Goal: Task Accomplishment & Management: Use online tool/utility

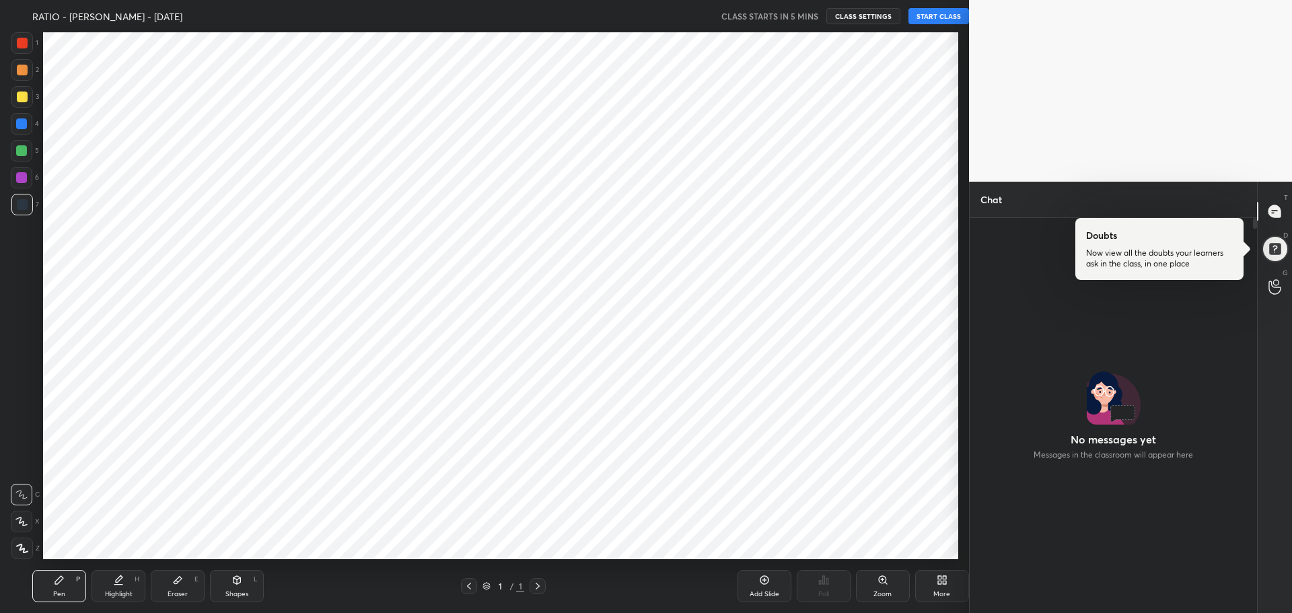
scroll to position [66789, 66401]
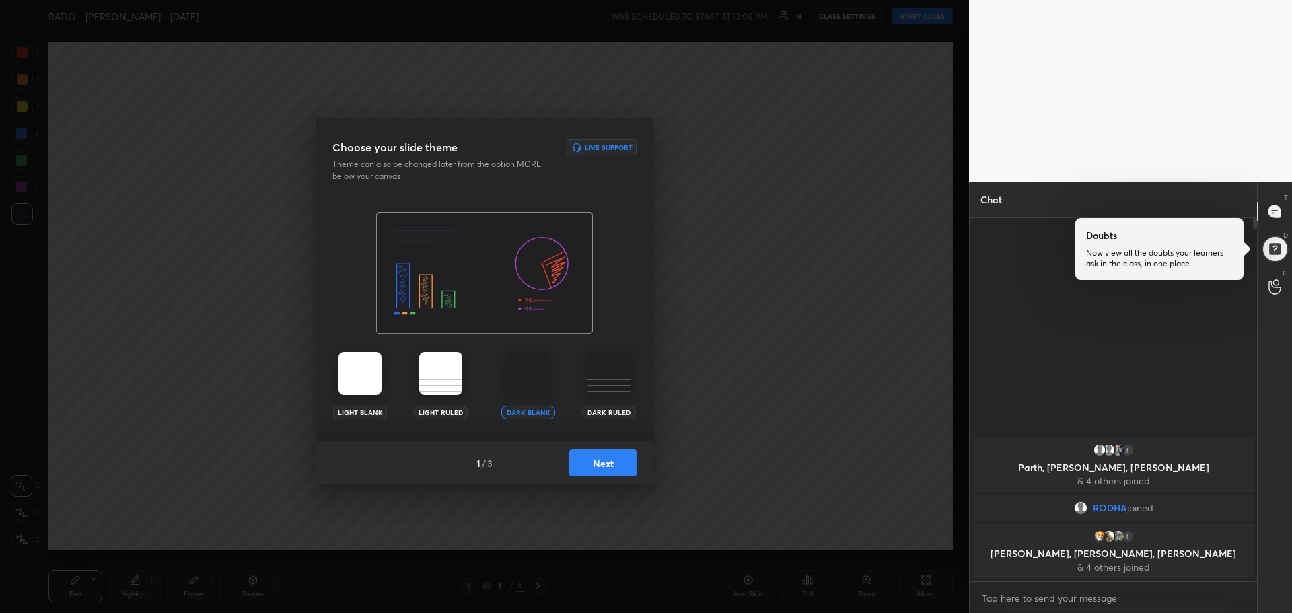
click at [608, 469] on button "Next" at bounding box center [602, 463] width 67 height 27
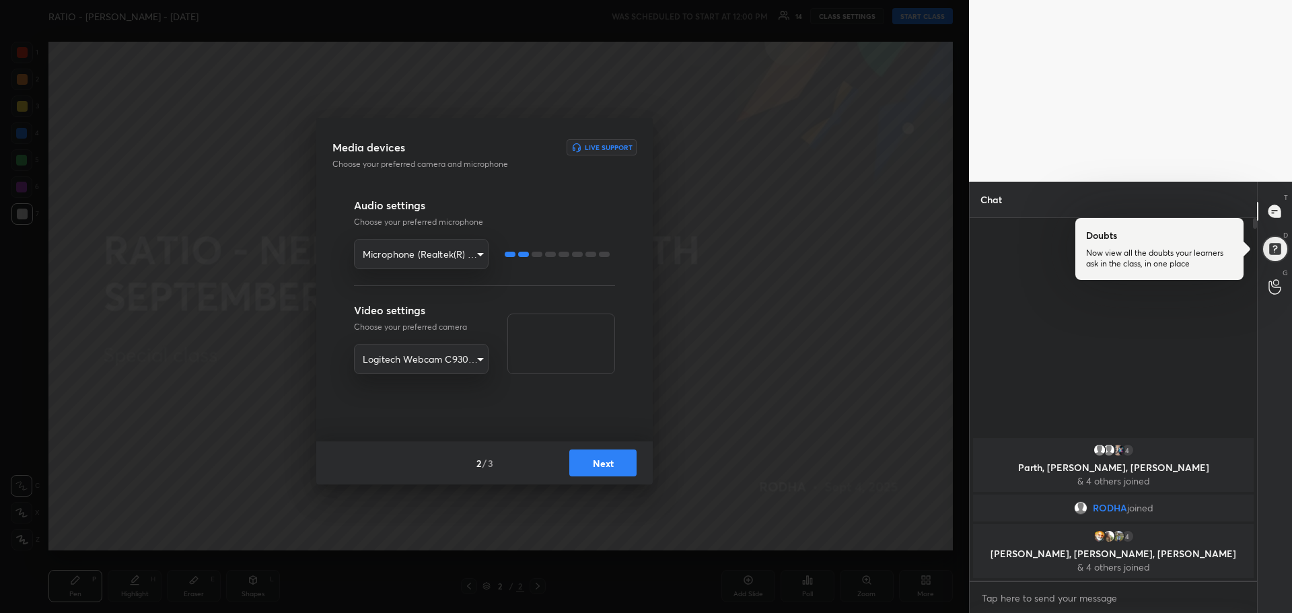
click at [608, 467] on button "Next" at bounding box center [602, 463] width 67 height 27
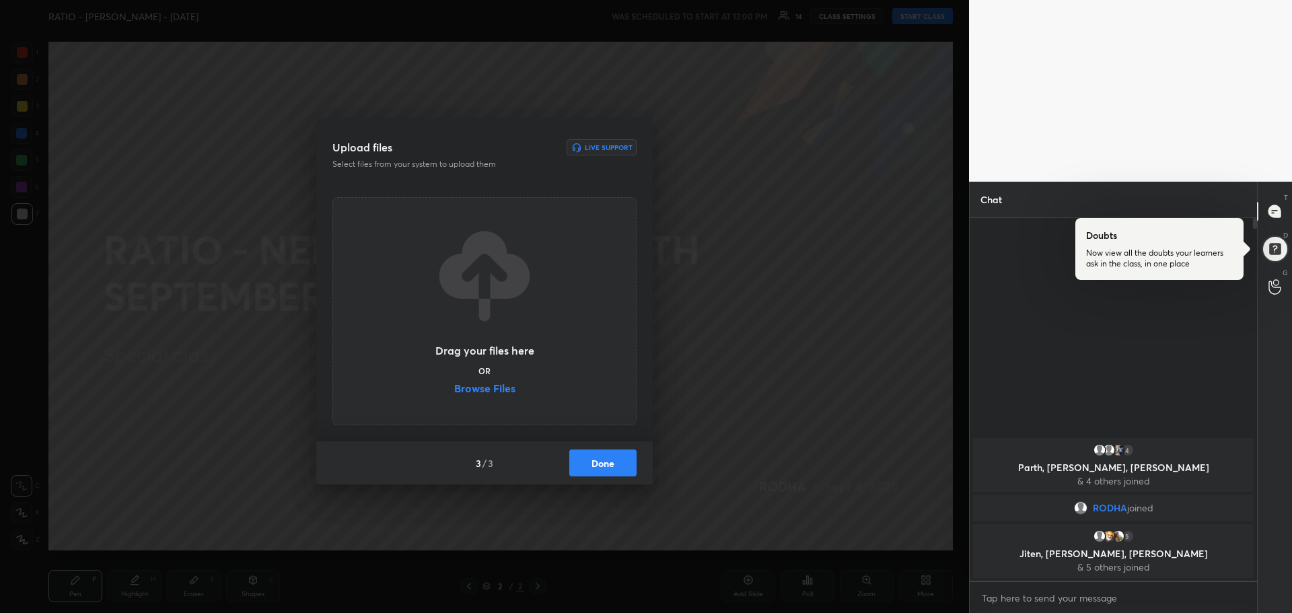
click at [471, 392] on label "Browse Files" at bounding box center [484, 390] width 61 height 14
click at [454, 392] on input "Browse Files" at bounding box center [454, 390] width 0 height 14
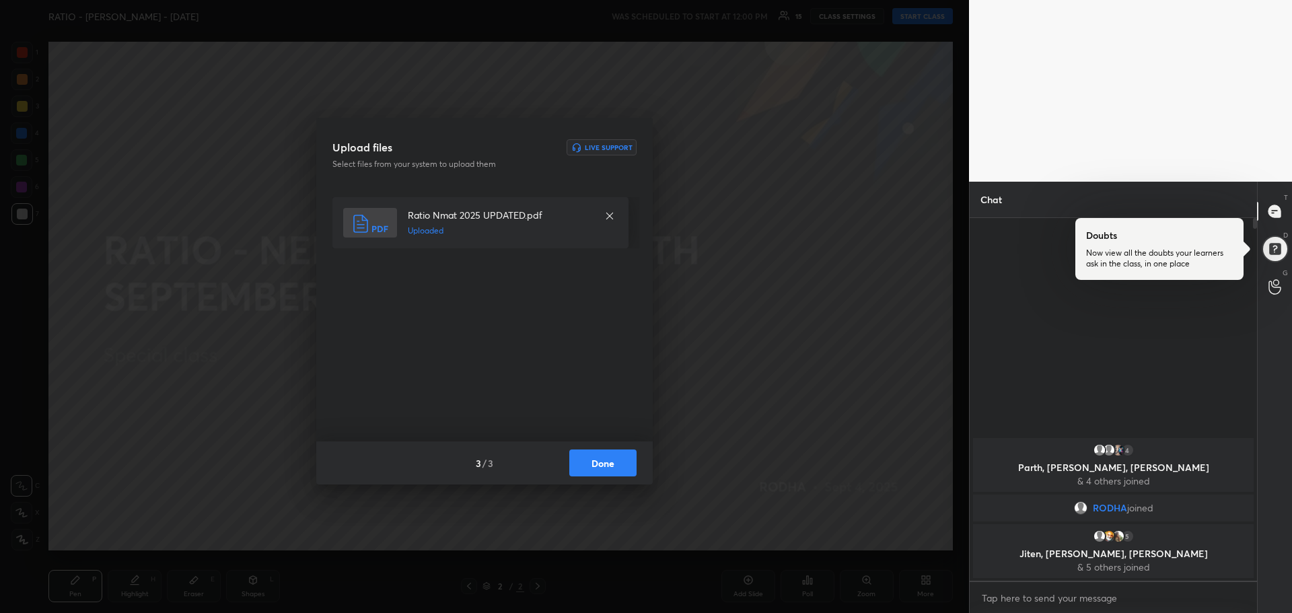
click at [598, 457] on button "Done" at bounding box center [602, 463] width 67 height 27
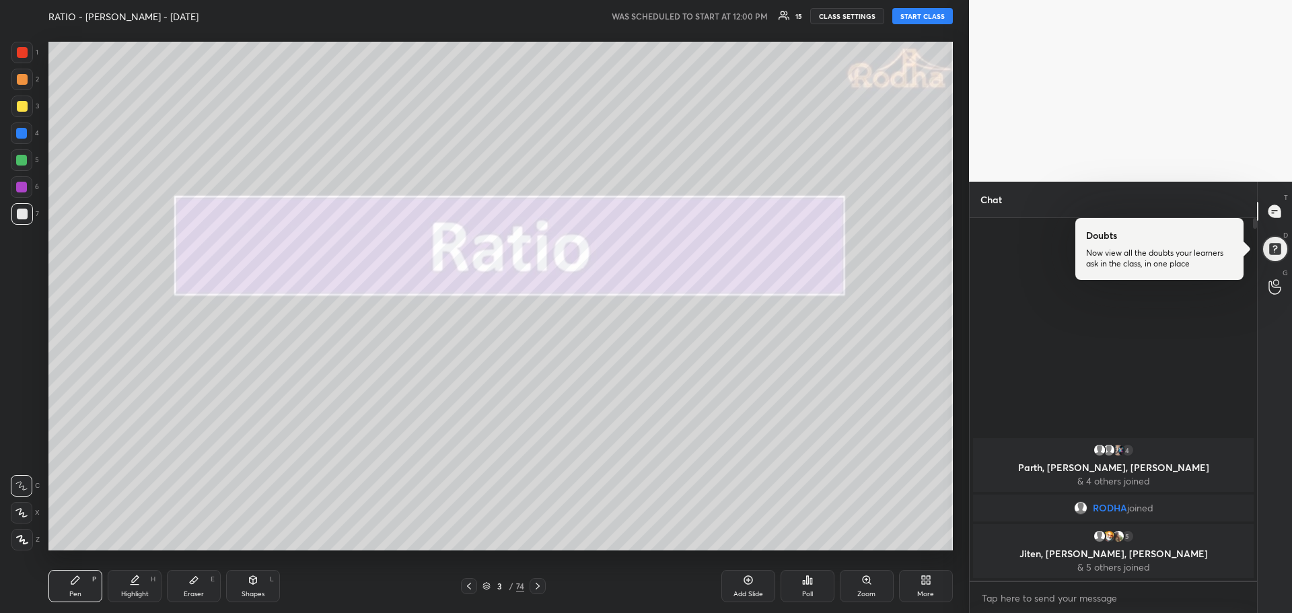
click at [29, 537] on div at bounding box center [22, 540] width 22 height 22
click at [924, 587] on div "More" at bounding box center [926, 586] width 54 height 32
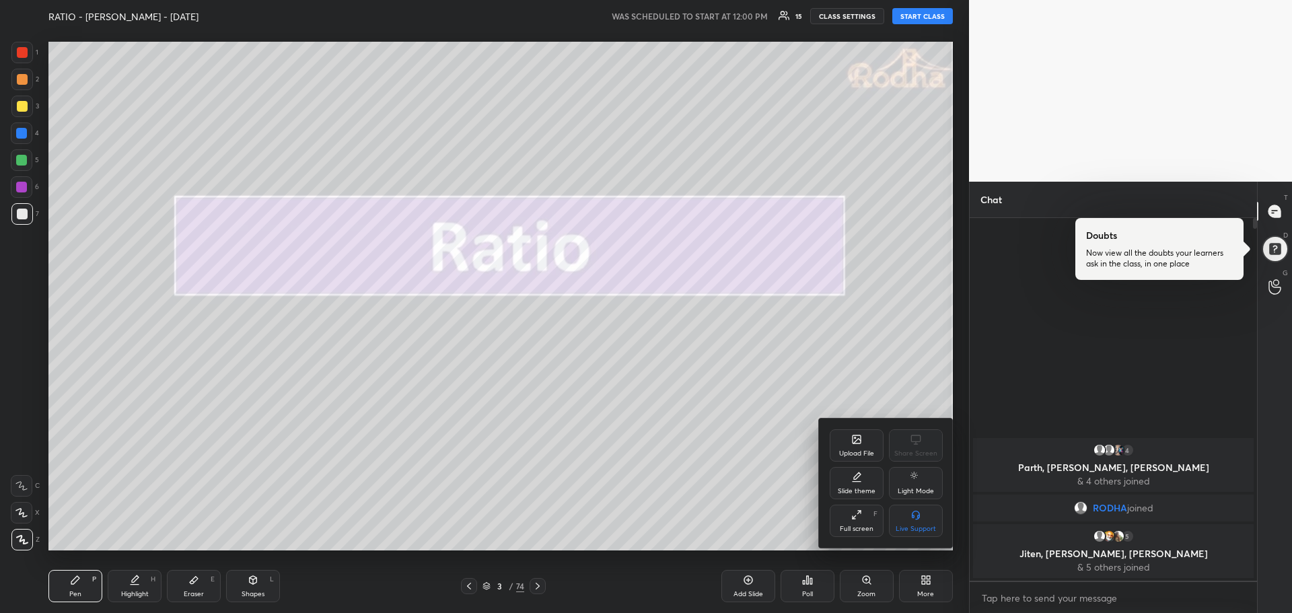
click at [866, 526] on div "Full screen" at bounding box center [857, 529] width 34 height 7
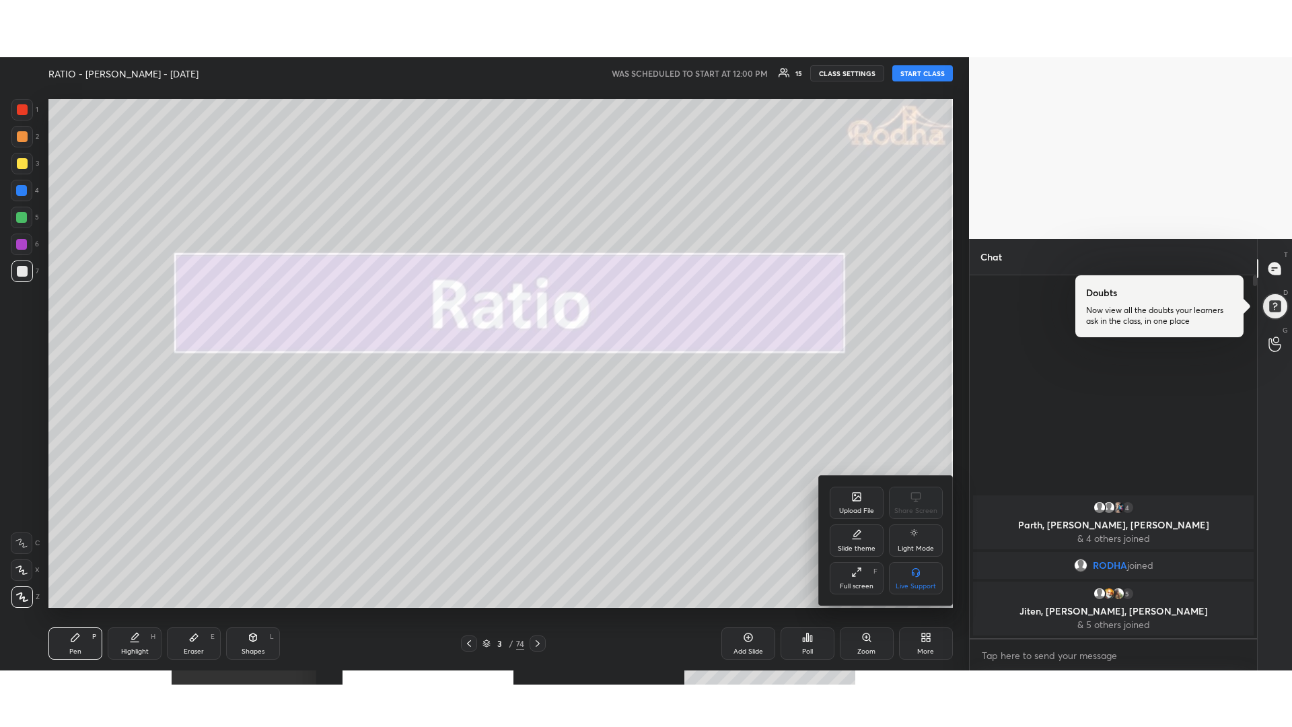
scroll to position [506, 283]
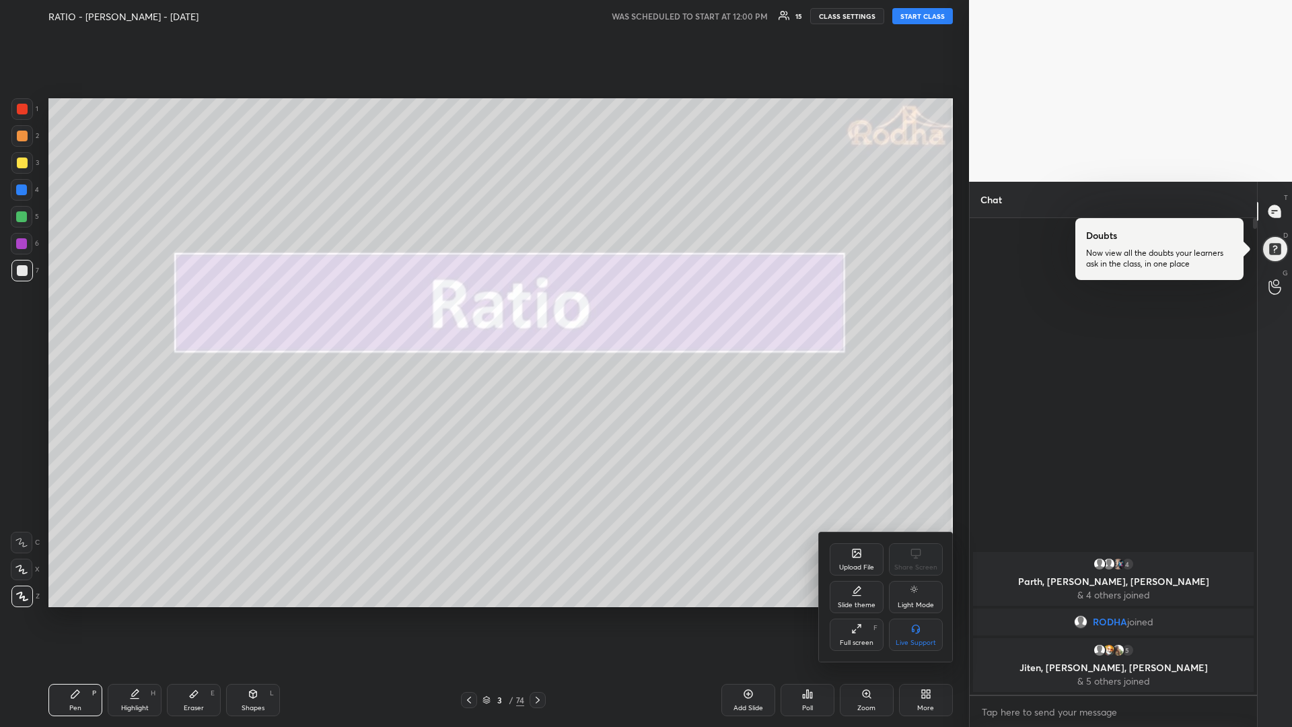
click at [918, 16] on div at bounding box center [646, 363] width 1292 height 727
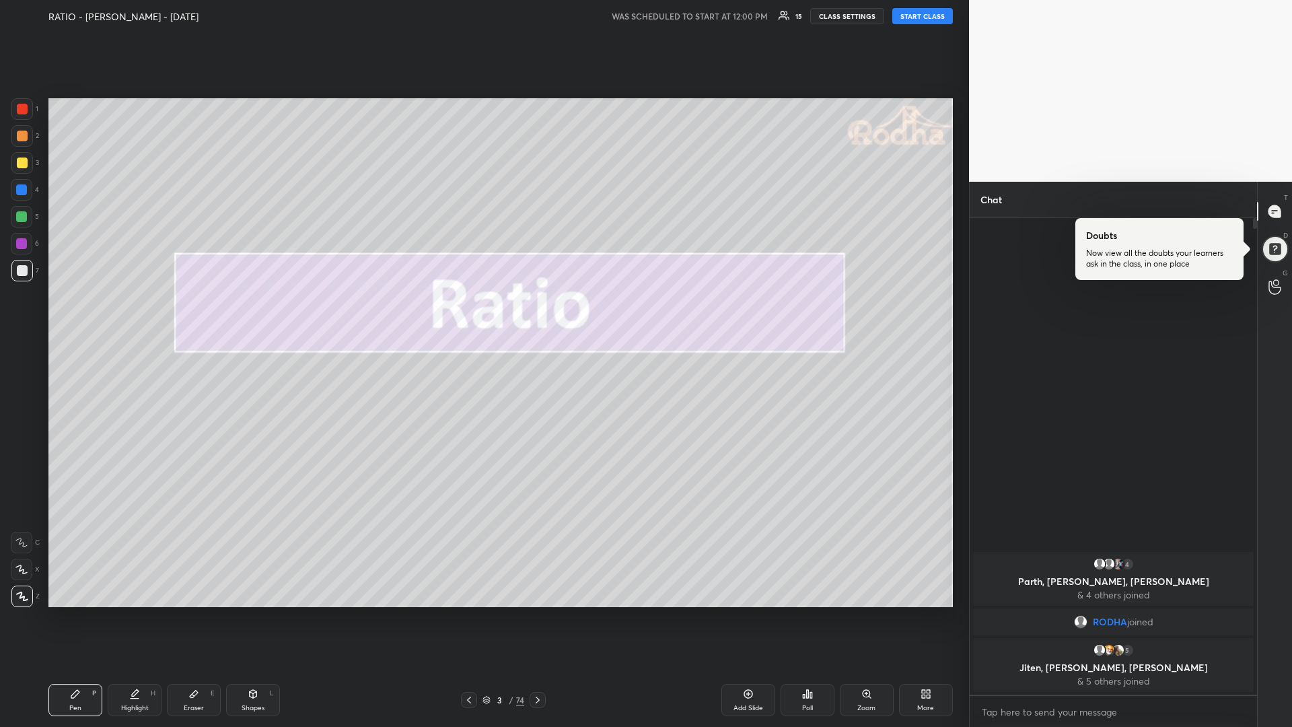
click at [918, 16] on button "START CLASS" at bounding box center [923, 16] width 61 height 16
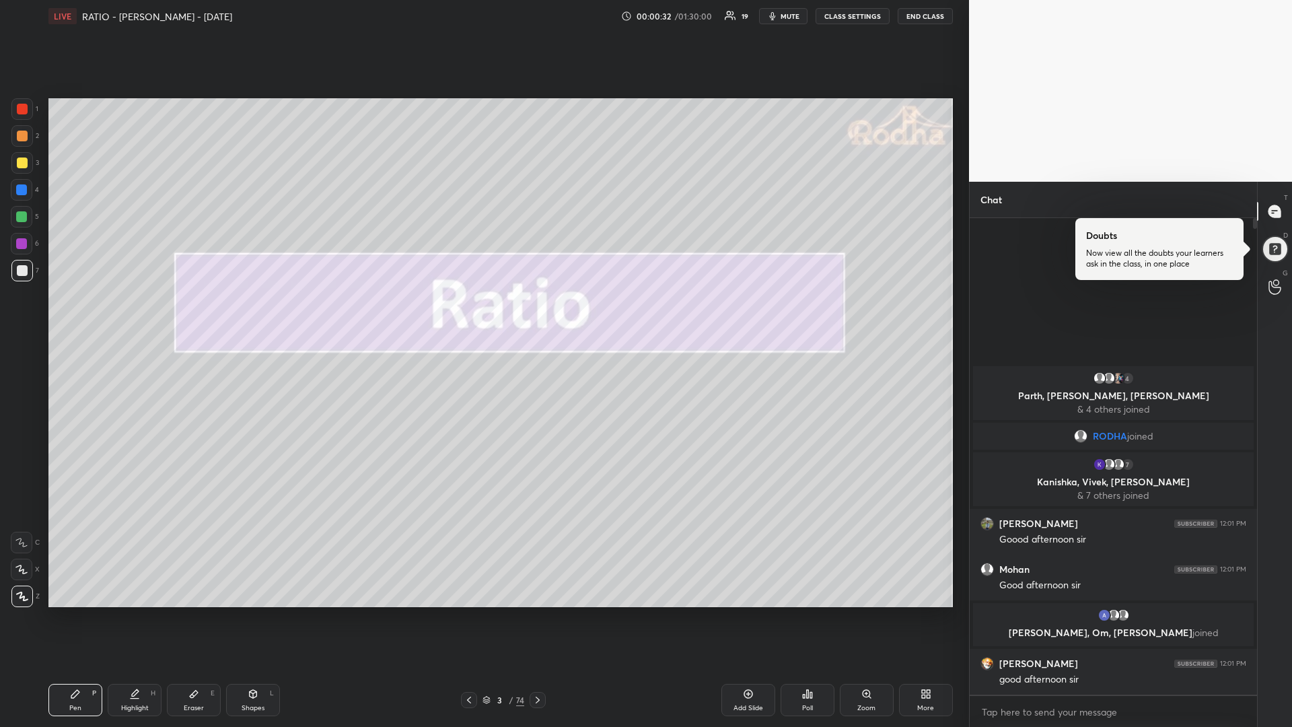
click at [24, 165] on div at bounding box center [22, 163] width 11 height 11
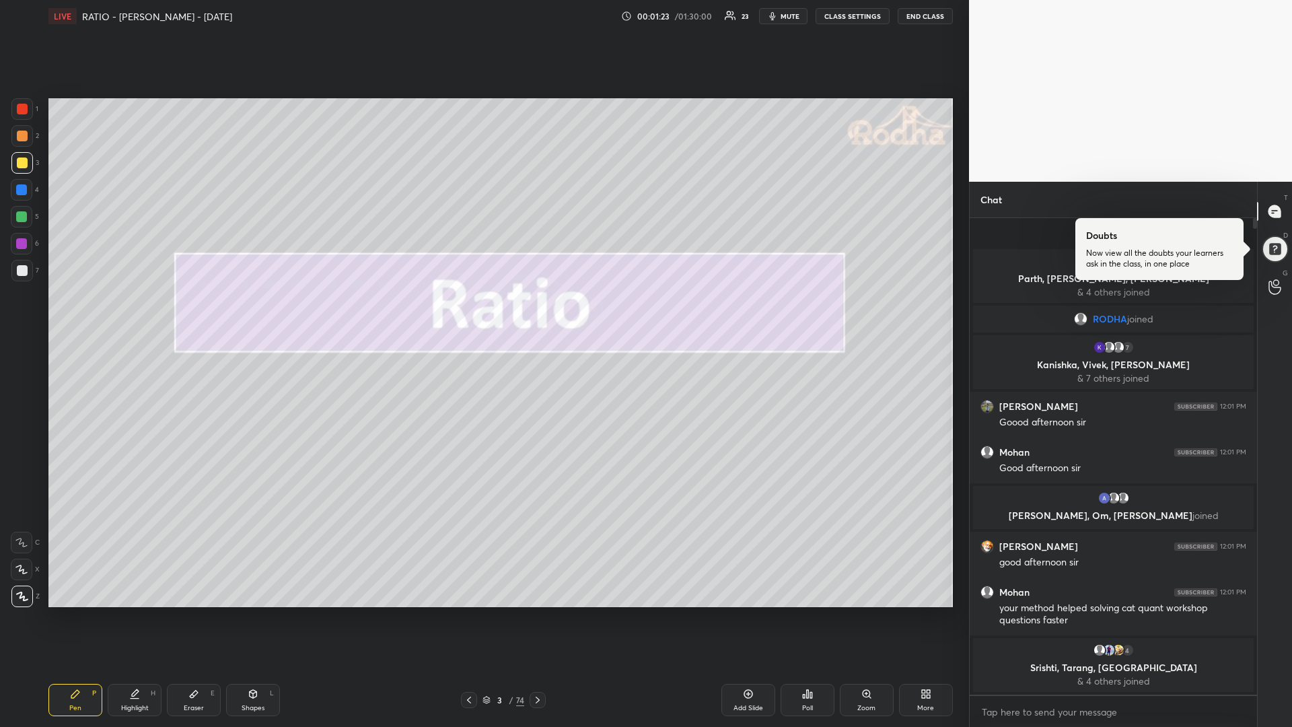
click at [22, 216] on div at bounding box center [21, 216] width 11 height 11
click at [22, 271] on div at bounding box center [22, 270] width 11 height 11
drag, startPoint x: 26, startPoint y: 160, endPoint x: 40, endPoint y: 172, distance: 18.6
click at [25, 163] on div at bounding box center [22, 163] width 11 height 11
drag, startPoint x: 745, startPoint y: 695, endPoint x: 753, endPoint y: 696, distance: 8.8
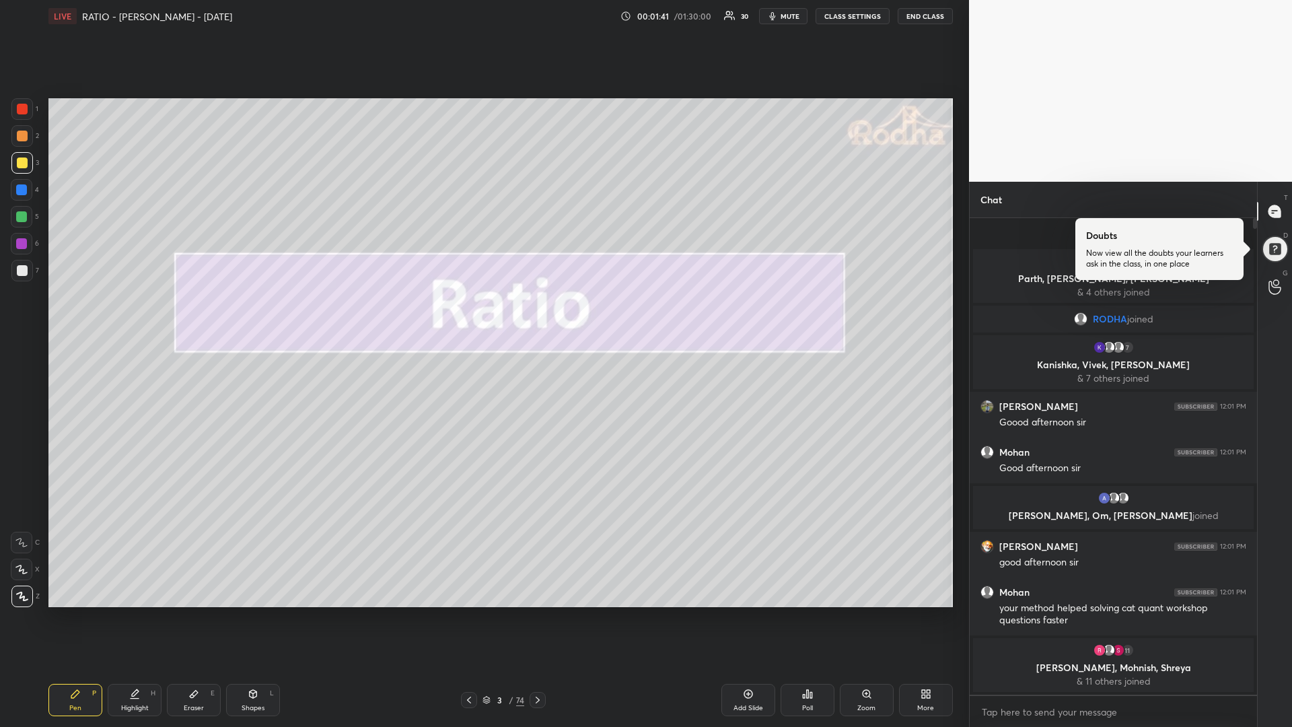
click at [743, 613] on icon at bounding box center [748, 694] width 11 height 11
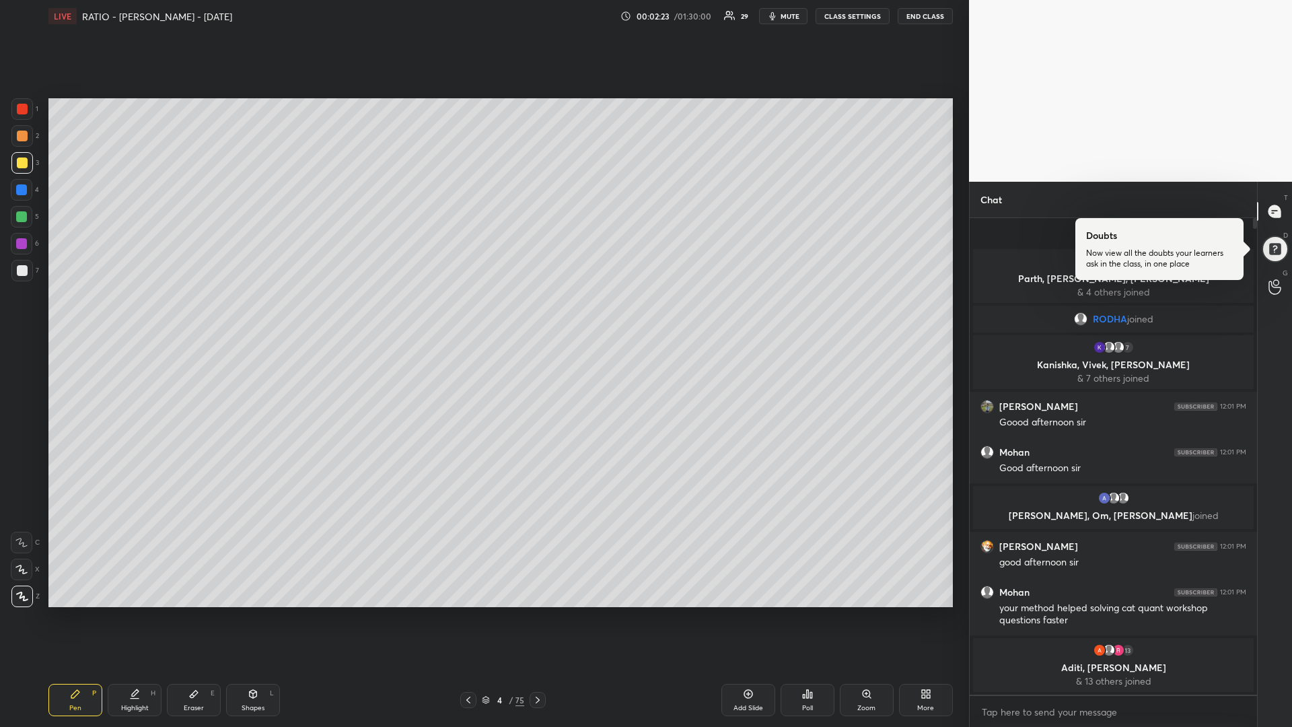
drag, startPoint x: 28, startPoint y: 215, endPoint x: 20, endPoint y: 217, distance: 7.7
click at [27, 215] on div at bounding box center [22, 217] width 22 height 22
click at [25, 163] on div at bounding box center [22, 163] width 11 height 11
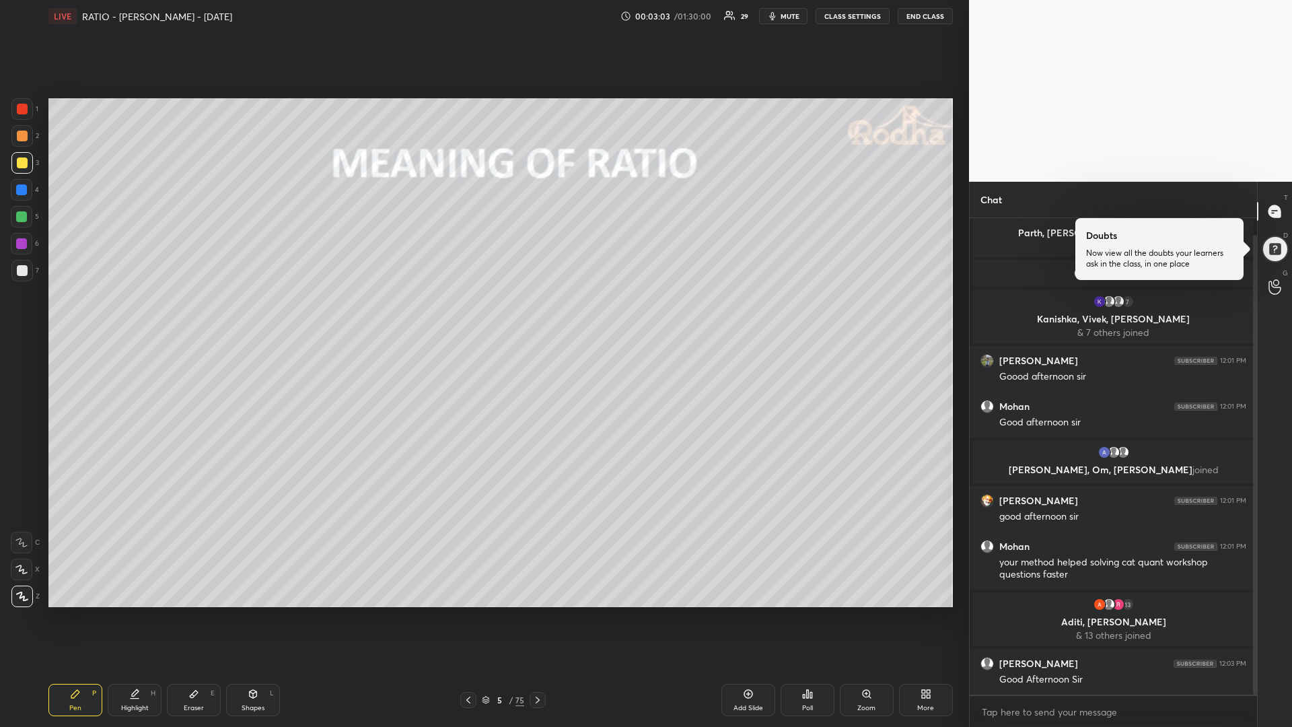
click at [22, 217] on div at bounding box center [21, 216] width 11 height 11
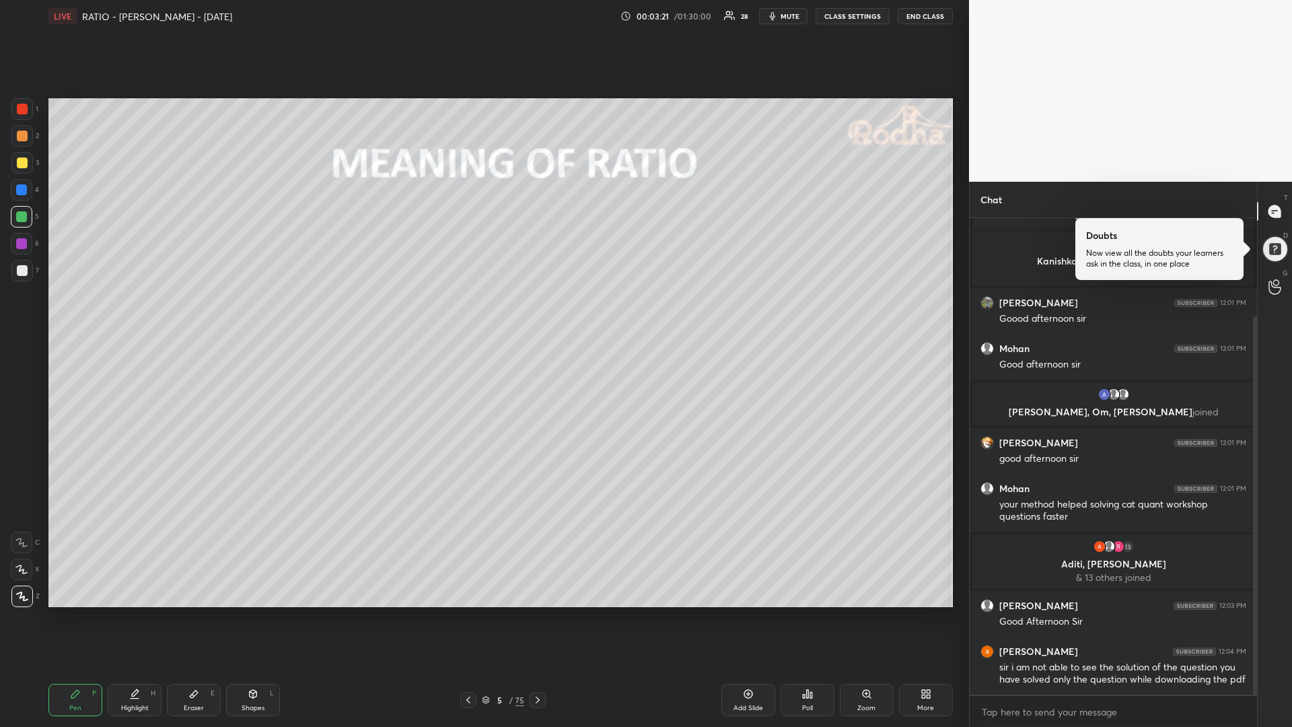
scroll to position [124, 0]
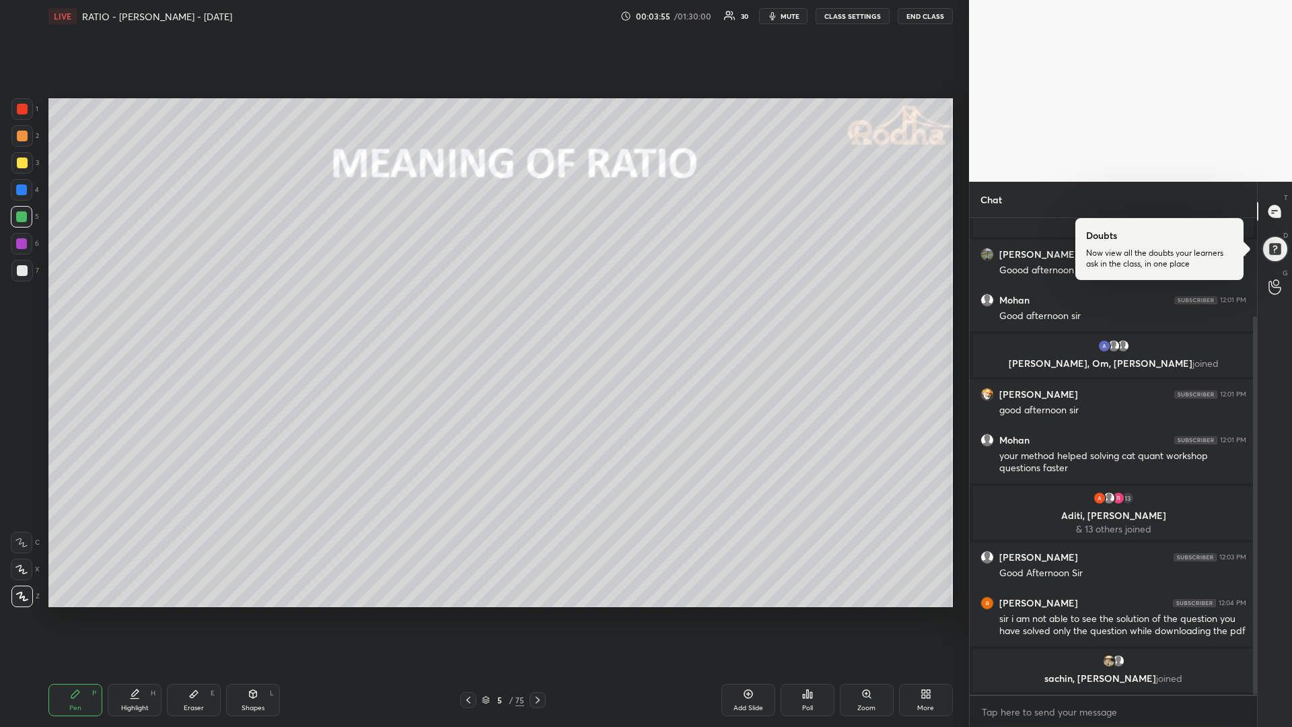
drag, startPoint x: 24, startPoint y: 189, endPoint x: 15, endPoint y: 193, distance: 10.0
click at [22, 188] on div at bounding box center [21, 189] width 11 height 11
drag, startPoint x: 23, startPoint y: 216, endPoint x: 40, endPoint y: 214, distance: 16.9
click at [24, 216] on div at bounding box center [21, 216] width 11 height 11
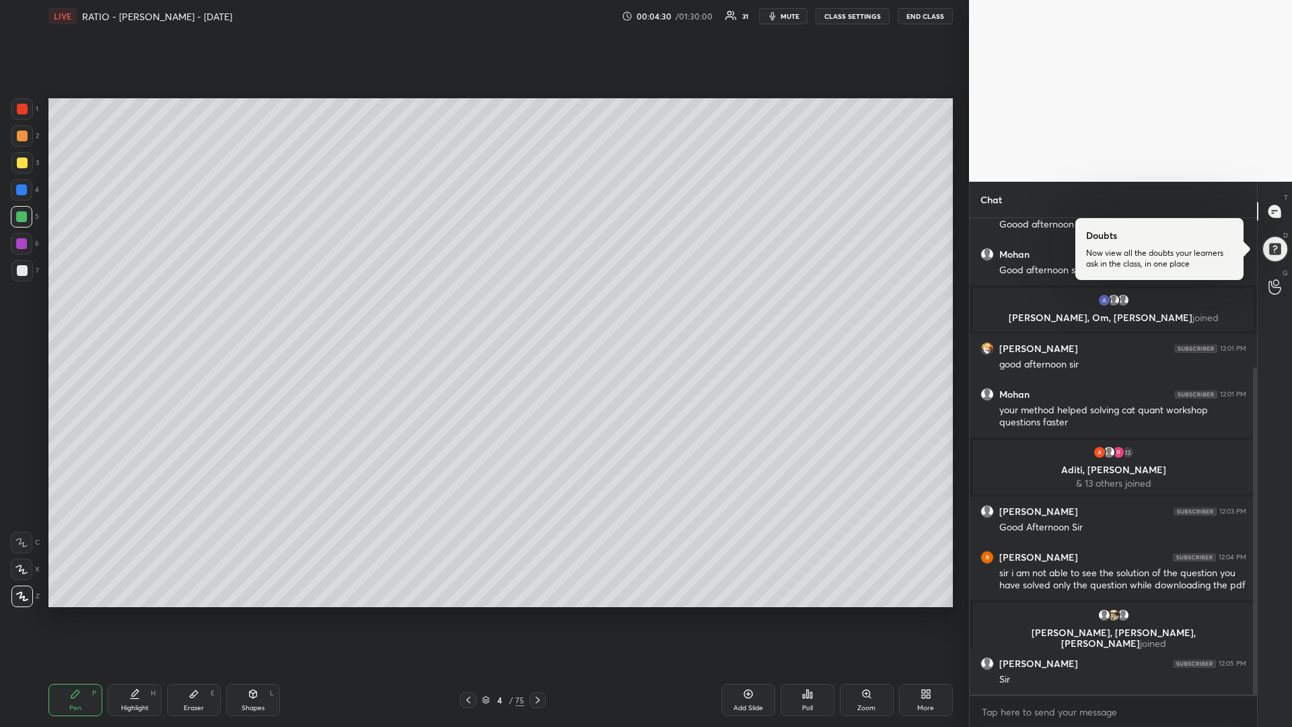
scroll to position [218, 0]
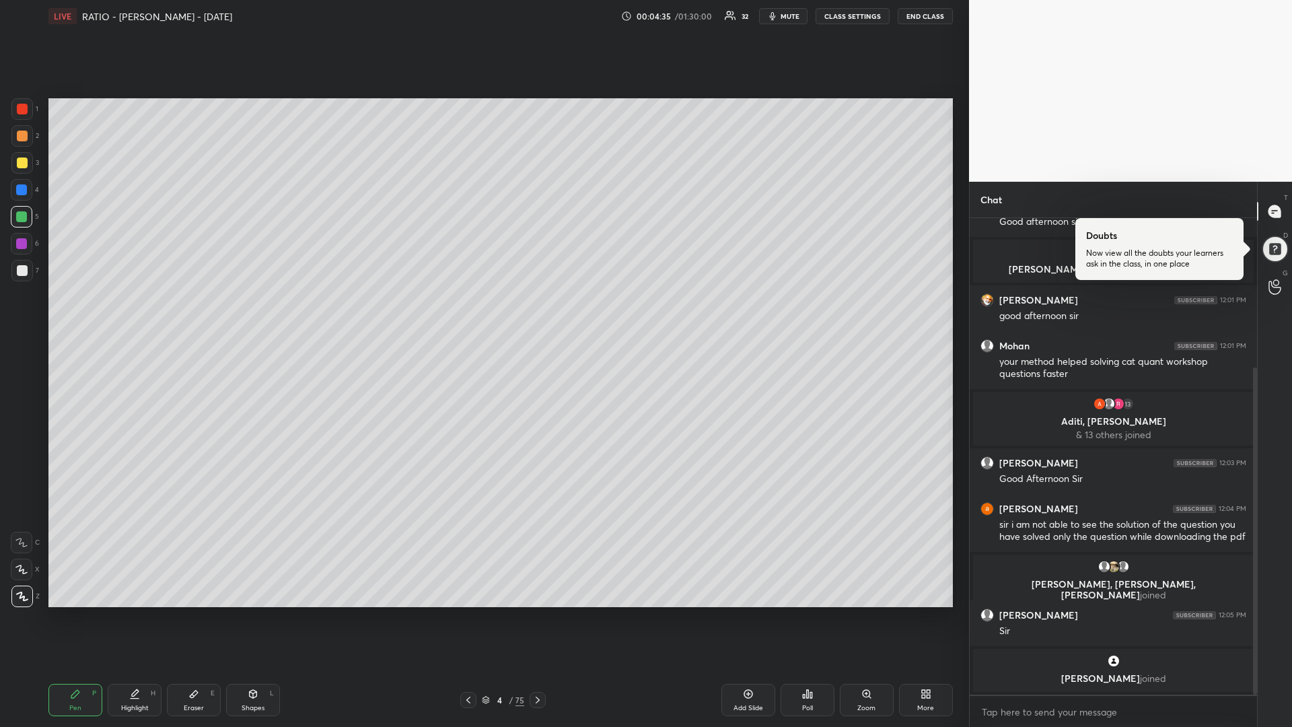
click at [25, 170] on div at bounding box center [22, 163] width 22 height 22
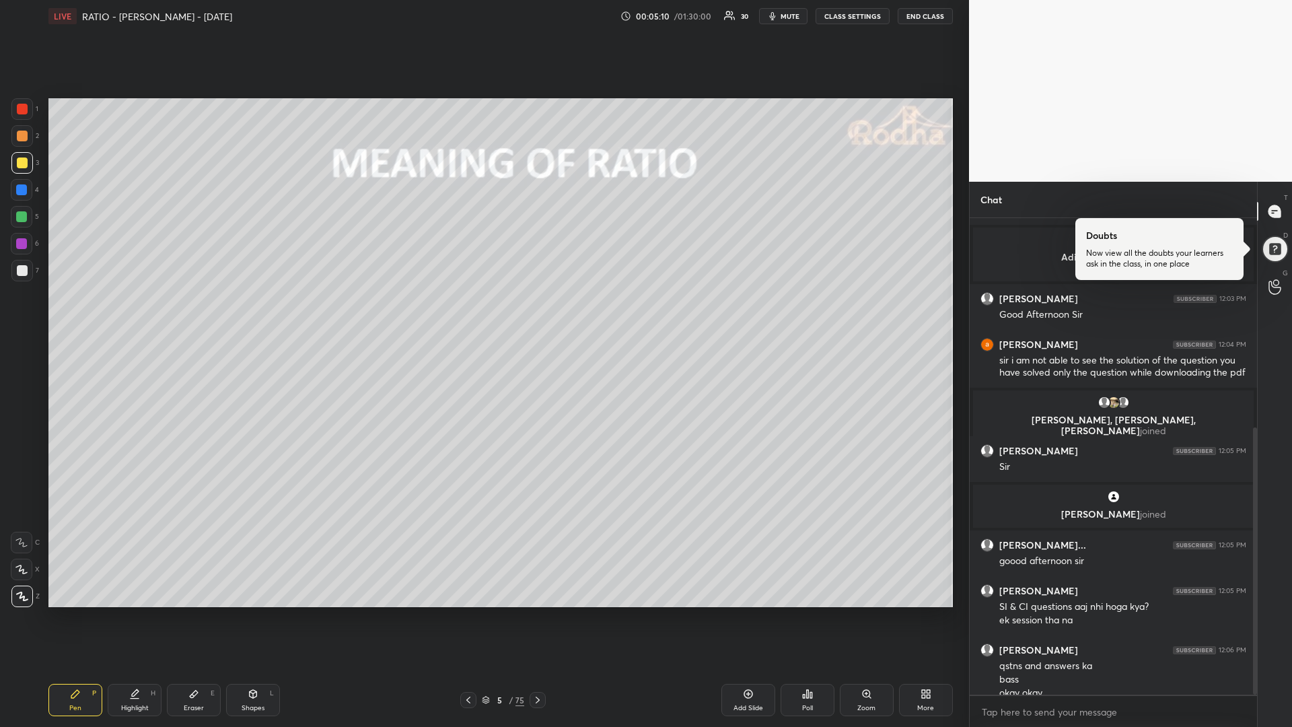
scroll to position [374, 0]
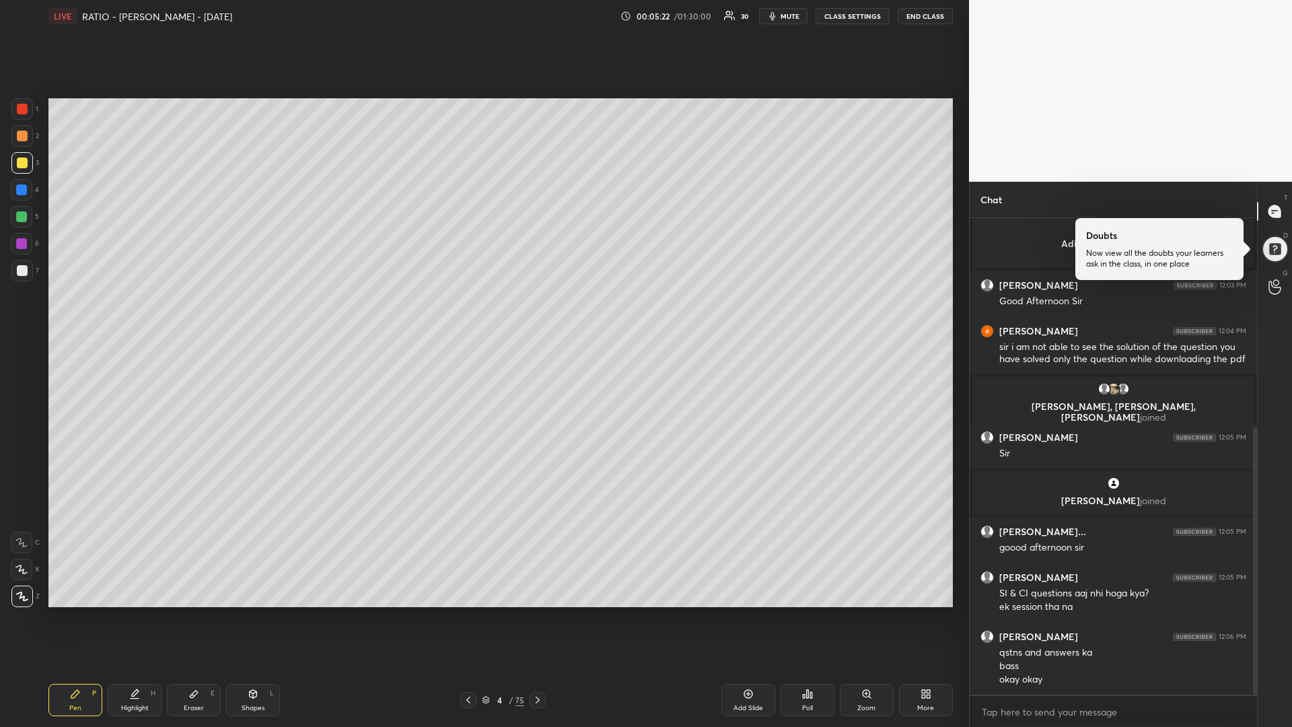
drag, startPoint x: 26, startPoint y: 271, endPoint x: 33, endPoint y: 282, distance: 13.3
click at [26, 270] on div at bounding box center [22, 270] width 11 height 11
click at [189, 613] on icon at bounding box center [193, 694] width 11 height 11
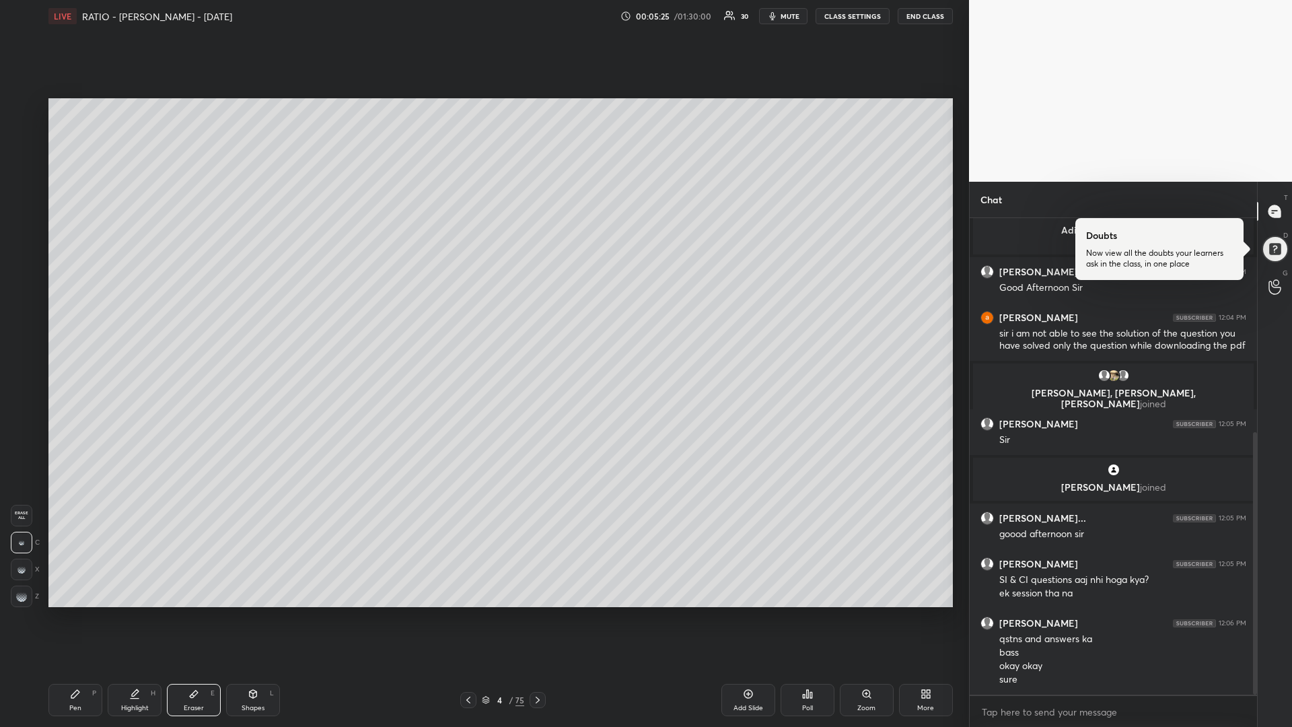
click at [75, 613] on icon at bounding box center [75, 694] width 8 height 8
click at [22, 168] on div at bounding box center [22, 163] width 11 height 11
click at [24, 109] on div at bounding box center [22, 109] width 11 height 11
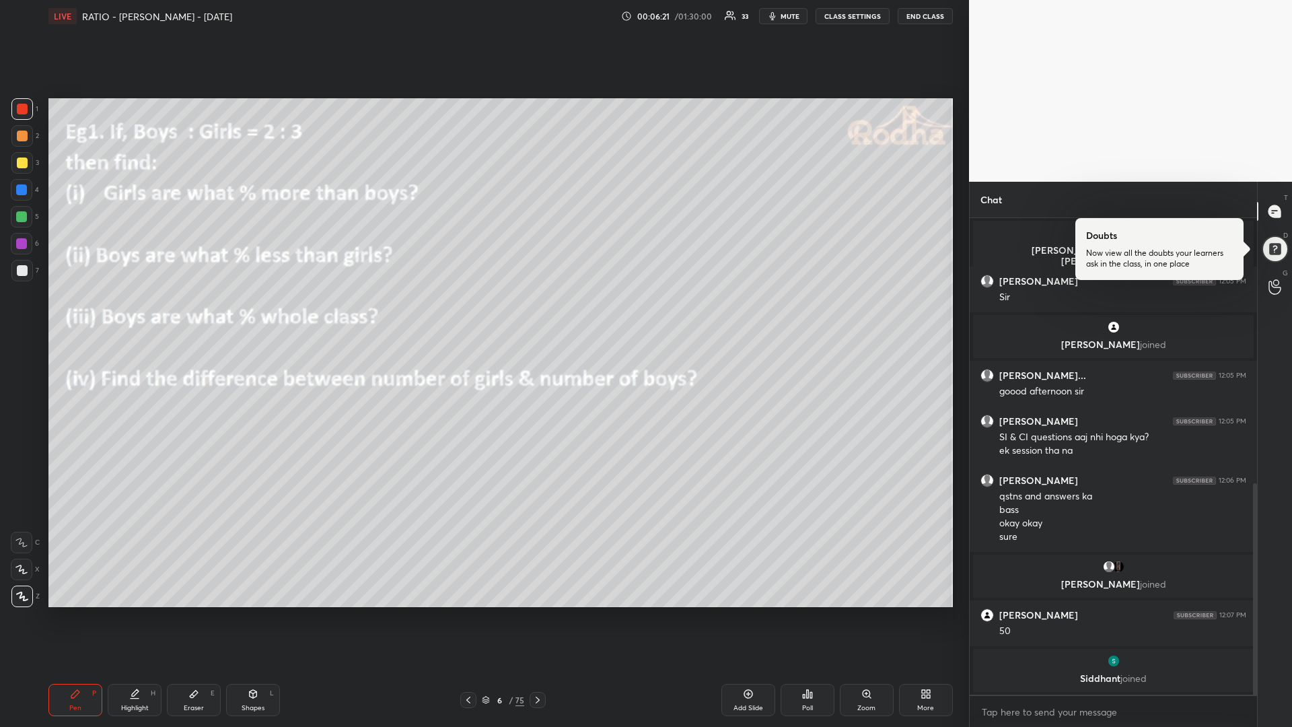
scroll to position [598, 0]
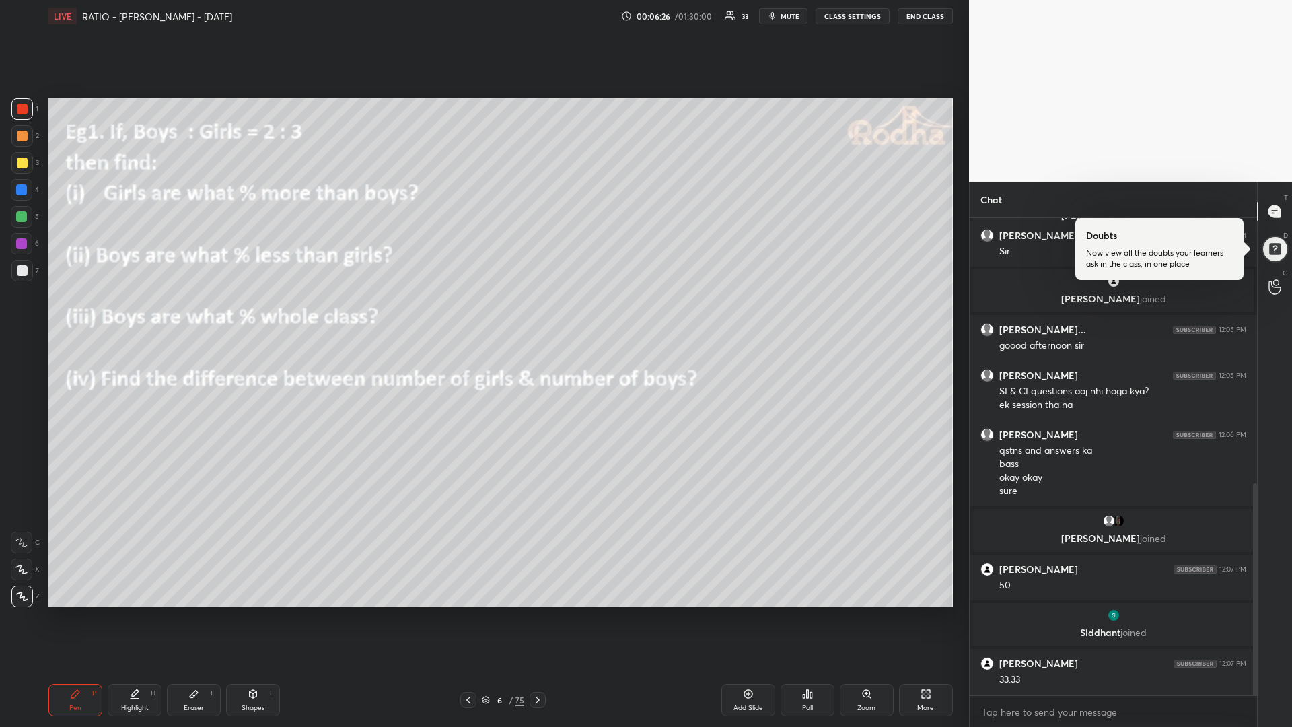
drag, startPoint x: 20, startPoint y: 162, endPoint x: 27, endPoint y: 166, distance: 7.5
click at [20, 162] on div at bounding box center [22, 163] width 11 height 11
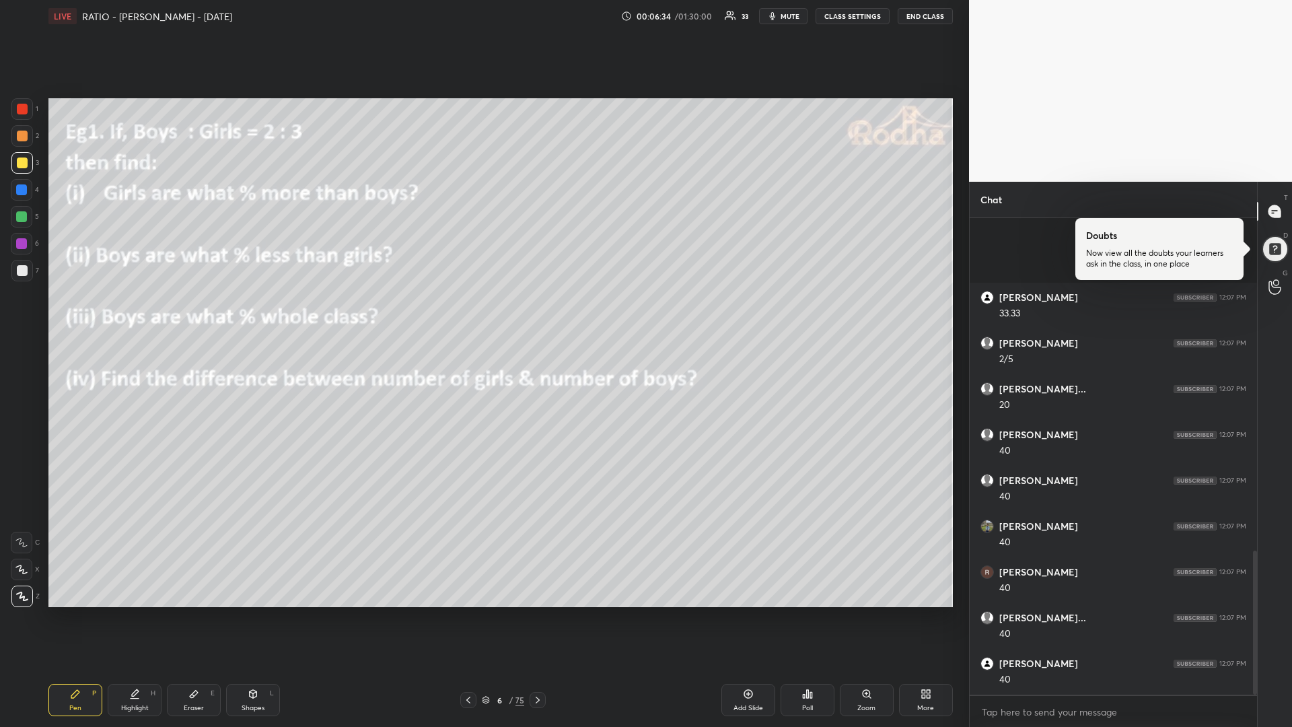
scroll to position [1101, 0]
click at [16, 223] on div at bounding box center [22, 217] width 22 height 22
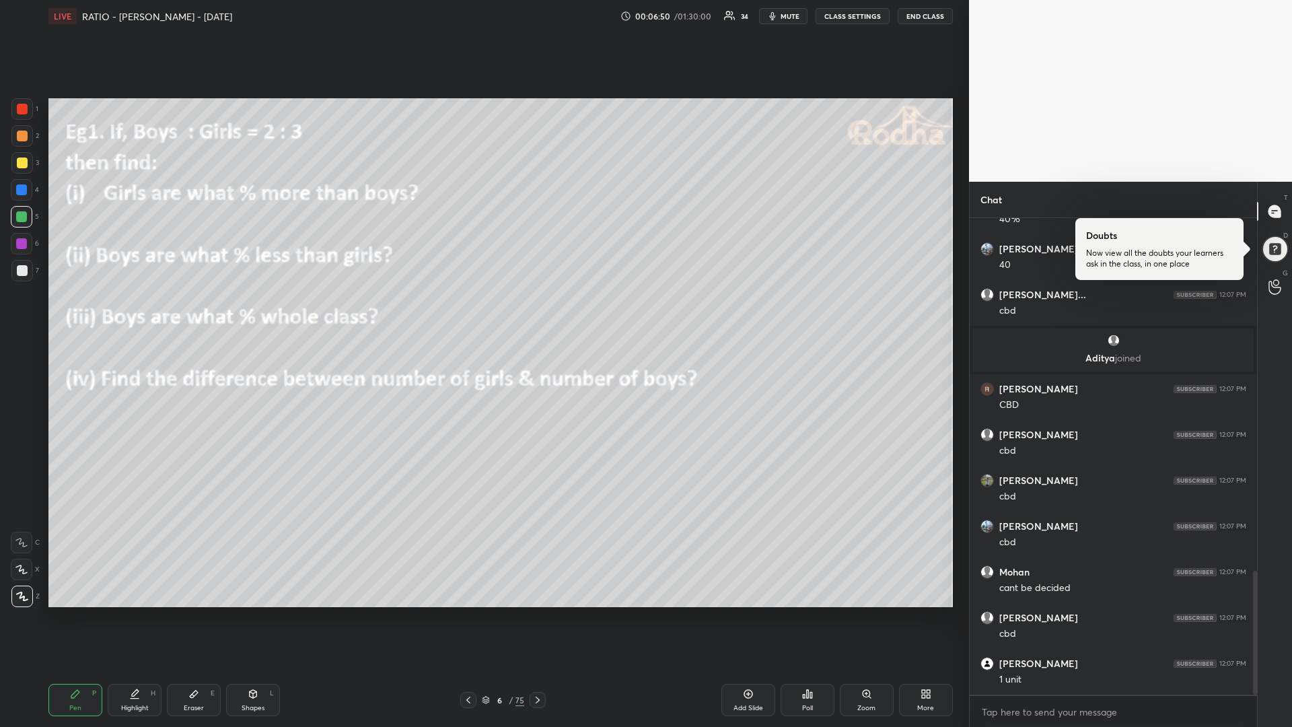
scroll to position [1404, 0]
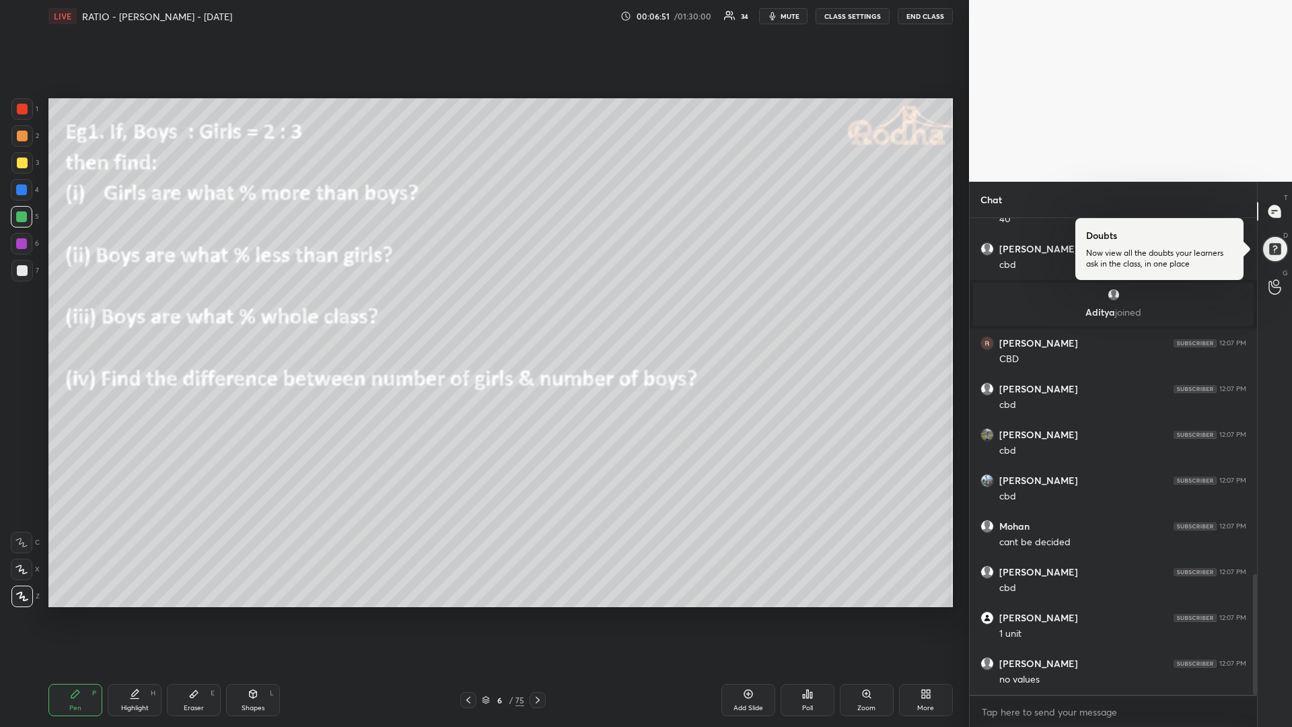
click at [745, 613] on icon at bounding box center [748, 694] width 11 height 11
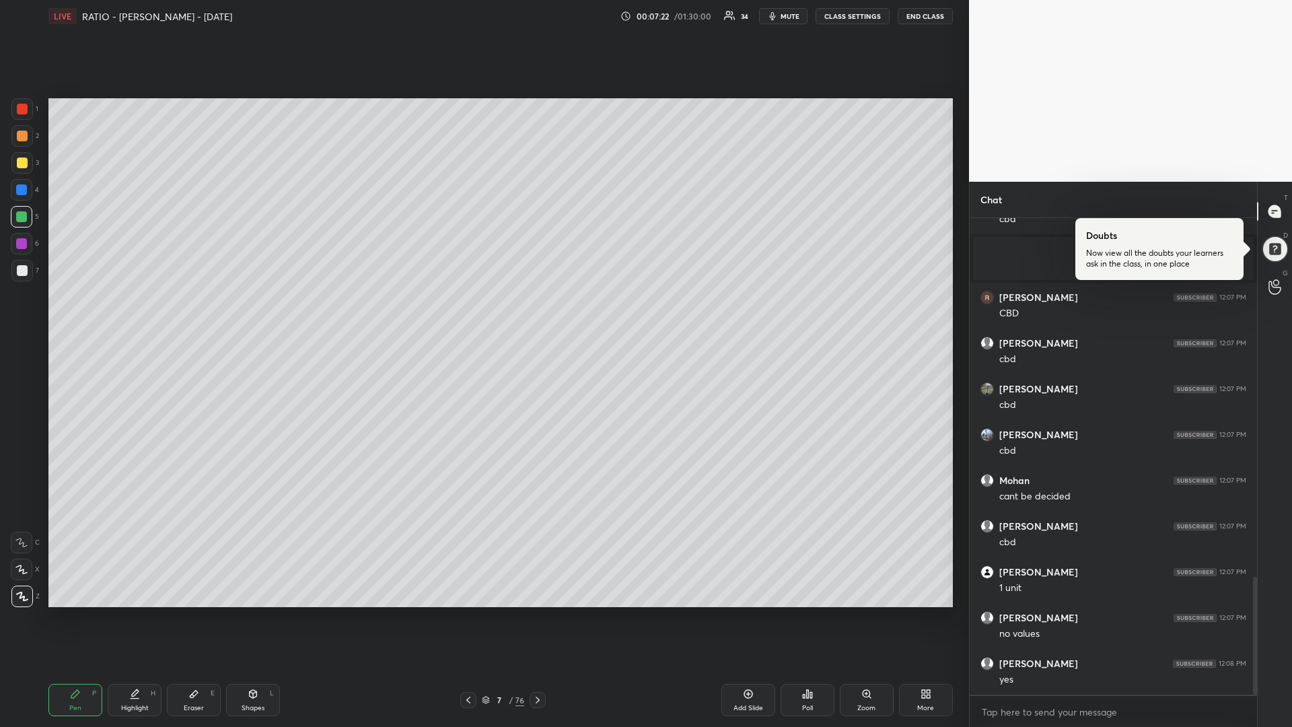
click at [26, 216] on div at bounding box center [21, 216] width 11 height 11
click at [28, 166] on div at bounding box center [22, 163] width 22 height 22
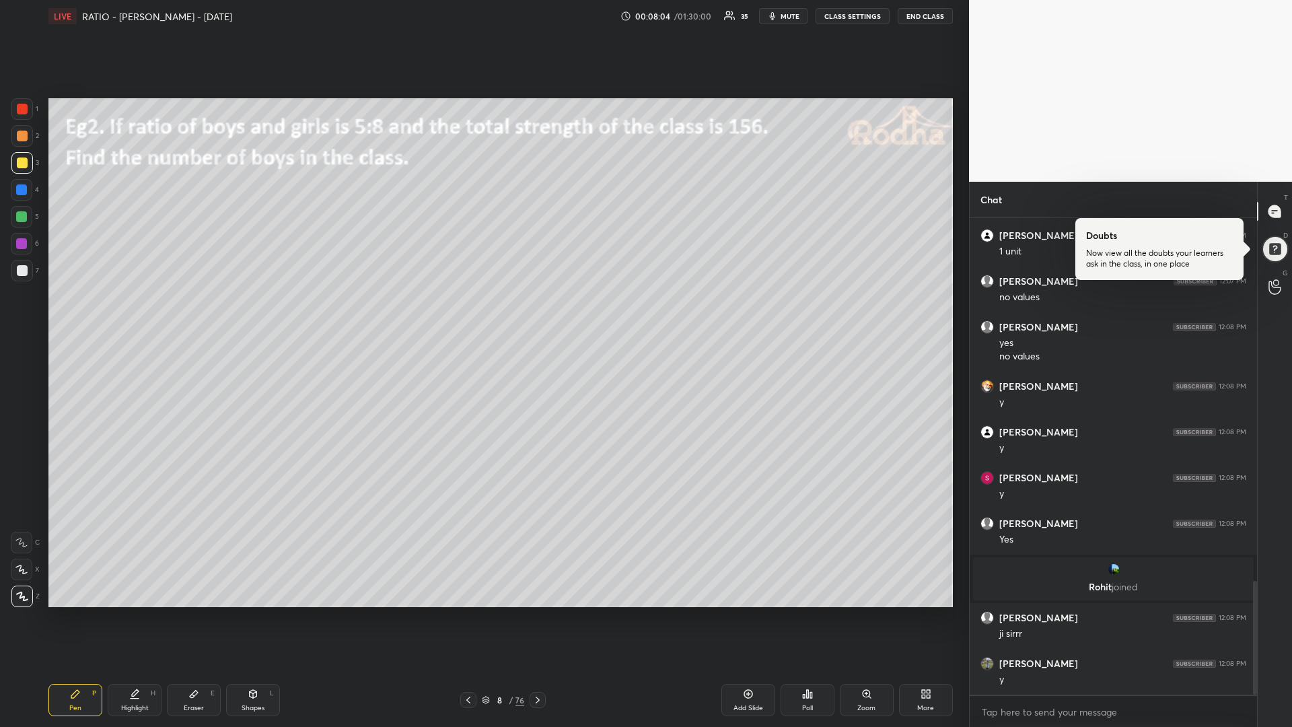
scroll to position [1562, 0]
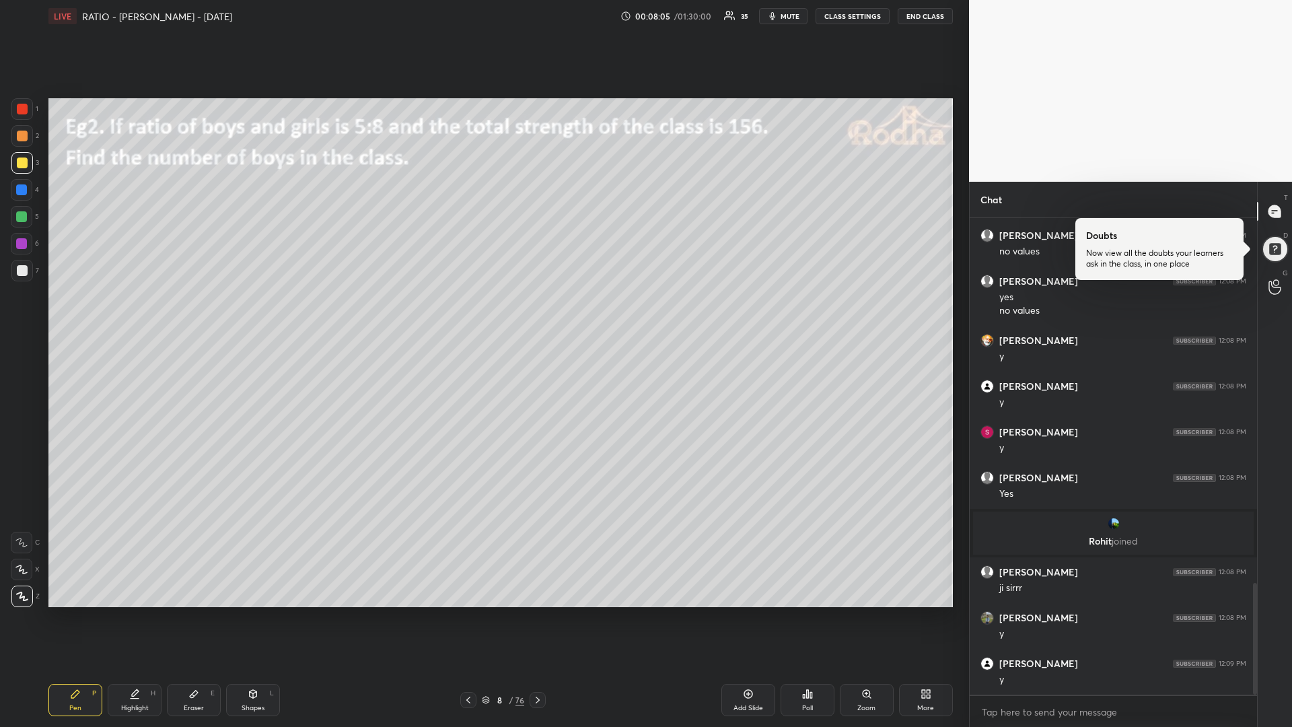
click at [18, 219] on div at bounding box center [21, 216] width 11 height 11
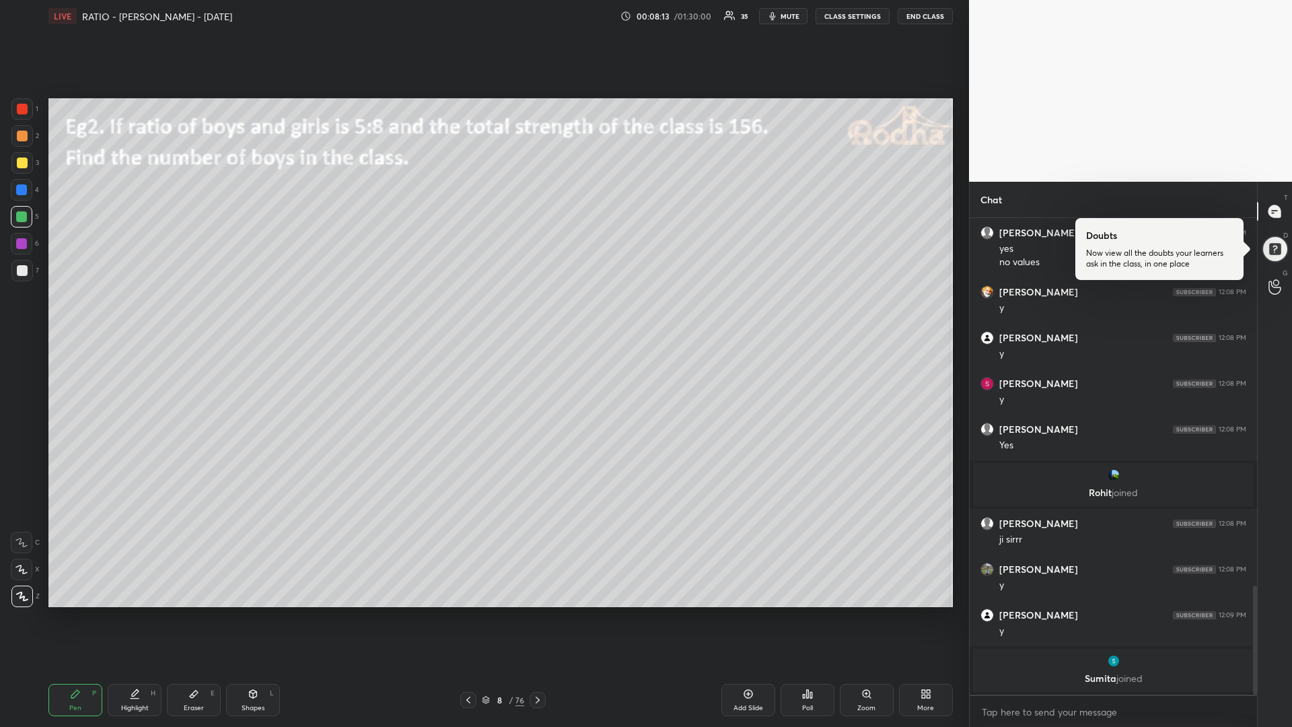
click at [24, 164] on div at bounding box center [22, 163] width 11 height 11
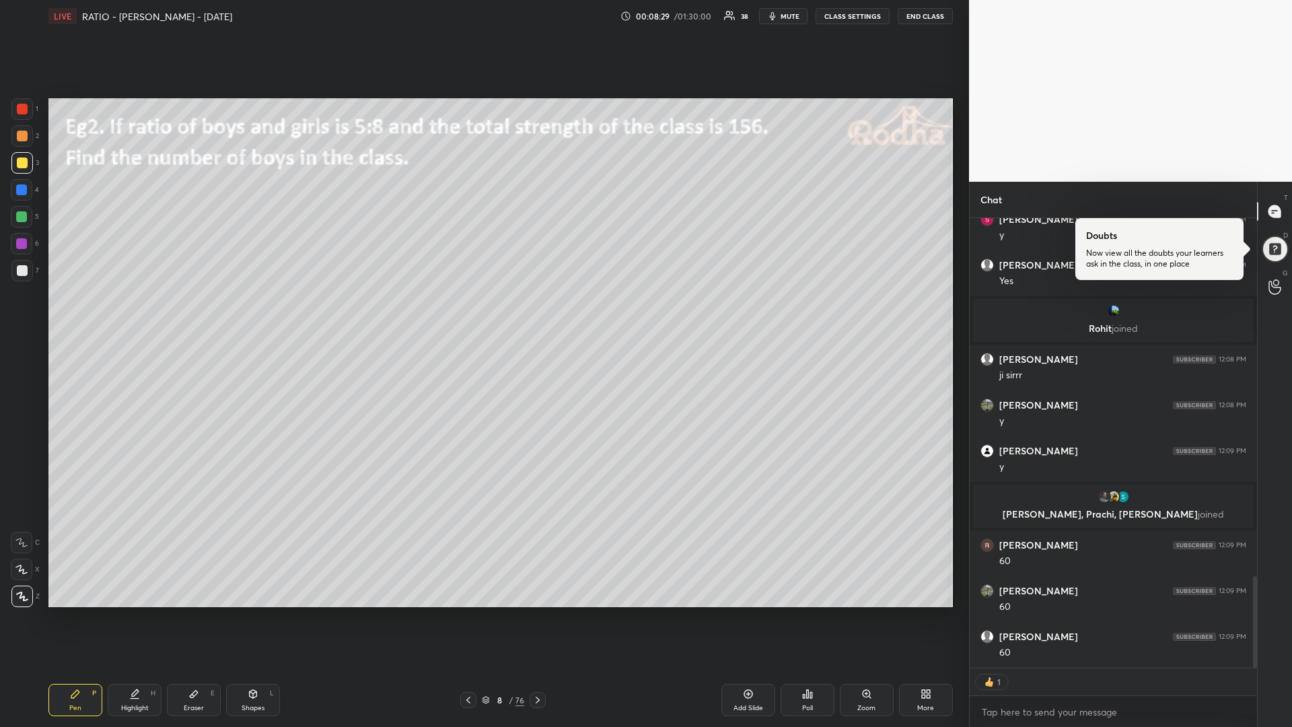
scroll to position [1760, 0]
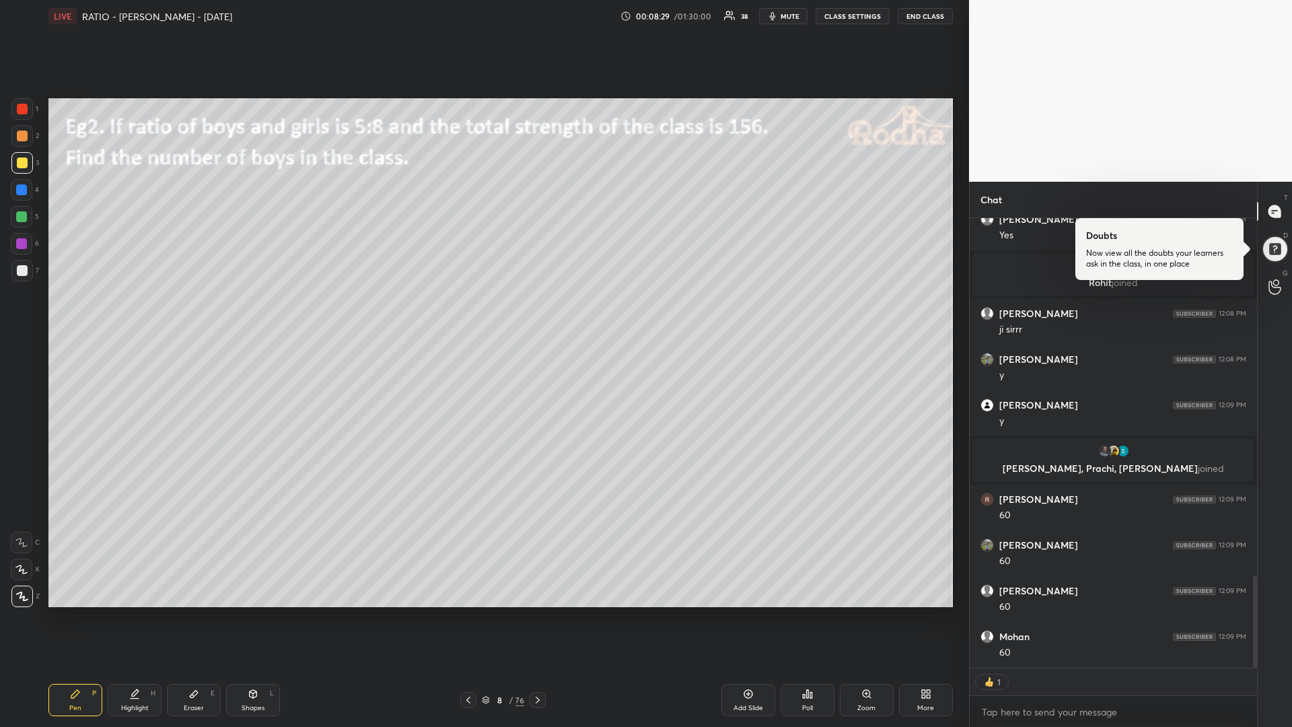
type textarea "x"
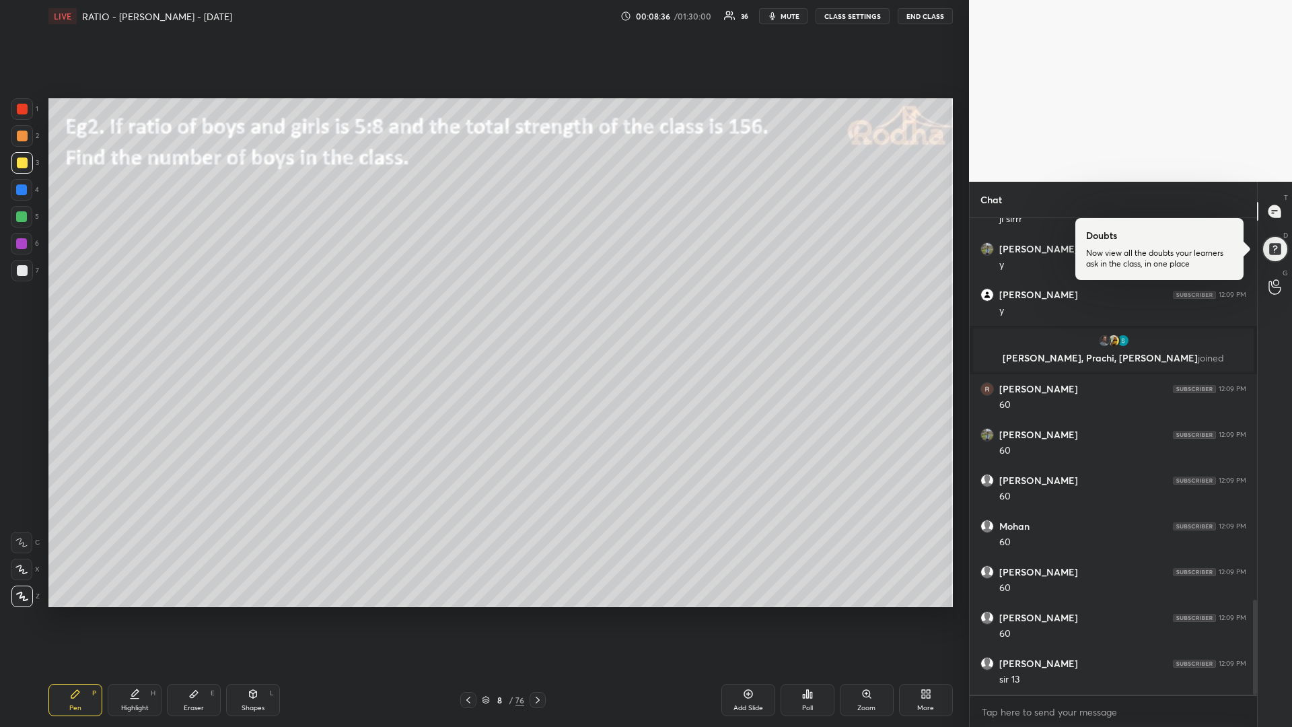
scroll to position [1916, 0]
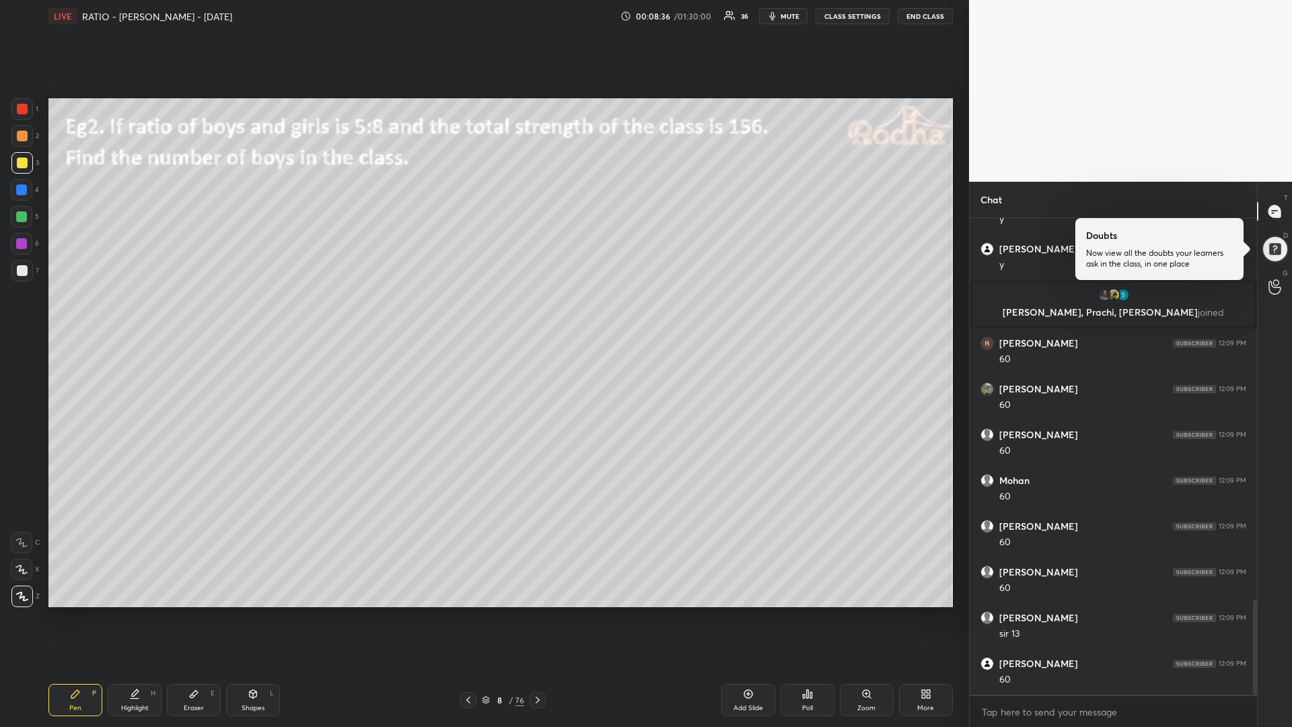
click at [19, 220] on div at bounding box center [21, 216] width 11 height 11
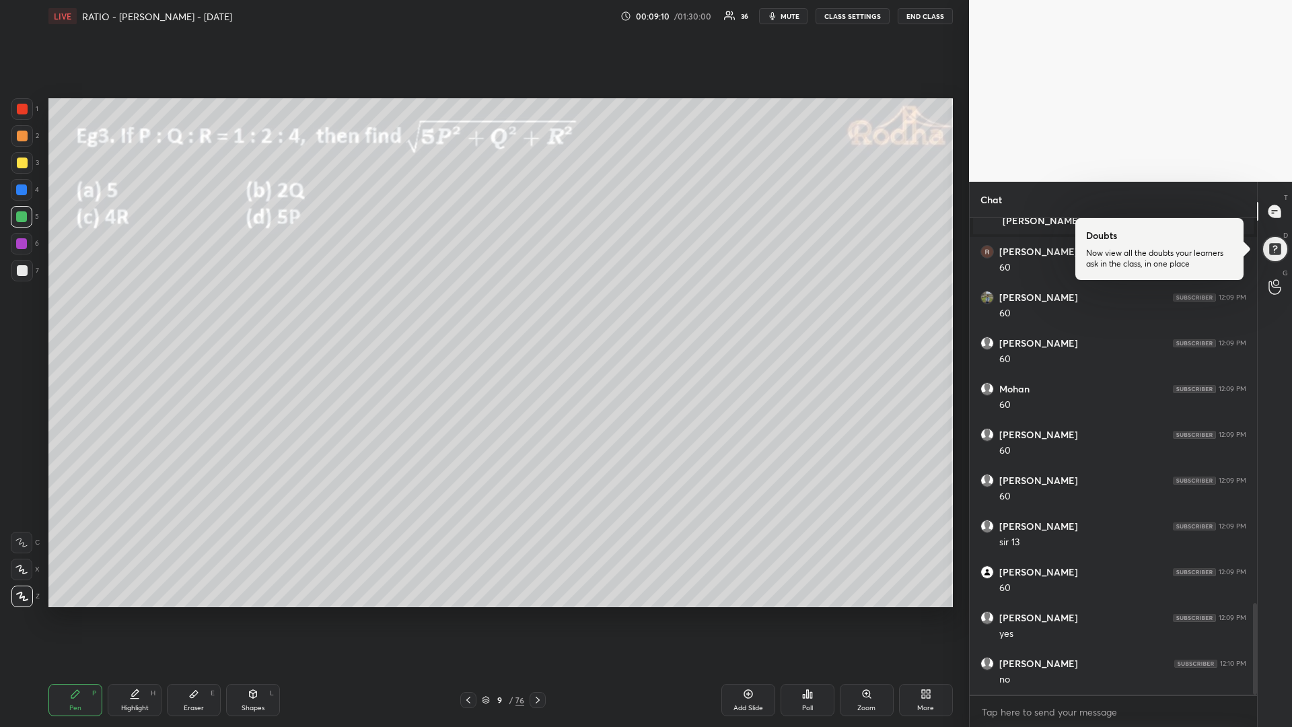
scroll to position [2056, 0]
drag, startPoint x: 28, startPoint y: 191, endPoint x: 42, endPoint y: 192, distance: 14.2
click at [26, 189] on div at bounding box center [22, 190] width 22 height 22
click at [24, 163] on div at bounding box center [22, 163] width 11 height 11
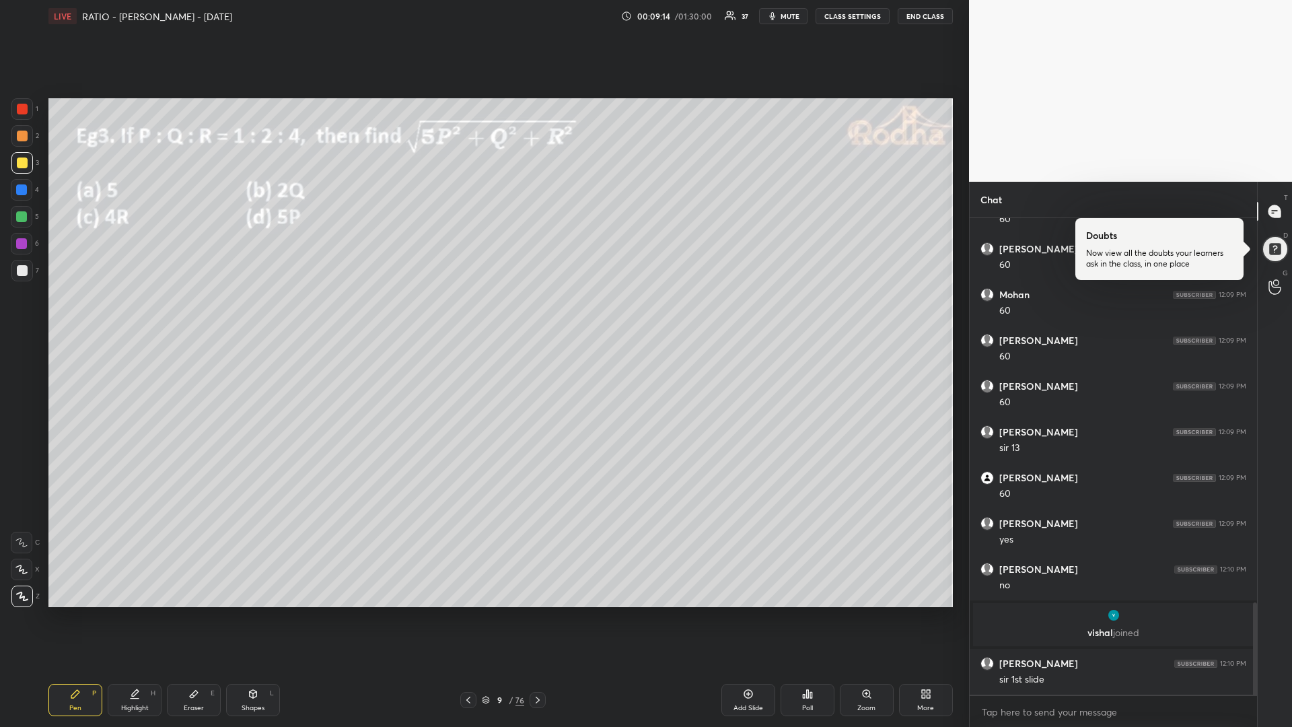
click at [800, 613] on div "Poll" at bounding box center [808, 700] width 54 height 32
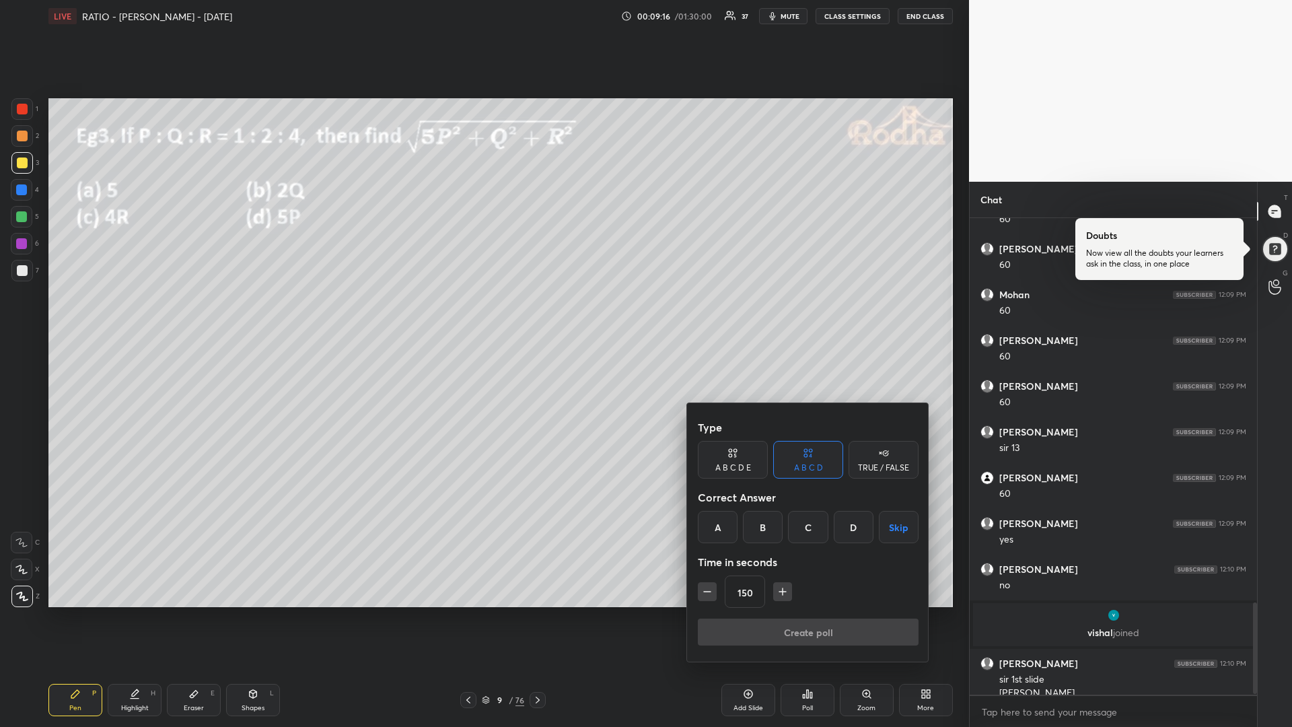
scroll to position [2003, 0]
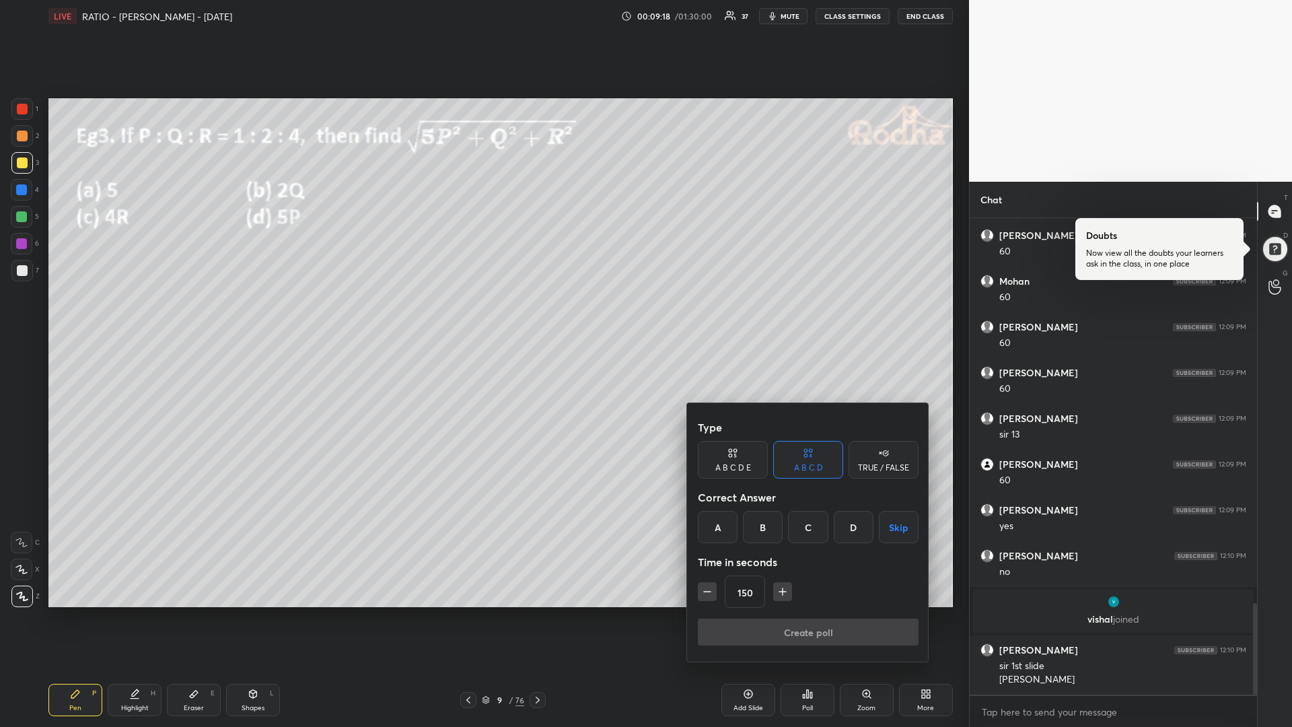
click at [848, 530] on div "D" at bounding box center [854, 527] width 40 height 32
click at [704, 588] on icon "button" at bounding box center [707, 591] width 13 height 13
click at [703, 590] on icon "button" at bounding box center [707, 591] width 13 height 13
click at [705, 590] on icon "button" at bounding box center [707, 591] width 13 height 13
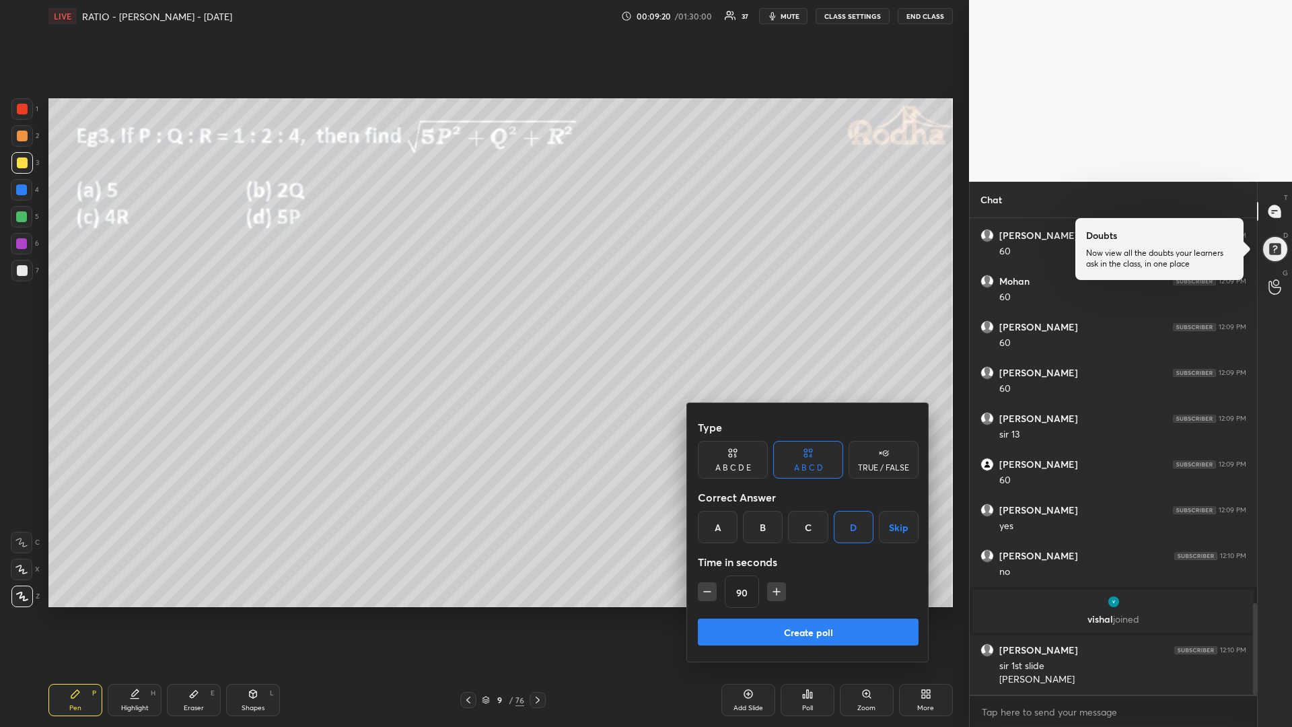
click at [707, 591] on icon "button" at bounding box center [707, 591] width 13 height 13
click at [710, 590] on icon "button" at bounding box center [707, 591] width 13 height 13
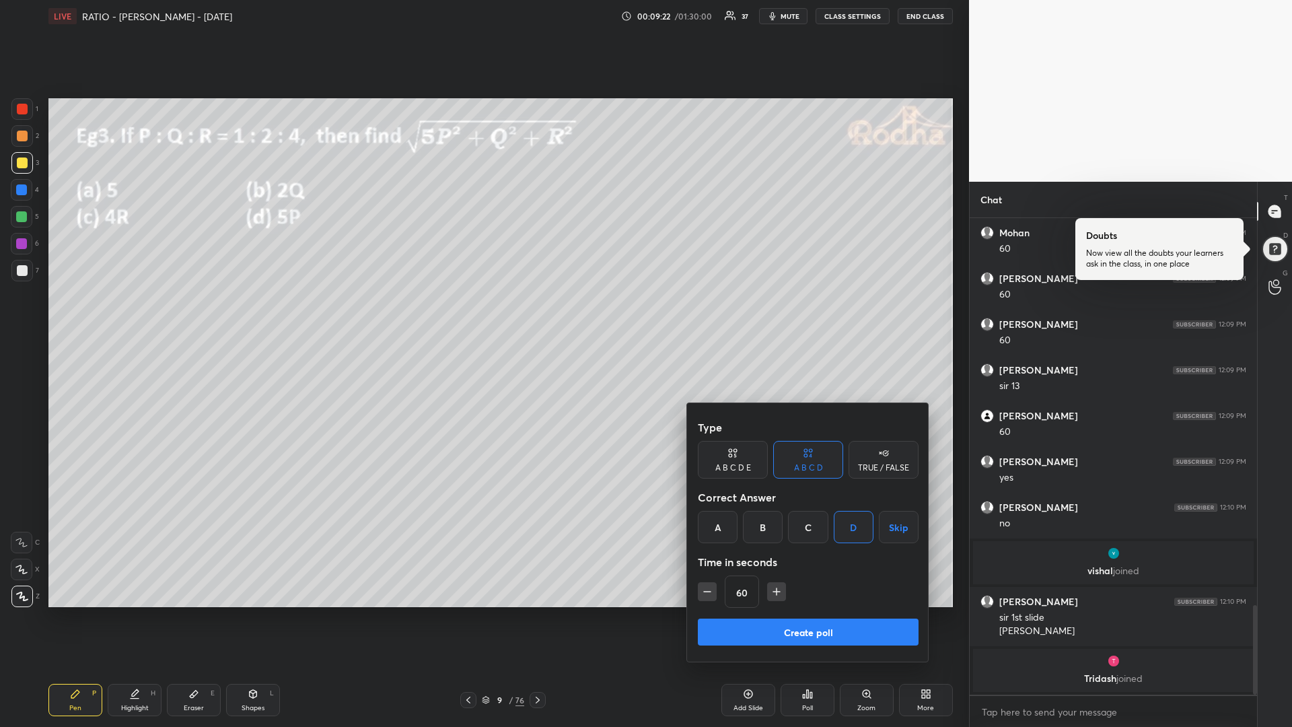
click at [705, 592] on icon "button" at bounding box center [707, 592] width 7 height 0
click at [706, 590] on icon "button" at bounding box center [707, 591] width 13 height 13
type input "30"
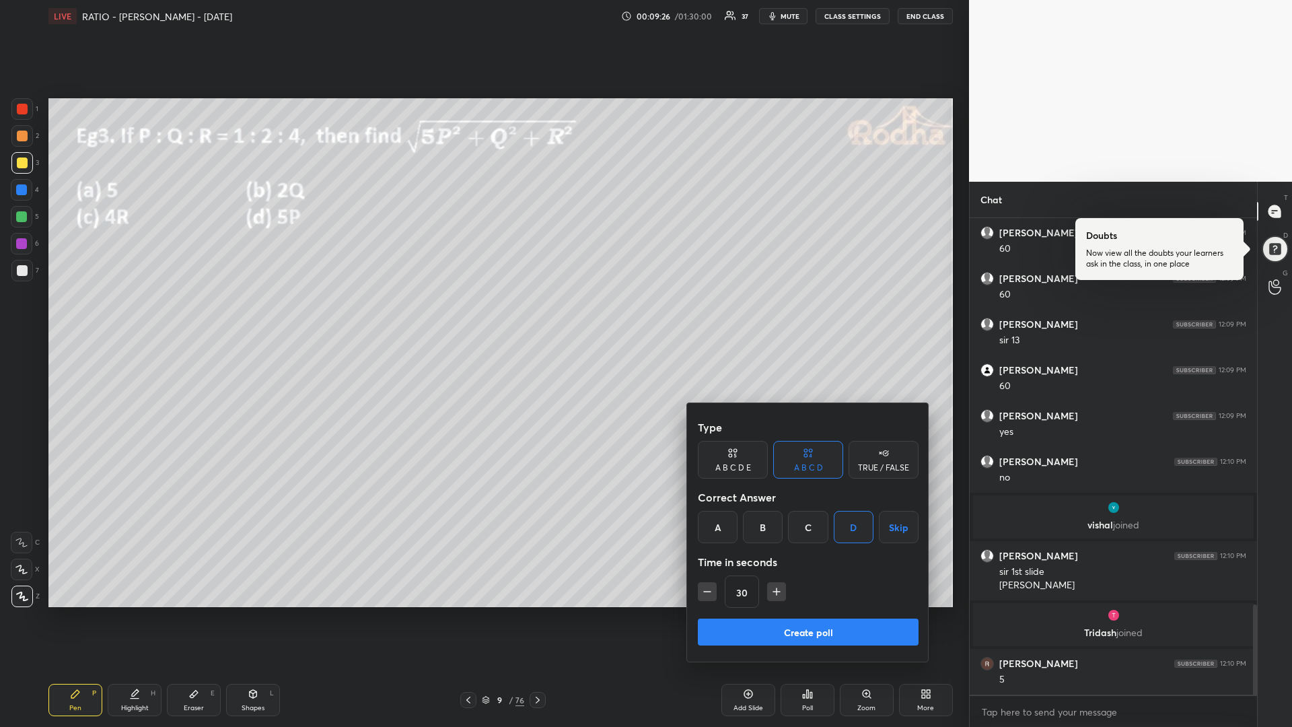
click at [753, 613] on button "Create poll" at bounding box center [808, 632] width 221 height 27
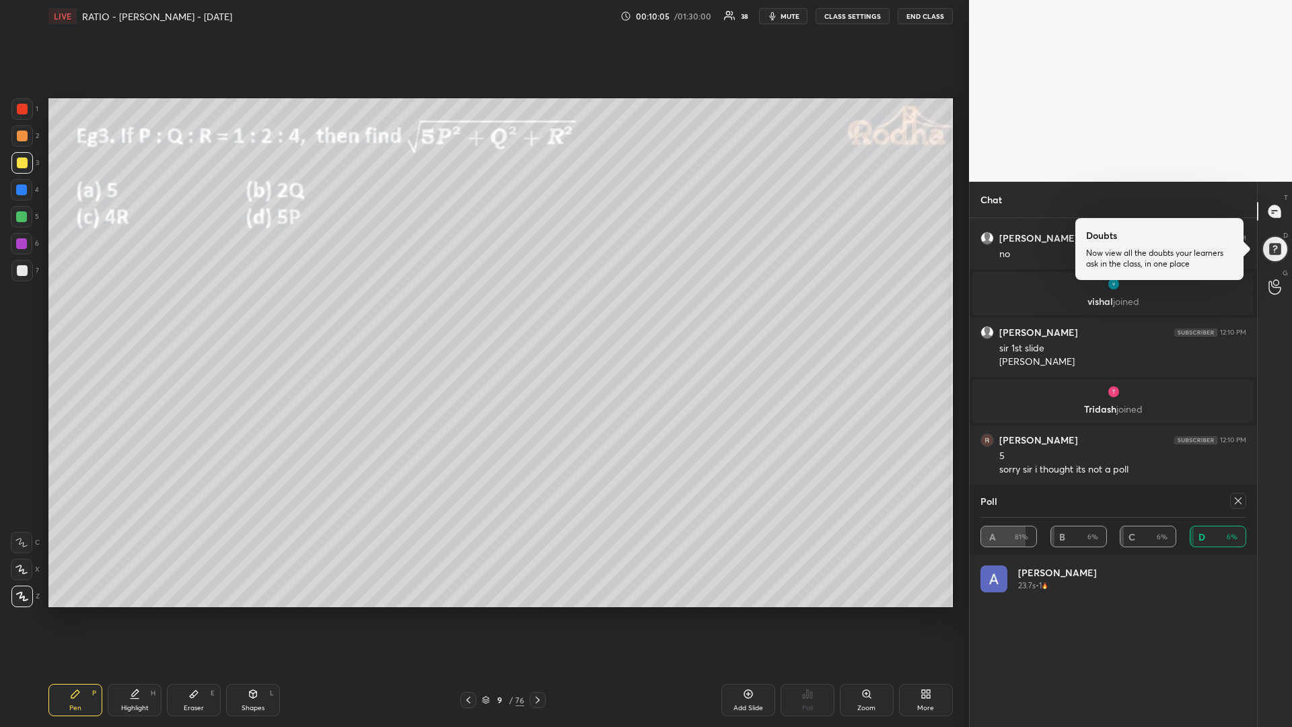
scroll to position [2242, 0]
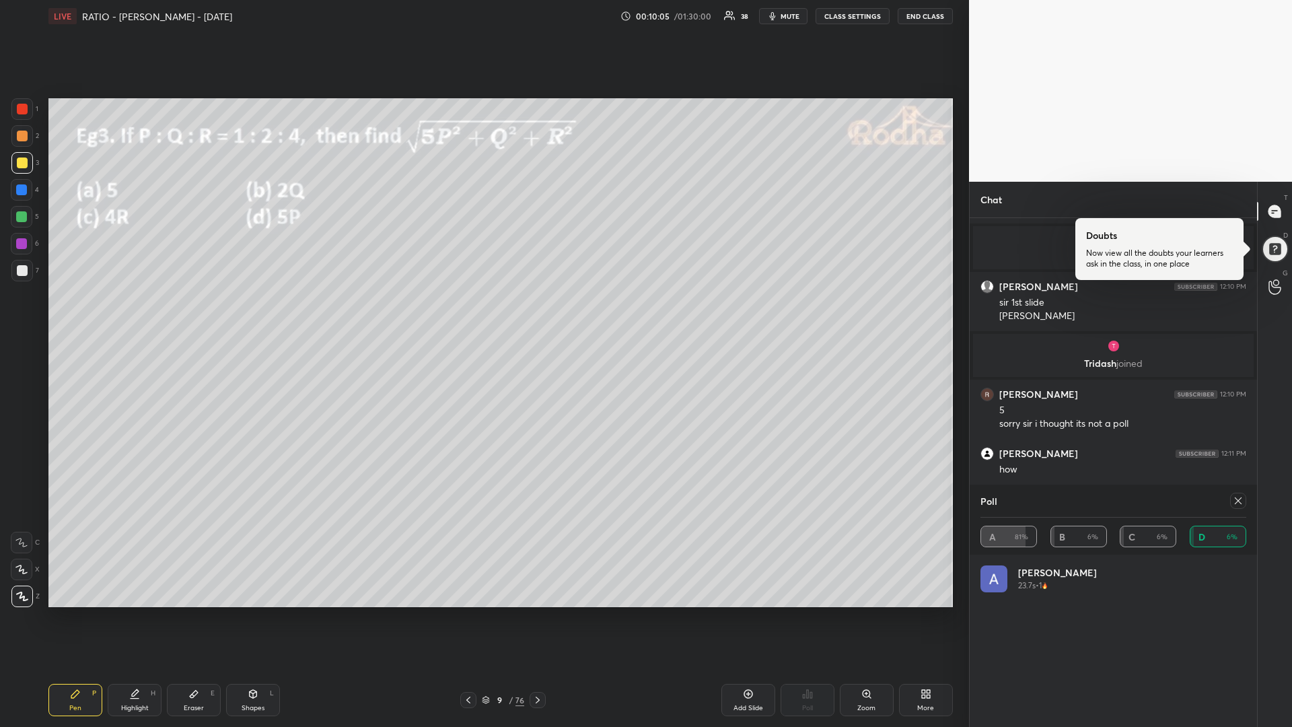
click at [27, 214] on div at bounding box center [21, 216] width 11 height 11
click at [1239, 497] on icon at bounding box center [1238, 500] width 11 height 11
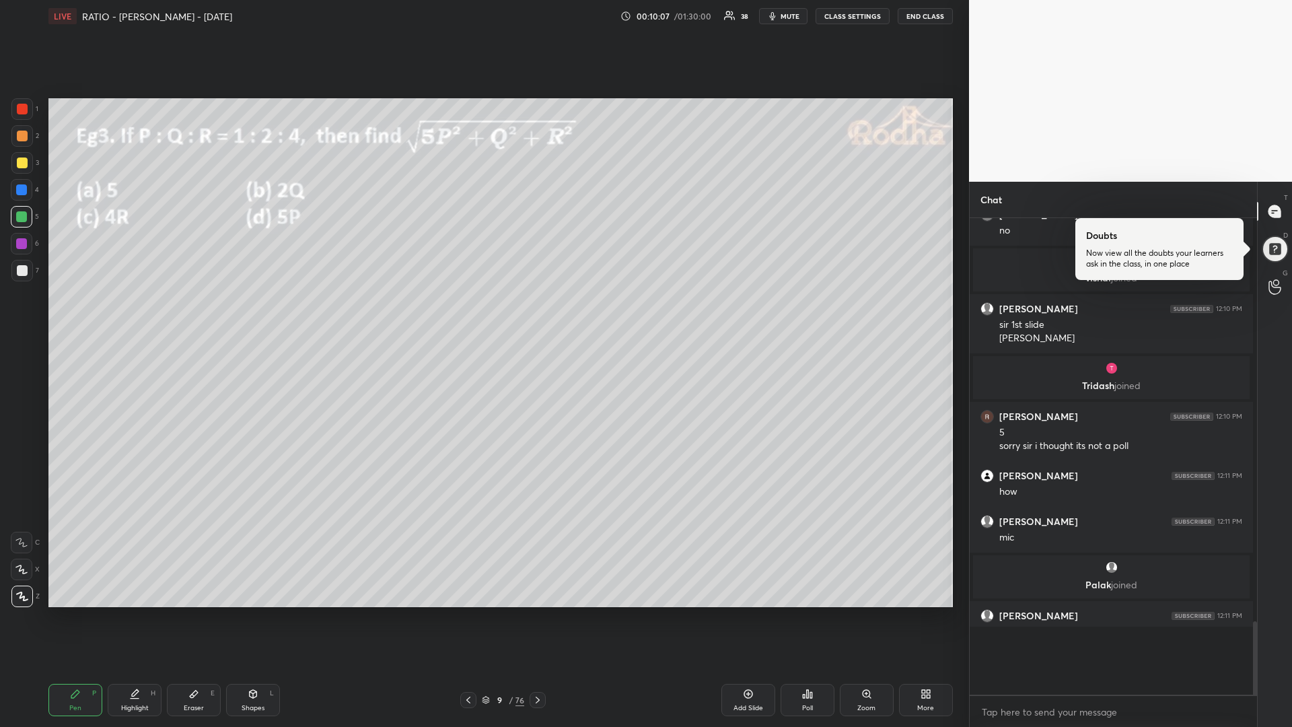
scroll to position [450, 279]
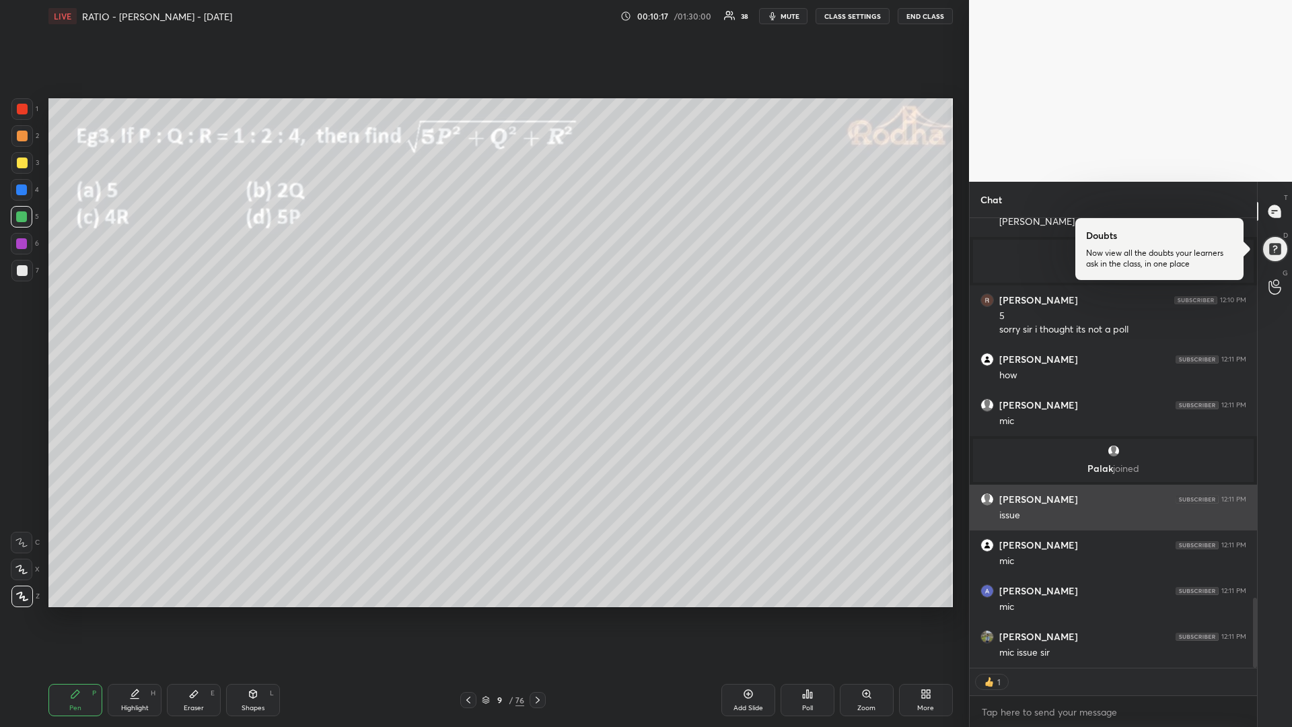
type textarea "x"
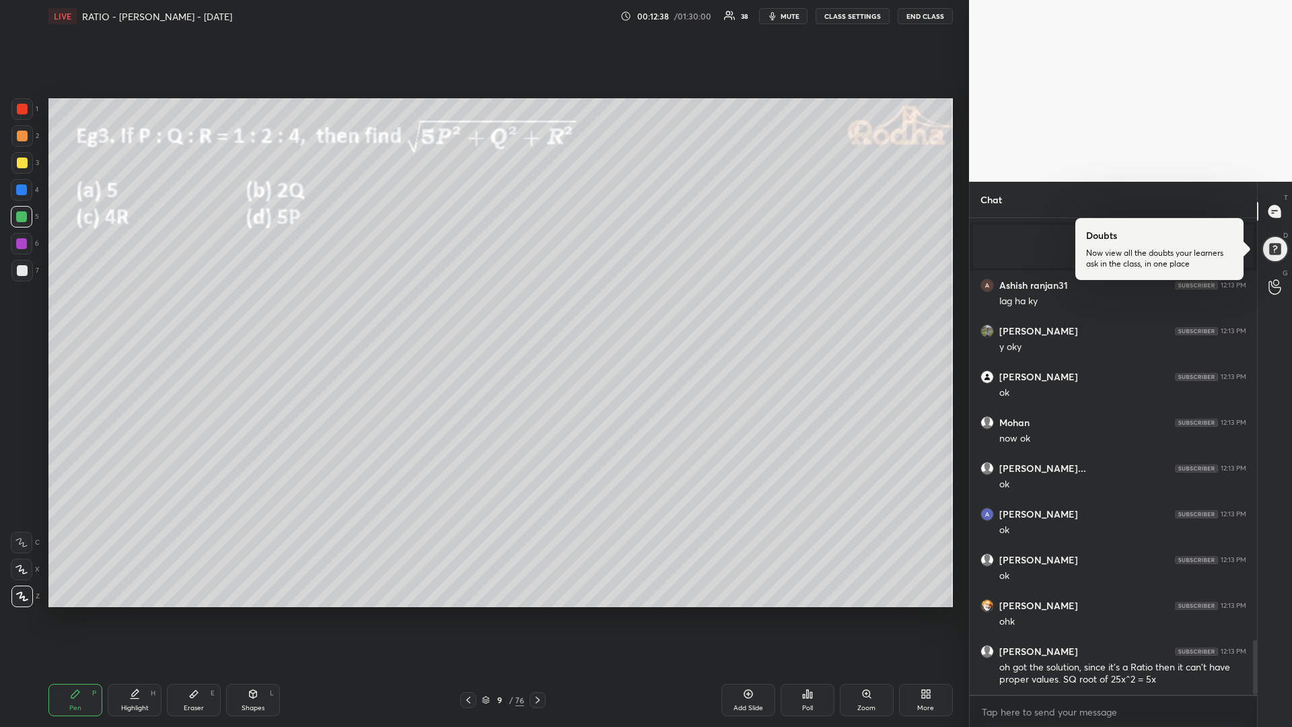
scroll to position [3712, 0]
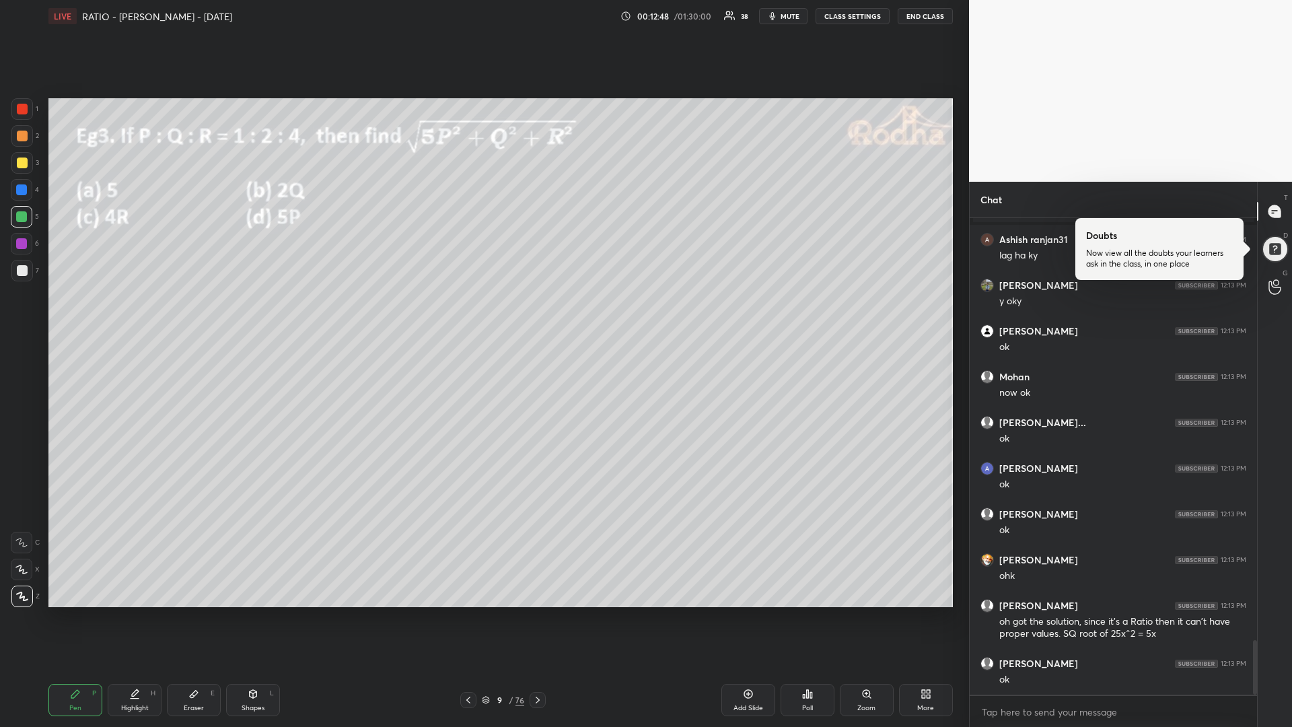
drag, startPoint x: 24, startPoint y: 165, endPoint x: 17, endPoint y: 163, distance: 7.0
click at [22, 165] on div at bounding box center [22, 163] width 11 height 11
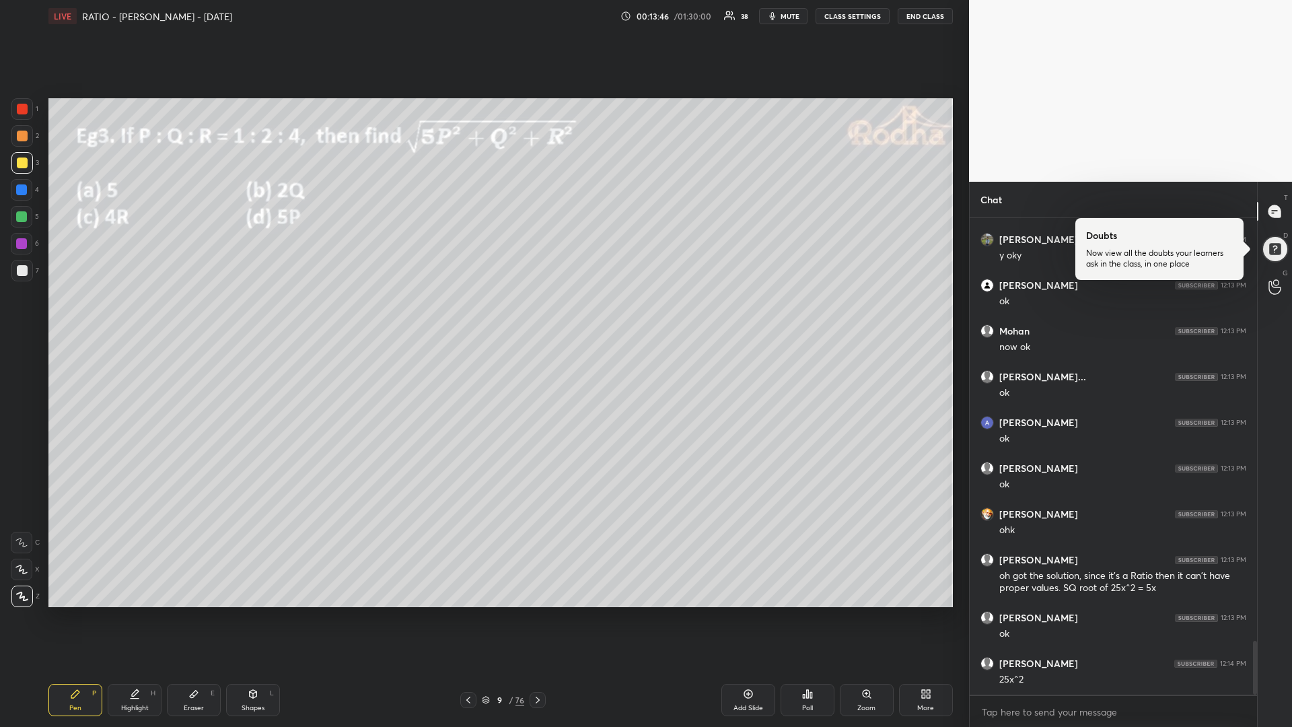
click at [22, 216] on div at bounding box center [21, 216] width 11 height 11
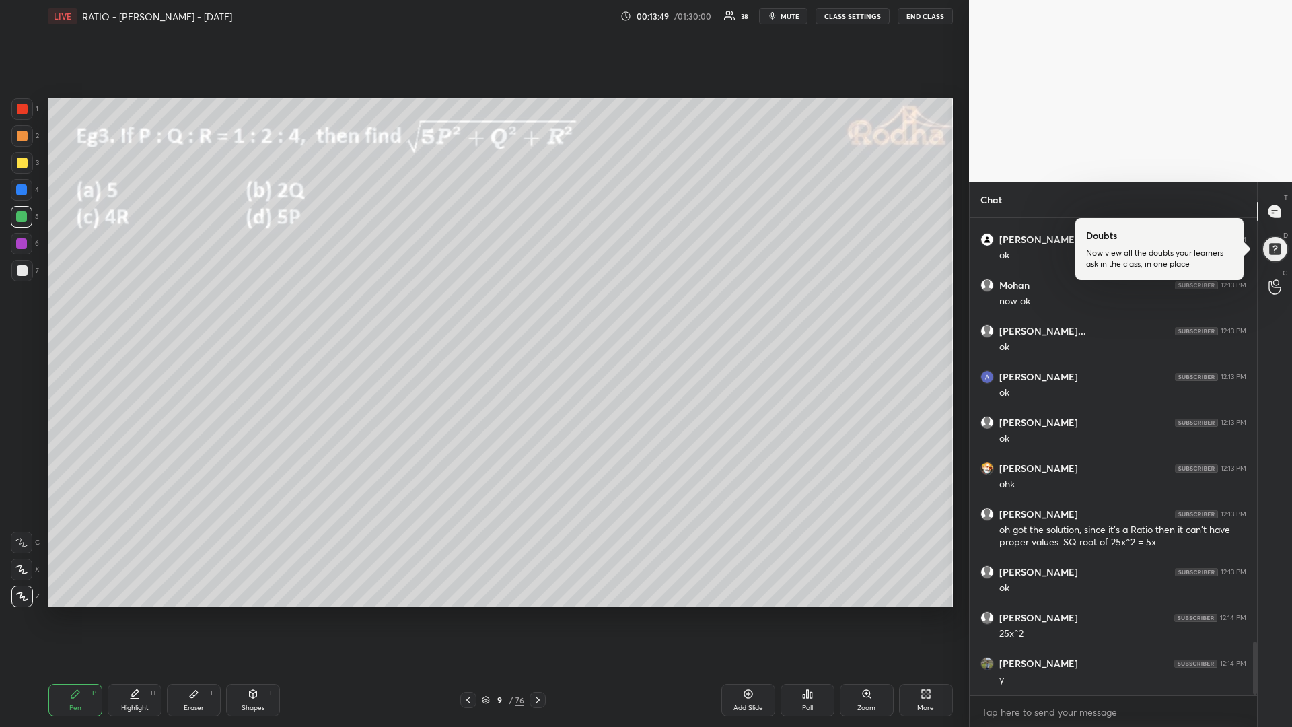
click at [815, 613] on div "Poll" at bounding box center [808, 700] width 54 height 32
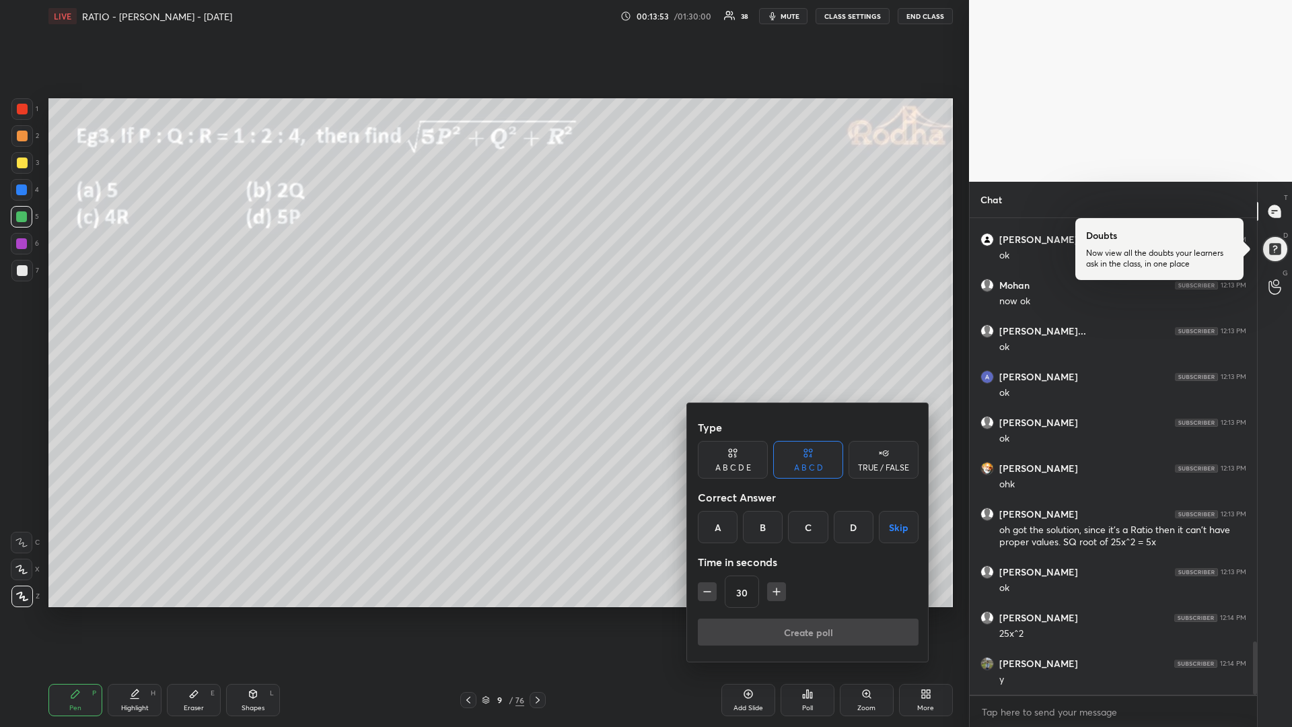
click at [668, 613] on div at bounding box center [646, 363] width 1292 height 727
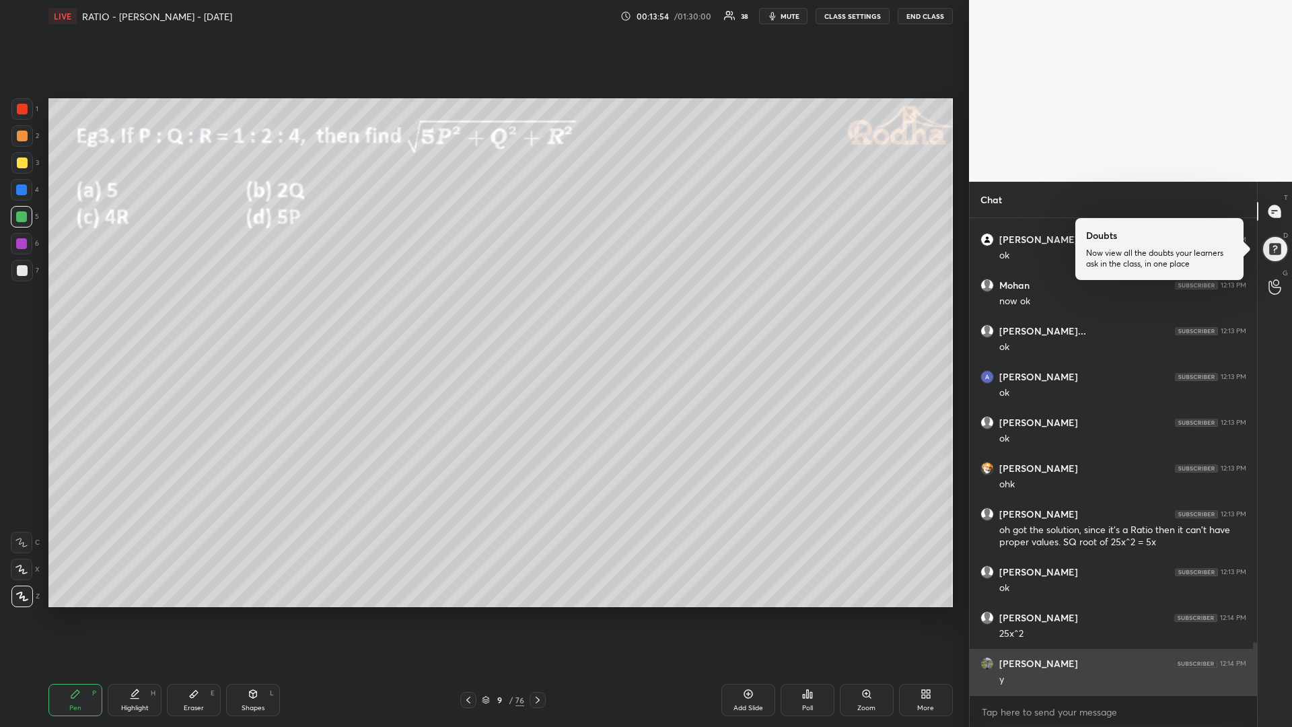
scroll to position [3849, 0]
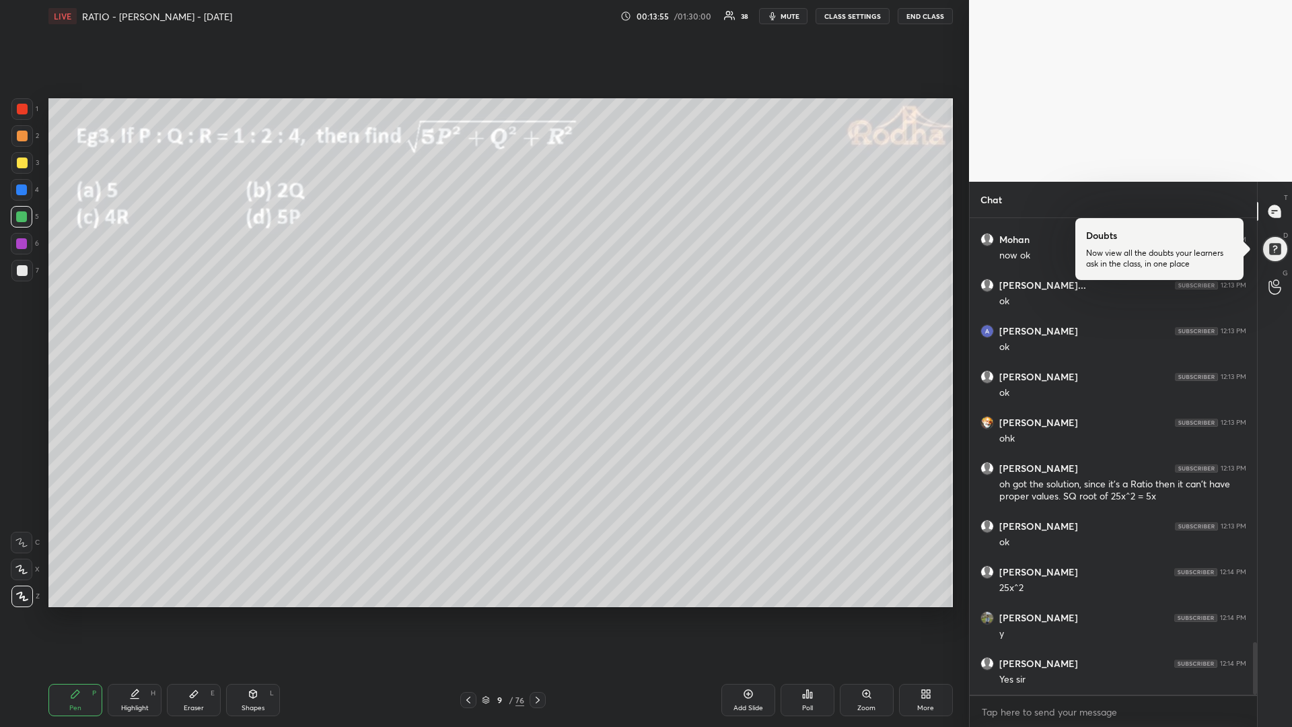
click at [800, 613] on div "Poll" at bounding box center [808, 700] width 54 height 32
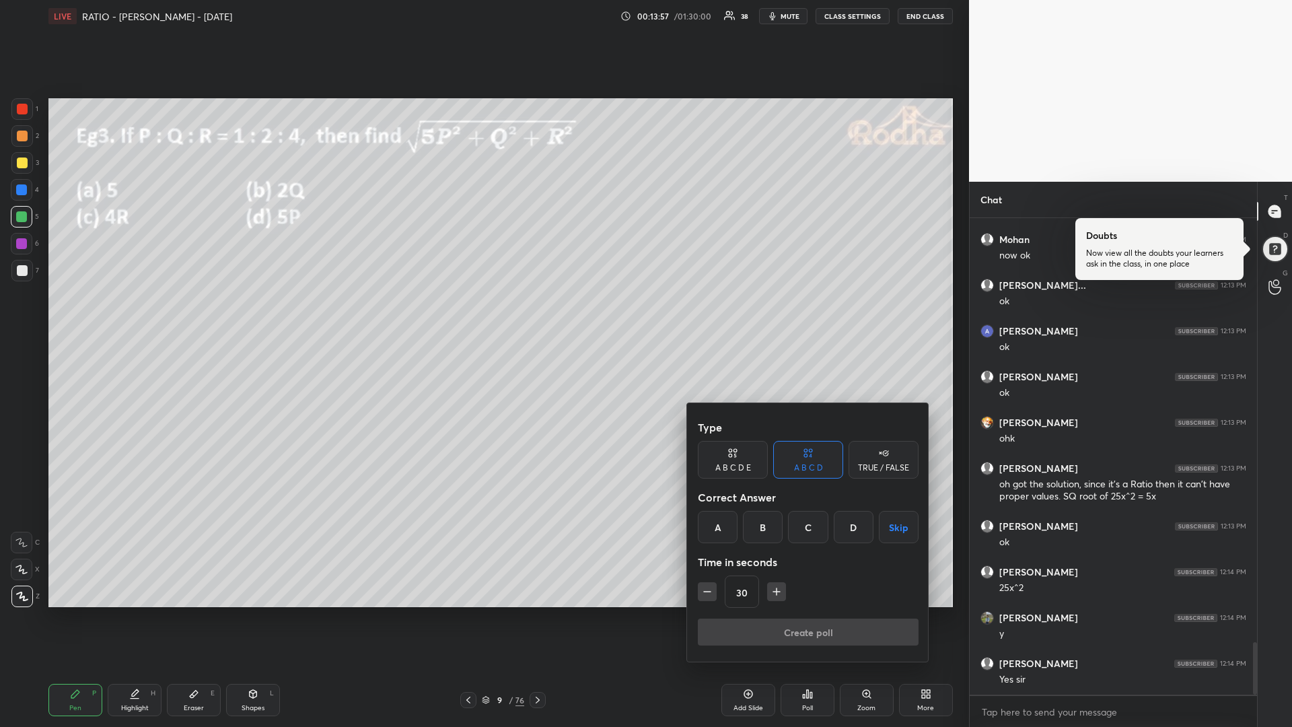
click at [626, 613] on div at bounding box center [646, 363] width 1292 height 727
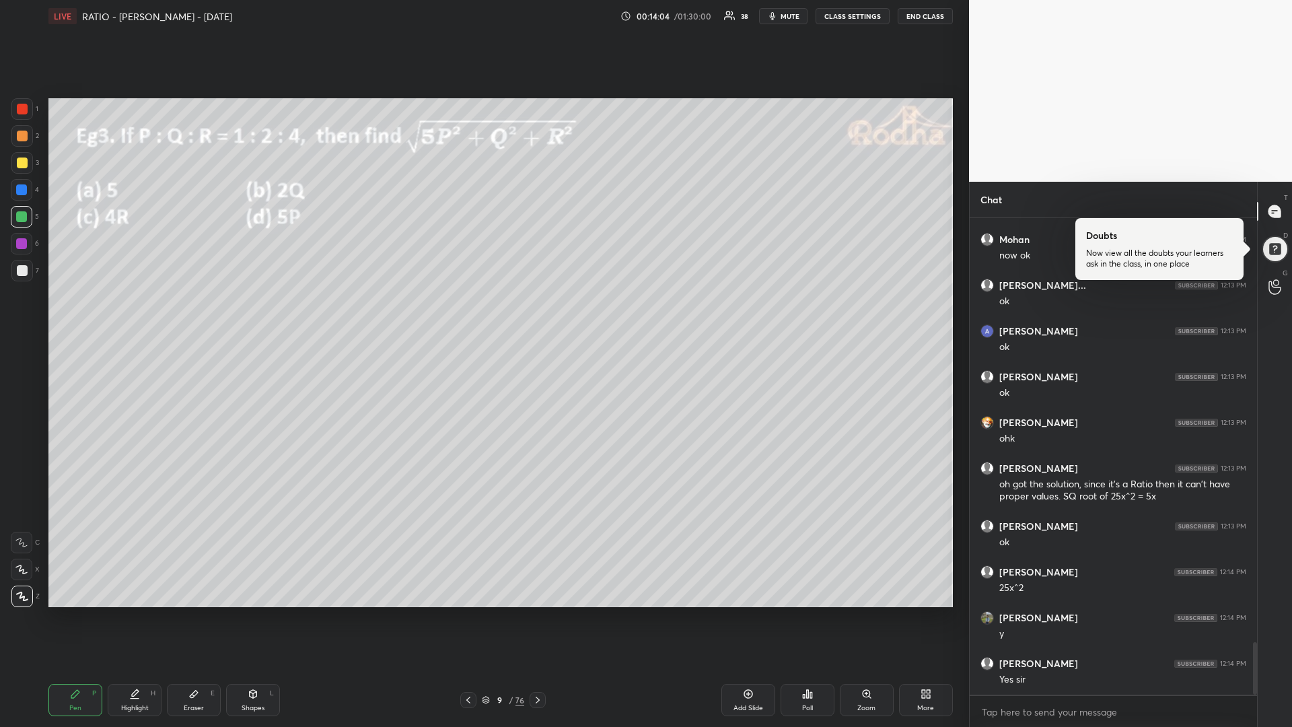
click at [24, 247] on div at bounding box center [21, 243] width 11 height 11
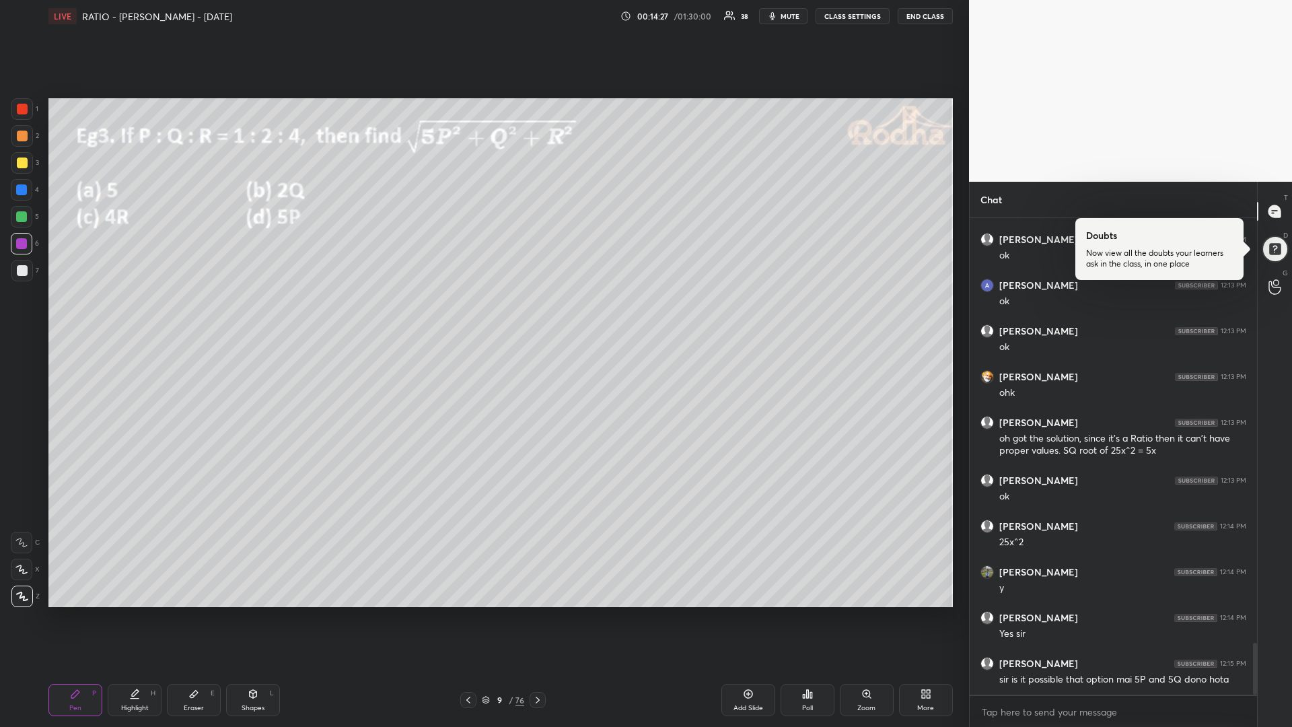
click at [24, 162] on div at bounding box center [22, 163] width 11 height 11
click at [198, 613] on div "Eraser E" at bounding box center [194, 700] width 54 height 32
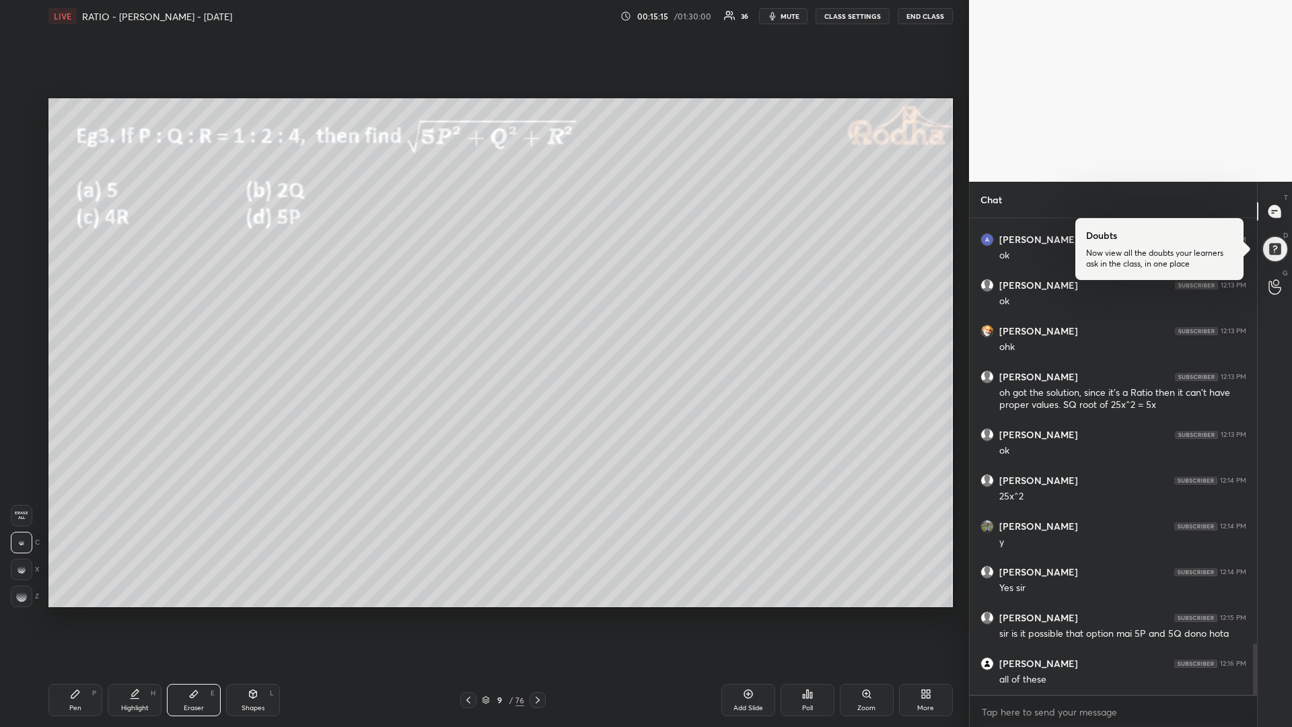
click at [80, 613] on div "Pen P" at bounding box center [75, 700] width 54 height 32
click at [22, 215] on div at bounding box center [21, 216] width 11 height 11
drag, startPoint x: 79, startPoint y: 697, endPoint x: 92, endPoint y: 675, distance: 25.1
click at [76, 613] on icon at bounding box center [75, 694] width 11 height 11
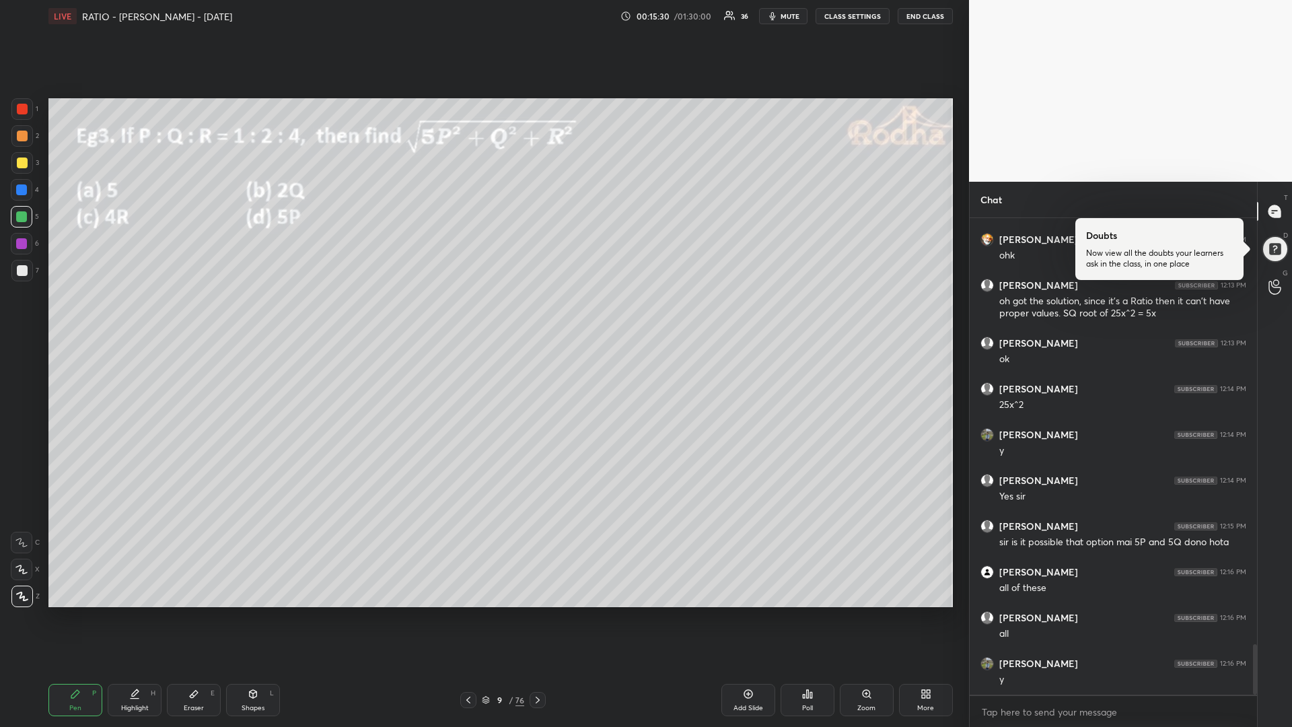
scroll to position [4078, 0]
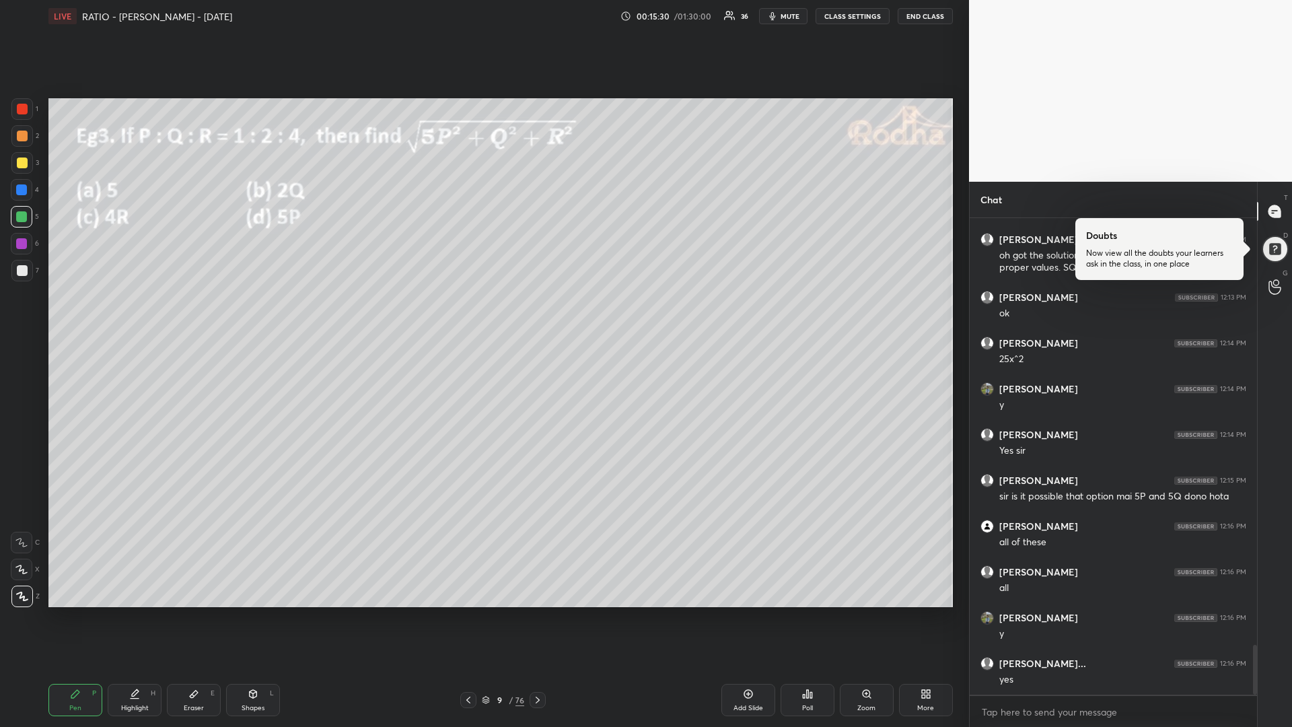
click at [24, 164] on div at bounding box center [22, 163] width 11 height 11
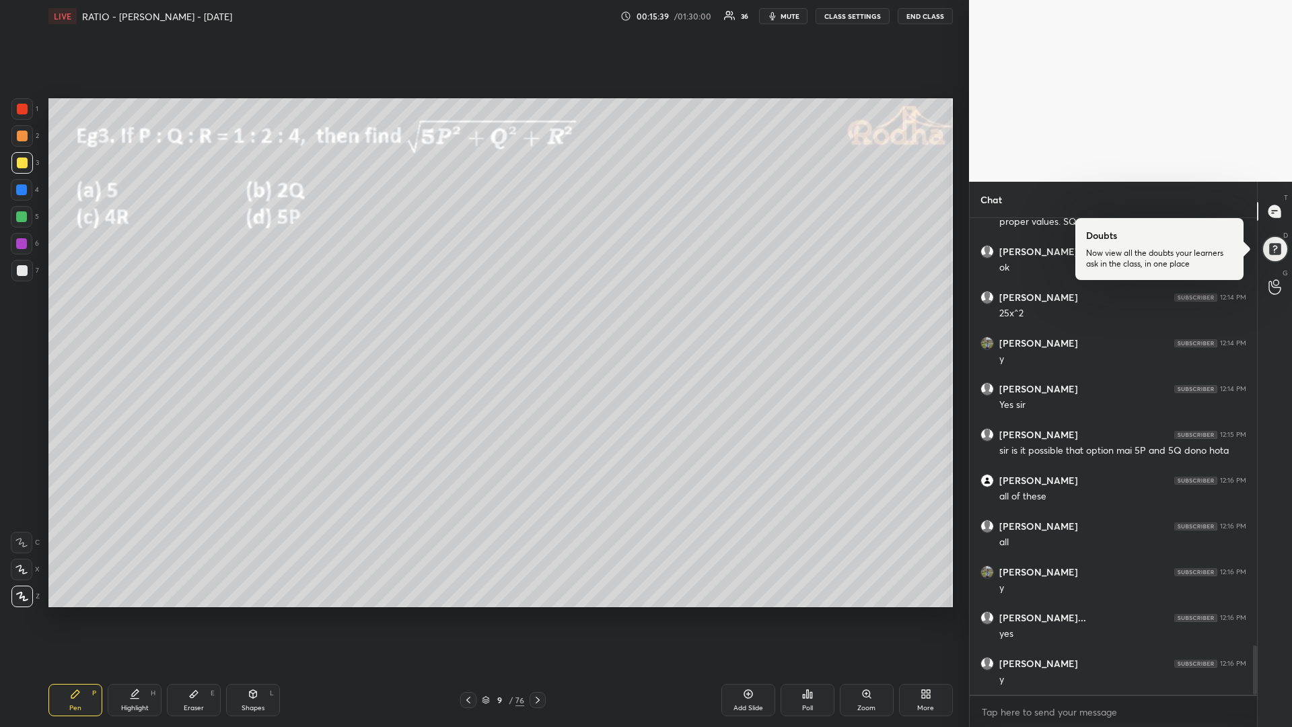
scroll to position [4170, 0]
click at [26, 215] on div at bounding box center [21, 216] width 11 height 11
drag, startPoint x: 26, startPoint y: 162, endPoint x: 9, endPoint y: 170, distance: 18.1
click at [26, 161] on div at bounding box center [22, 163] width 11 height 11
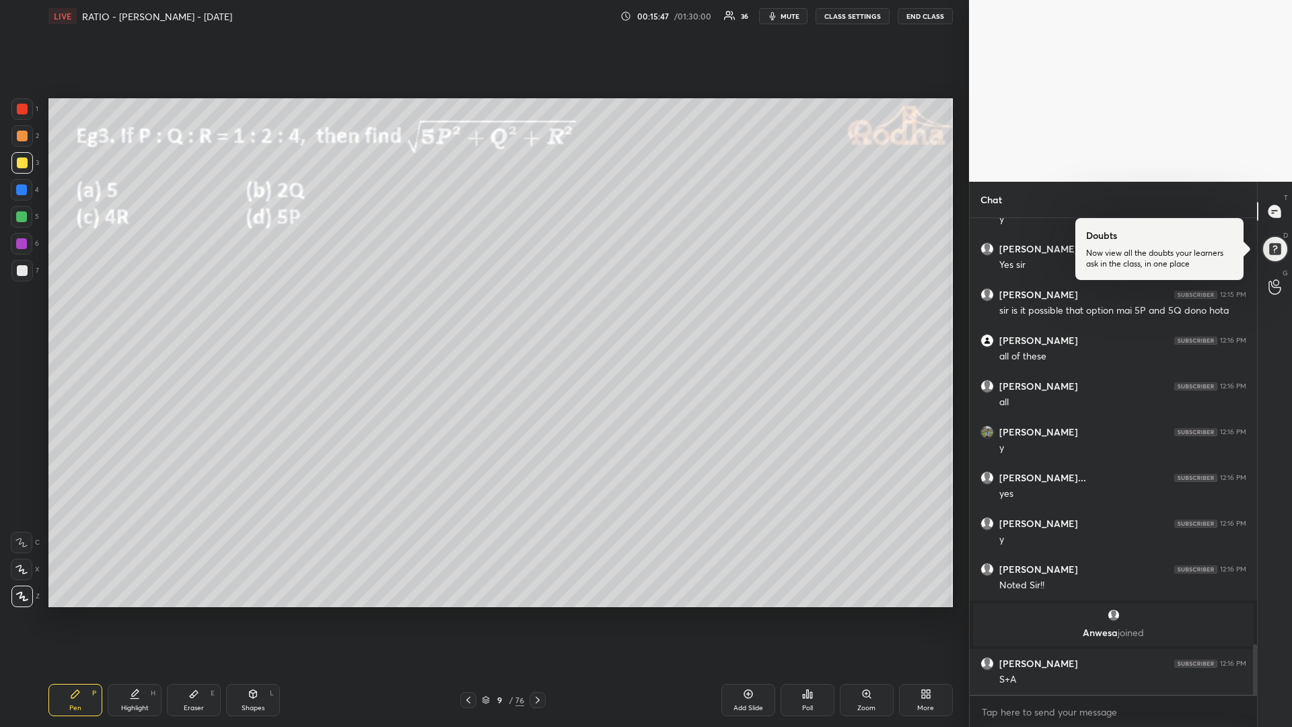
scroll to position [3993, 0]
drag, startPoint x: 20, startPoint y: 217, endPoint x: 11, endPoint y: 214, distance: 9.8
click at [19, 215] on div at bounding box center [21, 216] width 11 height 11
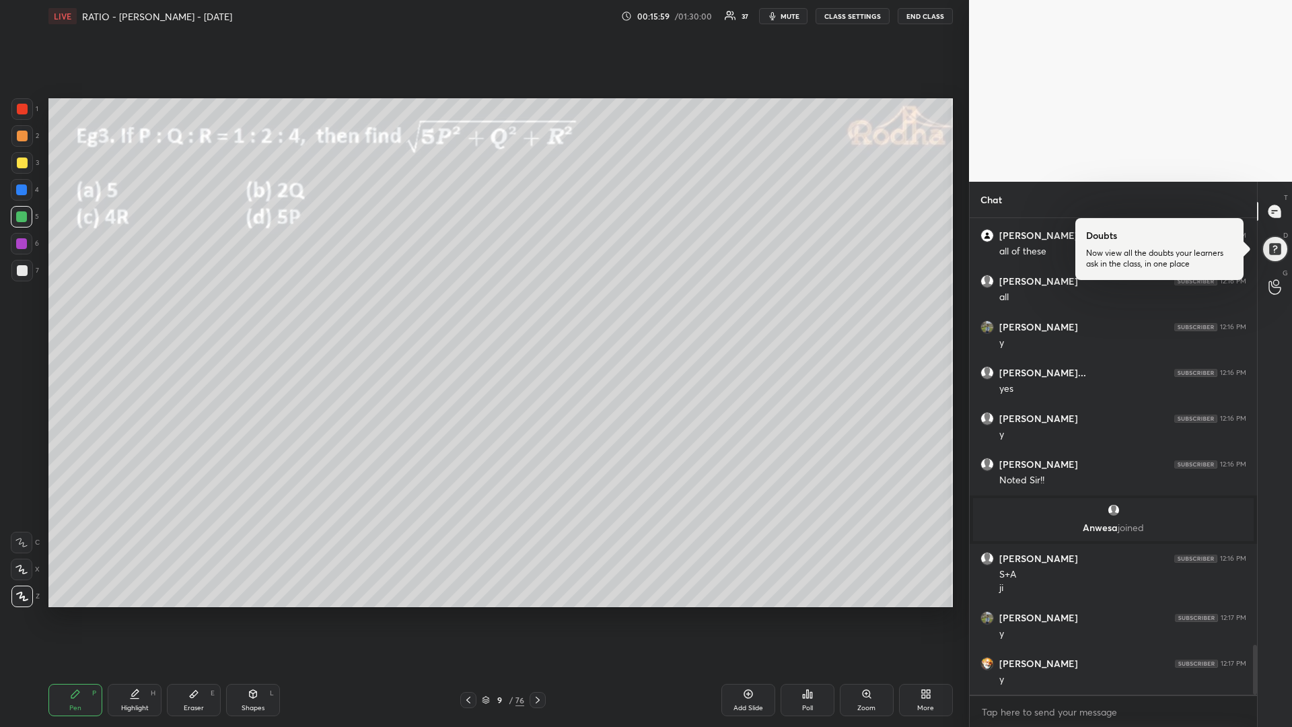
scroll to position [4190, 0]
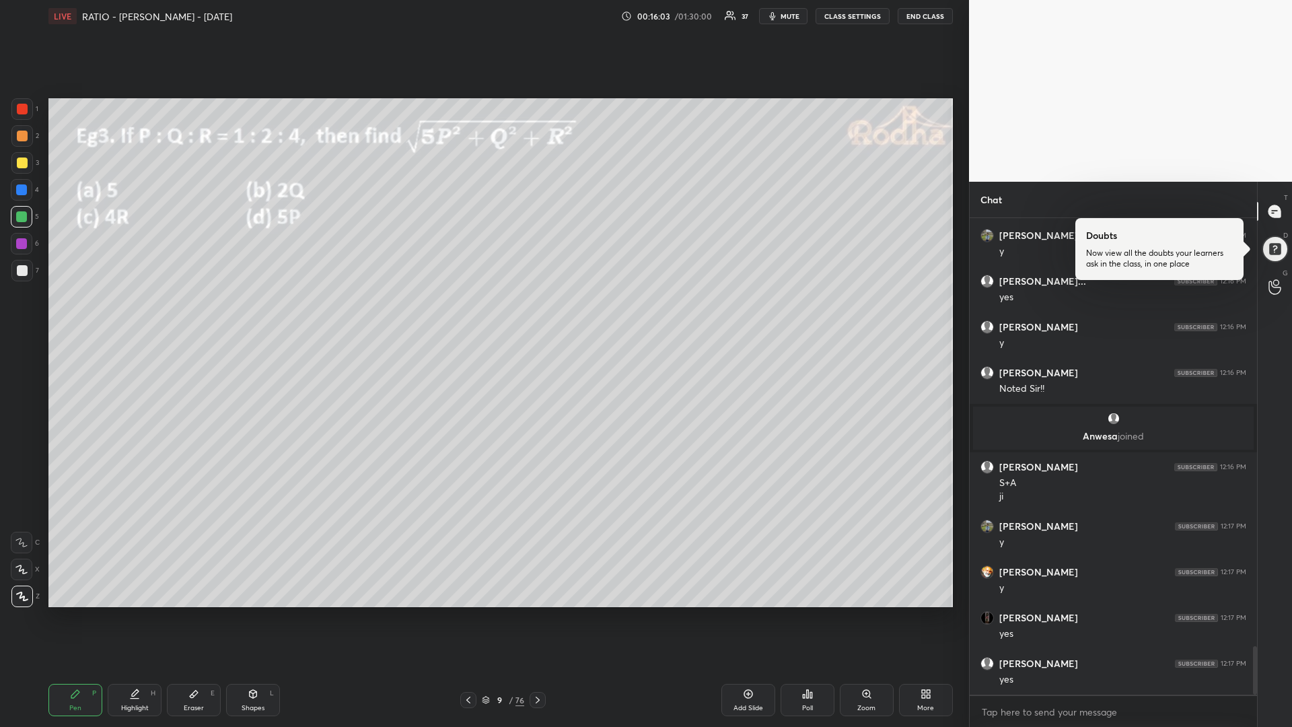
click at [746, 613] on icon at bounding box center [748, 694] width 11 height 11
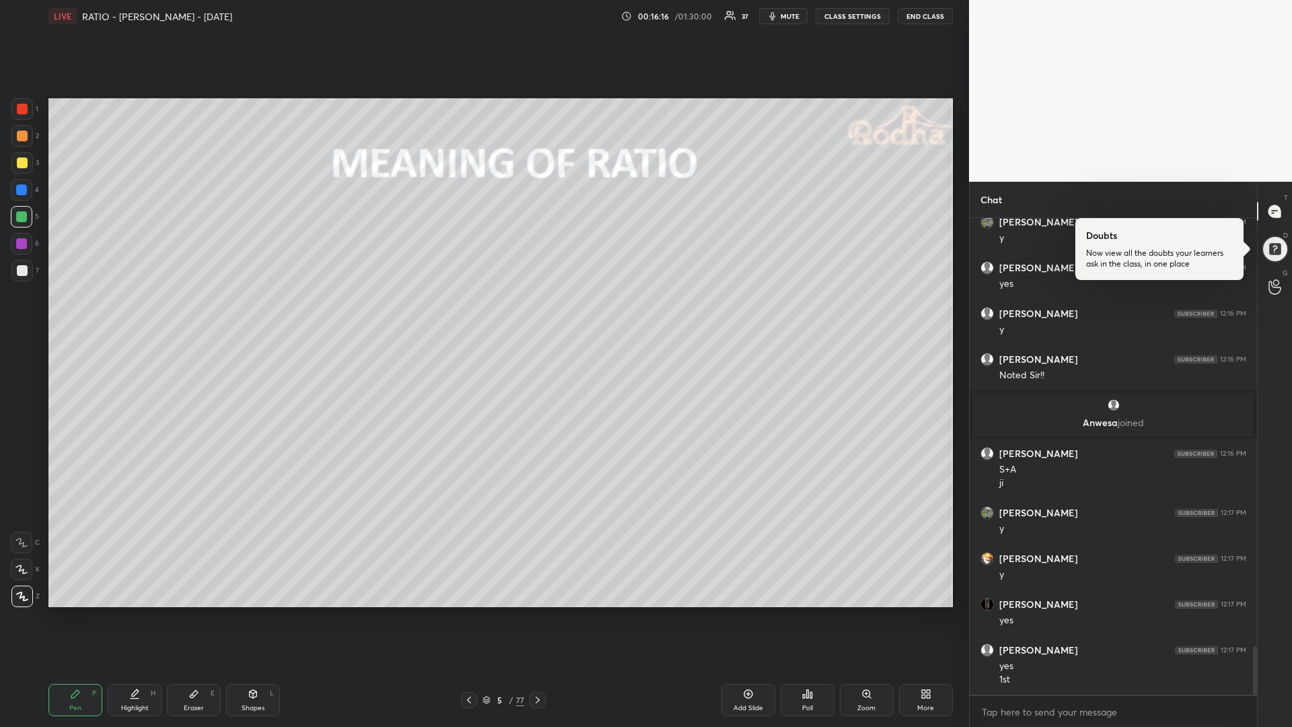
scroll to position [4217, 0]
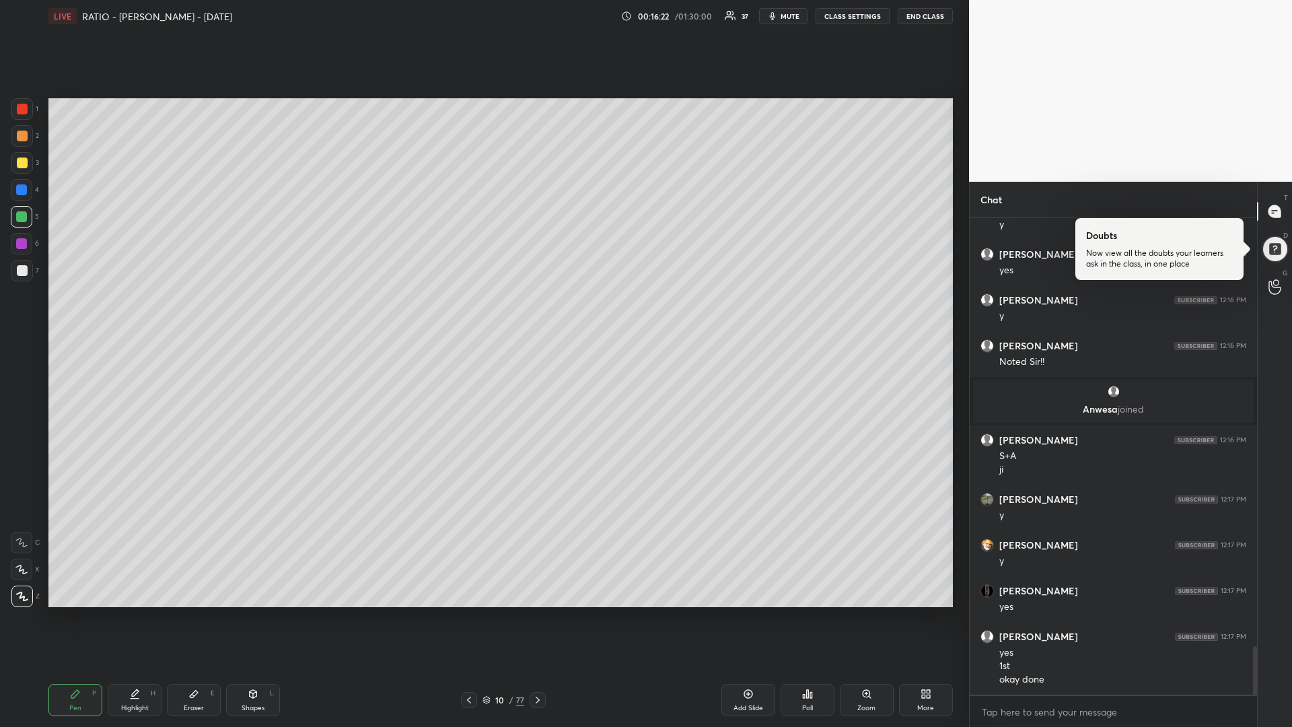
click at [24, 217] on div at bounding box center [21, 216] width 11 height 11
drag, startPoint x: 27, startPoint y: 163, endPoint x: 20, endPoint y: 162, distance: 7.4
click at [24, 162] on div at bounding box center [22, 163] width 11 height 11
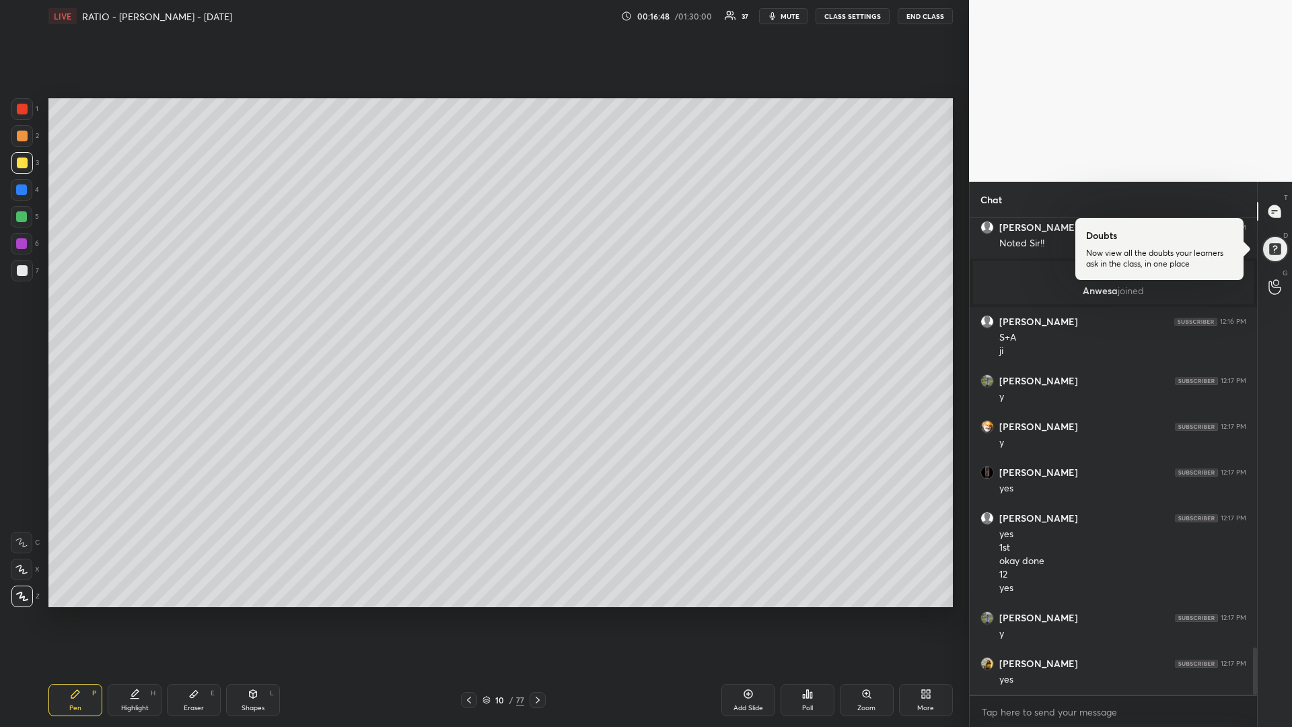
scroll to position [4381, 0]
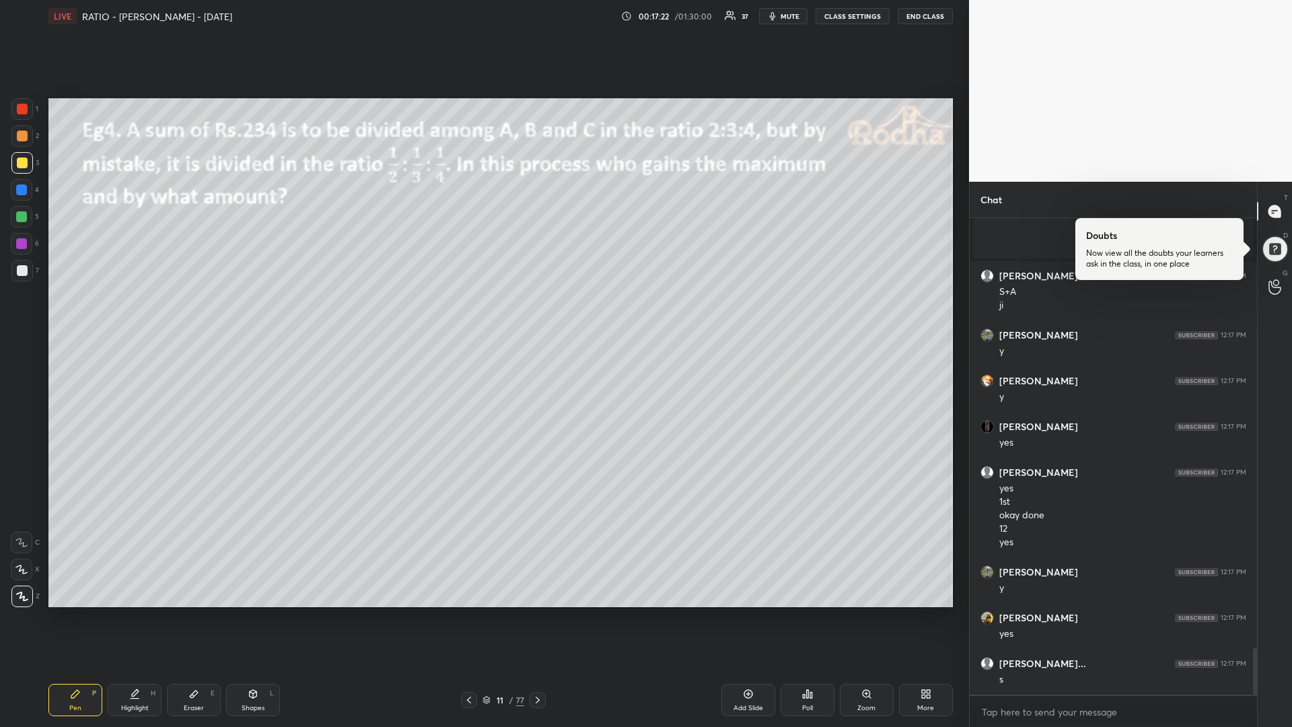
click at [22, 219] on div at bounding box center [21, 216] width 11 height 11
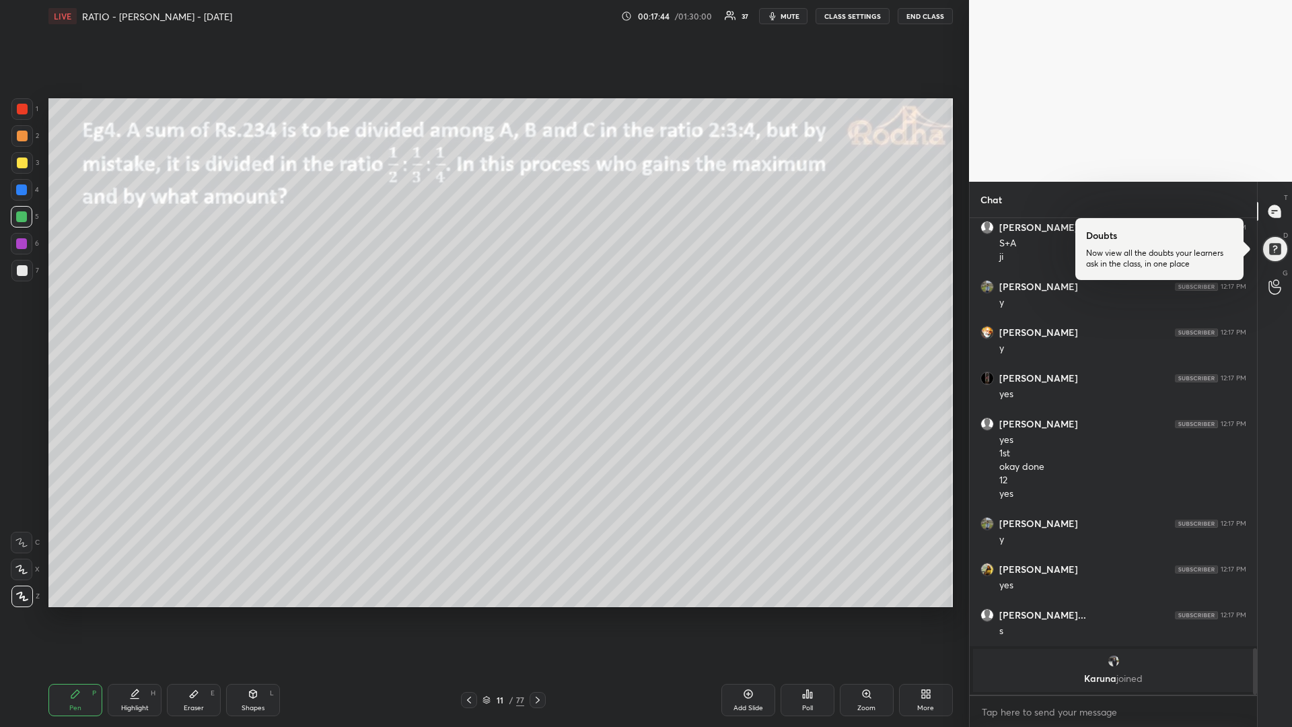
drag, startPoint x: 23, startPoint y: 168, endPoint x: 15, endPoint y: 165, distance: 8.5
click at [23, 167] on div at bounding box center [22, 163] width 11 height 11
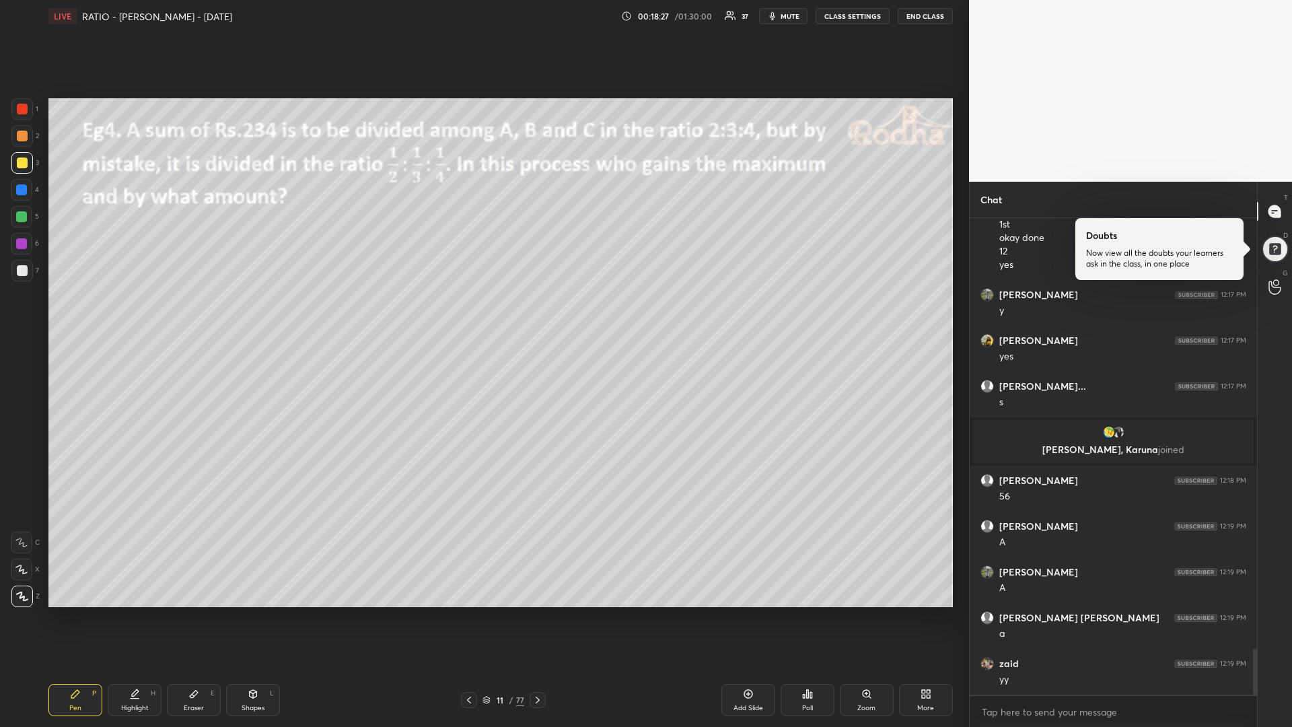
scroll to position [4568, 0]
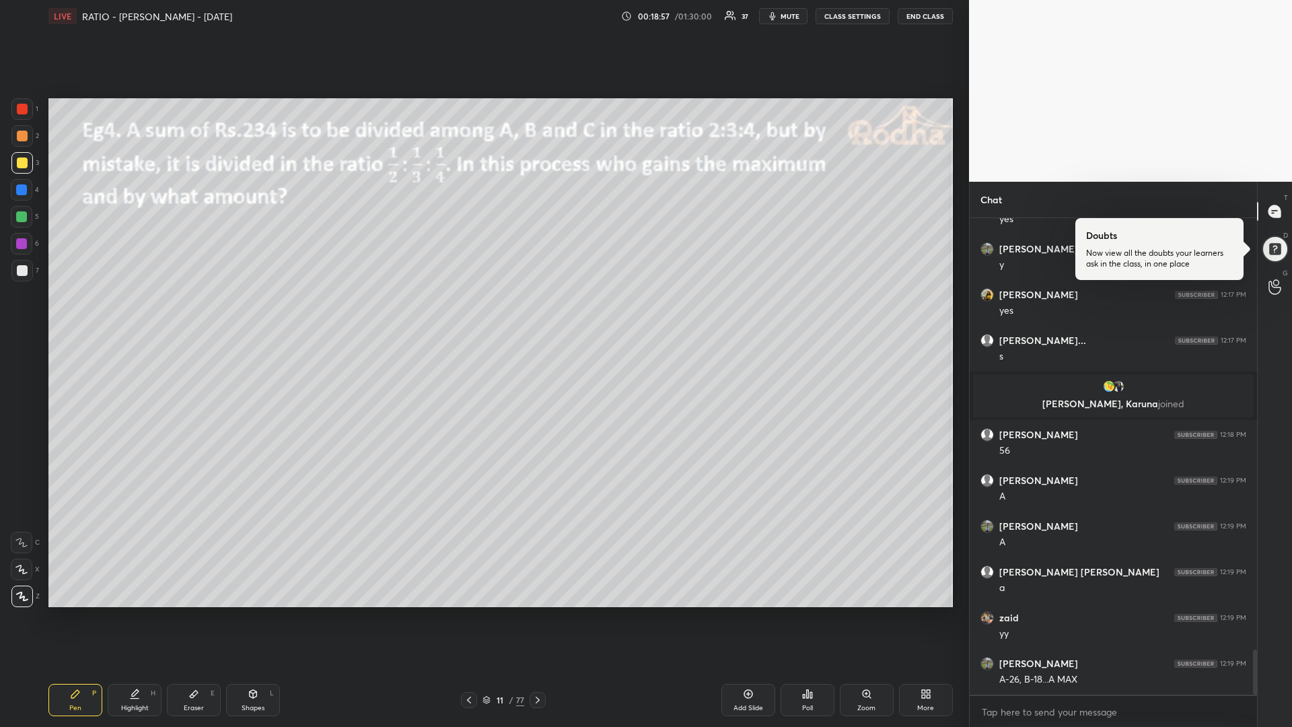
click at [21, 275] on div at bounding box center [22, 270] width 11 height 11
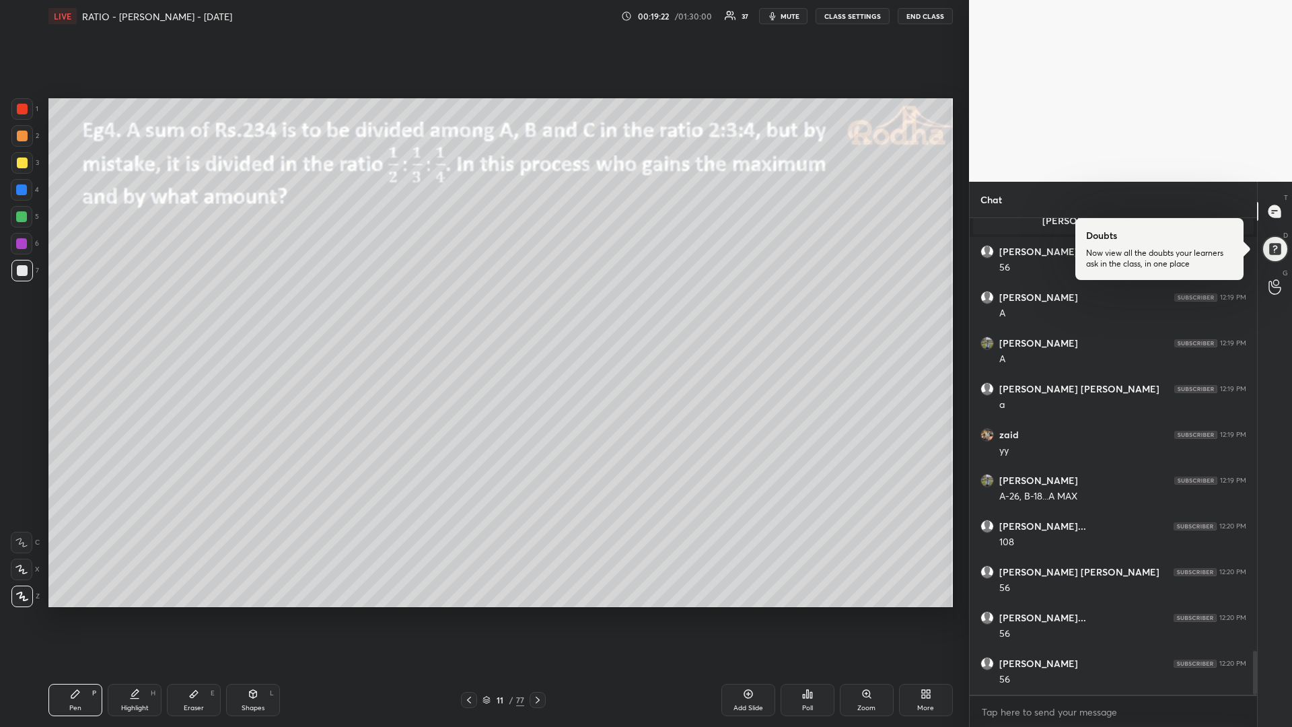
scroll to position [4797, 0]
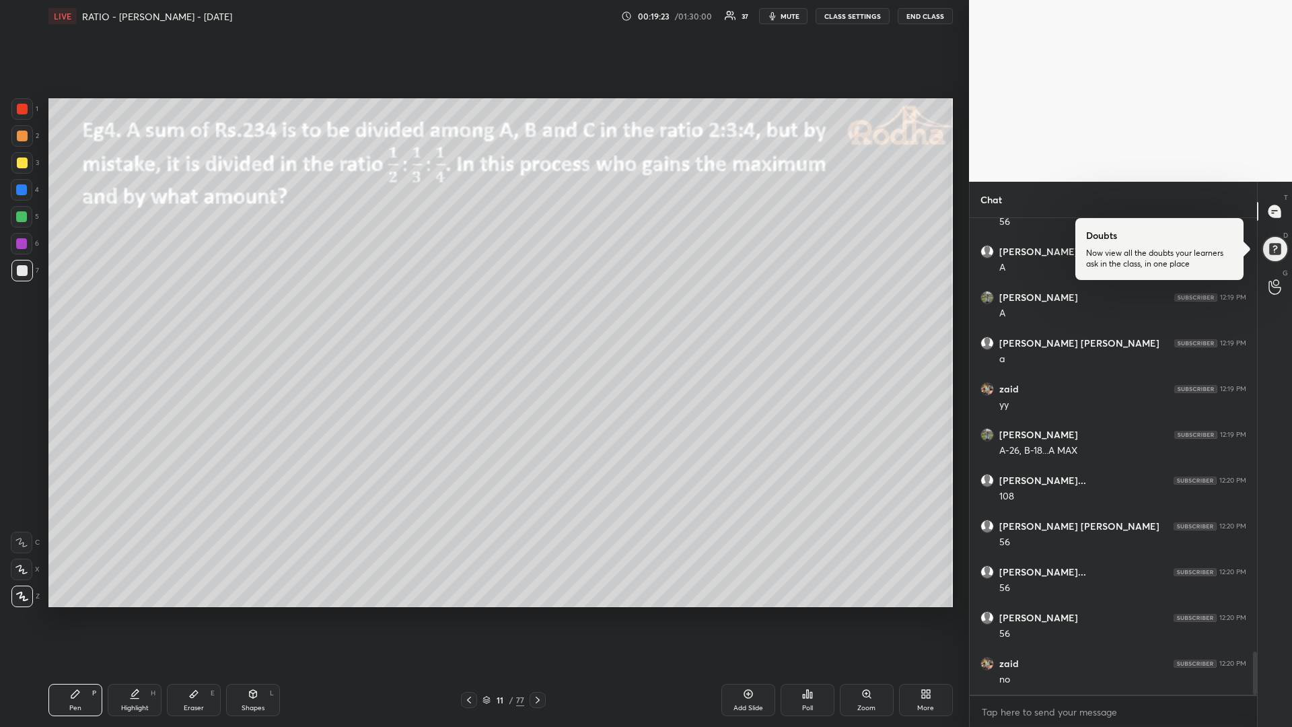
click at [23, 214] on div at bounding box center [21, 216] width 11 height 11
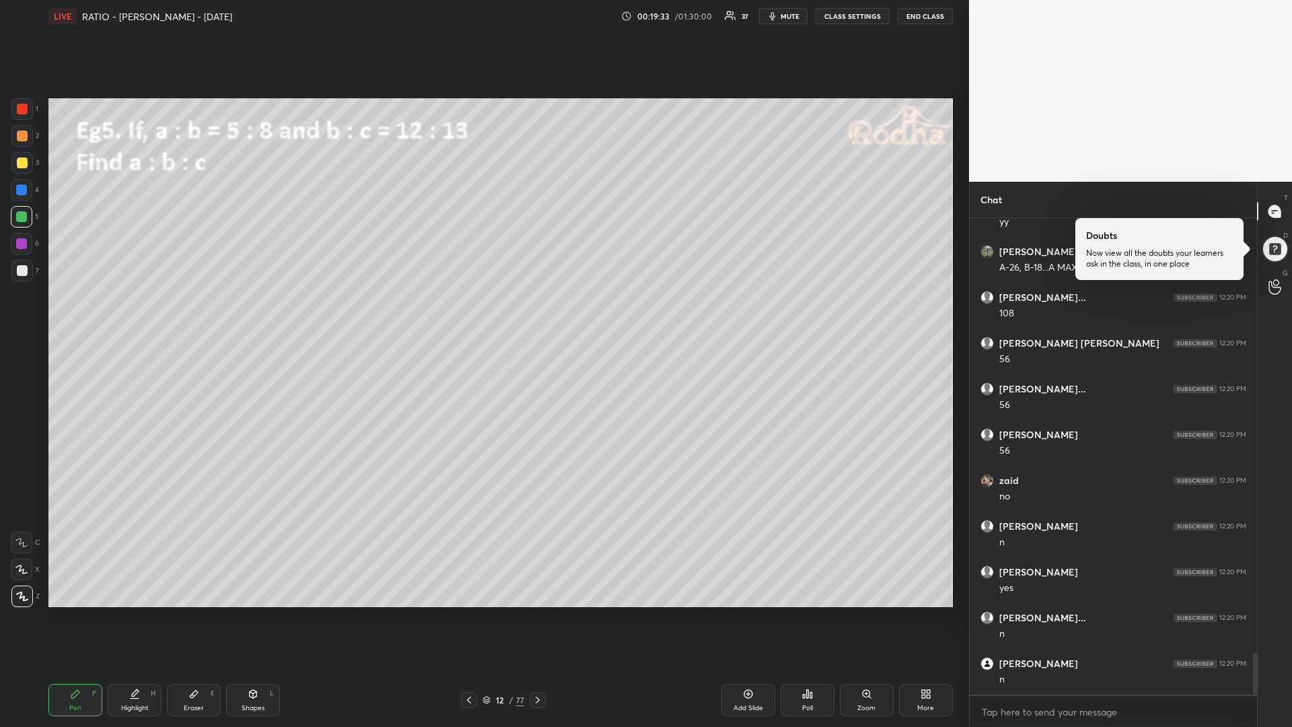
scroll to position [5026, 0]
drag, startPoint x: 194, startPoint y: 695, endPoint x: 197, endPoint y: 677, distance: 18.4
click at [196, 613] on icon at bounding box center [194, 694] width 8 height 7
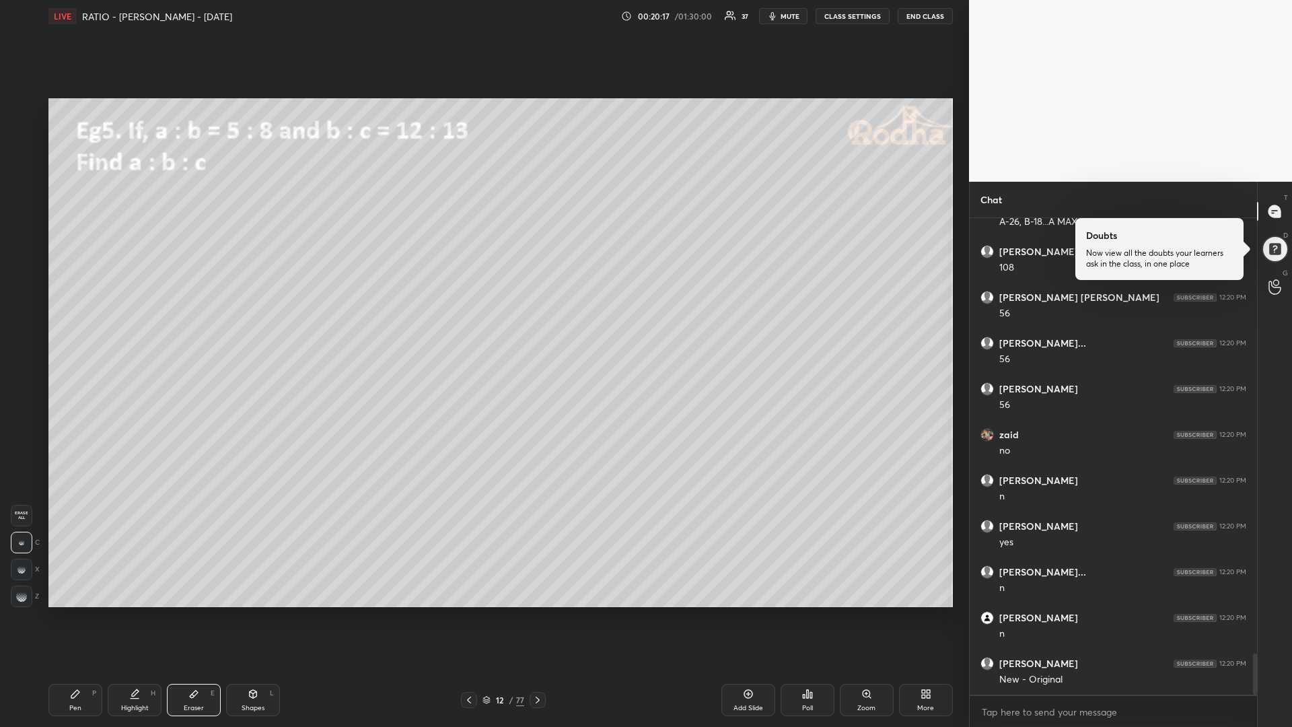
click at [75, 613] on icon at bounding box center [75, 694] width 8 height 8
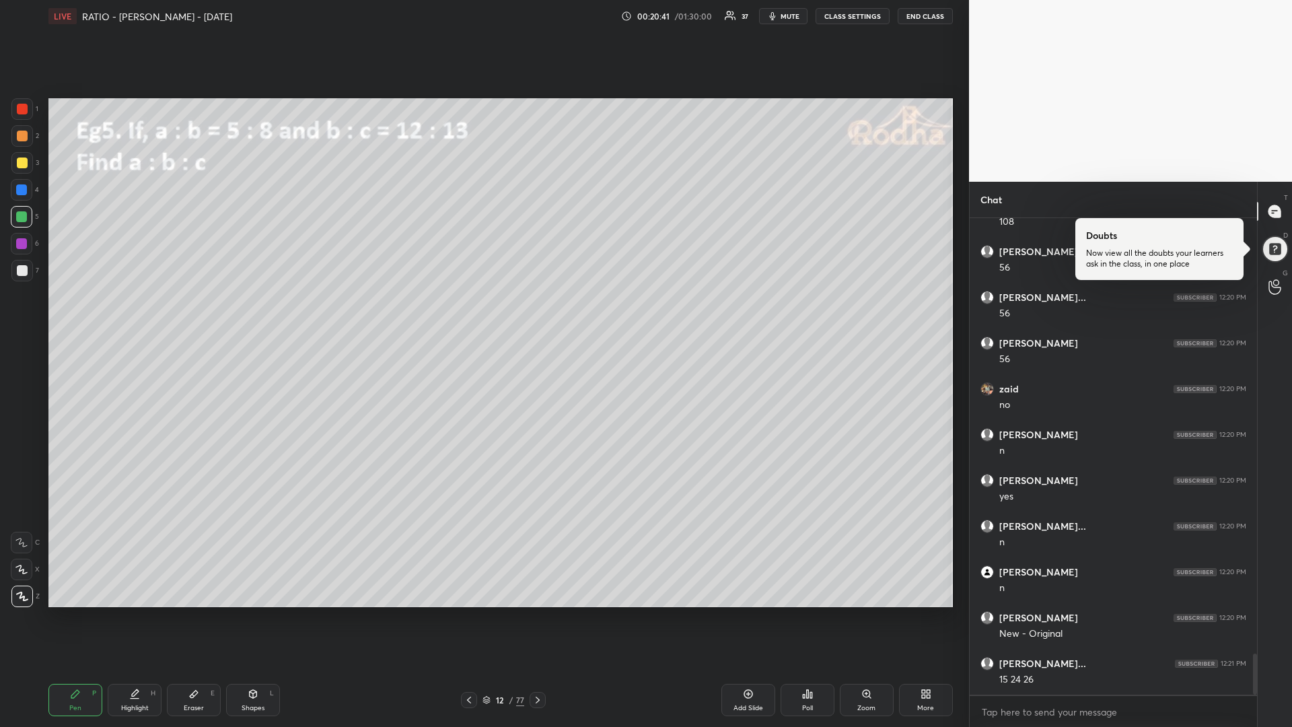
drag, startPoint x: 25, startPoint y: 164, endPoint x: 18, endPoint y: 165, distance: 7.5
click at [23, 162] on div at bounding box center [22, 163] width 11 height 11
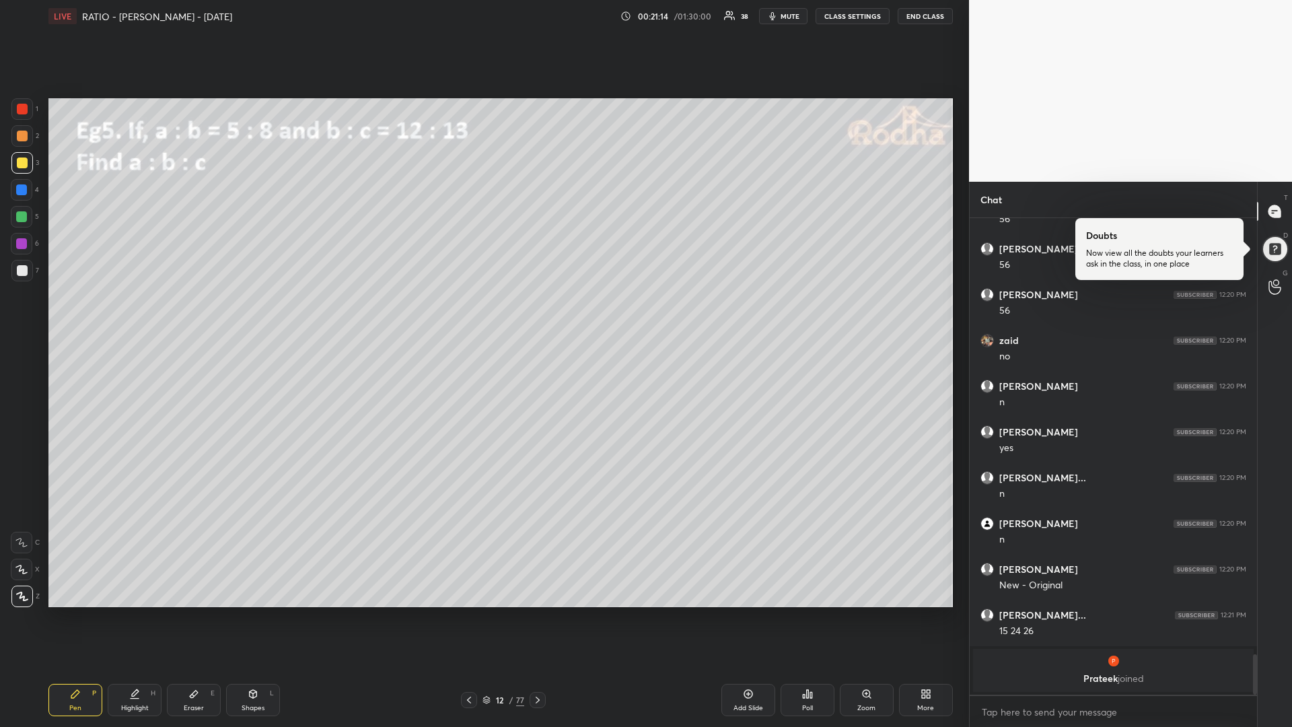
click at [24, 221] on div at bounding box center [21, 216] width 11 height 11
click at [23, 167] on div at bounding box center [22, 163] width 11 height 11
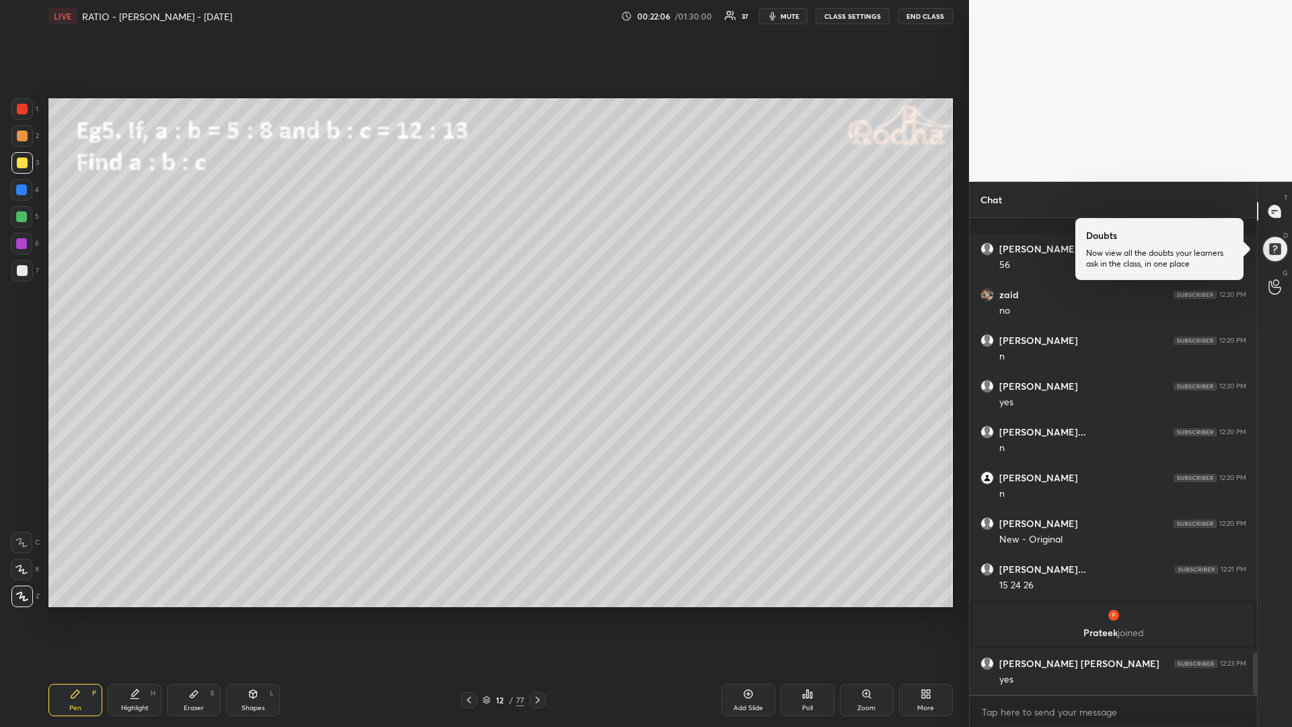
scroll to position [4981, 0]
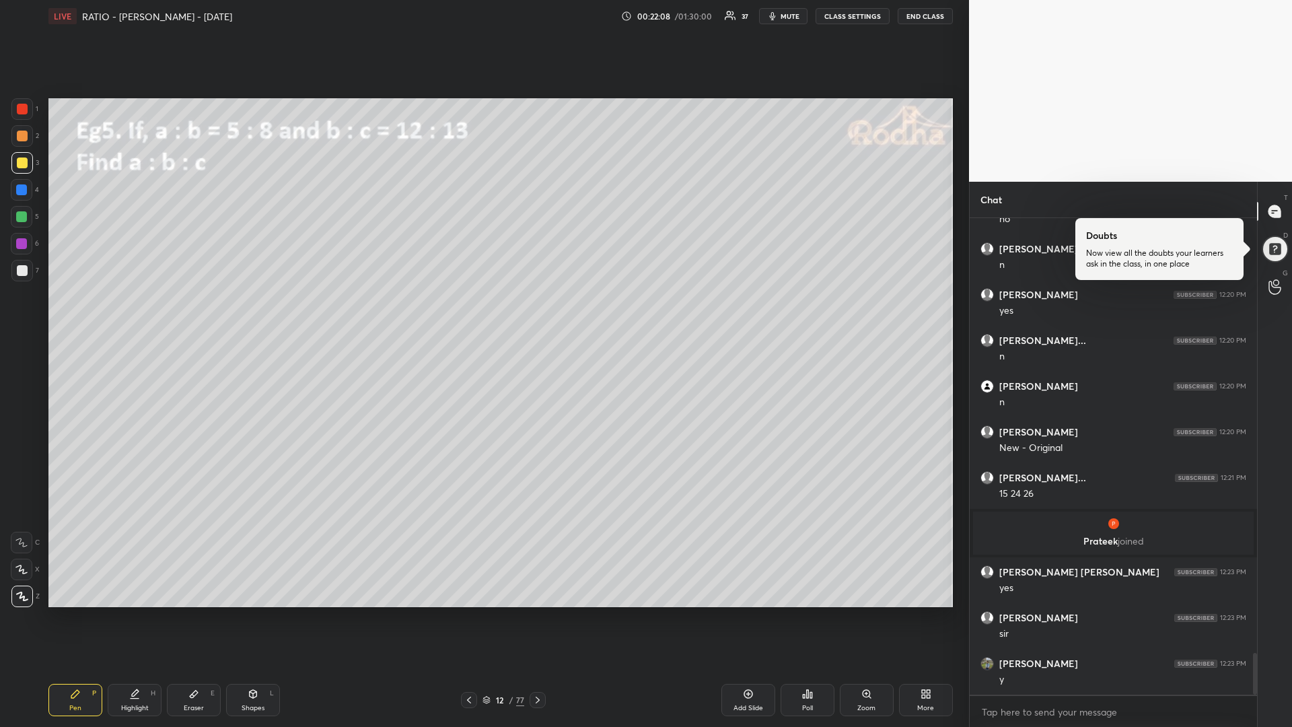
click at [24, 215] on div at bounding box center [21, 216] width 11 height 11
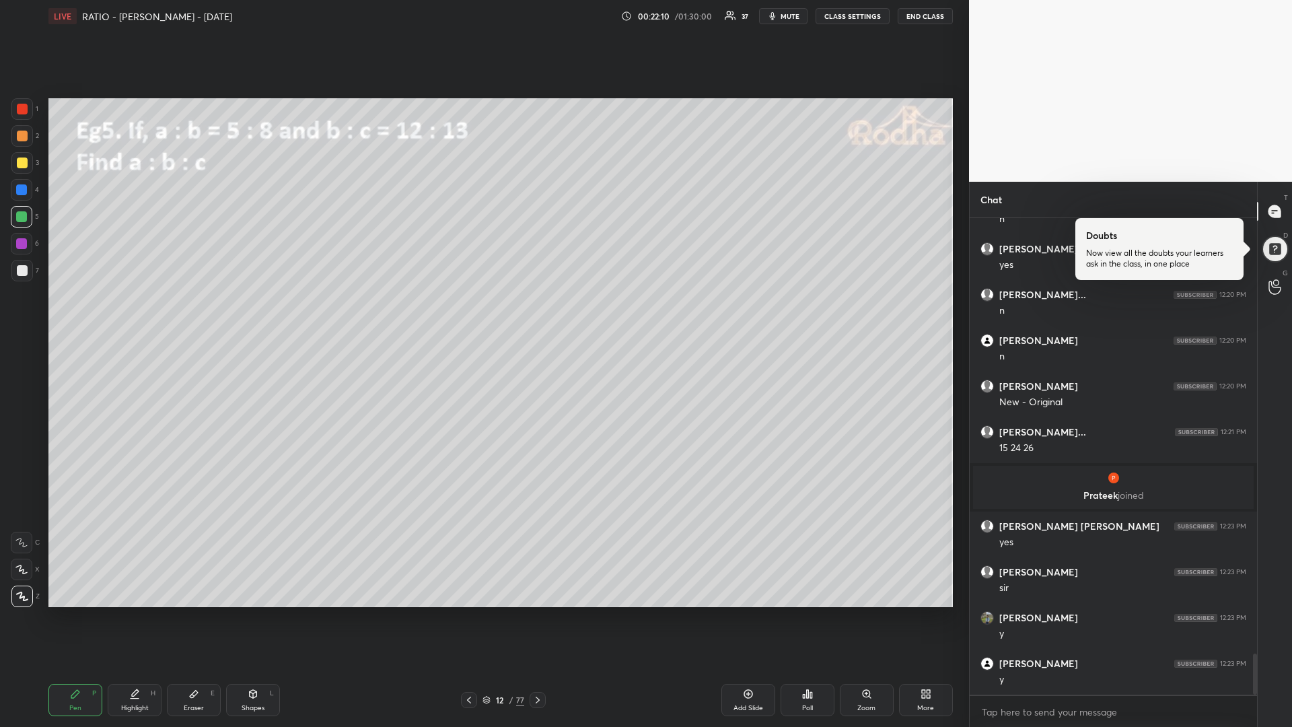
scroll to position [5073, 0]
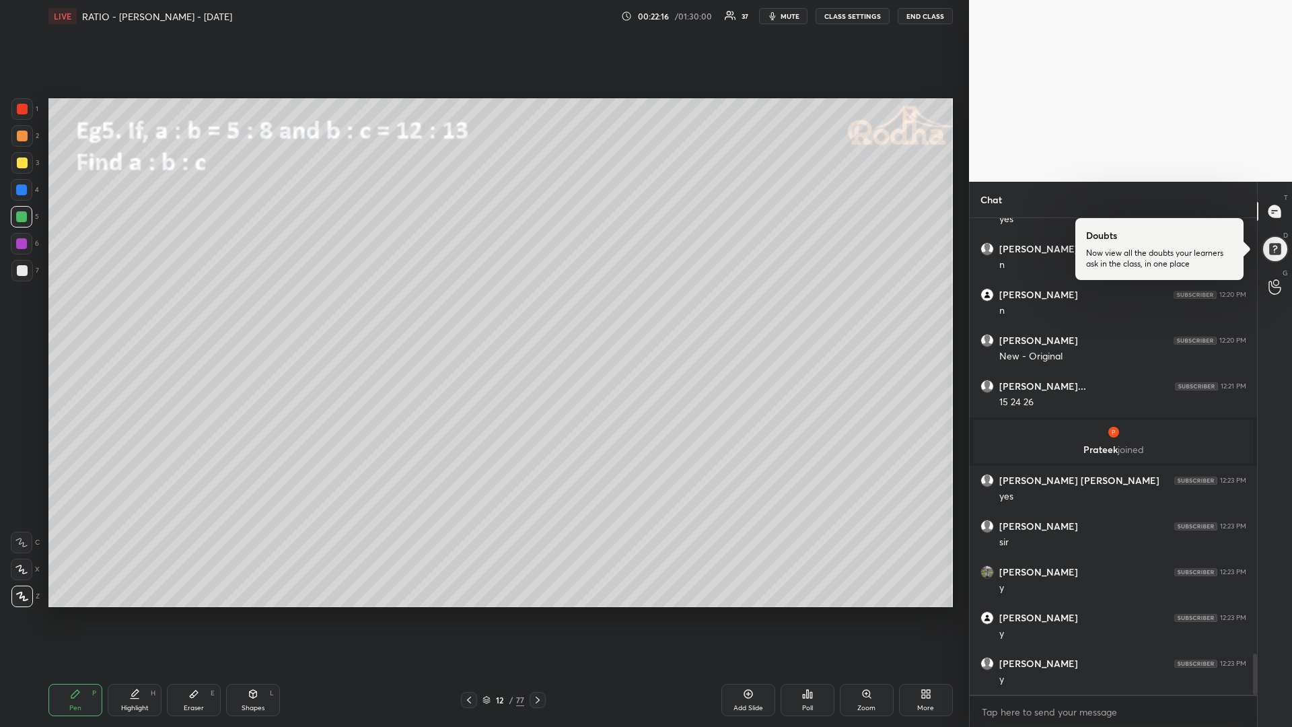
click at [741, 613] on div "Add Slide" at bounding box center [749, 700] width 54 height 32
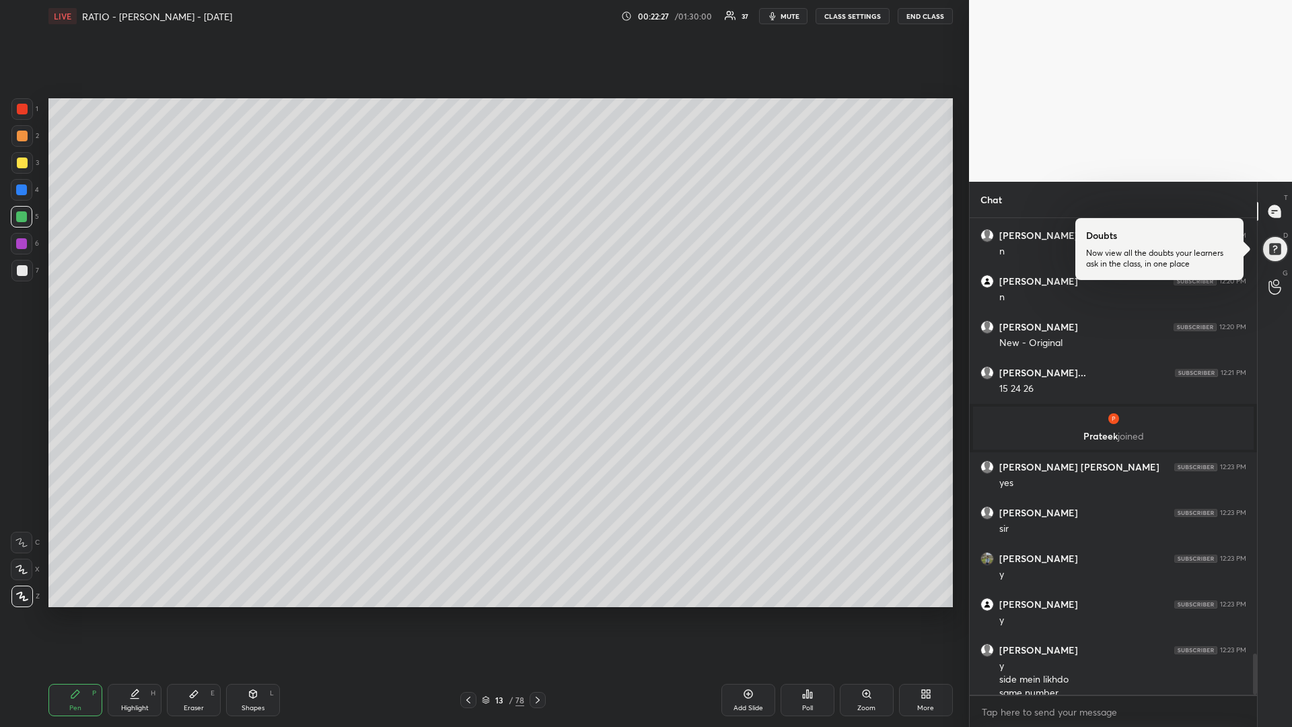
scroll to position [5100, 0]
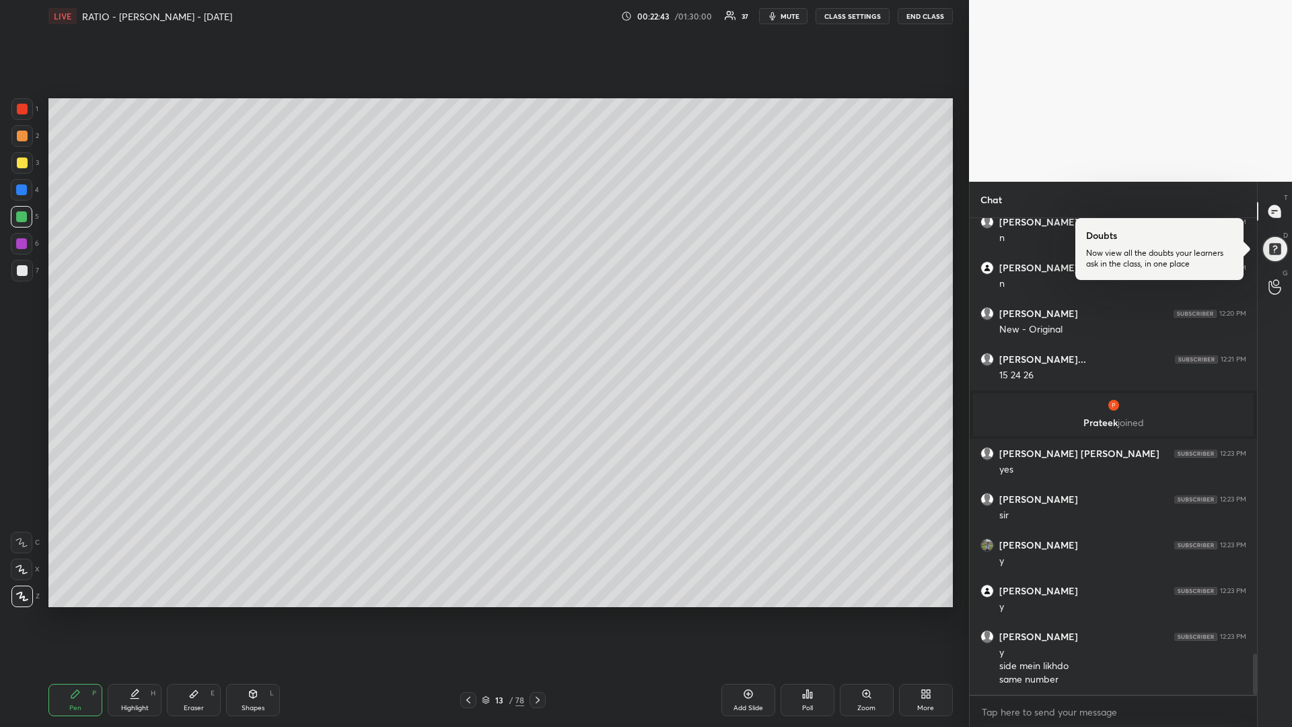
click at [24, 161] on div at bounding box center [22, 163] width 11 height 11
click at [26, 219] on div at bounding box center [21, 216] width 11 height 11
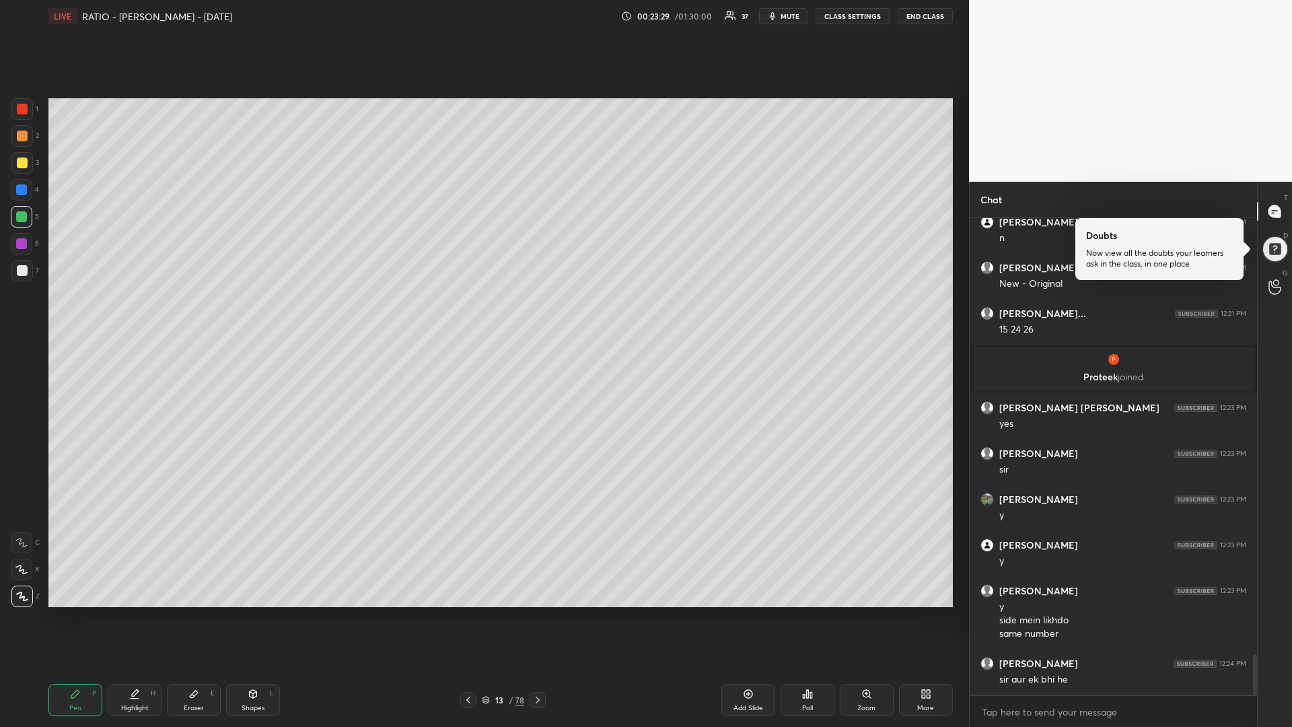
scroll to position [5191, 0]
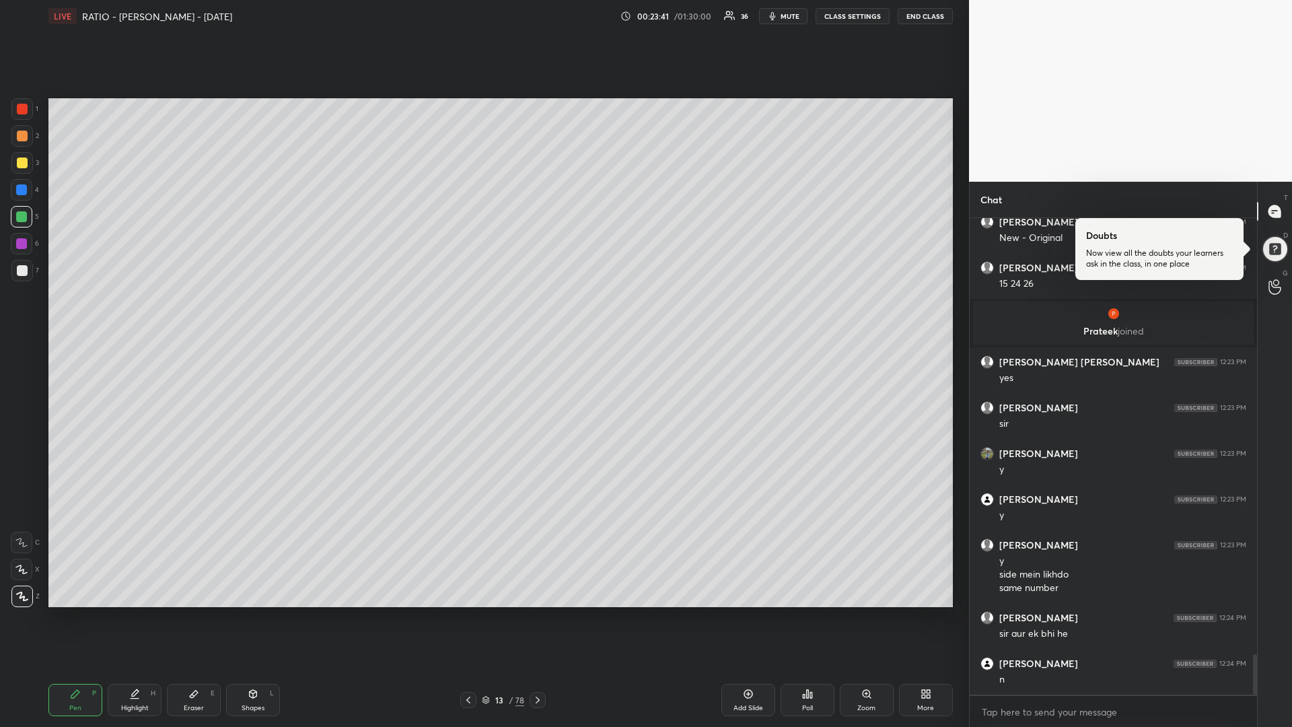
click at [28, 188] on div at bounding box center [22, 190] width 22 height 22
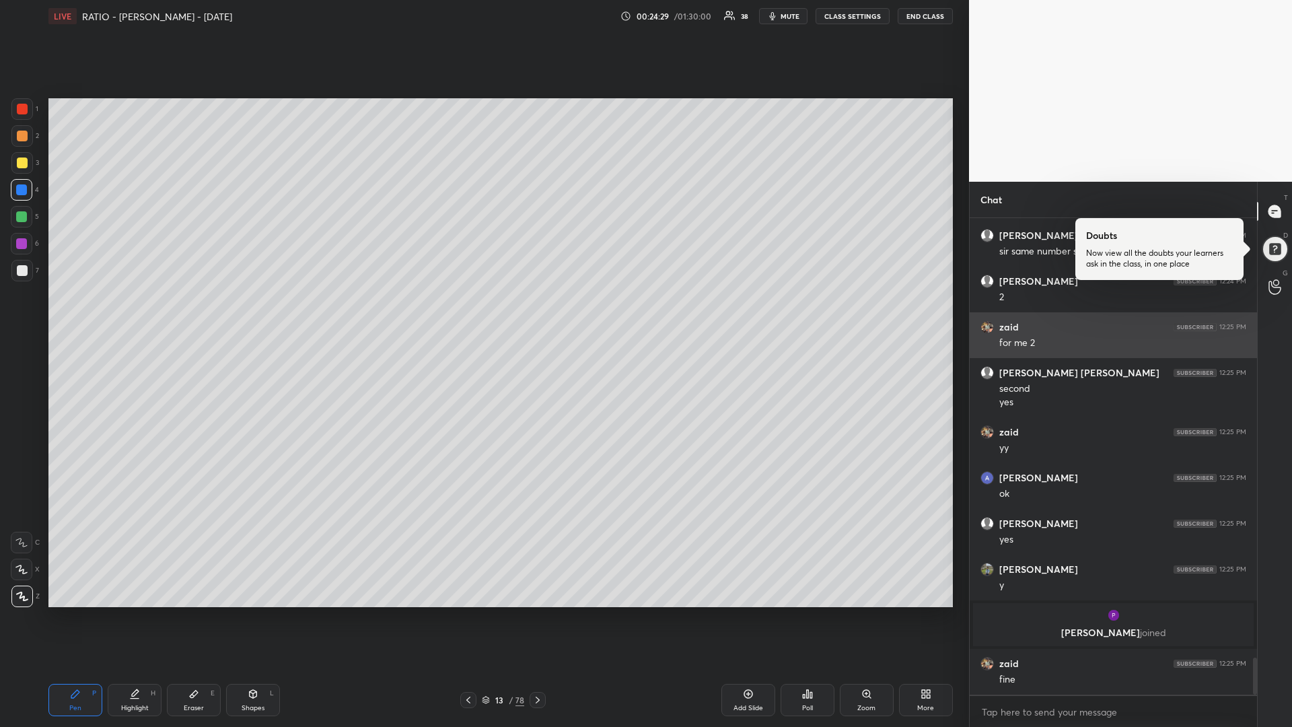
scroll to position [5686, 0]
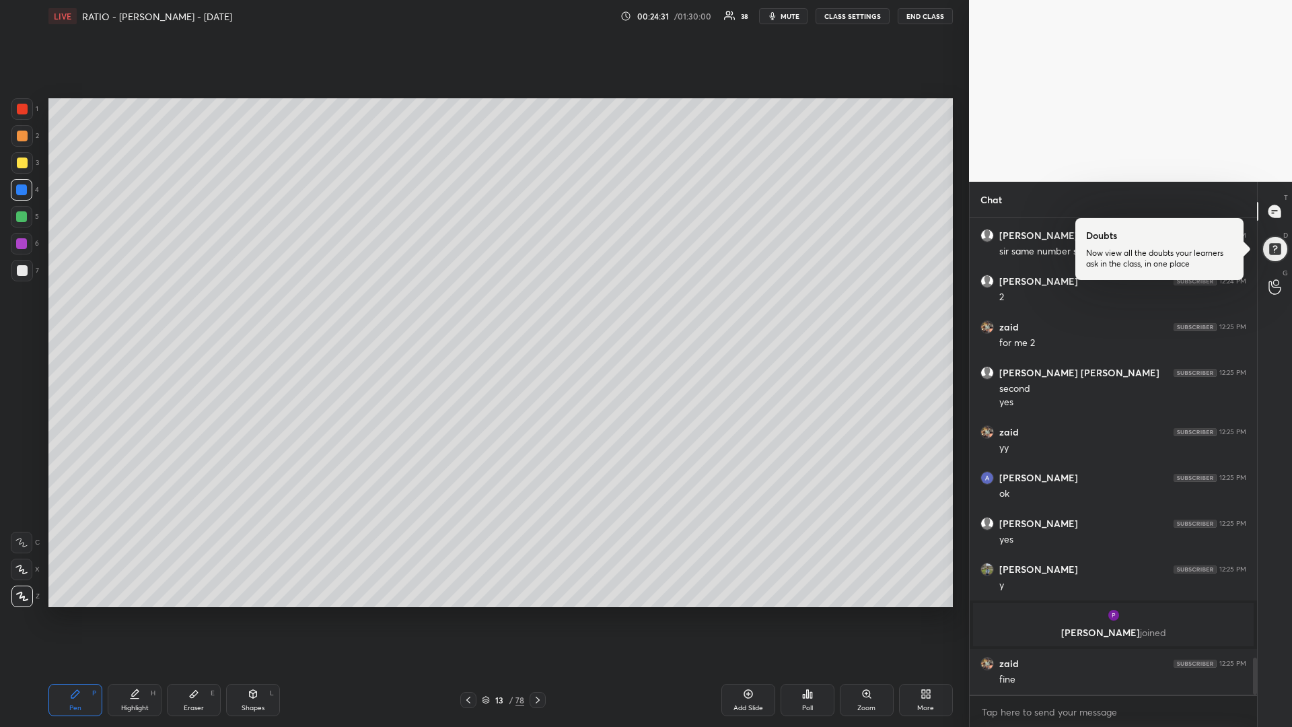
click at [22, 217] on div at bounding box center [21, 216] width 11 height 11
drag, startPoint x: 27, startPoint y: 162, endPoint x: 15, endPoint y: 174, distance: 16.7
click at [27, 164] on div at bounding box center [22, 163] width 11 height 11
click at [744, 613] on div "Add Slide" at bounding box center [749, 700] width 54 height 32
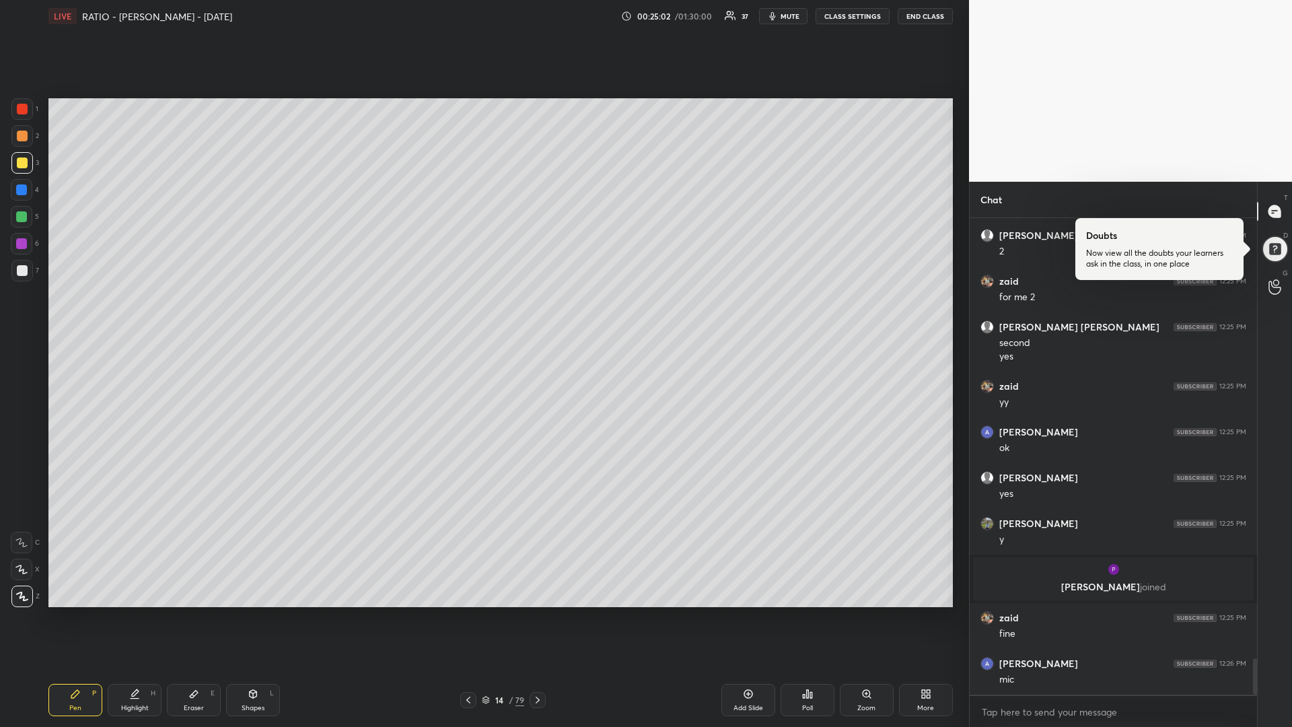
click at [23, 219] on div at bounding box center [21, 216] width 11 height 11
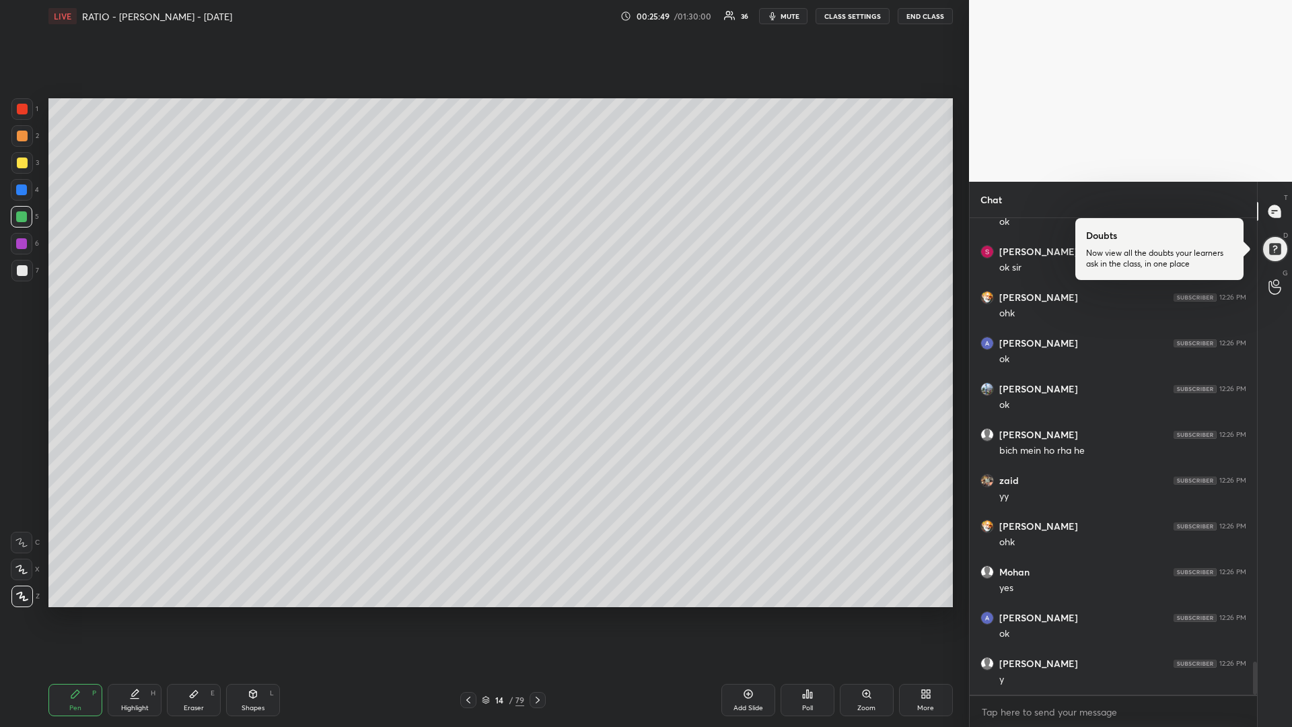
scroll to position [6509, 0]
click at [20, 161] on div at bounding box center [22, 163] width 11 height 11
click at [23, 214] on div at bounding box center [21, 216] width 11 height 11
click at [29, 162] on div at bounding box center [22, 163] width 22 height 22
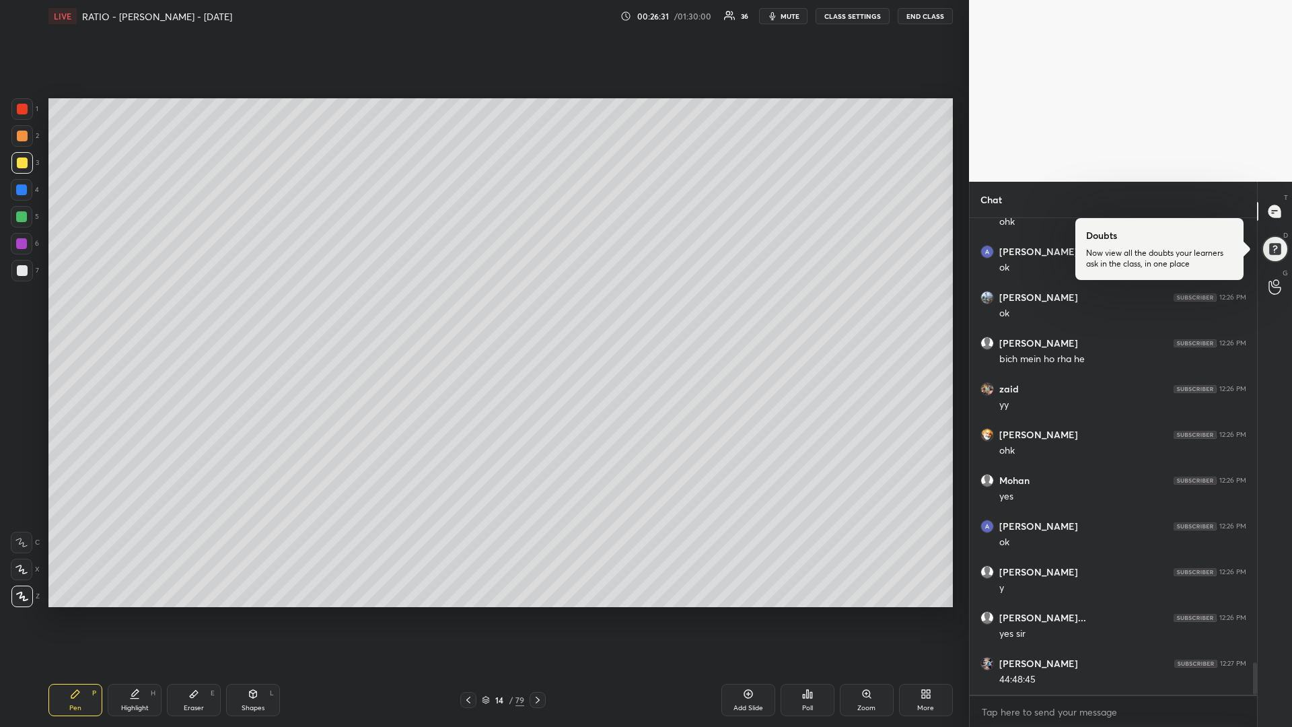
click at [22, 195] on div at bounding box center [21, 189] width 11 height 11
click at [27, 269] on div at bounding box center [22, 270] width 11 height 11
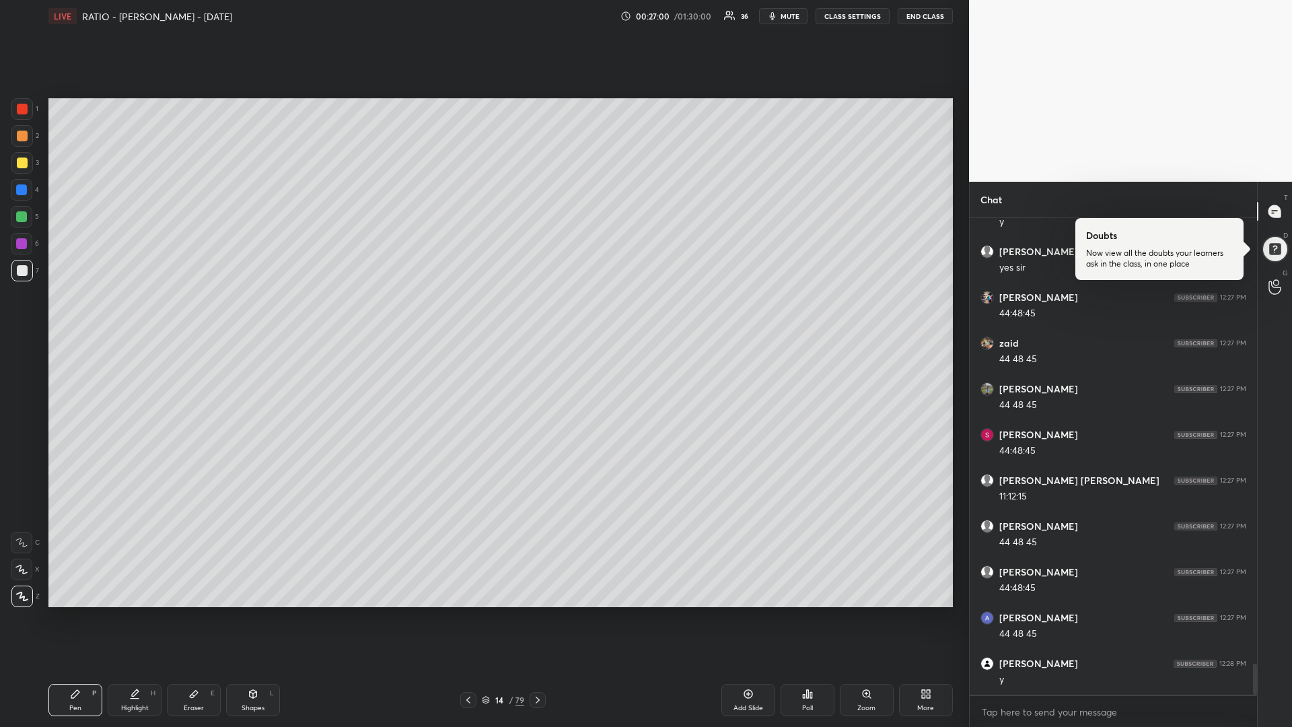
drag, startPoint x: 734, startPoint y: 699, endPoint x: 757, endPoint y: 669, distance: 37.4
click at [734, 613] on div "Add Slide" at bounding box center [749, 700] width 54 height 32
click at [22, 166] on div at bounding box center [22, 163] width 11 height 11
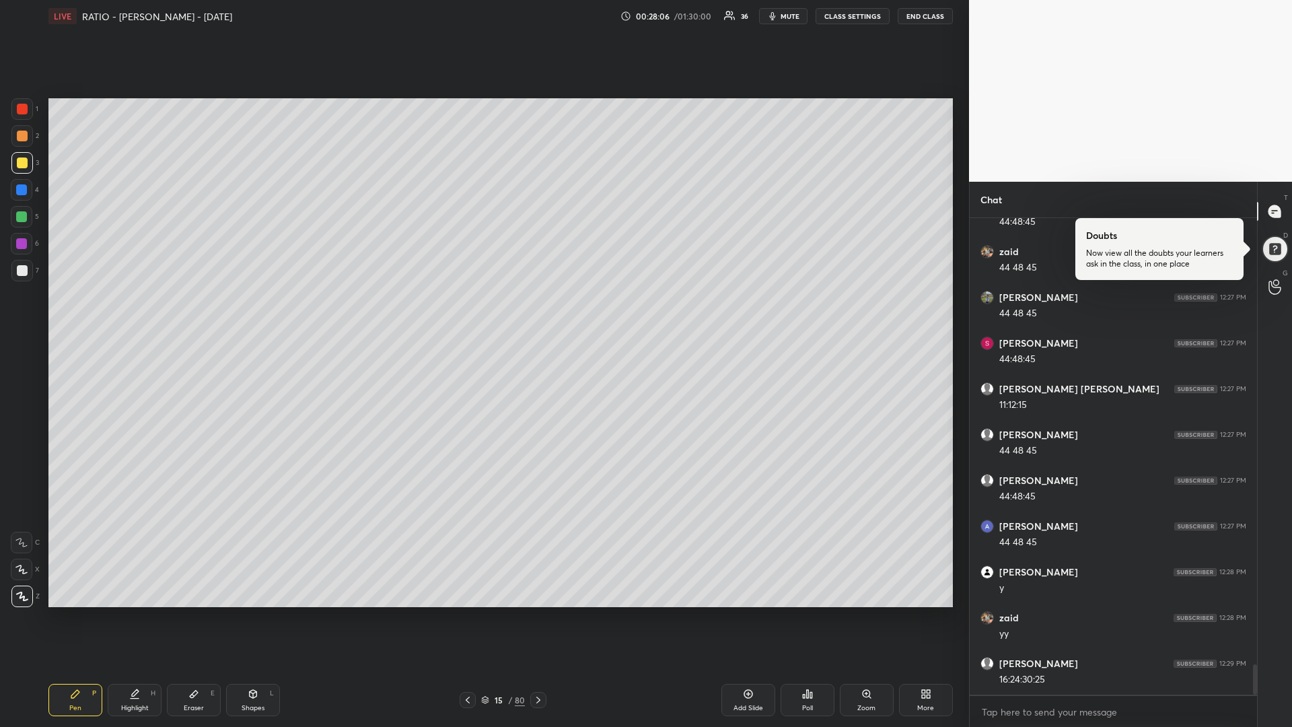
click at [24, 211] on div at bounding box center [21, 216] width 11 height 11
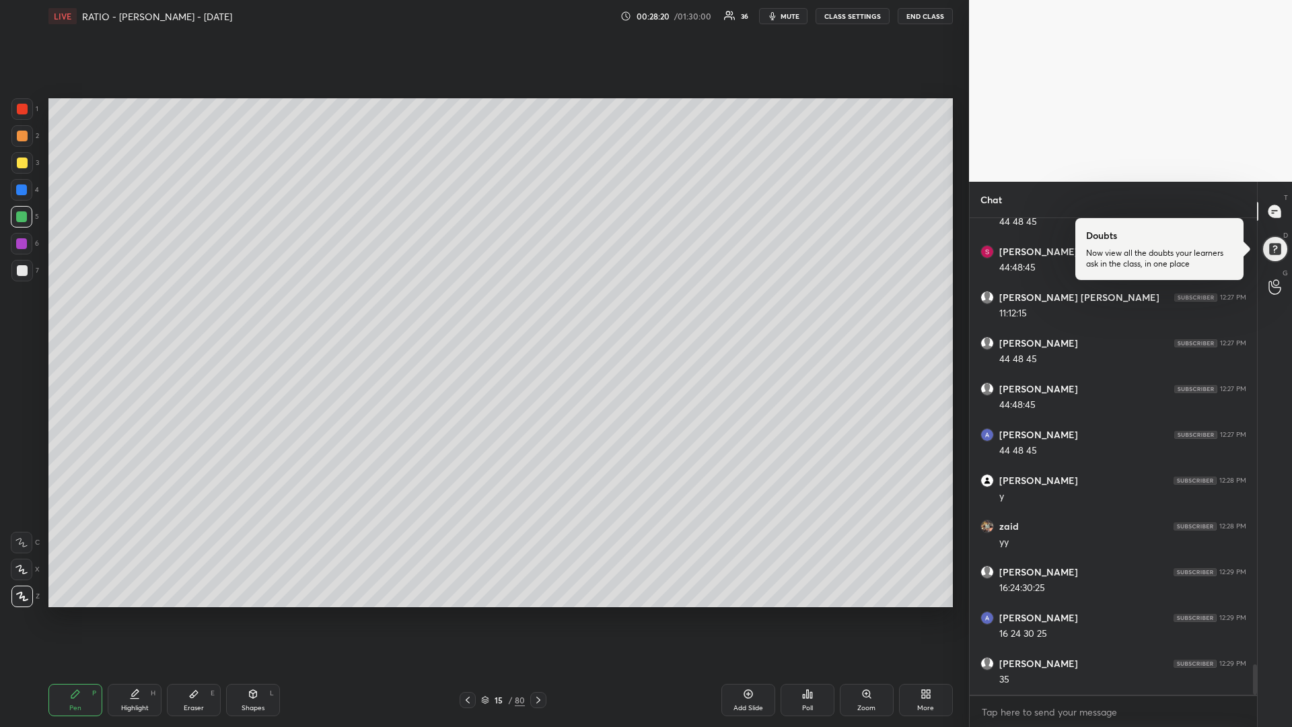
scroll to position [7150, 0]
click at [26, 272] on div at bounding box center [22, 270] width 11 height 11
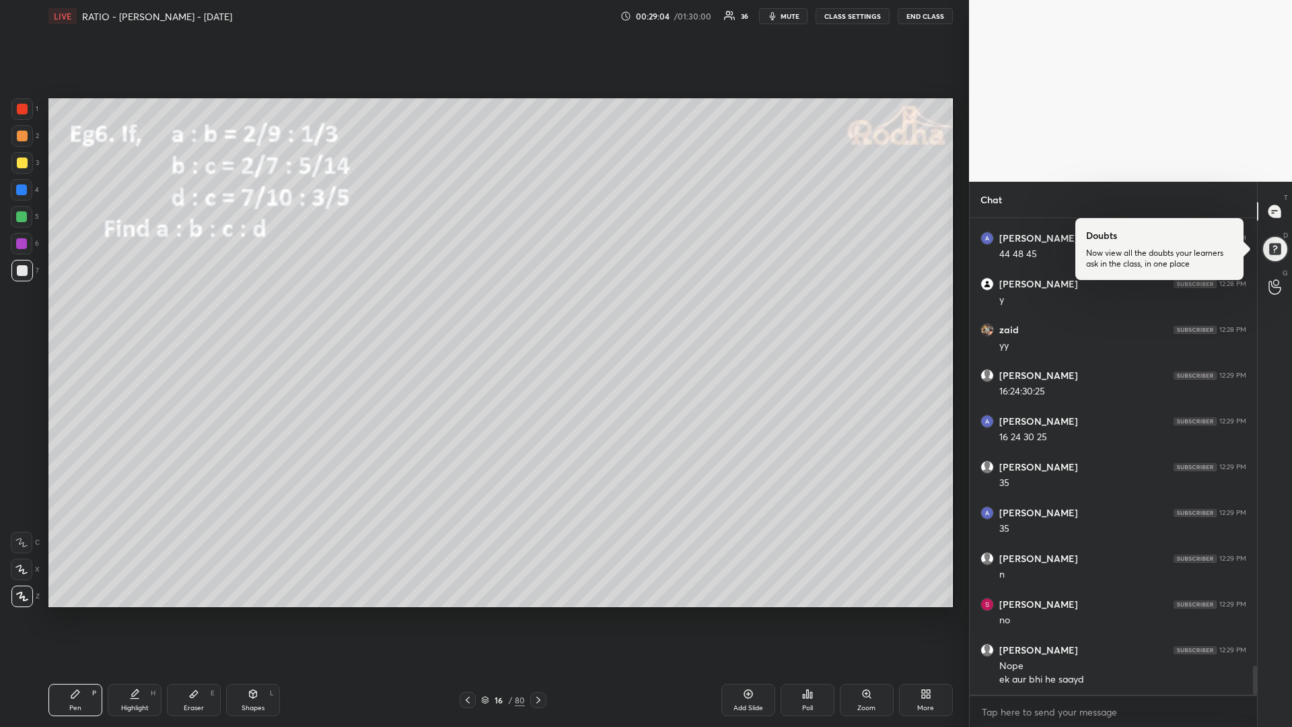
click at [199, 613] on div "Eraser E" at bounding box center [194, 700] width 54 height 32
click at [73, 613] on icon at bounding box center [75, 694] width 11 height 11
click at [22, 160] on div at bounding box center [22, 163] width 11 height 11
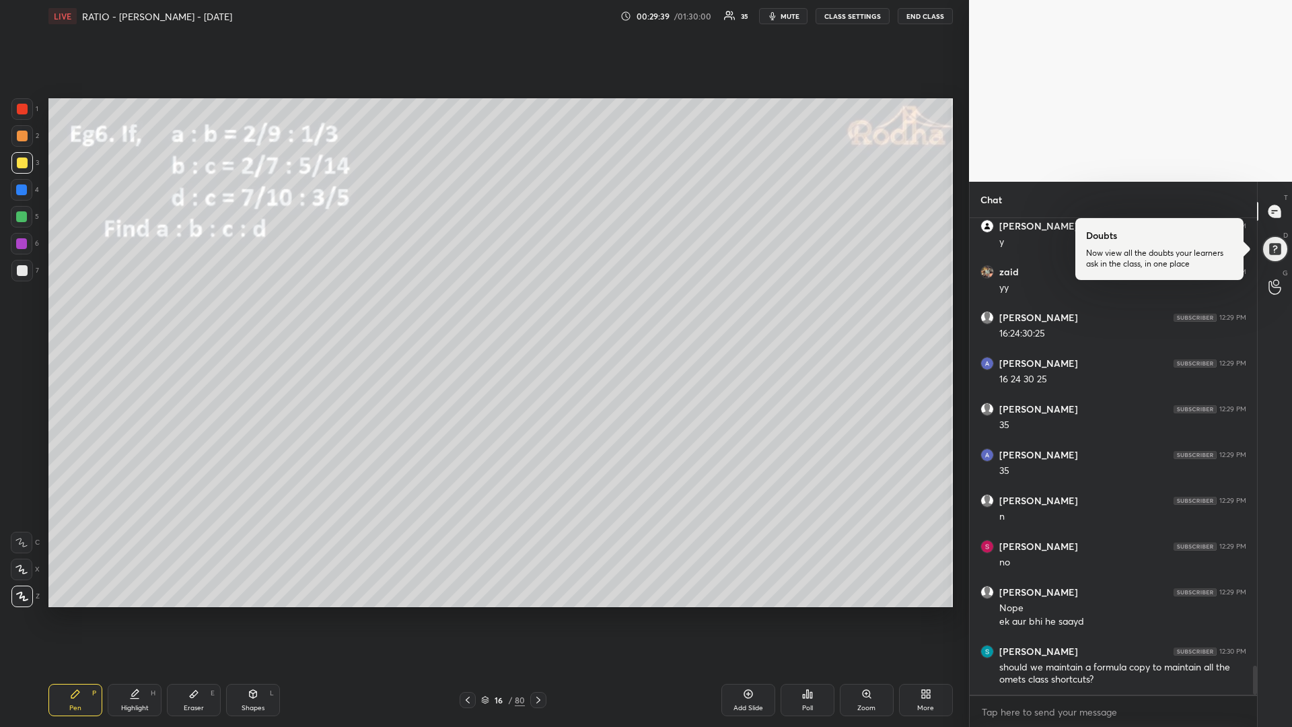
drag, startPoint x: 26, startPoint y: 220, endPoint x: 24, endPoint y: 230, distance: 10.2
click at [24, 219] on div at bounding box center [21, 216] width 11 height 11
click at [25, 161] on div at bounding box center [22, 163] width 11 height 11
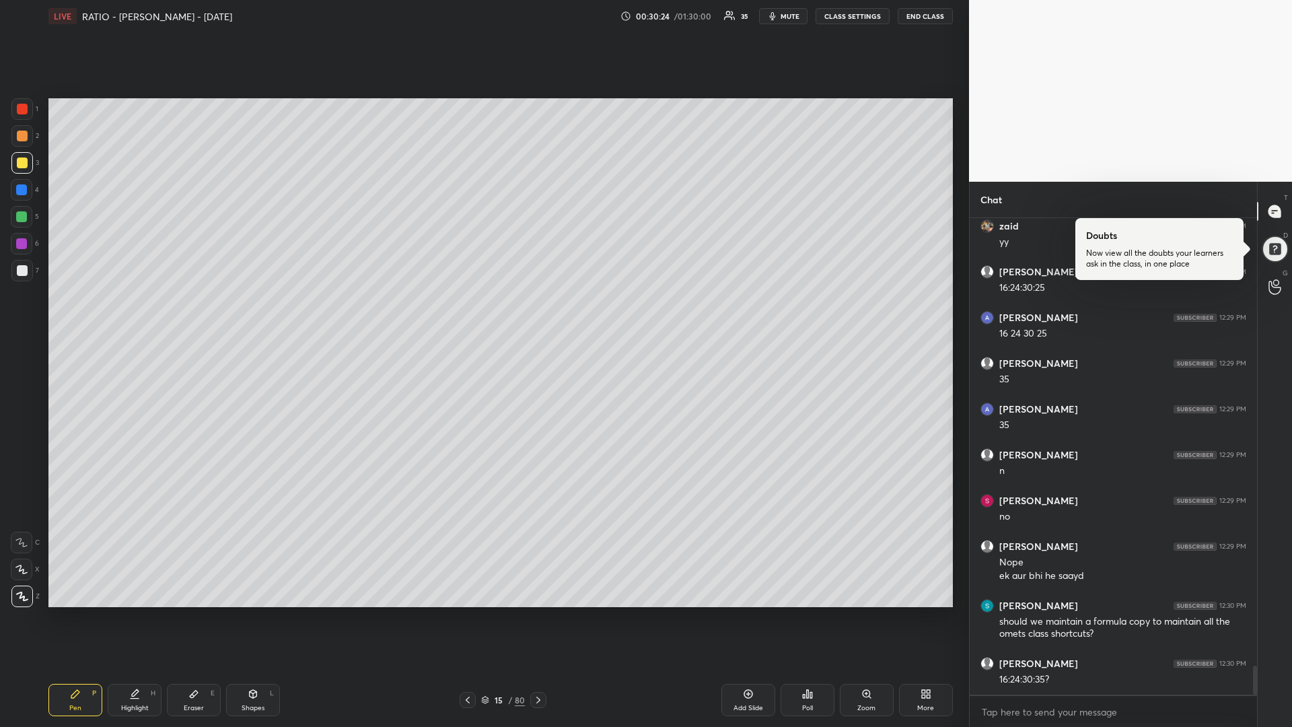
click at [22, 223] on div at bounding box center [22, 217] width 22 height 22
drag, startPoint x: 22, startPoint y: 189, endPoint x: 15, endPoint y: 193, distance: 7.9
click at [20, 190] on div at bounding box center [21, 189] width 11 height 11
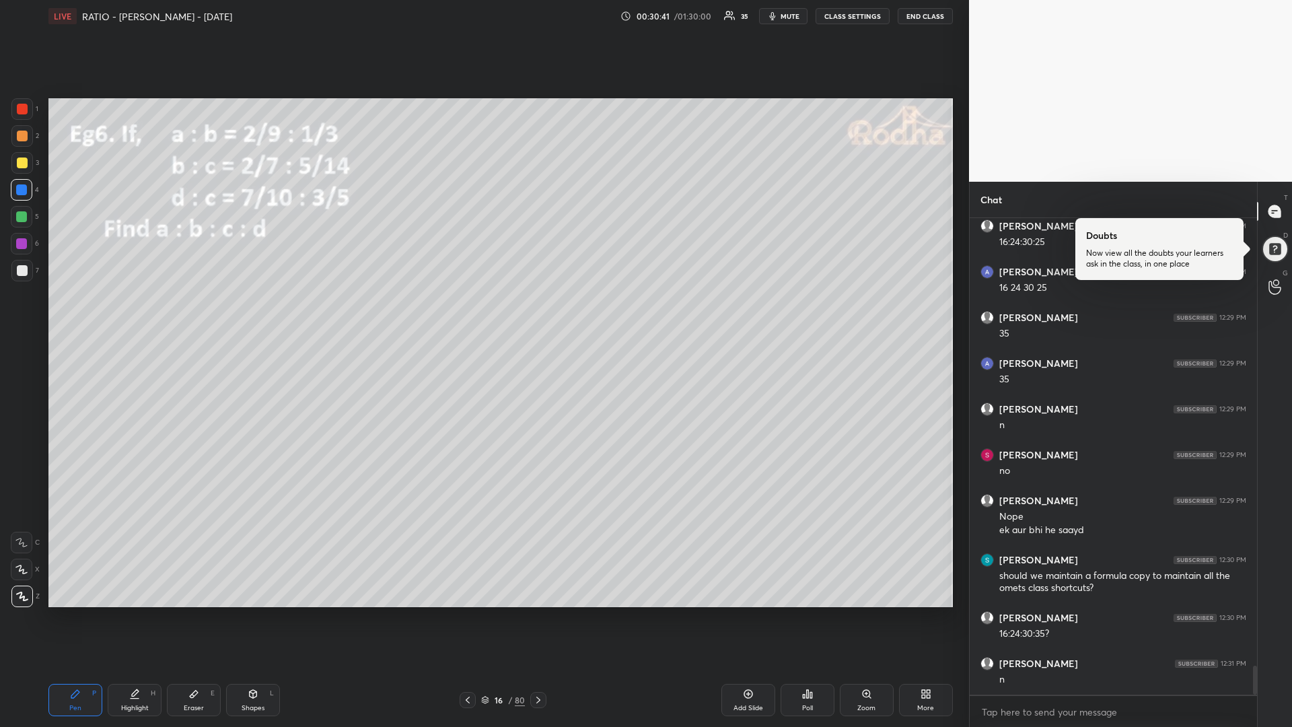
scroll to position [7496, 0]
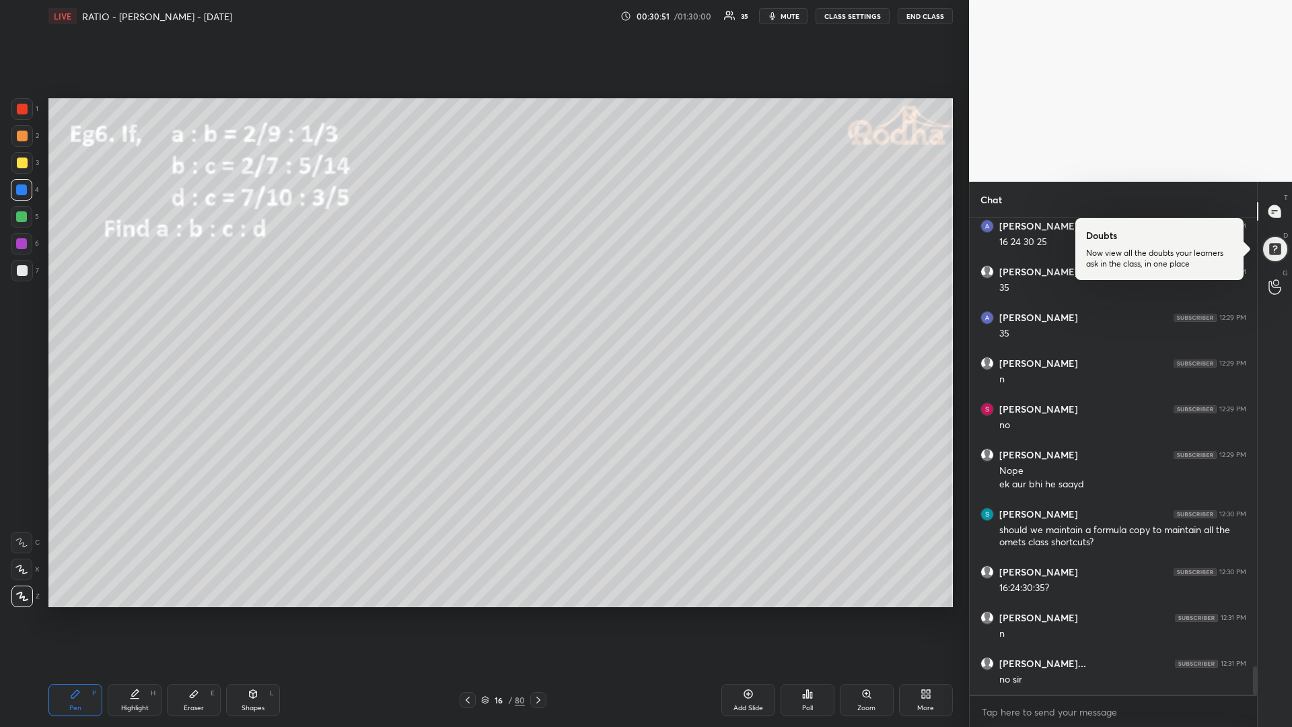
click at [738, 613] on div "Add Slide" at bounding box center [749, 700] width 54 height 32
drag, startPoint x: 28, startPoint y: 159, endPoint x: 22, endPoint y: 172, distance: 14.2
click at [29, 160] on div at bounding box center [22, 163] width 22 height 22
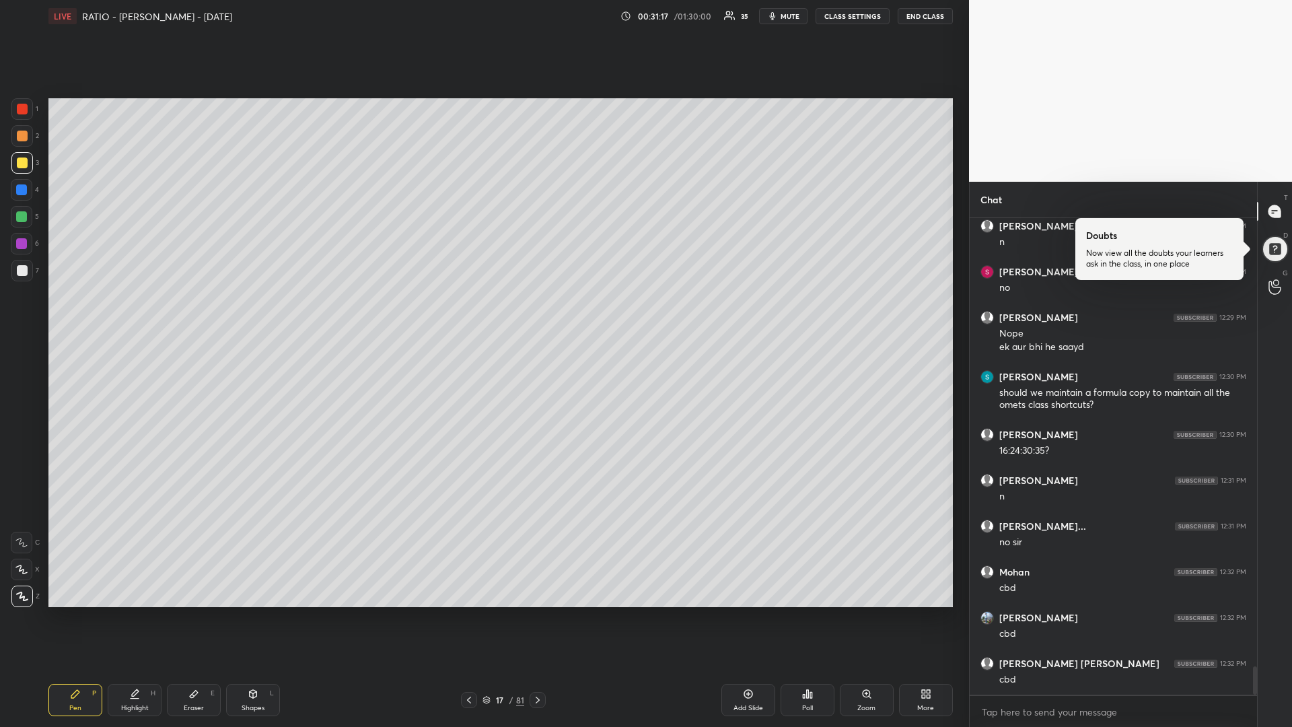
scroll to position [7679, 0]
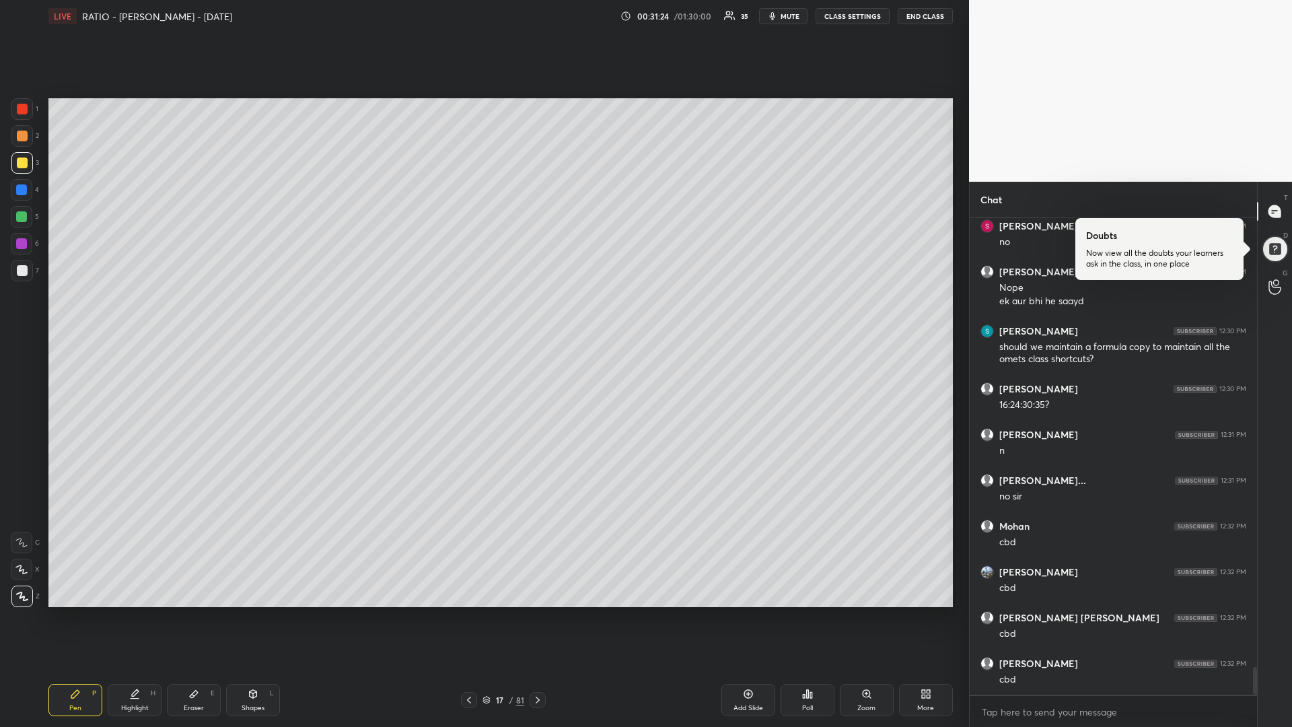
drag, startPoint x: 24, startPoint y: 218, endPoint x: 24, endPoint y: 231, distance: 12.8
click at [25, 221] on div at bounding box center [21, 216] width 11 height 11
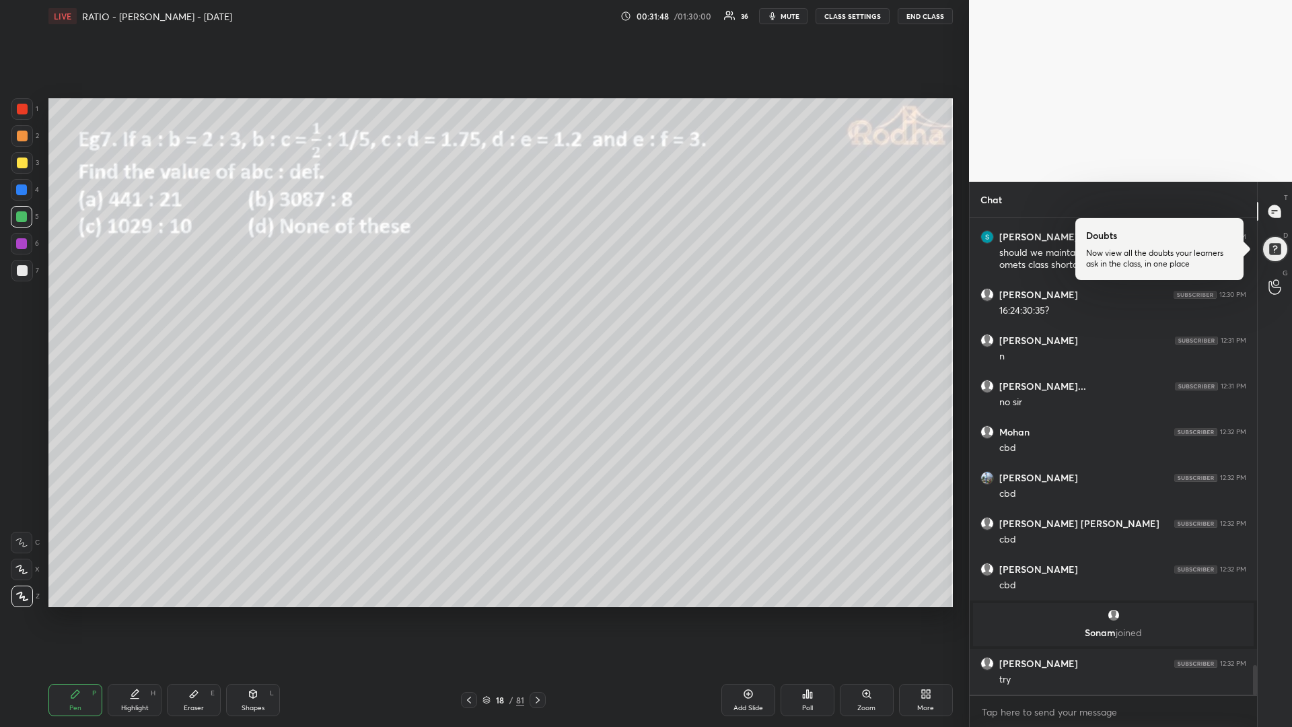
scroll to position [7148, 0]
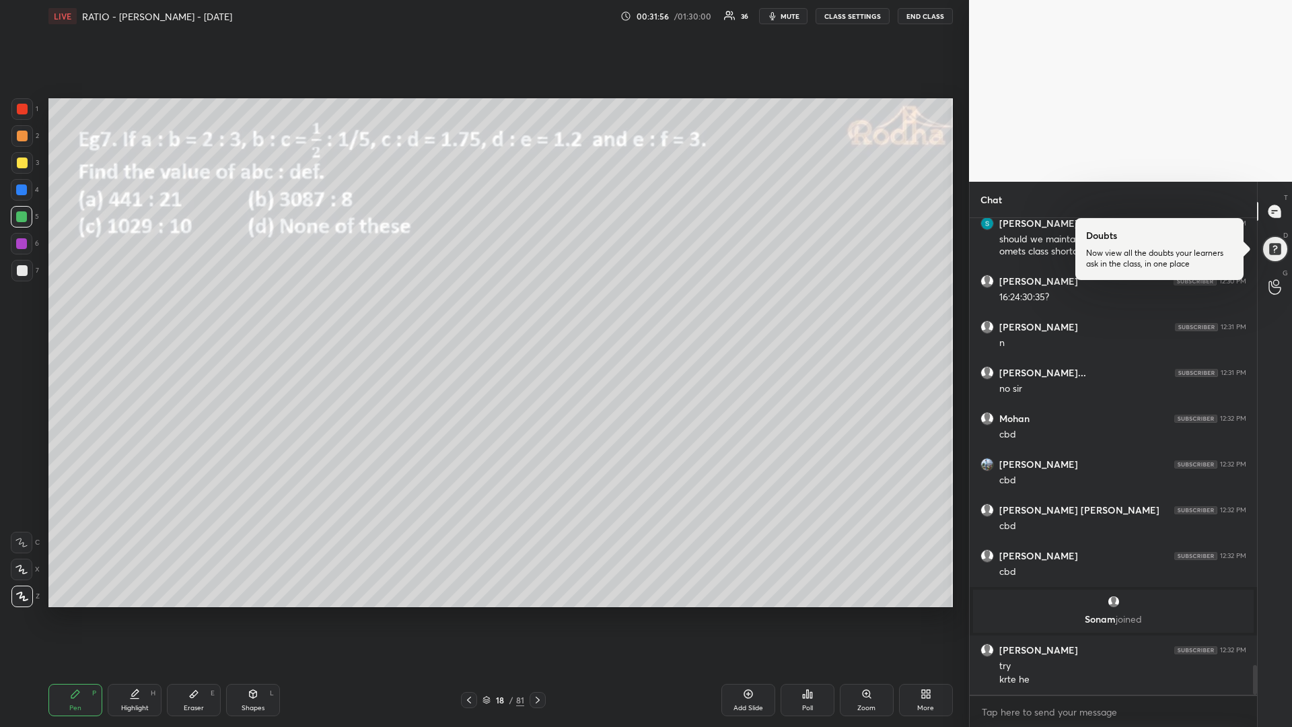
click at [803, 613] on icon at bounding box center [804, 696] width 2 height 3
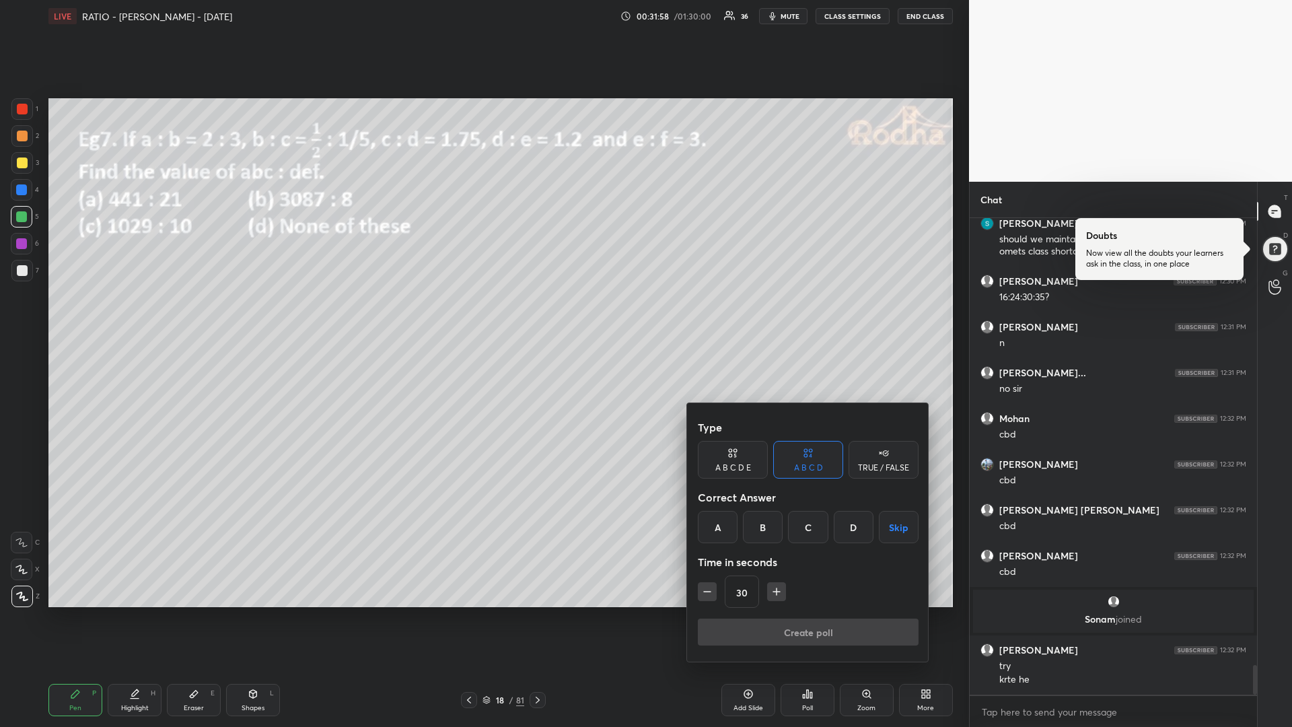
click at [779, 595] on icon "button" at bounding box center [776, 591] width 13 height 13
click at [778, 593] on icon "button" at bounding box center [776, 591] width 13 height 13
click at [778, 594] on icon "button" at bounding box center [776, 591] width 13 height 13
click at [776, 595] on icon "button" at bounding box center [776, 591] width 13 height 13
type input "90"
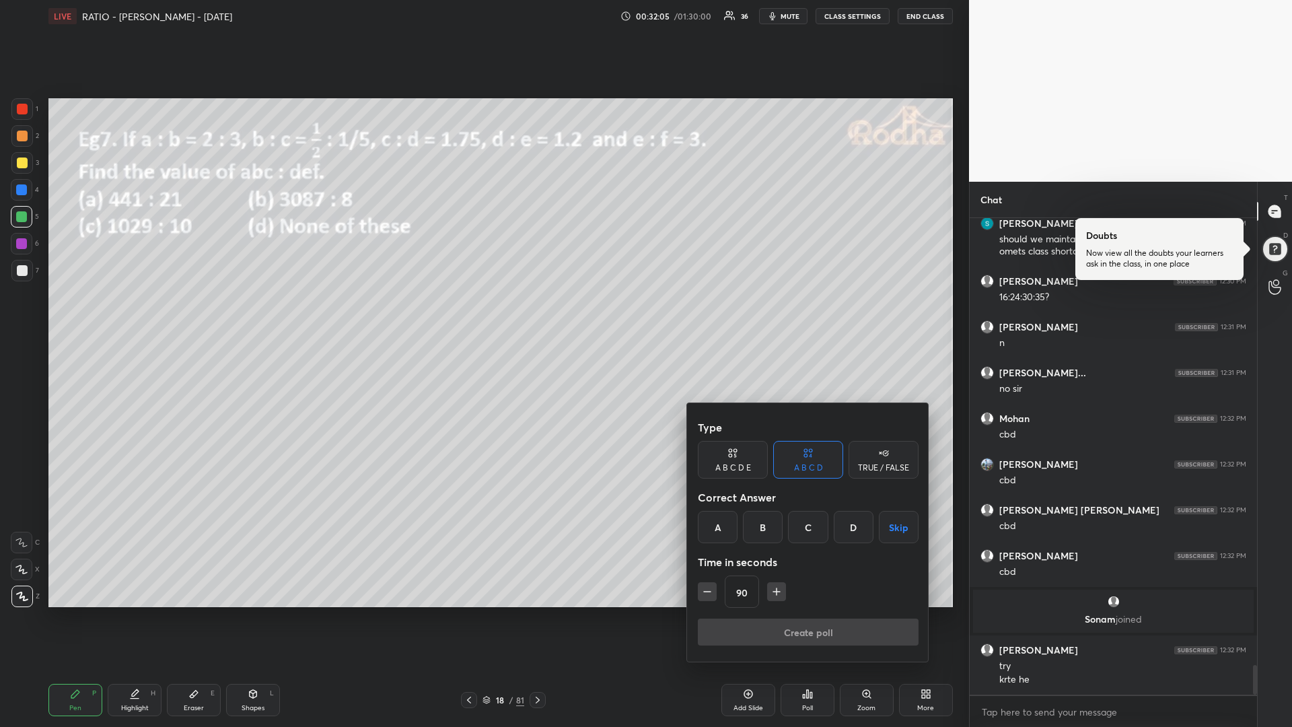
drag, startPoint x: 854, startPoint y: 528, endPoint x: 845, endPoint y: 529, distance: 9.5
click at [856, 528] on div "D" at bounding box center [854, 527] width 40 height 32
click at [825, 613] on button "Create poll" at bounding box center [808, 632] width 221 height 27
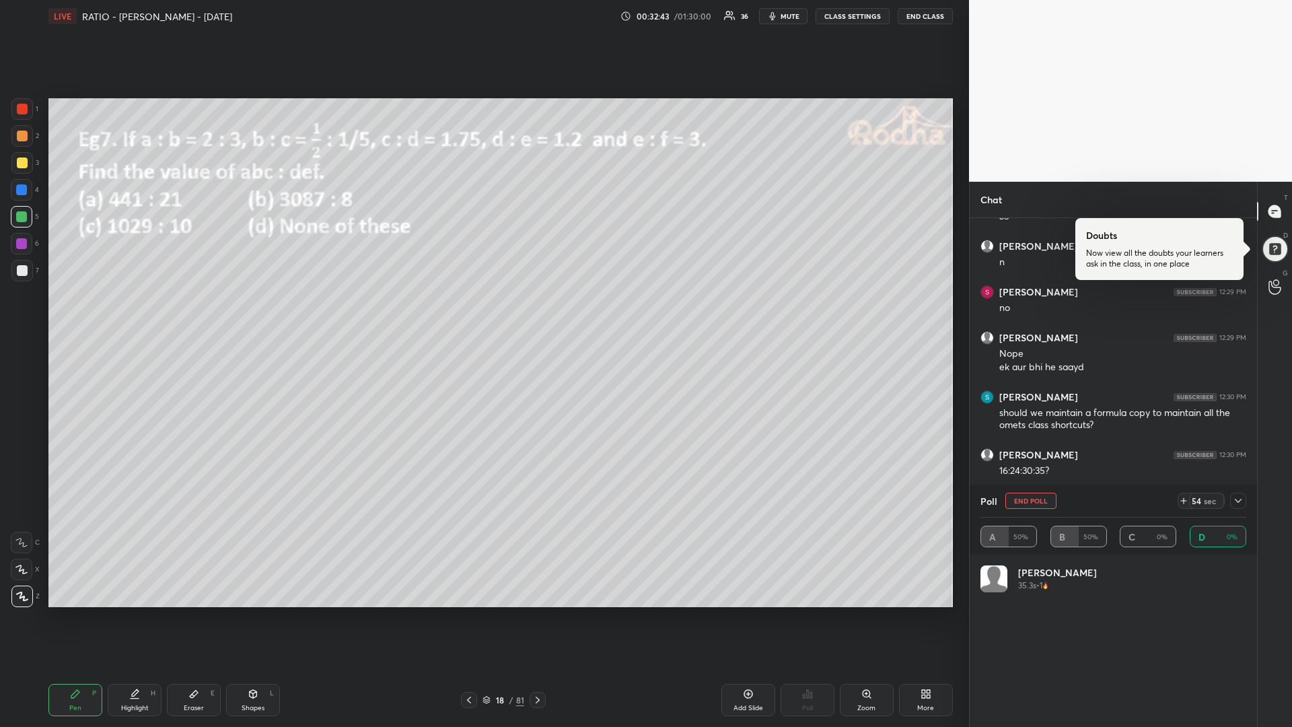
scroll to position [158, 262]
click at [24, 164] on div at bounding box center [22, 163] width 11 height 11
click at [22, 246] on div at bounding box center [21, 243] width 11 height 11
drag, startPoint x: 24, startPoint y: 244, endPoint x: 19, endPoint y: 248, distance: 7.2
click at [22, 246] on div at bounding box center [21, 243] width 11 height 11
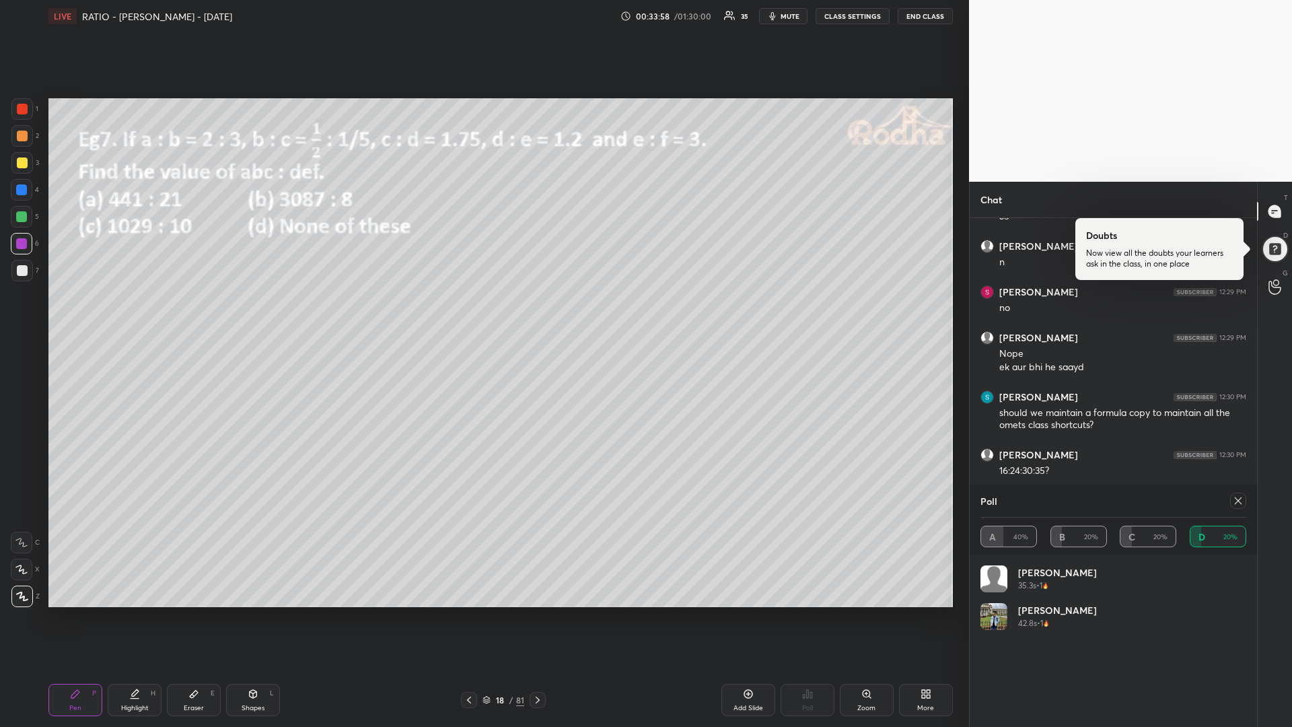
drag, startPoint x: 24, startPoint y: 161, endPoint x: 30, endPoint y: 166, distance: 7.7
click at [23, 160] on div at bounding box center [22, 163] width 11 height 11
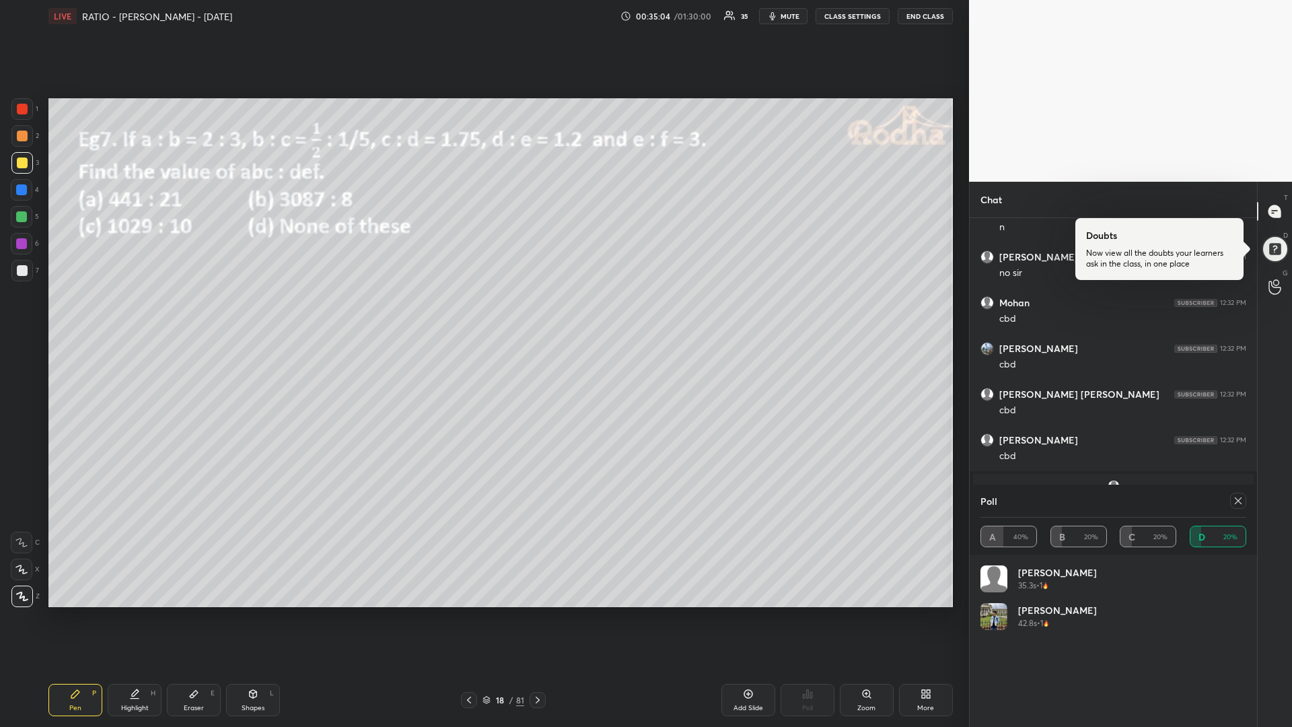
scroll to position [7289, 0]
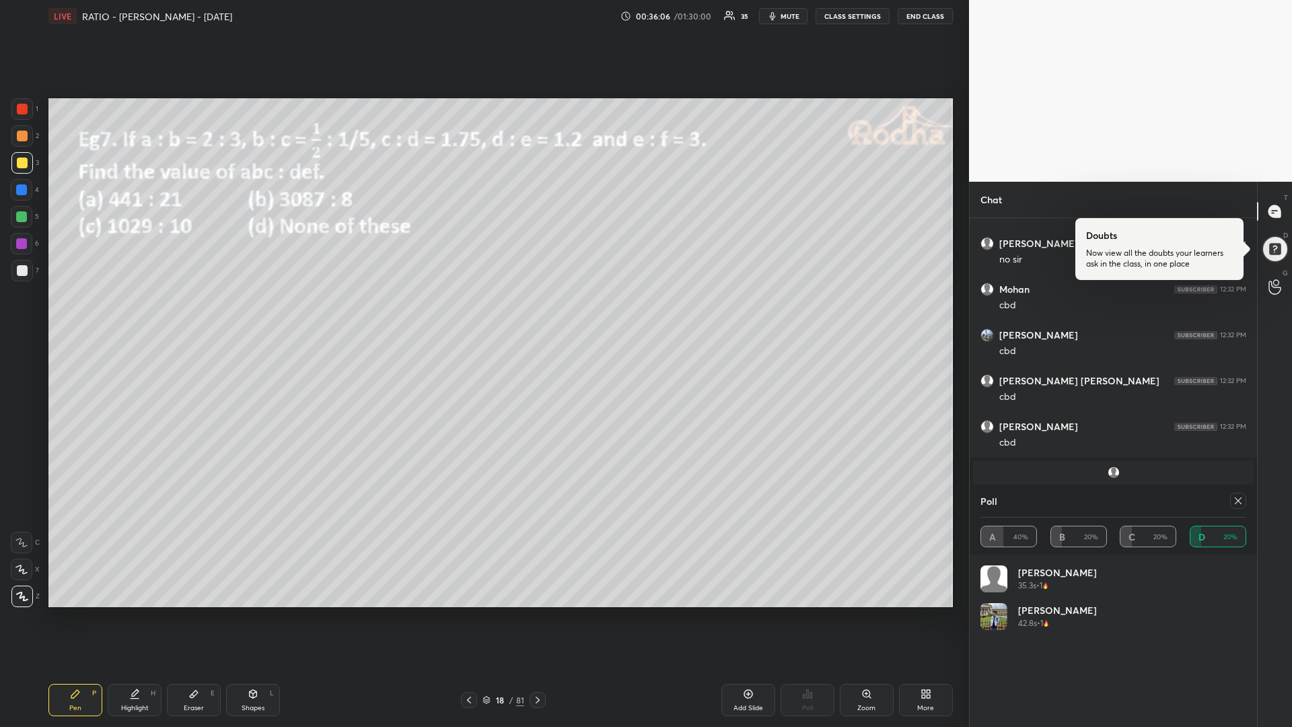
click at [29, 189] on div at bounding box center [22, 190] width 22 height 22
drag, startPoint x: 1233, startPoint y: 502, endPoint x: 1227, endPoint y: 520, distance: 18.5
click at [1233, 502] on div at bounding box center [1239, 501] width 16 height 16
type textarea "x"
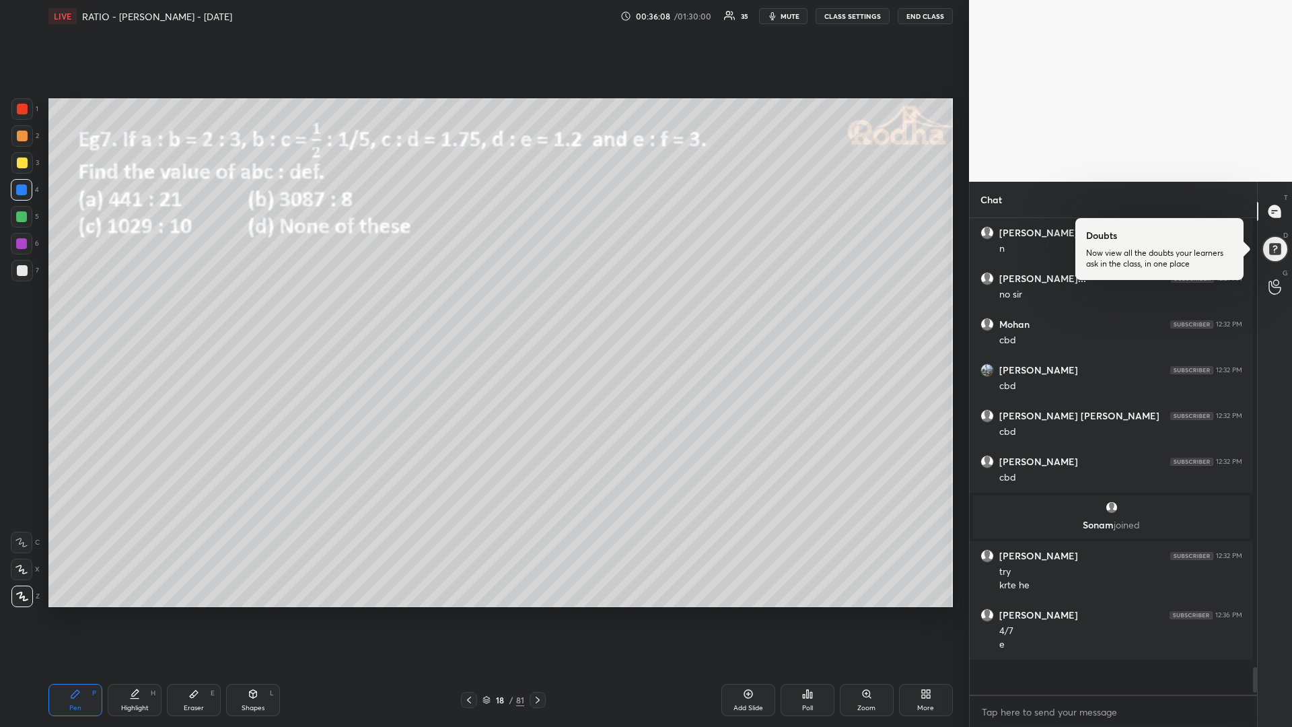
scroll to position [462, 279]
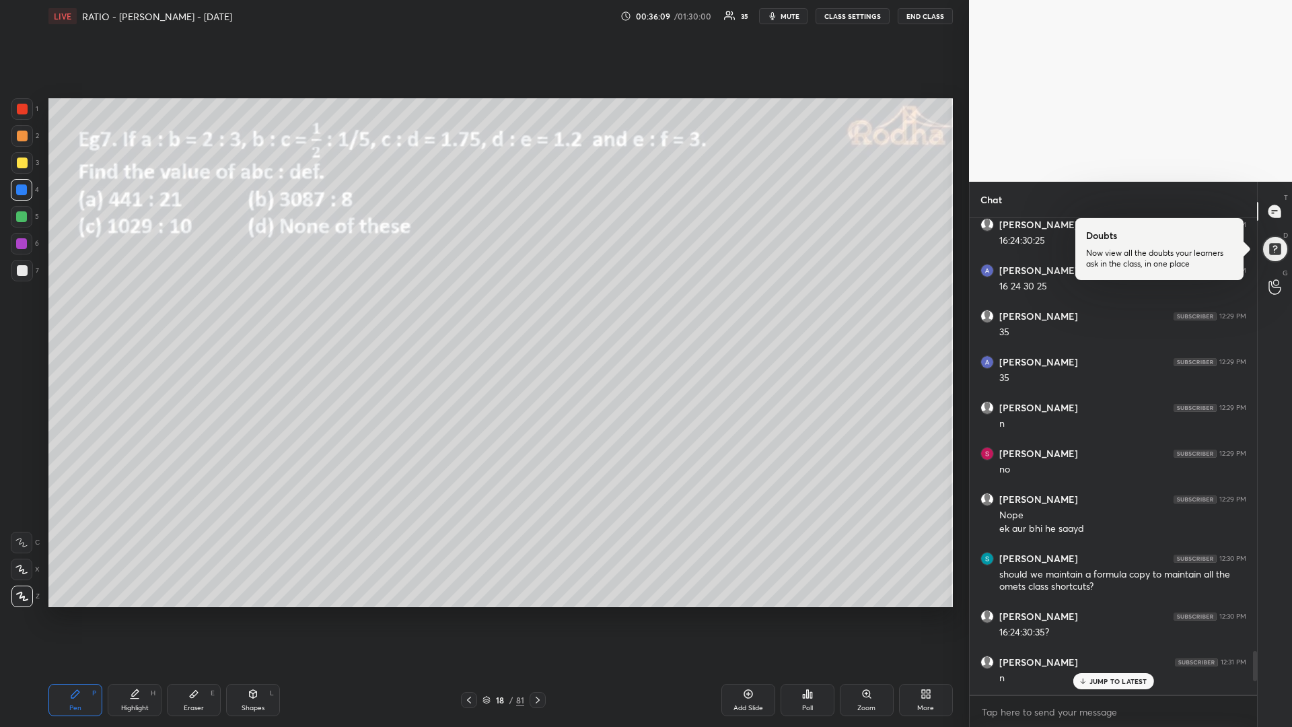
click at [1104, 613] on p "JUMP TO LATEST" at bounding box center [1119, 681] width 58 height 8
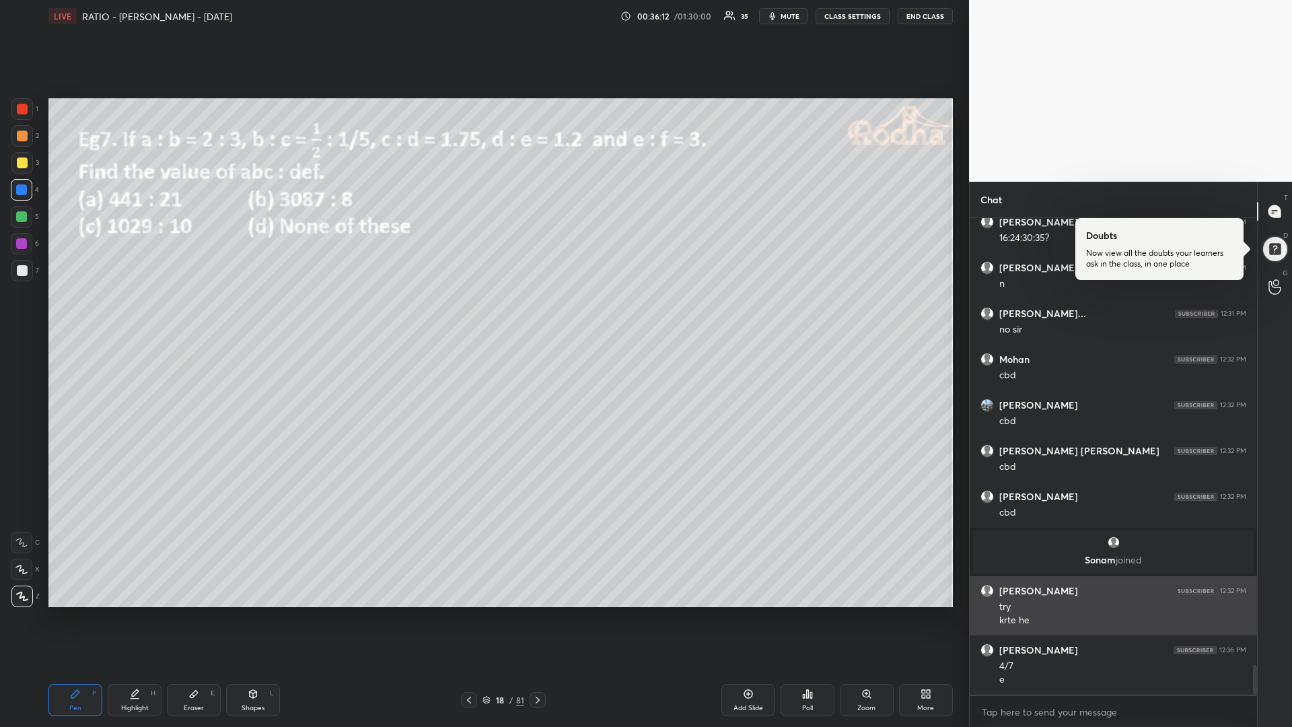
scroll to position [7301, 0]
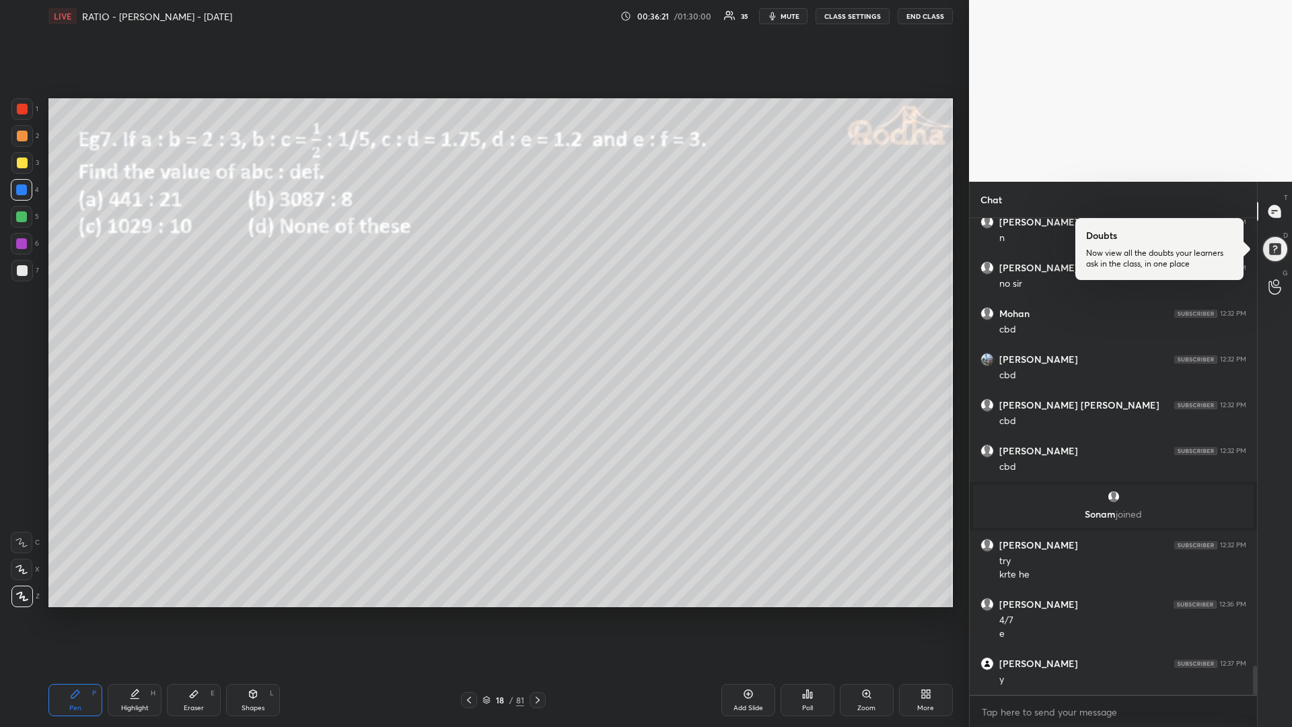
drag, startPoint x: 24, startPoint y: 217, endPoint x: 13, endPoint y: 210, distance: 12.1
click at [24, 212] on div at bounding box center [21, 216] width 11 height 11
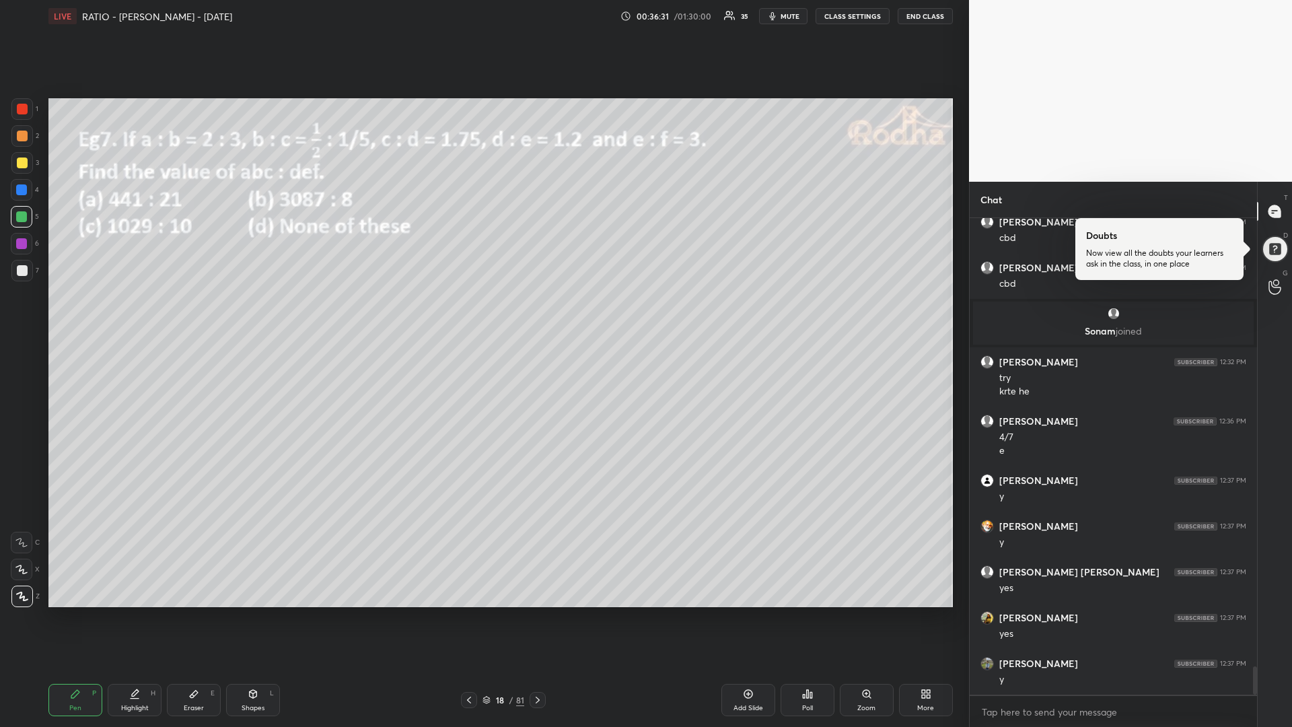
scroll to position [7530, 0]
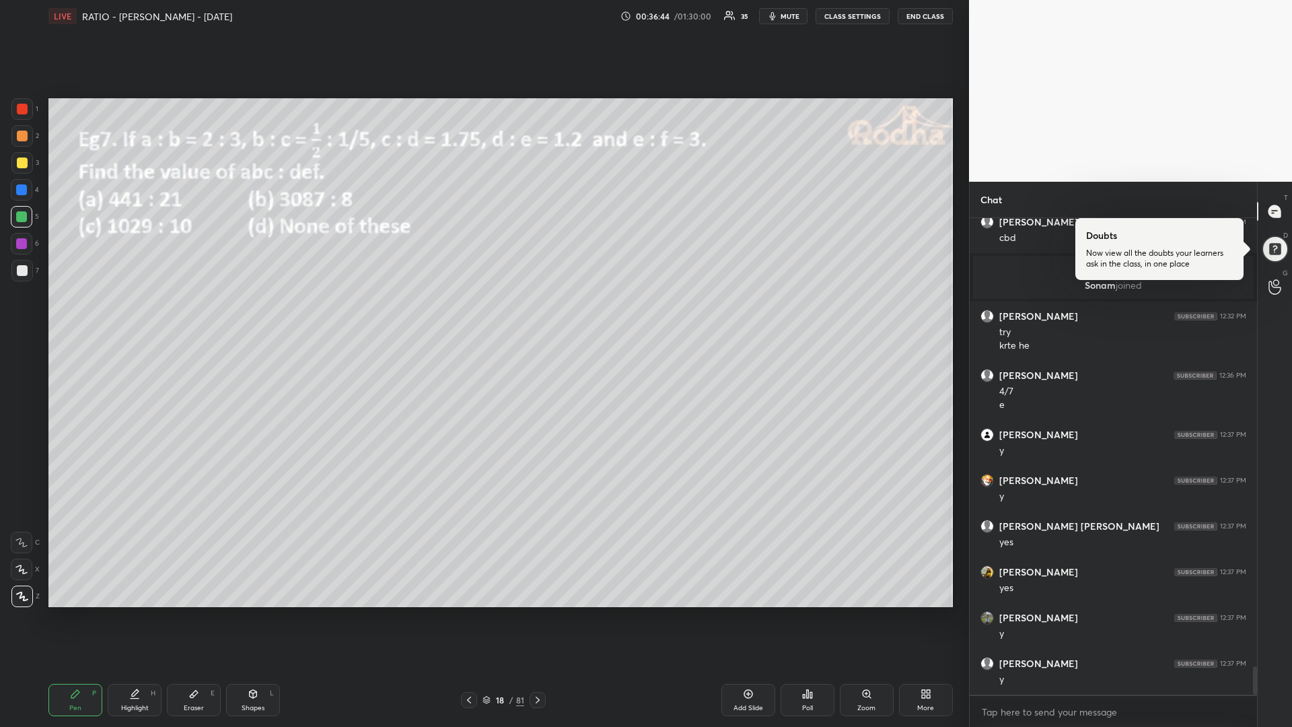
click at [736, 613] on div "Add Slide" at bounding box center [749, 700] width 54 height 32
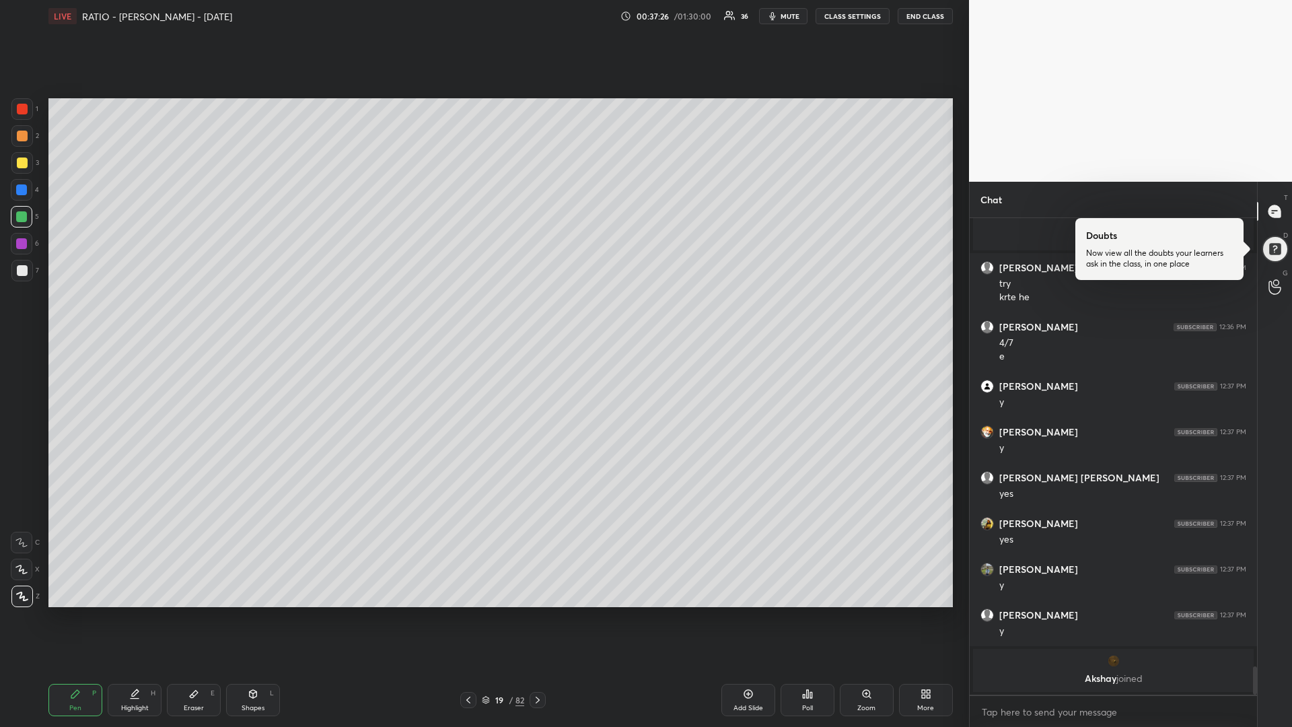
click at [199, 613] on div "Eraser E" at bounding box center [194, 700] width 54 height 32
drag, startPoint x: 74, startPoint y: 701, endPoint x: 96, endPoint y: 689, distance: 24.7
click at [73, 613] on div "Pen P" at bounding box center [75, 700] width 54 height 32
click at [197, 613] on icon at bounding box center [193, 694] width 11 height 11
drag, startPoint x: 82, startPoint y: 699, endPoint x: 114, endPoint y: 668, distance: 44.3
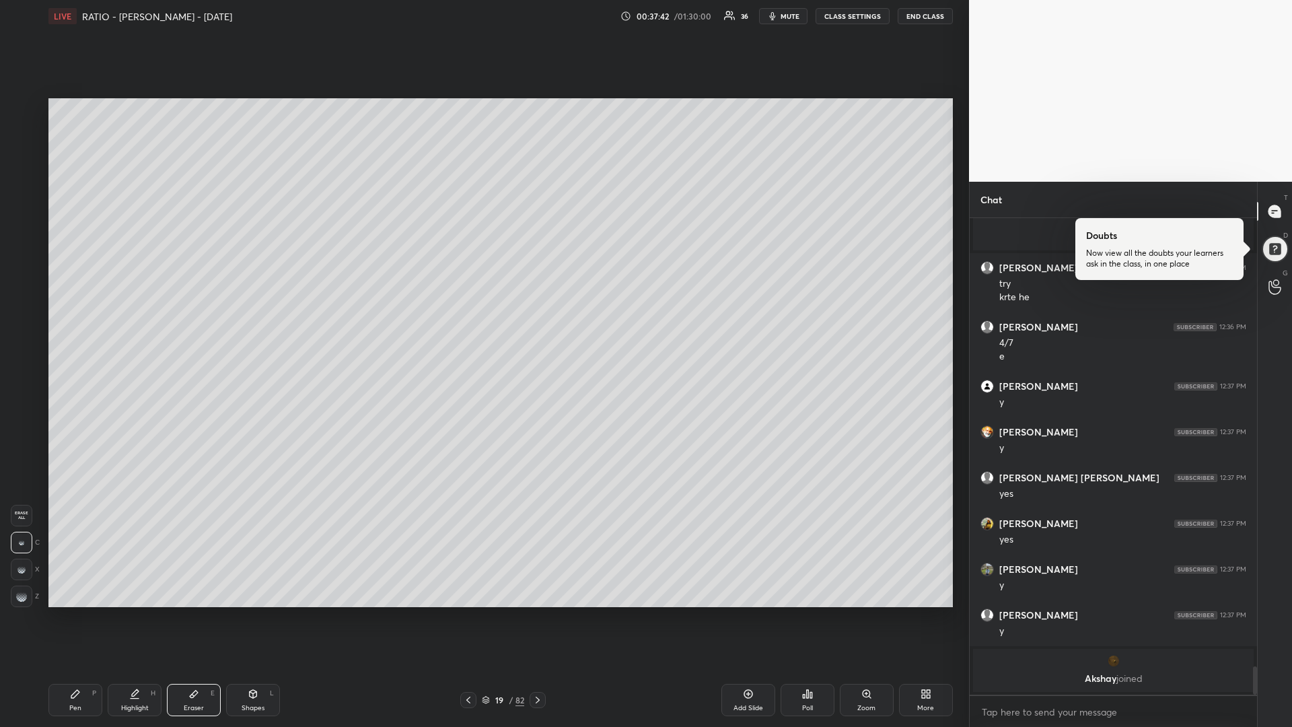
click at [82, 613] on div "Pen P" at bounding box center [75, 700] width 54 height 32
click at [807, 613] on div "Poll" at bounding box center [808, 700] width 54 height 32
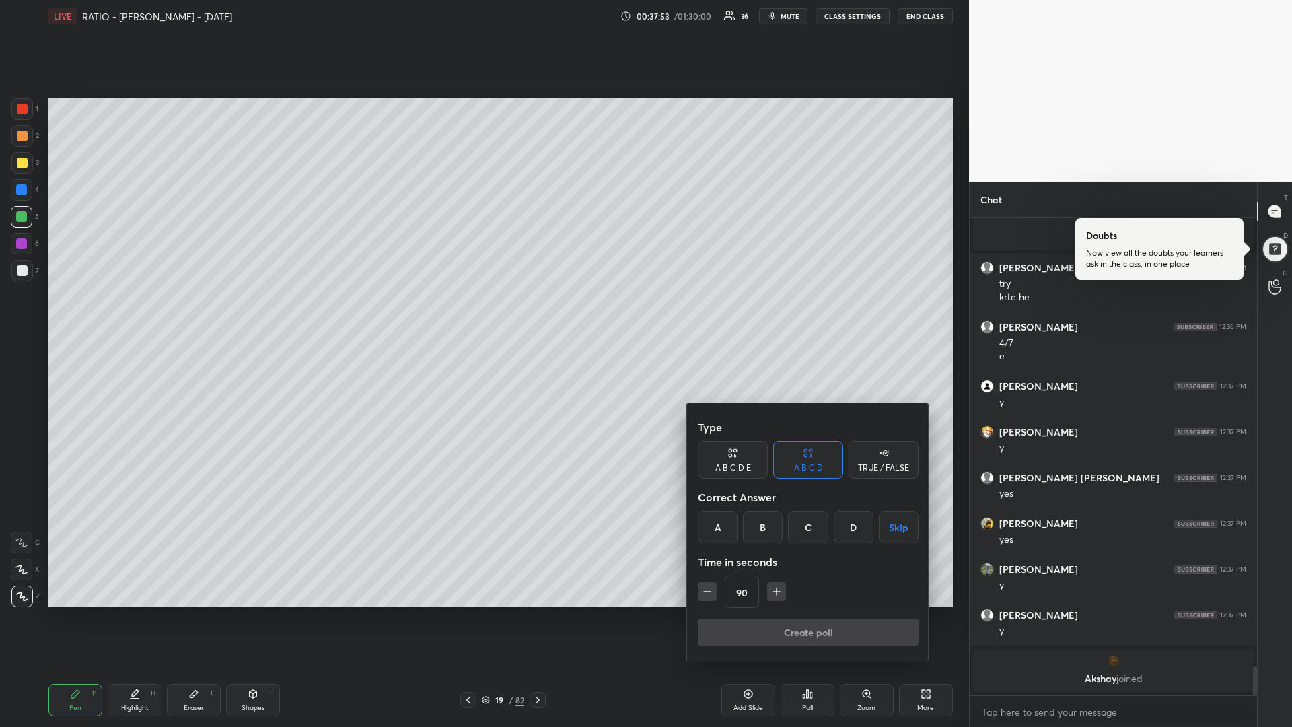
drag, startPoint x: 811, startPoint y: 531, endPoint x: 806, endPoint y: 541, distance: 10.5
click at [810, 528] on div "C" at bounding box center [808, 527] width 40 height 32
click at [718, 592] on div "90" at bounding box center [808, 592] width 221 height 32
click at [705, 594] on icon "button" at bounding box center [707, 591] width 13 height 13
click at [705, 592] on icon "button" at bounding box center [707, 591] width 13 height 13
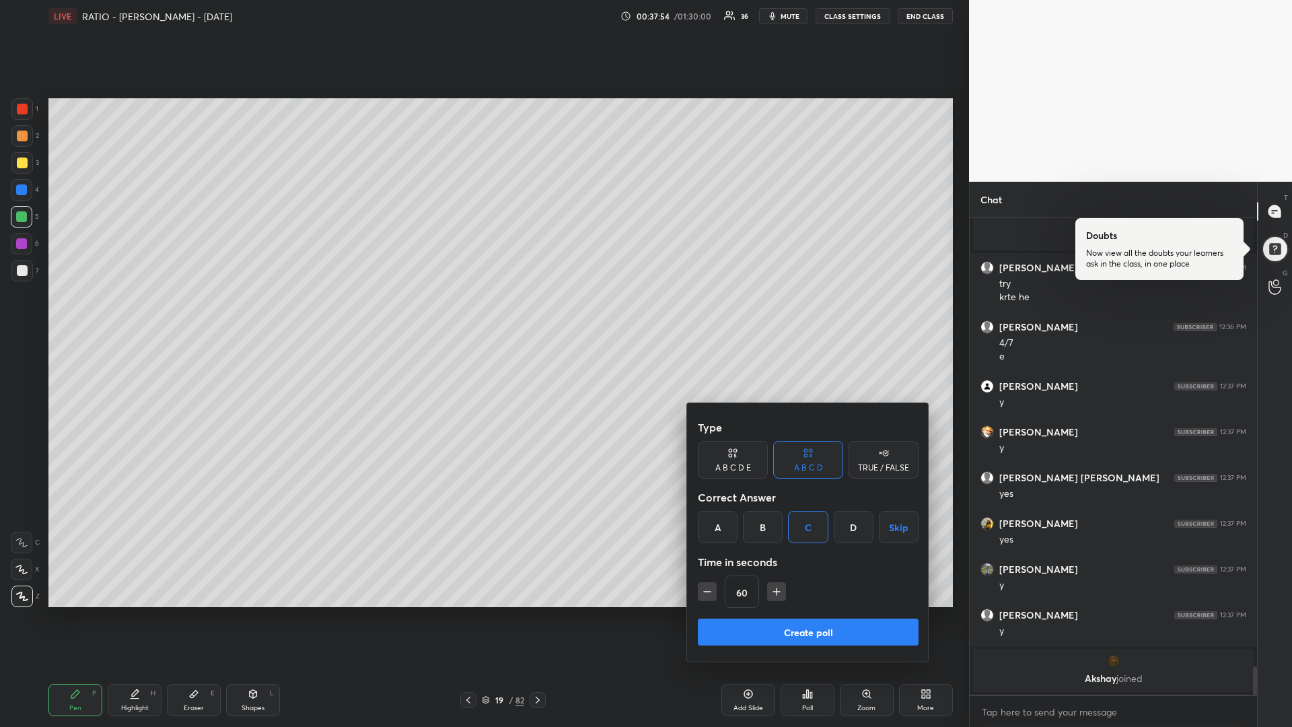
click at [705, 593] on icon "button" at bounding box center [707, 591] width 13 height 13
click at [704, 591] on icon "button" at bounding box center [707, 591] width 13 height 13
click at [705, 592] on icon "button" at bounding box center [707, 591] width 13 height 13
type input "15"
click at [705, 592] on div "15" at bounding box center [808, 592] width 221 height 32
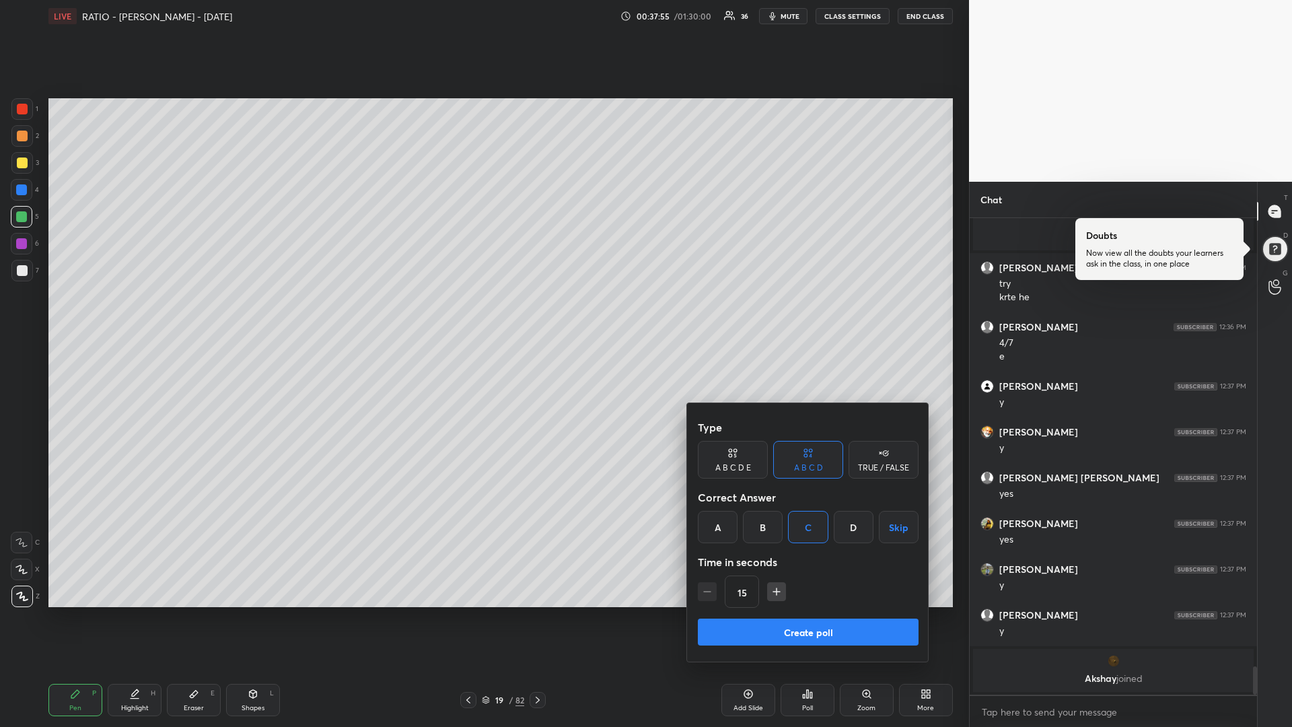
click at [733, 613] on button "Create poll" at bounding box center [808, 632] width 221 height 27
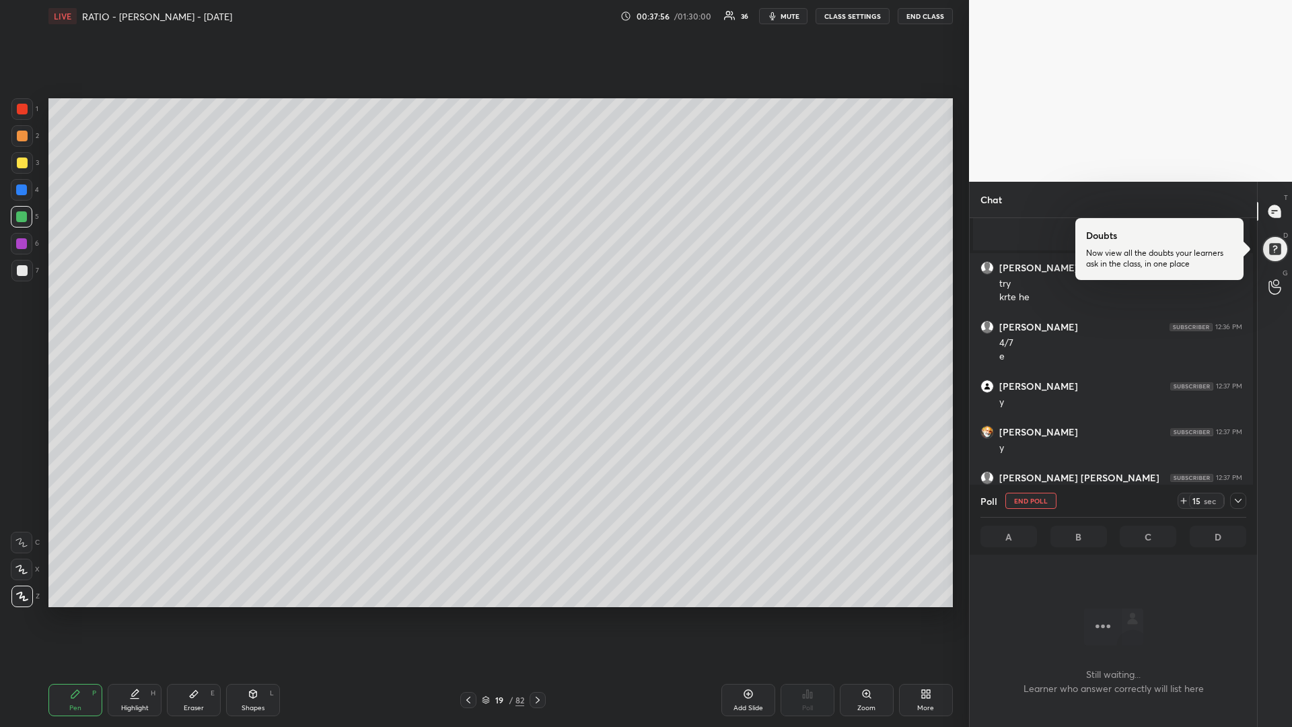
scroll to position [5, 5]
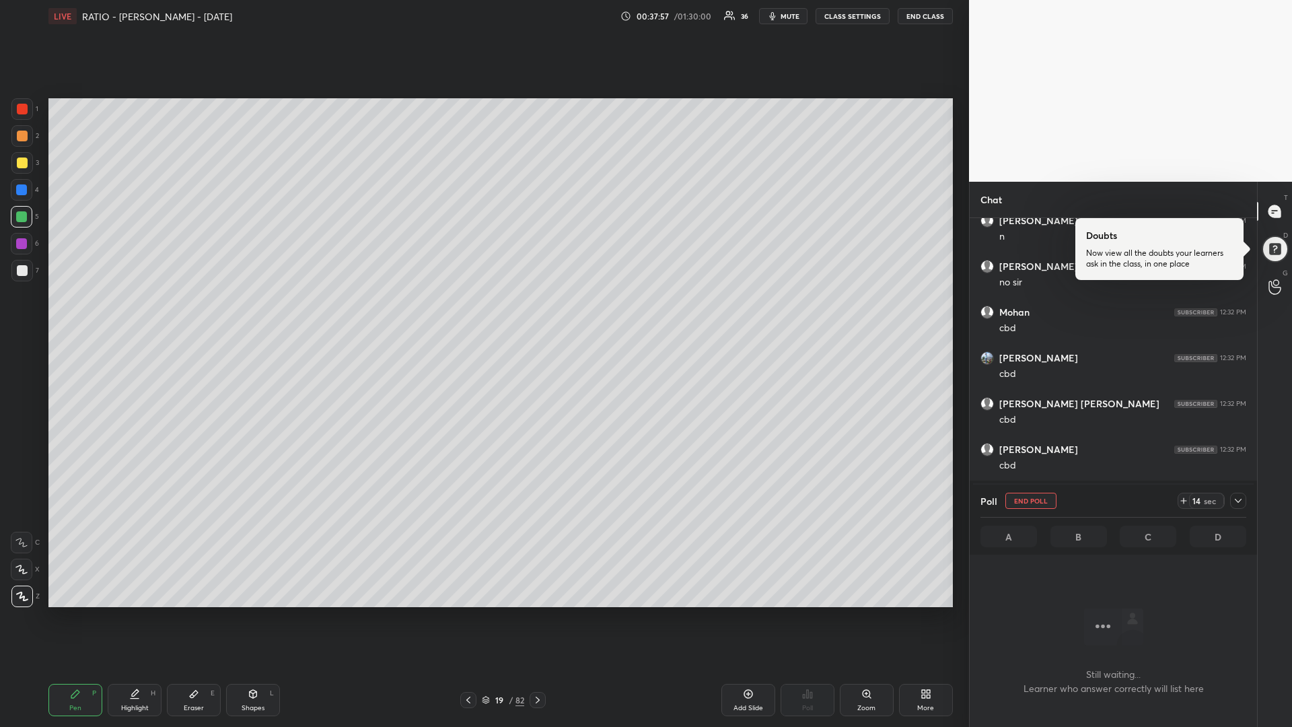
click at [23, 168] on div at bounding box center [22, 163] width 11 height 11
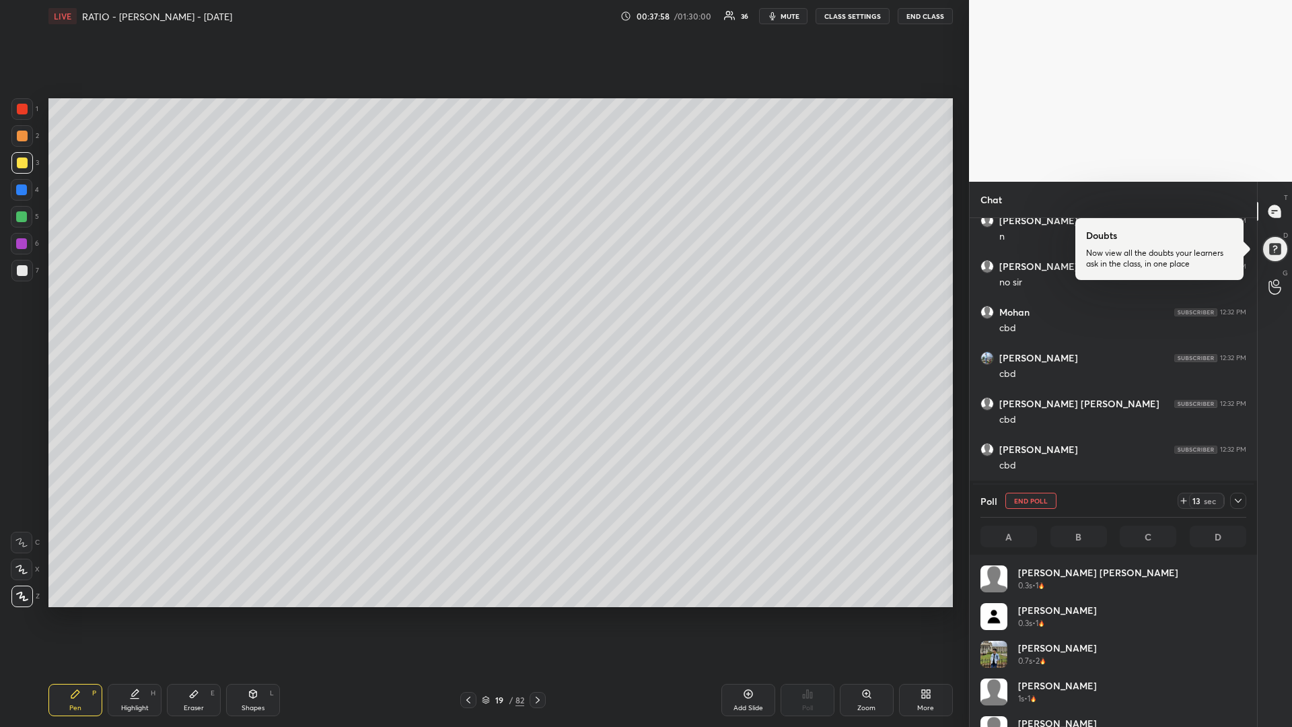
scroll to position [158, 262]
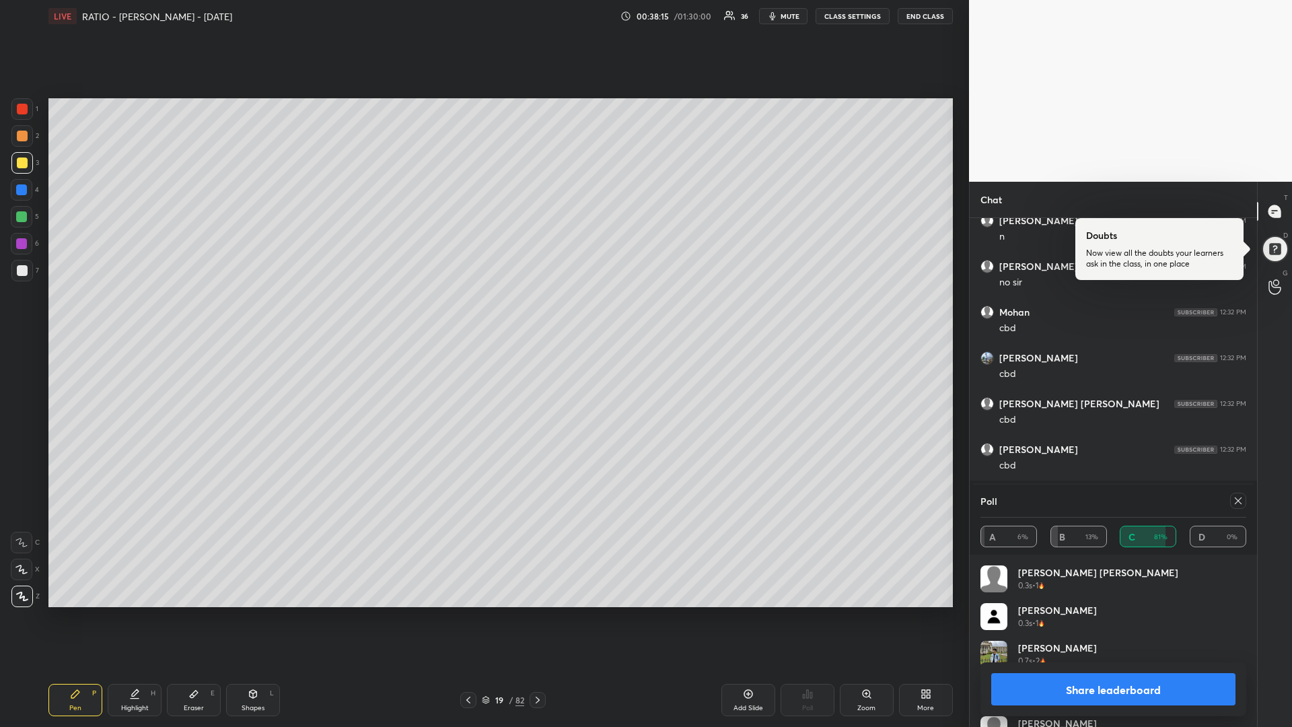
drag, startPoint x: 28, startPoint y: 275, endPoint x: 38, endPoint y: 263, distance: 15.3
click at [26, 274] on div at bounding box center [22, 271] width 22 height 22
drag, startPoint x: 206, startPoint y: 695, endPoint x: 250, endPoint y: 625, distance: 82.9
click at [206, 613] on div "Eraser E" at bounding box center [194, 700] width 54 height 32
click at [69, 613] on div "Pen P" at bounding box center [75, 700] width 54 height 32
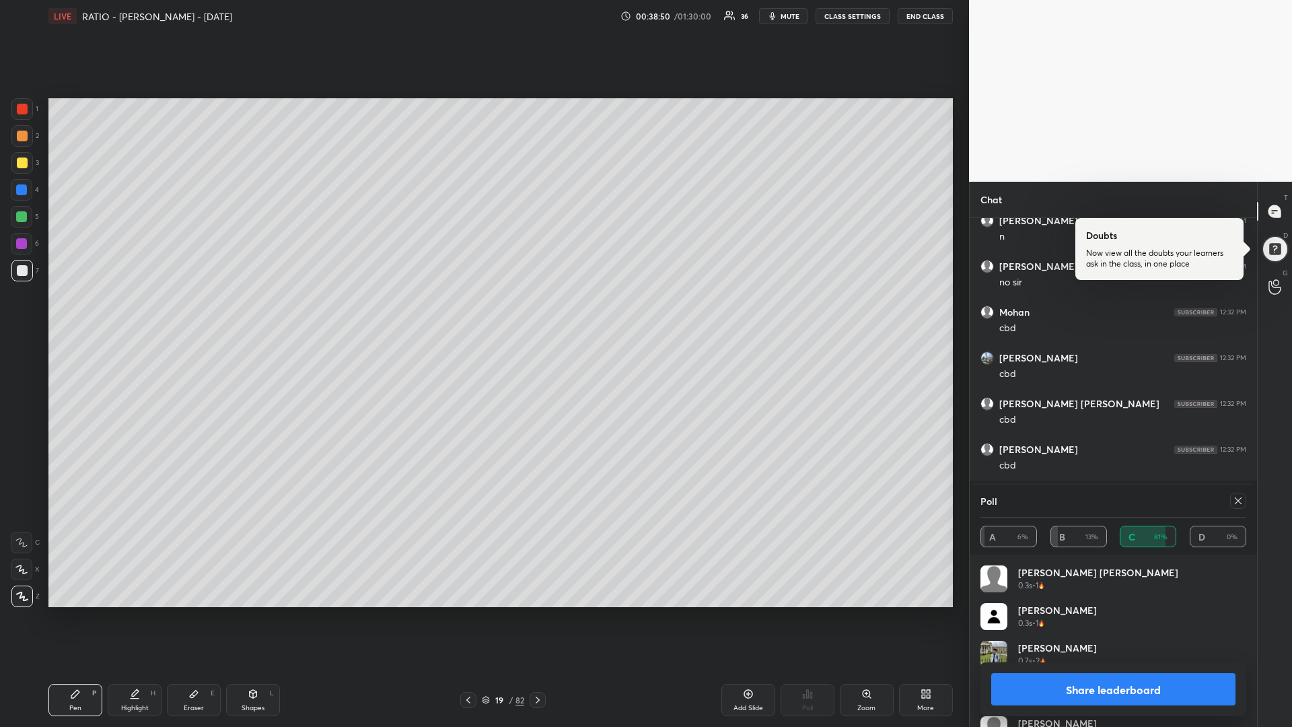
click at [24, 164] on div at bounding box center [22, 163] width 11 height 11
click at [26, 217] on div at bounding box center [21, 216] width 11 height 11
drag, startPoint x: 26, startPoint y: 106, endPoint x: 20, endPoint y: 110, distance: 7.3
click at [23, 107] on div at bounding box center [22, 109] width 11 height 11
click at [1239, 502] on icon at bounding box center [1238, 500] width 11 height 11
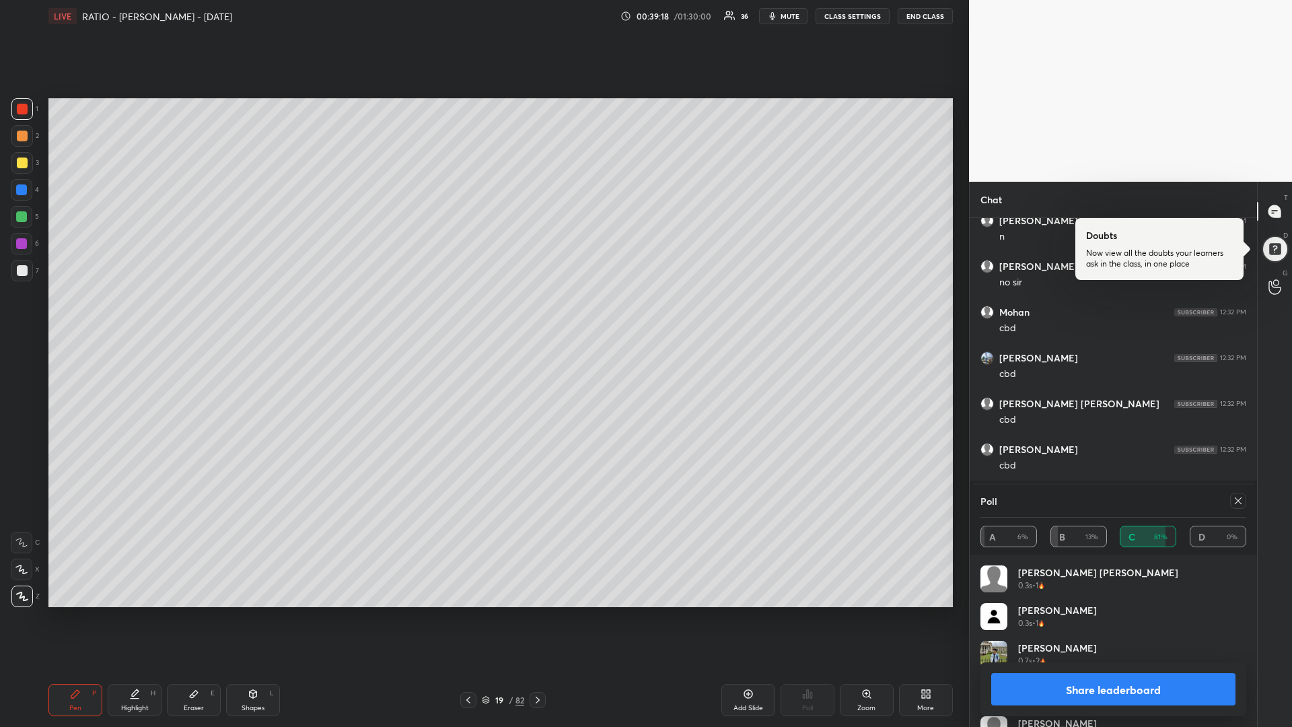
type textarea "x"
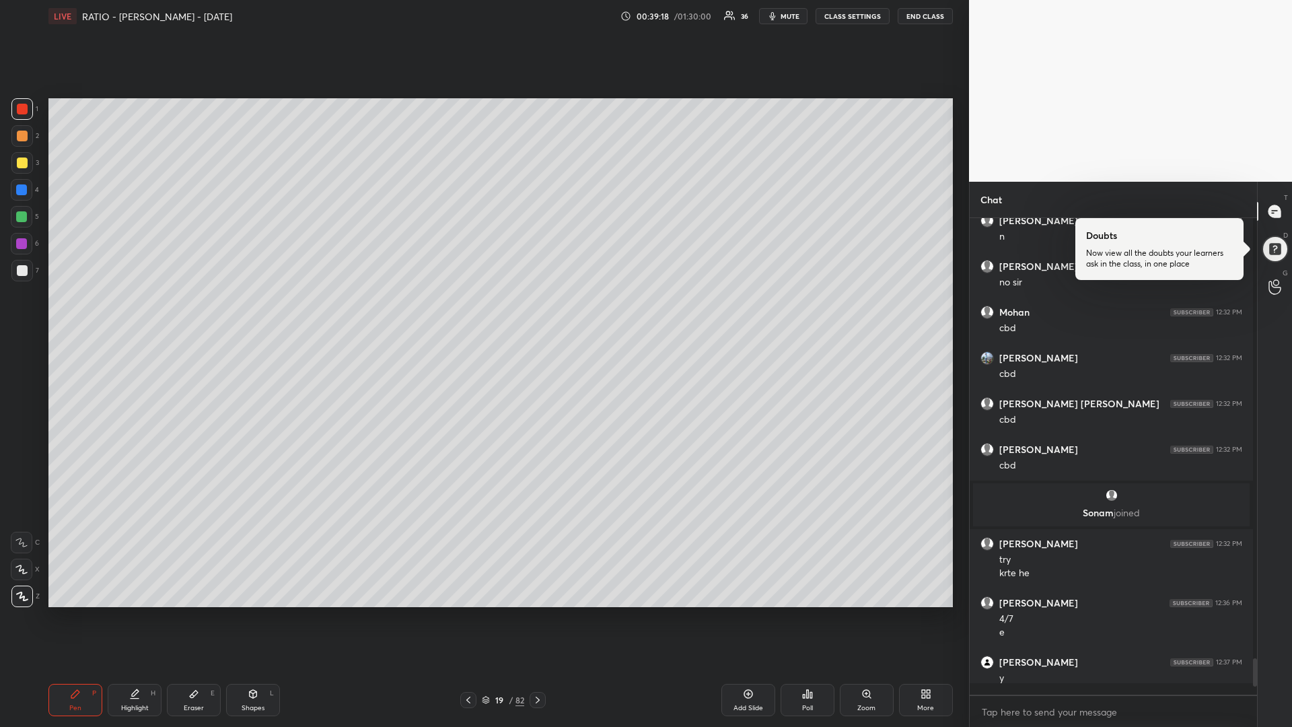
scroll to position [502, 279]
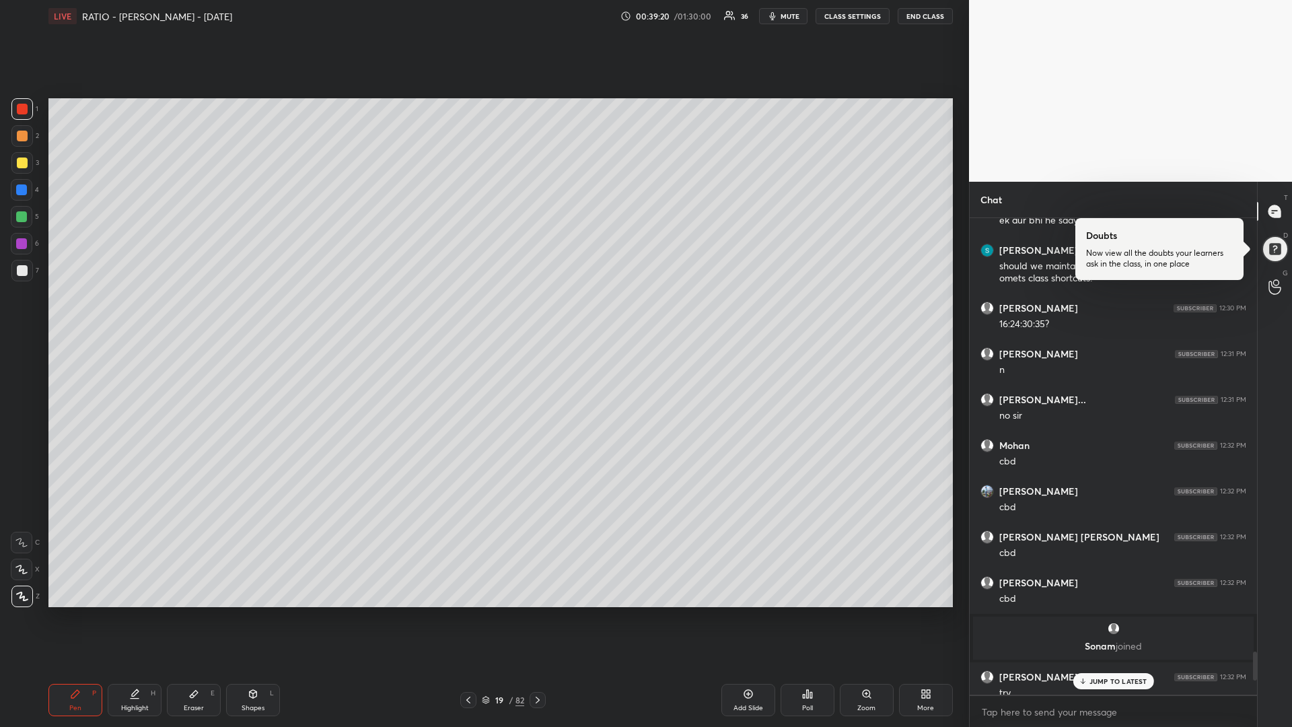
click at [1115, 613] on p "JUMP TO LATEST" at bounding box center [1119, 681] width 58 height 8
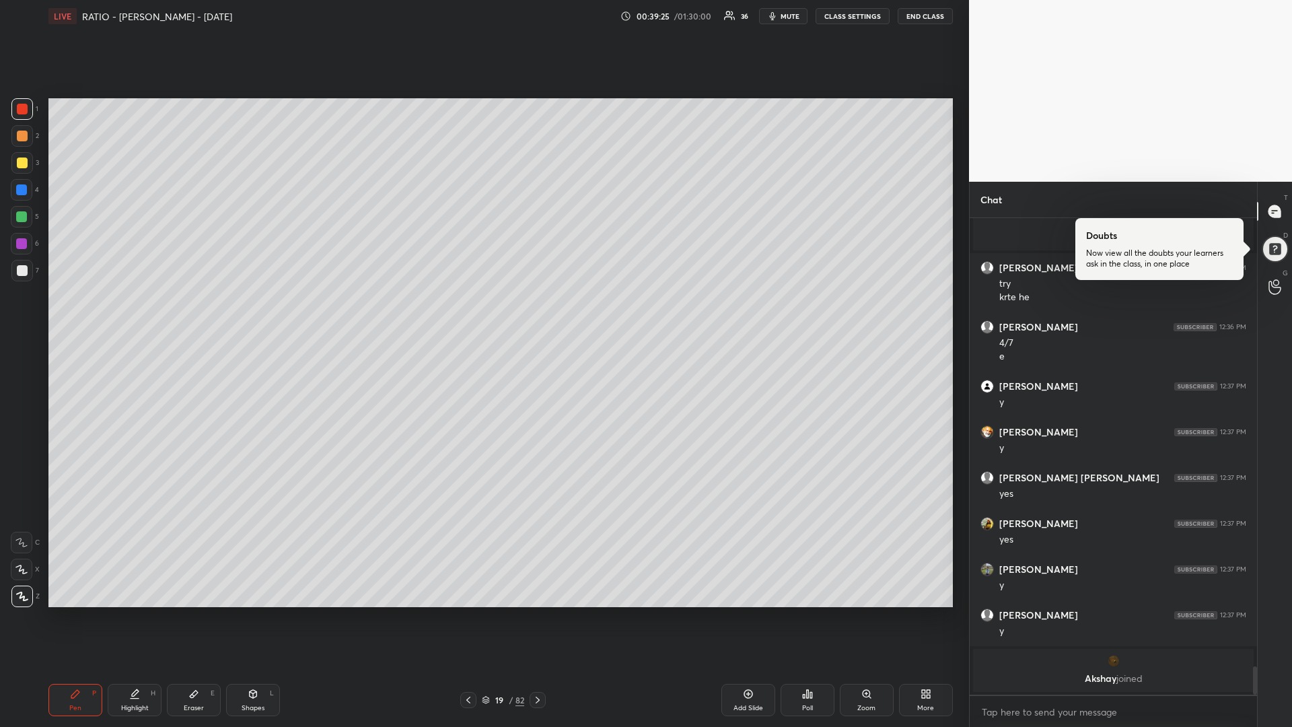
drag, startPoint x: 469, startPoint y: 703, endPoint x: 510, endPoint y: 688, distance: 43.7
click at [470, 613] on icon at bounding box center [468, 700] width 11 height 11
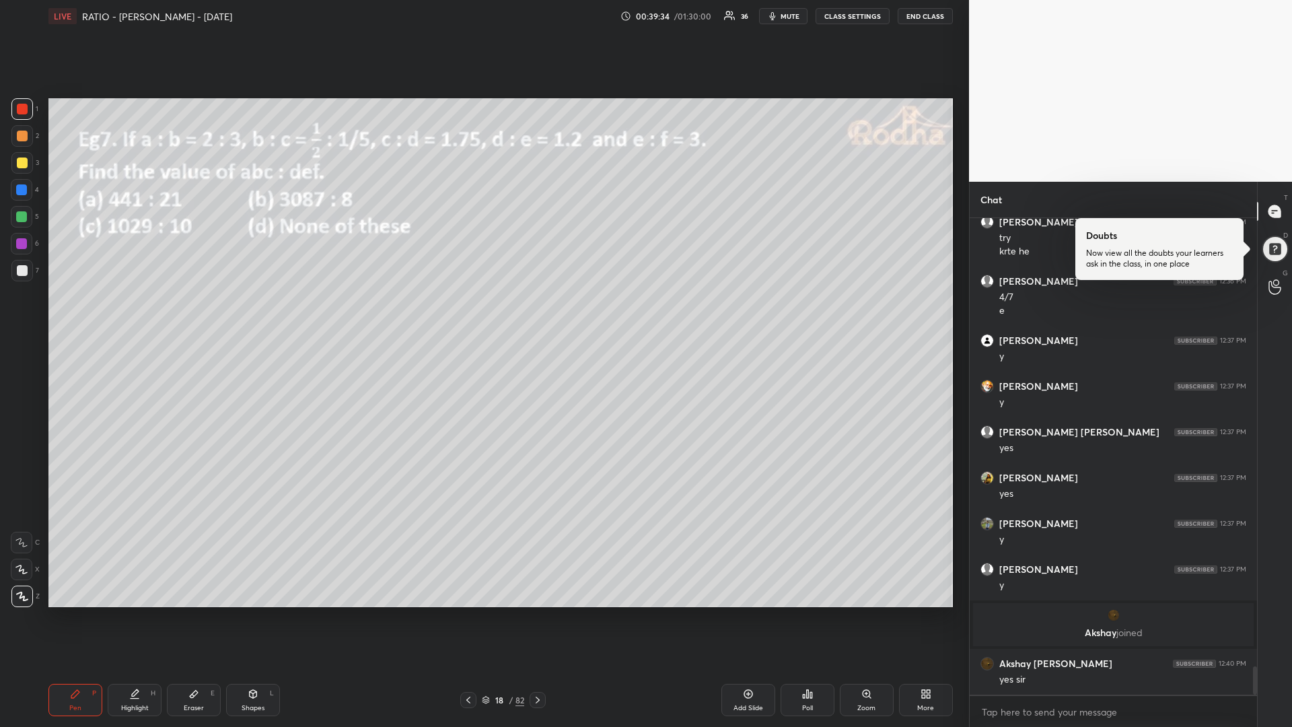
click at [734, 613] on div "Add Slide" at bounding box center [749, 700] width 54 height 32
click at [24, 219] on div at bounding box center [21, 216] width 11 height 11
drag, startPoint x: 28, startPoint y: 271, endPoint x: 24, endPoint y: 263, distance: 8.8
click at [28, 269] on div at bounding box center [22, 271] width 22 height 22
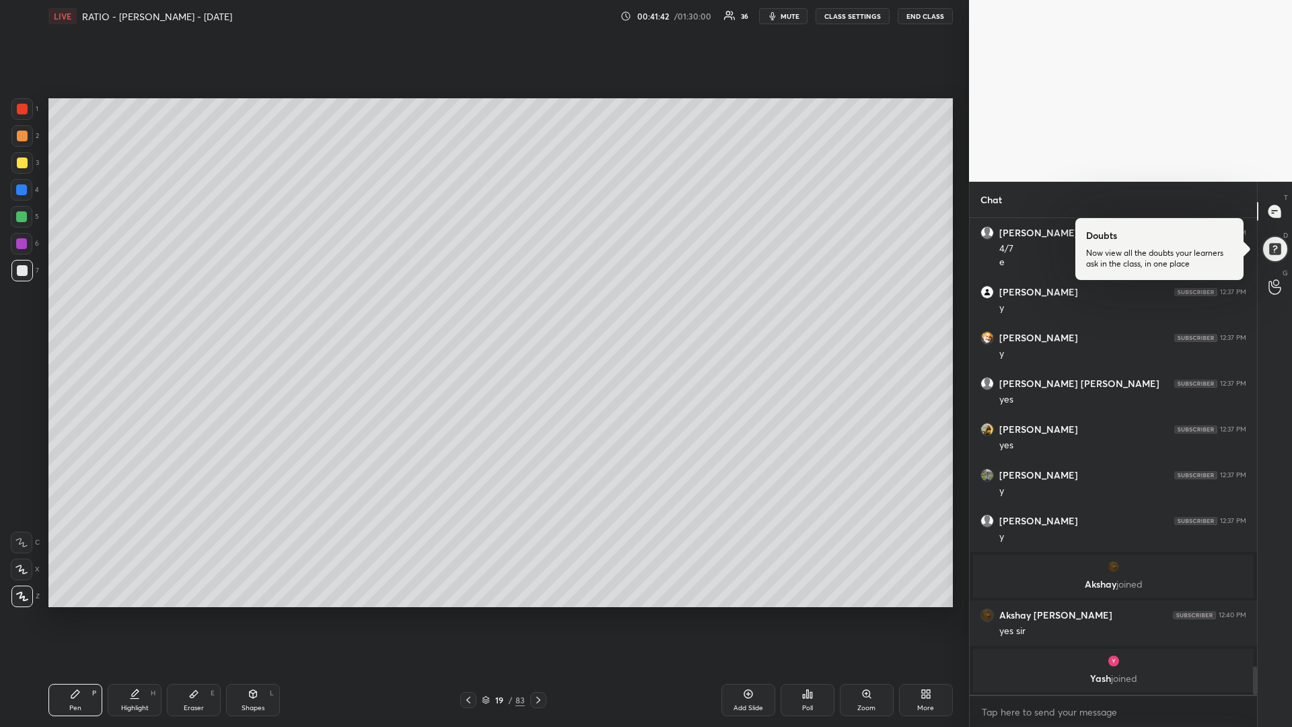
click at [28, 164] on div at bounding box center [22, 163] width 22 height 22
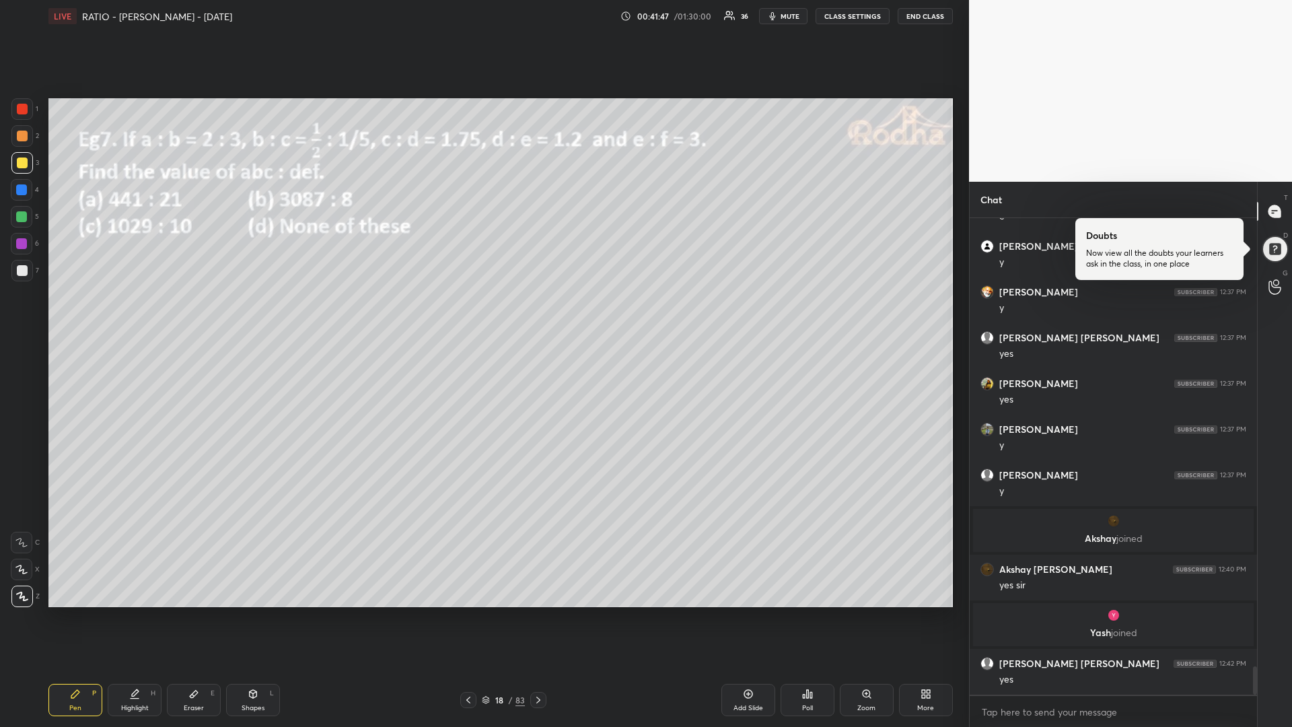
scroll to position [7583, 0]
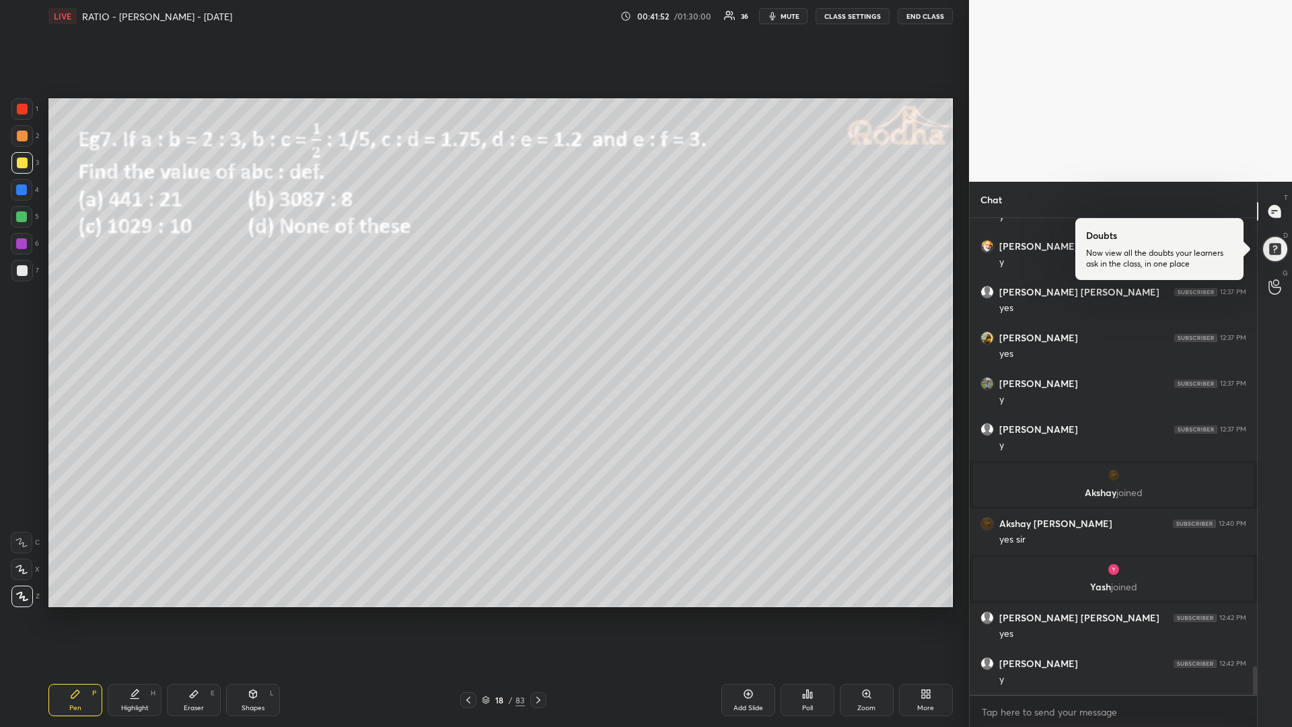
click at [21, 219] on div at bounding box center [21, 216] width 11 height 11
click at [810, 613] on div "Poll" at bounding box center [807, 708] width 11 height 7
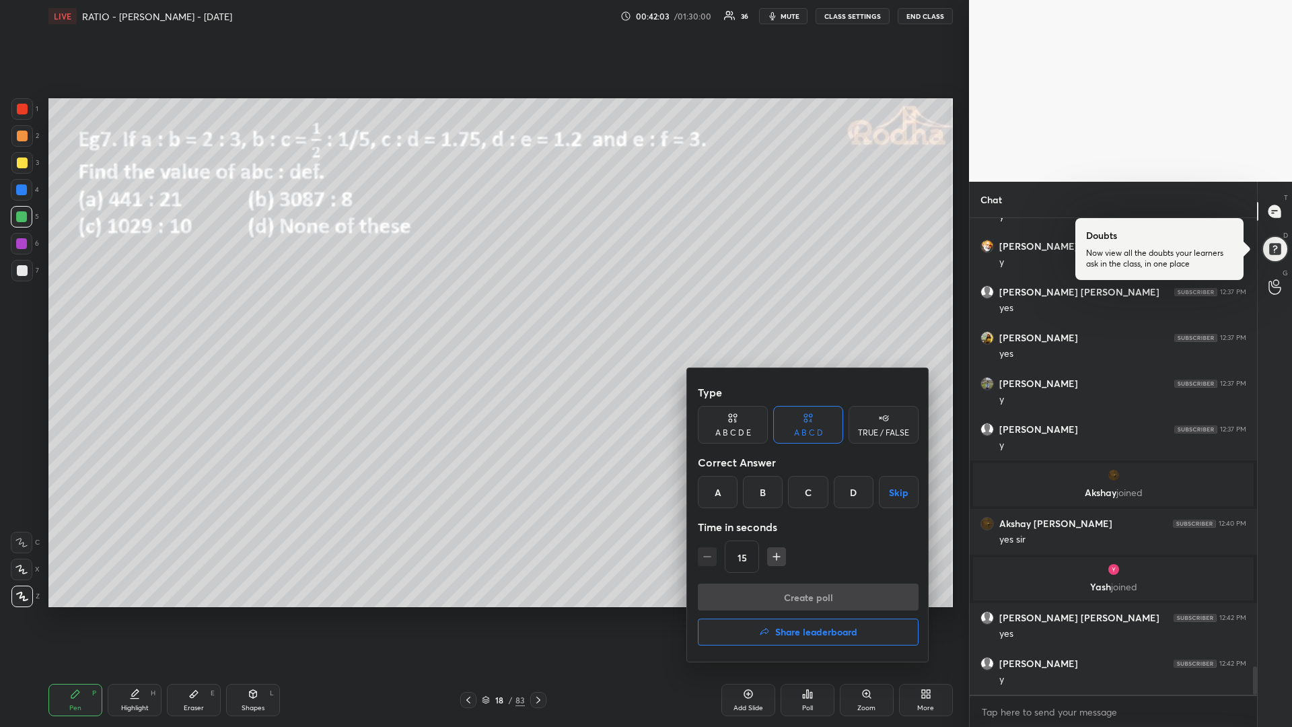
click at [788, 613] on h4 "Share leaderboard" at bounding box center [816, 631] width 82 height 9
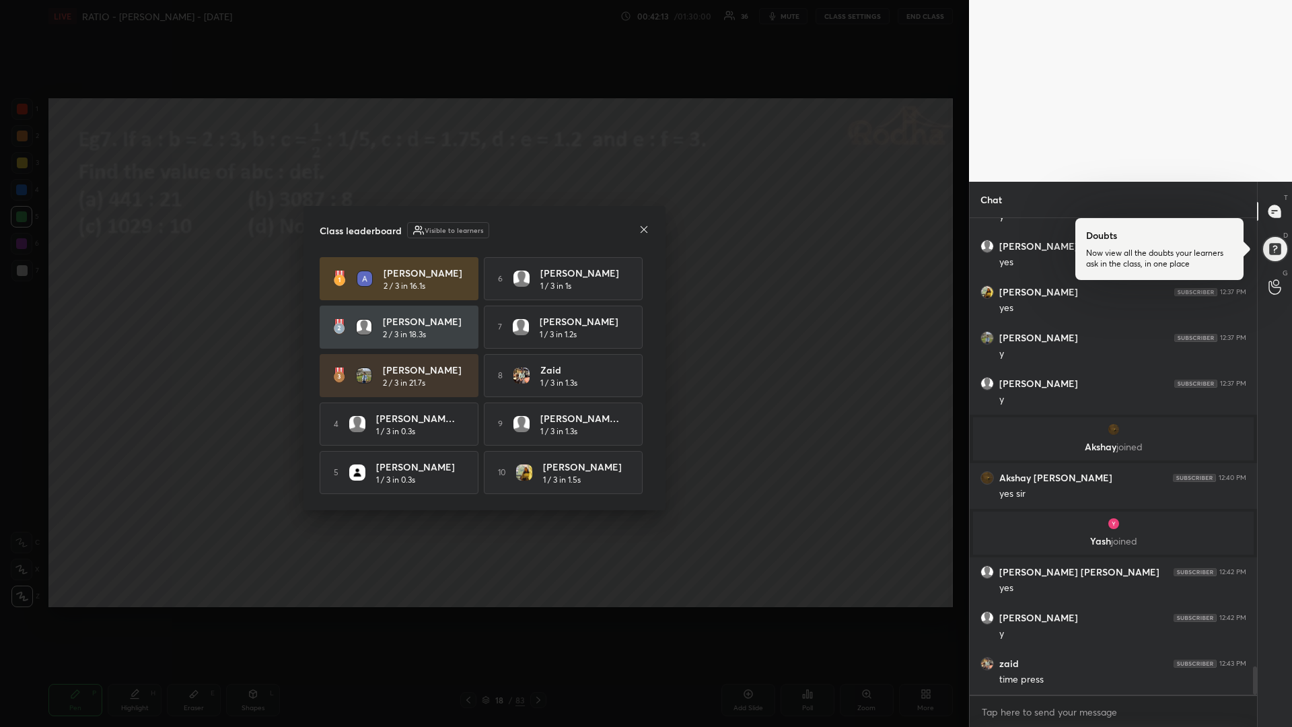
scroll to position [7674, 0]
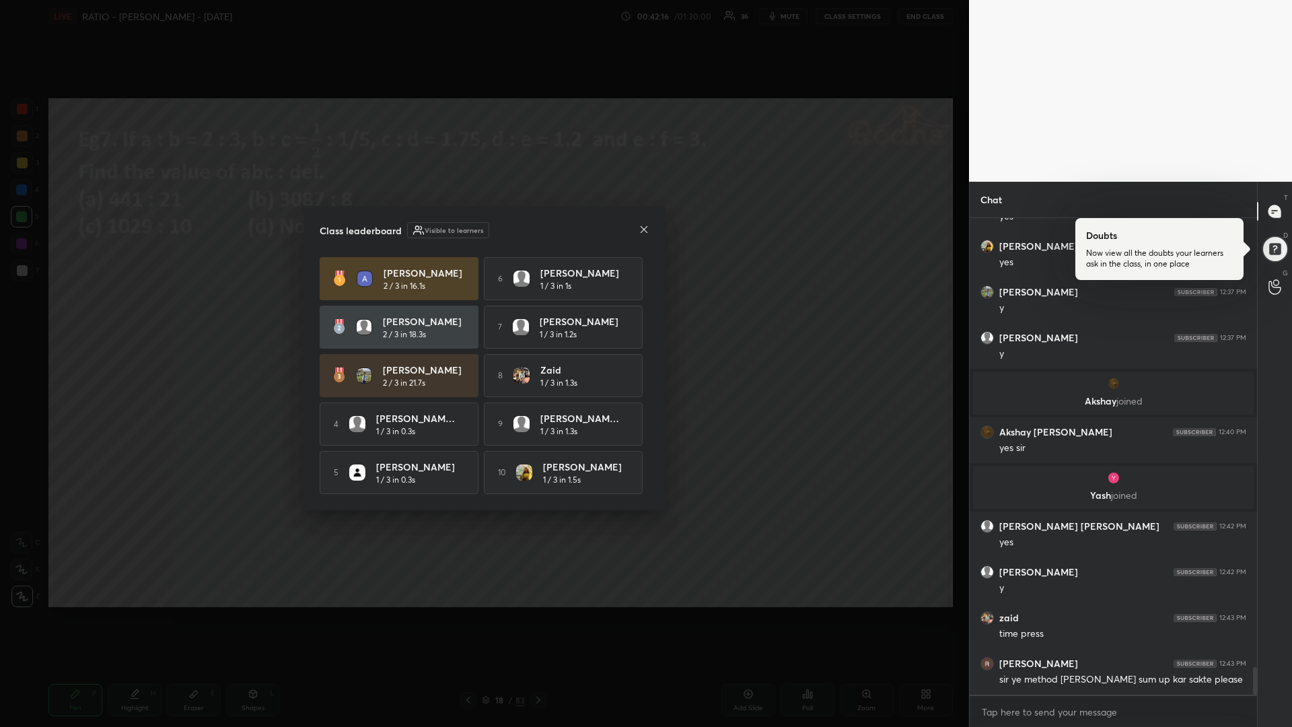
click at [642, 219] on div "Class leaderboard Visible to learners [PERSON_NAME] 2 / 3 in 16.1s 6 [PERSON_NA…" at bounding box center [485, 358] width 362 height 304
click at [645, 228] on icon at bounding box center [644, 229] width 11 height 11
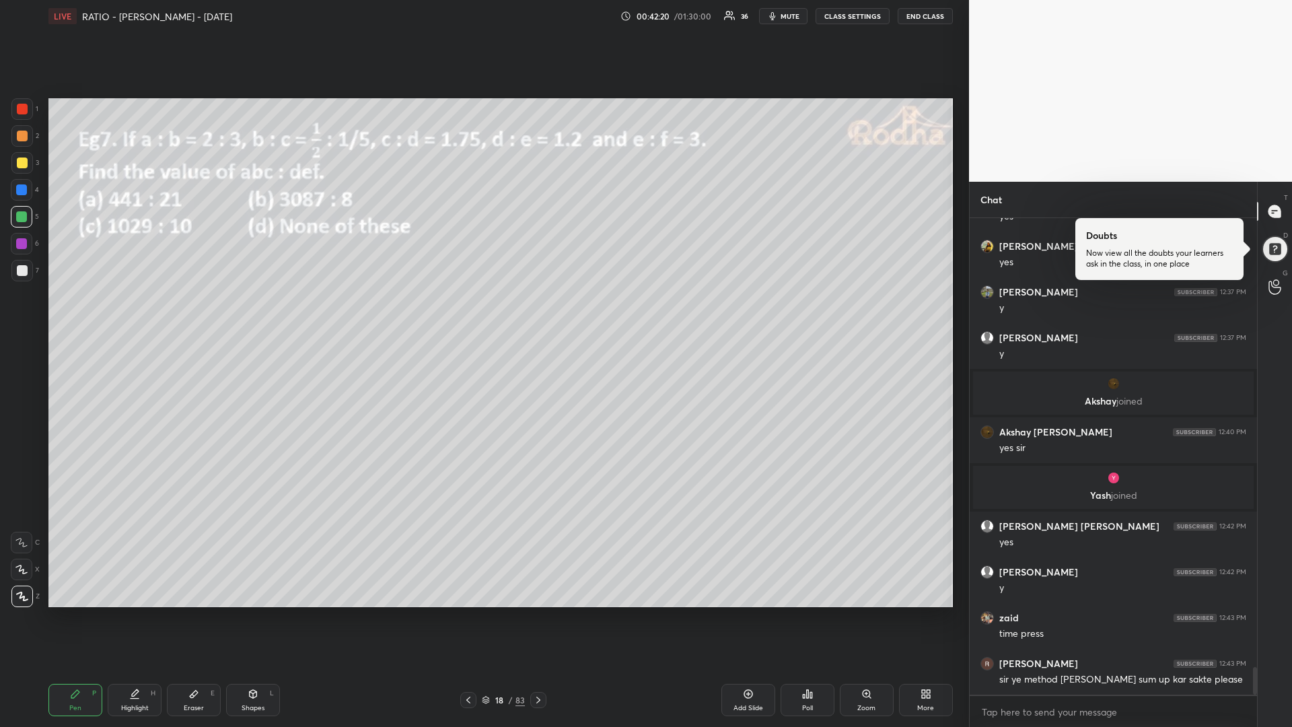
click at [541, 613] on icon at bounding box center [538, 700] width 11 height 11
click at [23, 192] on div at bounding box center [21, 189] width 11 height 11
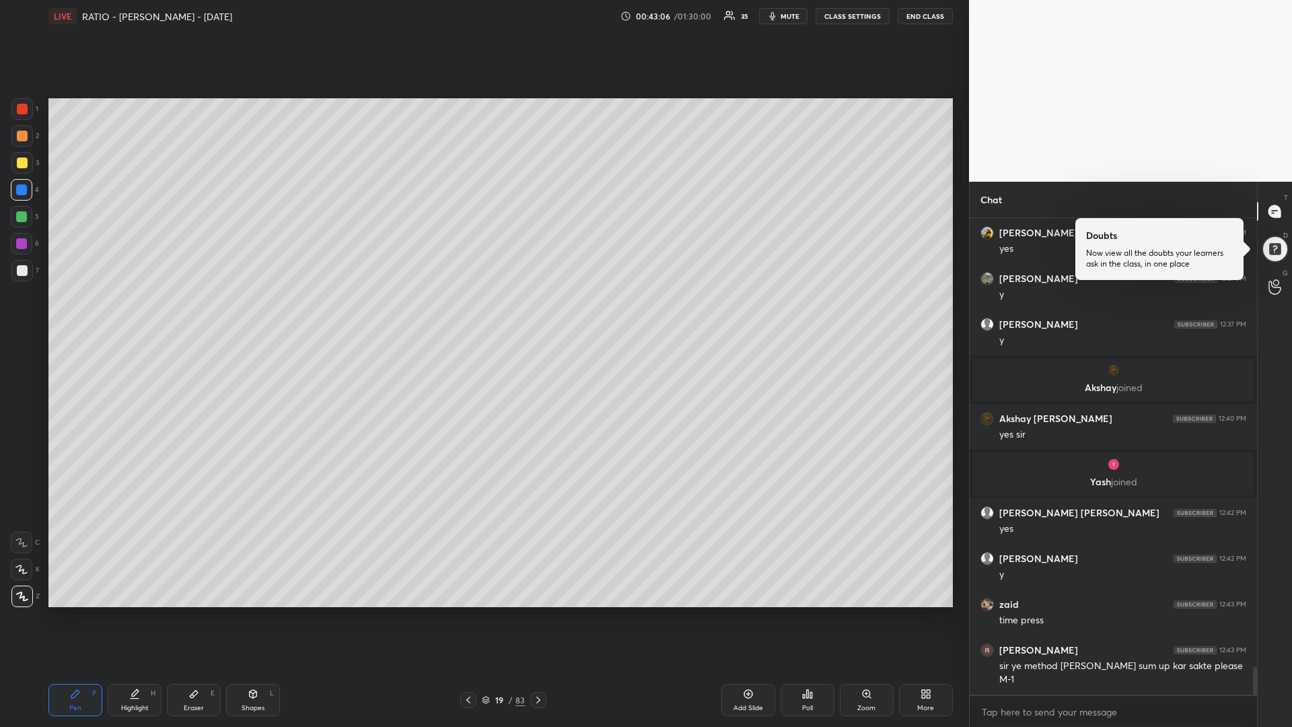
click at [22, 250] on div at bounding box center [22, 244] width 22 height 22
click at [20, 216] on div at bounding box center [21, 216] width 11 height 11
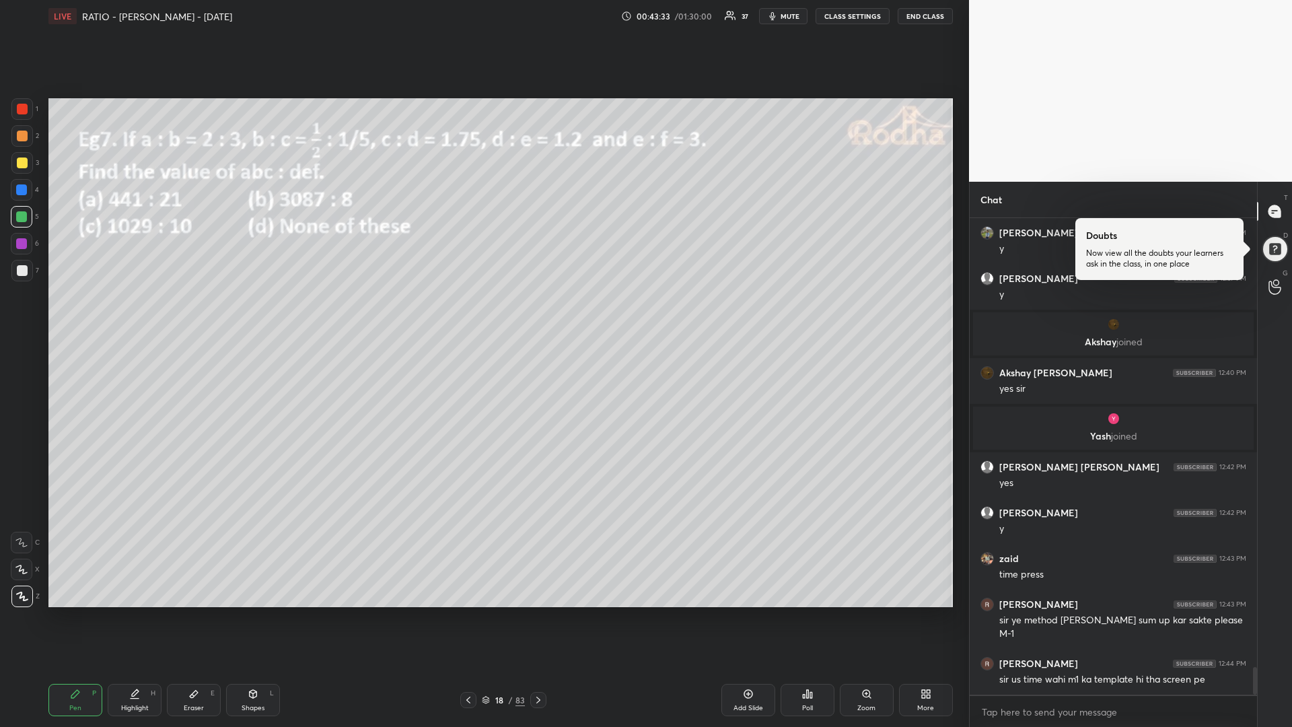
scroll to position [7782, 0]
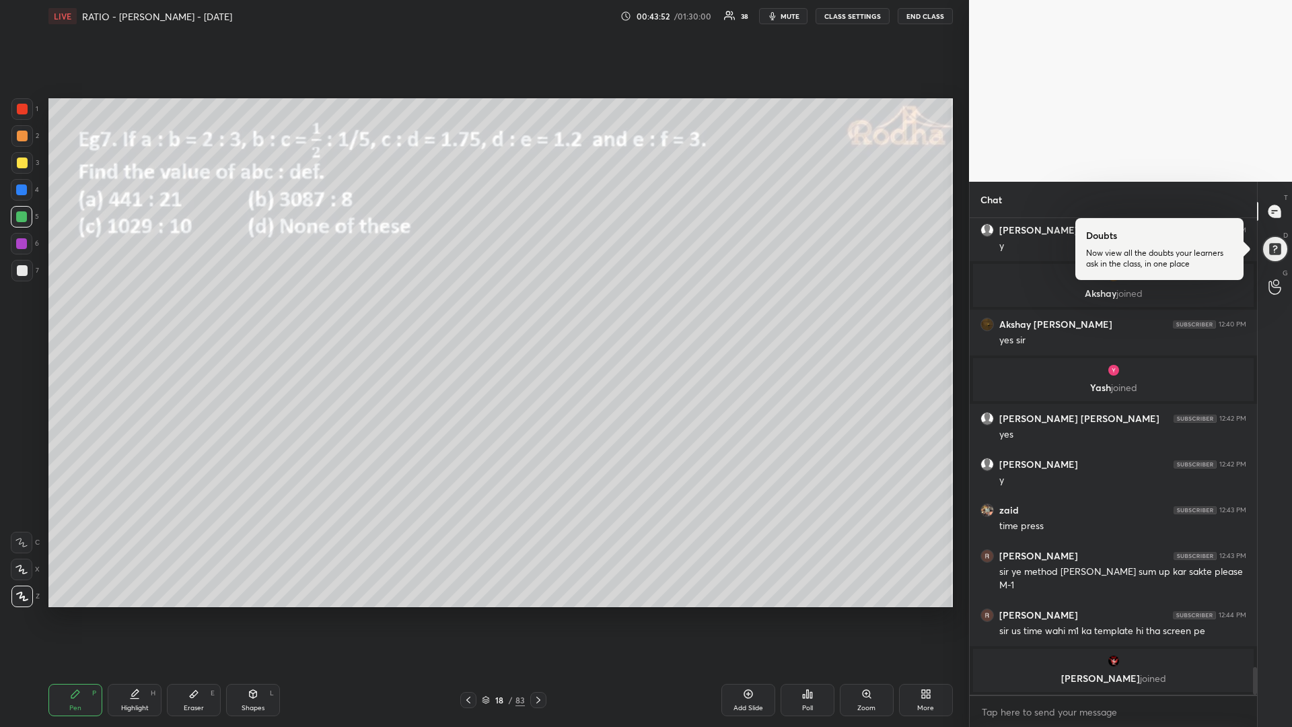
drag, startPoint x: 20, startPoint y: 160, endPoint x: 15, endPoint y: 175, distance: 15.4
click at [21, 162] on div at bounding box center [22, 163] width 11 height 11
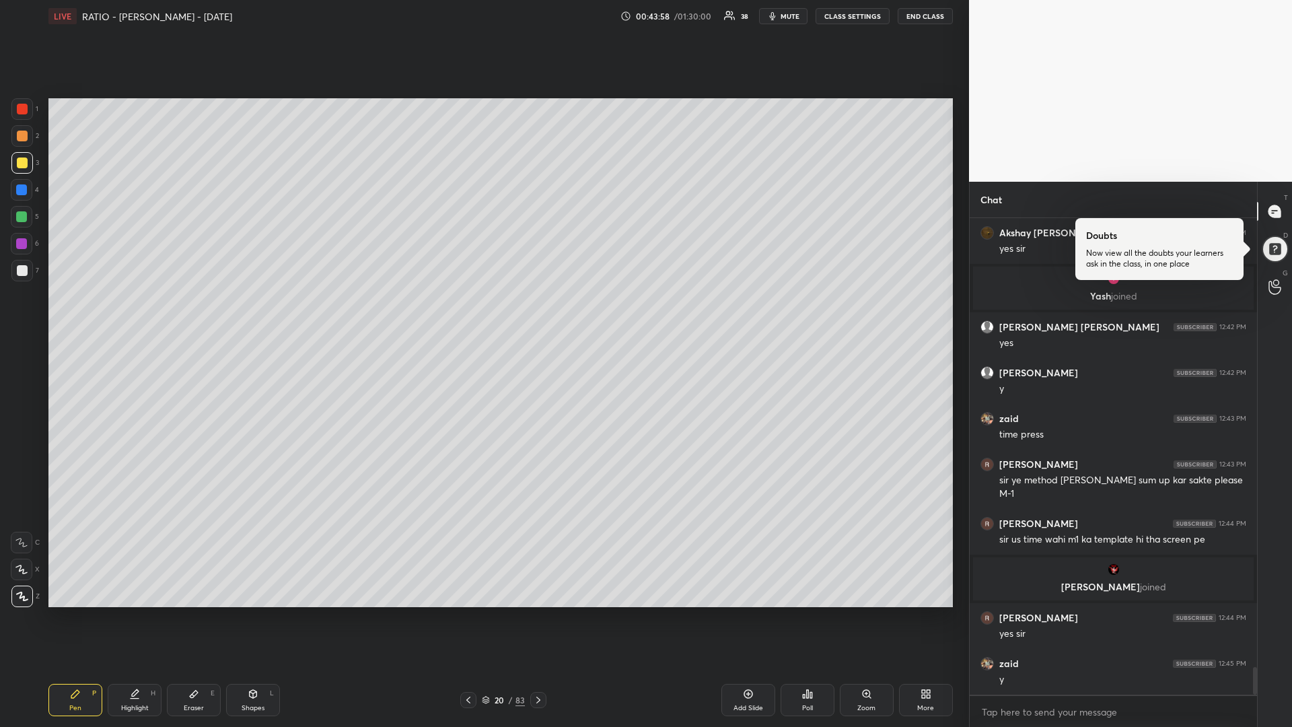
scroll to position [7833, 0]
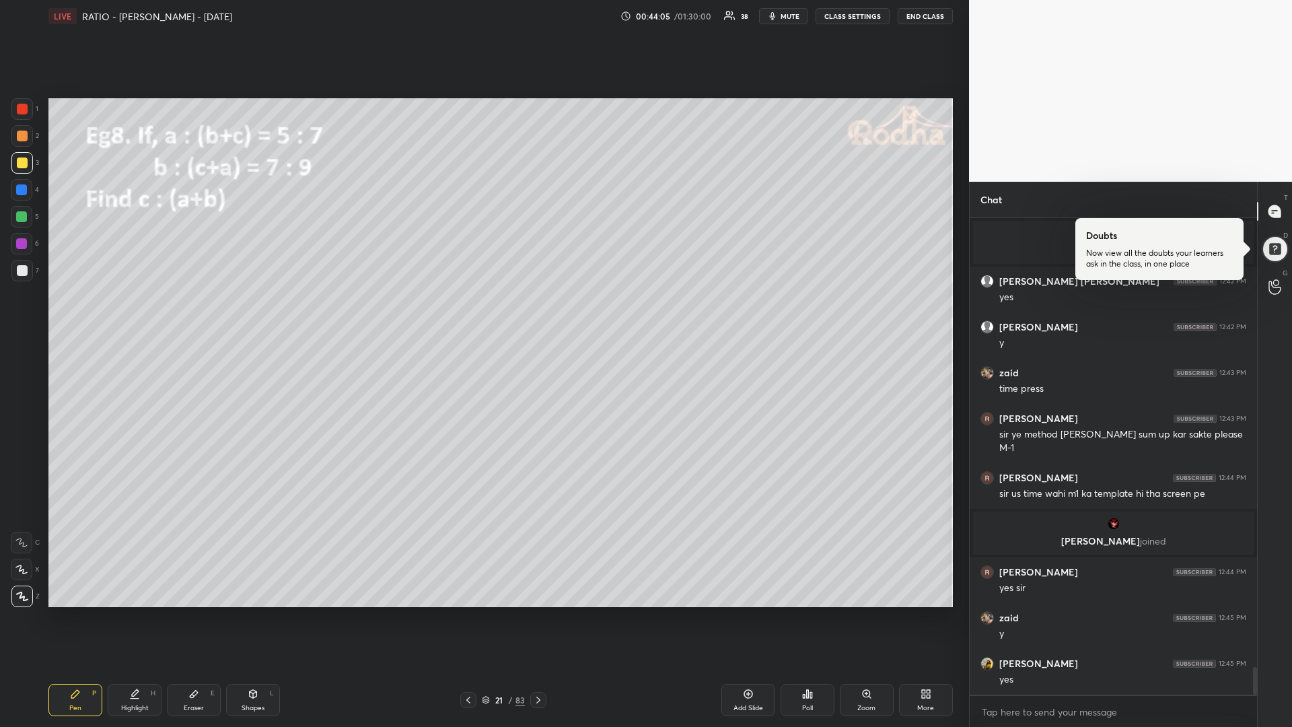
drag, startPoint x: 19, startPoint y: 217, endPoint x: 10, endPoint y: 216, distance: 8.8
click at [18, 217] on div at bounding box center [21, 216] width 11 height 11
drag, startPoint x: 24, startPoint y: 164, endPoint x: 14, endPoint y: 164, distance: 10.1
click at [22, 163] on div at bounding box center [22, 163] width 11 height 11
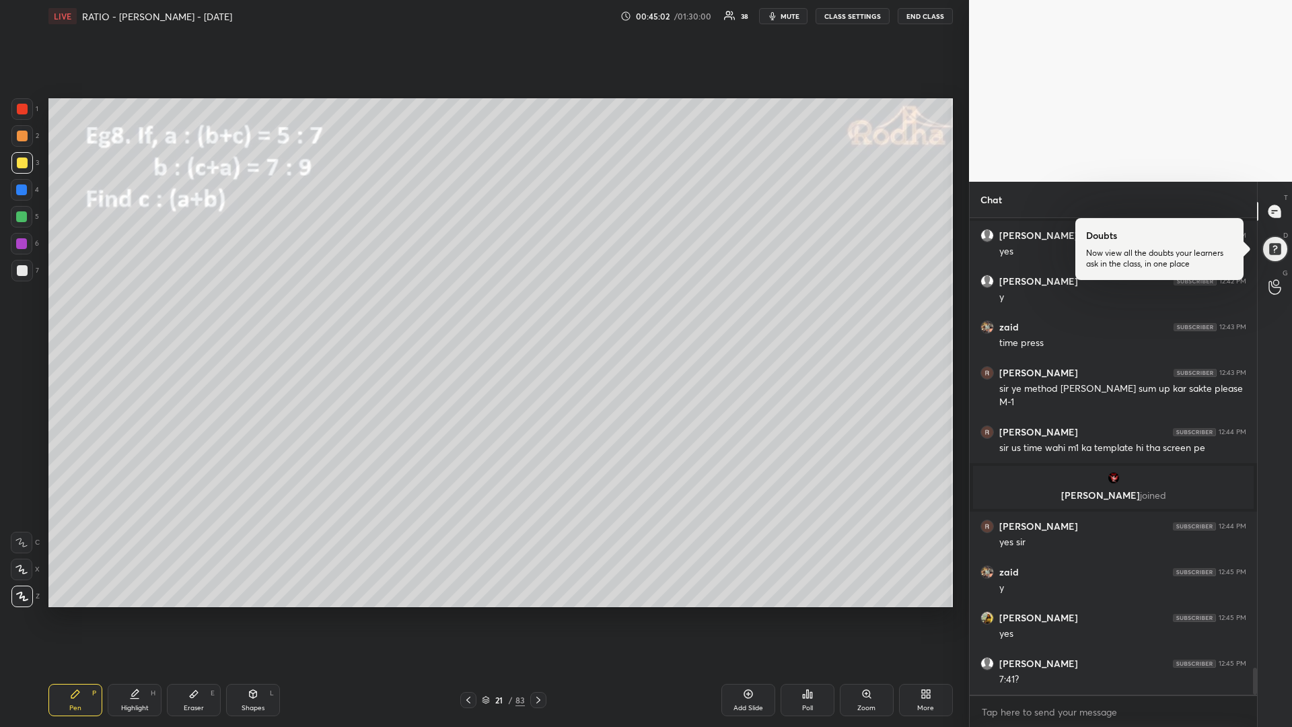
click at [25, 212] on div at bounding box center [21, 216] width 11 height 11
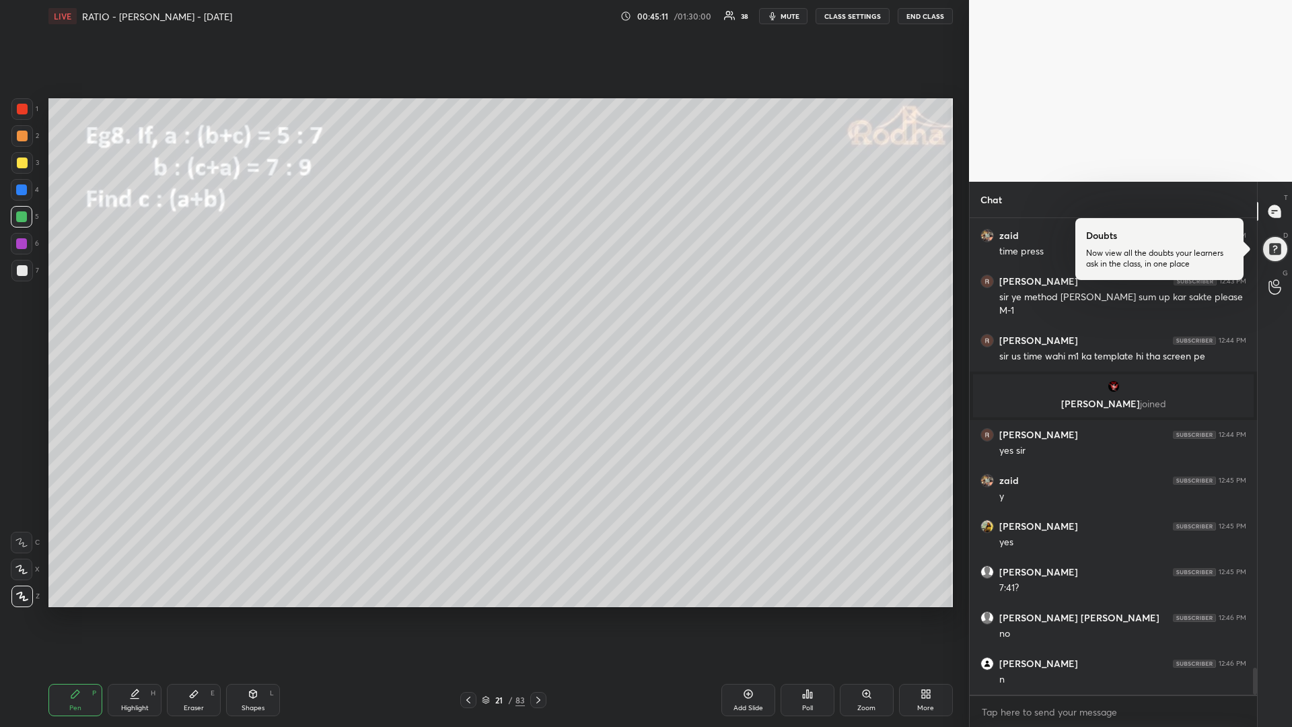
scroll to position [8016, 0]
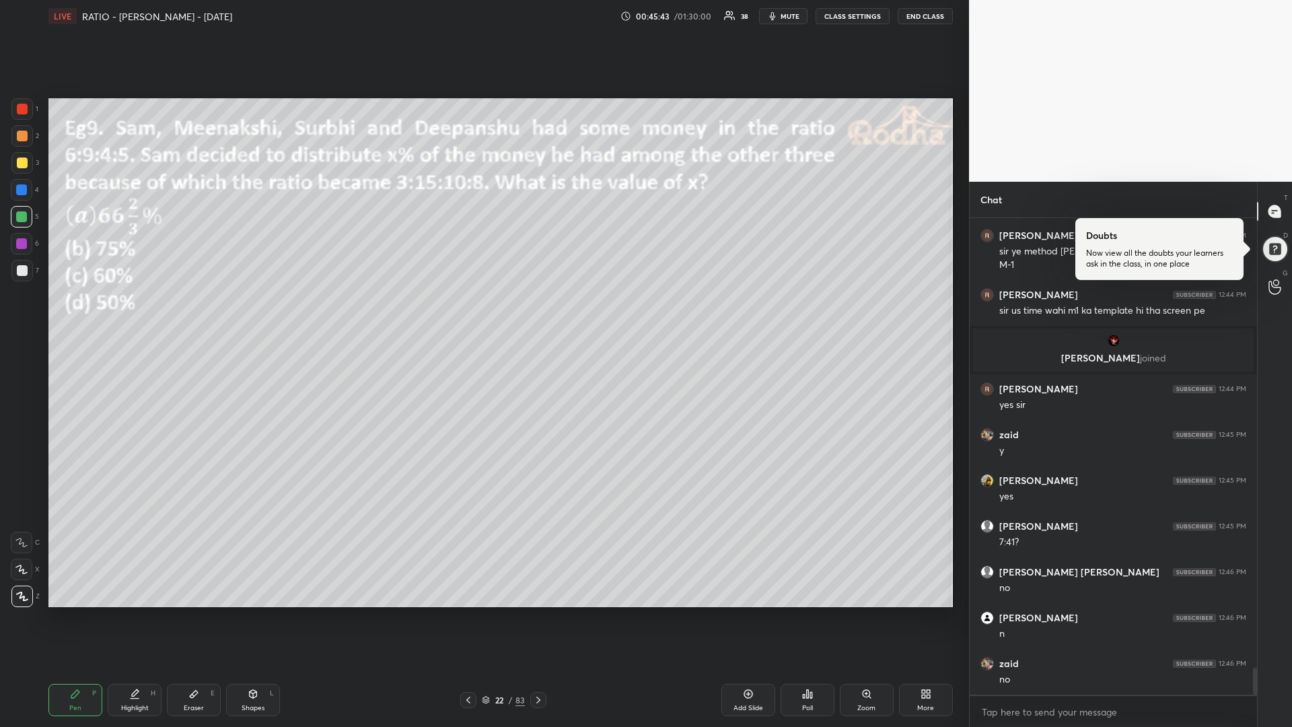
click at [809, 613] on icon at bounding box center [807, 694] width 11 height 11
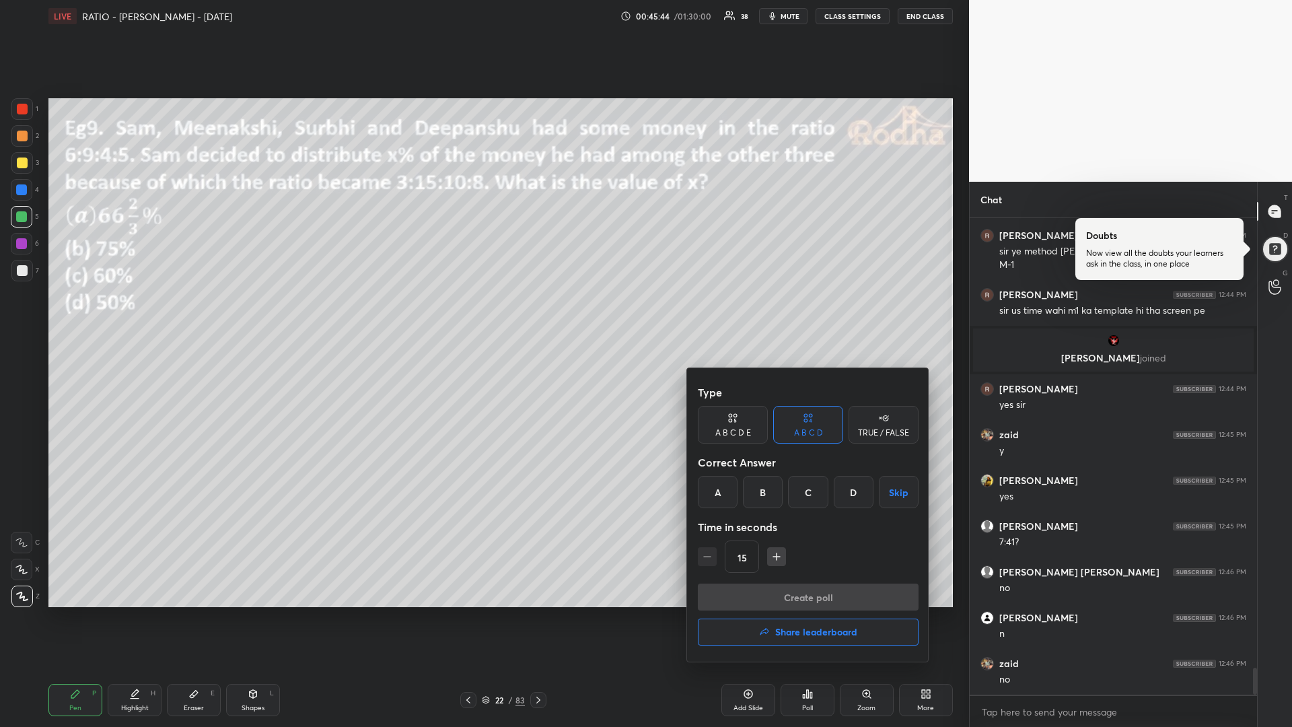
drag, startPoint x: 718, startPoint y: 491, endPoint x: 737, endPoint y: 504, distance: 23.0
click at [720, 491] on div "A" at bounding box center [718, 492] width 40 height 32
click at [773, 555] on icon "button" at bounding box center [776, 556] width 13 height 13
click at [773, 556] on icon "button" at bounding box center [776, 556] width 13 height 13
type input "45"
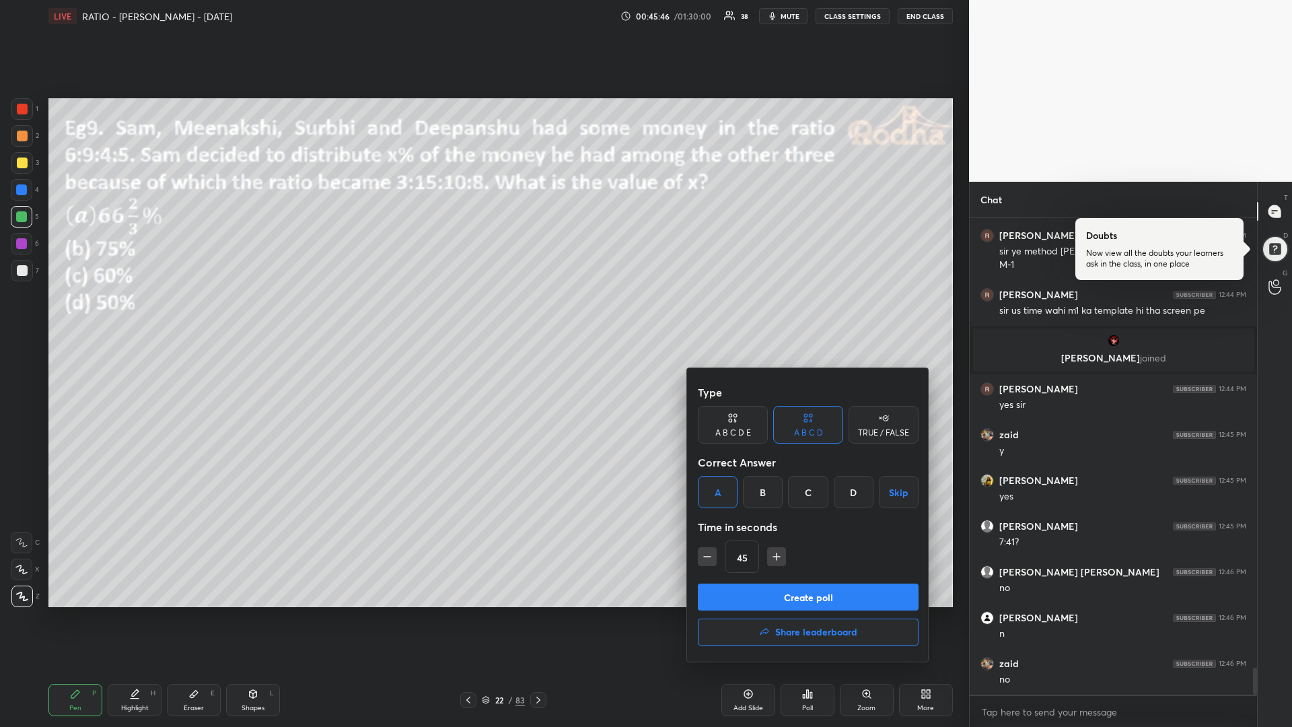
click at [765, 594] on button "Create poll" at bounding box center [808, 597] width 221 height 27
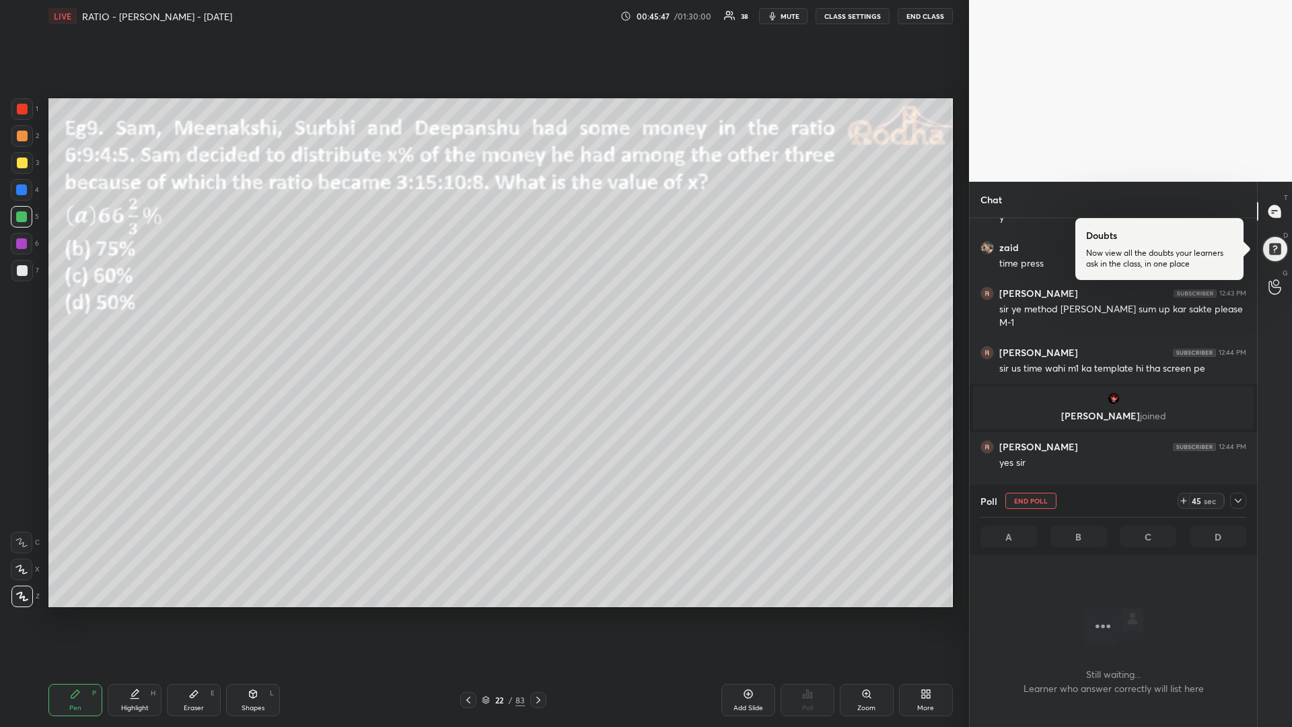
scroll to position [7720, 0]
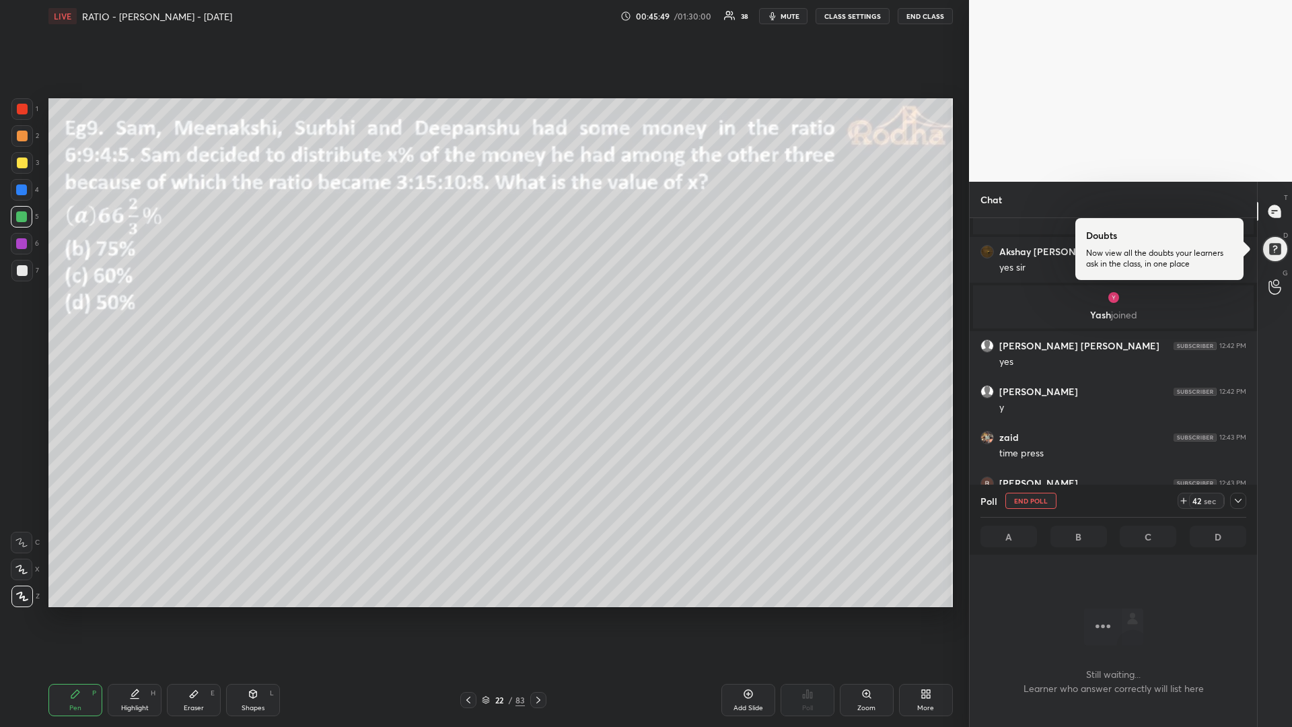
drag, startPoint x: 20, startPoint y: 168, endPoint x: 11, endPoint y: 186, distance: 20.5
click at [20, 167] on div at bounding box center [22, 163] width 11 height 11
click at [18, 219] on div at bounding box center [21, 216] width 11 height 11
click at [23, 164] on div at bounding box center [22, 163] width 11 height 11
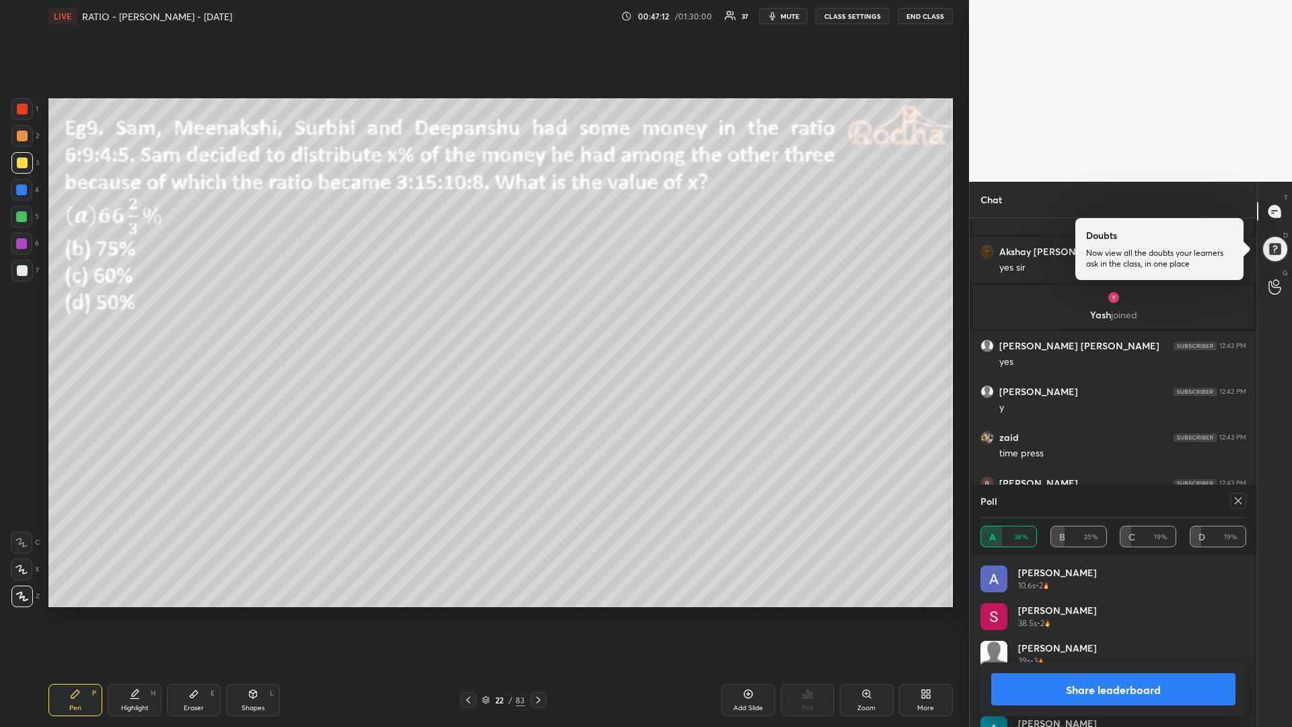
scroll to position [8083, 0]
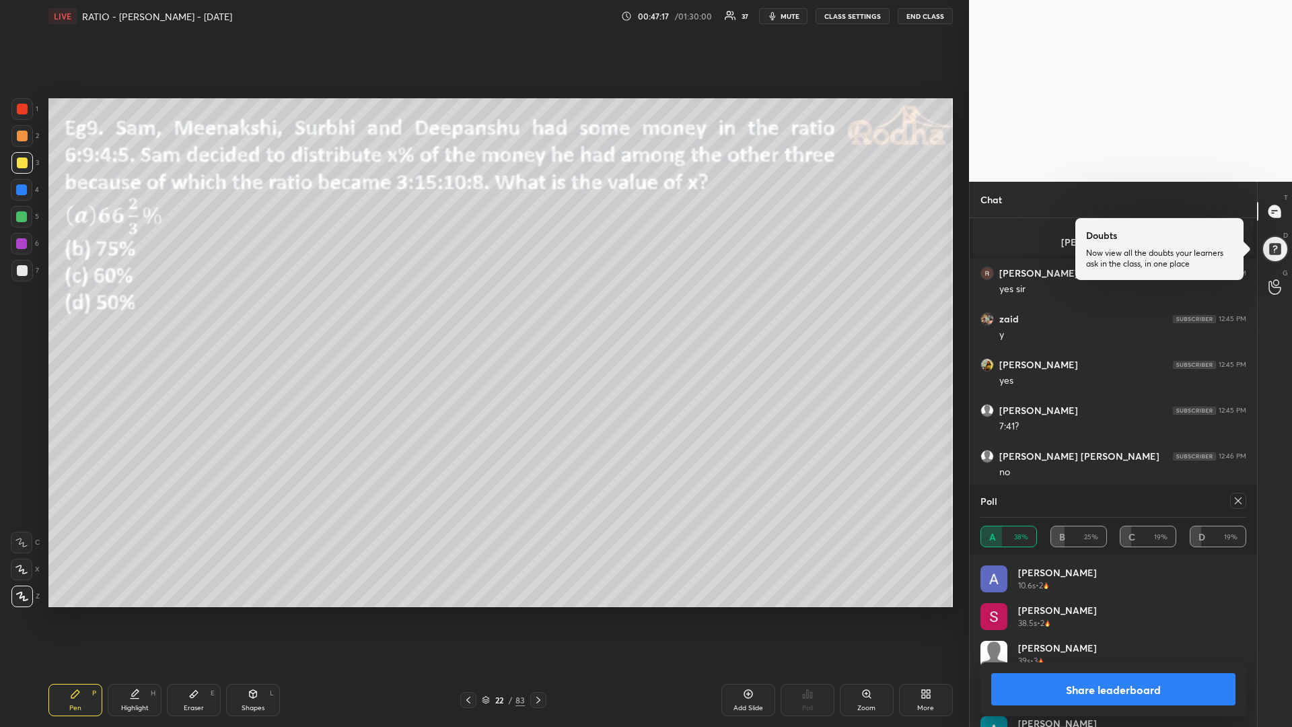
click at [26, 164] on div at bounding box center [22, 163] width 11 height 11
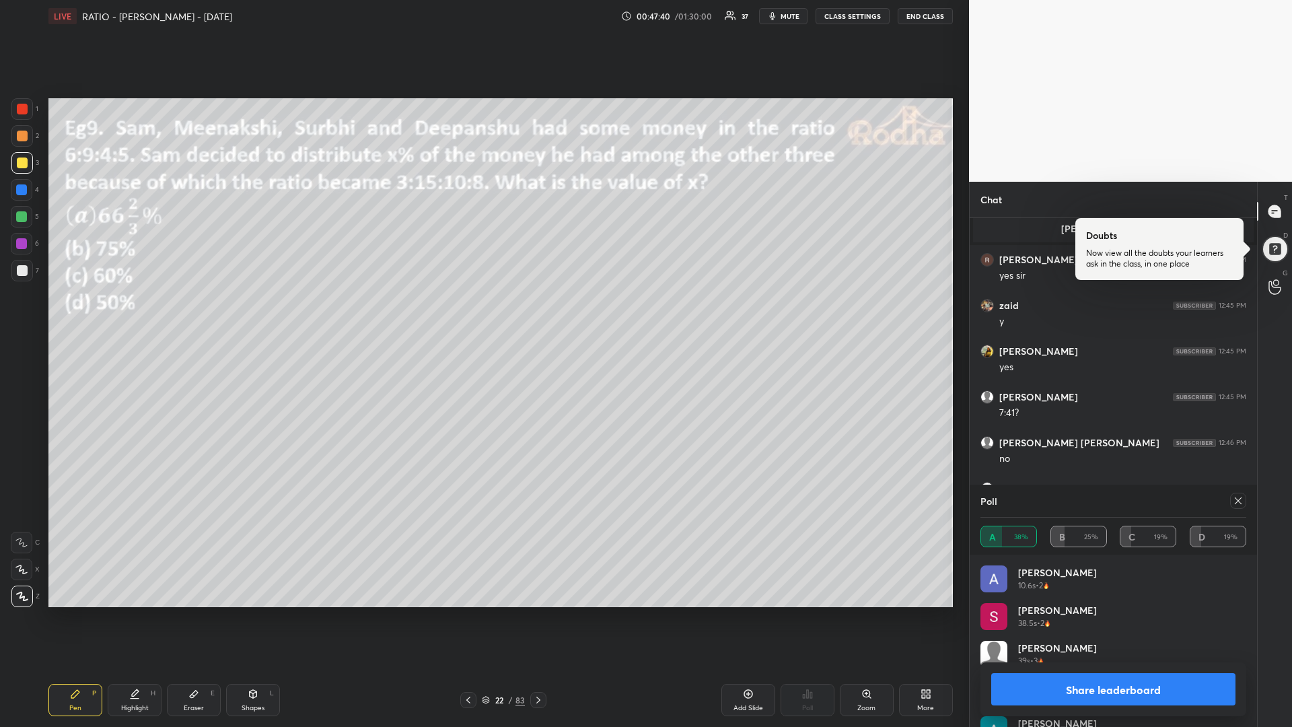
click at [1236, 500] on icon at bounding box center [1238, 500] width 11 height 11
type textarea "x"
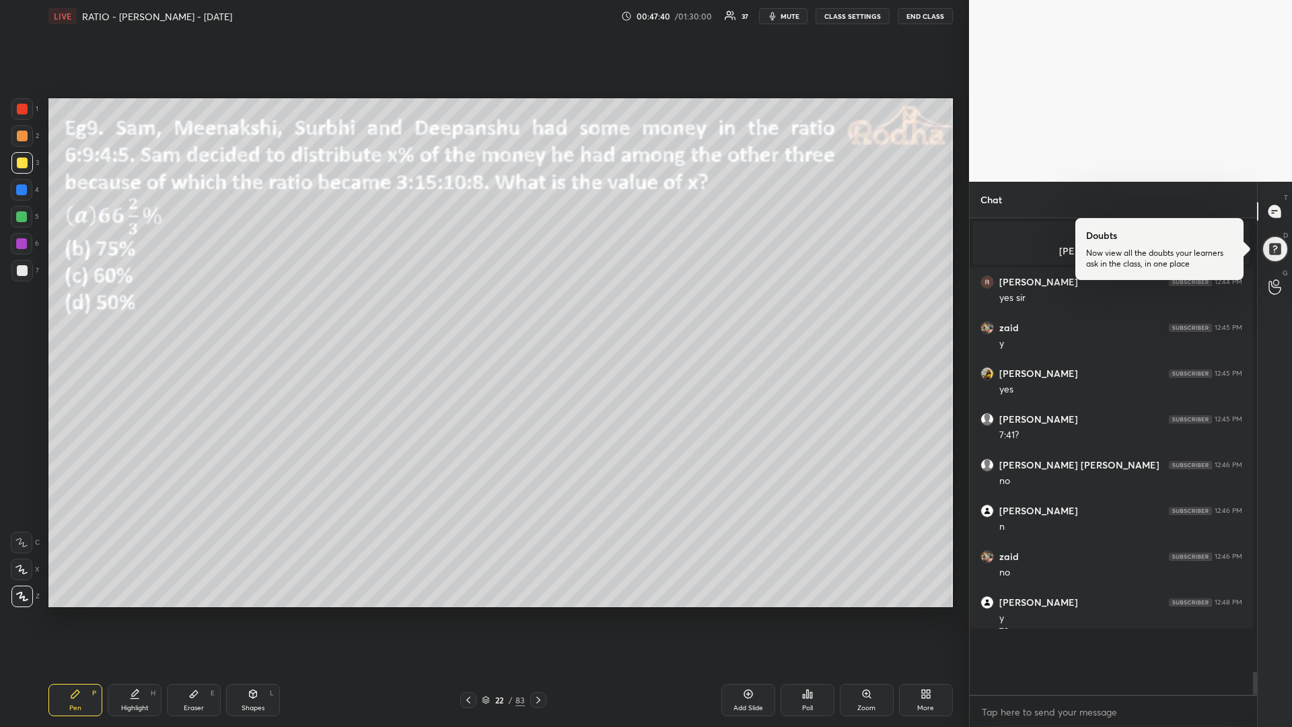
scroll to position [1, 5]
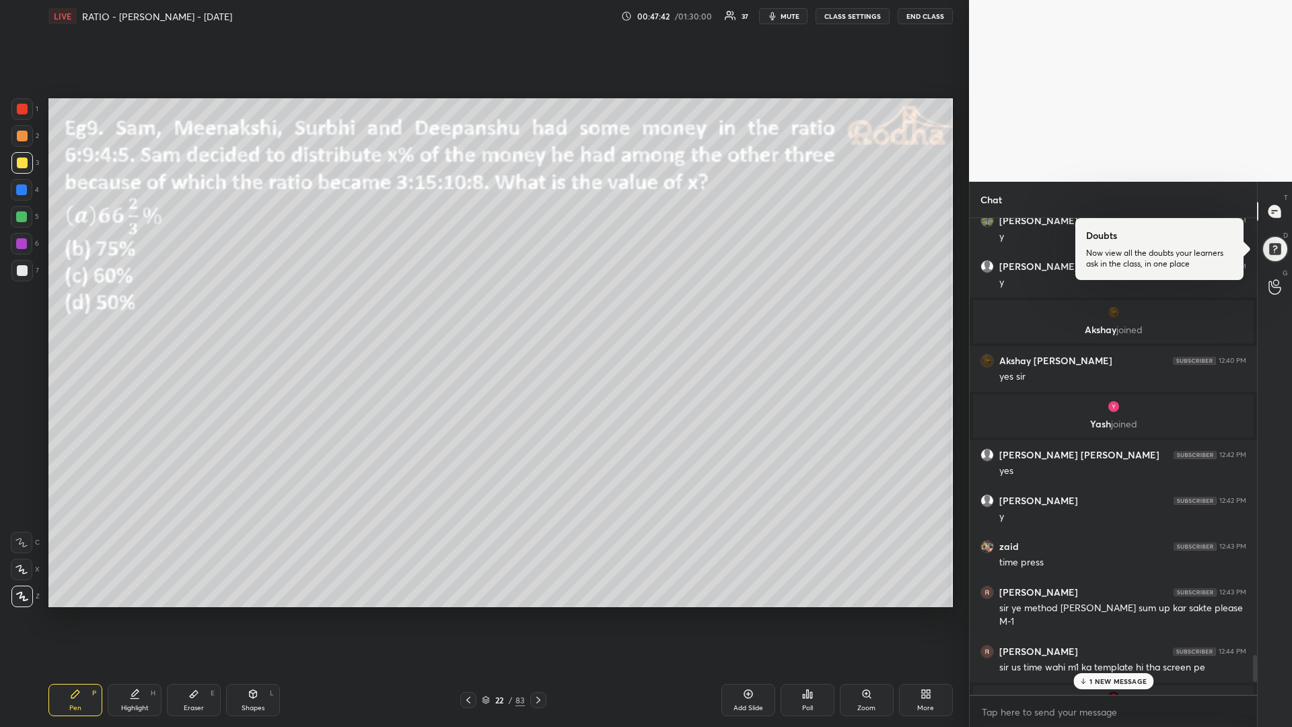
click at [1103, 613] on p "1 NEW MESSAGE" at bounding box center [1118, 681] width 57 height 8
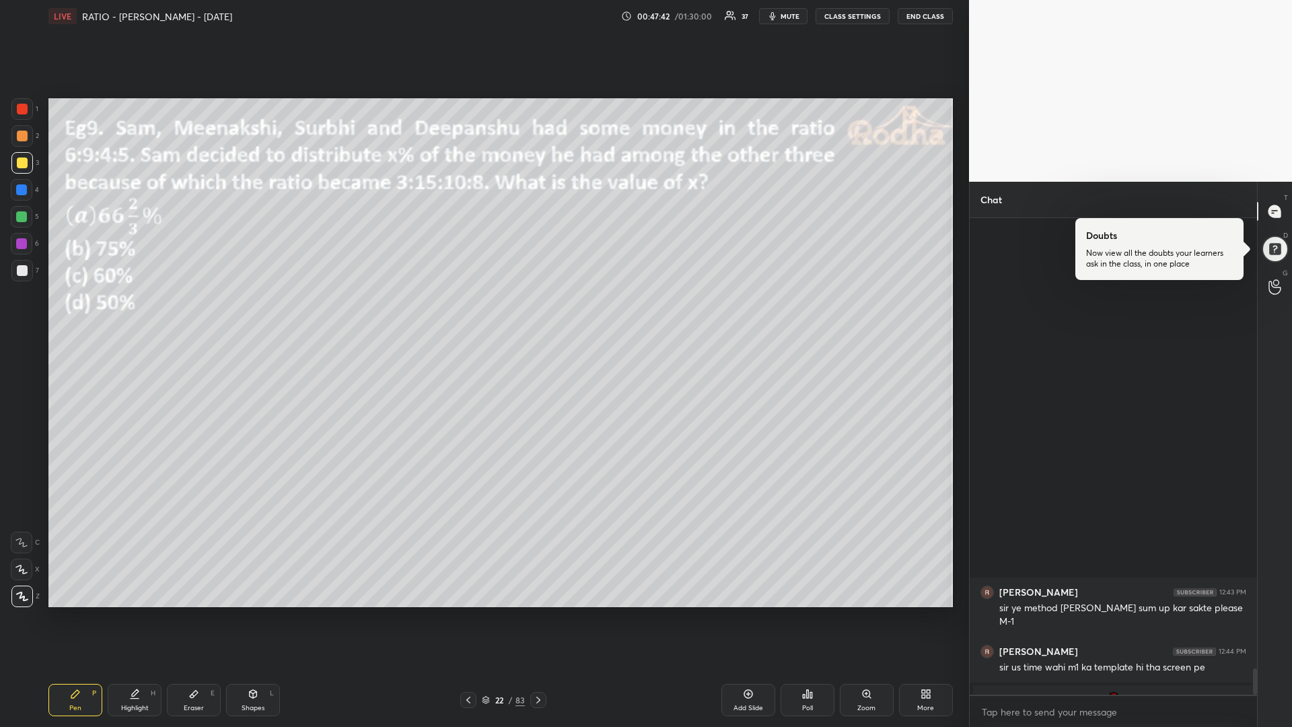
scroll to position [8097, 0]
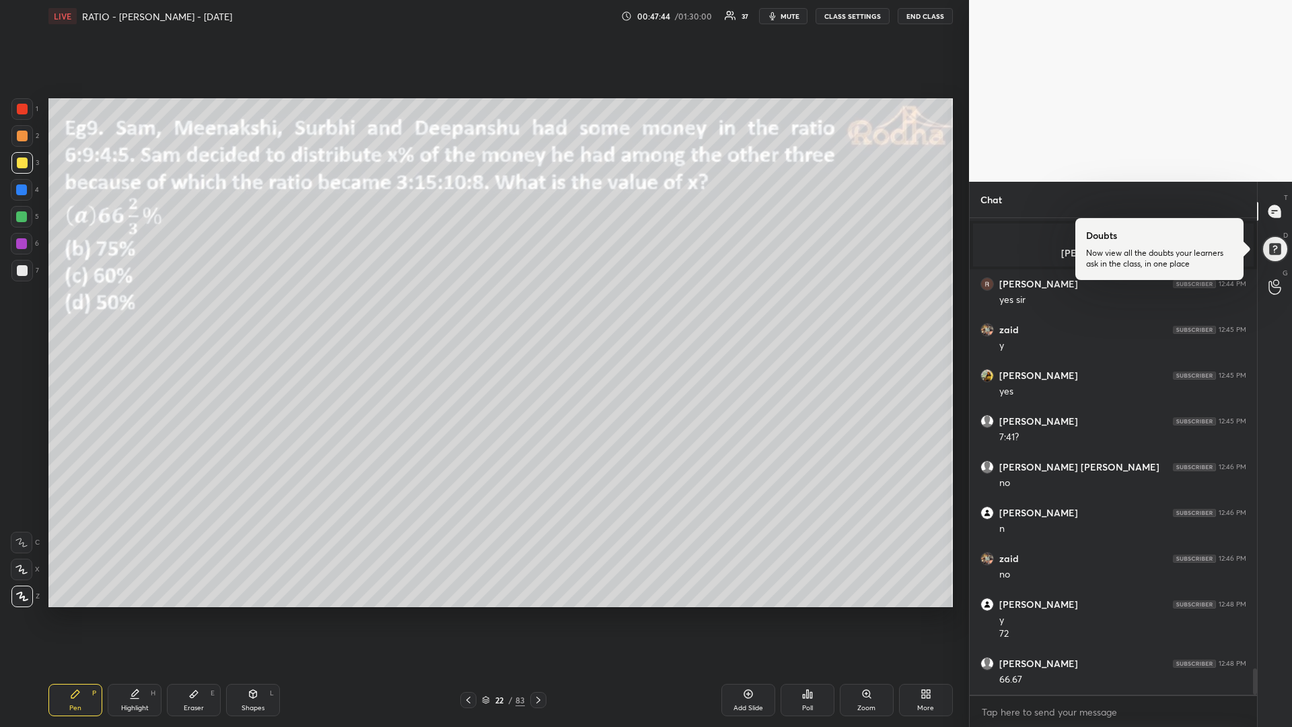
click at [25, 218] on div at bounding box center [21, 216] width 11 height 11
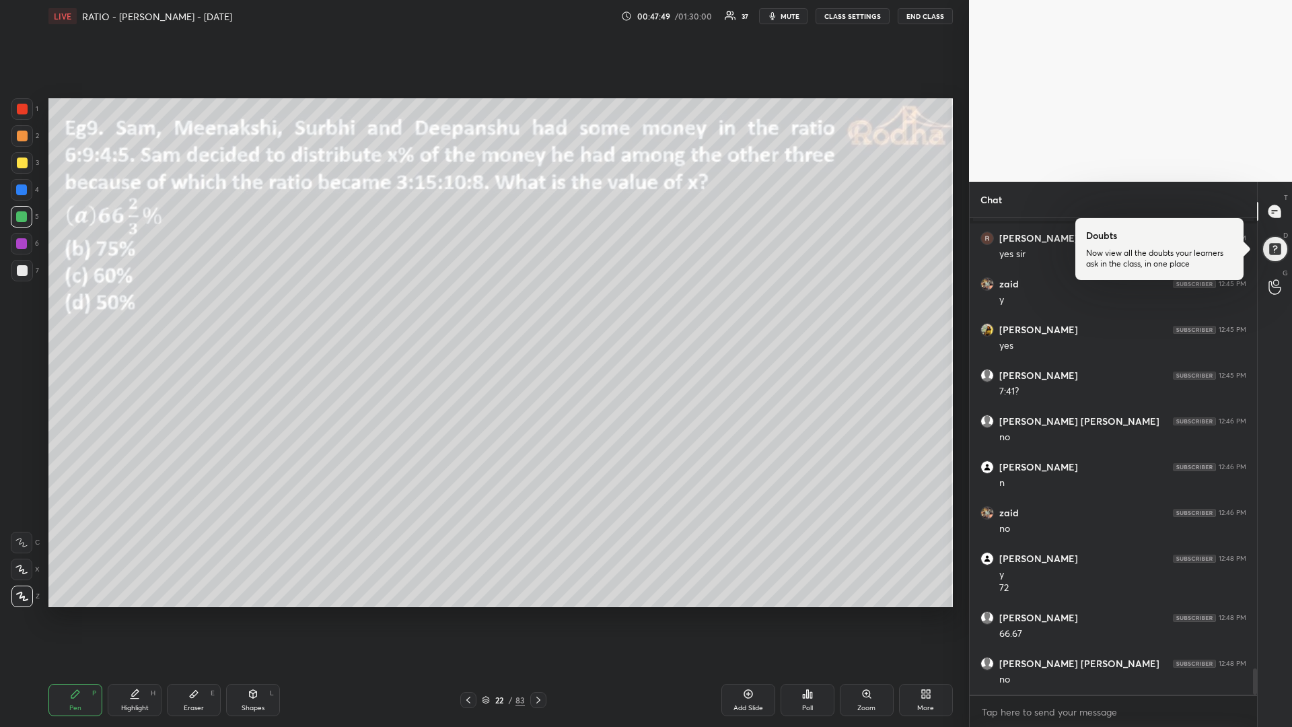
scroll to position [8188, 0]
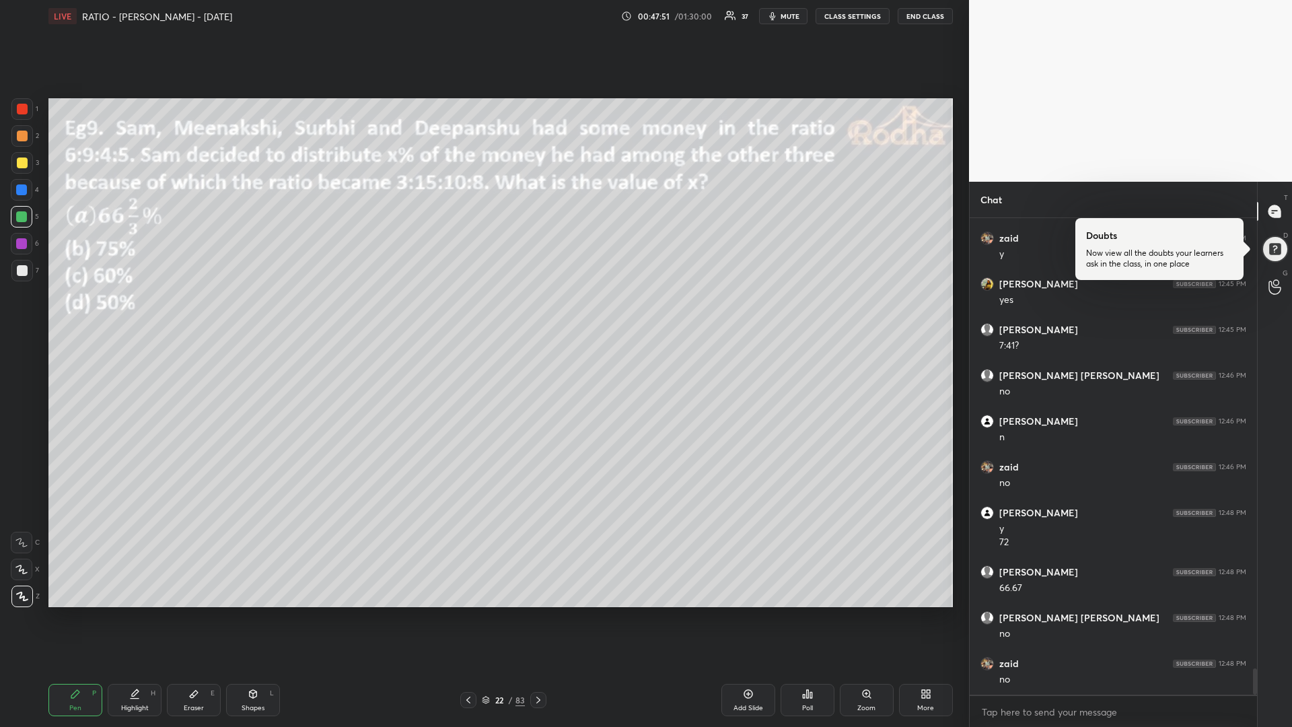
click at [24, 275] on div at bounding box center [22, 270] width 11 height 11
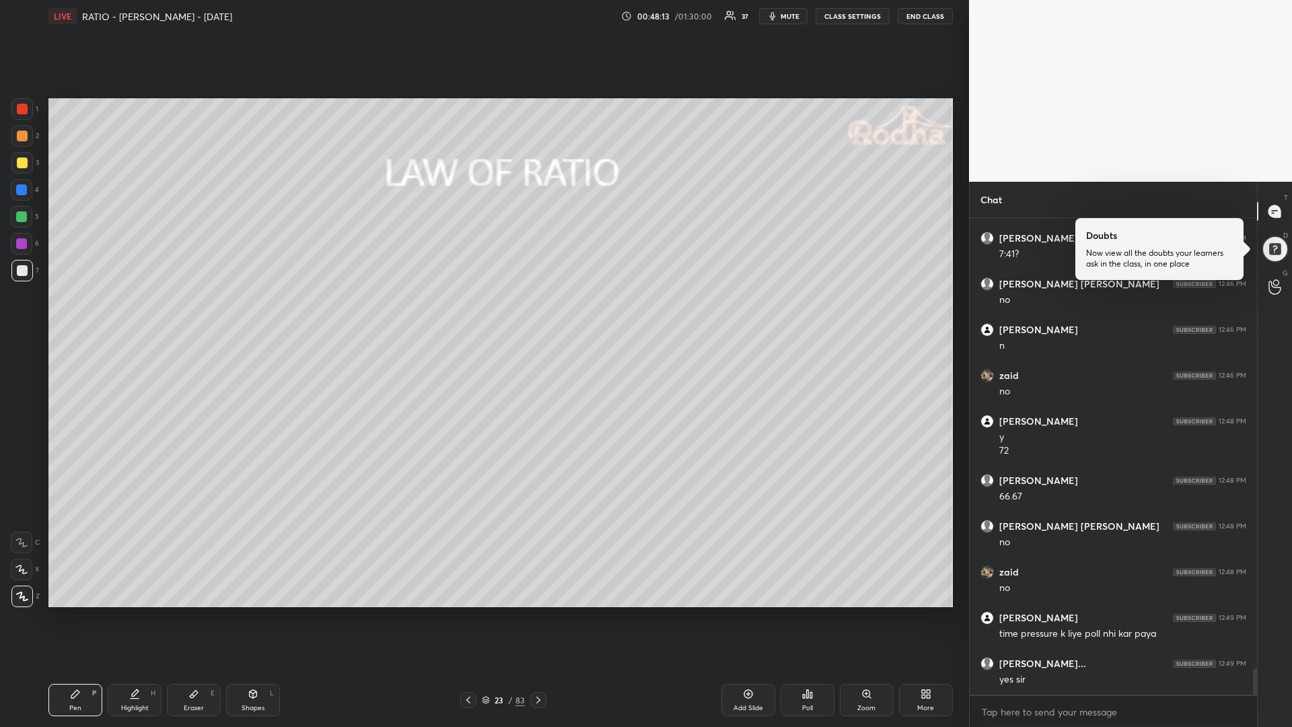
scroll to position [8326, 0]
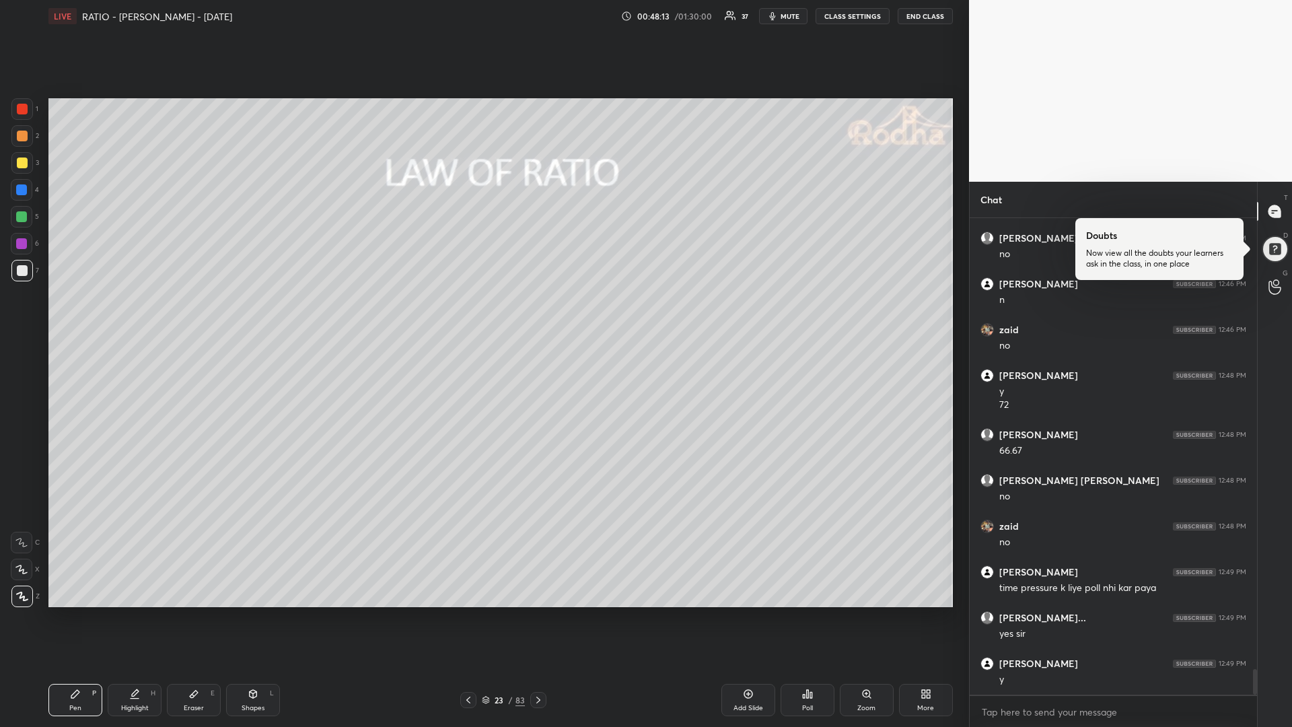
drag, startPoint x: 28, startPoint y: 160, endPoint x: 24, endPoint y: 148, distance: 12.8
click at [30, 160] on div at bounding box center [22, 163] width 22 height 22
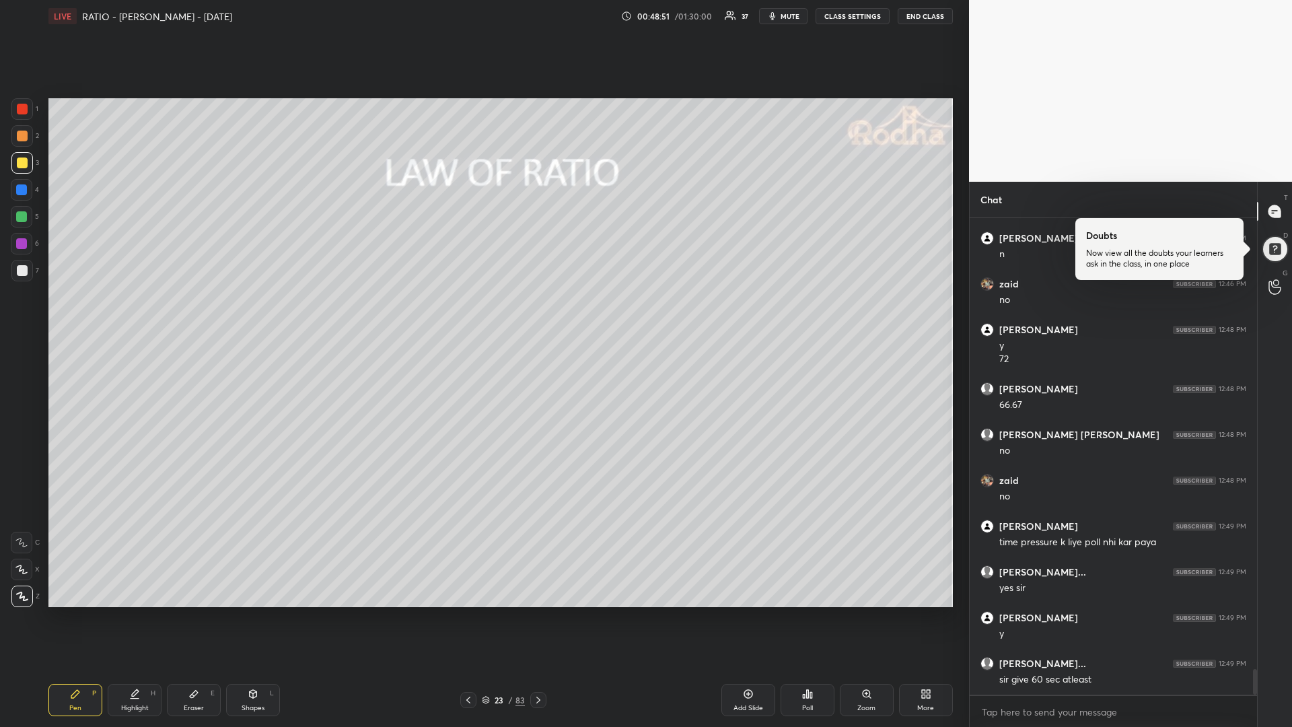
drag, startPoint x: 252, startPoint y: 697, endPoint x: 252, endPoint y: 687, distance: 10.1
click at [251, 613] on icon at bounding box center [253, 694] width 7 height 8
click at [196, 613] on div "Eraser E" at bounding box center [194, 700] width 54 height 32
drag, startPoint x: 67, startPoint y: 701, endPoint x: 71, endPoint y: 695, distance: 6.9
click at [66, 613] on div "Pen P" at bounding box center [75, 700] width 54 height 32
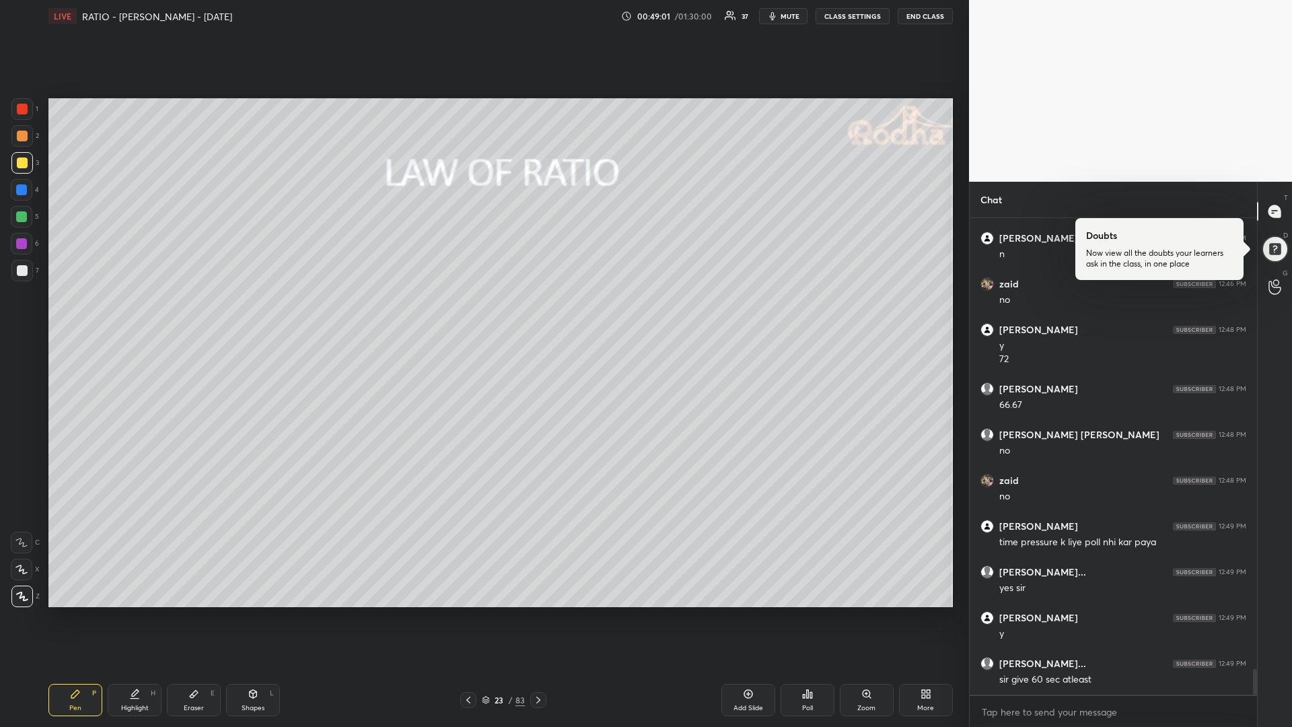
drag, startPoint x: 22, startPoint y: 216, endPoint x: 44, endPoint y: 219, distance: 21.7
click at [20, 217] on div at bounding box center [21, 216] width 11 height 11
click at [65, 613] on div "Pen P" at bounding box center [75, 700] width 54 height 32
drag, startPoint x: 23, startPoint y: 166, endPoint x: 8, endPoint y: 172, distance: 16.0
click at [20, 165] on div at bounding box center [22, 163] width 11 height 11
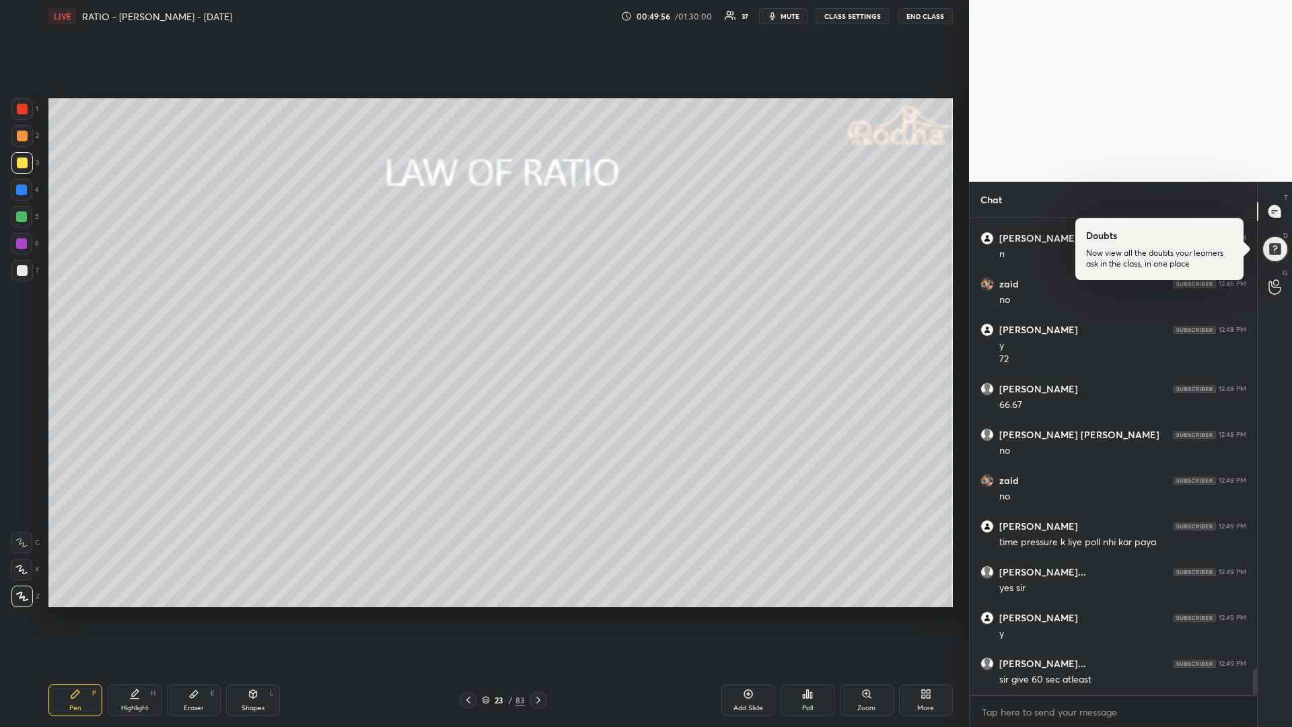
click at [26, 212] on div at bounding box center [21, 216] width 11 height 11
click at [23, 188] on div at bounding box center [21, 189] width 11 height 11
click at [26, 163] on div at bounding box center [22, 163] width 11 height 11
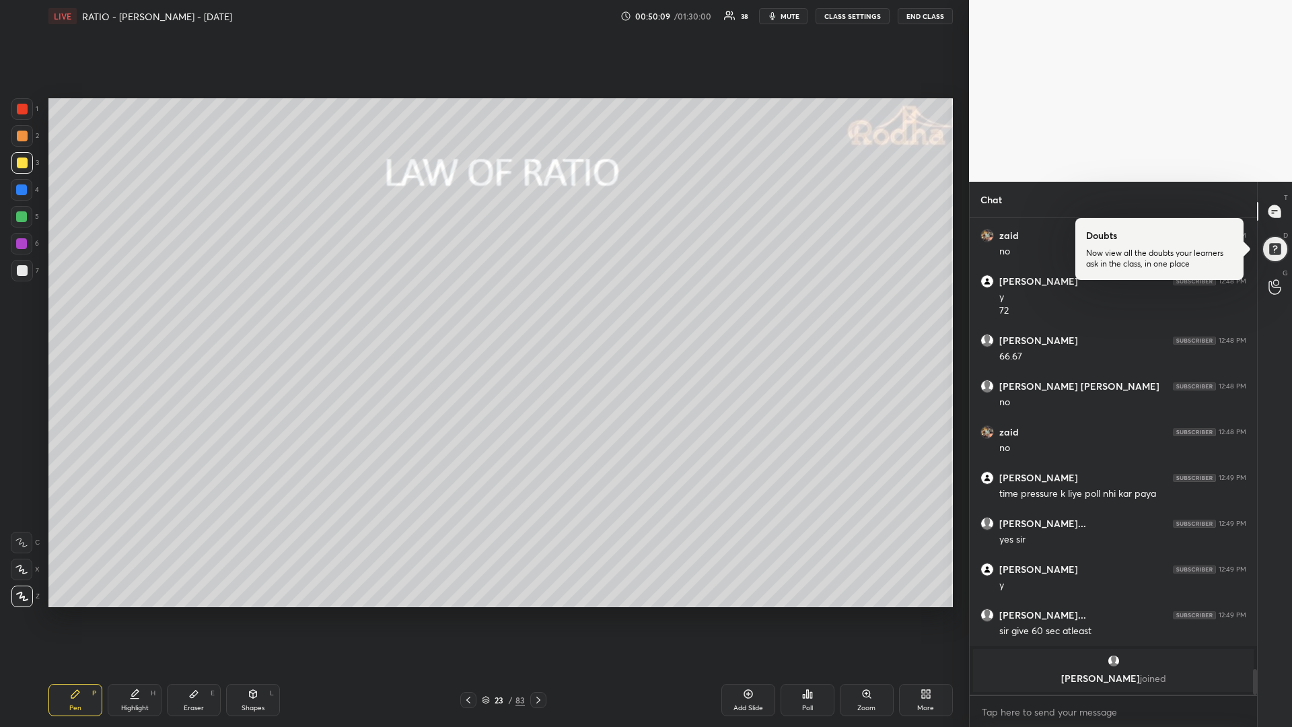
scroll to position [8249, 0]
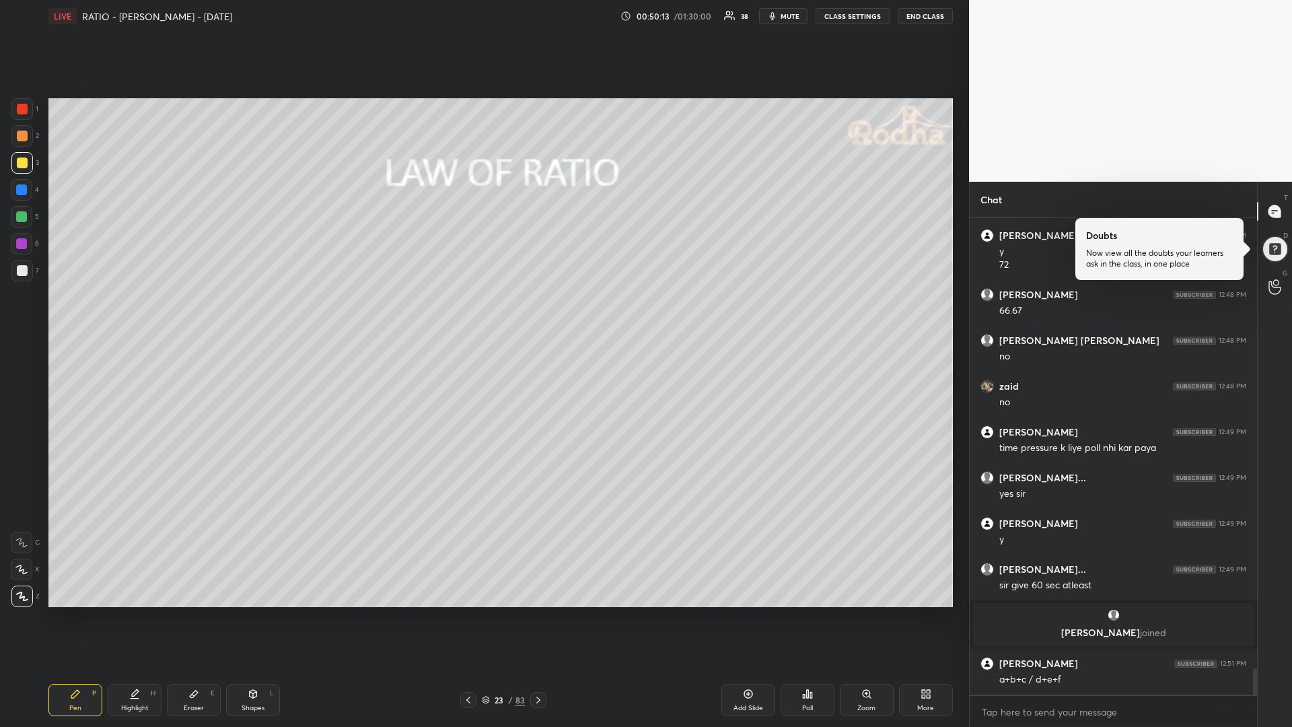
drag, startPoint x: 19, startPoint y: 221, endPoint x: 7, endPoint y: 244, distance: 25.0
click at [17, 221] on div at bounding box center [21, 216] width 11 height 11
click at [25, 187] on div at bounding box center [21, 189] width 11 height 11
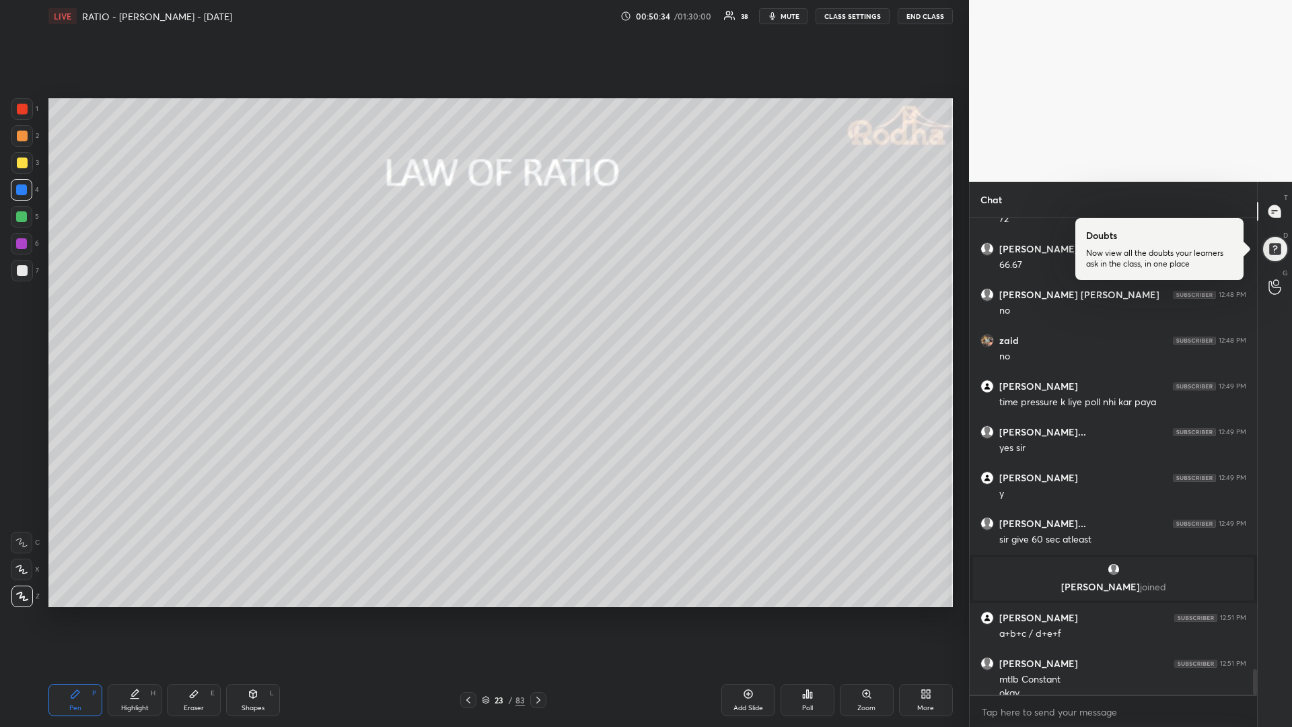
scroll to position [8308, 0]
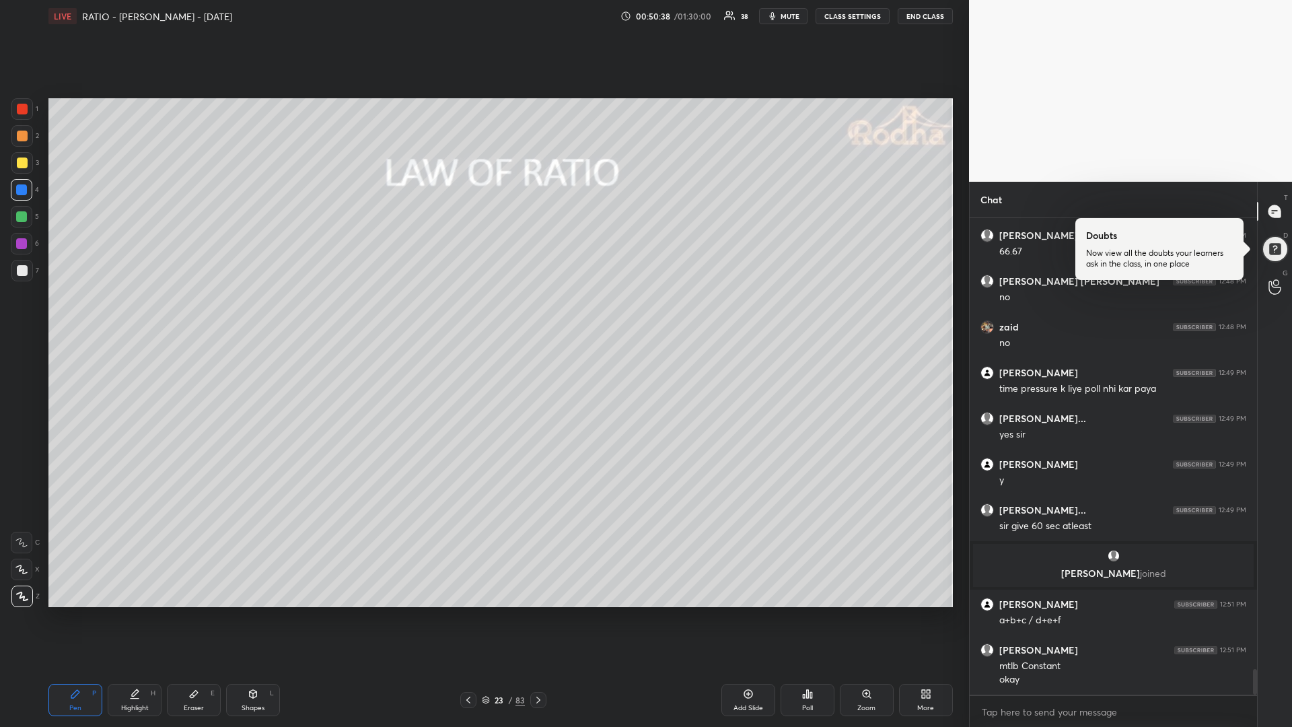
click at [26, 161] on div at bounding box center [22, 163] width 11 height 11
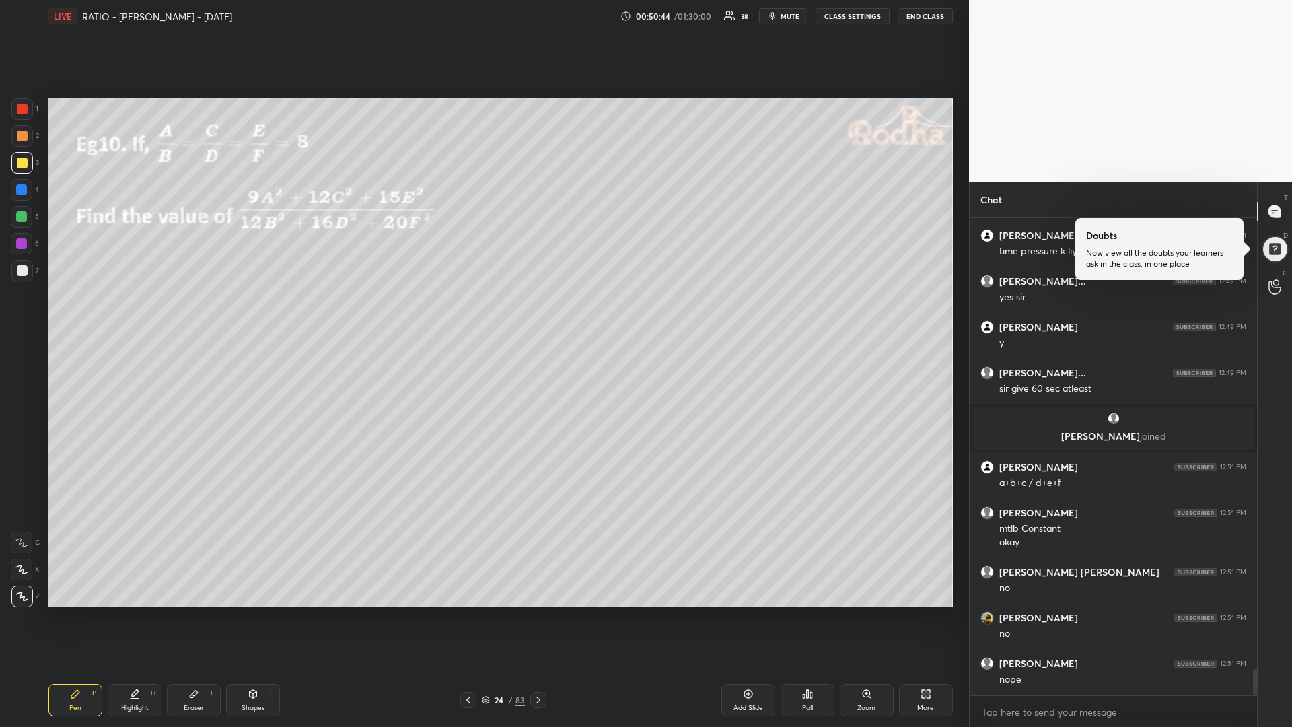
scroll to position [8491, 0]
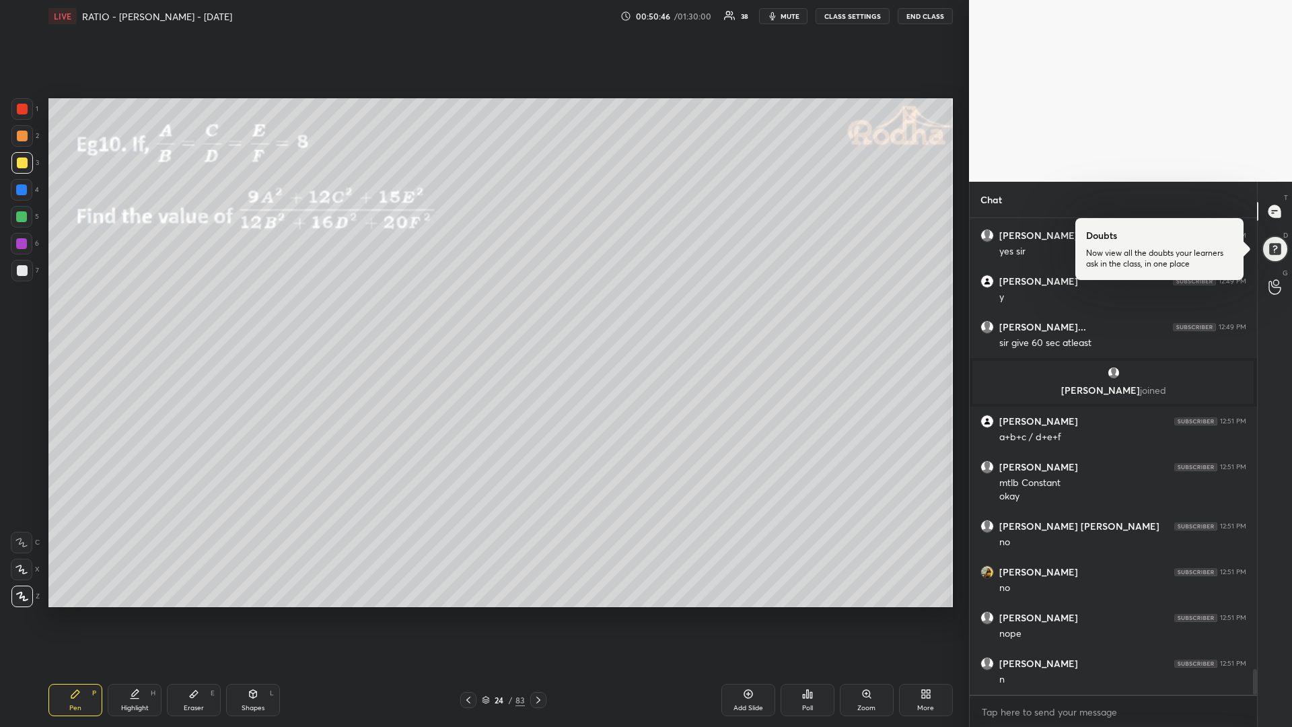
click at [20, 190] on div at bounding box center [21, 189] width 11 height 11
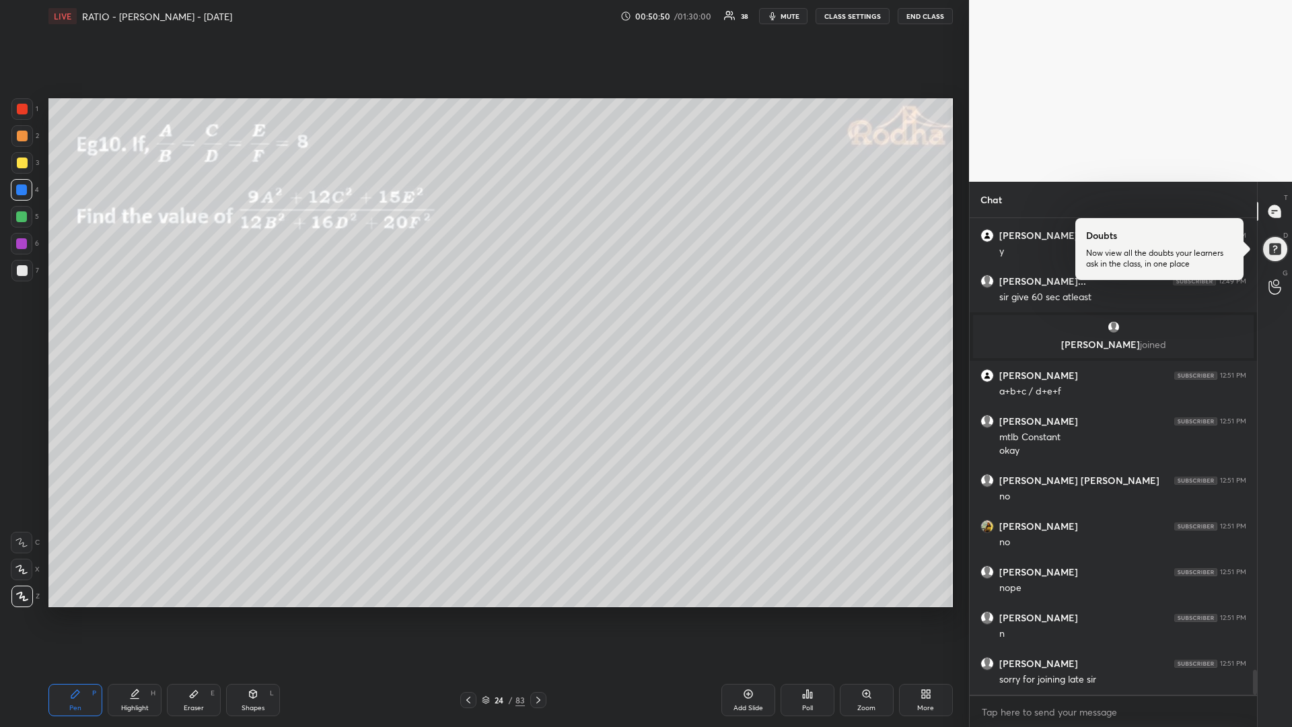
scroll to position [8583, 0]
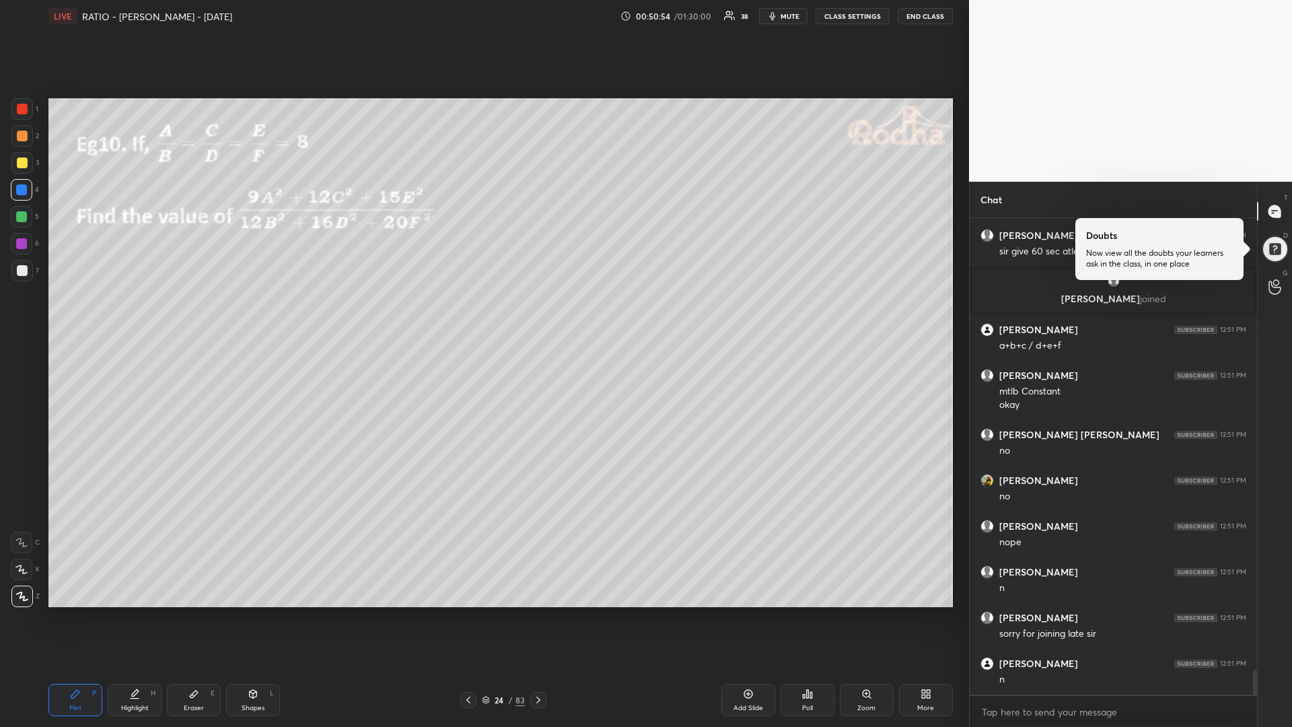
click at [26, 216] on div at bounding box center [21, 216] width 11 height 11
click at [24, 164] on div at bounding box center [22, 163] width 11 height 11
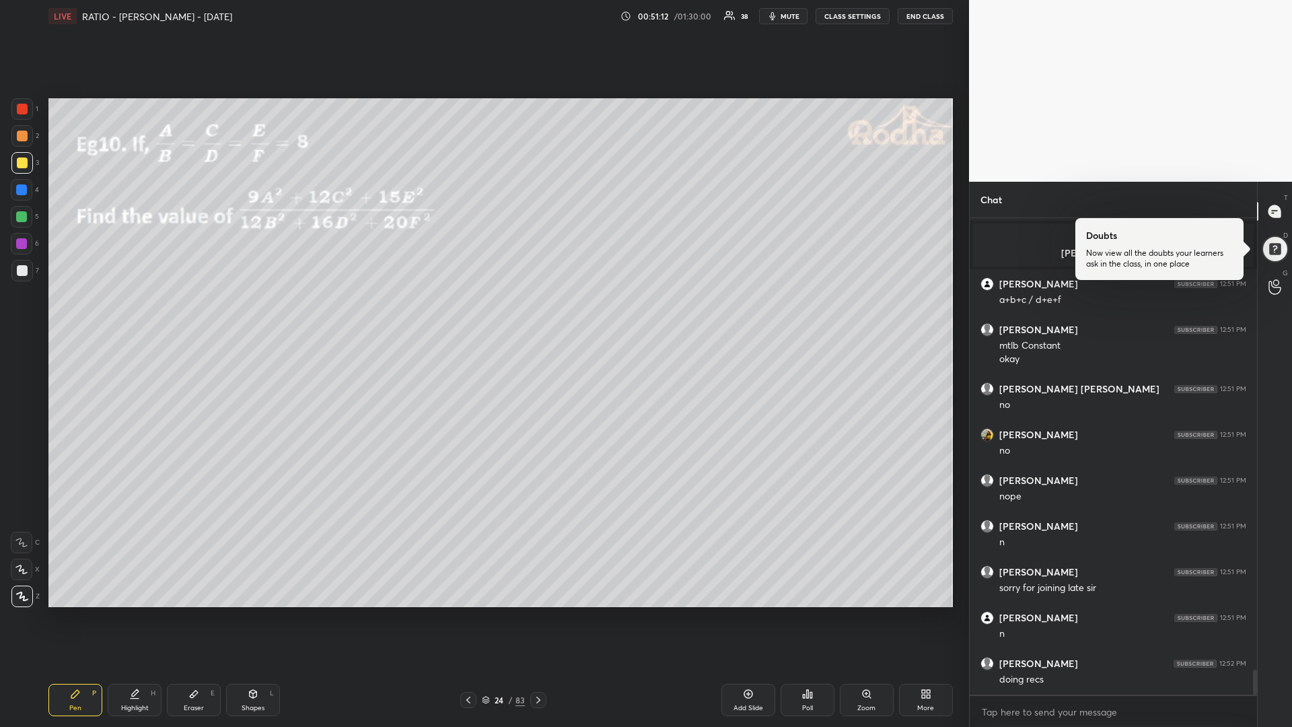
drag, startPoint x: 24, startPoint y: 219, endPoint x: 13, endPoint y: 228, distance: 13.5
click at [24, 219] on div at bounding box center [21, 216] width 11 height 11
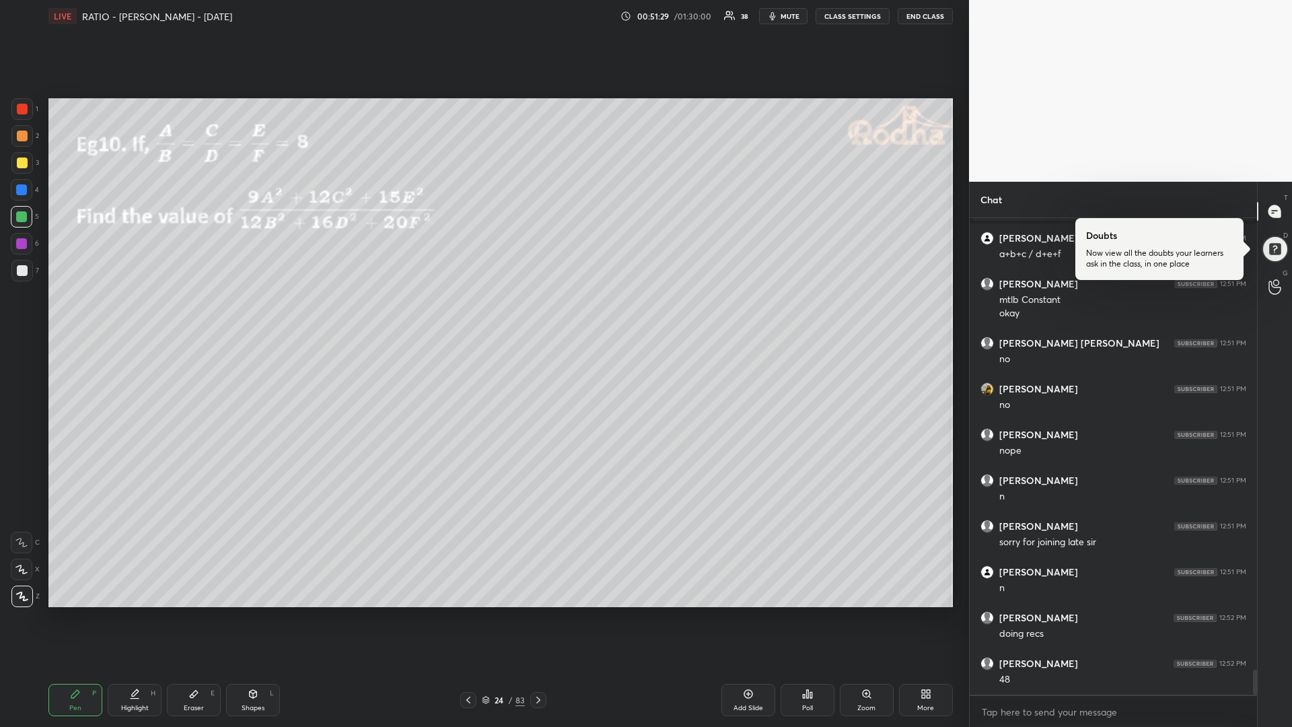
scroll to position [8720, 0]
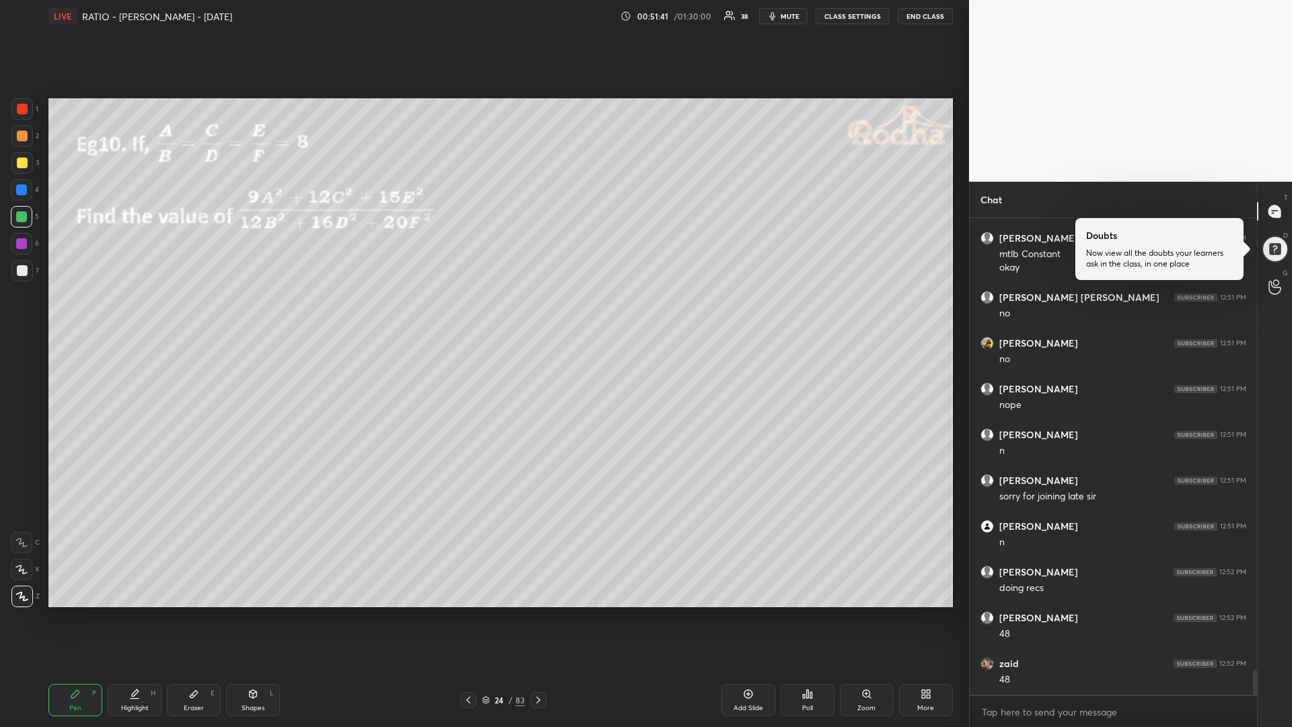
drag, startPoint x: 23, startPoint y: 164, endPoint x: 45, endPoint y: 171, distance: 23.2
click at [24, 164] on div at bounding box center [22, 163] width 11 height 11
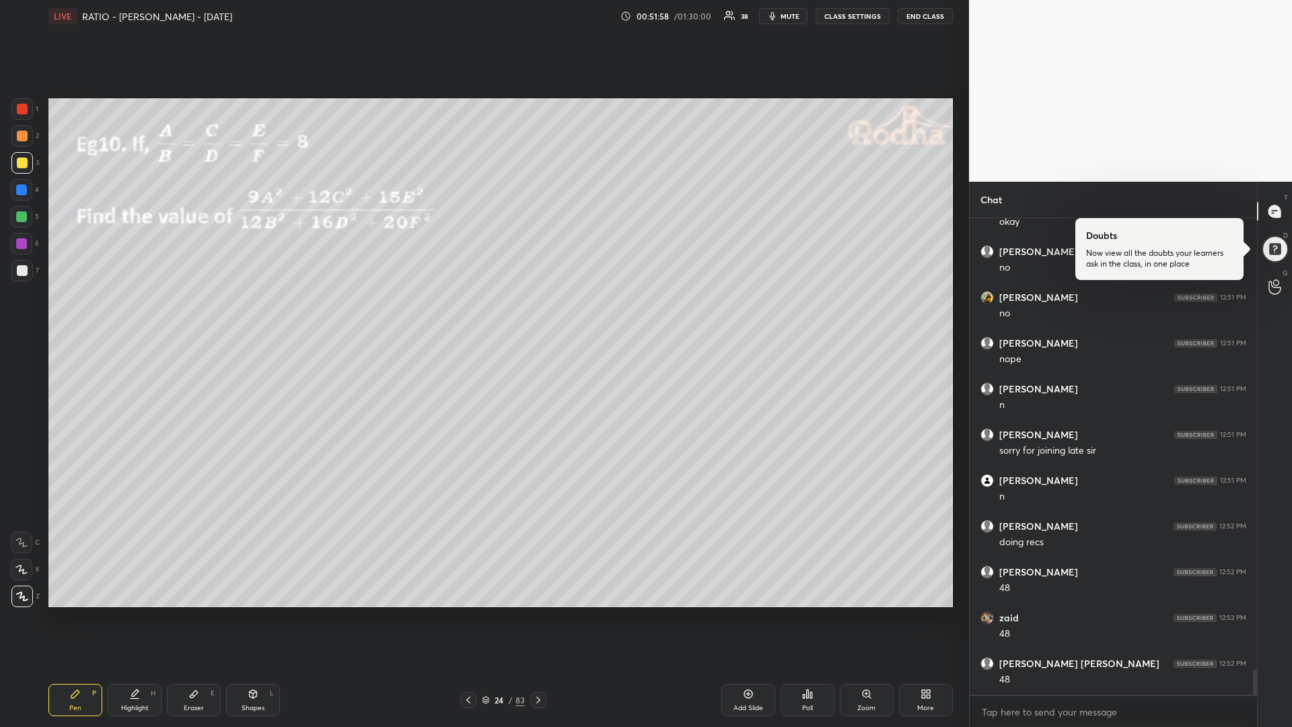
click at [23, 223] on div at bounding box center [22, 217] width 22 height 22
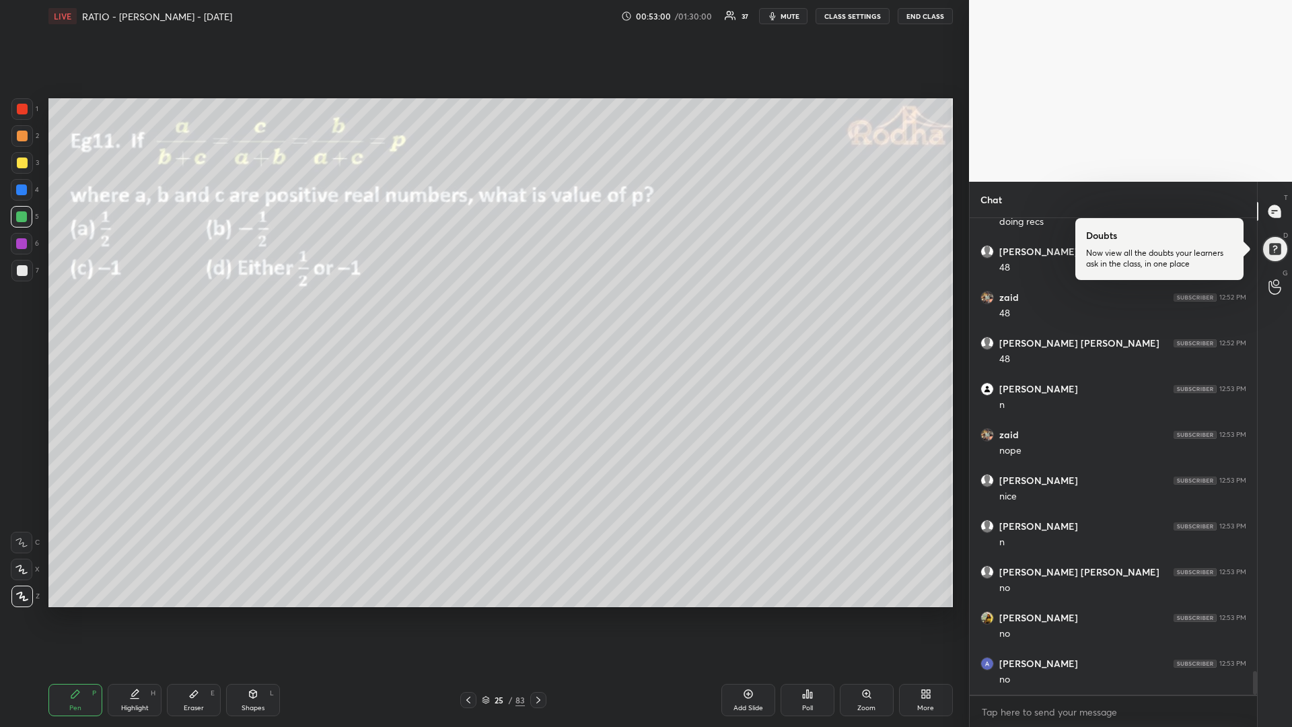
scroll to position [9132, 0]
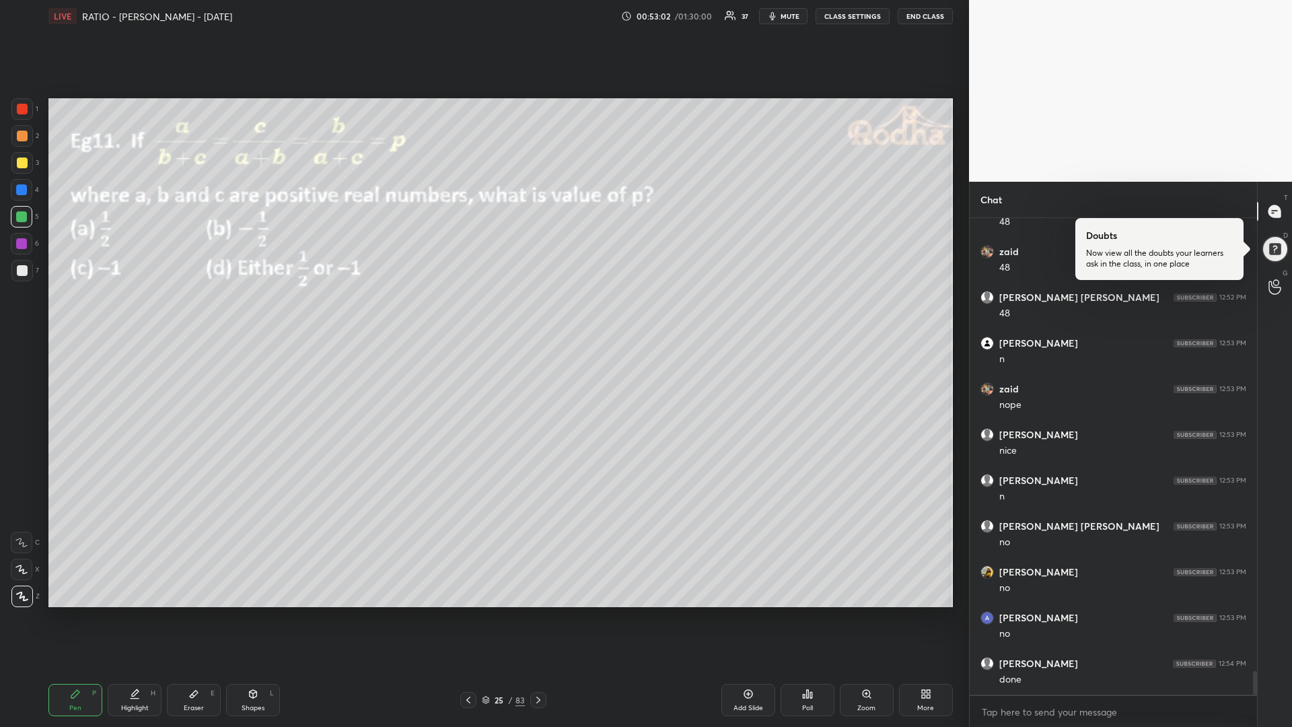
click at [798, 613] on div "Poll" at bounding box center [808, 700] width 54 height 32
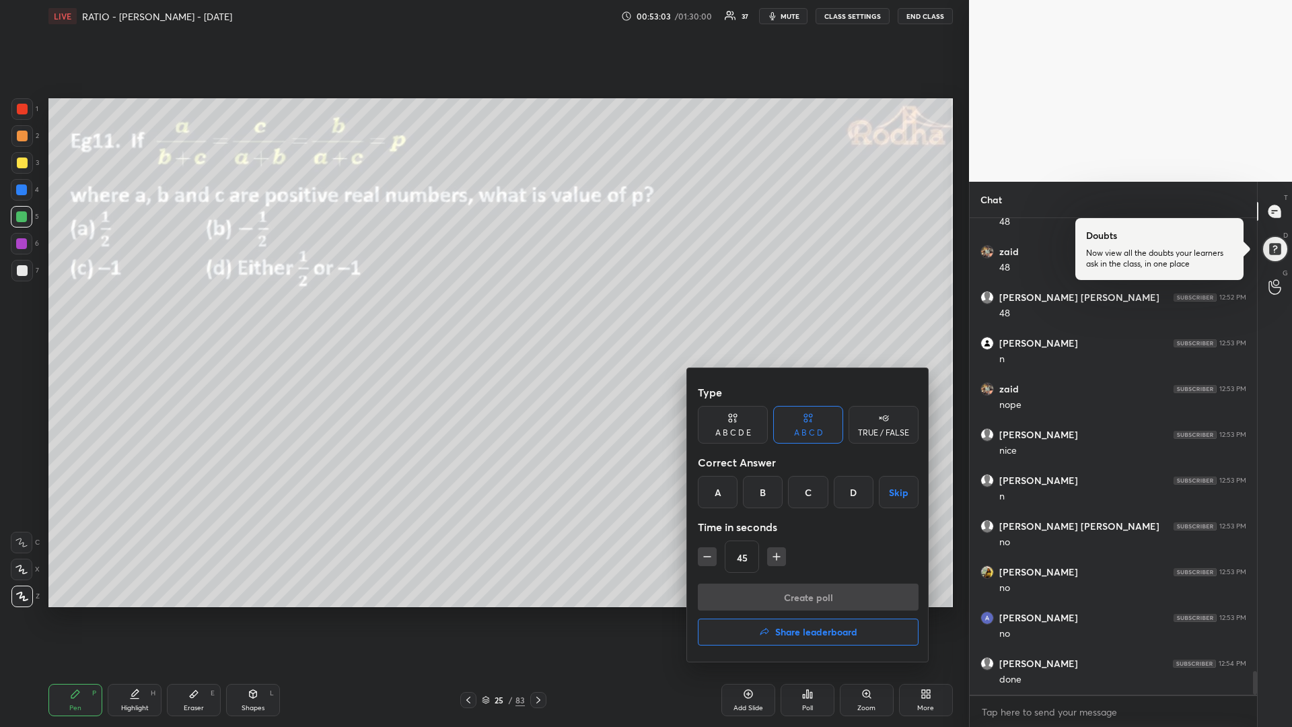
click at [704, 561] on icon "button" at bounding box center [707, 556] width 13 height 13
drag, startPoint x: 703, startPoint y: 557, endPoint x: 706, endPoint y: 572, distance: 14.5
click at [705, 557] on icon "button" at bounding box center [707, 556] width 13 height 13
drag, startPoint x: 719, startPoint y: 492, endPoint x: 734, endPoint y: 541, distance: 51.3
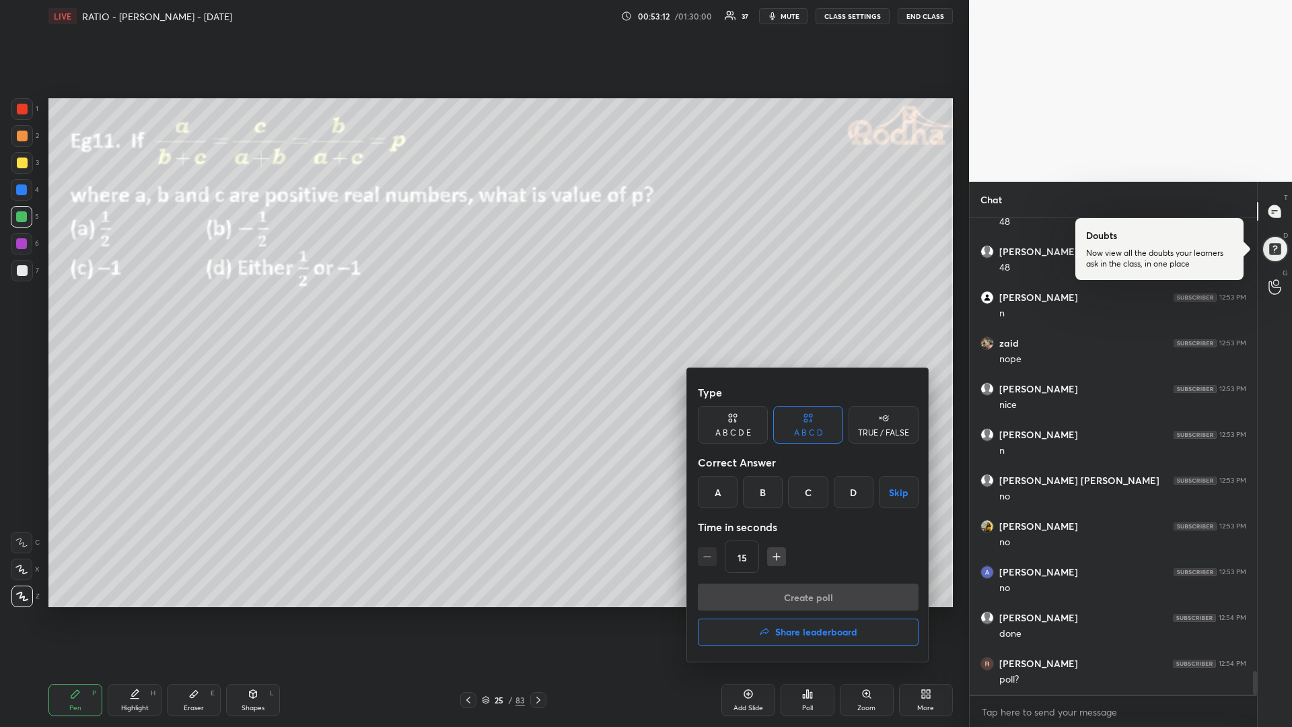
click at [718, 493] on div "A" at bounding box center [718, 492] width 40 height 32
click at [775, 557] on icon "button" at bounding box center [776, 556] width 13 height 13
drag, startPoint x: 711, startPoint y: 559, endPoint x: 718, endPoint y: 600, distance: 41.6
click at [712, 559] on icon "button" at bounding box center [707, 556] width 13 height 13
click at [771, 558] on icon "button" at bounding box center [776, 556] width 13 height 13
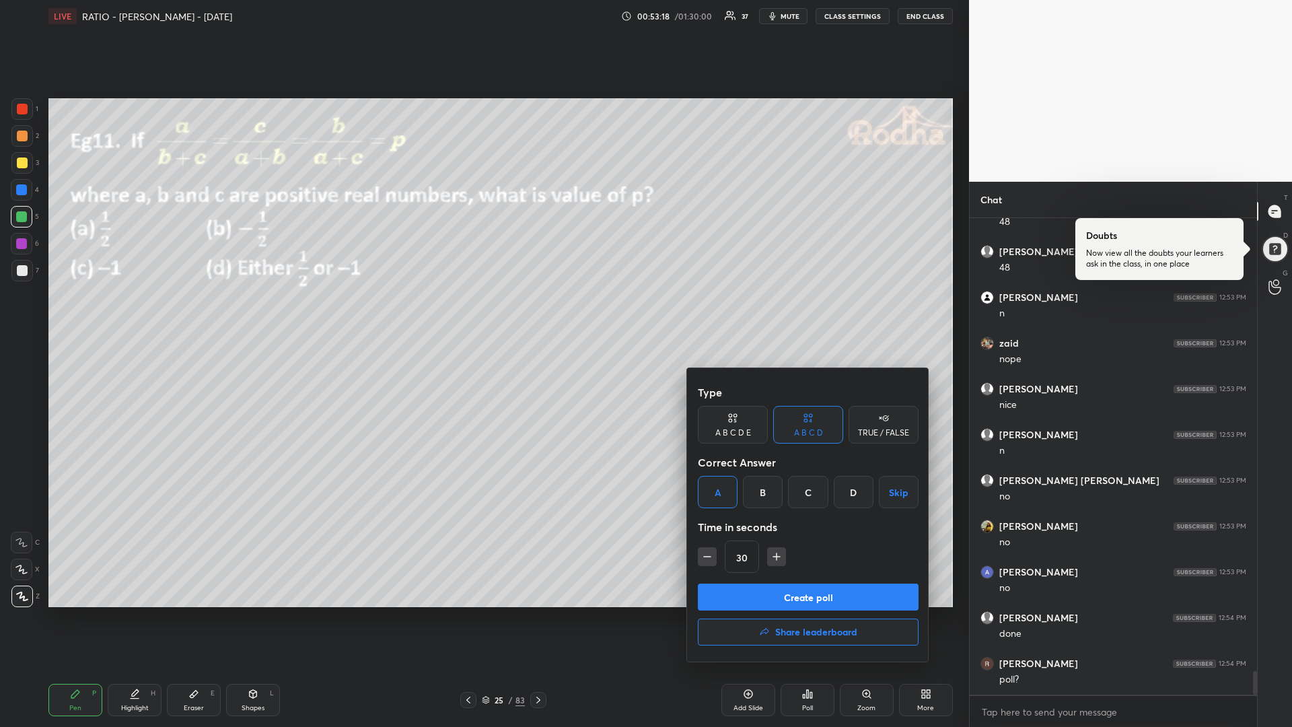
drag, startPoint x: 710, startPoint y: 557, endPoint x: 728, endPoint y: 591, distance: 38.6
click at [709, 558] on icon "button" at bounding box center [707, 556] width 13 height 13
type input "15"
drag, startPoint x: 736, startPoint y: 590, endPoint x: 736, endPoint y: 602, distance: 12.1
click at [736, 591] on button "Create poll" at bounding box center [808, 597] width 221 height 27
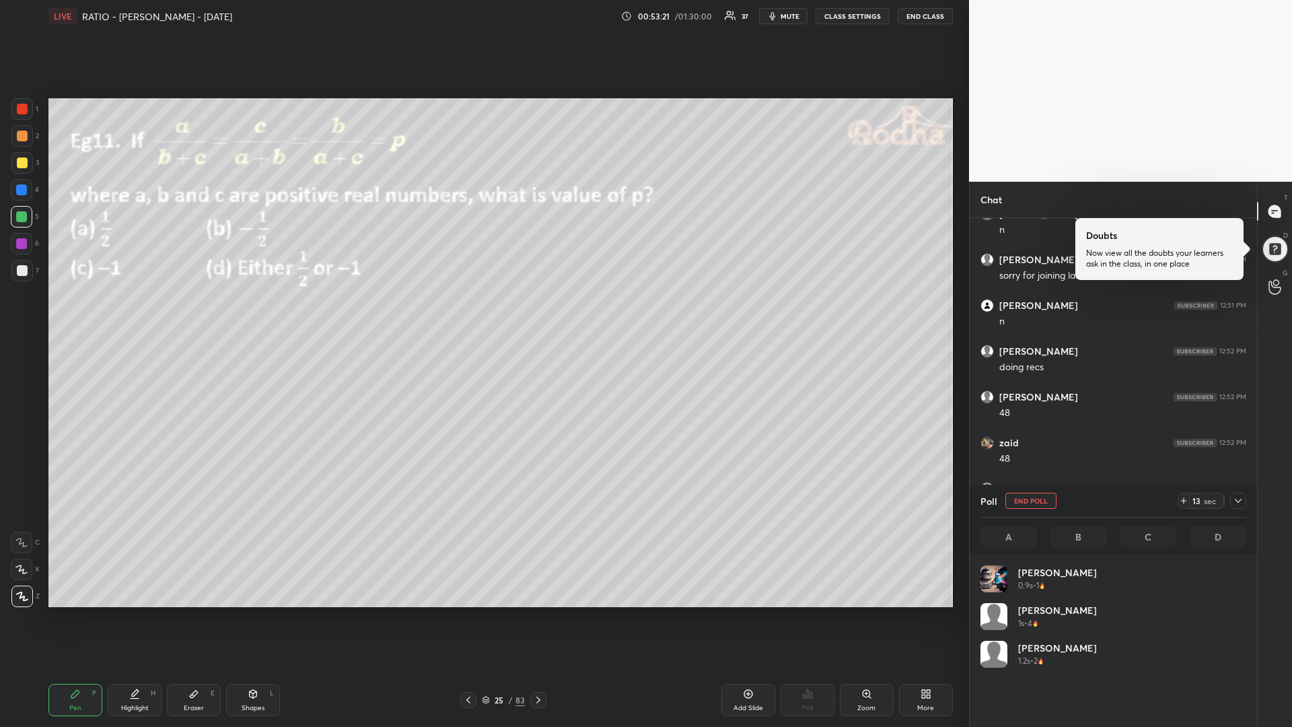
scroll to position [158, 262]
click at [1183, 499] on icon at bounding box center [1184, 500] width 11 height 11
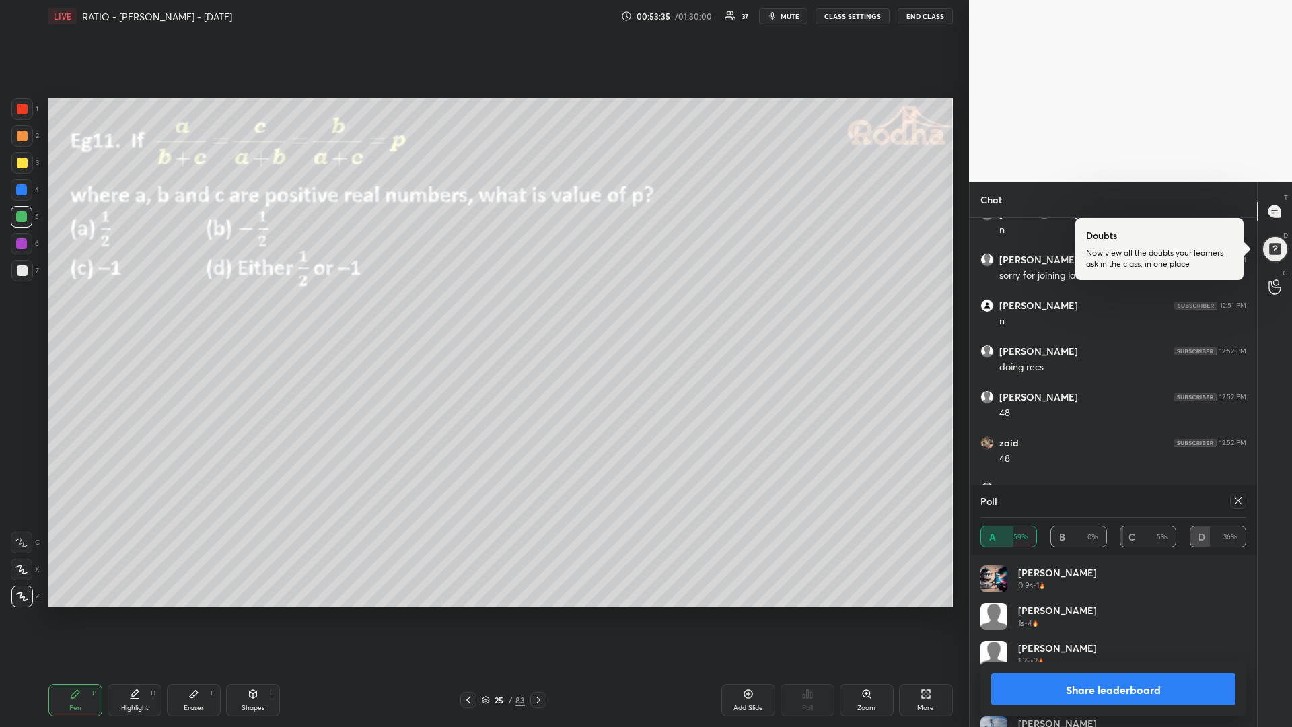
drag, startPoint x: 1052, startPoint y: 589, endPoint x: 1061, endPoint y: 556, distance: 34.1
click at [1058, 557] on div "[PERSON_NAME] 0.9s • 1 [PERSON_NAME] 1s • 4 [PERSON_NAME] 1.2s • 2 [PERSON_NAME…" at bounding box center [1113, 641] width 287 height 172
click at [22, 269] on div at bounding box center [22, 270] width 11 height 11
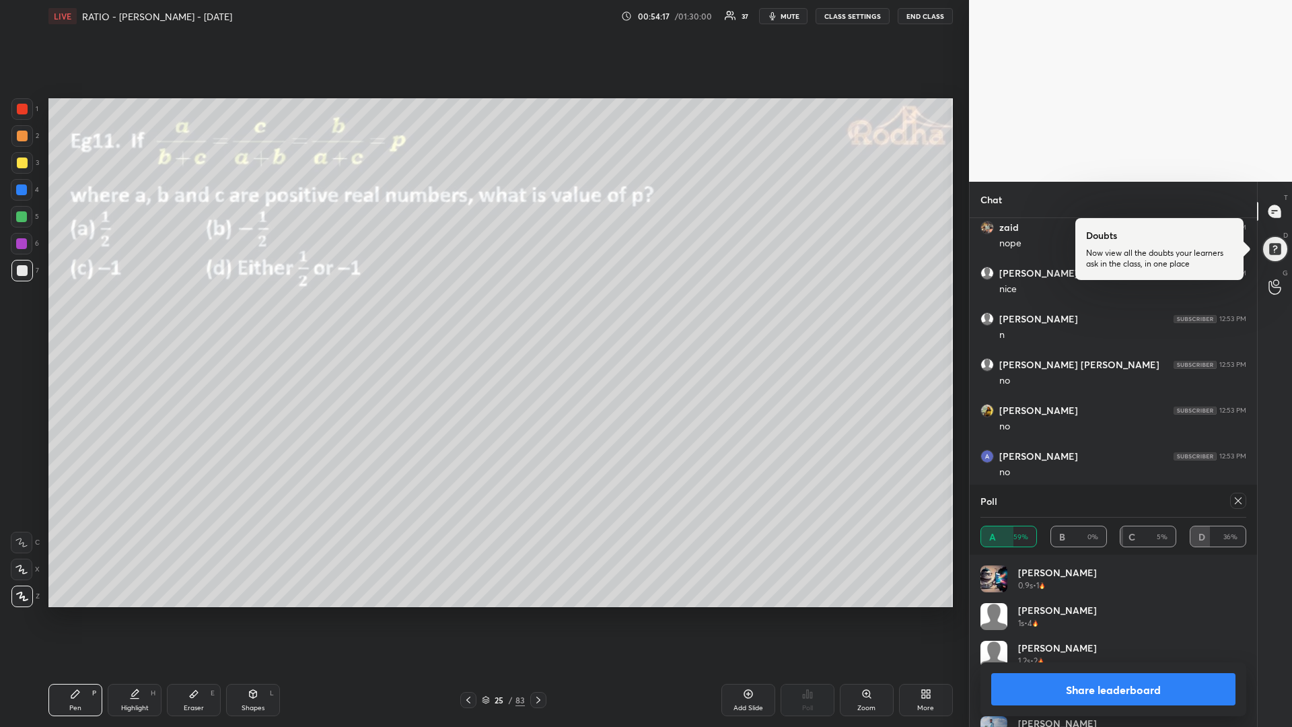
click at [25, 212] on div at bounding box center [21, 216] width 11 height 11
click at [22, 190] on div at bounding box center [21, 189] width 11 height 11
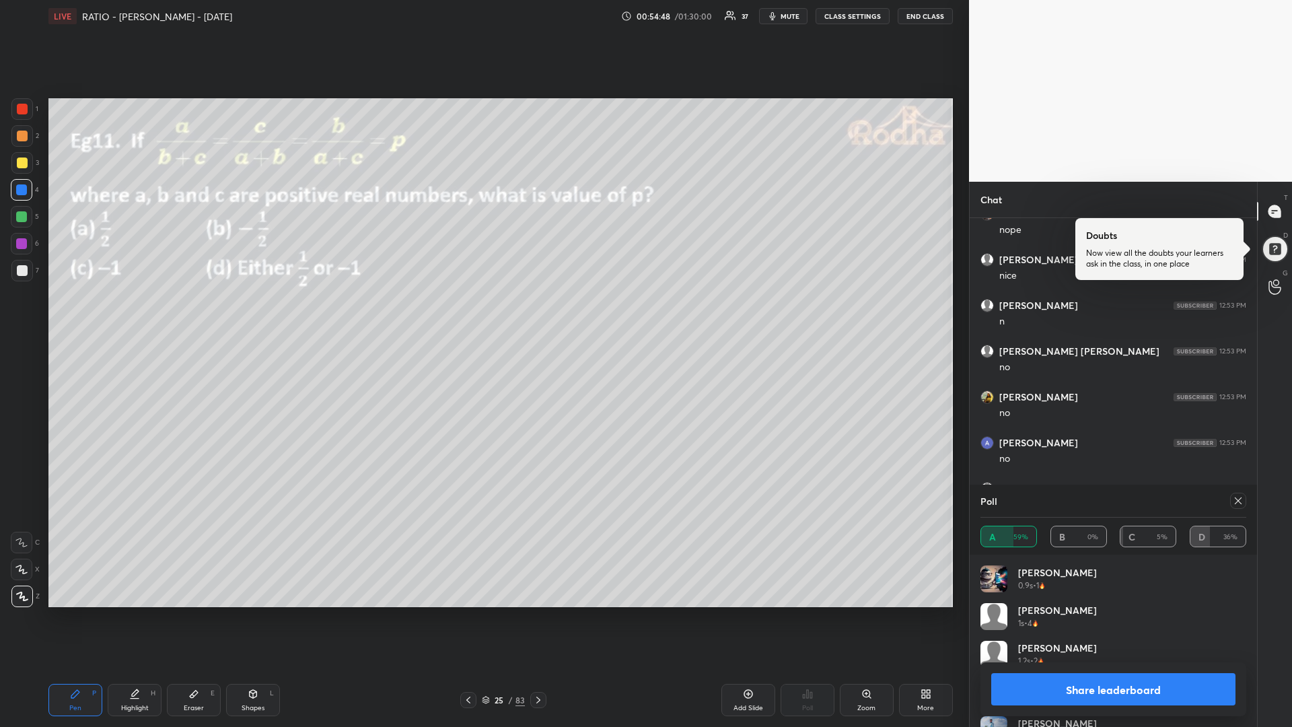
click at [26, 164] on div at bounding box center [22, 163] width 11 height 11
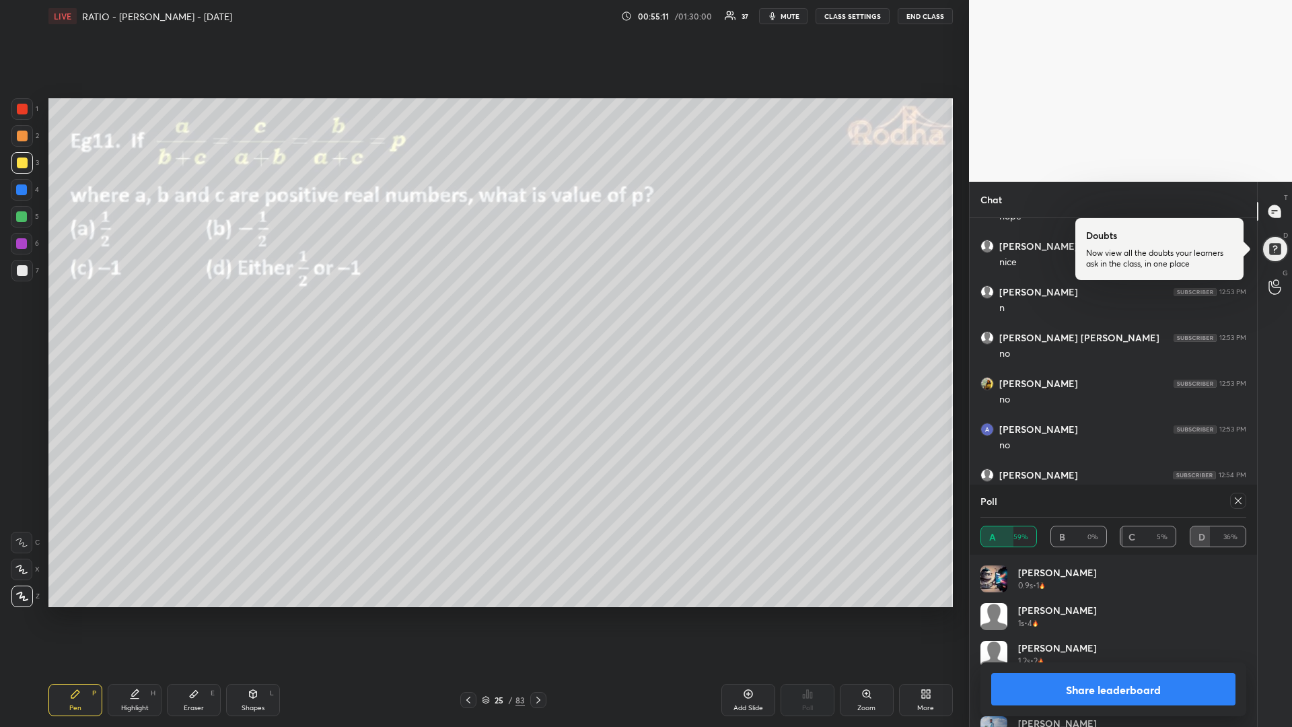
click at [1235, 504] on icon at bounding box center [1238, 500] width 11 height 11
type textarea "x"
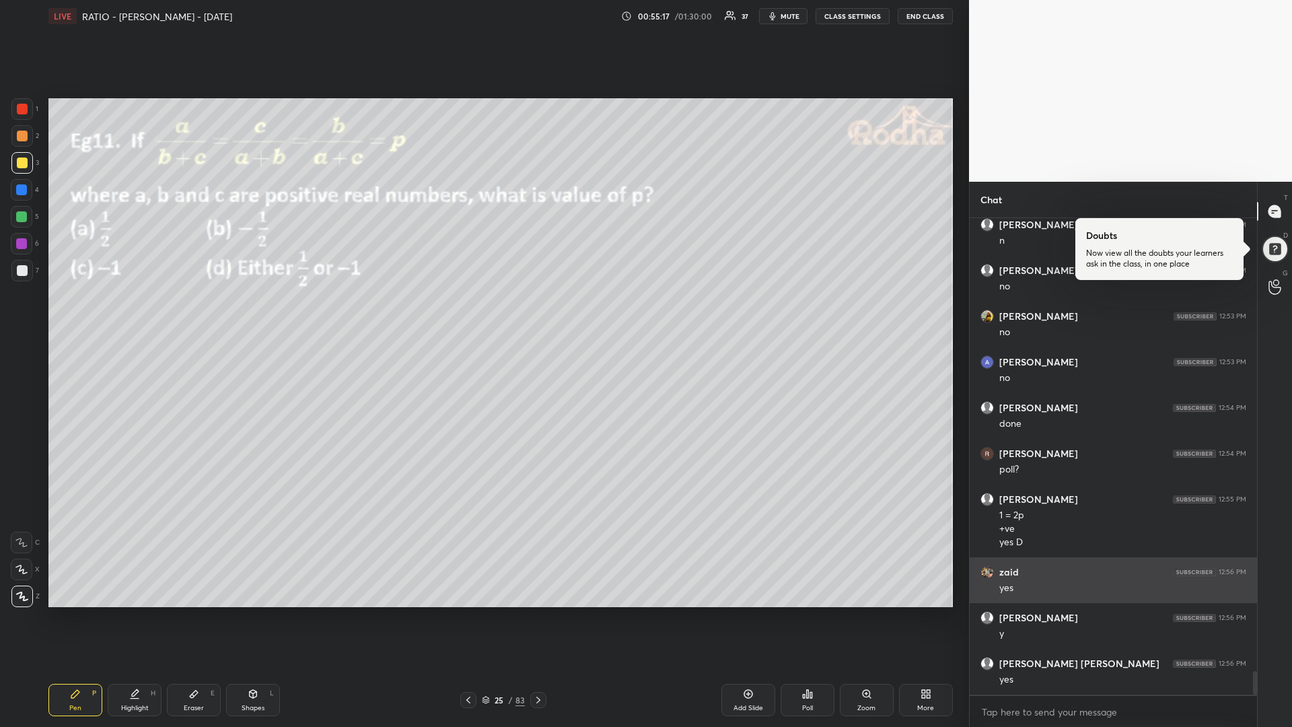
scroll to position [9174, 0]
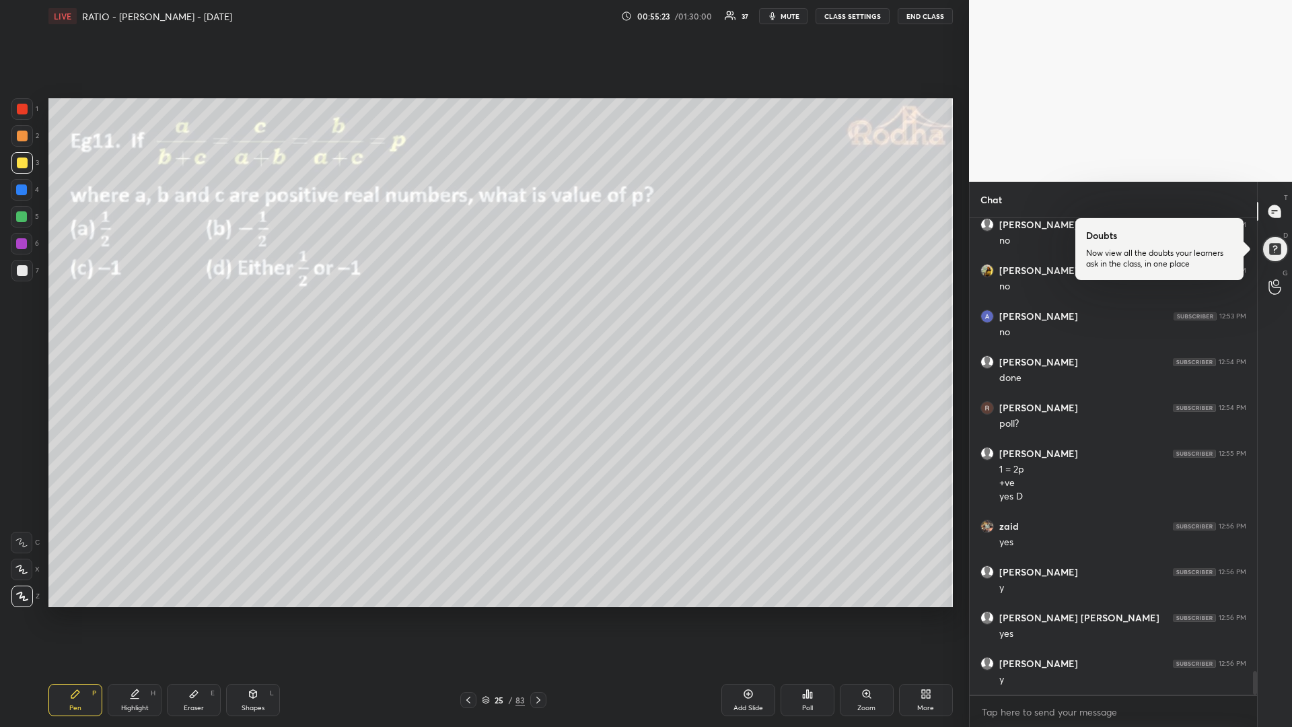
drag, startPoint x: 24, startPoint y: 111, endPoint x: 17, endPoint y: 104, distance: 9.5
click at [21, 112] on div at bounding box center [22, 109] width 11 height 11
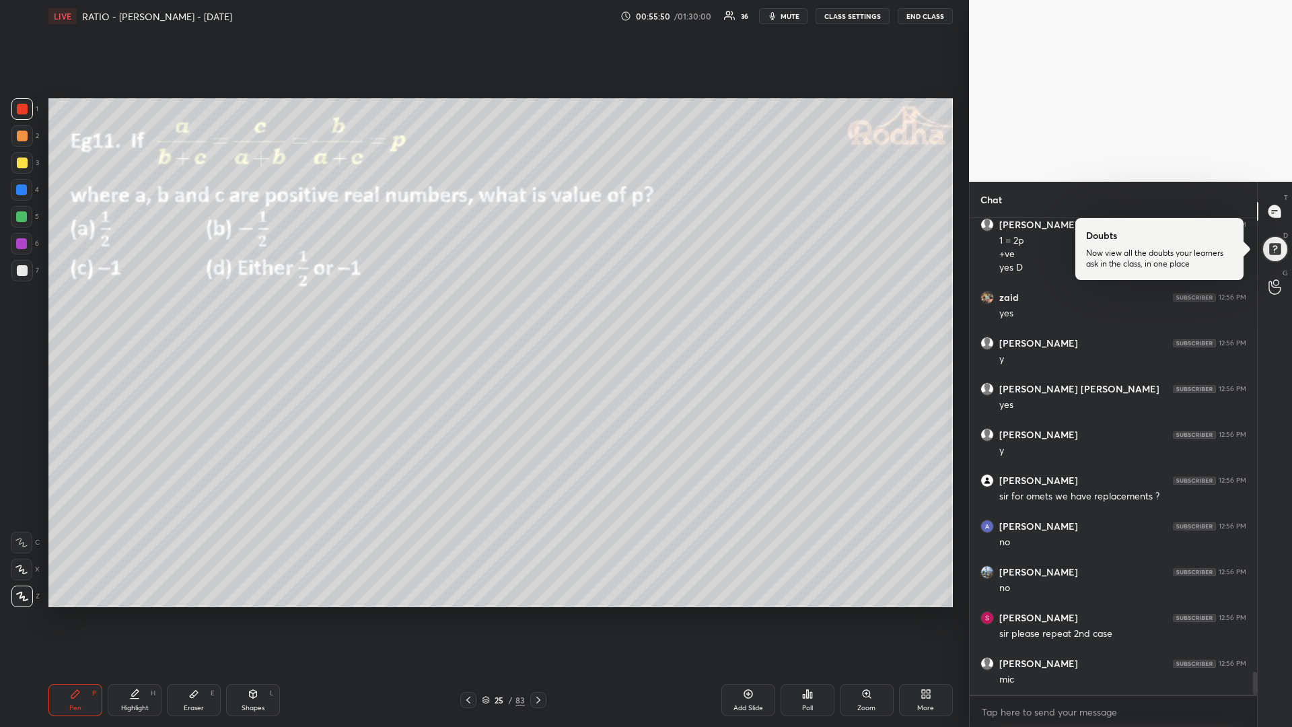
scroll to position [9449, 0]
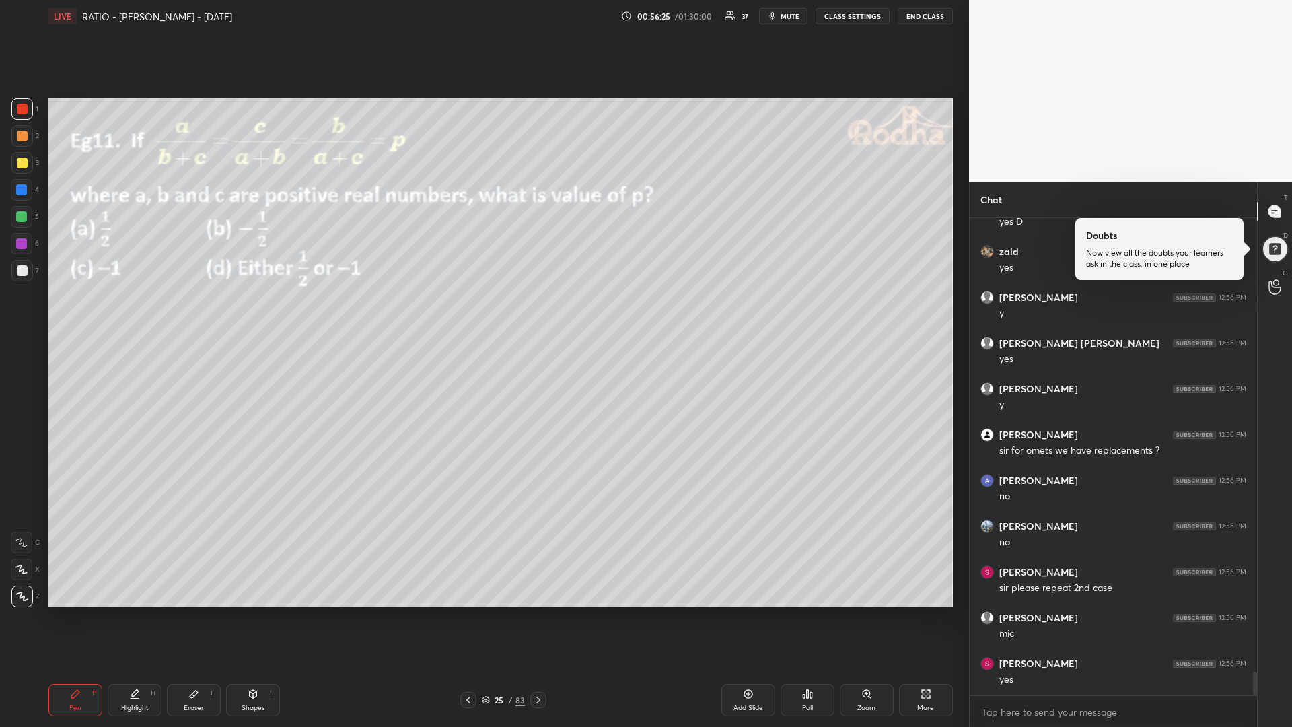
drag, startPoint x: 22, startPoint y: 218, endPoint x: 18, endPoint y: 225, distance: 7.5
click at [20, 217] on div at bounding box center [21, 216] width 11 height 11
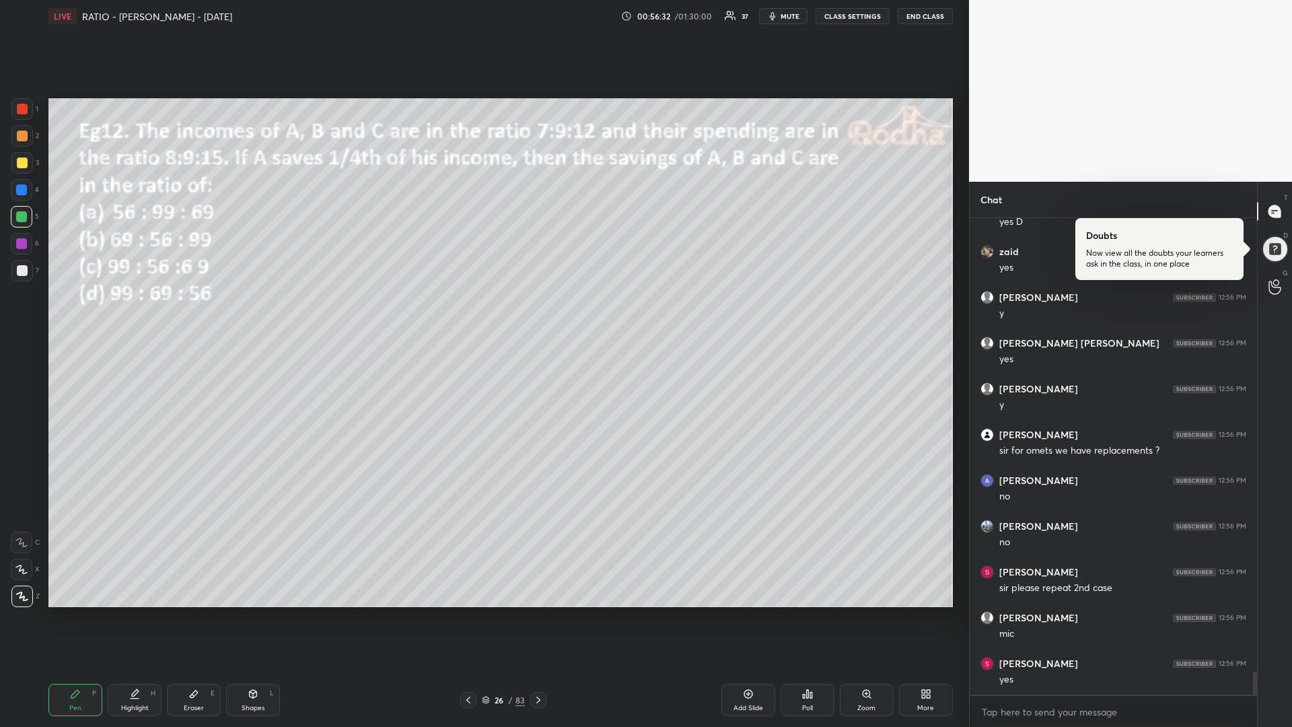
scroll to position [9494, 0]
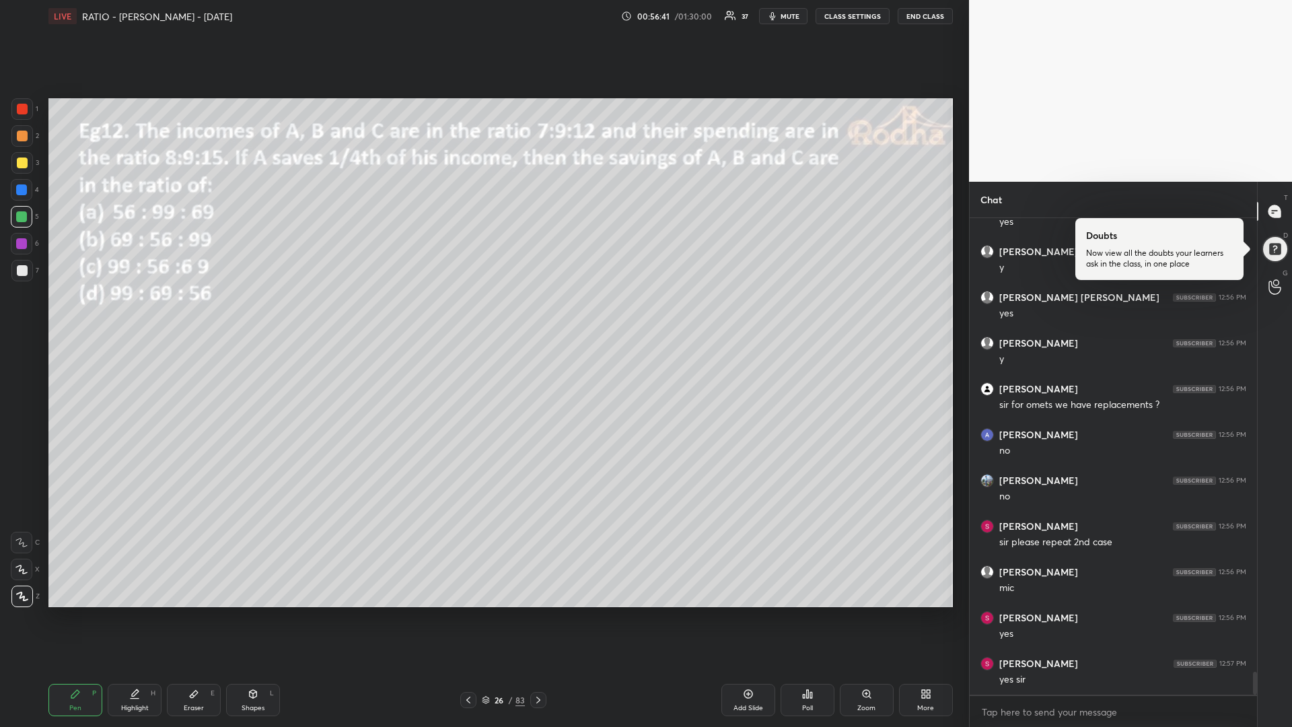
click at [804, 613] on icon at bounding box center [807, 694] width 11 height 11
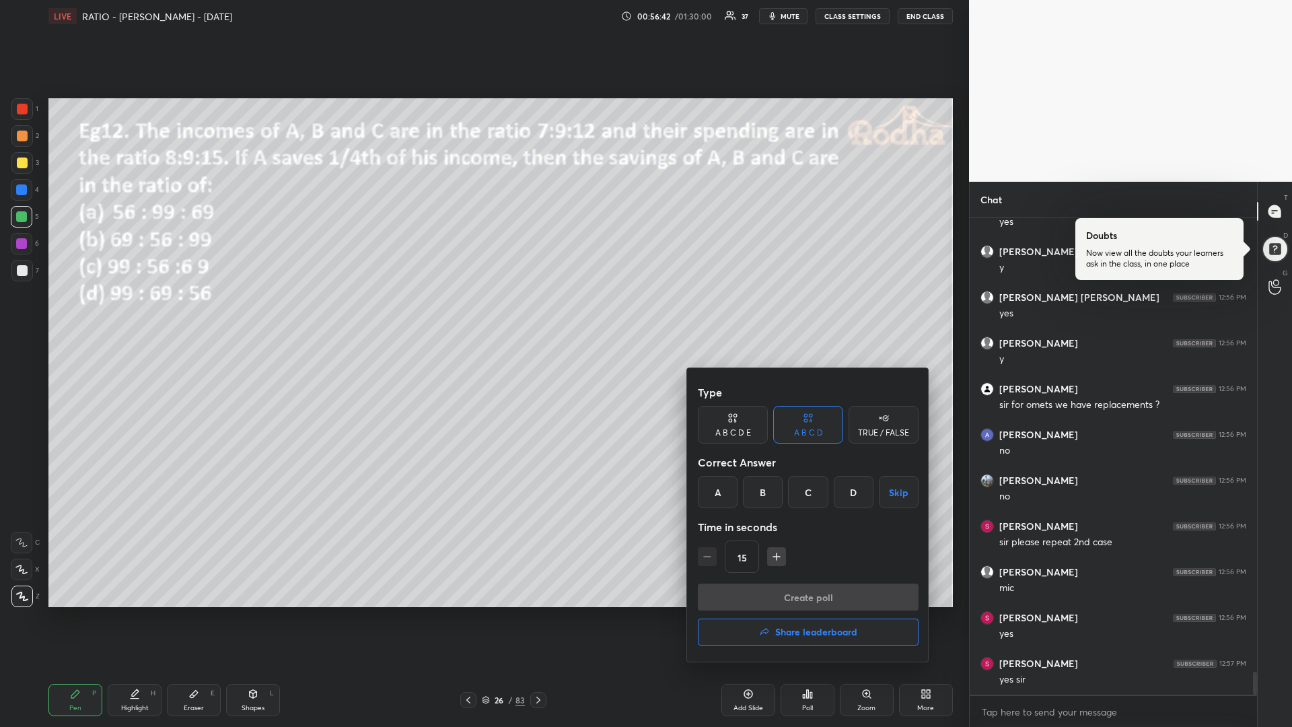
click at [716, 498] on div "A" at bounding box center [718, 492] width 40 height 32
click at [773, 556] on icon "button" at bounding box center [776, 556] width 13 height 13
click at [774, 558] on icon "button" at bounding box center [776, 556] width 13 height 13
click at [775, 558] on icon "button" at bounding box center [776, 556] width 13 height 13
click at [777, 557] on icon "button" at bounding box center [777, 556] width 0 height 7
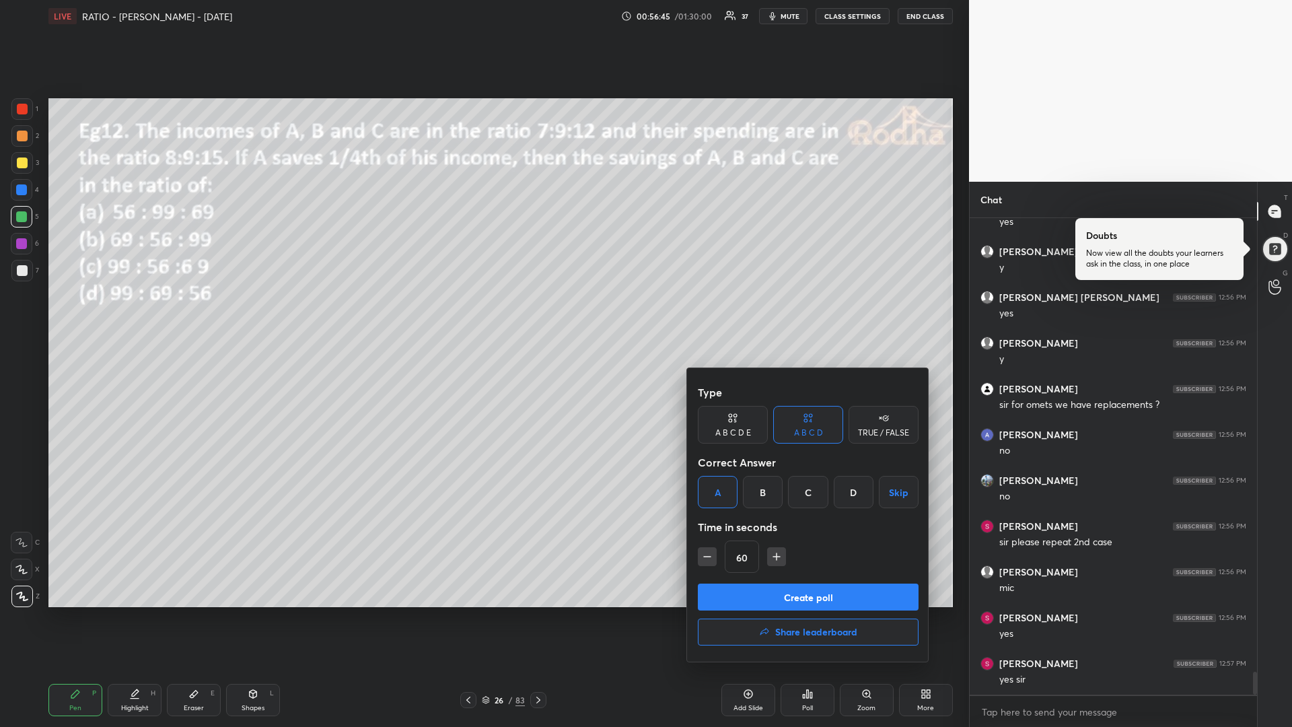
type input "75"
click at [790, 598] on button "Create poll" at bounding box center [808, 597] width 221 height 27
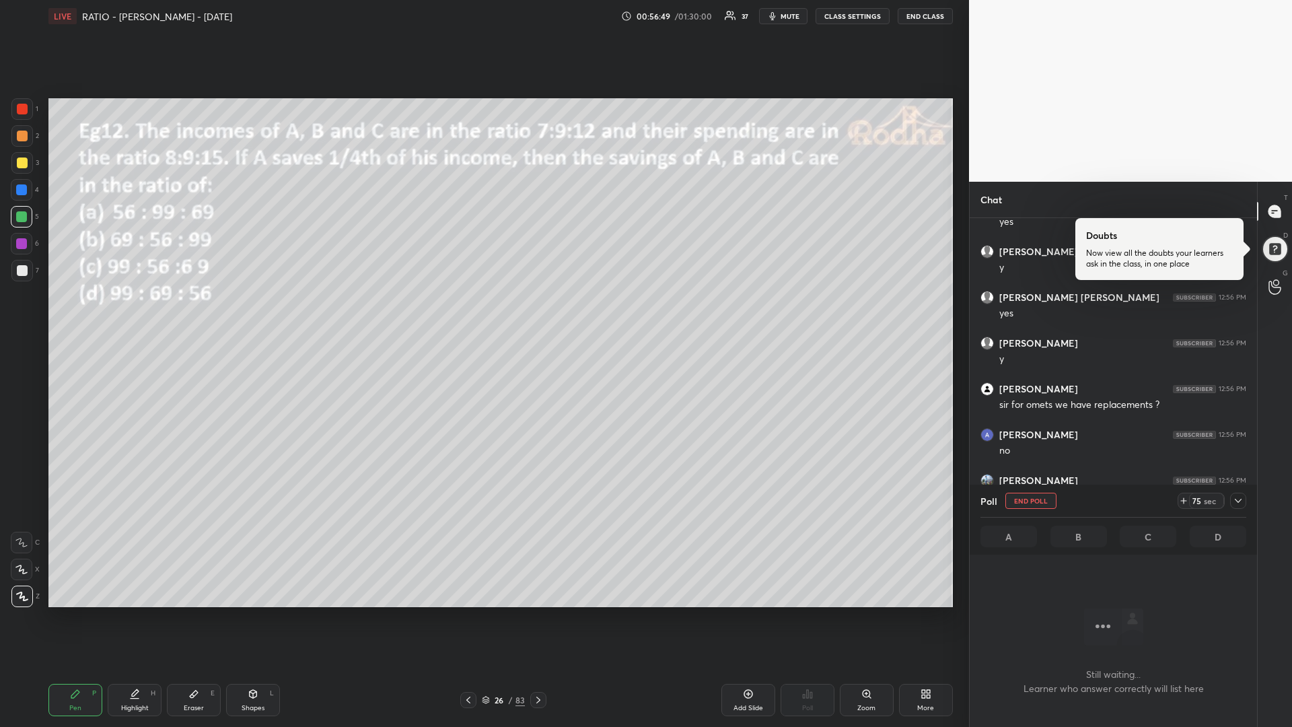
scroll to position [5, 5]
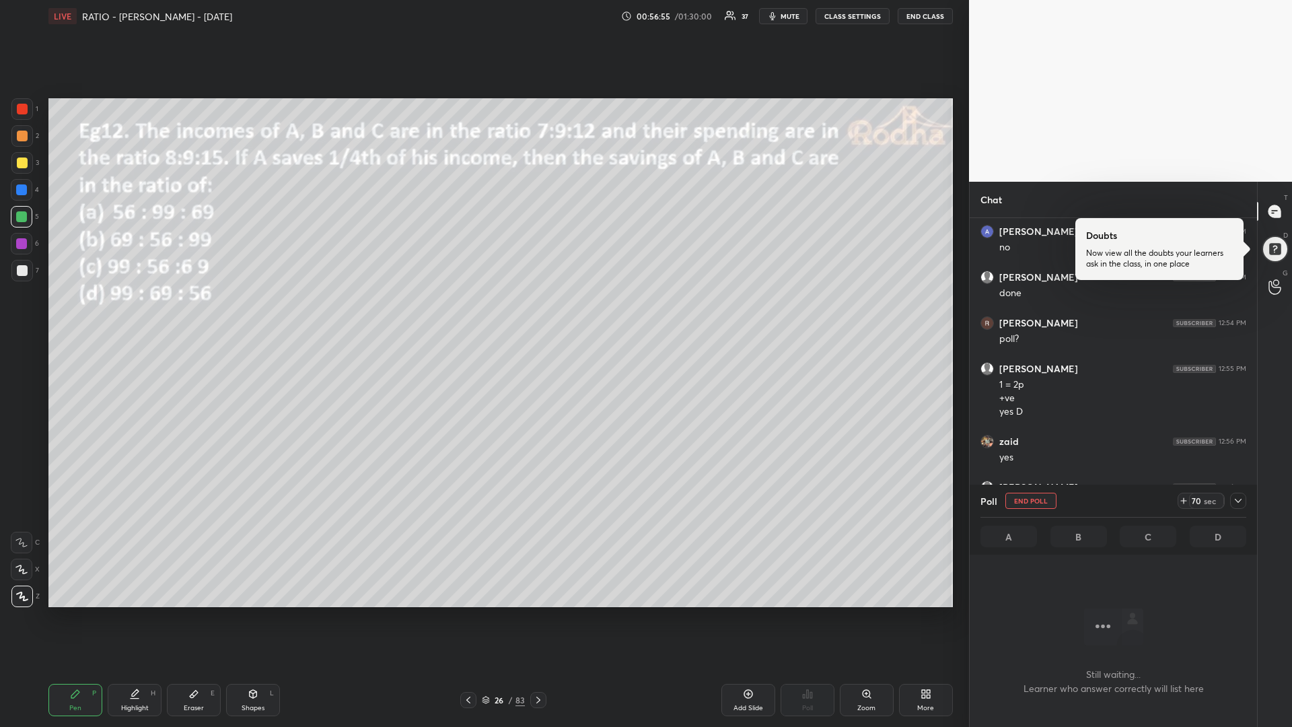
click at [22, 167] on div at bounding box center [22, 163] width 11 height 11
click at [1185, 501] on icon at bounding box center [1183, 501] width 5 height 0
drag, startPoint x: 23, startPoint y: 216, endPoint x: 16, endPoint y: 240, distance: 25.2
click at [22, 217] on div at bounding box center [21, 216] width 11 height 11
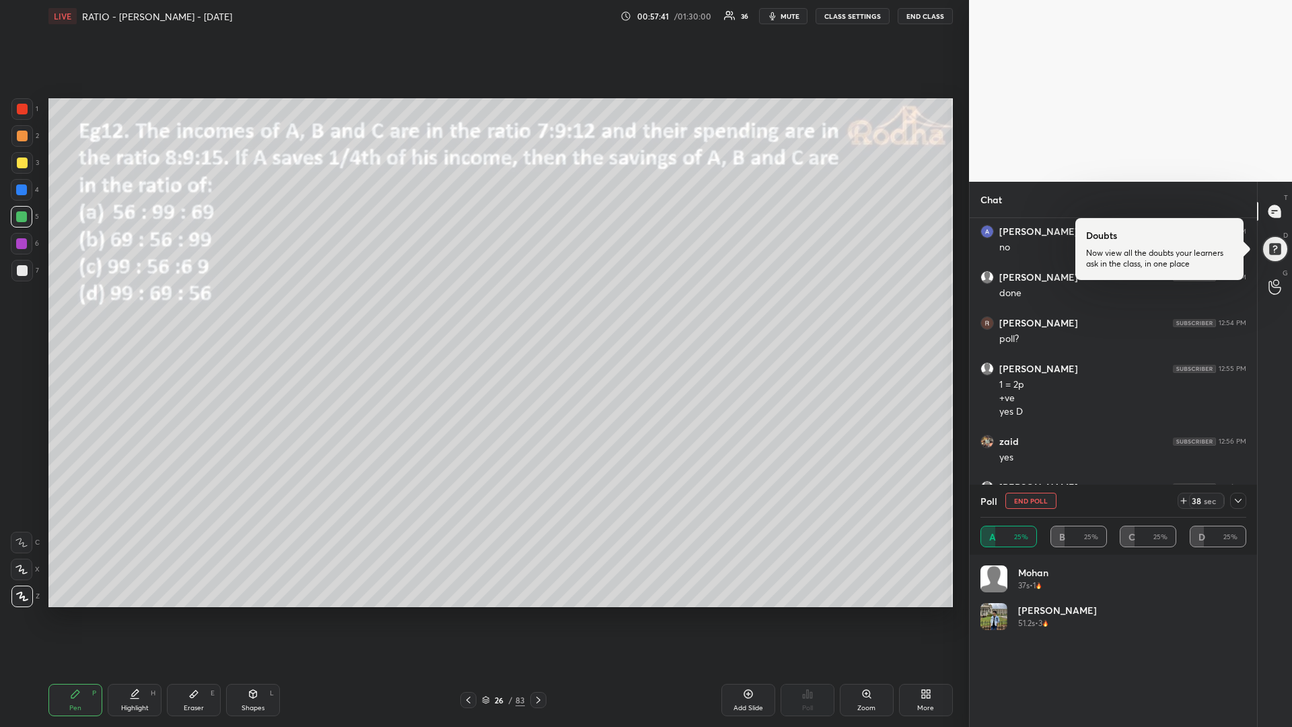
drag, startPoint x: 22, startPoint y: 163, endPoint x: 18, endPoint y: 171, distance: 9.0
click at [22, 164] on div at bounding box center [22, 163] width 11 height 11
click at [22, 217] on div at bounding box center [21, 216] width 11 height 11
click at [22, 167] on div at bounding box center [22, 163] width 11 height 11
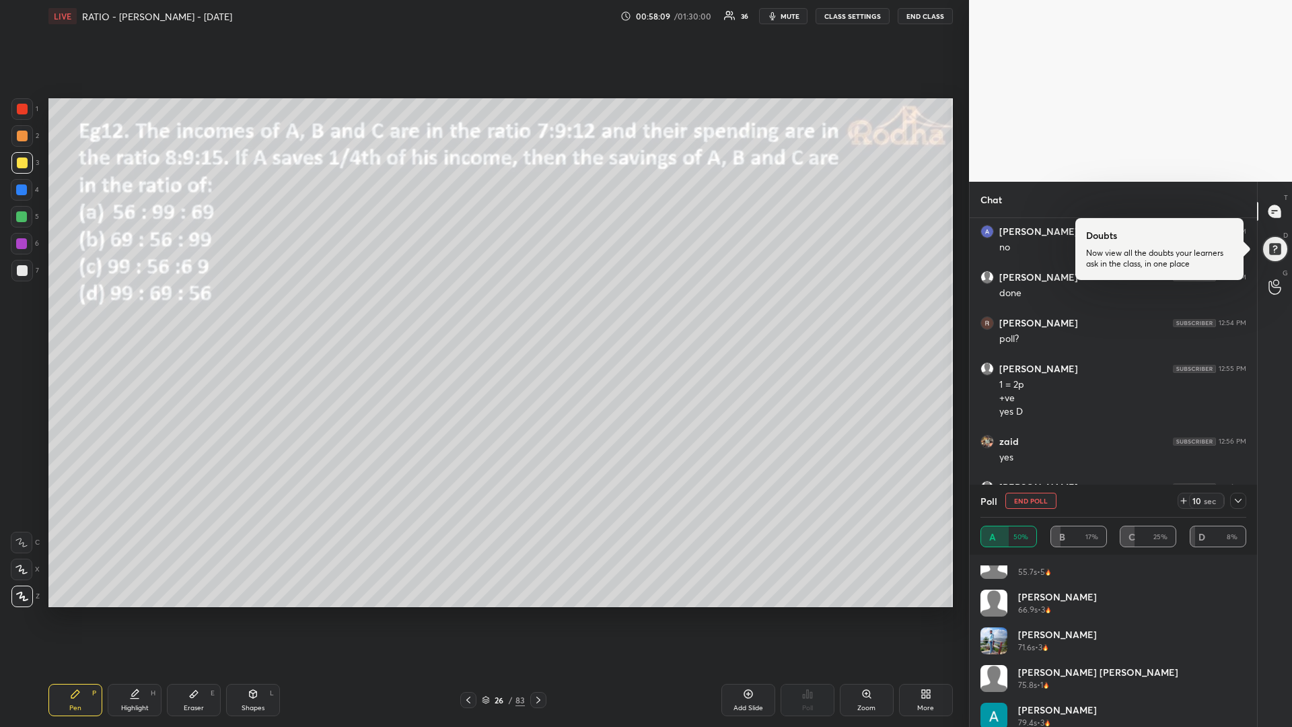
scroll to position [102, 0]
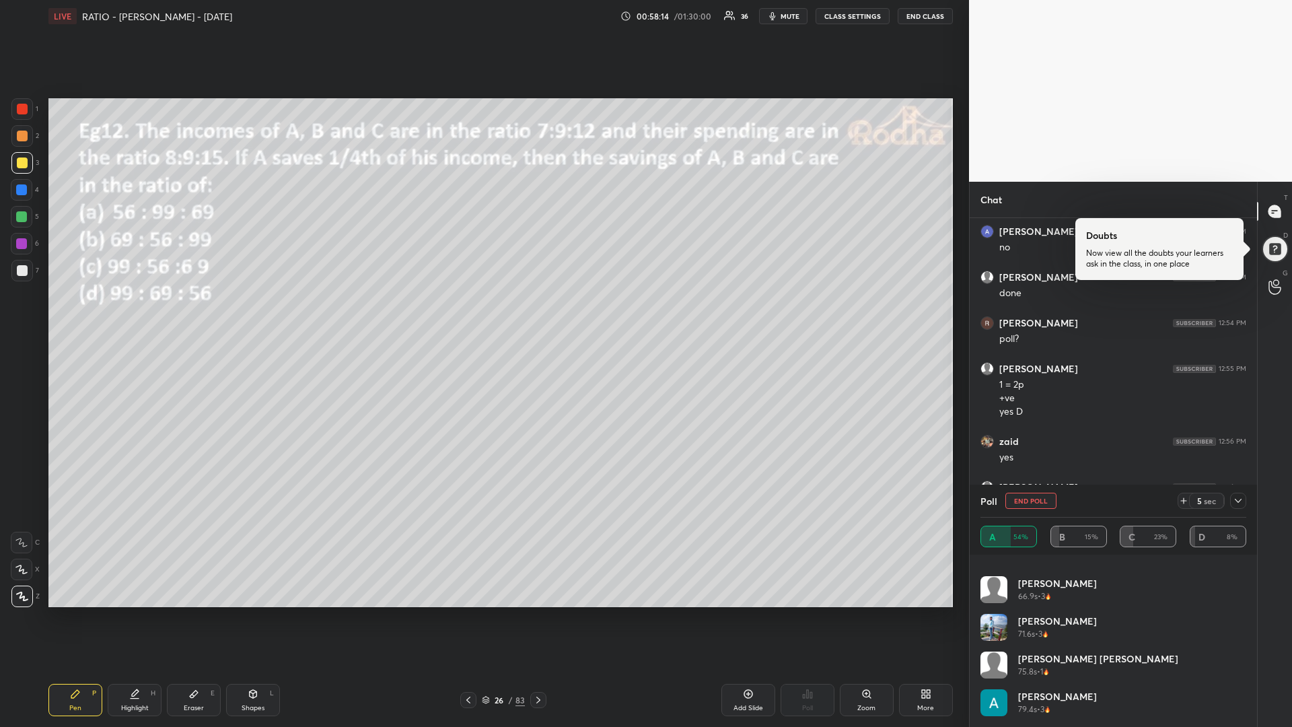
click at [22, 217] on div at bounding box center [21, 216] width 11 height 11
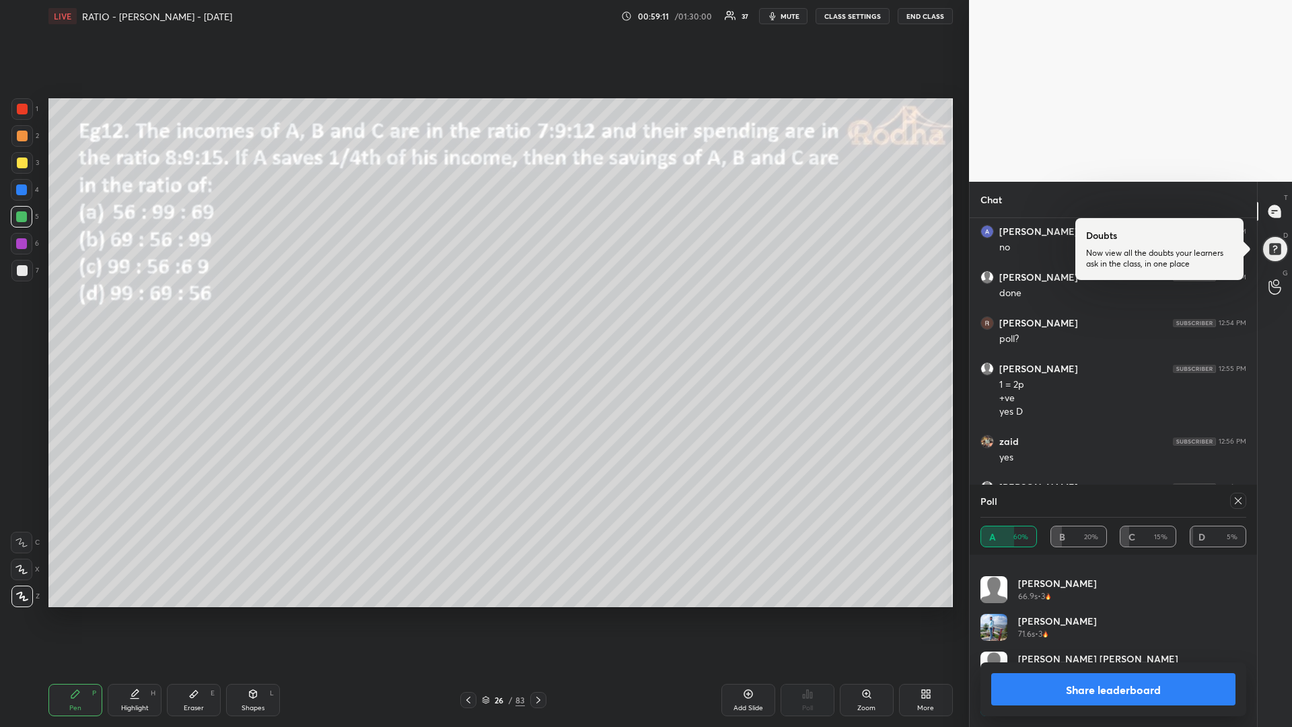
click at [20, 164] on div at bounding box center [22, 163] width 11 height 11
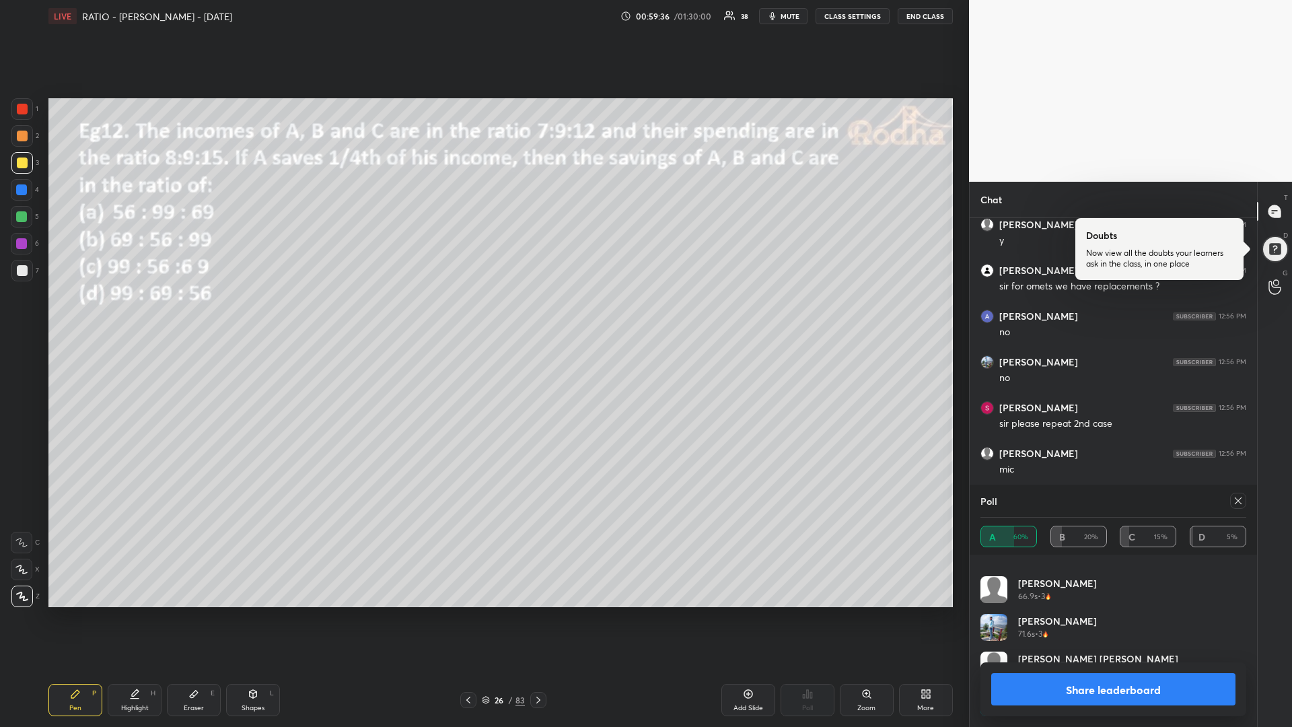
scroll to position [9509, 0]
click at [1244, 502] on div at bounding box center [1239, 501] width 16 height 16
type textarea "x"
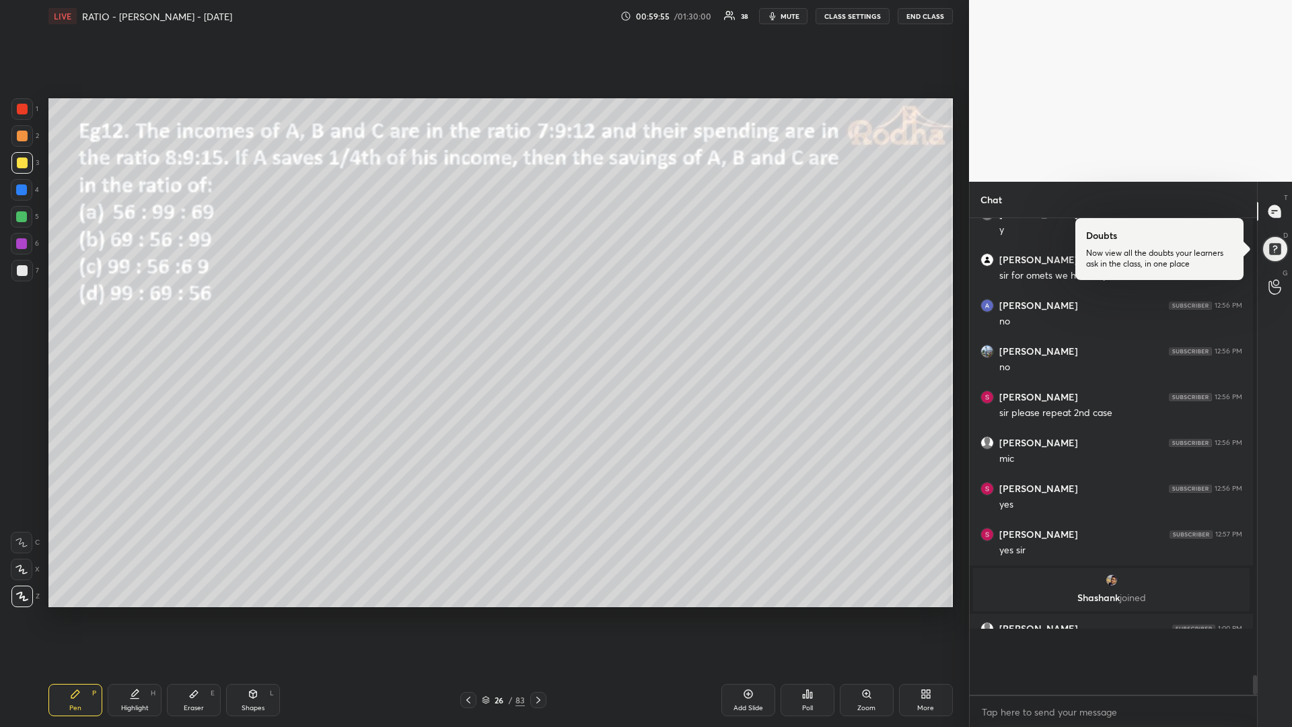
scroll to position [9443, 0]
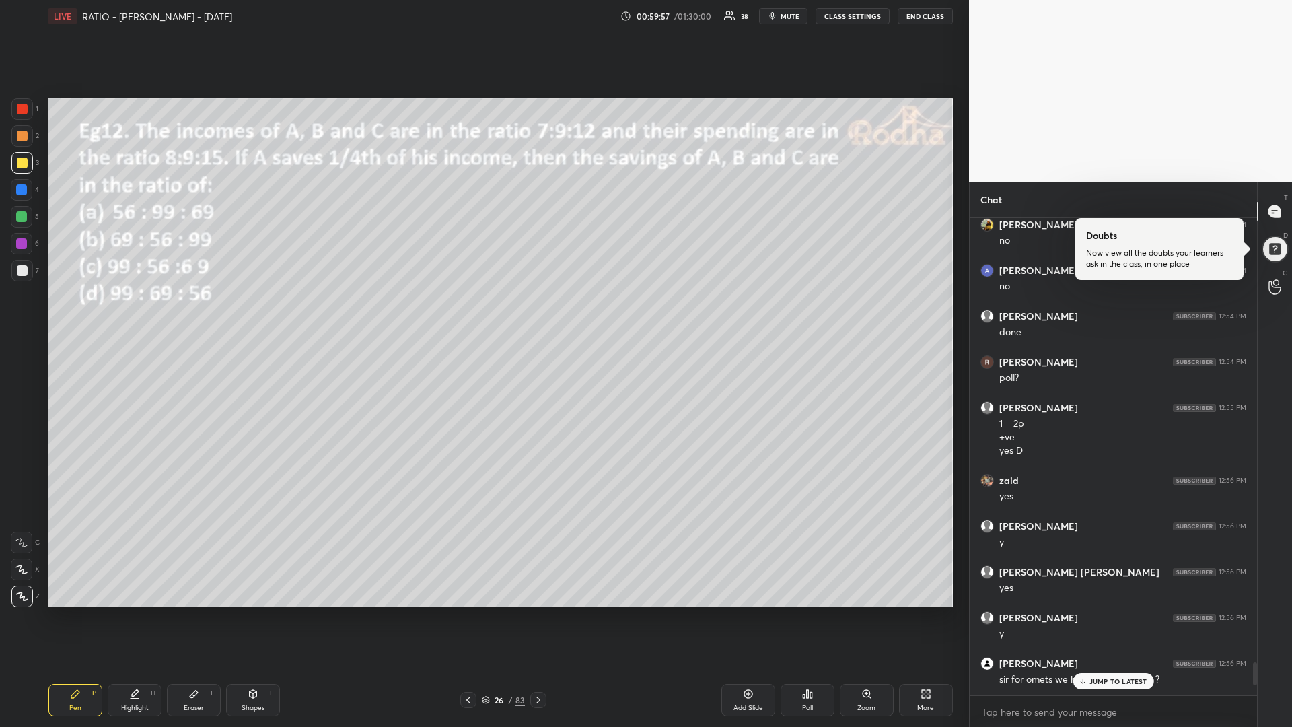
click at [1111, 613] on p "JUMP TO LATEST" at bounding box center [1119, 681] width 58 height 8
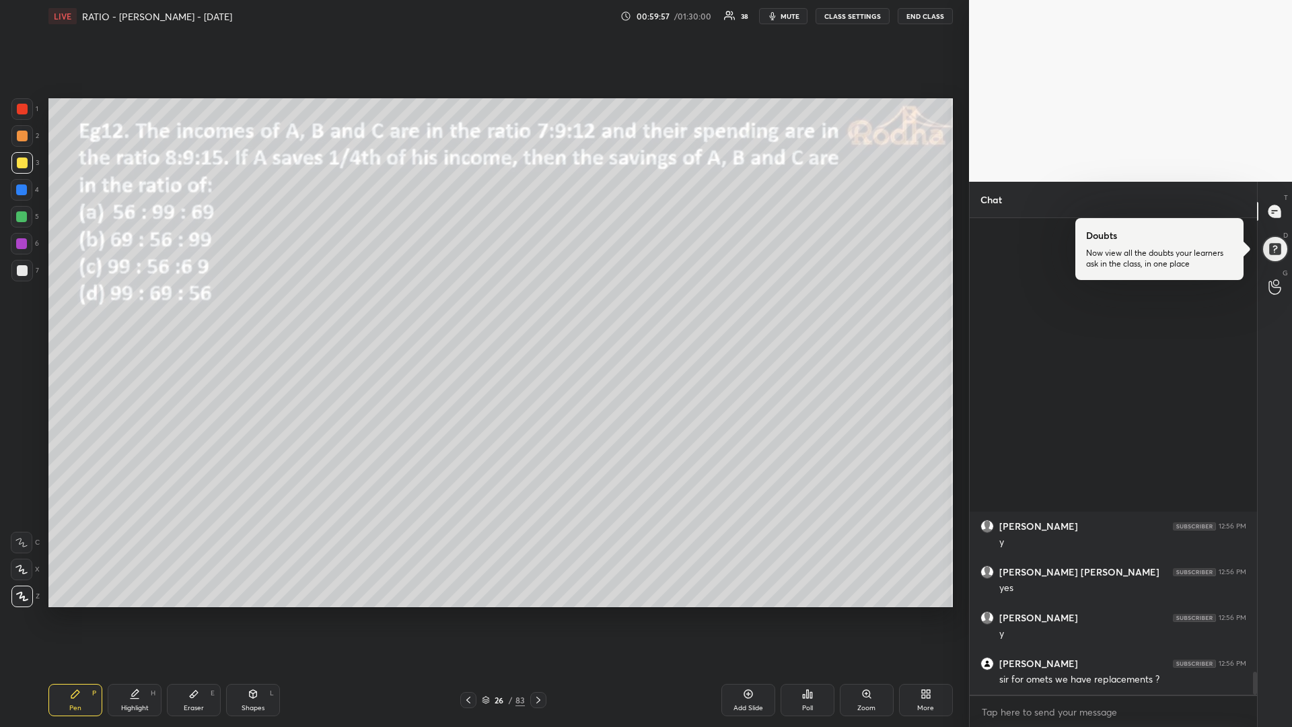
scroll to position [9451, 0]
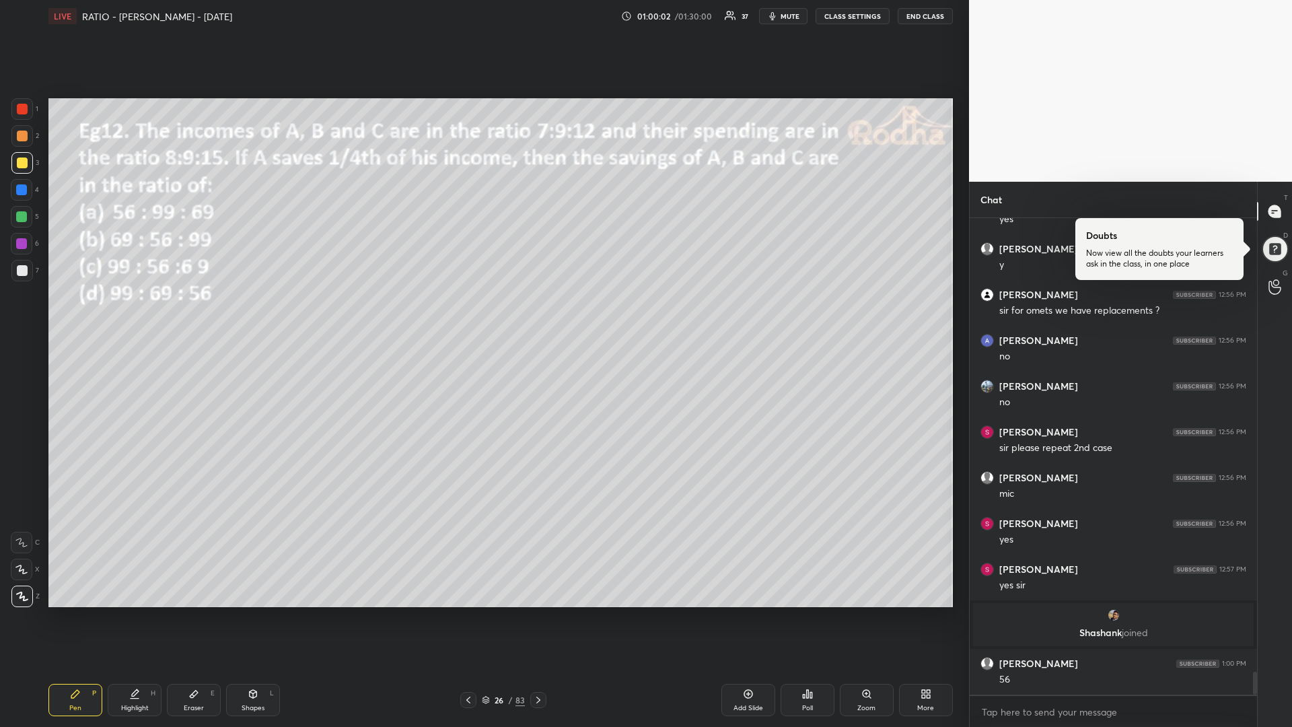
click at [26, 221] on div at bounding box center [21, 216] width 11 height 11
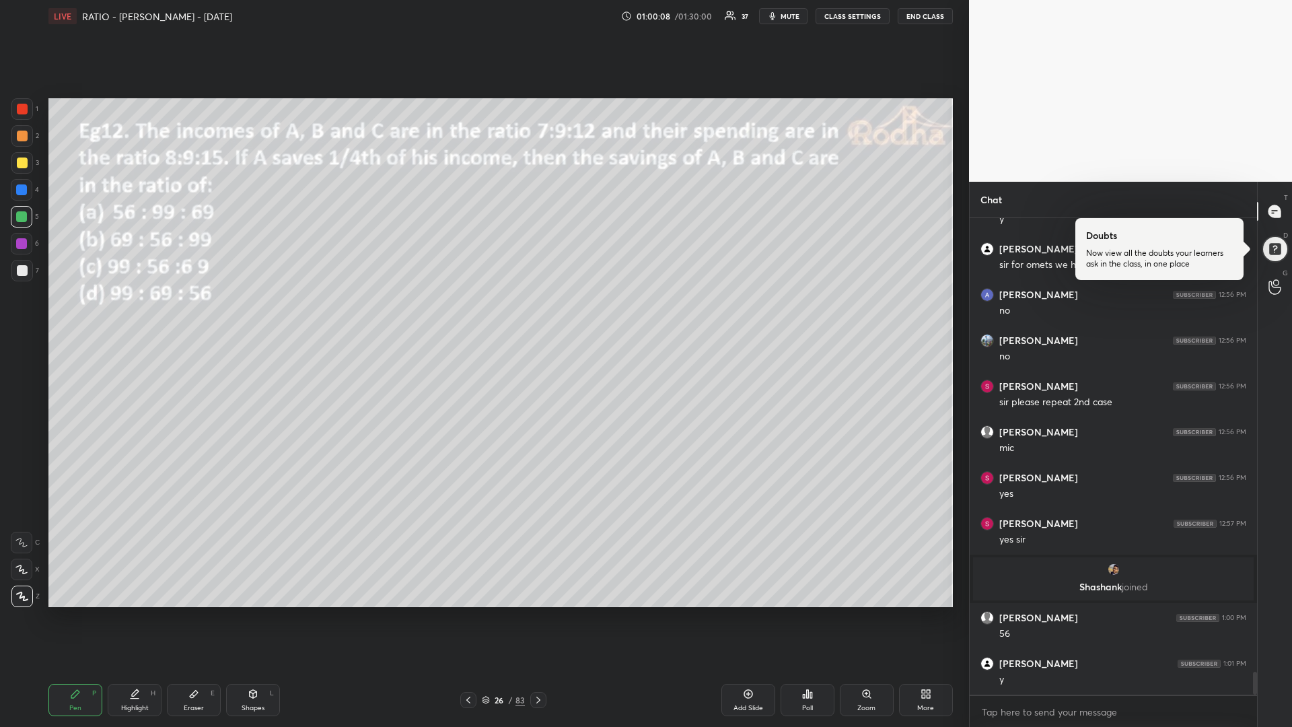
click at [22, 165] on div at bounding box center [22, 163] width 11 height 11
drag, startPoint x: 747, startPoint y: 699, endPoint x: 765, endPoint y: 673, distance: 31.8
click at [746, 613] on icon at bounding box center [748, 694] width 11 height 11
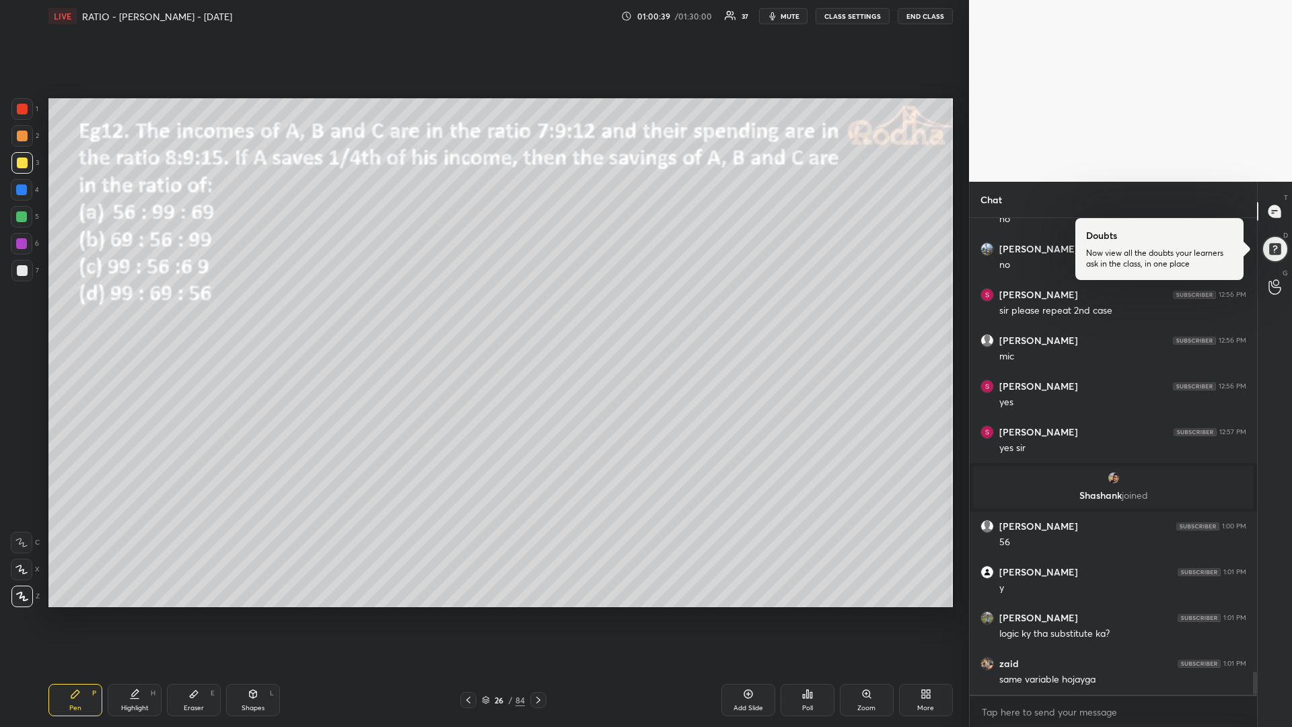
scroll to position [9634, 0]
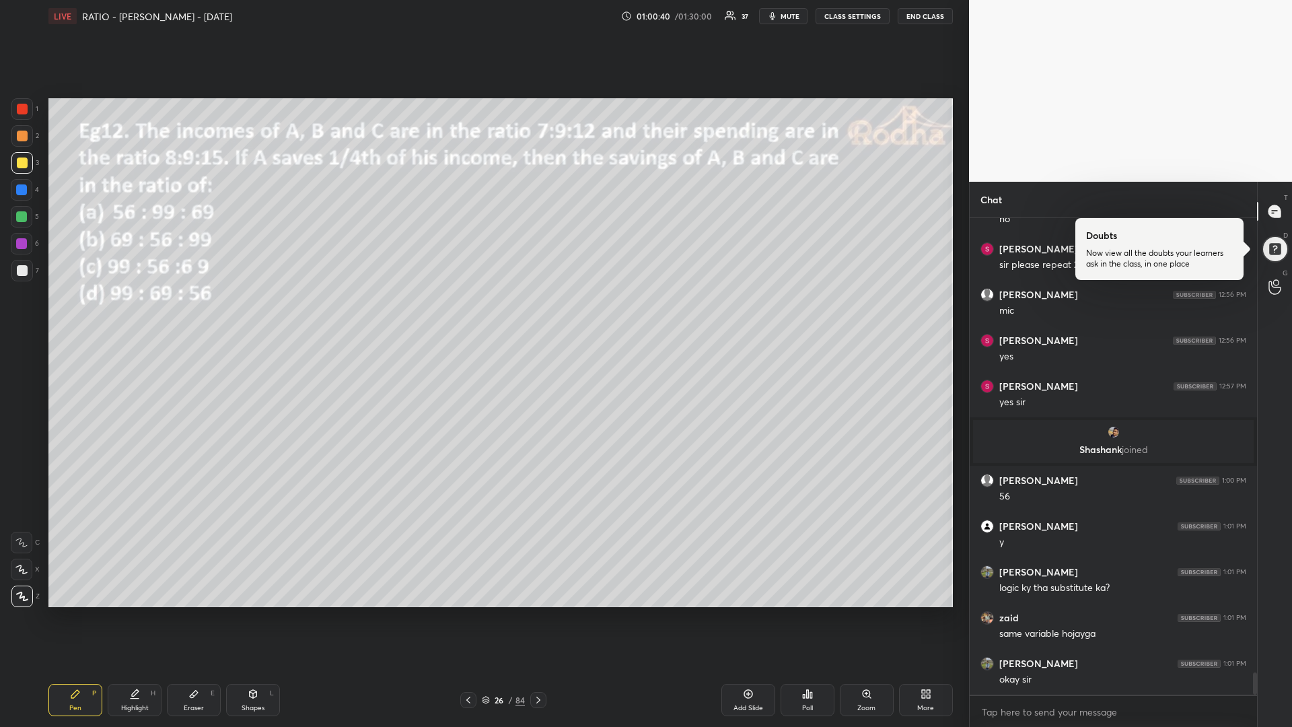
click at [542, 613] on icon at bounding box center [538, 700] width 11 height 11
click at [22, 216] on div at bounding box center [21, 216] width 11 height 11
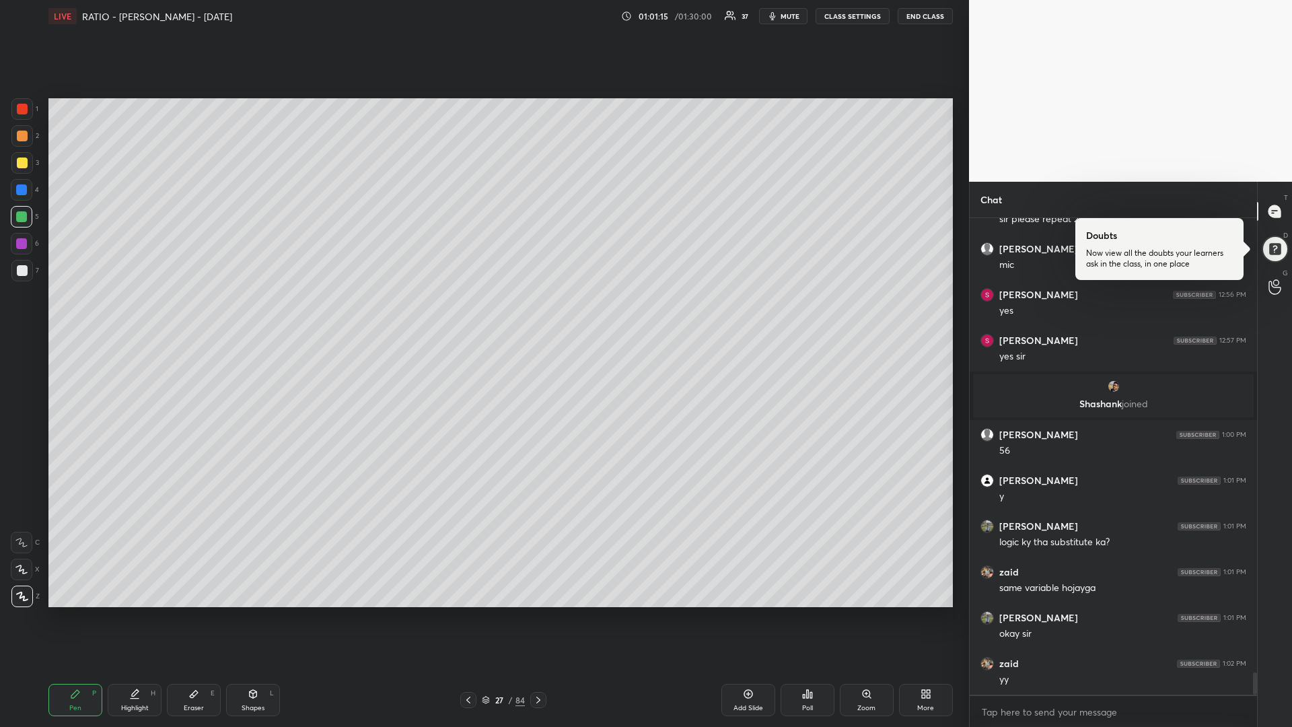
drag, startPoint x: 26, startPoint y: 274, endPoint x: 35, endPoint y: 264, distance: 13.8
click at [26, 275] on div at bounding box center [22, 270] width 11 height 11
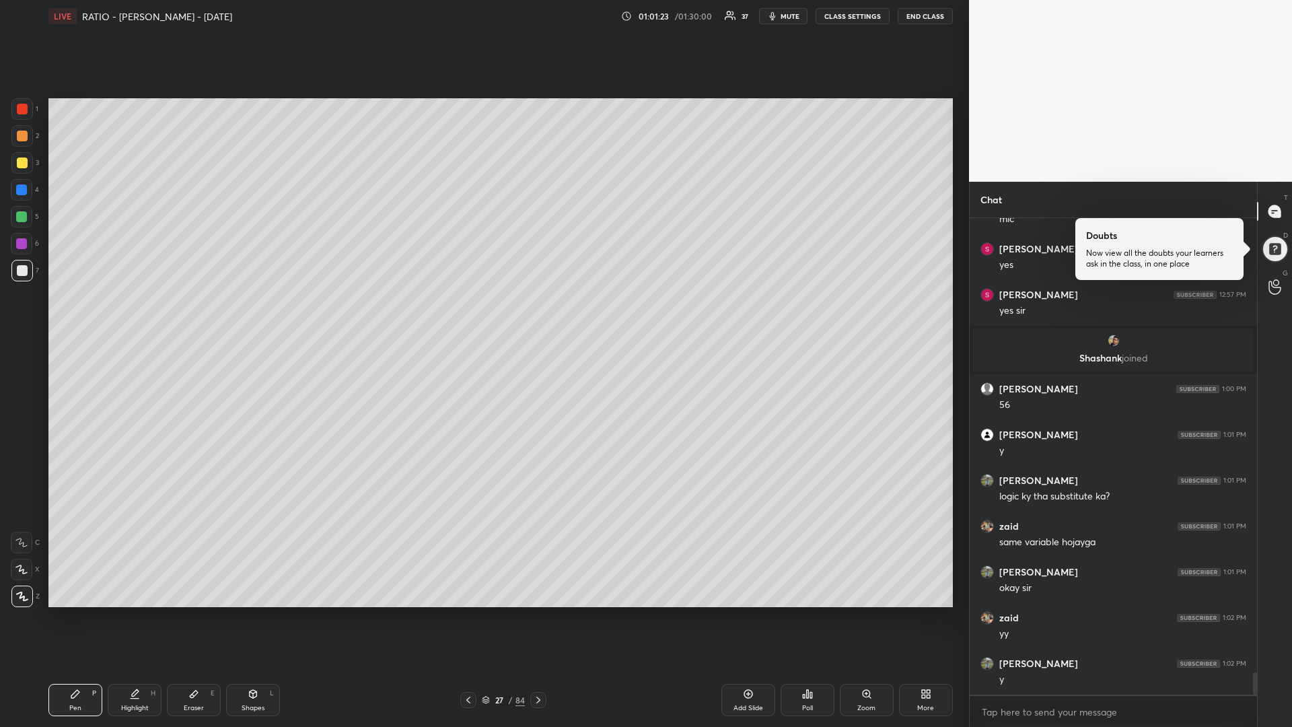
click at [25, 246] on div at bounding box center [21, 243] width 11 height 11
click at [22, 162] on div at bounding box center [22, 163] width 11 height 11
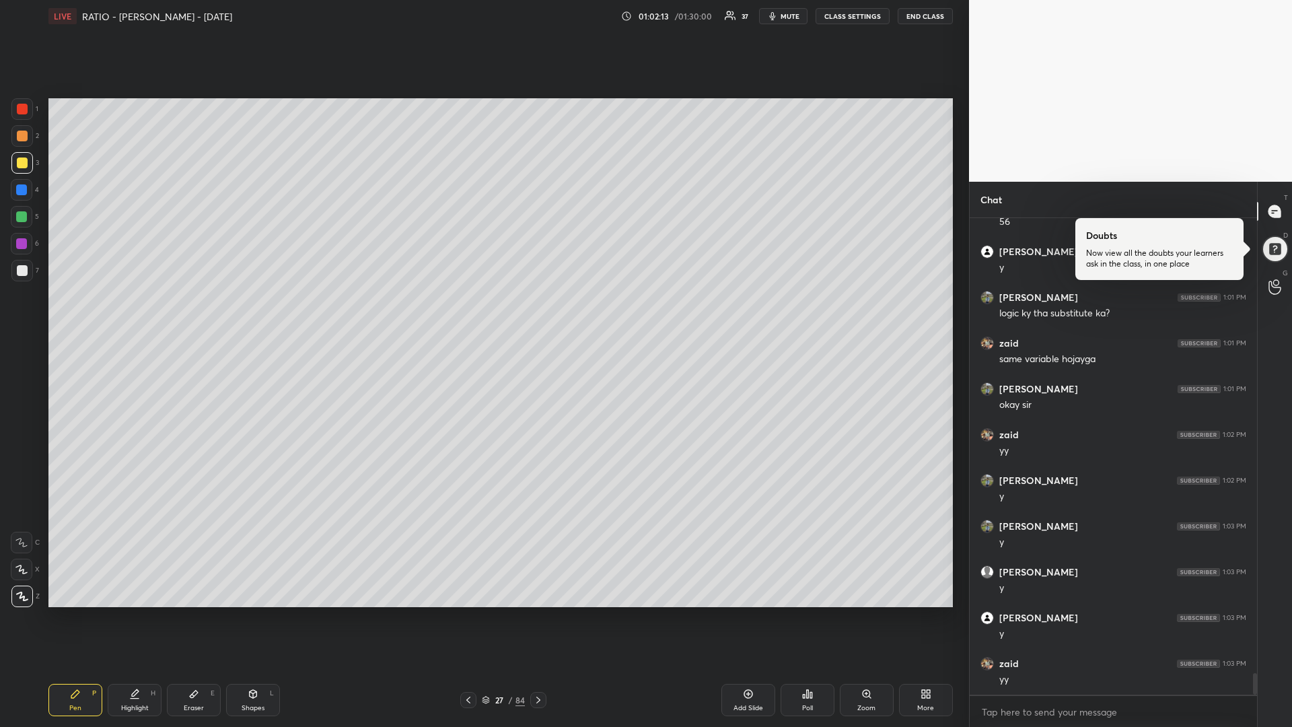
scroll to position [9955, 0]
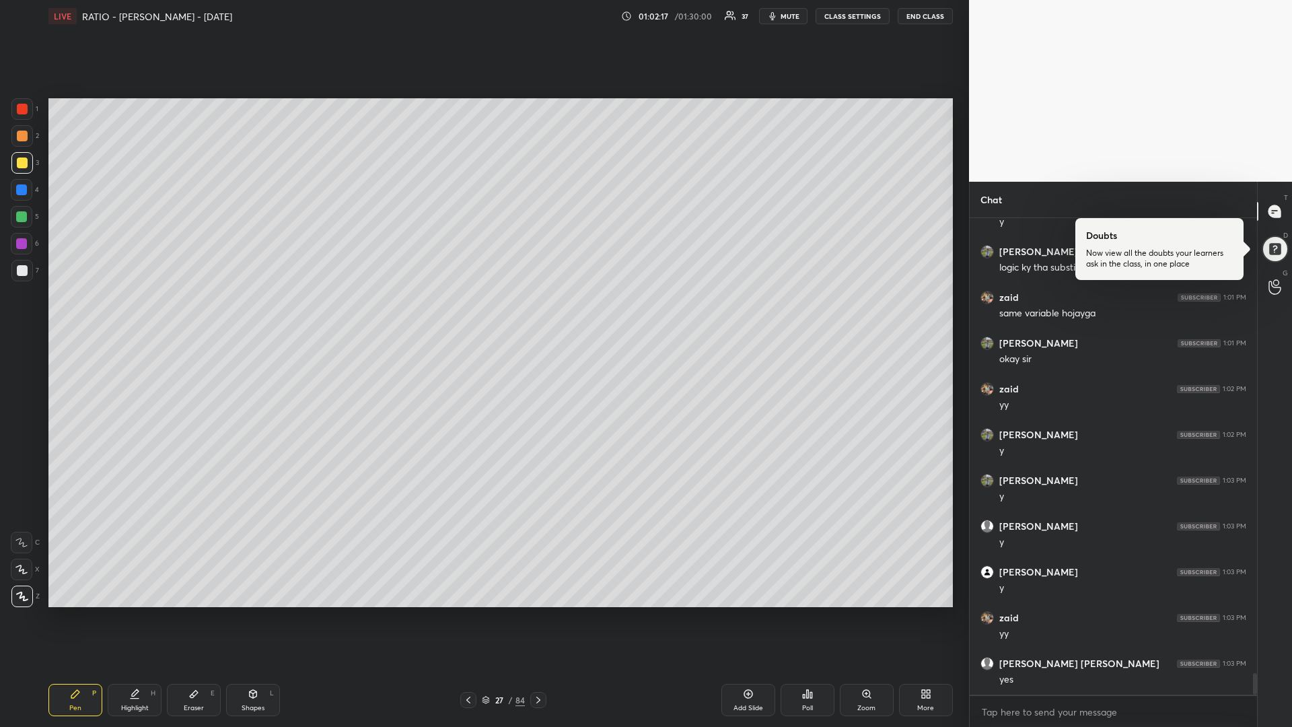
click at [24, 116] on div at bounding box center [22, 109] width 22 height 22
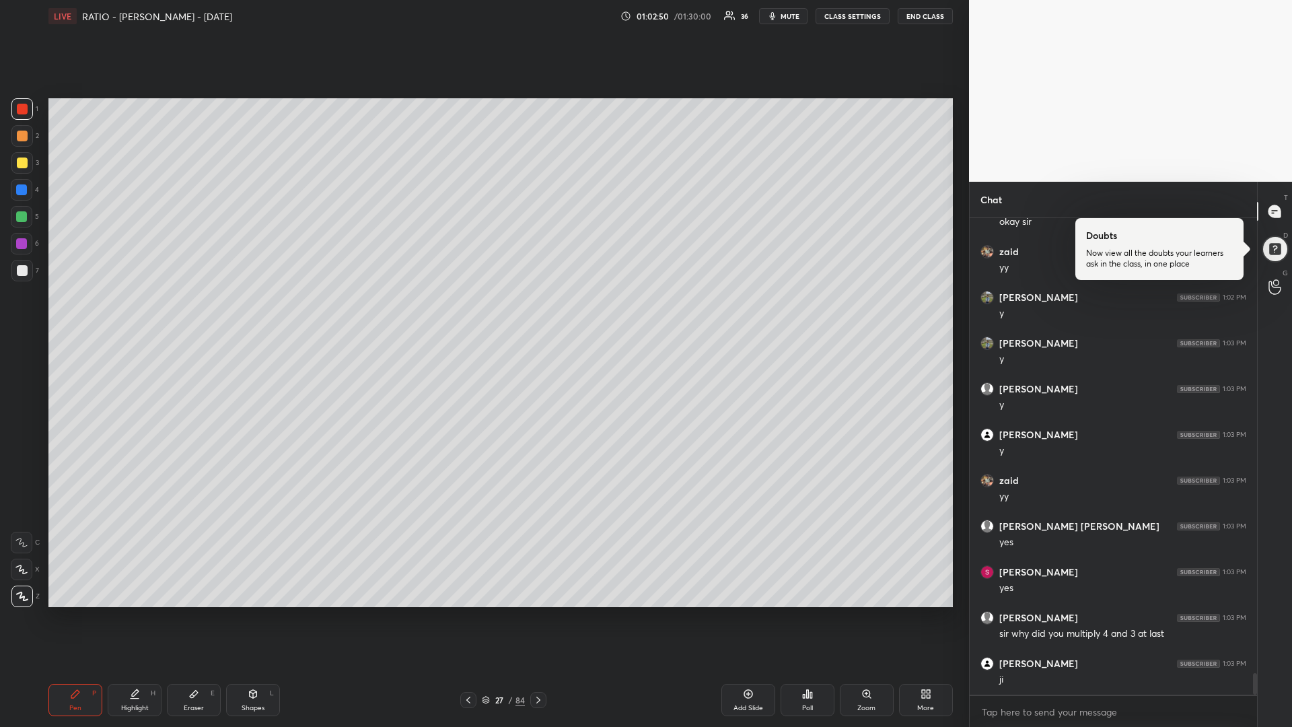
scroll to position [10138, 0]
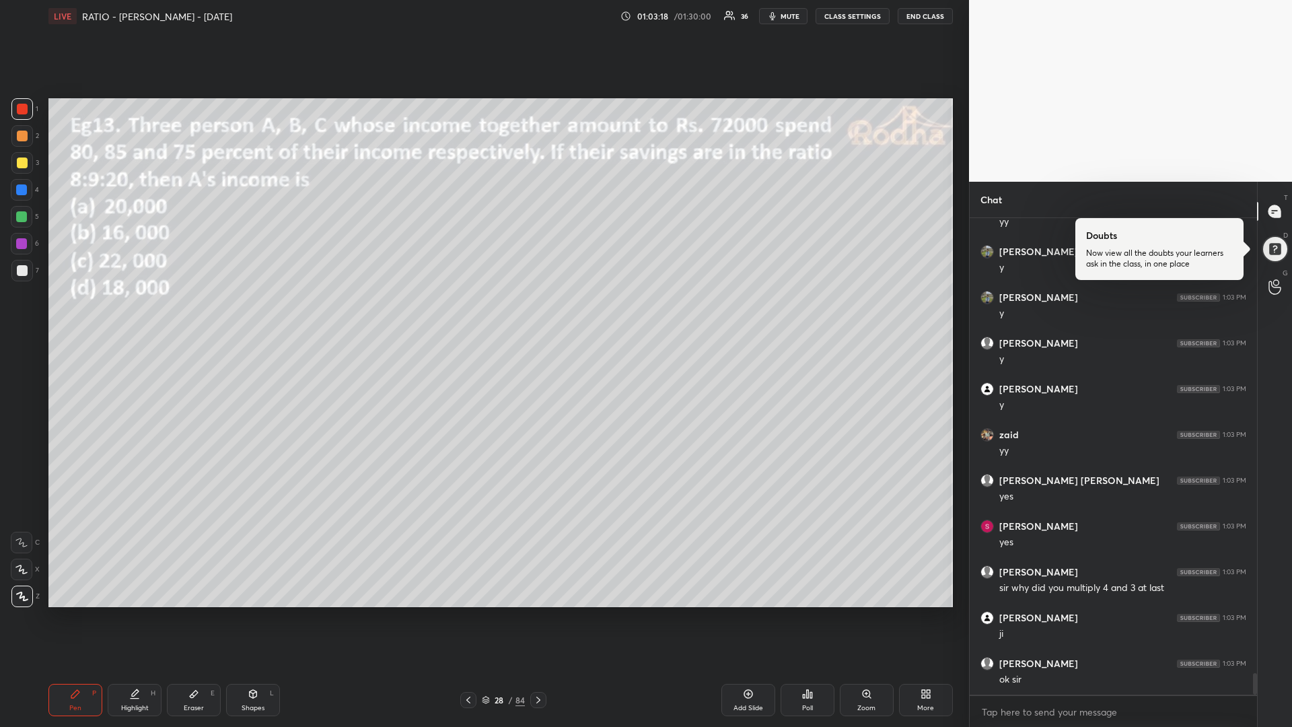
click at [792, 613] on div "Poll" at bounding box center [808, 700] width 54 height 32
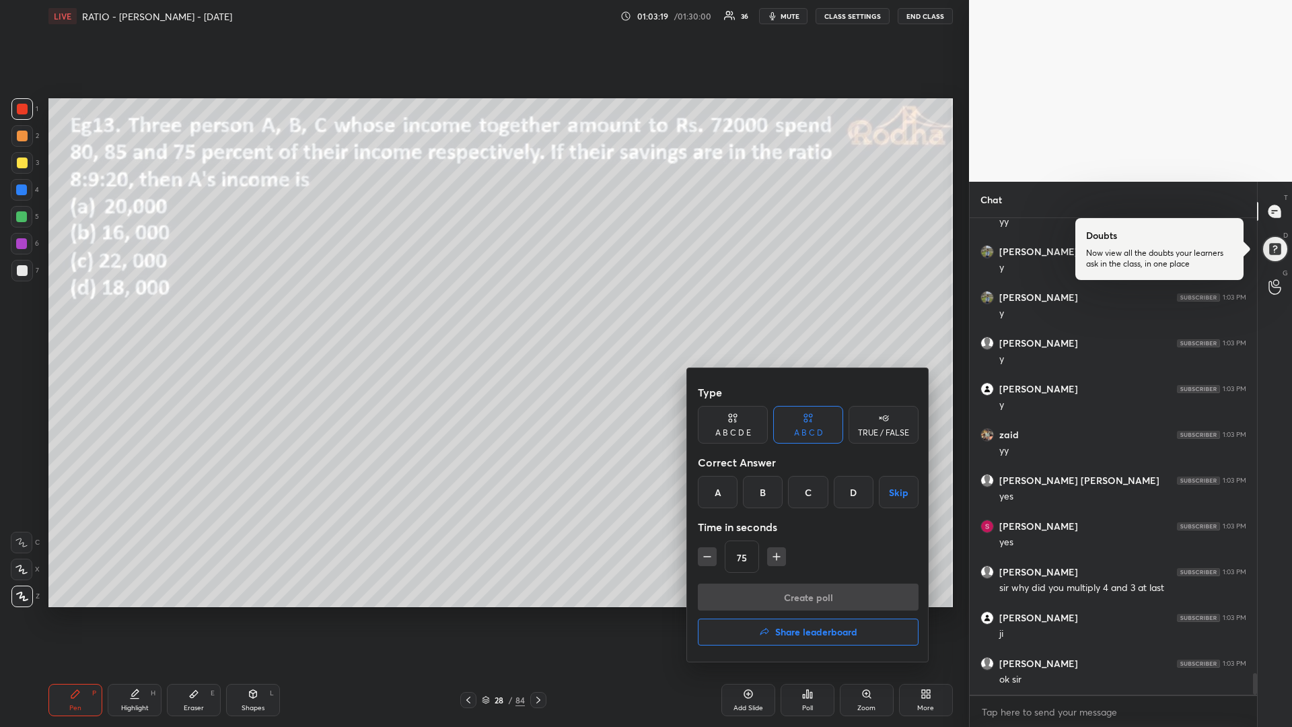
drag, startPoint x: 765, startPoint y: 497, endPoint x: 726, endPoint y: 549, distance: 64.5
click at [761, 498] on div "B" at bounding box center [763, 492] width 40 height 32
click at [707, 560] on icon "button" at bounding box center [707, 556] width 13 height 13
type input "60"
click at [771, 598] on button "Create poll" at bounding box center [808, 597] width 221 height 27
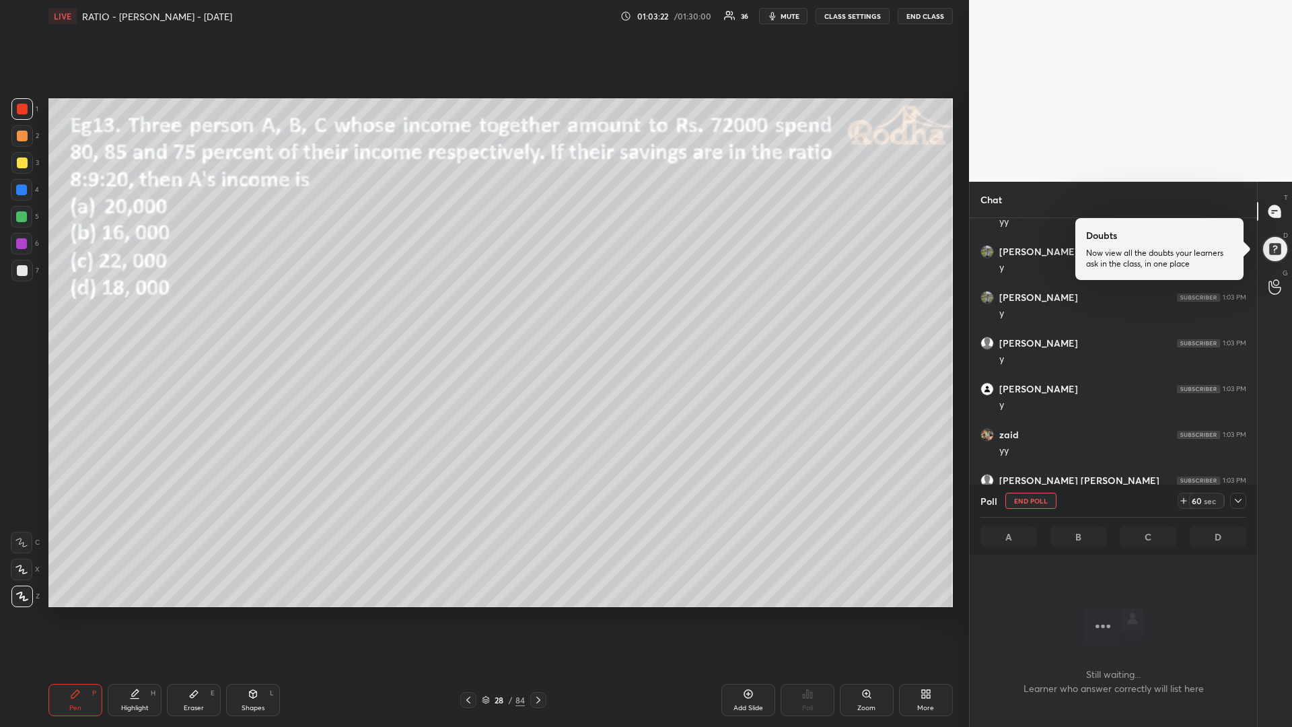
scroll to position [9681, 0]
click at [23, 168] on div at bounding box center [22, 163] width 22 height 22
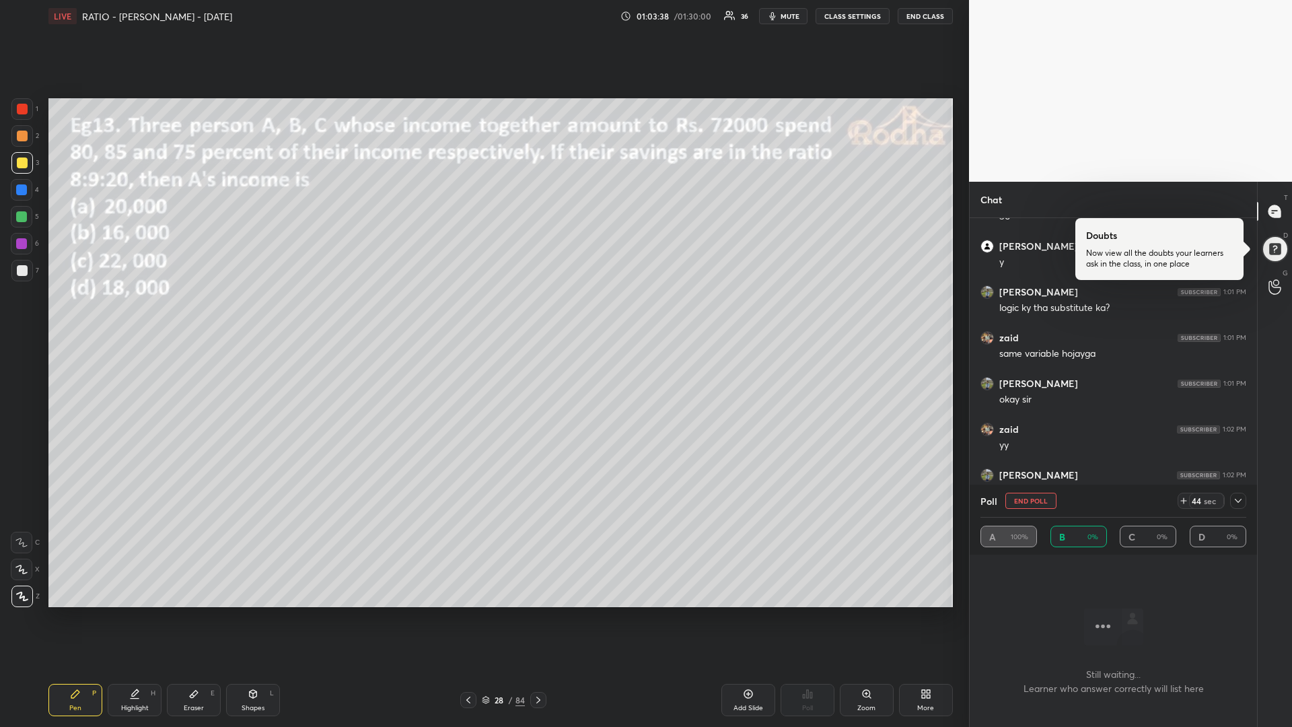
scroll to position [10023, 0]
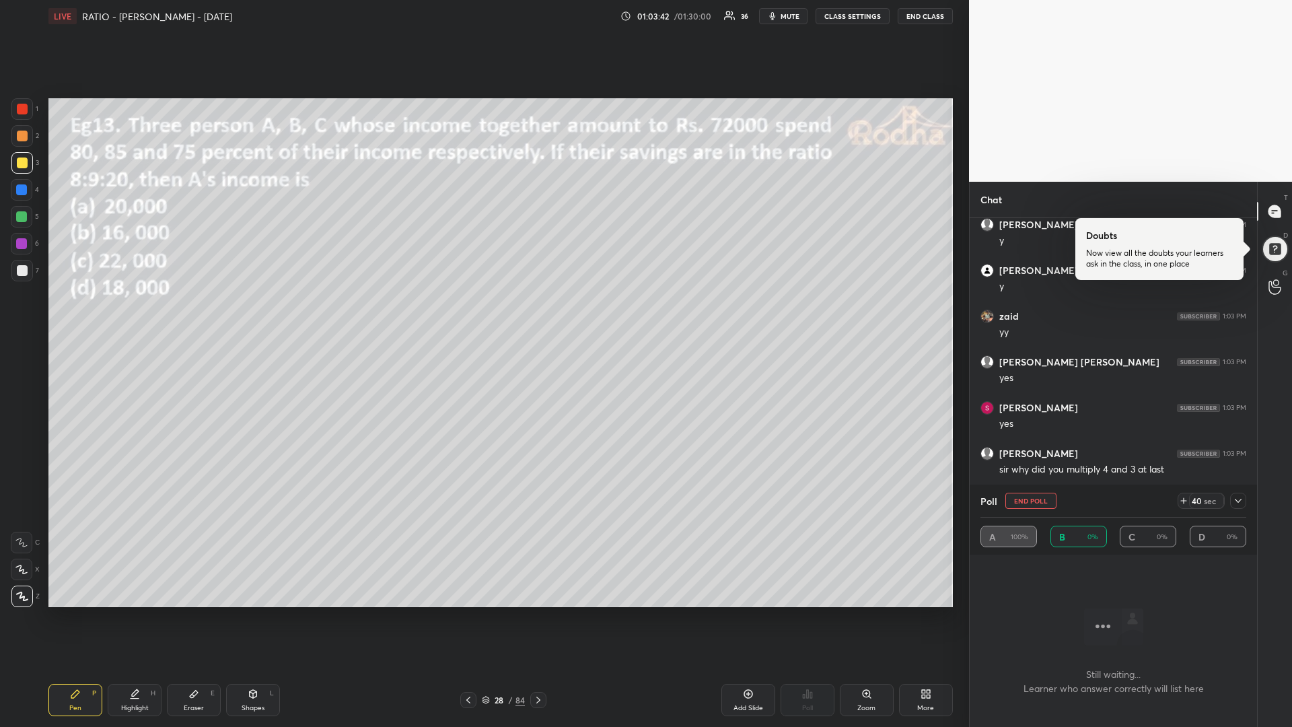
drag, startPoint x: 22, startPoint y: 219, endPoint x: 7, endPoint y: 238, distance: 24.5
click at [21, 219] on div at bounding box center [21, 216] width 11 height 11
click at [20, 164] on div at bounding box center [22, 163] width 11 height 11
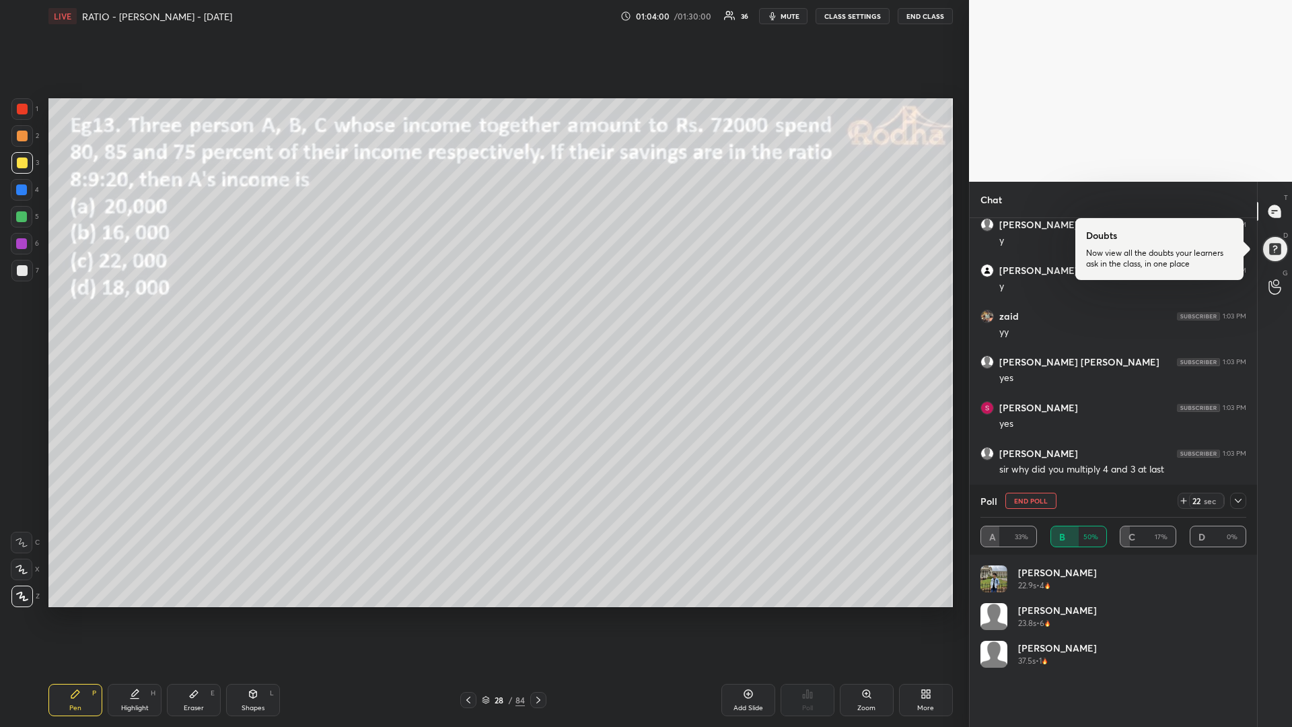
drag, startPoint x: 26, startPoint y: 214, endPoint x: 12, endPoint y: 220, distance: 15.4
click at [25, 213] on div at bounding box center [21, 216] width 11 height 11
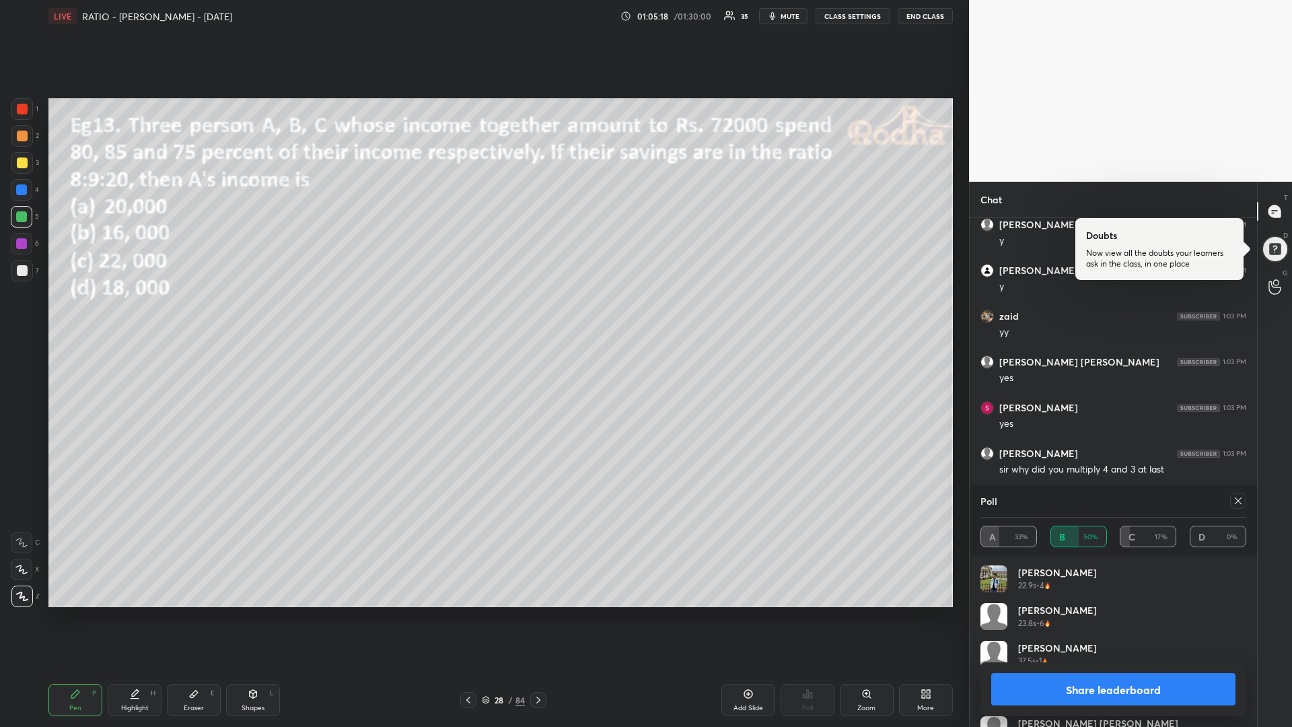
click at [24, 165] on div at bounding box center [22, 163] width 22 height 22
click at [1235, 502] on icon at bounding box center [1238, 500] width 11 height 11
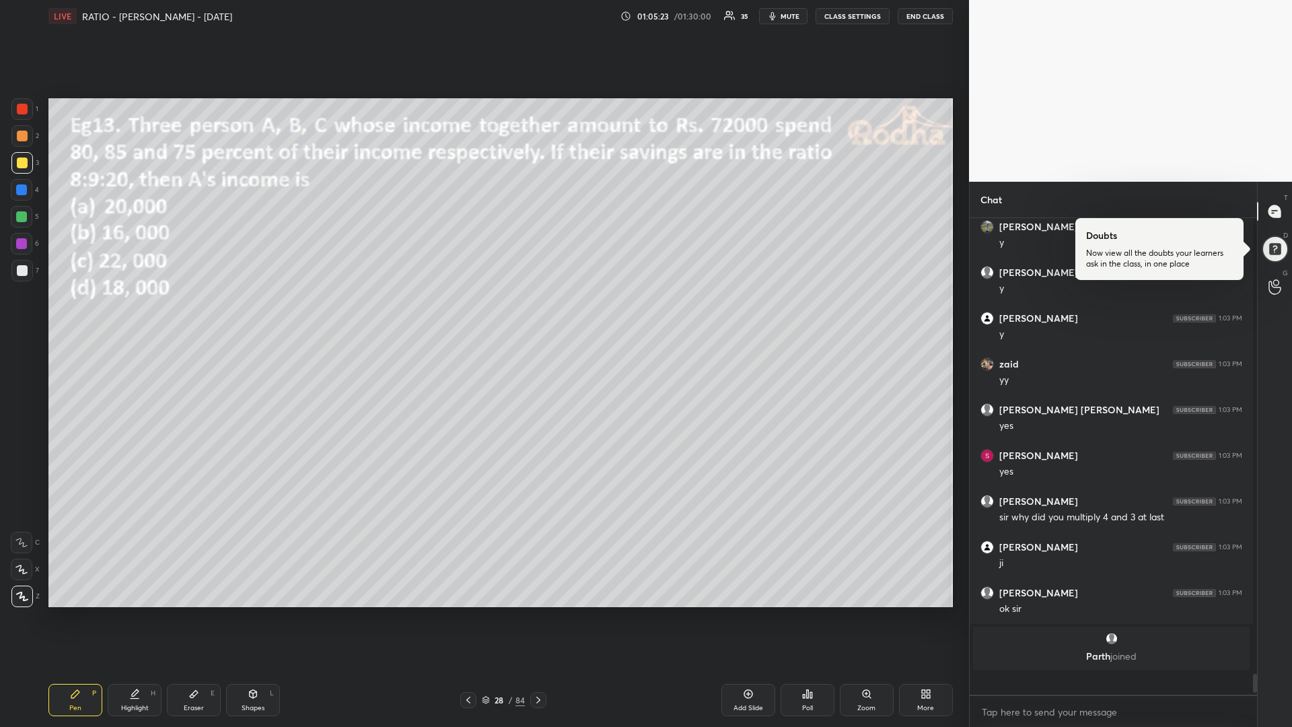
scroll to position [473, 283]
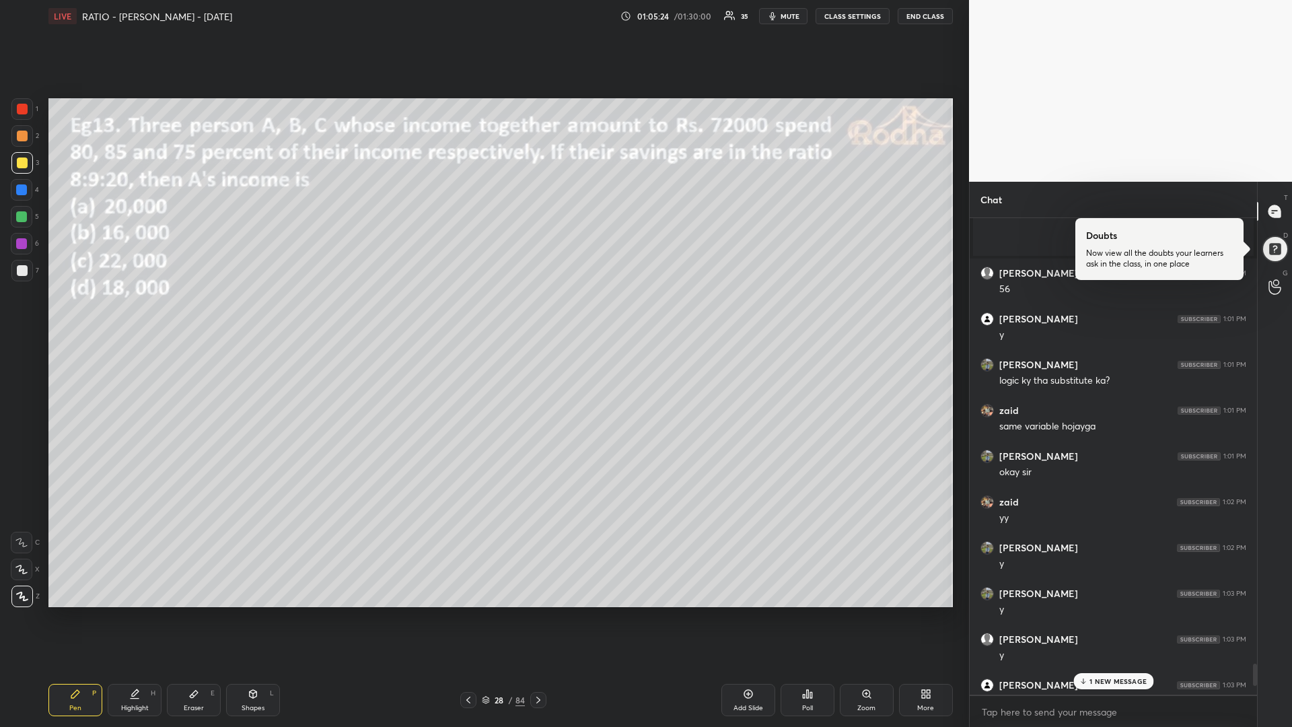
click at [1093, 613] on p "1 NEW MESSAGE" at bounding box center [1118, 681] width 57 height 8
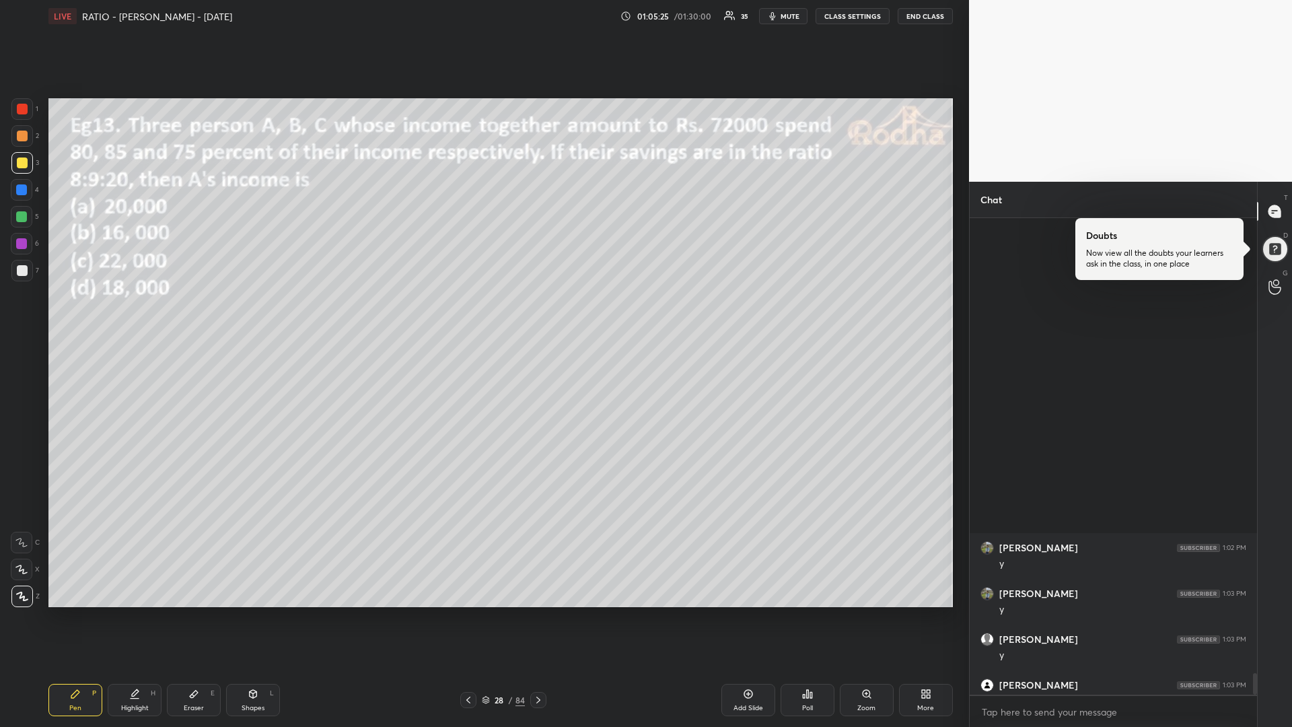
scroll to position [10011, 0]
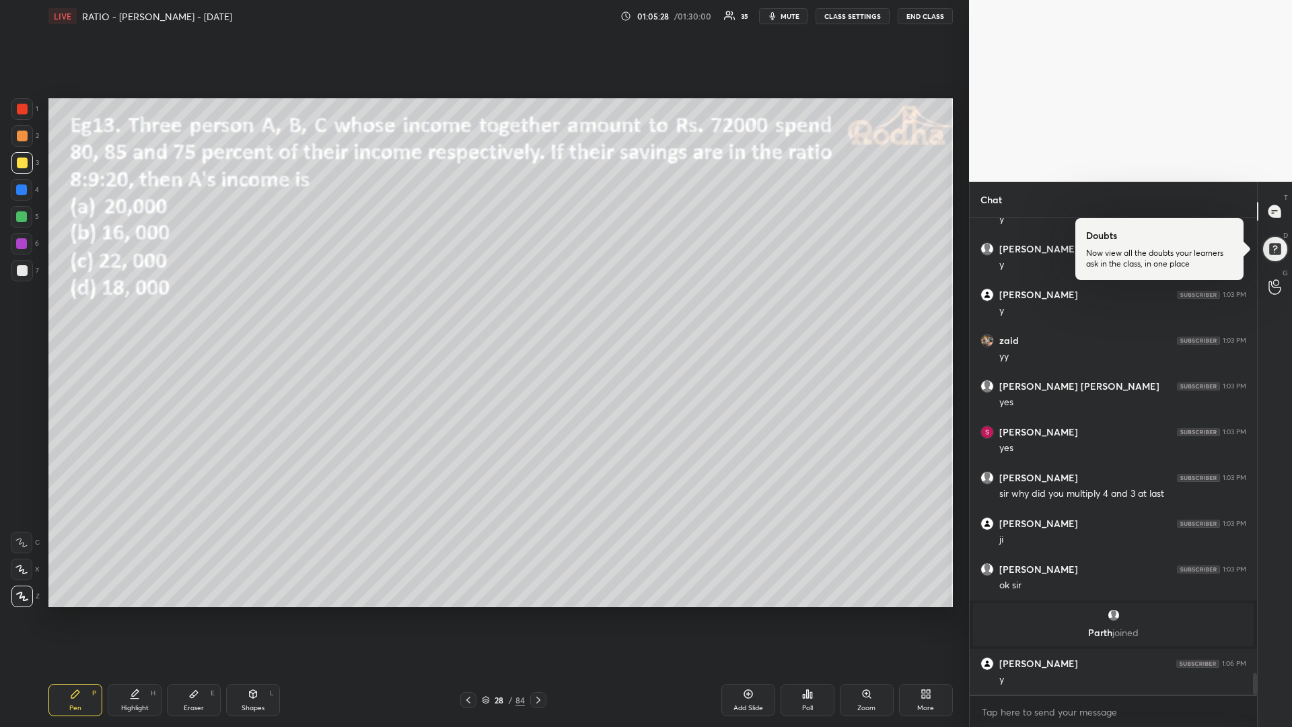
click at [24, 116] on div at bounding box center [22, 109] width 22 height 22
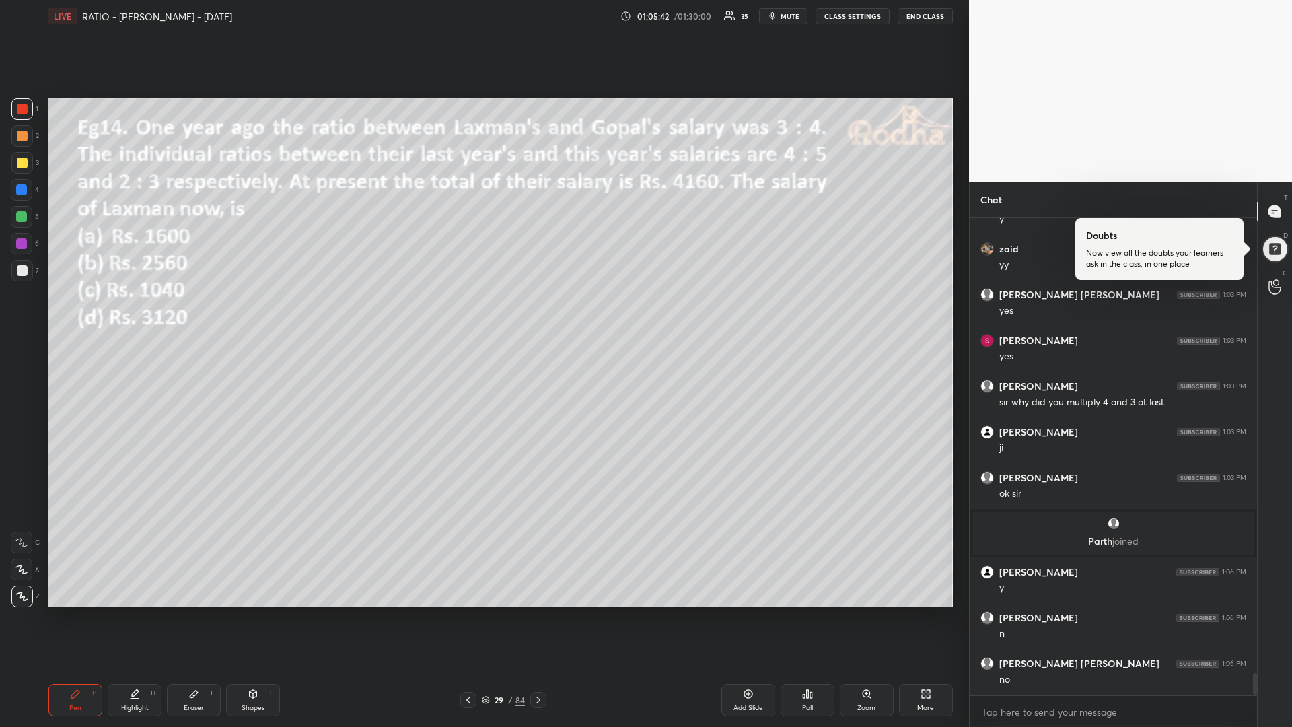
scroll to position [10149, 0]
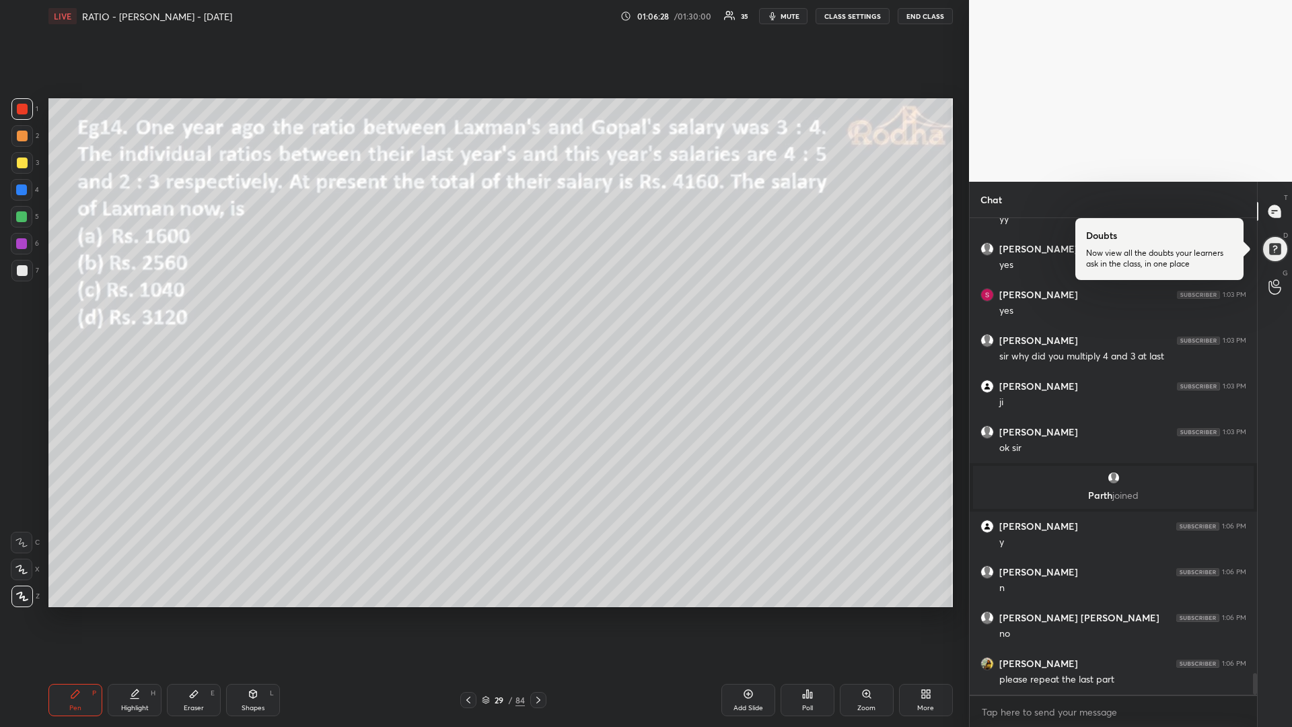
click at [804, 613] on div "Poll" at bounding box center [808, 700] width 54 height 32
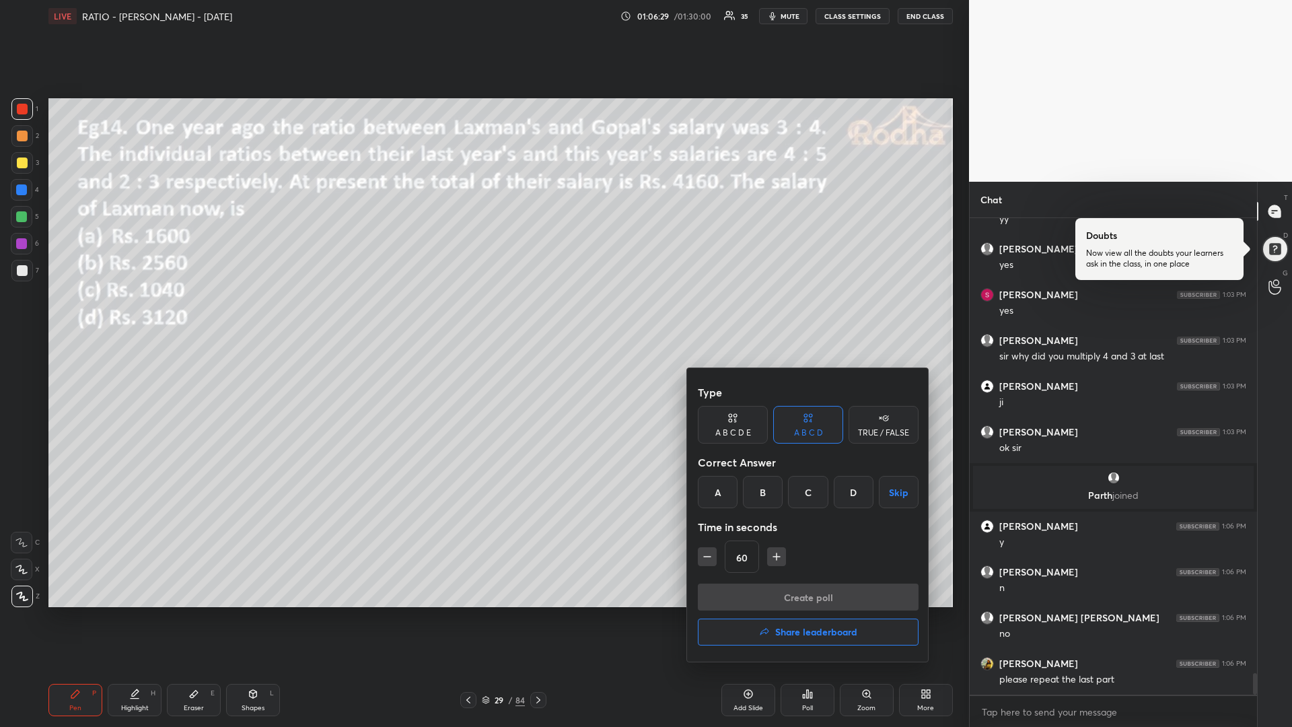
click at [718, 493] on div "A" at bounding box center [718, 492] width 40 height 32
click at [764, 594] on button "Create poll" at bounding box center [808, 597] width 221 height 27
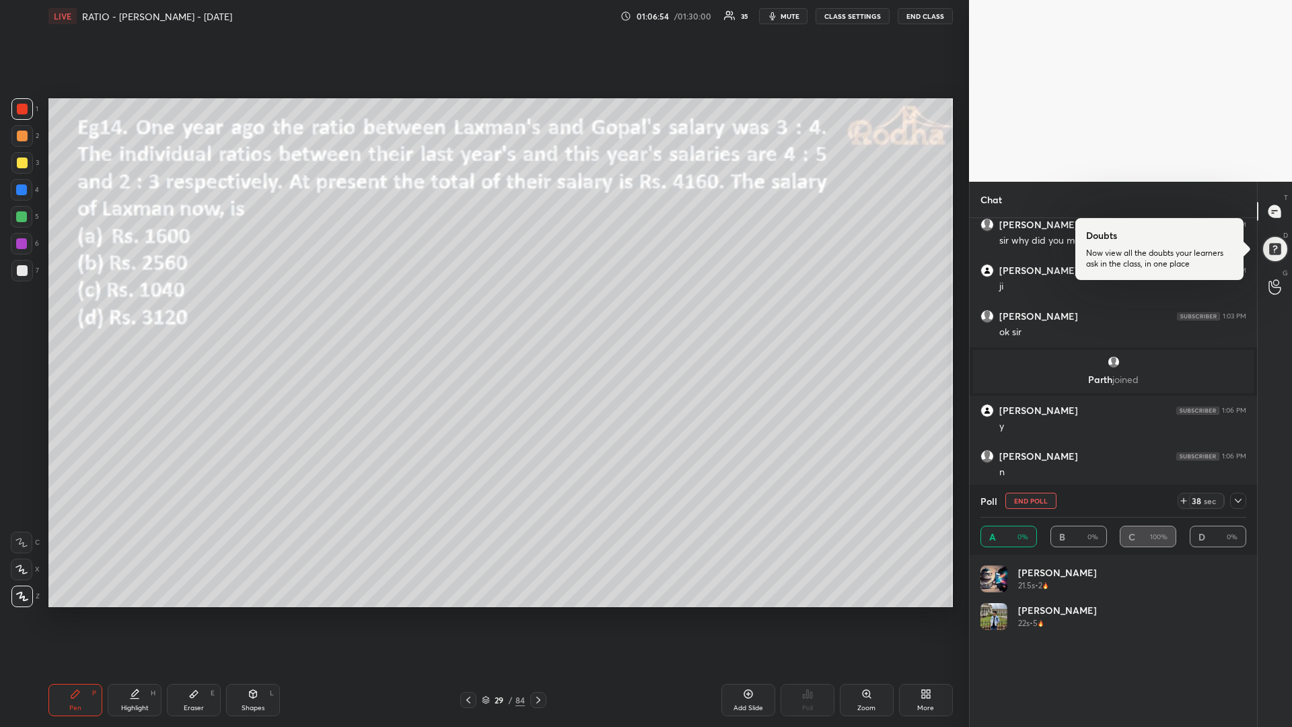
scroll to position [158, 262]
click at [20, 219] on div at bounding box center [21, 216] width 11 height 11
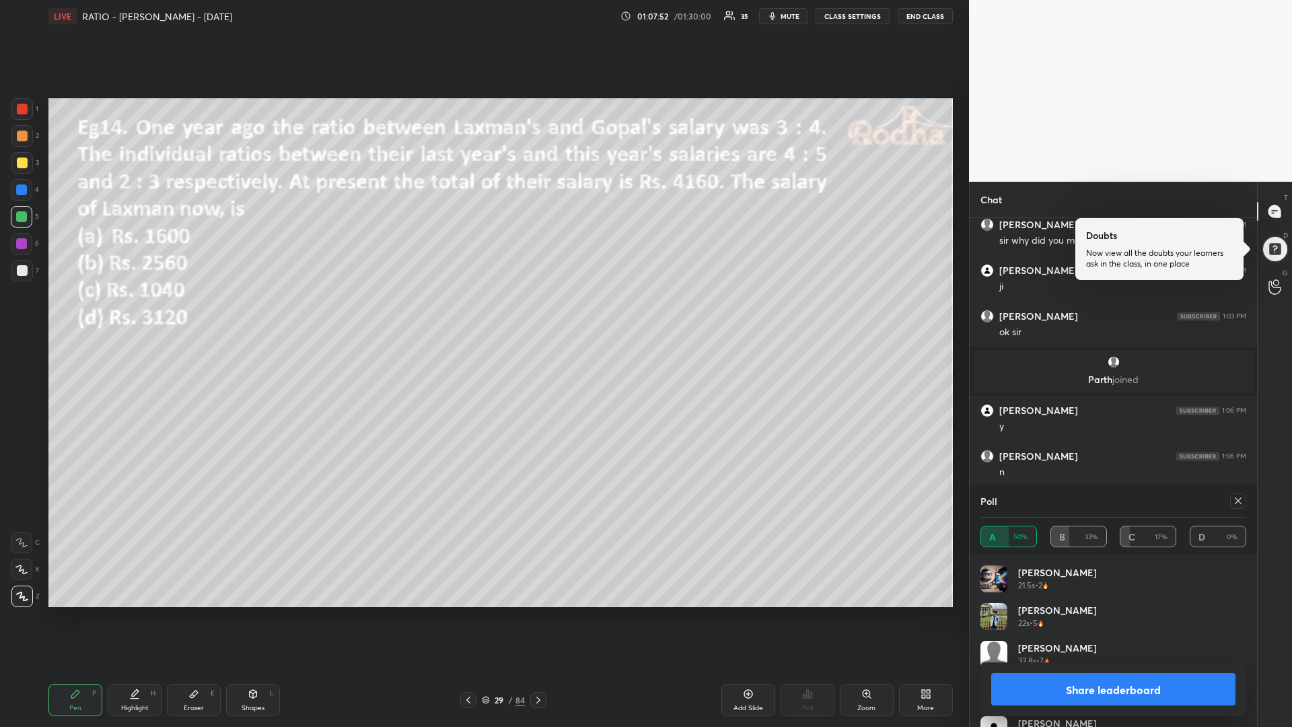
click at [1234, 506] on icon at bounding box center [1238, 500] width 11 height 11
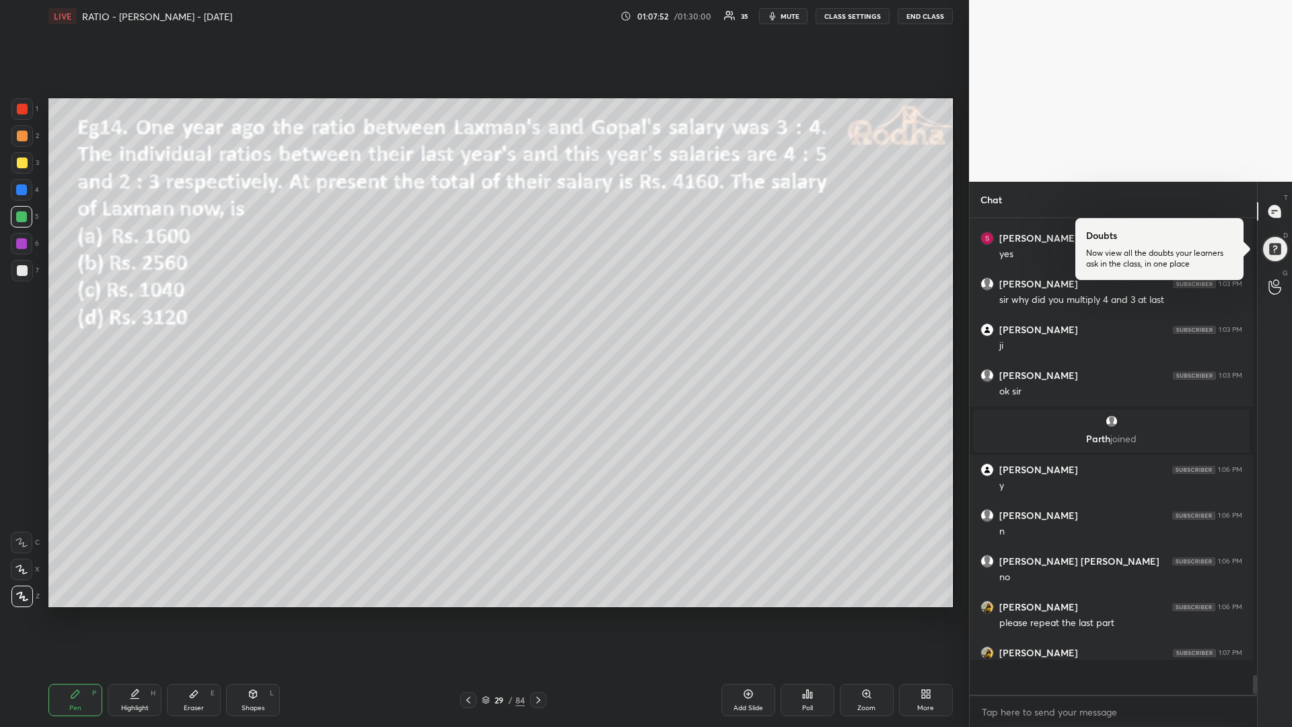
scroll to position [5, 5]
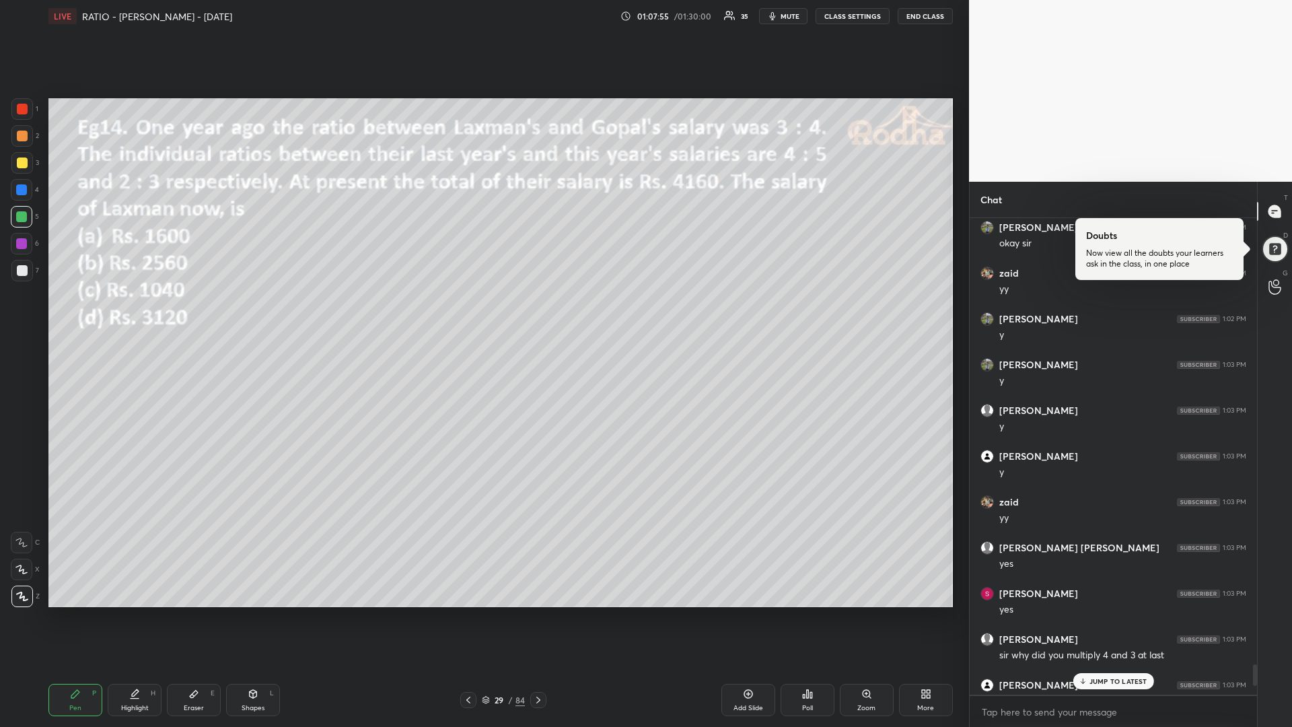
click at [21, 164] on div at bounding box center [22, 163] width 11 height 11
click at [24, 215] on div at bounding box center [21, 216] width 11 height 11
click at [1132, 613] on p "JUMP TO LATEST" at bounding box center [1119, 681] width 58 height 8
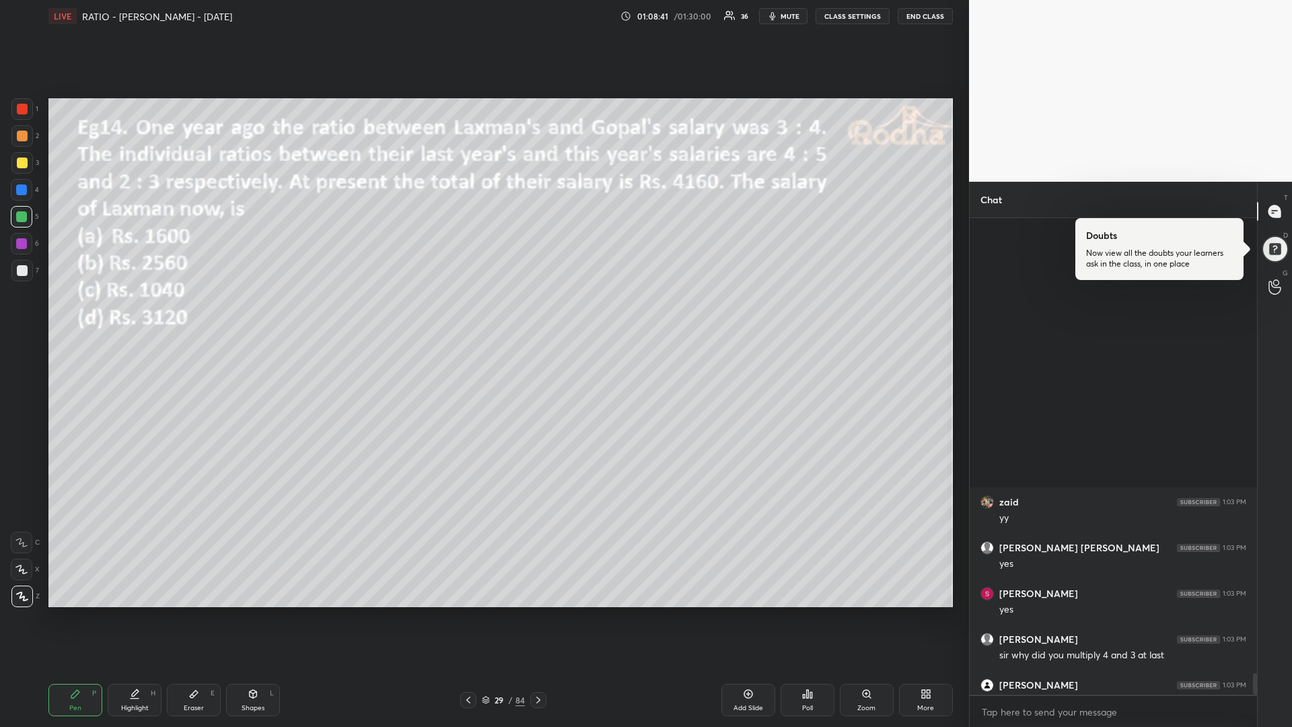
scroll to position [10134, 0]
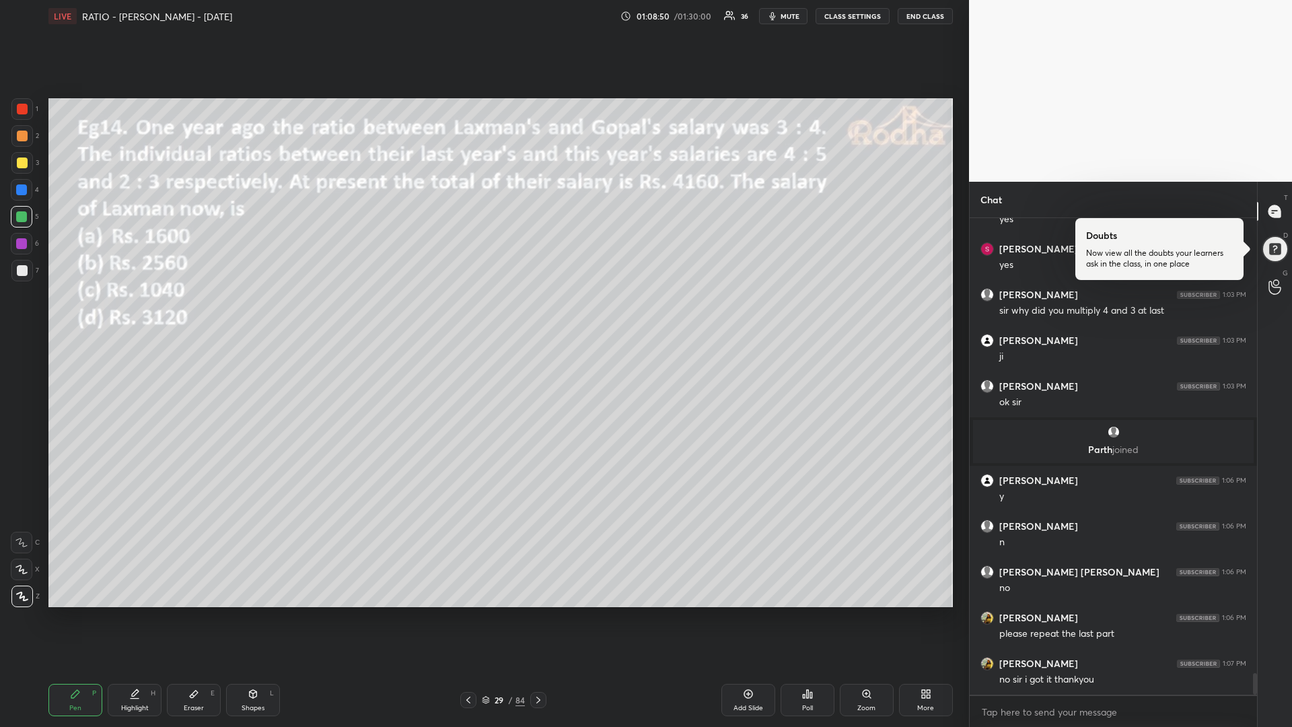
click at [26, 219] on div at bounding box center [22, 217] width 22 height 22
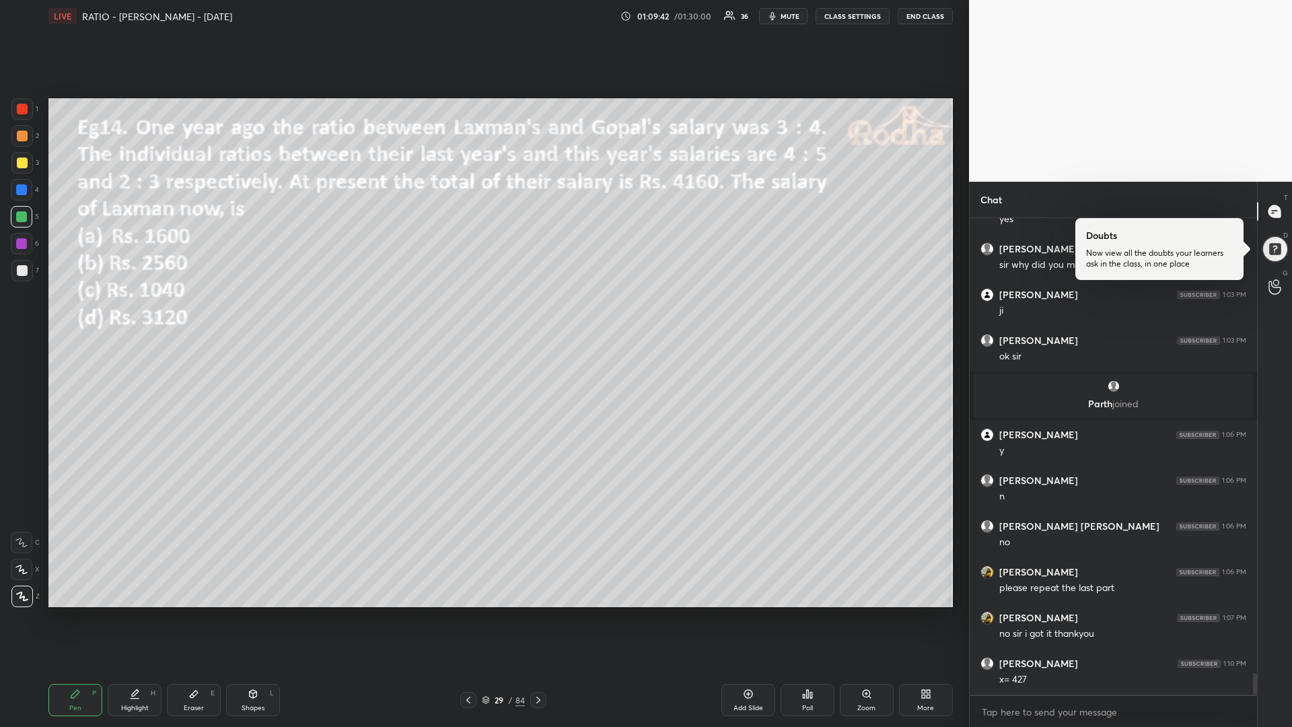
click at [22, 195] on div at bounding box center [21, 189] width 11 height 11
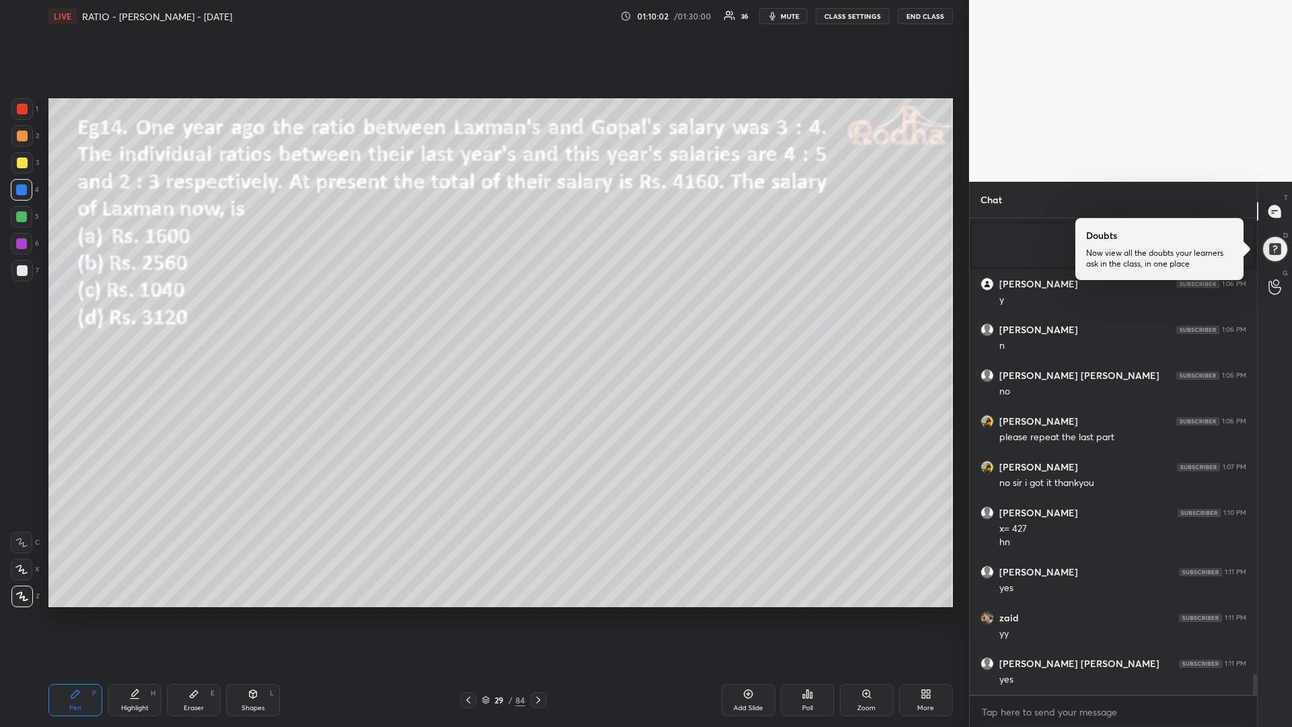
scroll to position [10376, 0]
drag, startPoint x: 26, startPoint y: 163, endPoint x: 16, endPoint y: 162, distance: 10.2
click at [26, 162] on div at bounding box center [22, 163] width 11 height 11
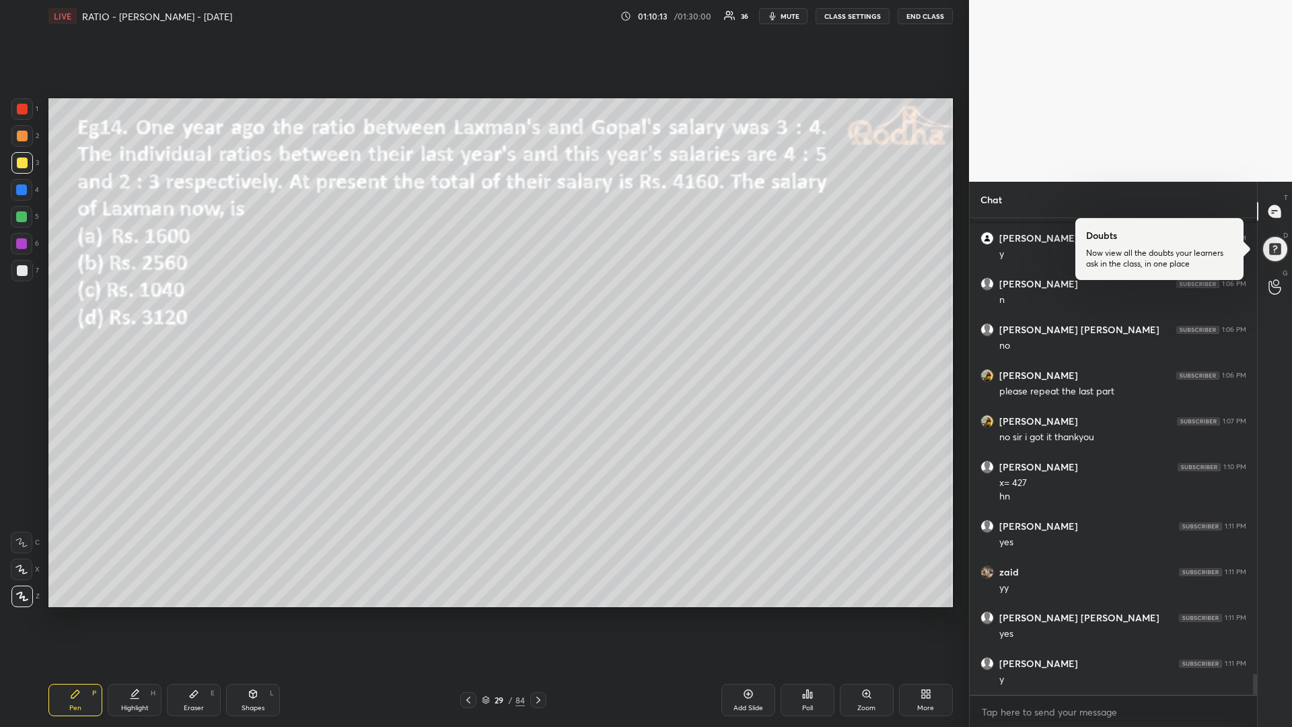
click at [742, 613] on div "Add Slide" at bounding box center [749, 700] width 54 height 32
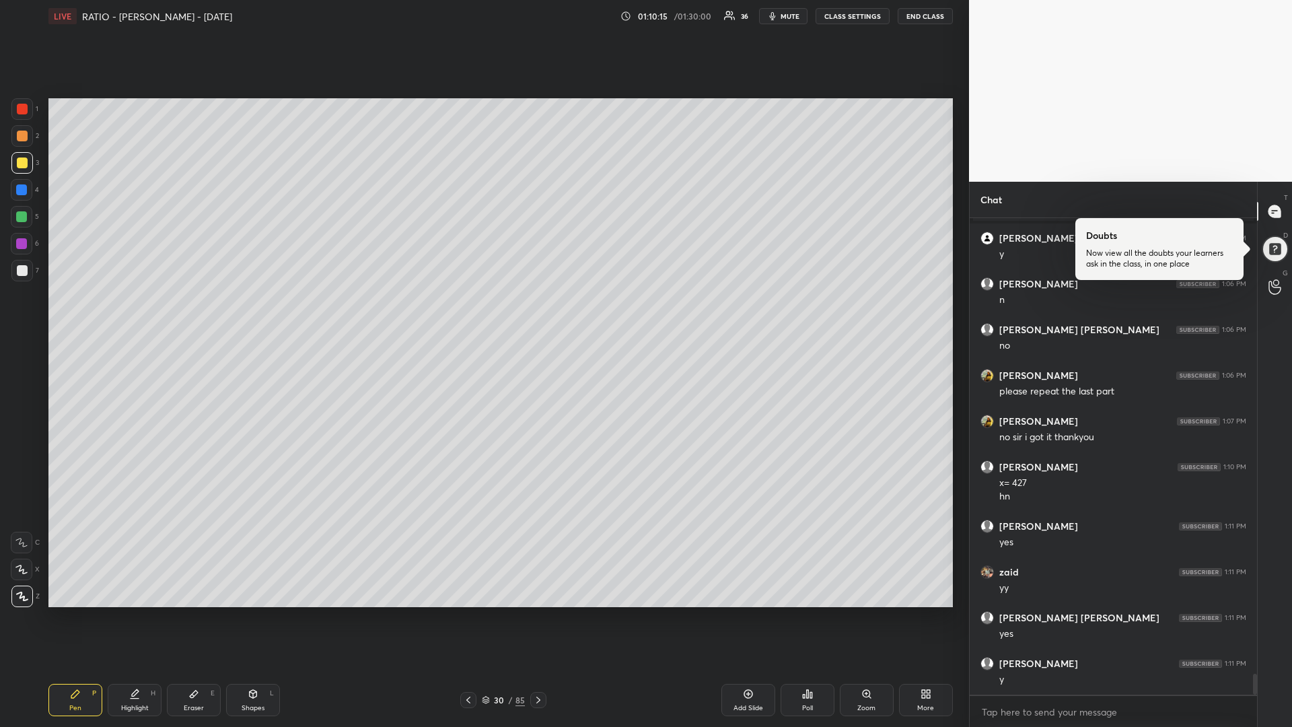
click at [23, 164] on div at bounding box center [22, 163] width 11 height 11
drag, startPoint x: 27, startPoint y: 217, endPoint x: 19, endPoint y: 214, distance: 8.5
click at [25, 215] on div at bounding box center [21, 216] width 11 height 11
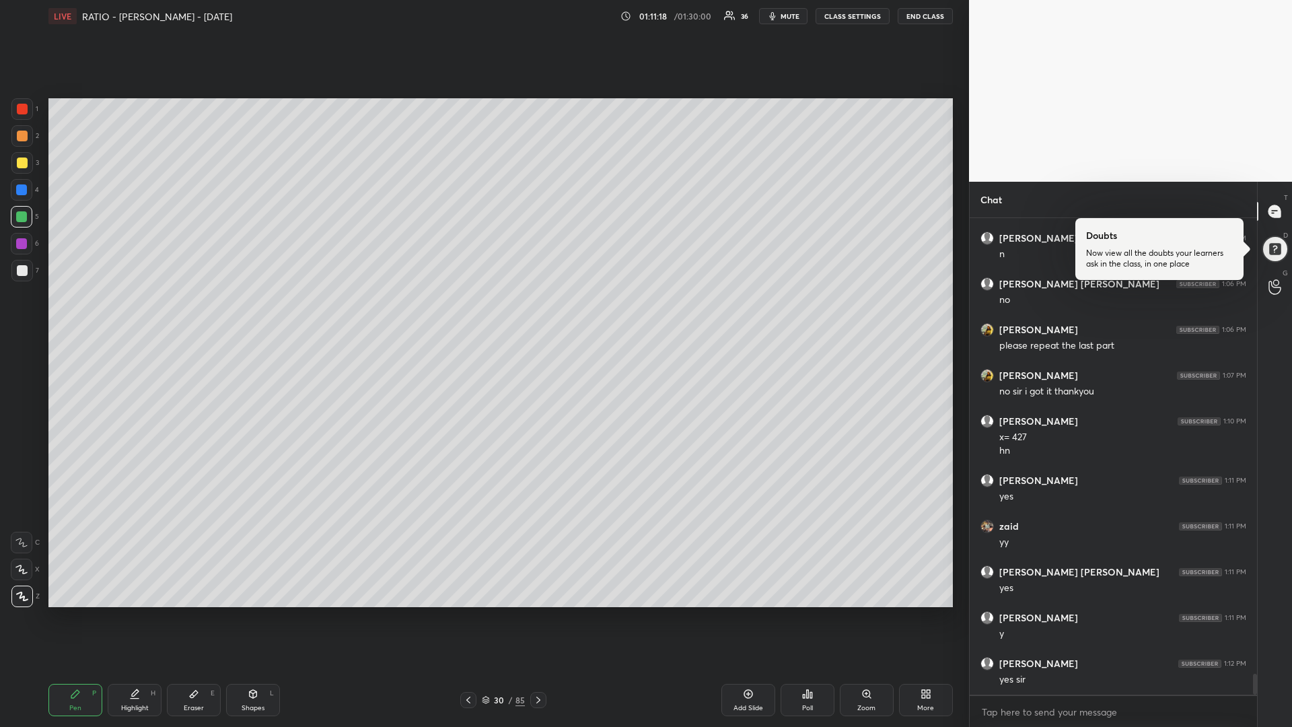
click at [24, 114] on div at bounding box center [22, 109] width 22 height 22
drag, startPoint x: 26, startPoint y: 219, endPoint x: 15, endPoint y: 219, distance: 11.4
click at [24, 218] on div at bounding box center [21, 216] width 11 height 11
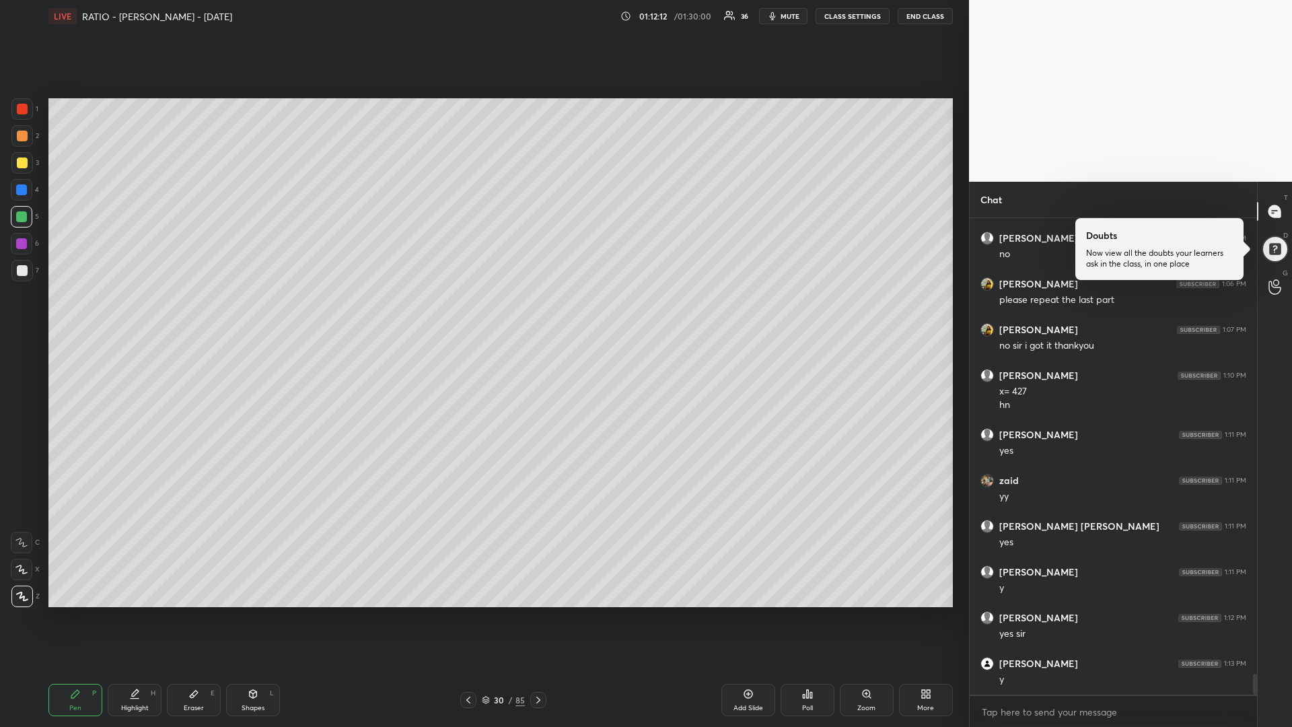
click at [28, 164] on div at bounding box center [22, 163] width 22 height 22
drag, startPoint x: 24, startPoint y: 216, endPoint x: 4, endPoint y: 214, distance: 20.3
click at [23, 212] on div at bounding box center [21, 216] width 11 height 11
click at [27, 161] on div at bounding box center [22, 163] width 11 height 11
click at [25, 271] on div at bounding box center [22, 270] width 11 height 11
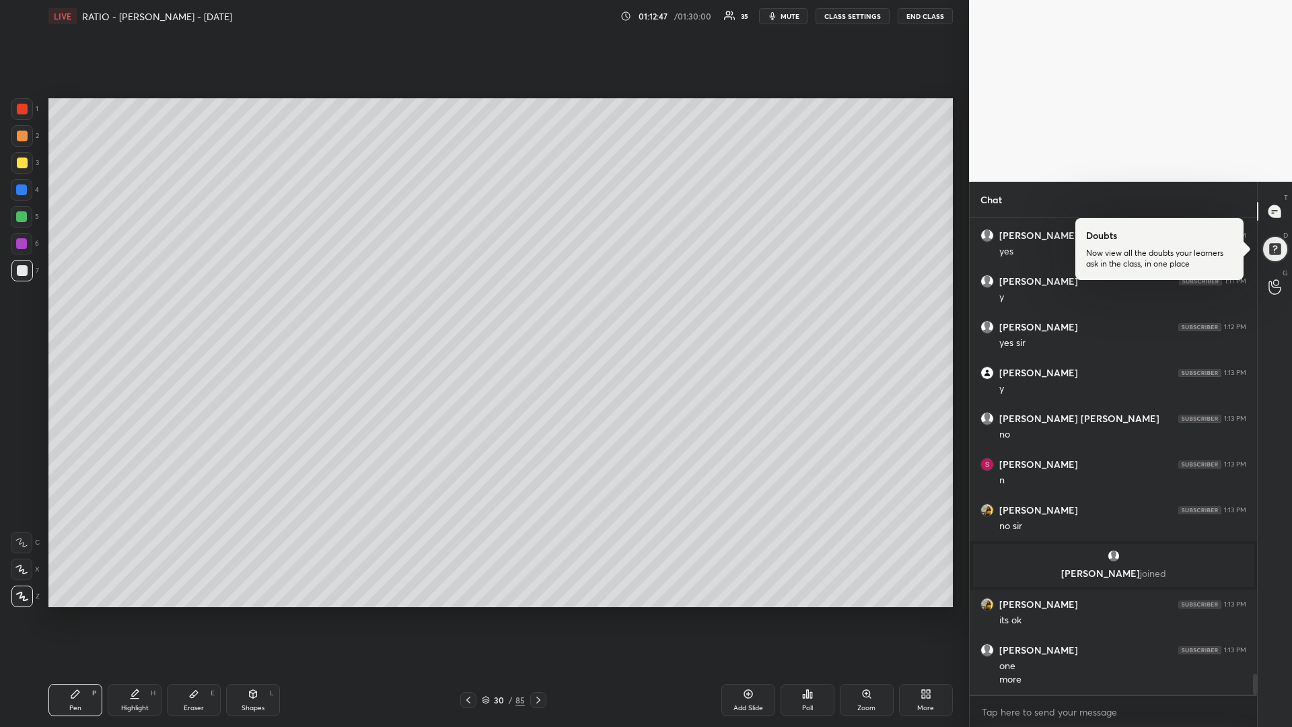
scroll to position [10596, 0]
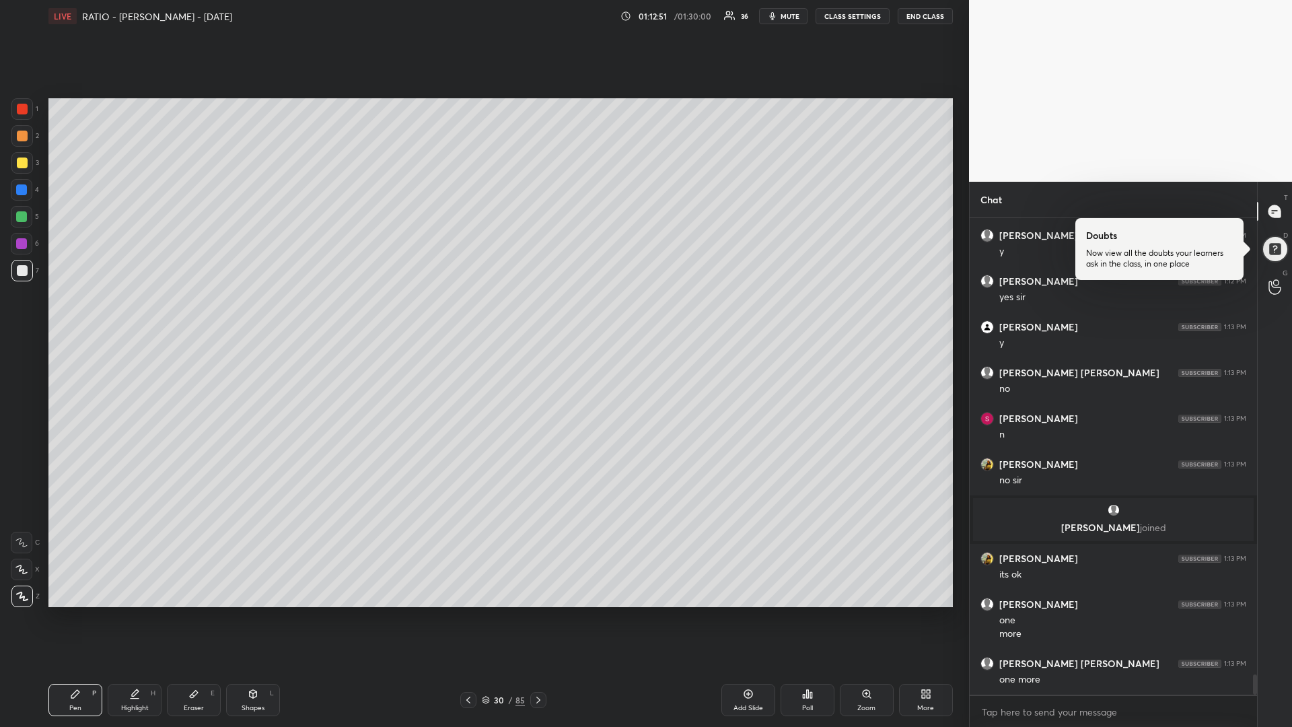
drag, startPoint x: 741, startPoint y: 699, endPoint x: 749, endPoint y: 671, distance: 28.6
click at [739, 613] on div "Add Slide" at bounding box center [749, 700] width 54 height 32
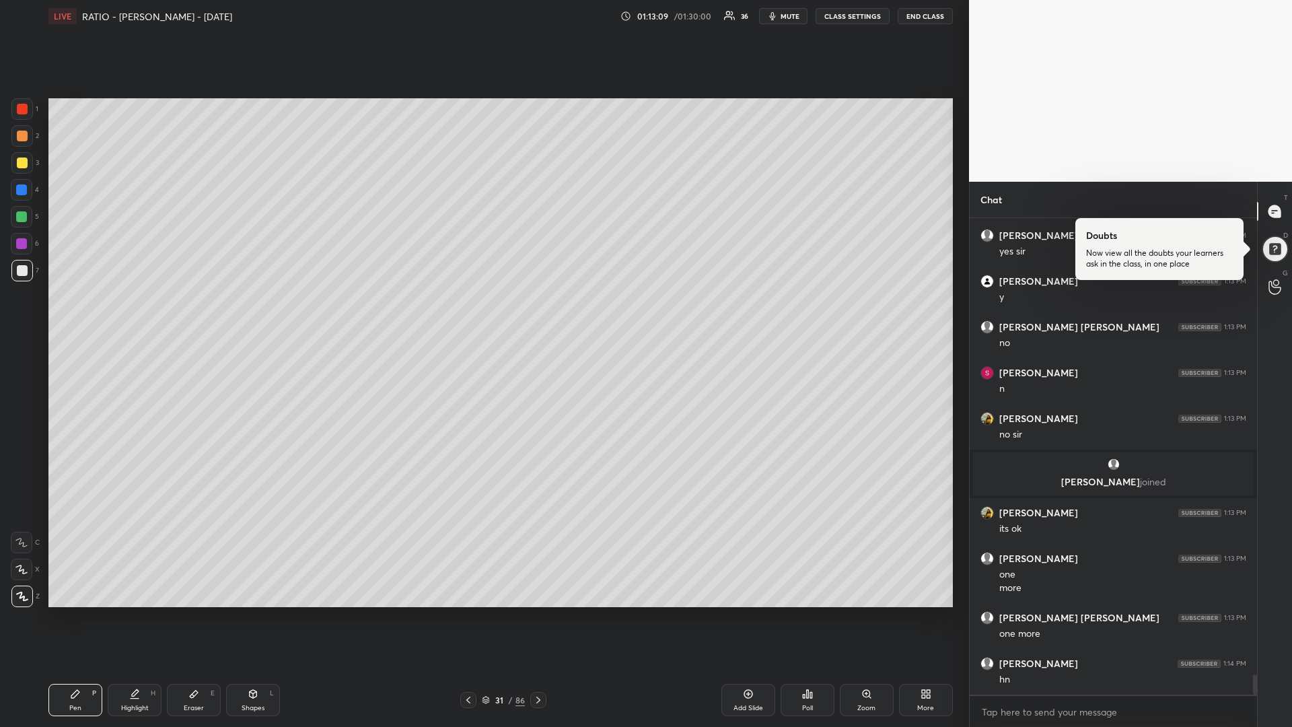
drag, startPoint x: 25, startPoint y: 166, endPoint x: 30, endPoint y: 178, distance: 13.6
click at [27, 166] on div at bounding box center [22, 163] width 22 height 22
click at [467, 613] on icon at bounding box center [468, 700] width 11 height 11
click at [543, 613] on icon at bounding box center [538, 700] width 11 height 11
drag, startPoint x: 23, startPoint y: 215, endPoint x: 39, endPoint y: 242, distance: 30.8
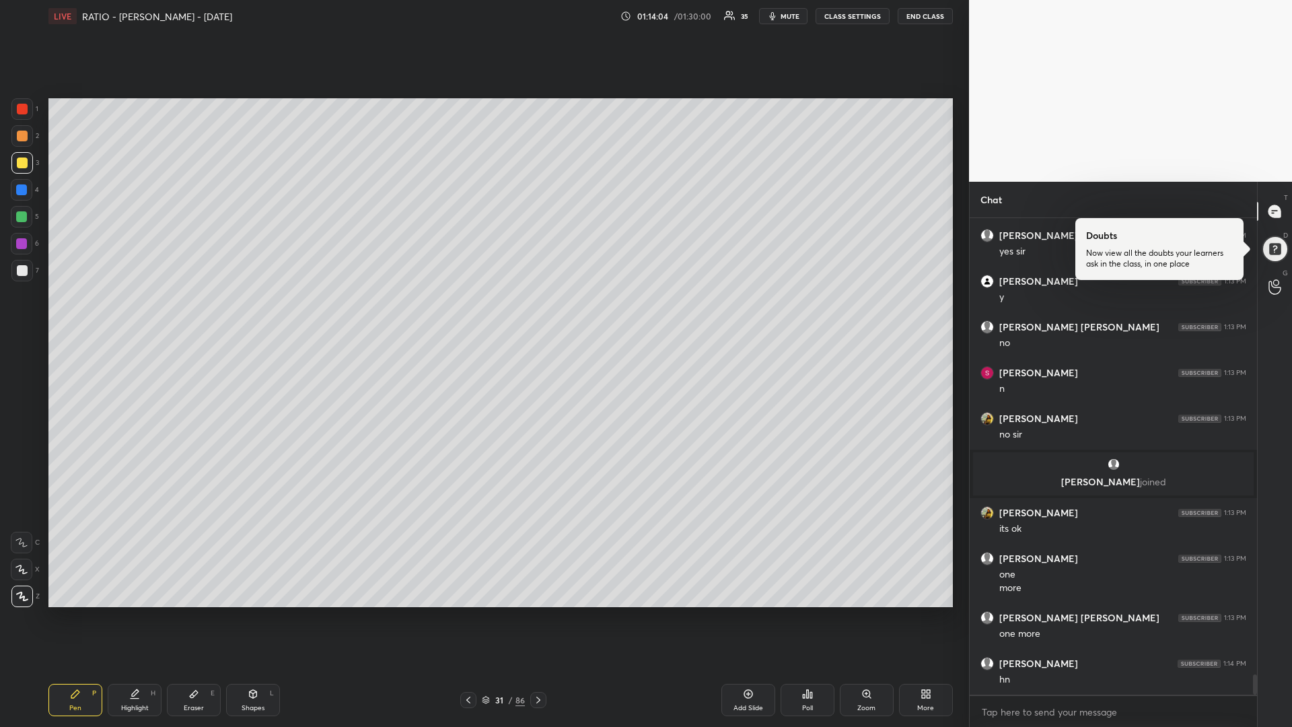
click at [22, 219] on div at bounding box center [21, 216] width 11 height 11
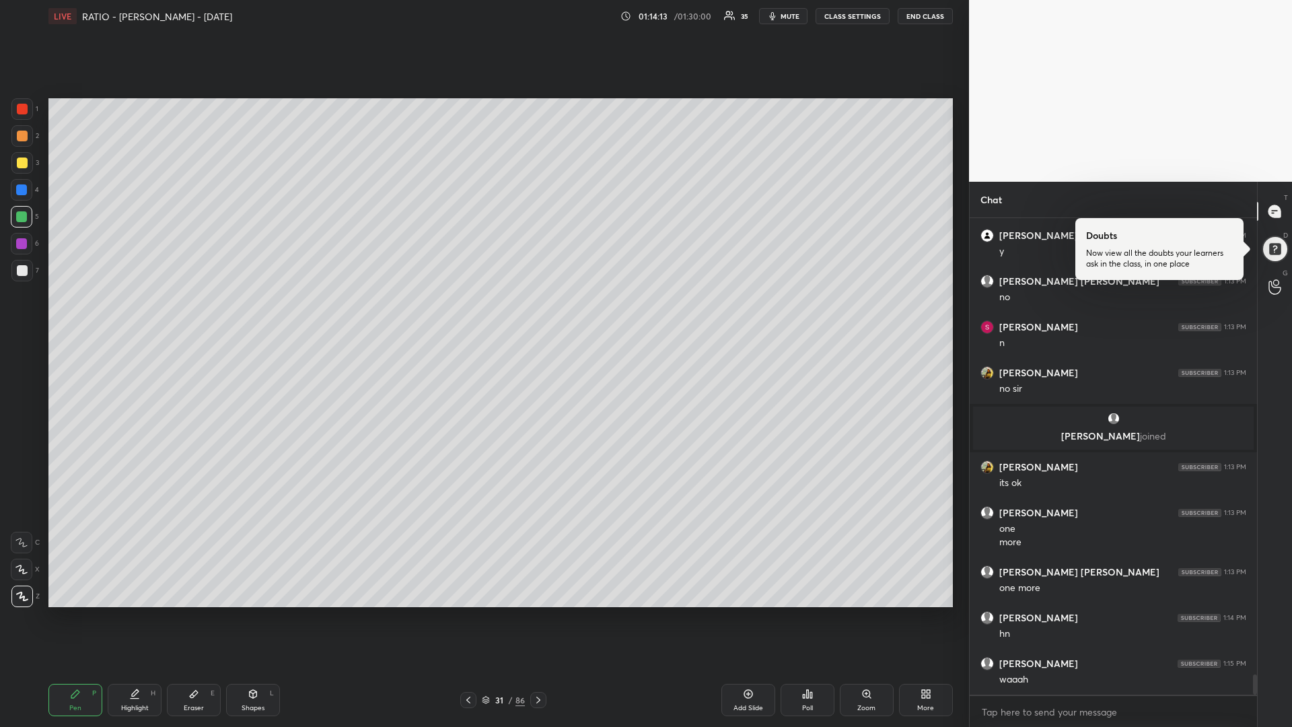
scroll to position [10733, 0]
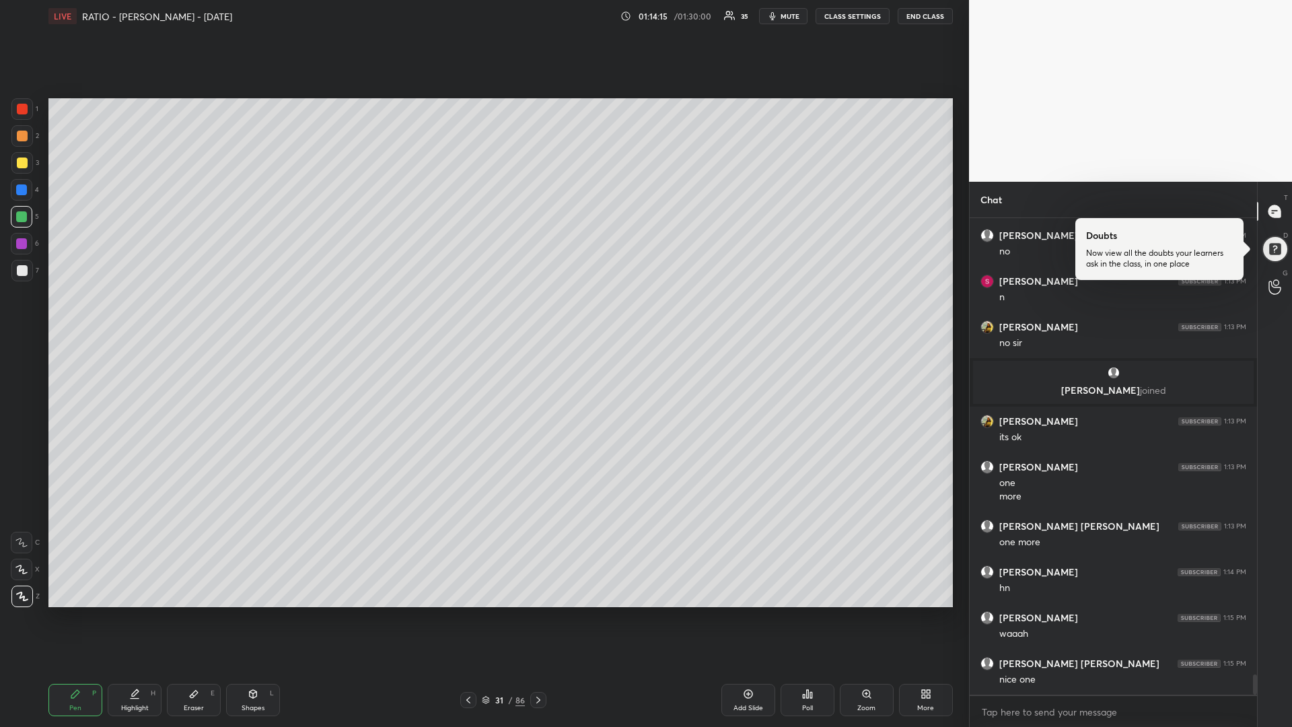
drag, startPoint x: 23, startPoint y: 164, endPoint x: 15, endPoint y: 166, distance: 8.3
click at [19, 164] on div at bounding box center [22, 163] width 11 height 11
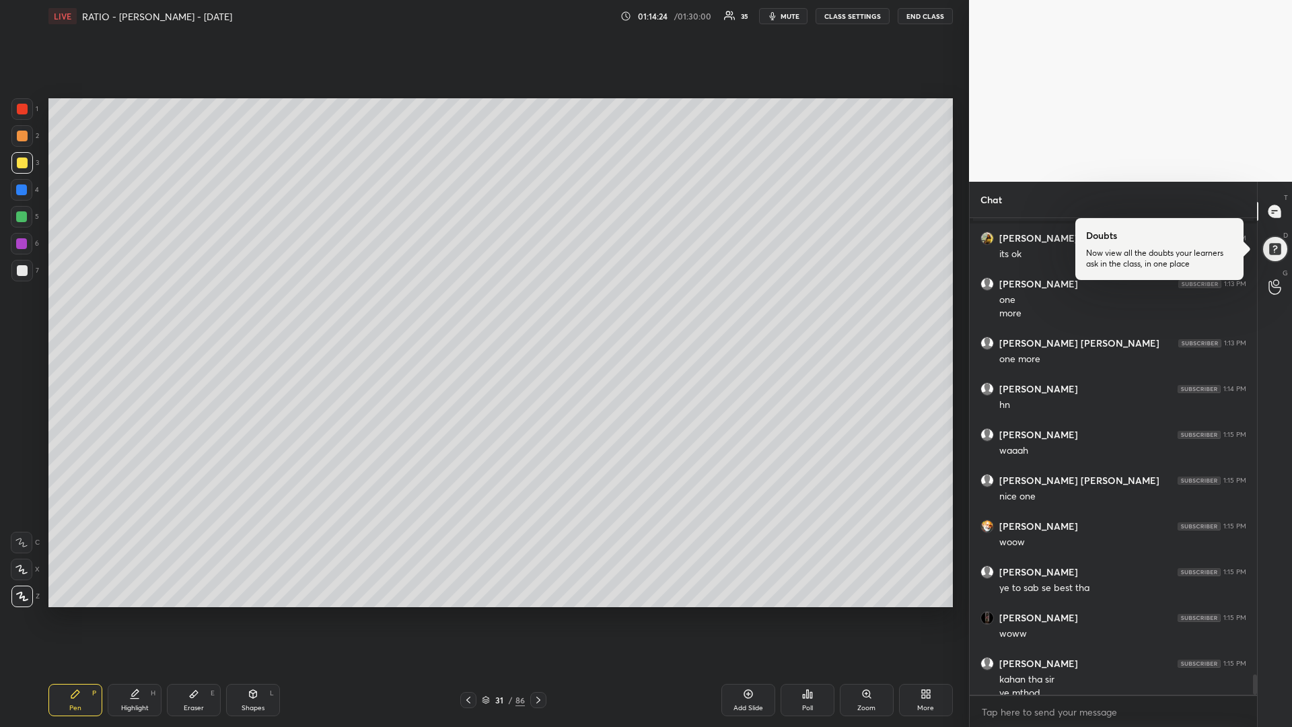
scroll to position [10929, 0]
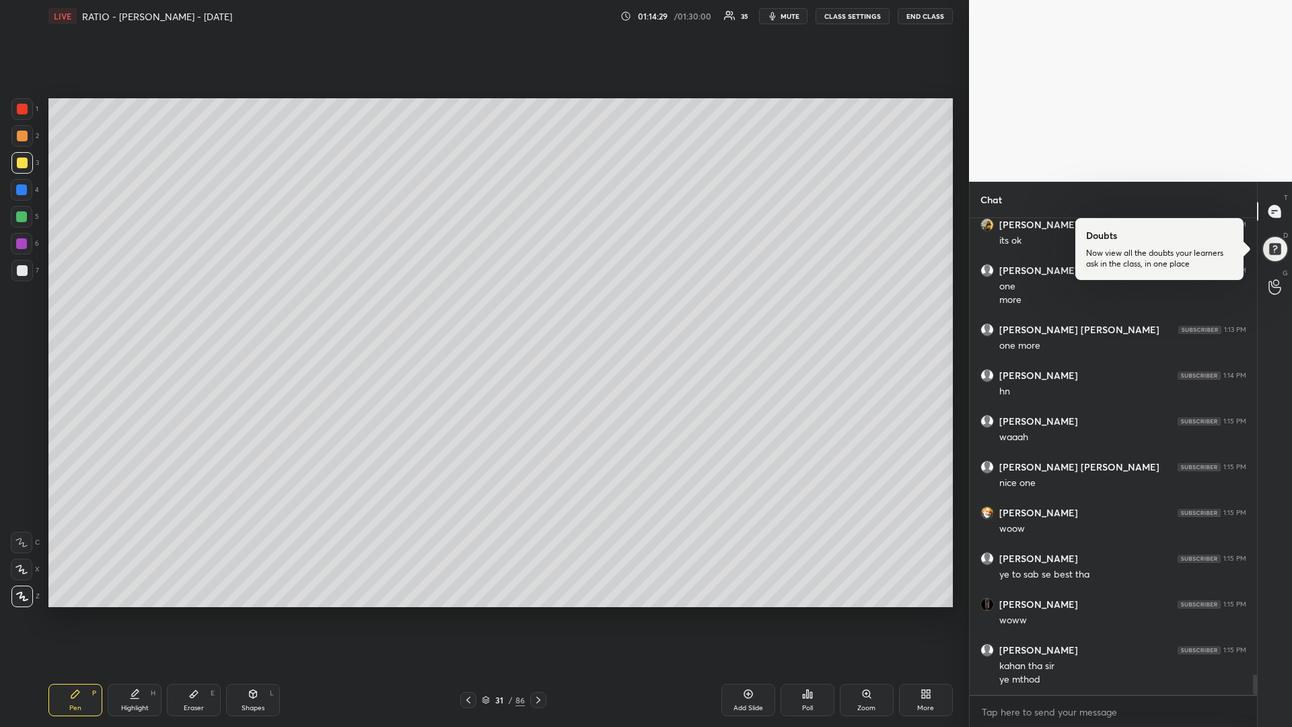
click at [26, 219] on div at bounding box center [22, 217] width 22 height 22
drag, startPoint x: 22, startPoint y: 166, endPoint x: 11, endPoint y: 162, distance: 10.9
click at [19, 164] on div at bounding box center [22, 163] width 11 height 11
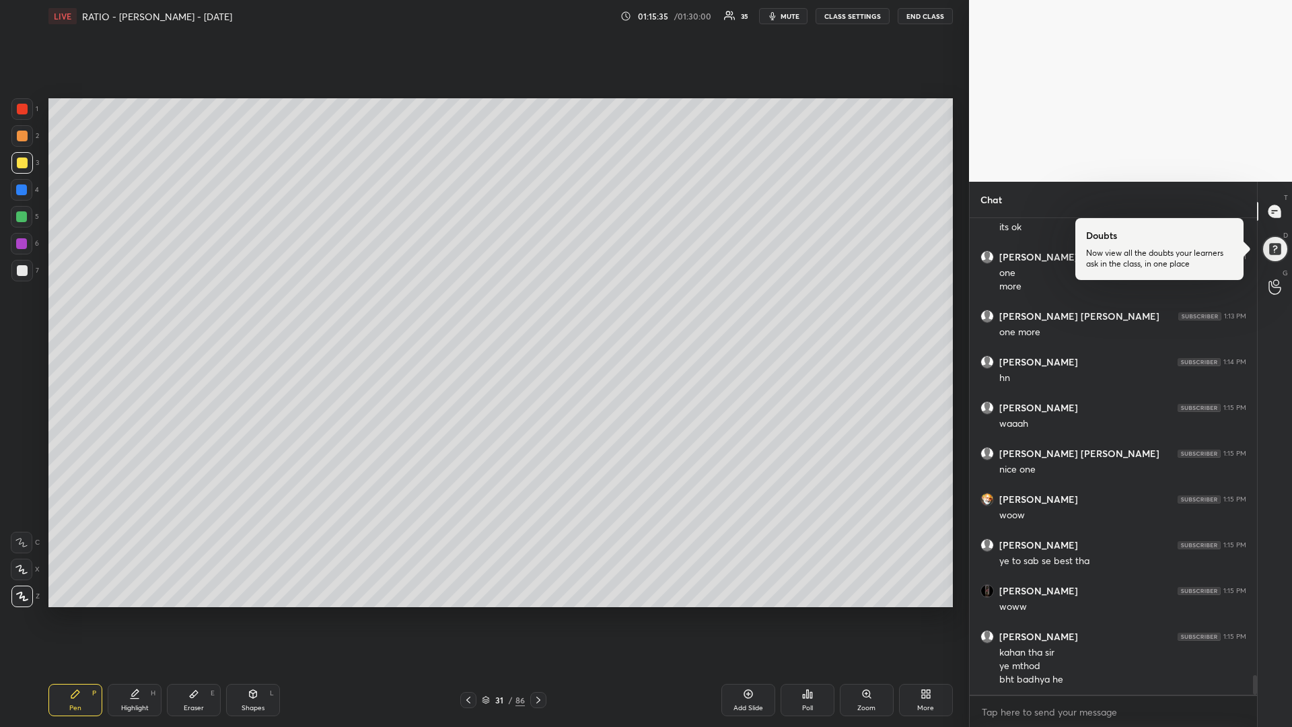
scroll to position [10989, 0]
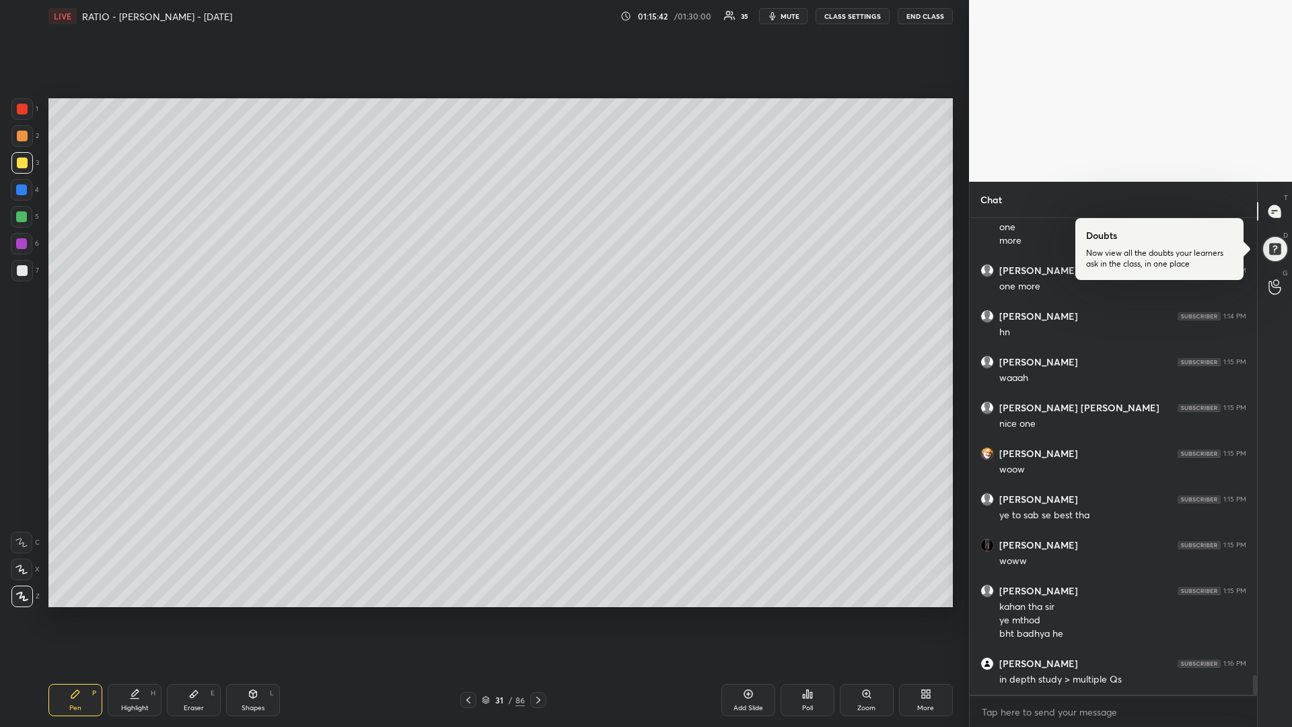
drag, startPoint x: 24, startPoint y: 219, endPoint x: 13, endPoint y: 226, distance: 12.7
click at [23, 217] on div at bounding box center [21, 216] width 11 height 11
drag, startPoint x: 25, startPoint y: 165, endPoint x: 13, endPoint y: 164, distance: 12.1
click at [24, 165] on div at bounding box center [22, 163] width 11 height 11
drag, startPoint x: 22, startPoint y: 217, endPoint x: 15, endPoint y: 212, distance: 8.8
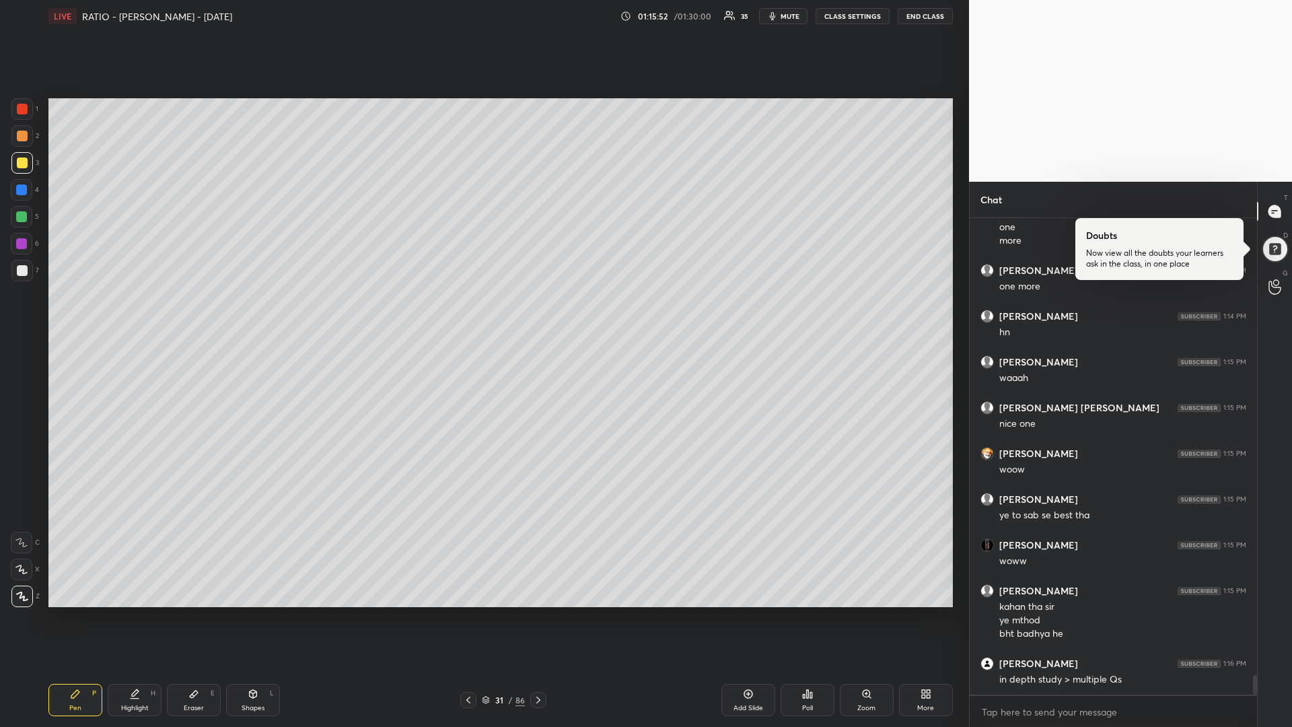
click at [20, 217] on div at bounding box center [21, 216] width 11 height 11
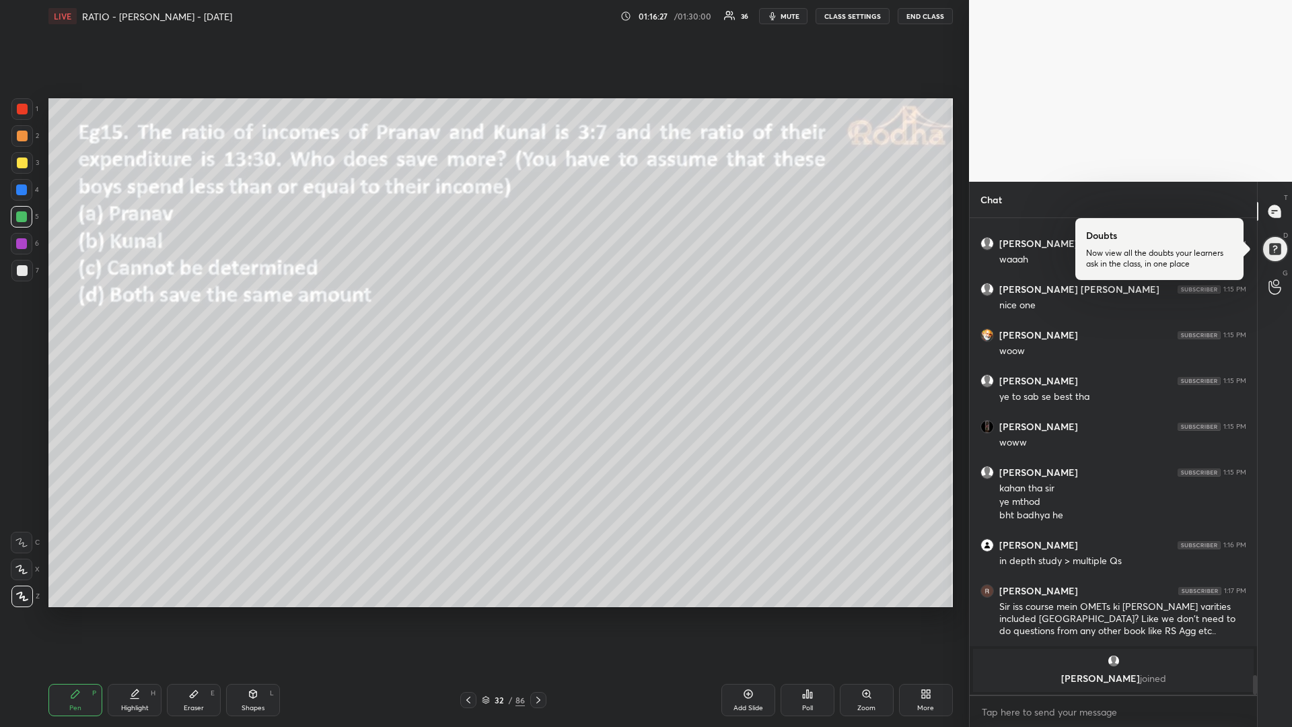
scroll to position [10967, 0]
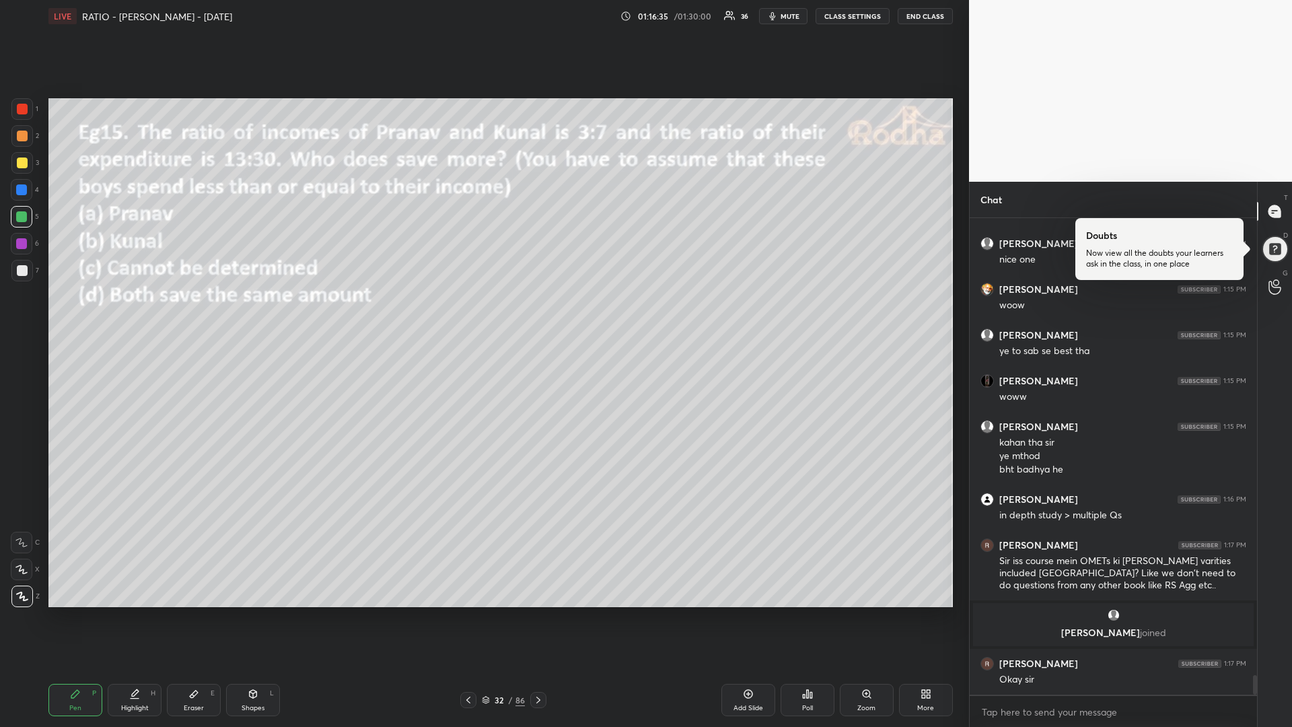
click at [806, 613] on icon at bounding box center [807, 694] width 11 height 11
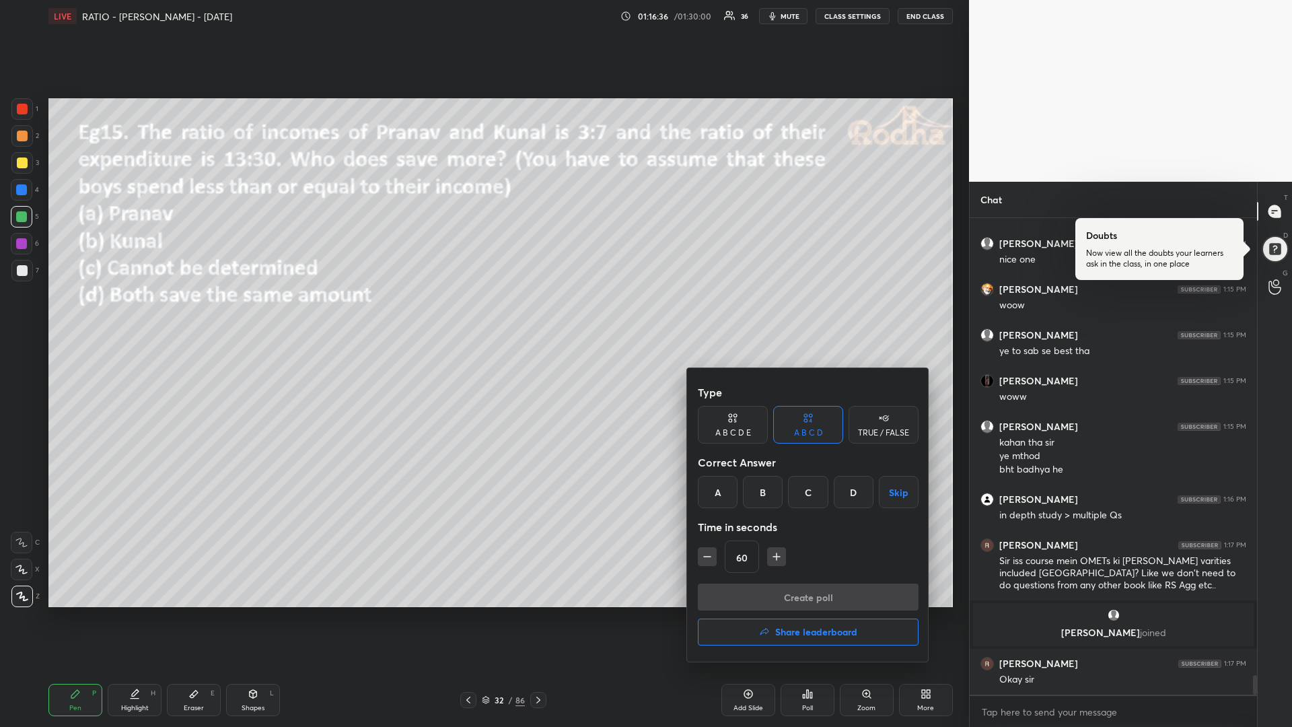
click at [766, 489] on div "B" at bounding box center [763, 492] width 40 height 32
click at [770, 590] on button "Create poll" at bounding box center [808, 597] width 221 height 27
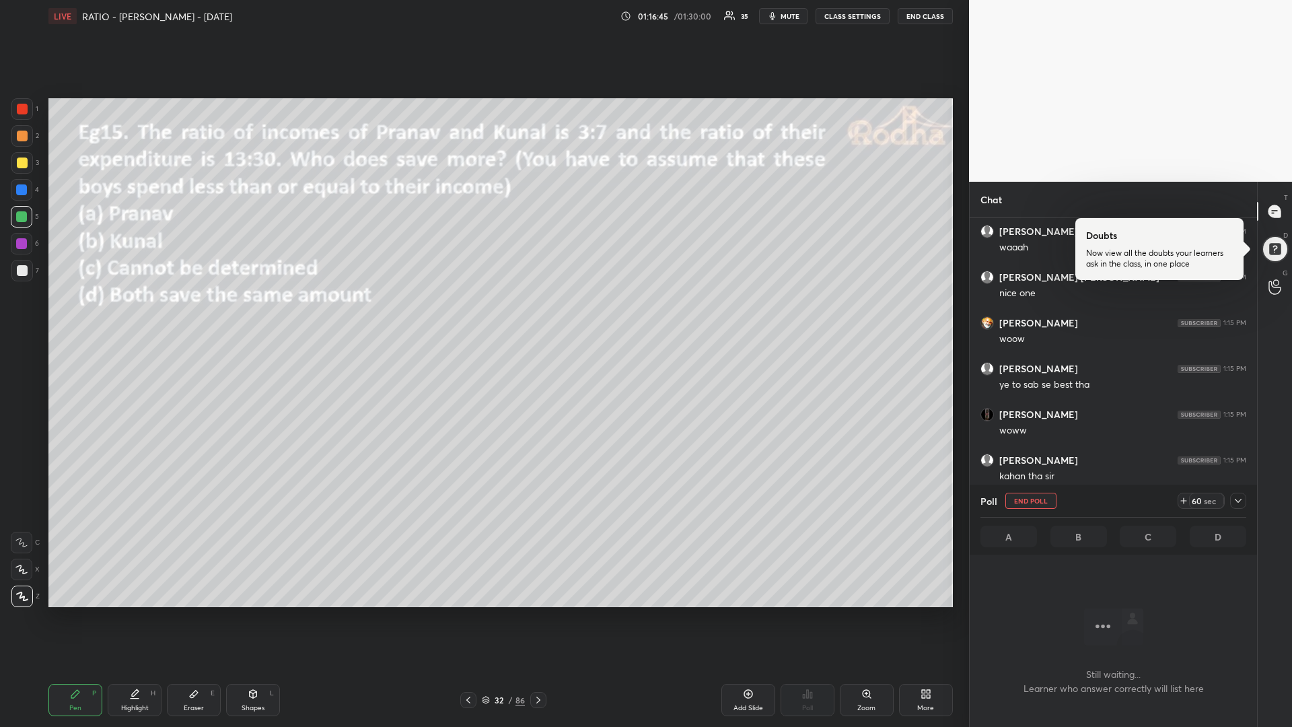
scroll to position [10827, 0]
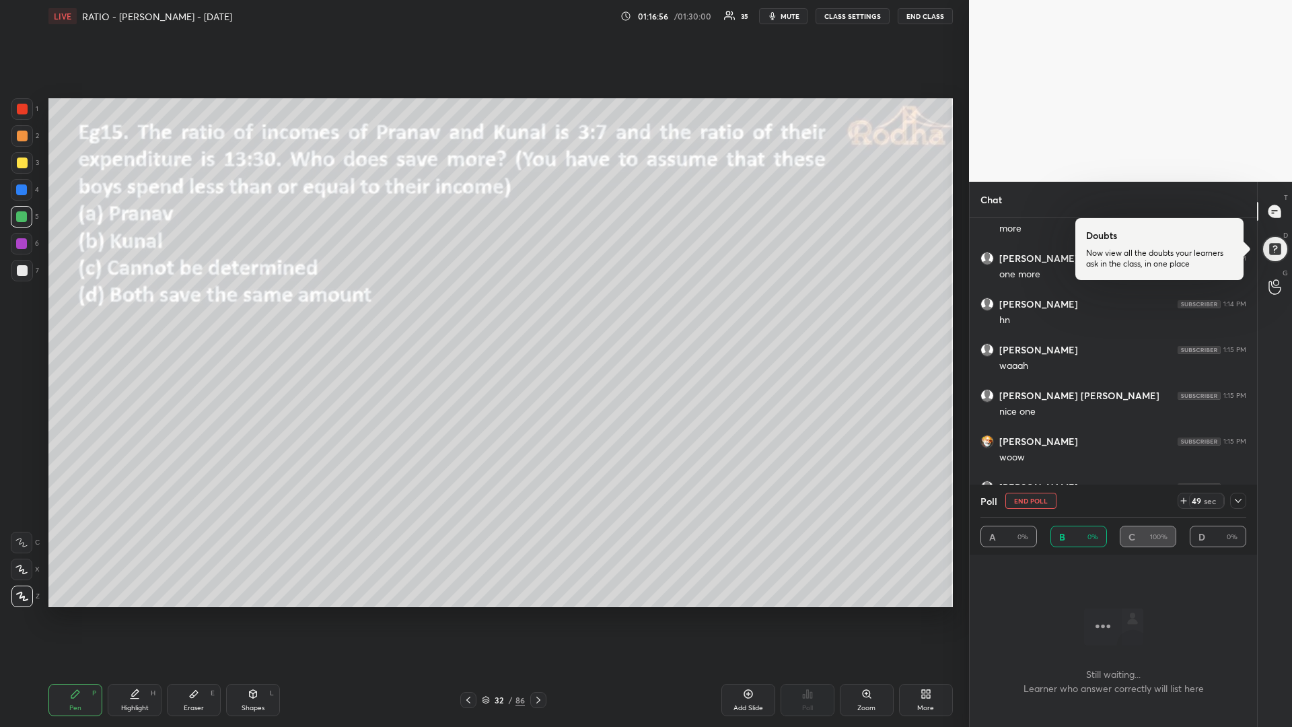
click at [1183, 500] on icon at bounding box center [1184, 500] width 11 height 11
click at [24, 166] on div at bounding box center [22, 163] width 11 height 11
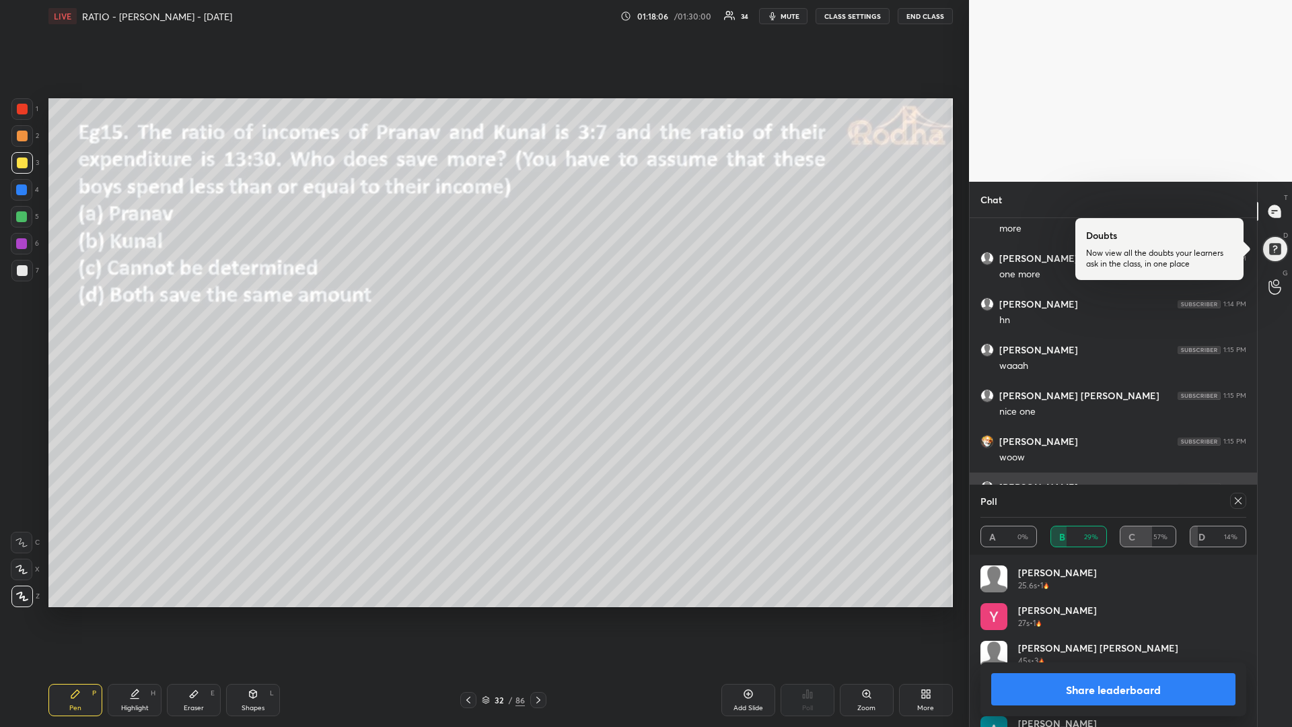
drag, startPoint x: 1236, startPoint y: 496, endPoint x: 1227, endPoint y: 501, distance: 10.5
click at [1233, 495] on div at bounding box center [1239, 501] width 16 height 16
type textarea "x"
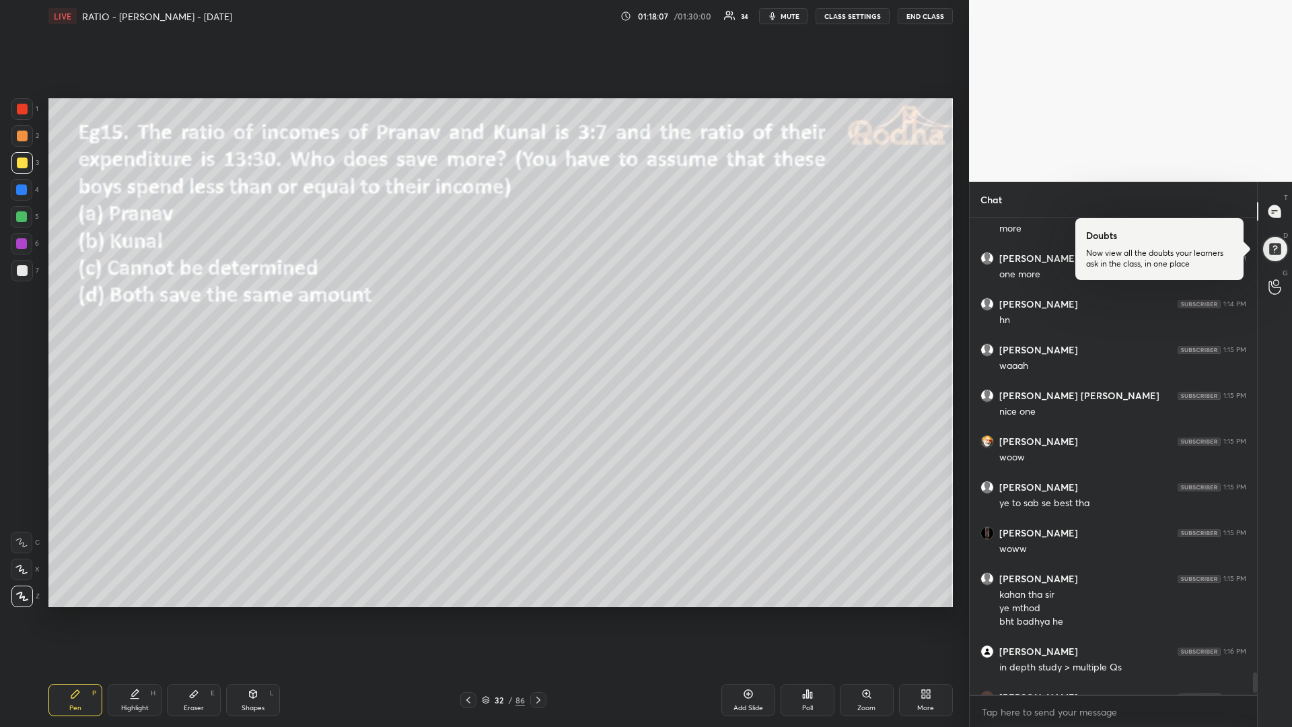
scroll to position [506, 283]
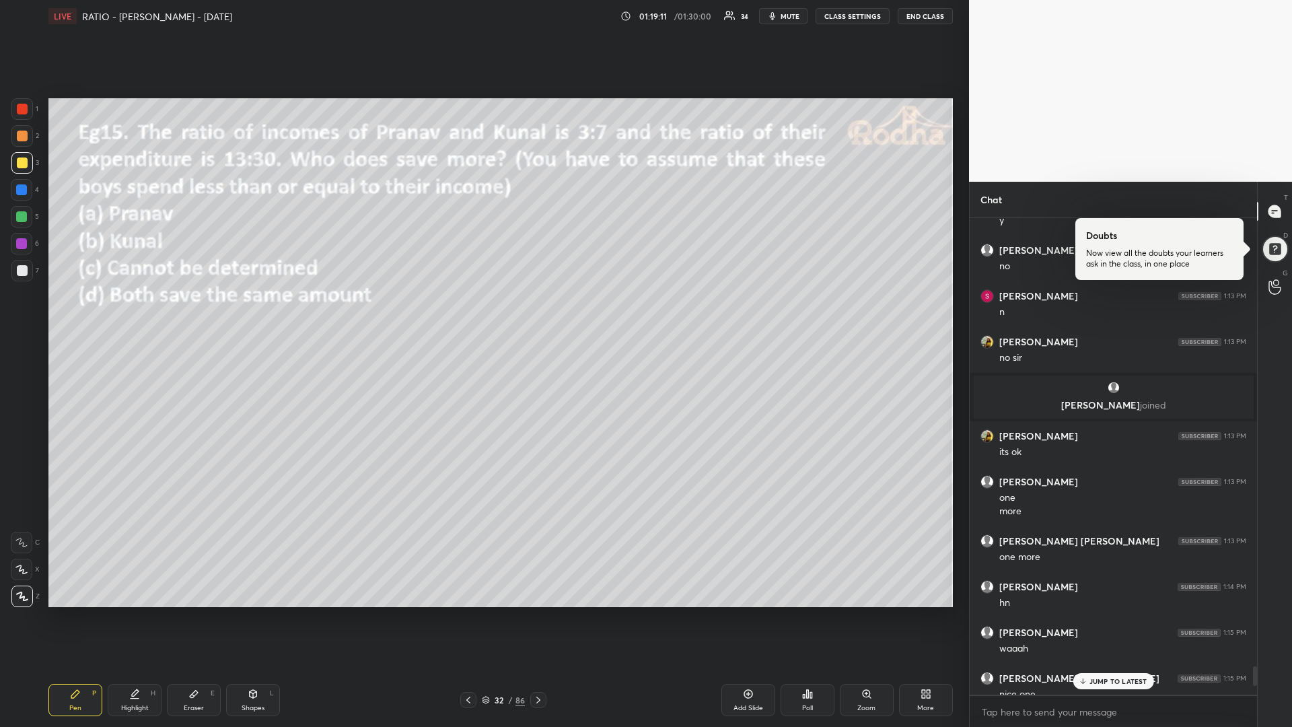
click at [14, 215] on div at bounding box center [22, 217] width 22 height 22
drag, startPoint x: 25, startPoint y: 191, endPoint x: 11, endPoint y: 198, distance: 15.7
click at [24, 191] on div at bounding box center [21, 189] width 11 height 11
click at [22, 109] on div at bounding box center [22, 109] width 11 height 11
click at [1091, 613] on p "1 NEW MESSAGE" at bounding box center [1118, 681] width 57 height 8
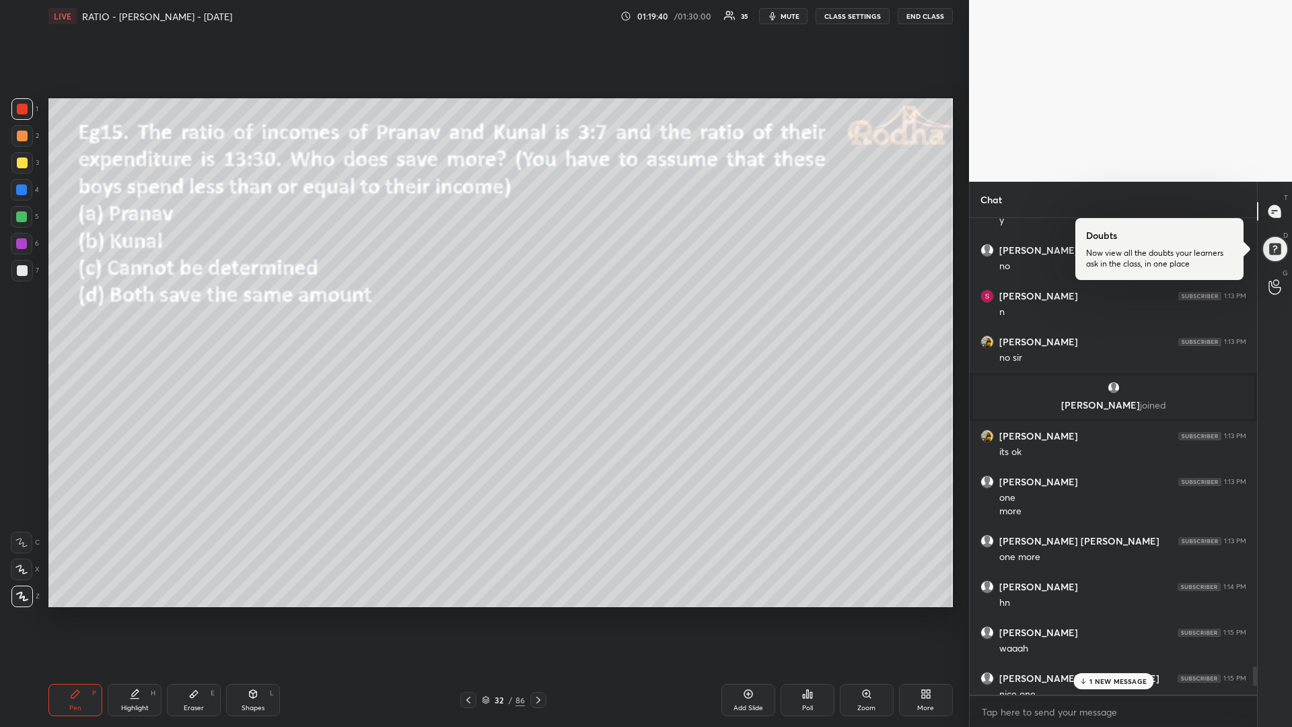
scroll to position [11114, 0]
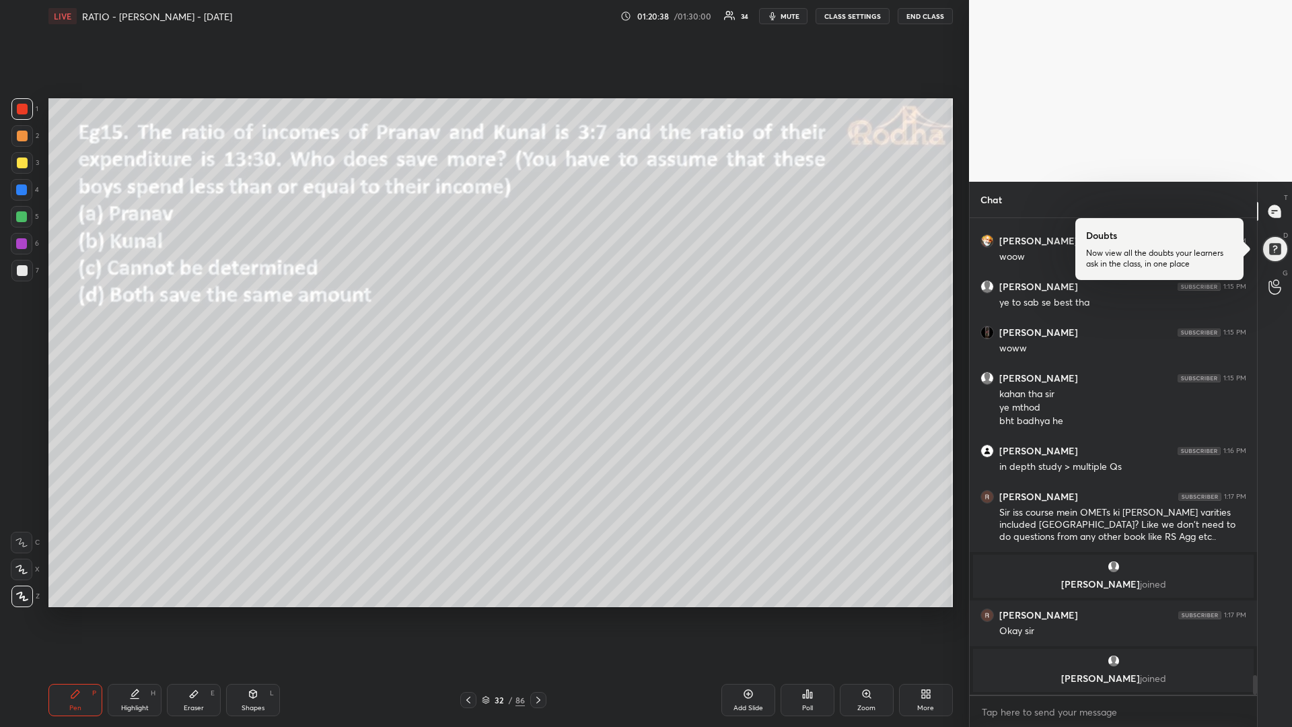
click at [195, 613] on icon at bounding box center [194, 694] width 8 height 7
click at [78, 613] on div "Pen P" at bounding box center [75, 700] width 54 height 32
drag, startPoint x: 26, startPoint y: 161, endPoint x: 15, endPoint y: 162, distance: 10.2
click at [26, 162] on div at bounding box center [22, 163] width 11 height 11
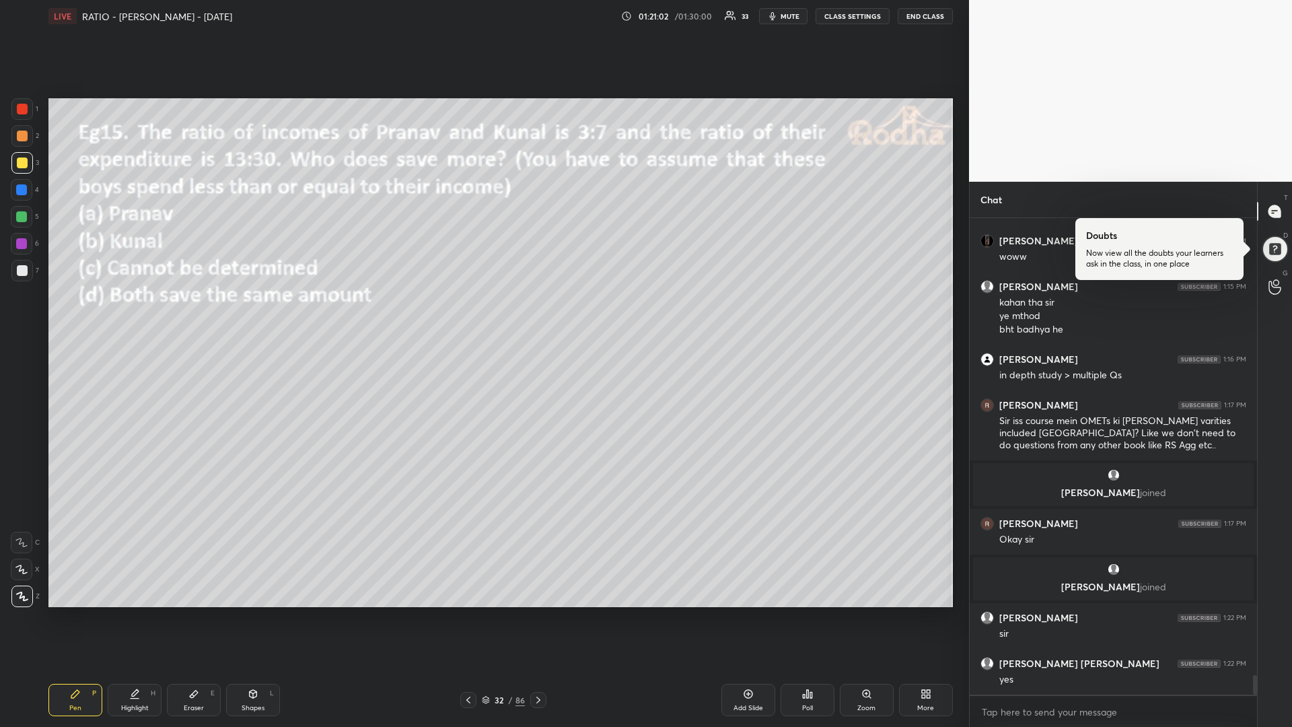
scroll to position [11251, 0]
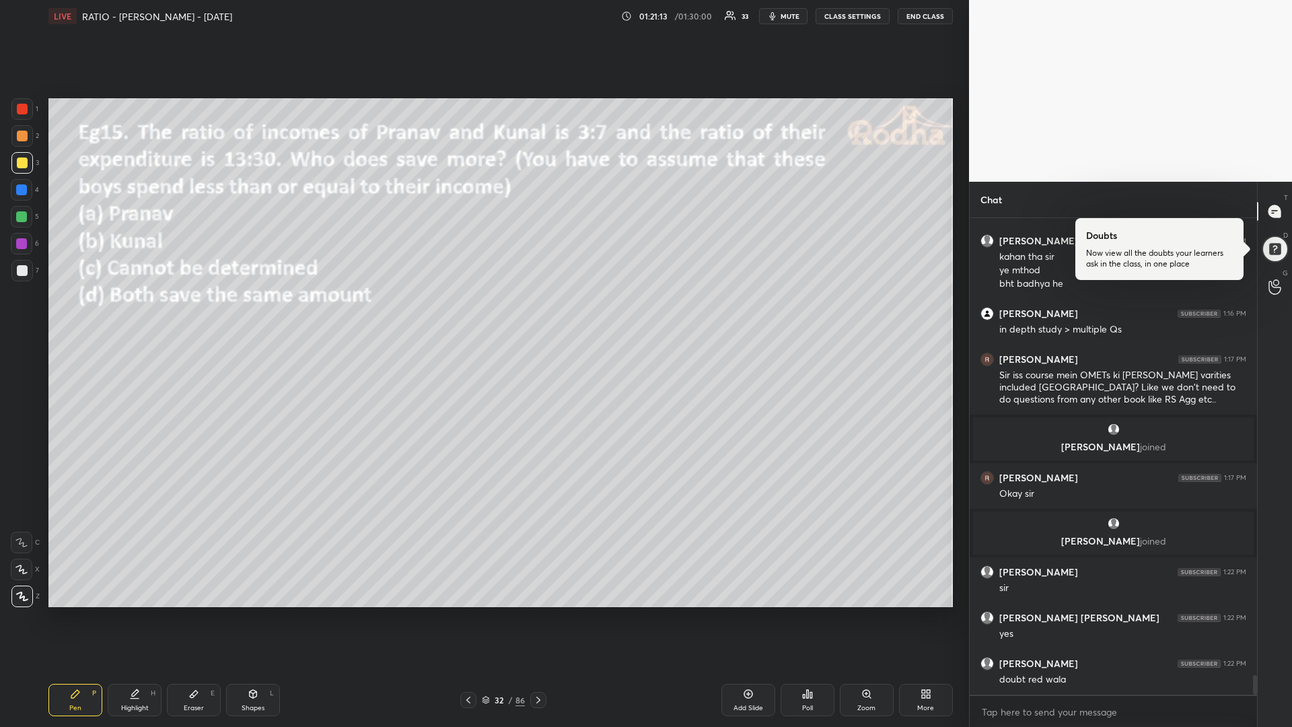
drag, startPoint x: 24, startPoint y: 217, endPoint x: 6, endPoint y: 223, distance: 18.8
click at [24, 214] on div at bounding box center [21, 216] width 11 height 11
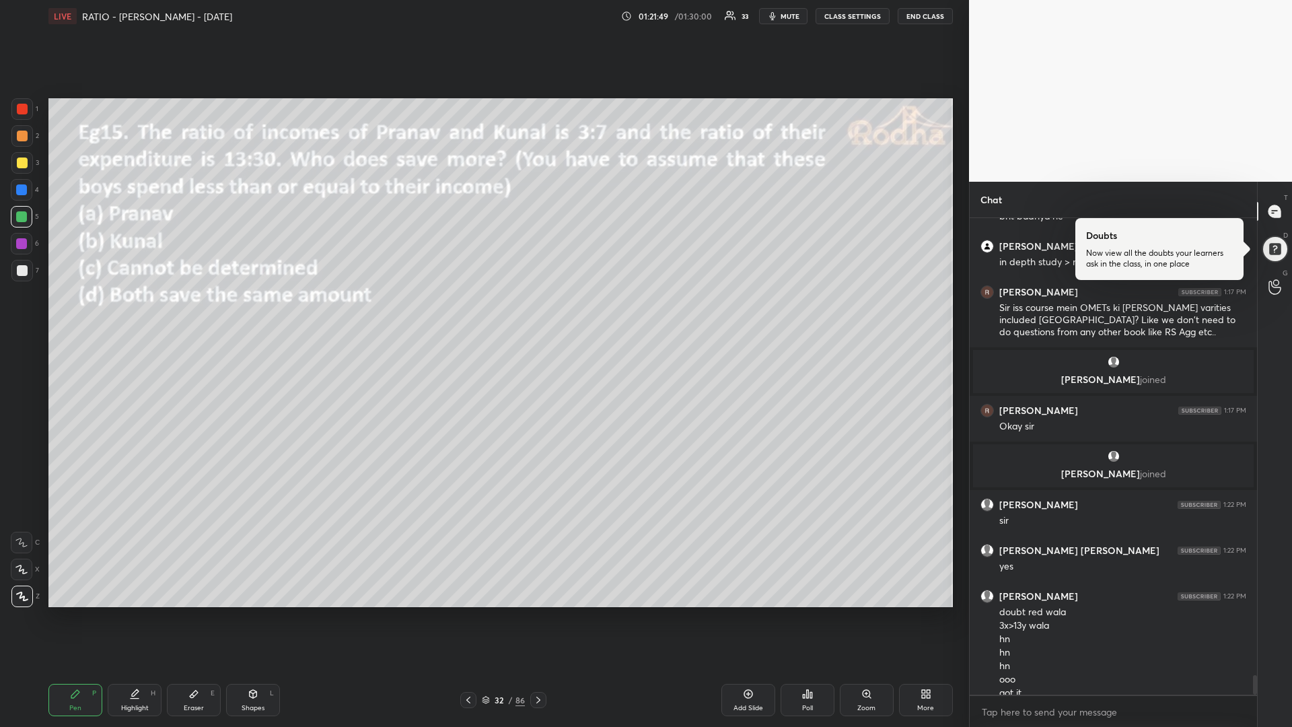
scroll to position [11332, 0]
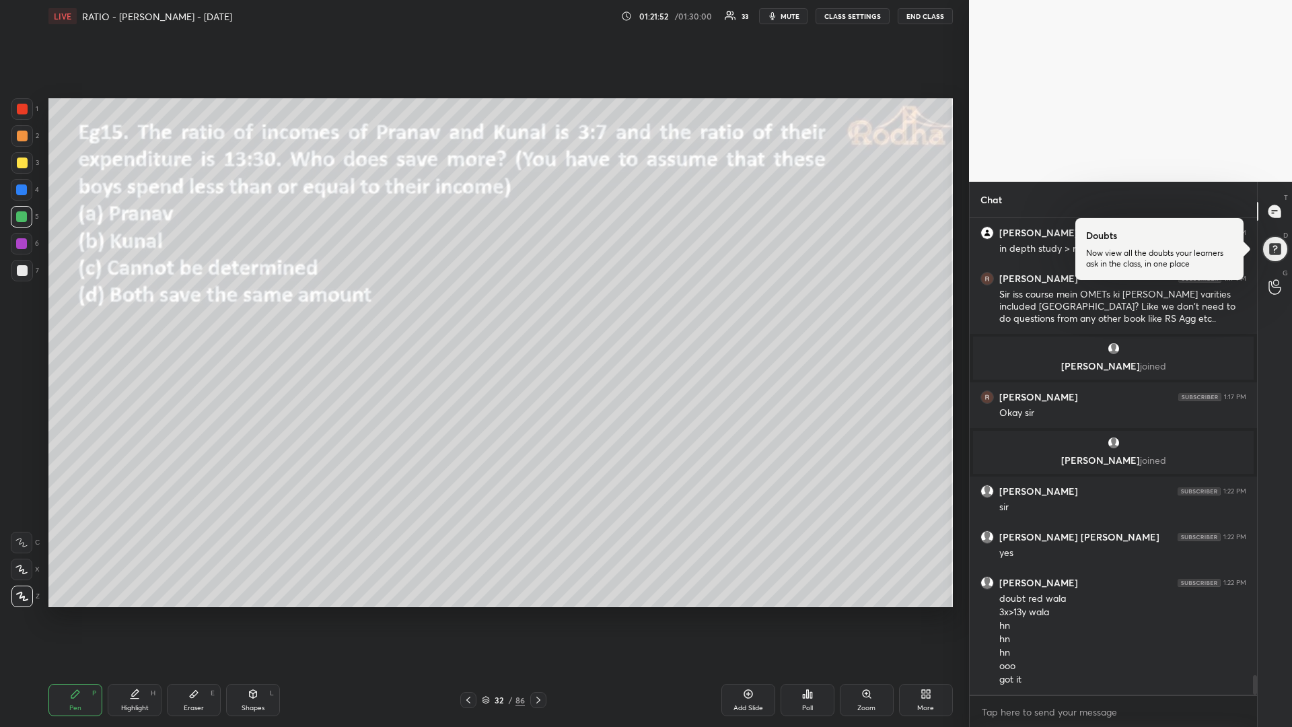
click at [20, 164] on div at bounding box center [22, 163] width 11 height 11
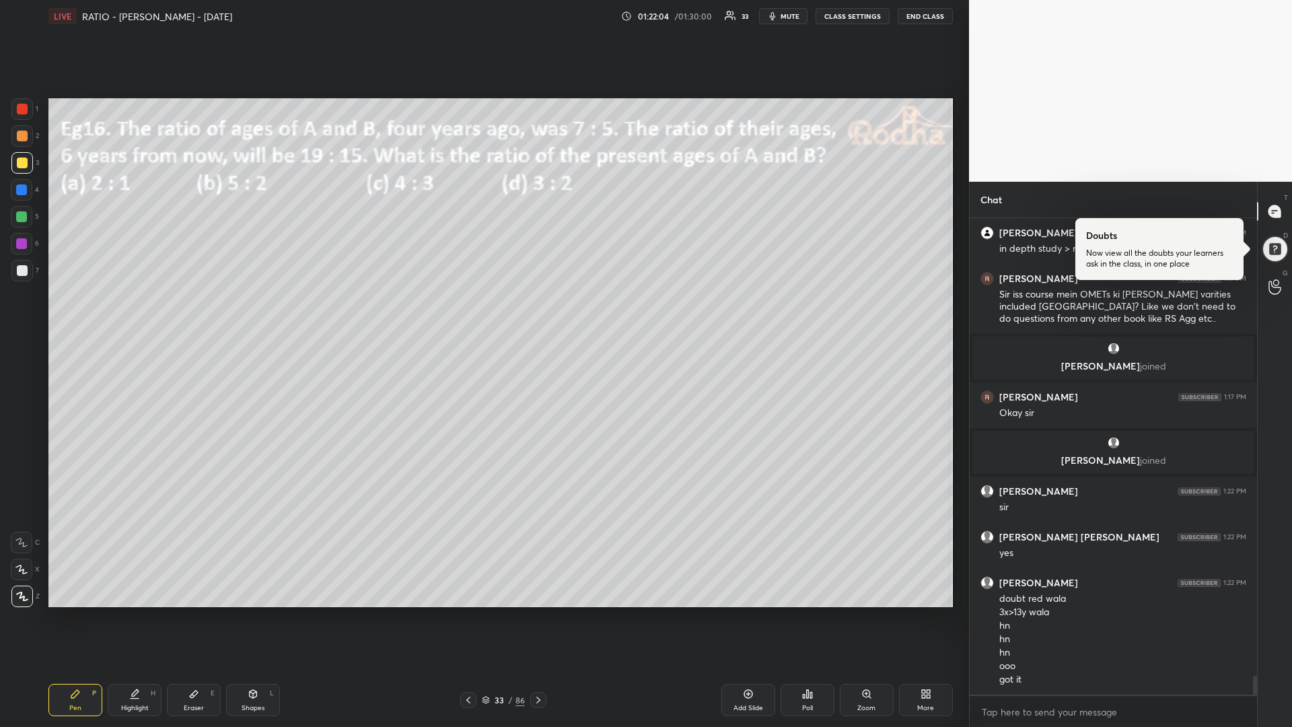
scroll to position [11380, 0]
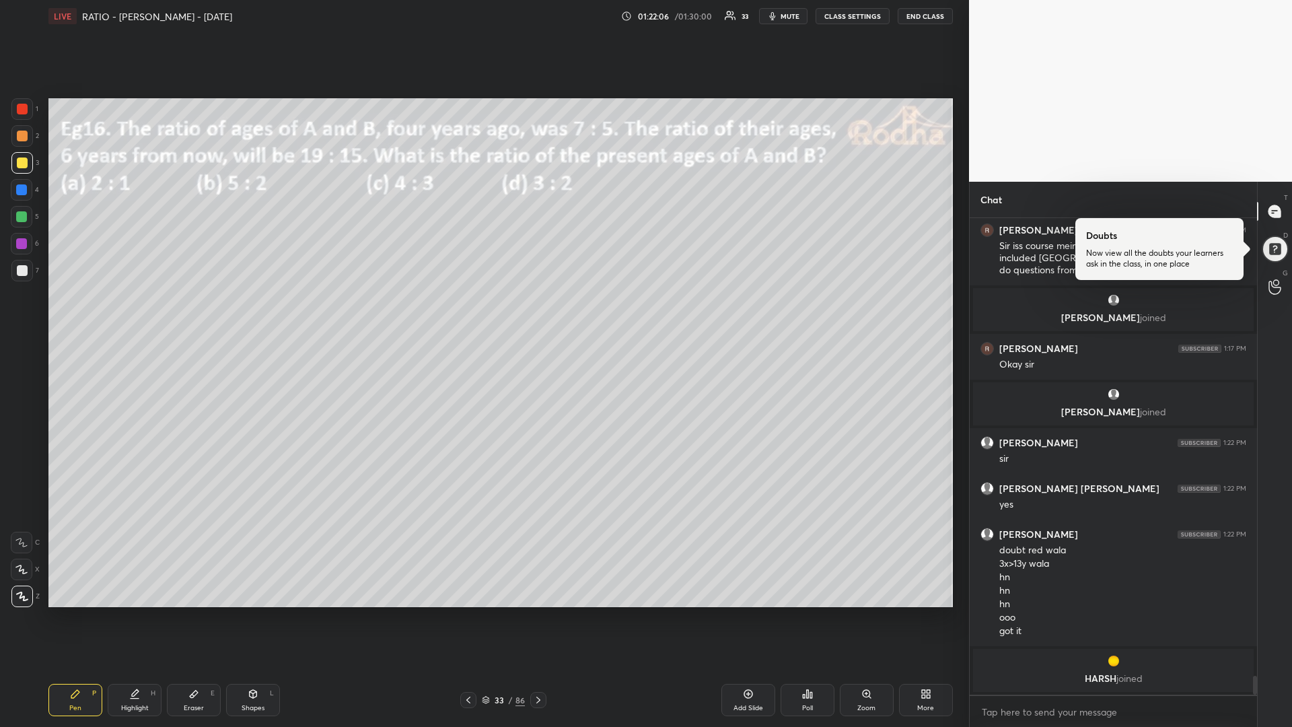
drag, startPoint x: 24, startPoint y: 221, endPoint x: 11, endPoint y: 221, distance: 13.5
click at [22, 221] on div at bounding box center [21, 216] width 11 height 11
click at [797, 613] on div "Poll" at bounding box center [808, 700] width 54 height 32
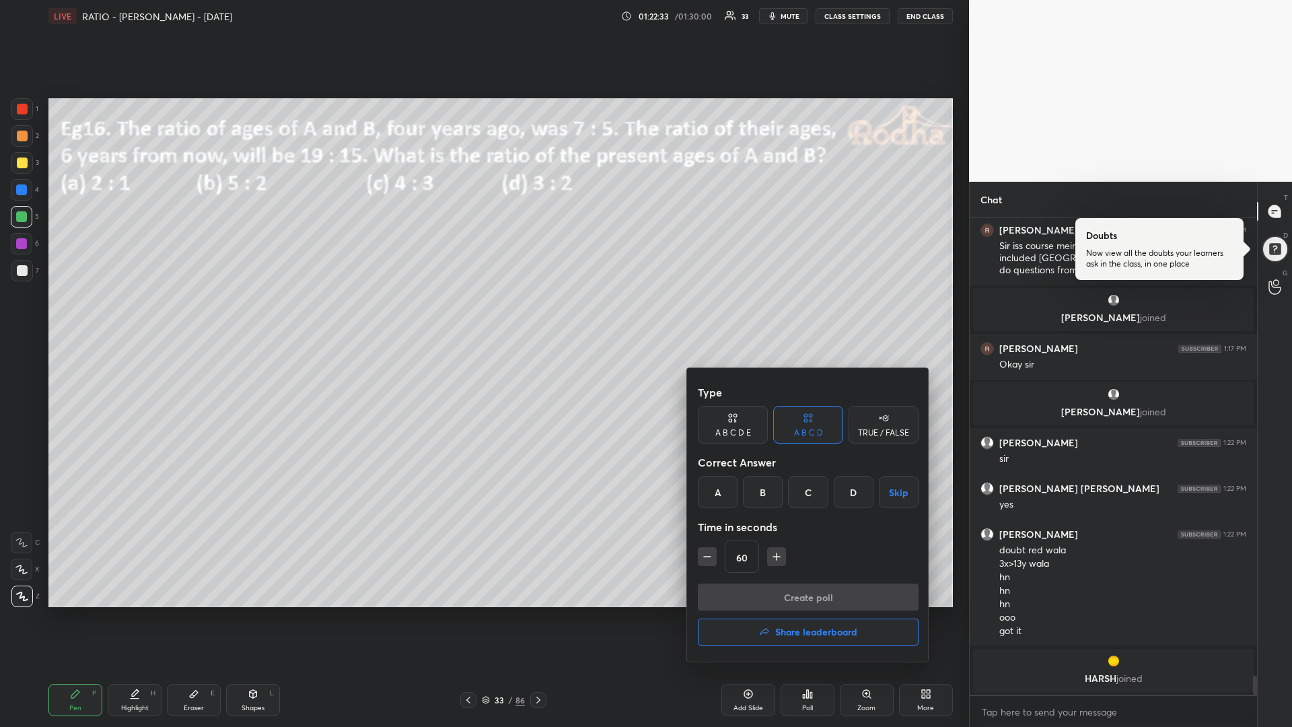
drag, startPoint x: 810, startPoint y: 492, endPoint x: 760, endPoint y: 532, distance: 64.2
click at [805, 492] on div "C" at bounding box center [808, 492] width 40 height 32
click at [707, 553] on icon "button" at bounding box center [707, 556] width 13 height 13
click at [703, 556] on icon "button" at bounding box center [707, 556] width 13 height 13
type input "30"
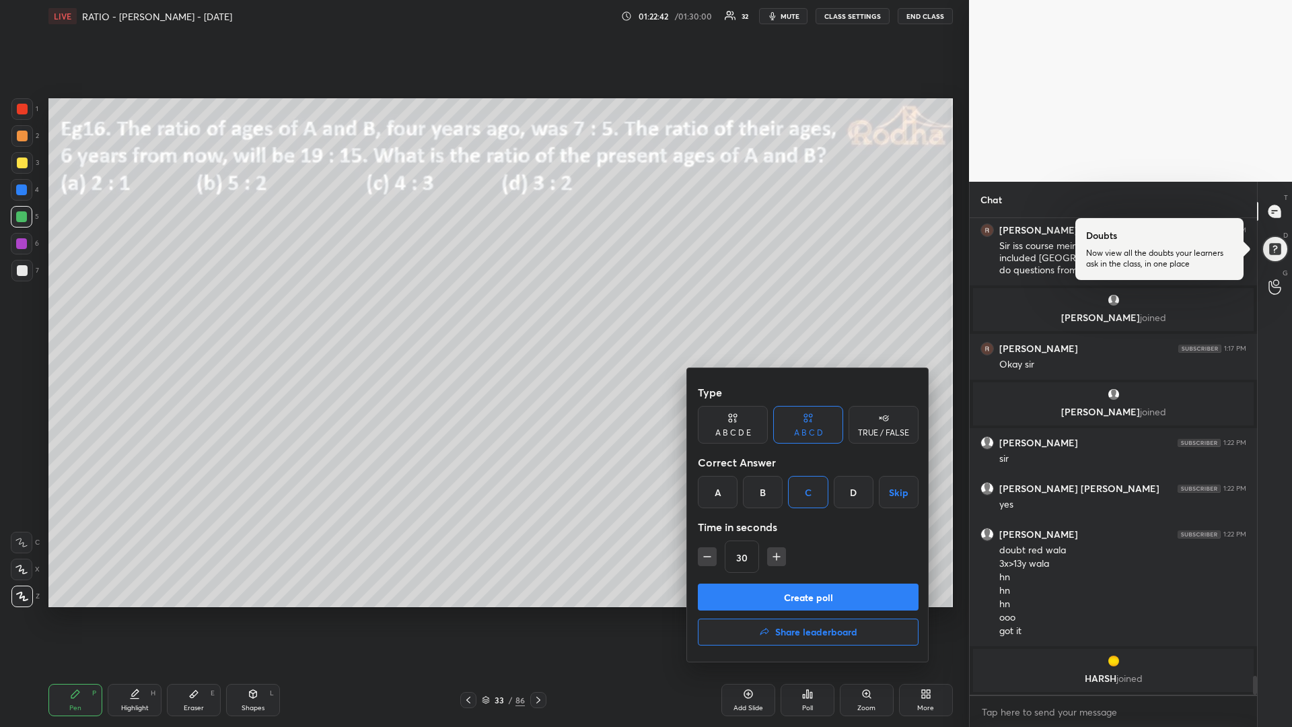
click at [775, 596] on button "Create poll" at bounding box center [808, 597] width 221 height 27
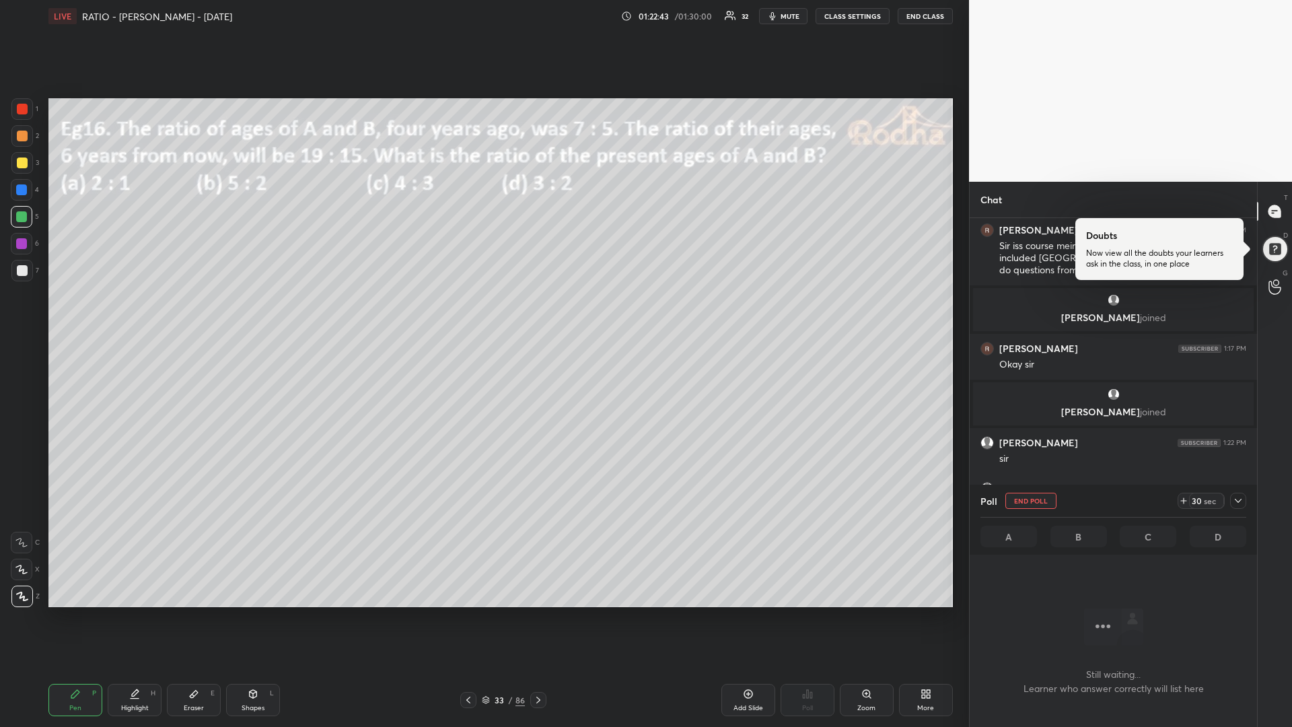
scroll to position [10977, 0]
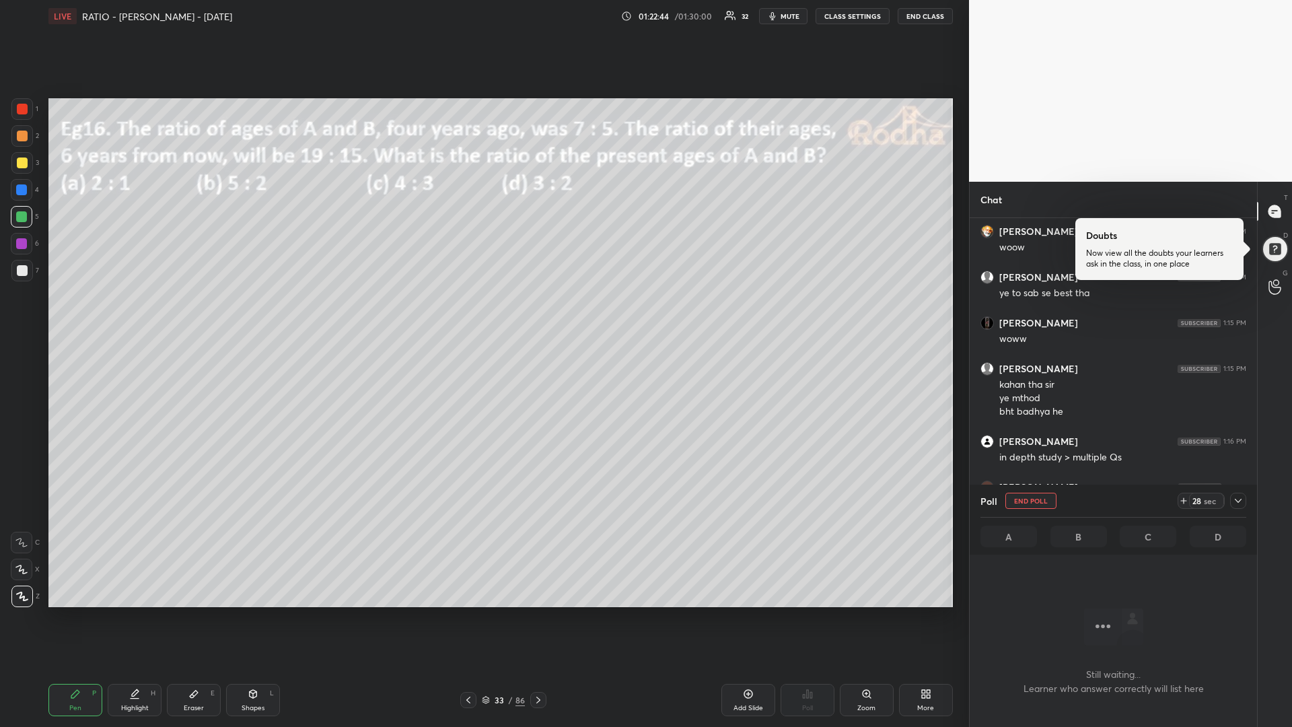
drag, startPoint x: 22, startPoint y: 165, endPoint x: 3, endPoint y: 178, distance: 22.2
click at [21, 166] on div at bounding box center [22, 163] width 11 height 11
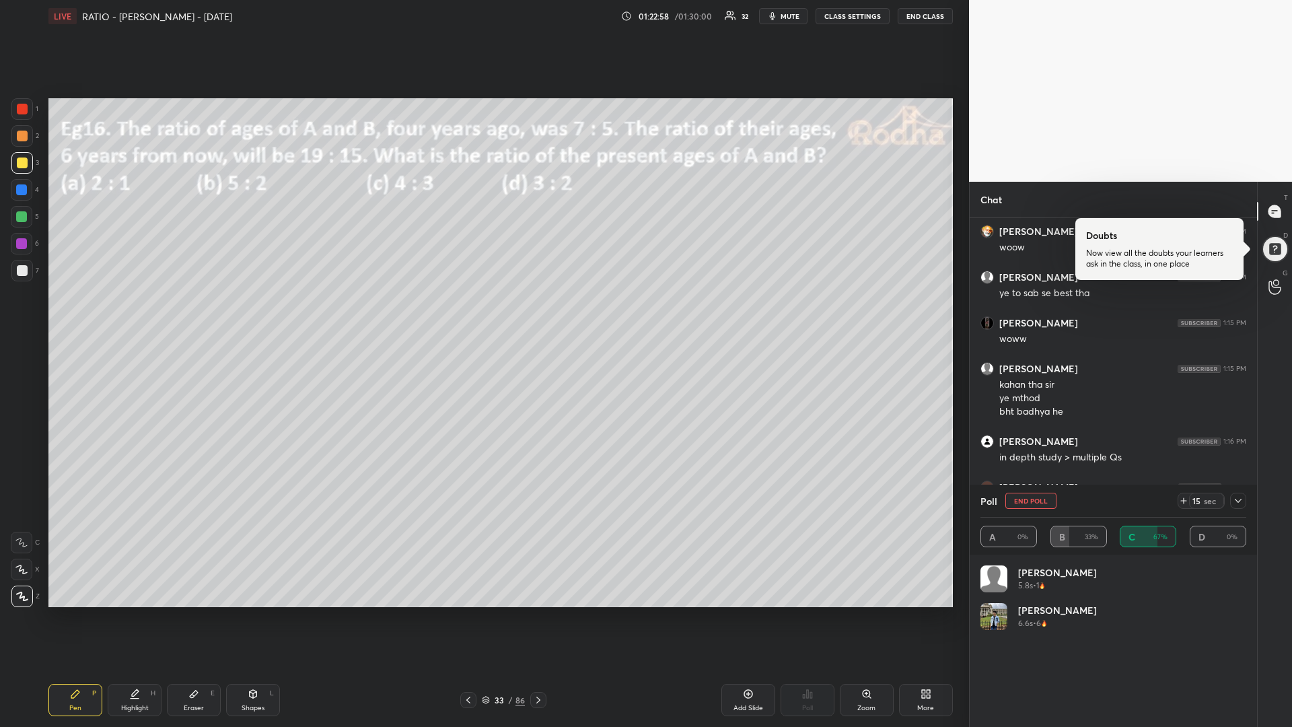
click at [1182, 500] on icon at bounding box center [1184, 500] width 11 height 11
click at [20, 112] on div at bounding box center [22, 109] width 11 height 11
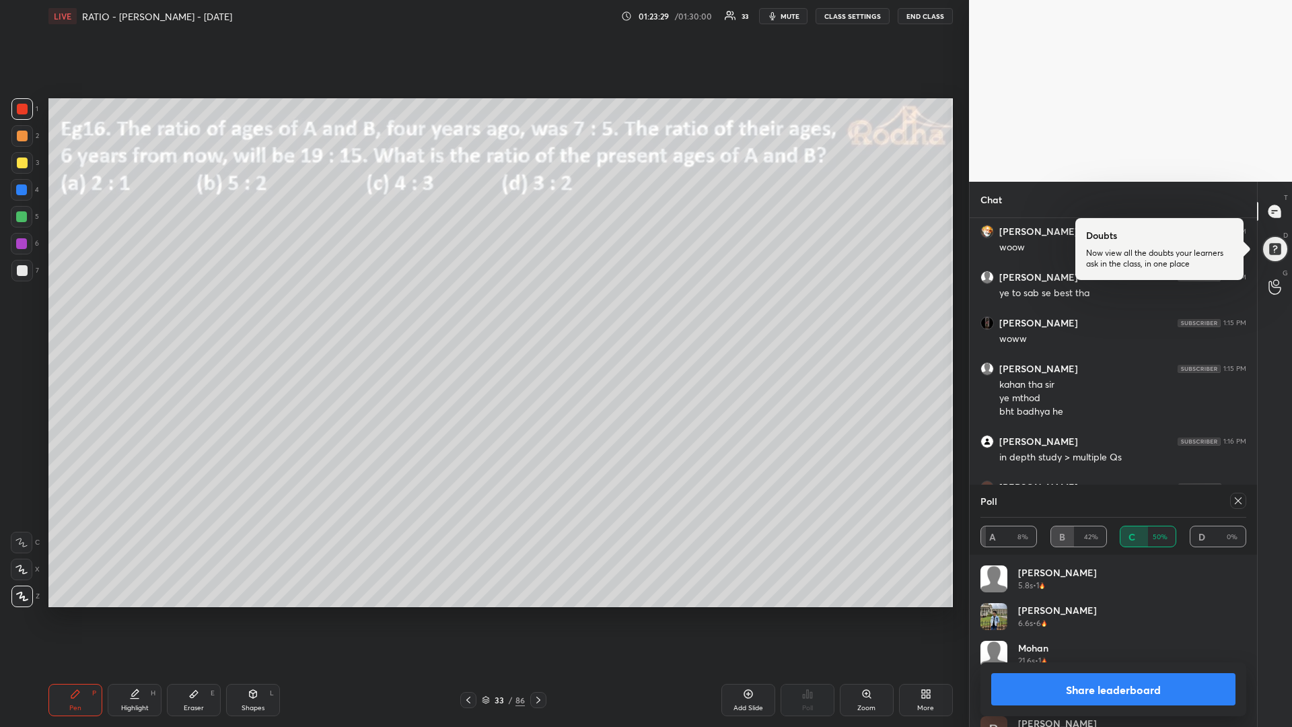
drag, startPoint x: 193, startPoint y: 701, endPoint x: 205, endPoint y: 660, distance: 42.6
click at [191, 613] on div "Eraser E" at bounding box center [194, 700] width 54 height 32
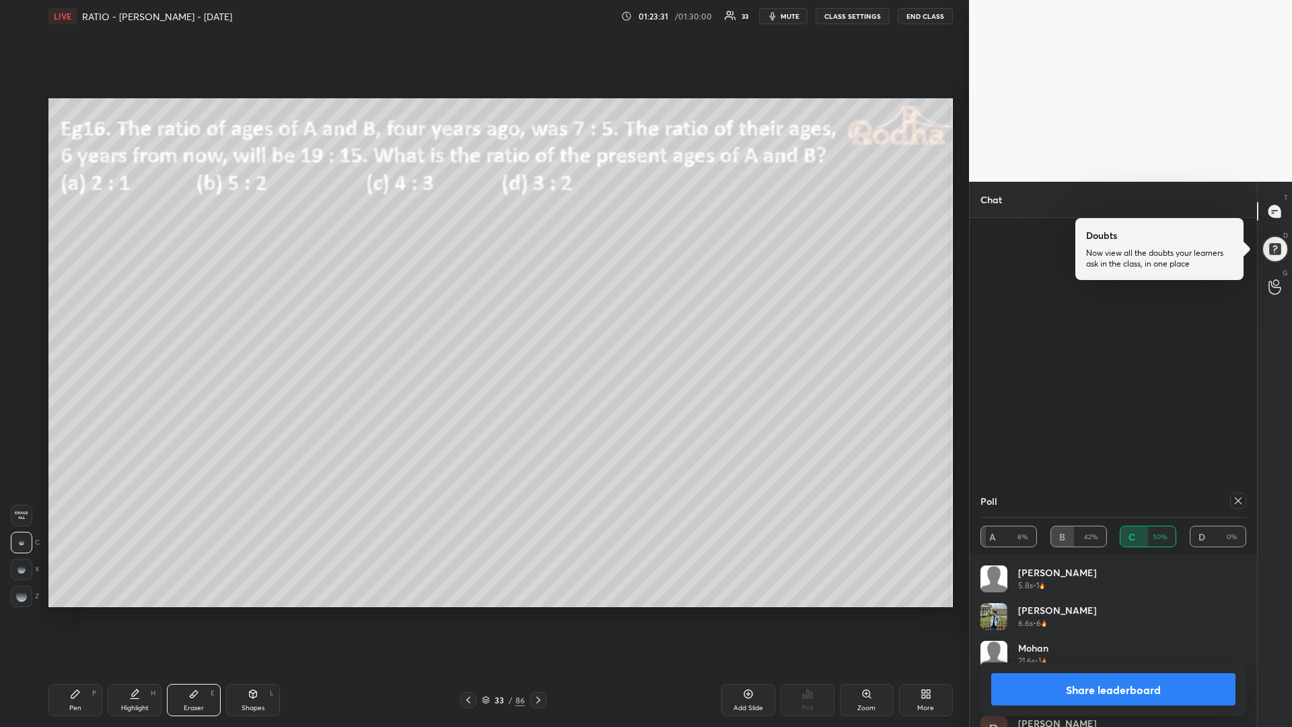
scroll to position [11350, 0]
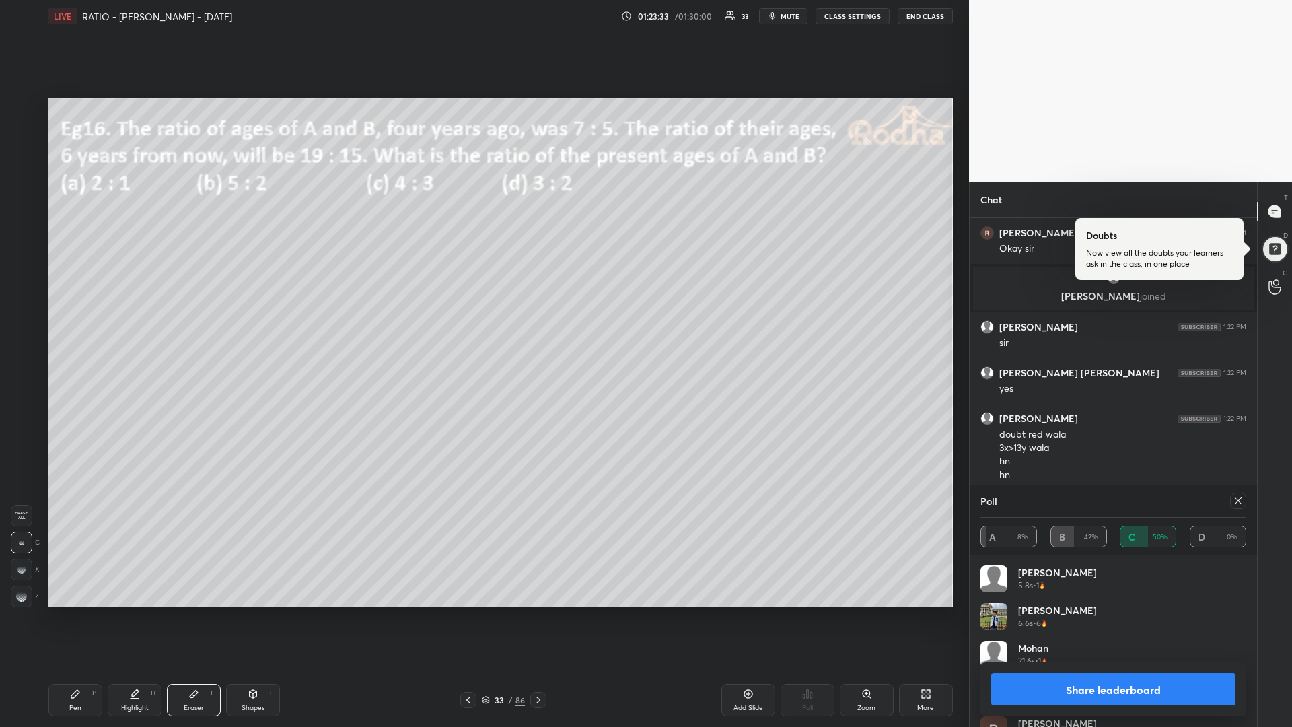
drag, startPoint x: 68, startPoint y: 707, endPoint x: 75, endPoint y: 665, distance: 42.4
click at [68, 613] on div "Pen P" at bounding box center [75, 700] width 54 height 32
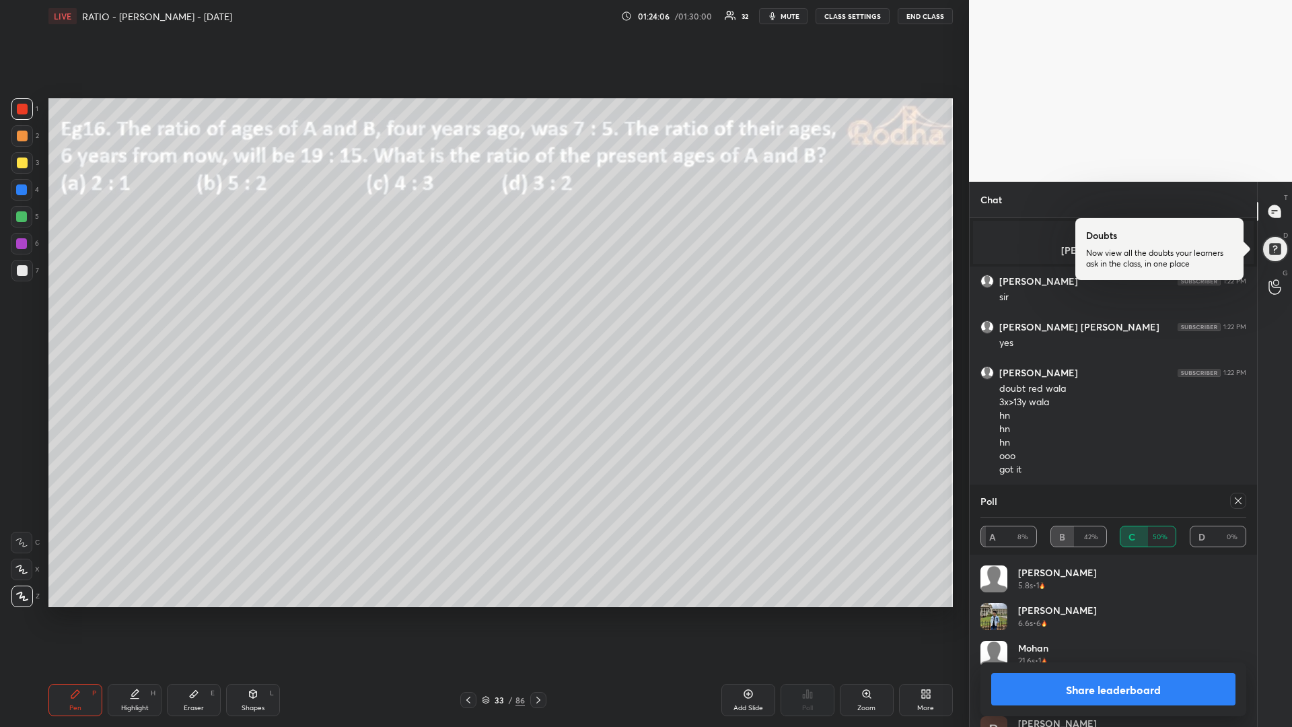
drag, startPoint x: 25, startPoint y: 166, endPoint x: 12, endPoint y: 175, distance: 15.9
click at [26, 164] on div at bounding box center [22, 163] width 11 height 11
click at [1239, 503] on icon at bounding box center [1238, 500] width 11 height 11
type textarea "x"
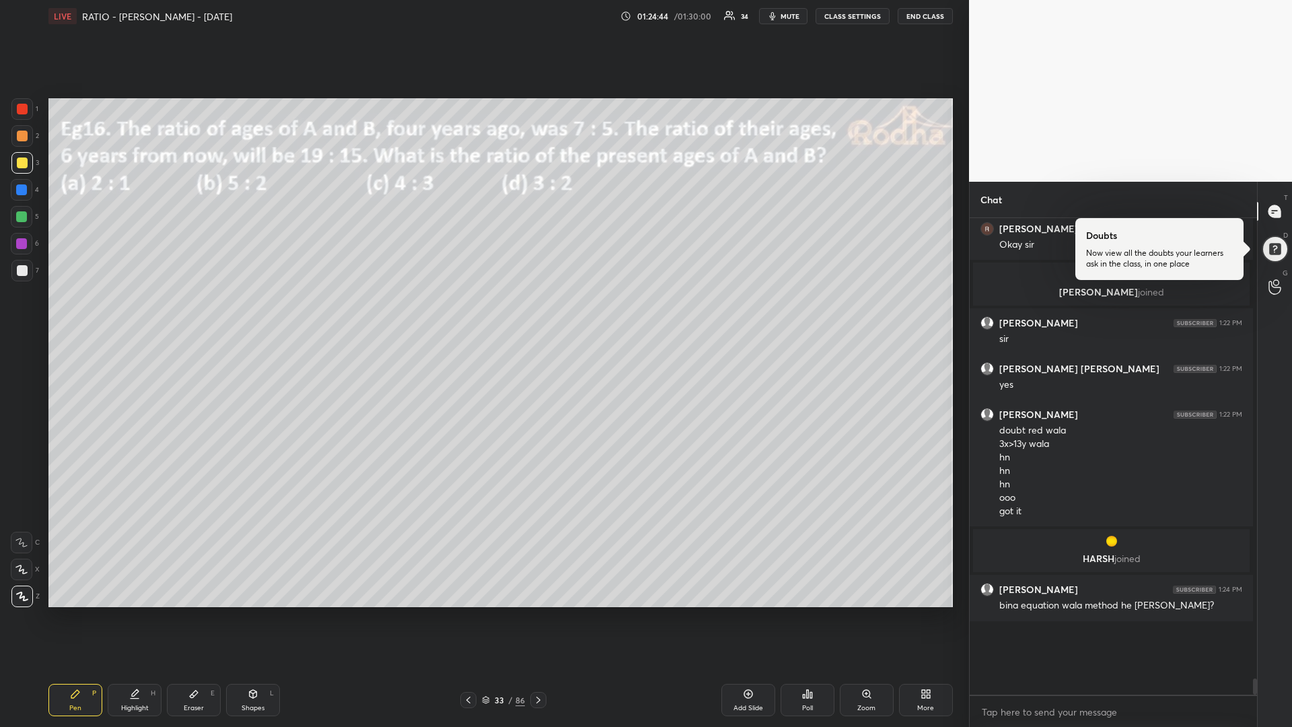
scroll to position [466, 279]
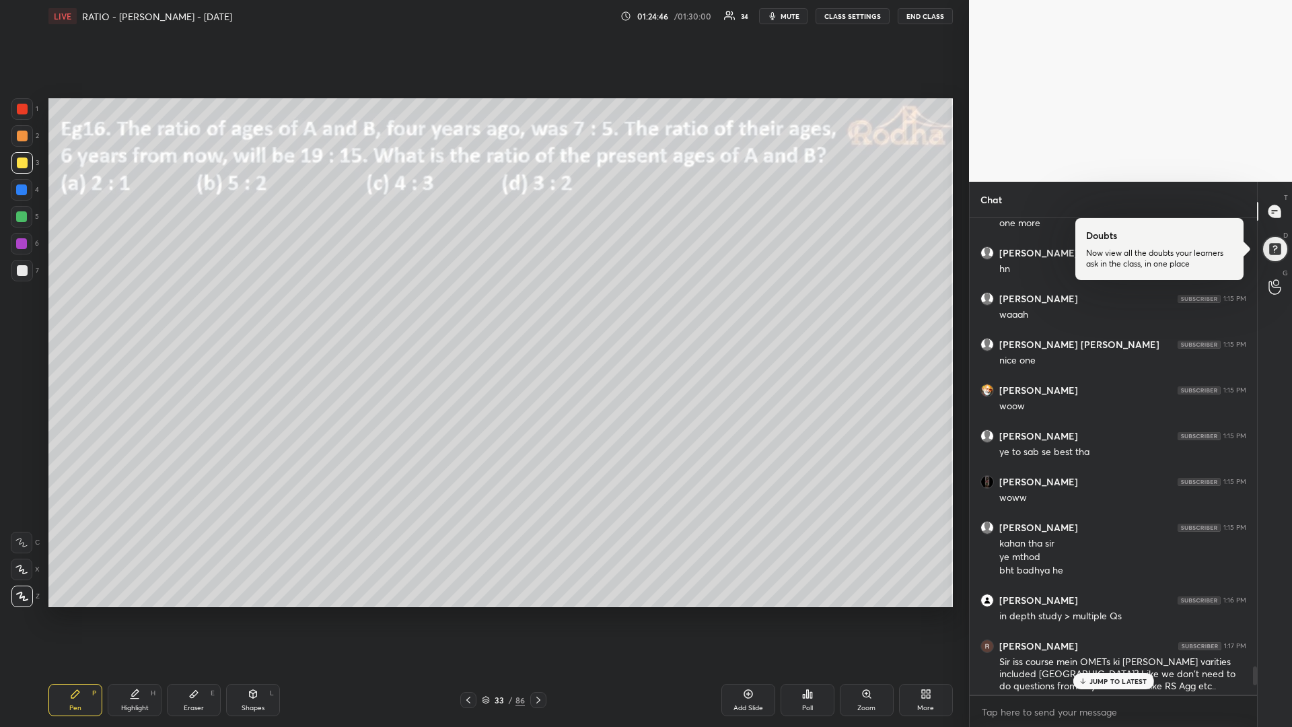
click at [1108, 613] on p "JUMP TO LATEST" at bounding box center [1119, 681] width 58 height 8
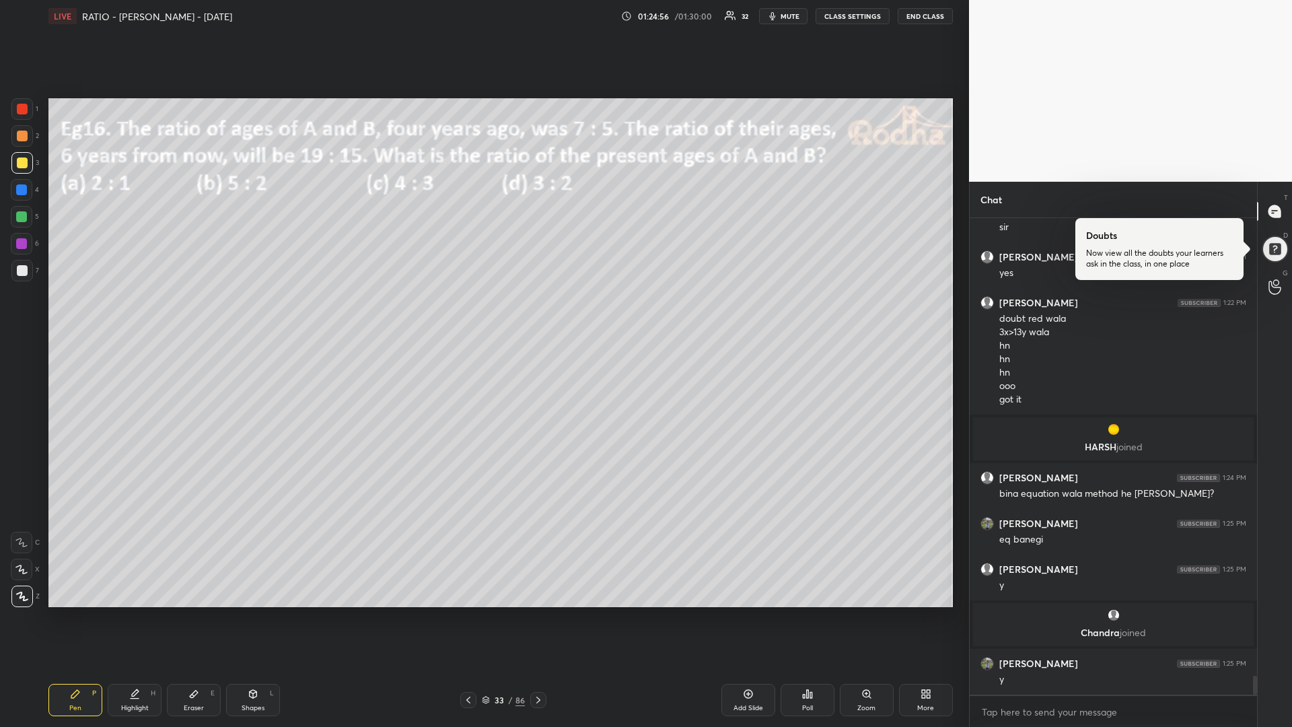
scroll to position [11448, 0]
click at [29, 188] on div at bounding box center [22, 190] width 22 height 22
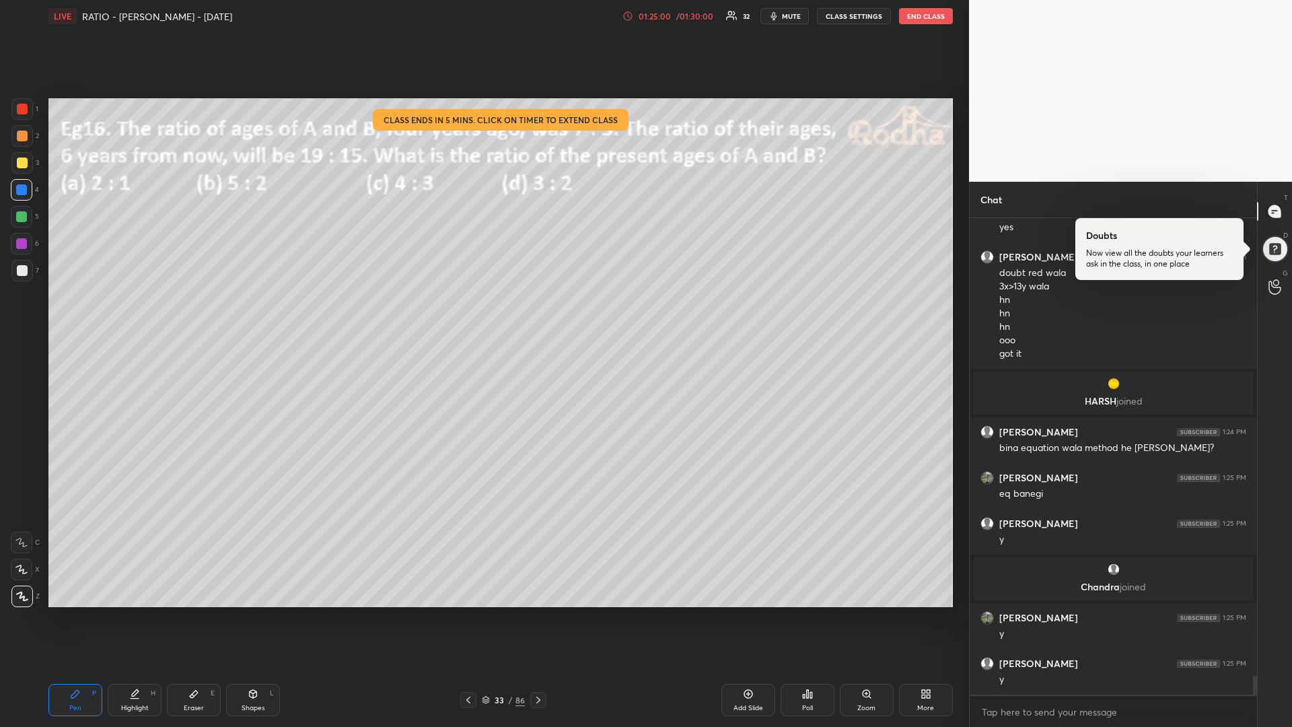
scroll to position [11494, 0]
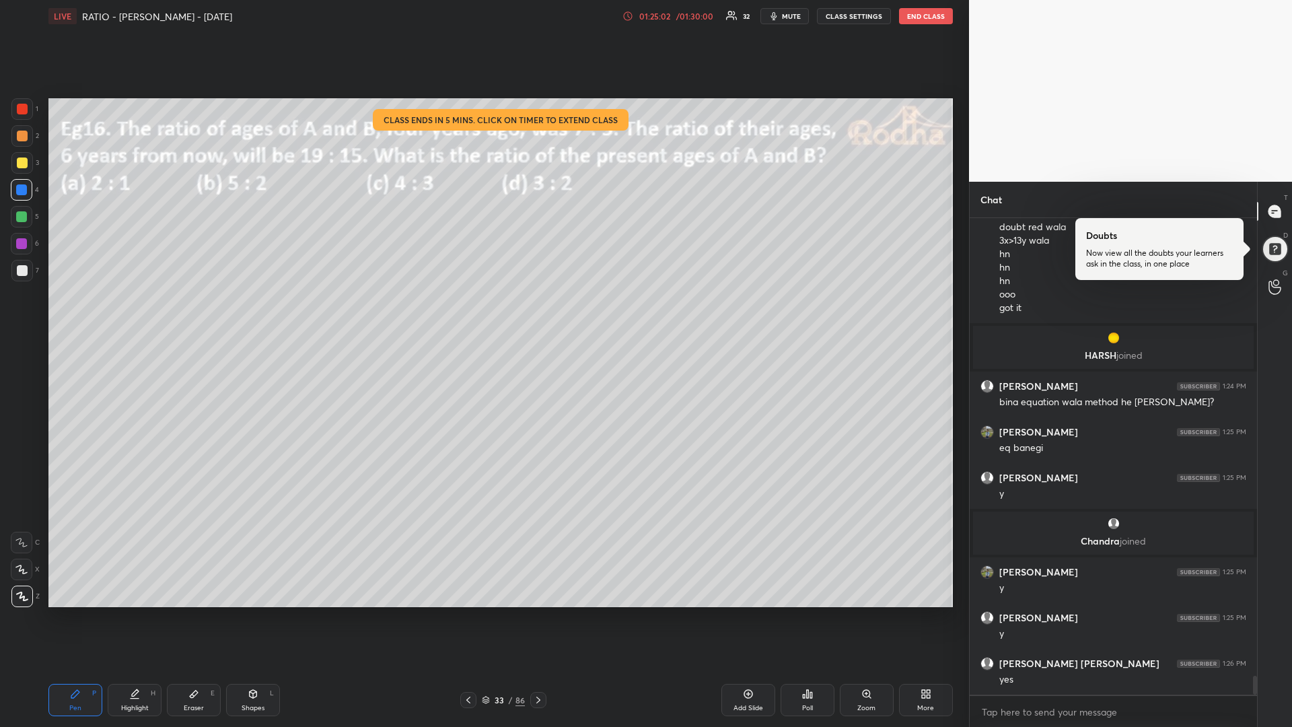
click at [734, 20] on icon at bounding box center [731, 15] width 11 height 11
click at [683, 15] on div "/ 01:30:00" at bounding box center [695, 16] width 42 height 8
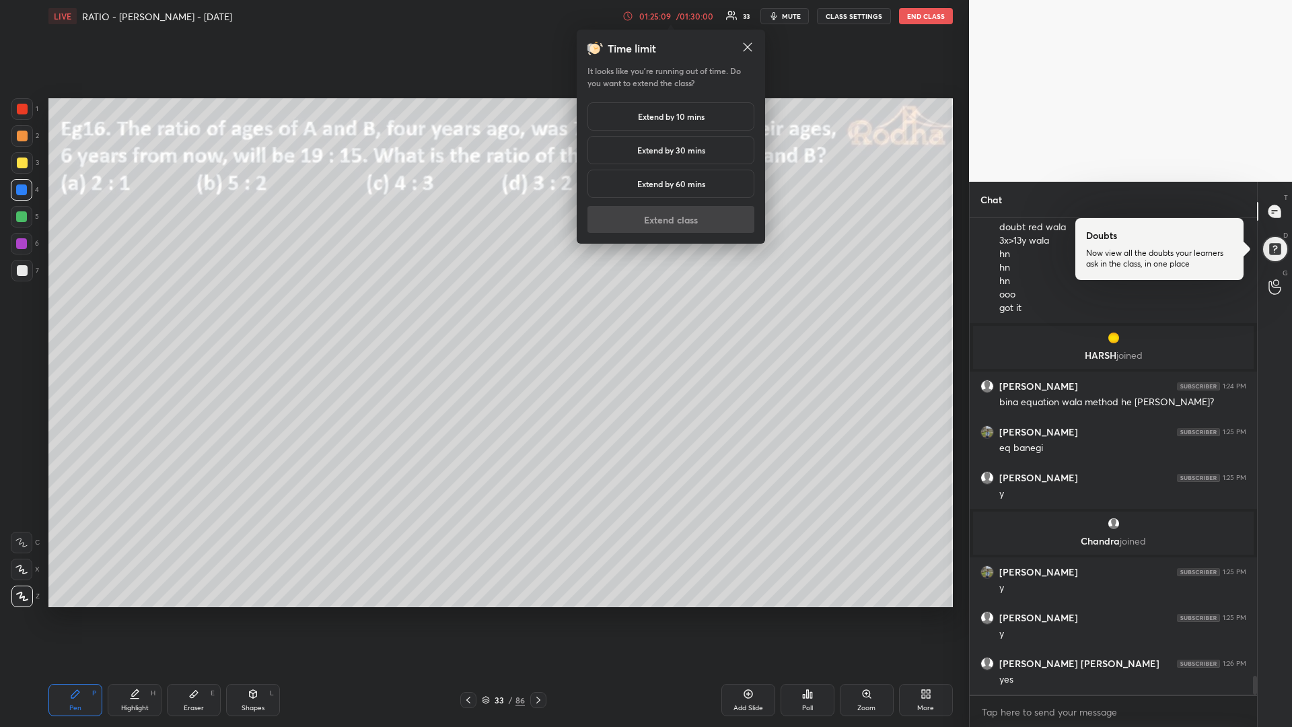
click at [662, 153] on h5 "Extend by 30 mins" at bounding box center [671, 150] width 68 height 12
click at [646, 221] on button "Extend class" at bounding box center [671, 219] width 167 height 27
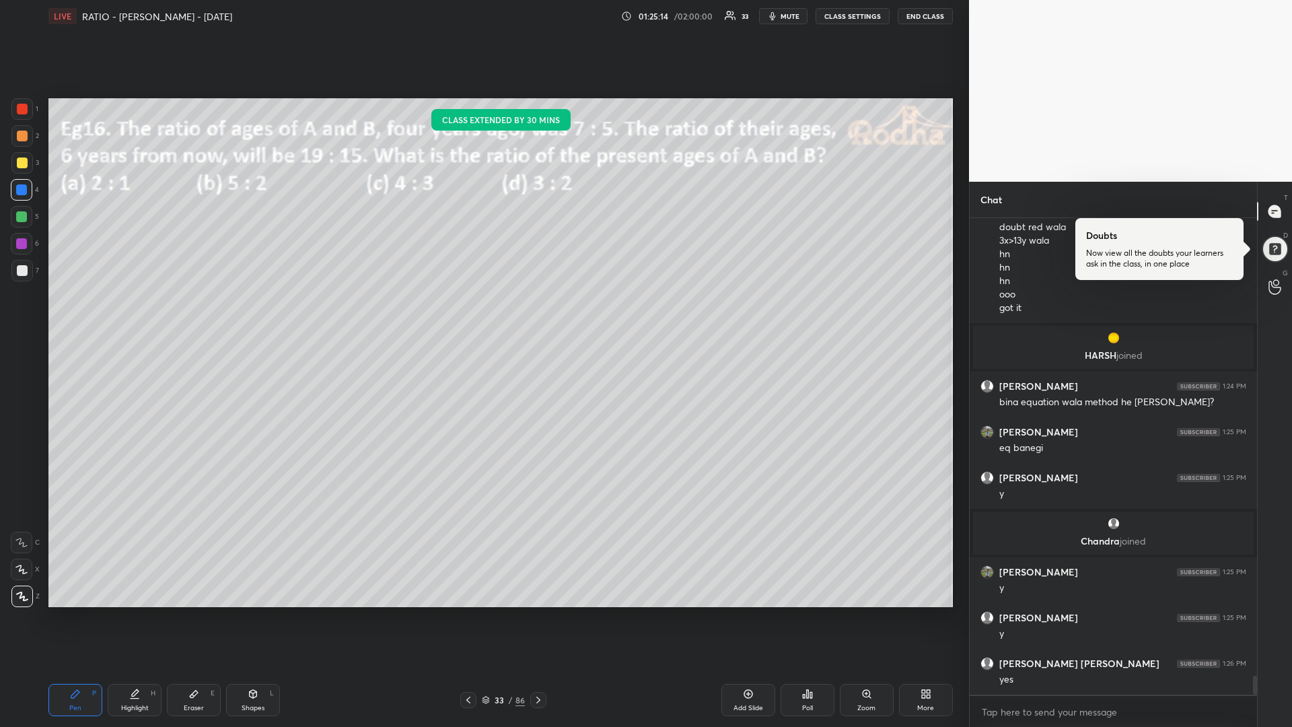
click at [22, 219] on div at bounding box center [21, 216] width 11 height 11
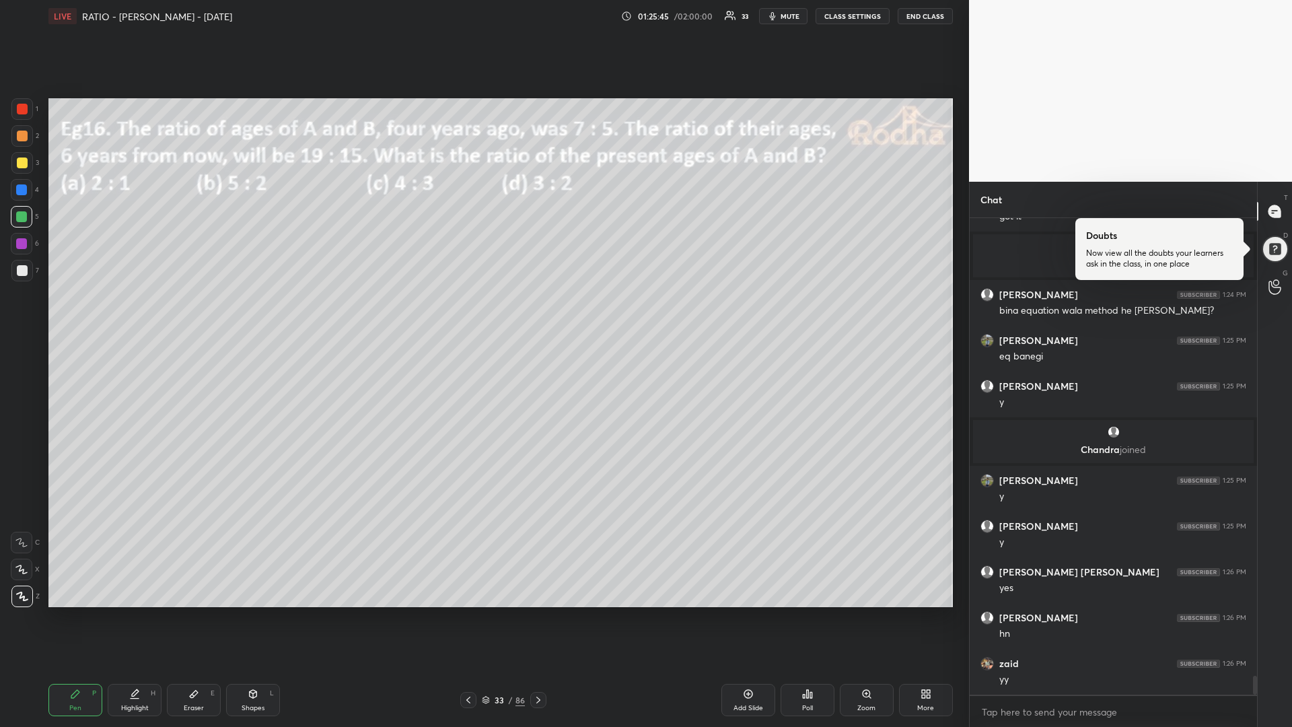
scroll to position [11631, 0]
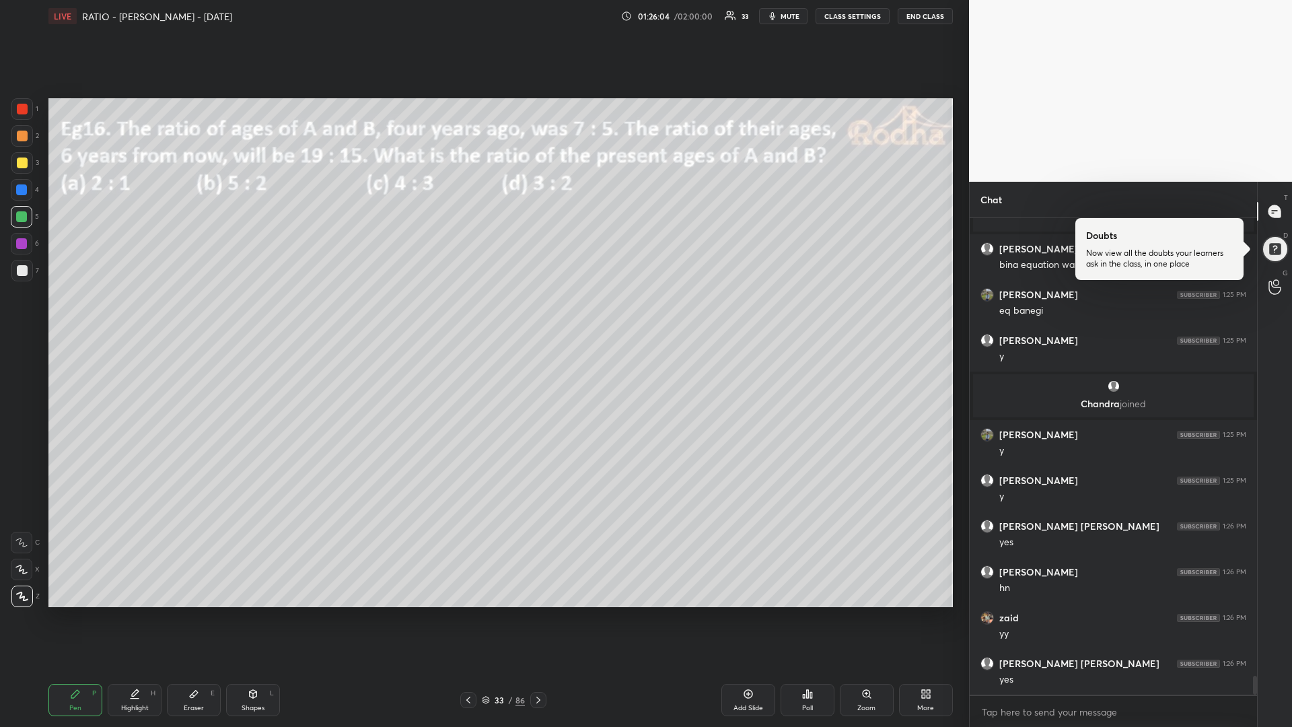
click at [729, 609] on div "Setting up your live class Poll for secs No correct answer Start poll" at bounding box center [501, 352] width 916 height 641
click at [734, 609] on div "Setting up your live class Poll for secs No correct answer Start poll" at bounding box center [501, 352] width 916 height 641
drag, startPoint x: 26, startPoint y: 163, endPoint x: 21, endPoint y: 172, distance: 10.3
click at [24, 166] on div at bounding box center [22, 163] width 11 height 11
click at [743, 613] on icon at bounding box center [748, 694] width 11 height 11
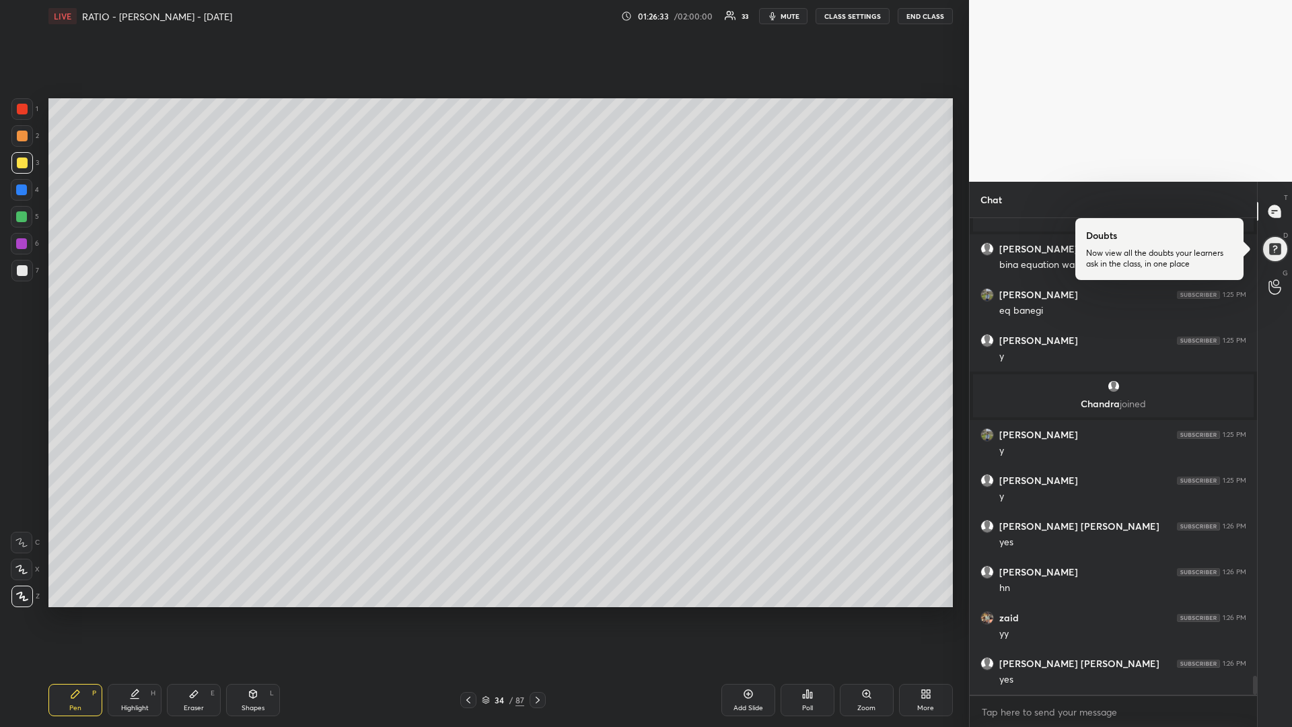
drag, startPoint x: 23, startPoint y: 220, endPoint x: 13, endPoint y: 227, distance: 11.6
click at [23, 221] on div at bounding box center [21, 216] width 11 height 11
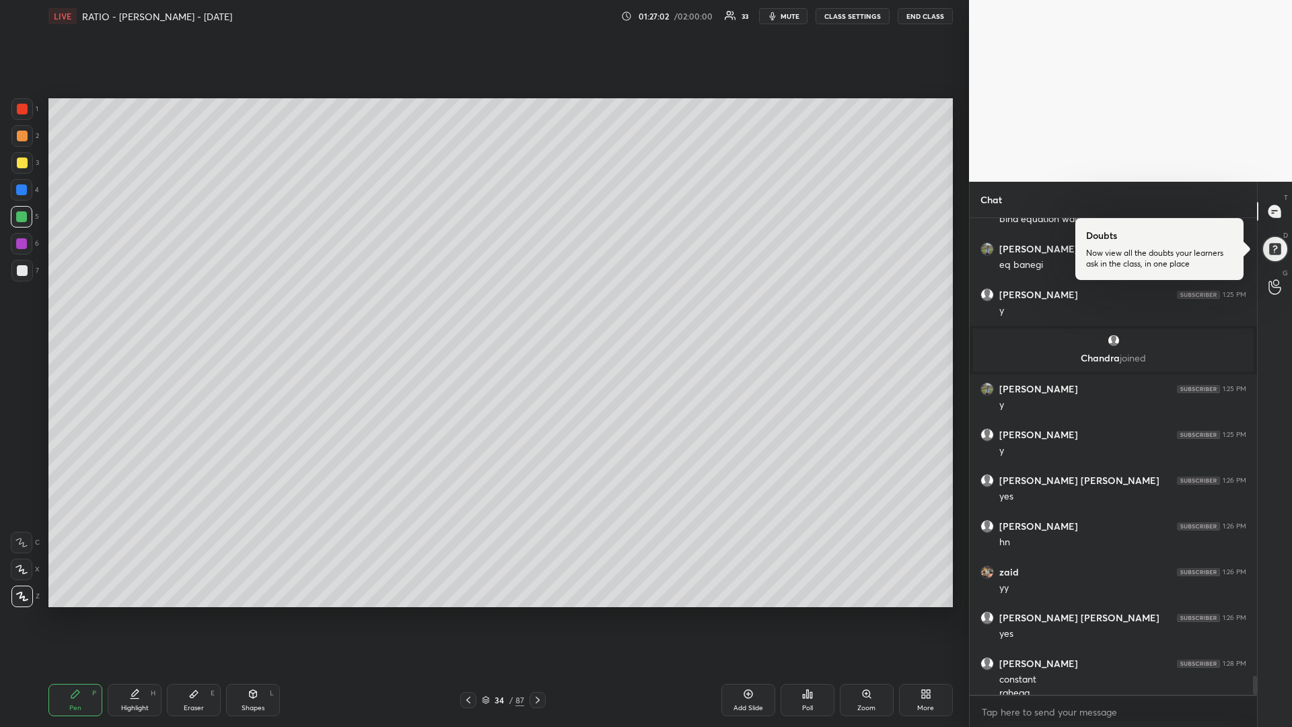
scroll to position [11690, 0]
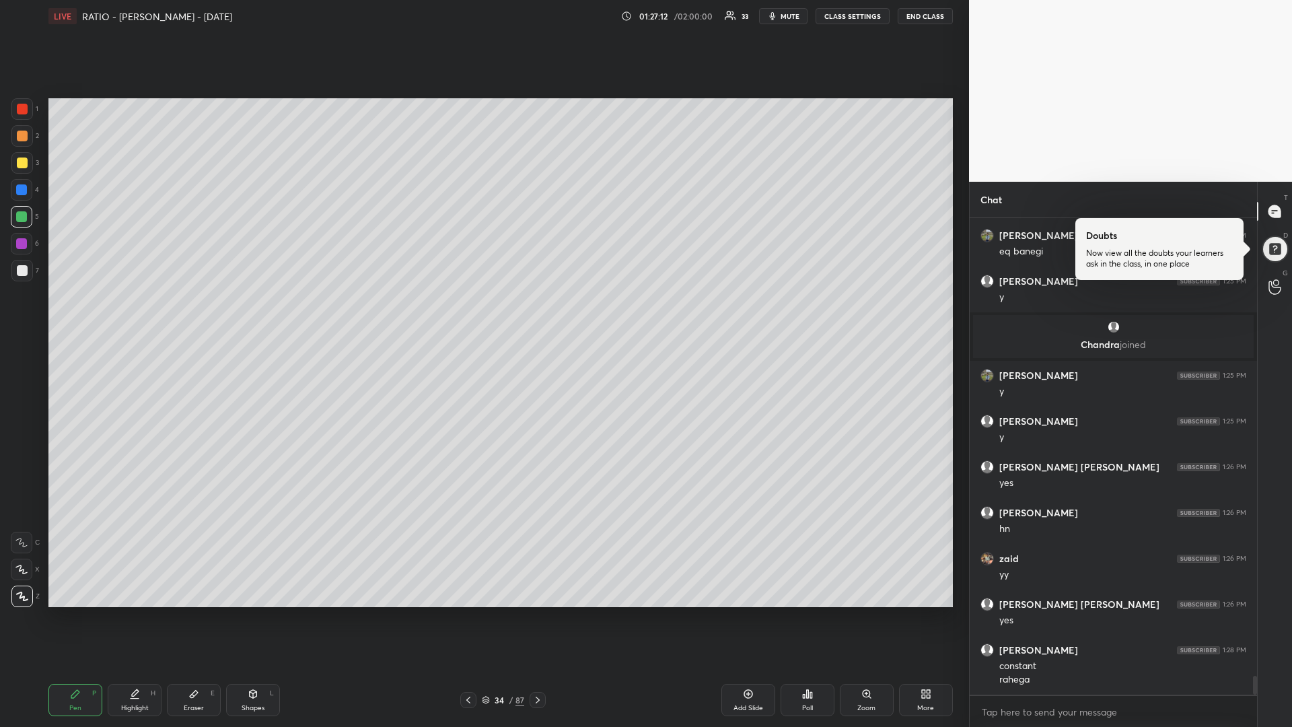
click at [19, 218] on div at bounding box center [21, 216] width 11 height 11
click at [25, 192] on div at bounding box center [21, 189] width 11 height 11
click at [25, 213] on div at bounding box center [21, 216] width 11 height 11
click at [21, 165] on div at bounding box center [22, 163] width 11 height 11
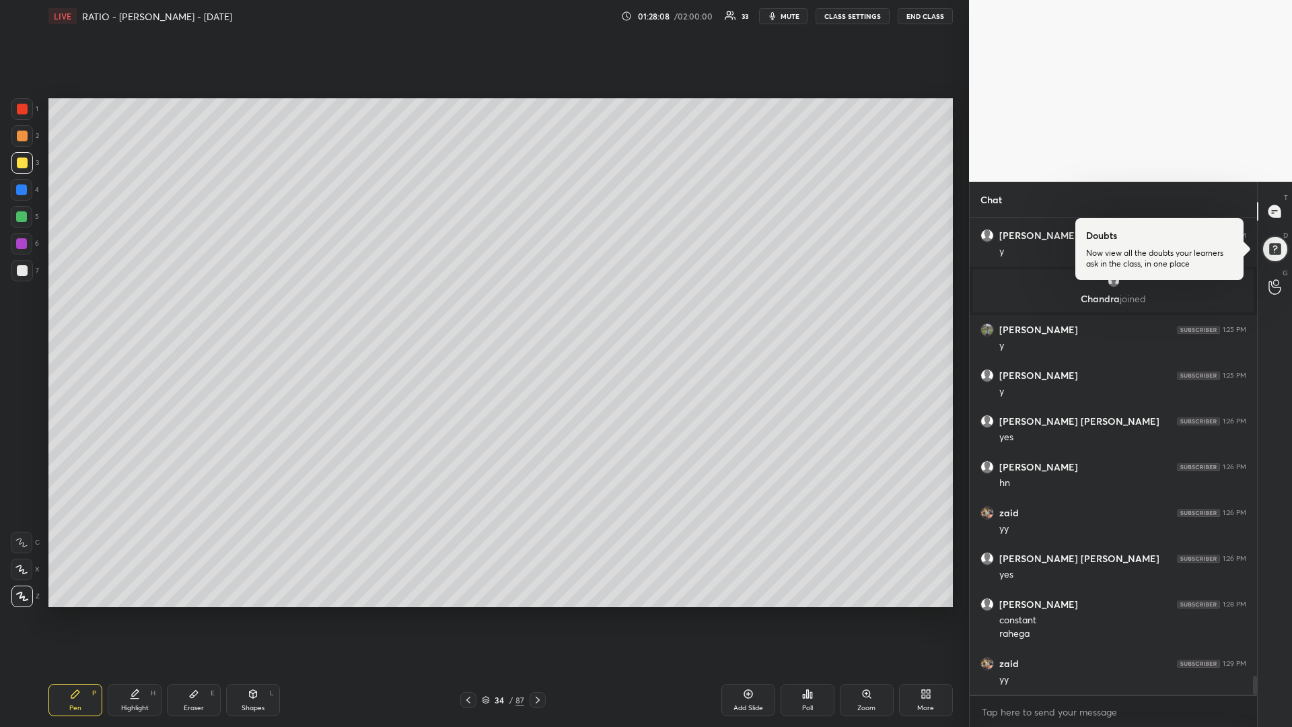
drag, startPoint x: 30, startPoint y: 217, endPoint x: 20, endPoint y: 213, distance: 10.6
click at [30, 215] on div at bounding box center [22, 217] width 22 height 22
click at [26, 165] on div at bounding box center [22, 163] width 11 height 11
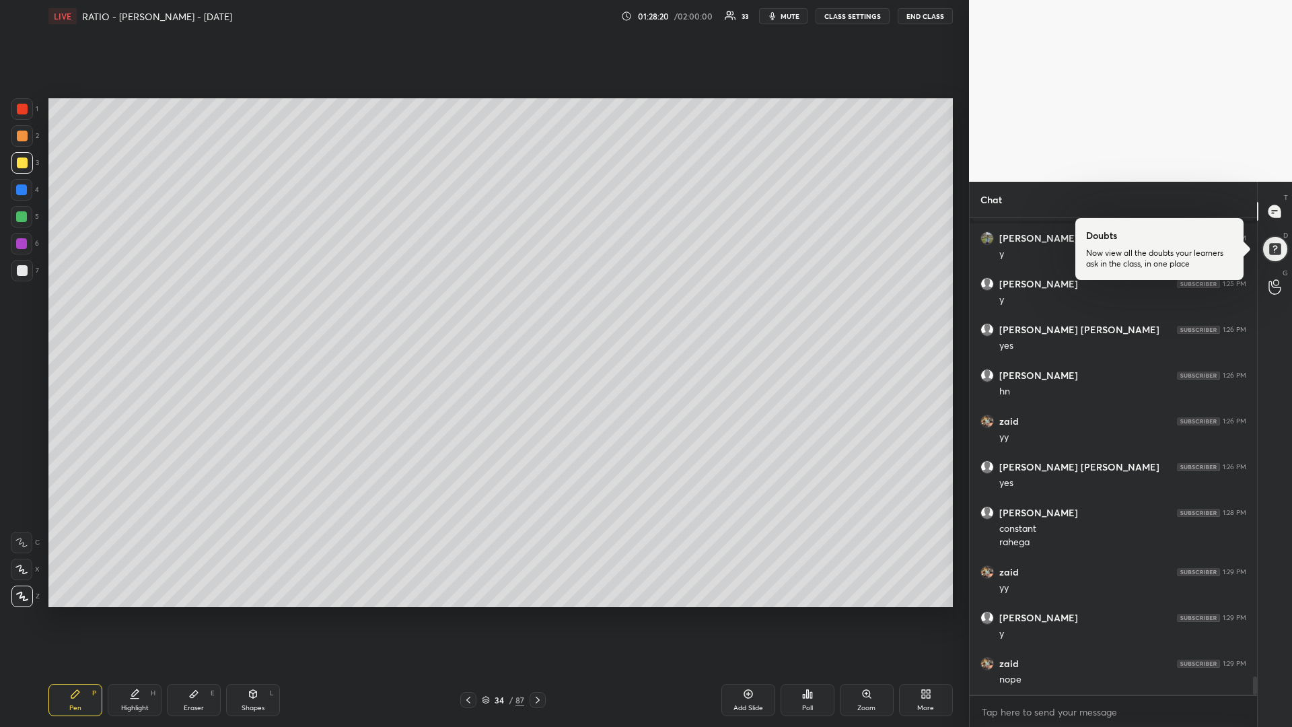
scroll to position [11873, 0]
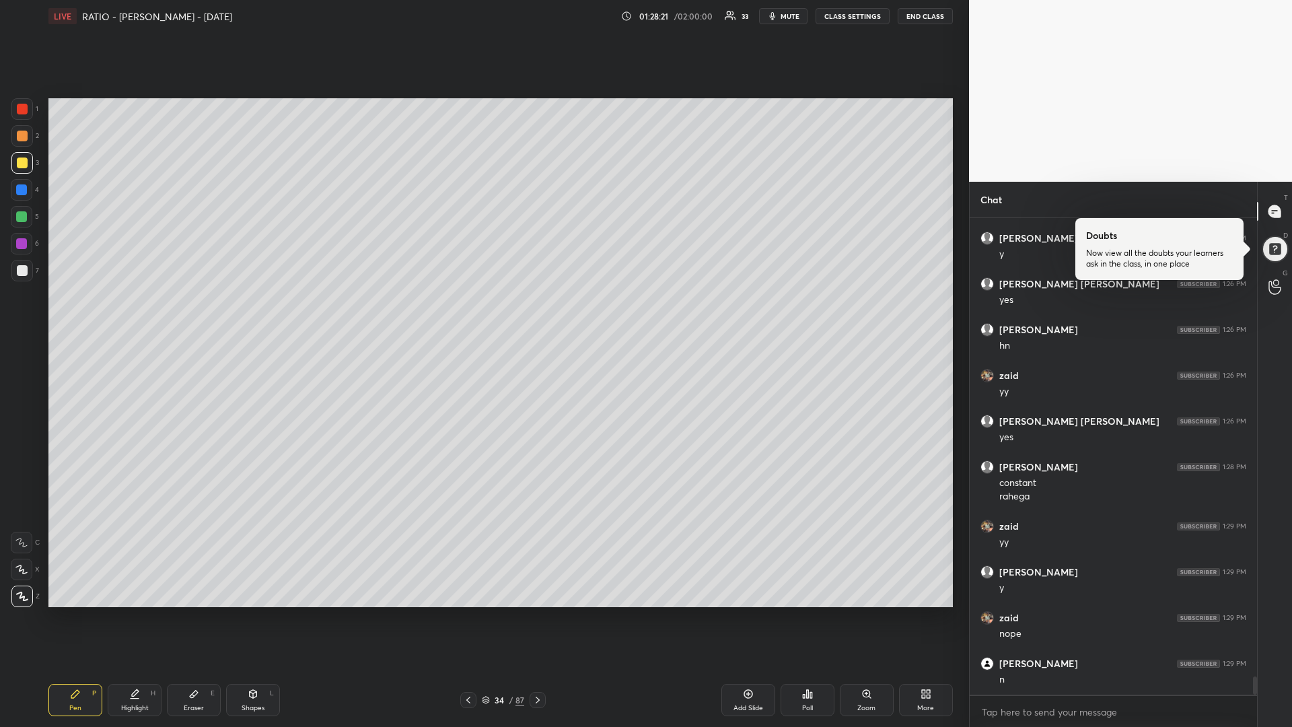
click at [535, 613] on icon at bounding box center [537, 700] width 11 height 11
drag, startPoint x: 21, startPoint y: 110, endPoint x: 11, endPoint y: 114, distance: 10.9
click at [18, 112] on div at bounding box center [22, 109] width 11 height 11
click at [802, 613] on div "Poll" at bounding box center [808, 700] width 54 height 32
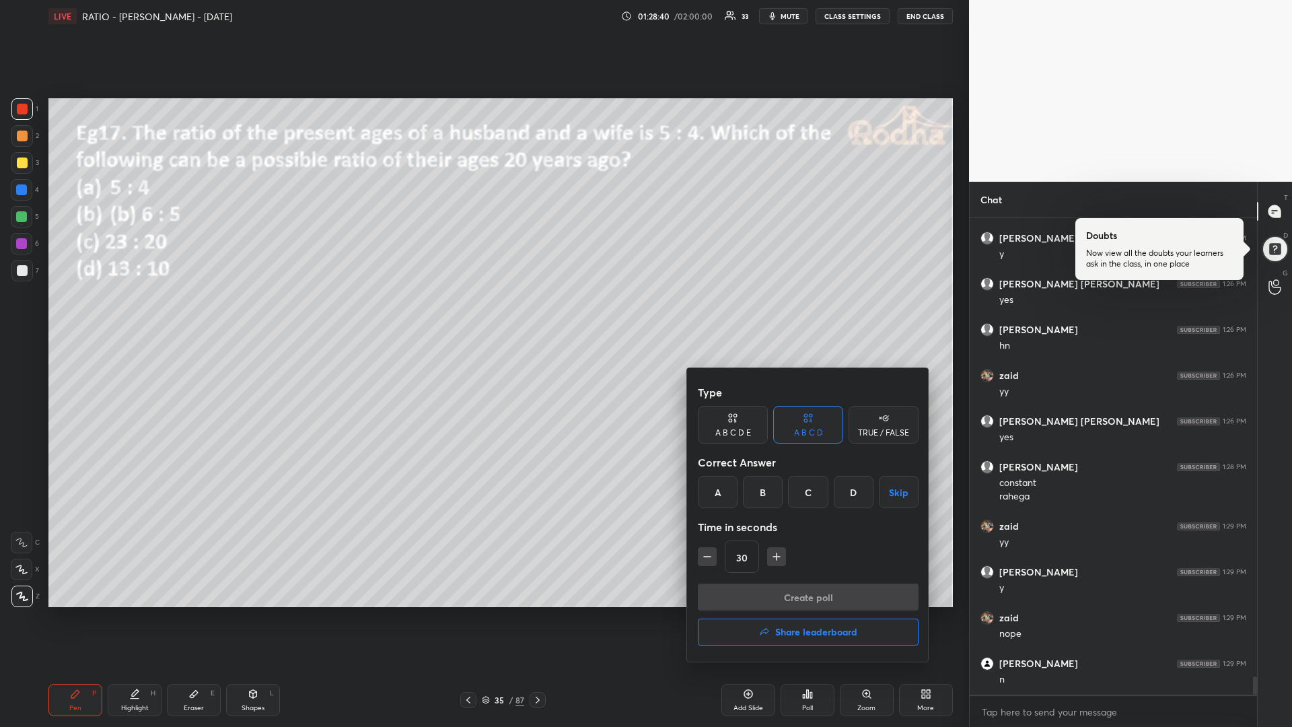
drag, startPoint x: 846, startPoint y: 493, endPoint x: 802, endPoint y: 537, distance: 61.9
click at [845, 493] on div "D" at bounding box center [854, 492] width 40 height 32
click at [774, 559] on icon "button" at bounding box center [776, 556] width 13 height 13
drag, startPoint x: 777, startPoint y: 557, endPoint x: 771, endPoint y: 580, distance: 23.5
click at [775, 558] on icon "button" at bounding box center [776, 556] width 13 height 13
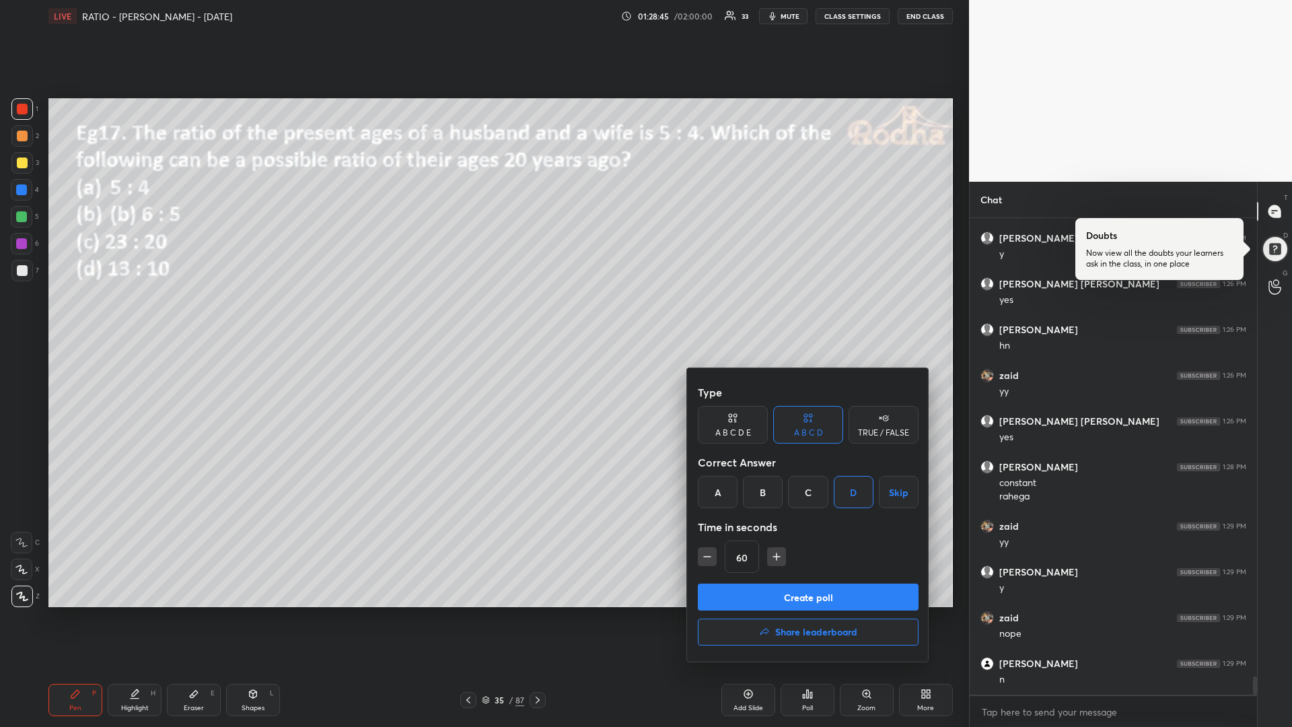
click at [776, 557] on icon "button" at bounding box center [776, 556] width 13 height 13
drag, startPoint x: 714, startPoint y: 561, endPoint x: 721, endPoint y: 573, distance: 13.9
click at [714, 559] on button "button" at bounding box center [707, 556] width 19 height 19
type input "60"
click at [742, 596] on button "Create poll" at bounding box center [808, 597] width 221 height 27
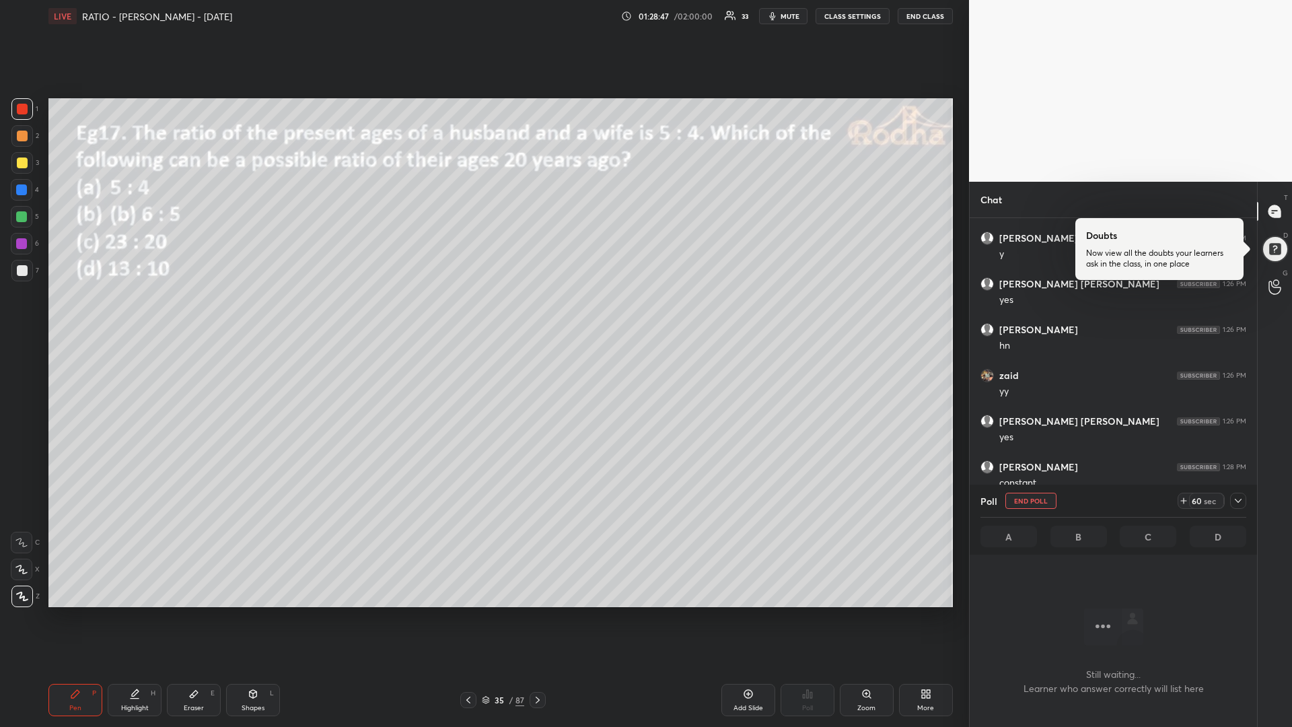
scroll to position [5, 5]
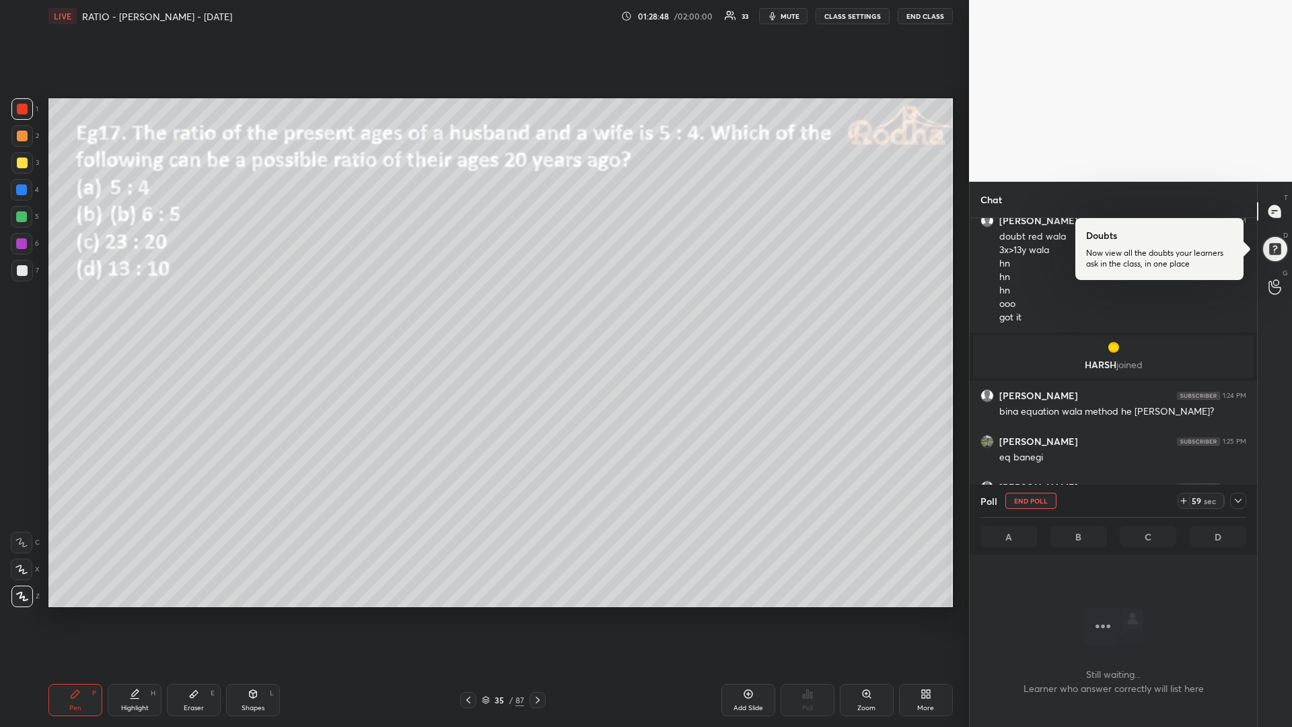
click at [24, 219] on div at bounding box center [21, 216] width 11 height 11
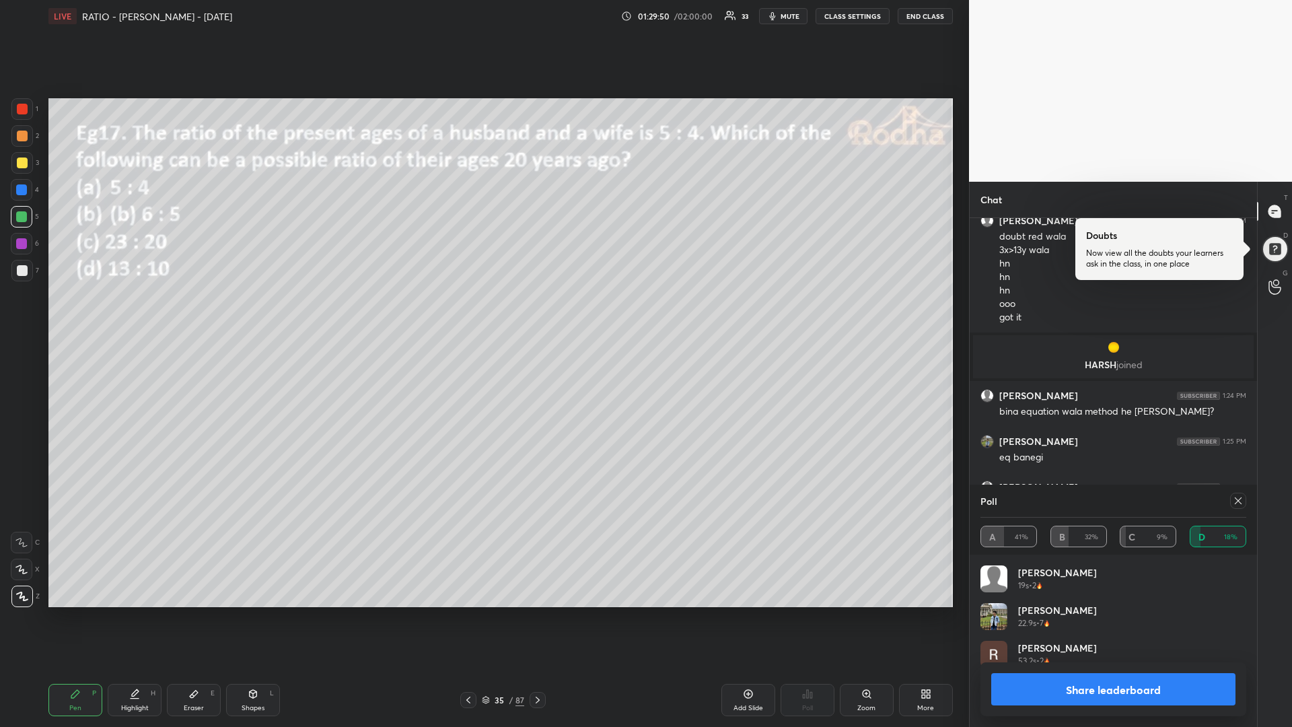
drag, startPoint x: 26, startPoint y: 163, endPoint x: 13, endPoint y: 179, distance: 20.2
click at [24, 165] on div at bounding box center [22, 163] width 11 height 11
drag, startPoint x: 471, startPoint y: 693, endPoint x: 485, endPoint y: 690, distance: 15.2
click at [471, 613] on icon at bounding box center [468, 700] width 11 height 11
drag, startPoint x: 740, startPoint y: 686, endPoint x: 756, endPoint y: 669, distance: 22.9
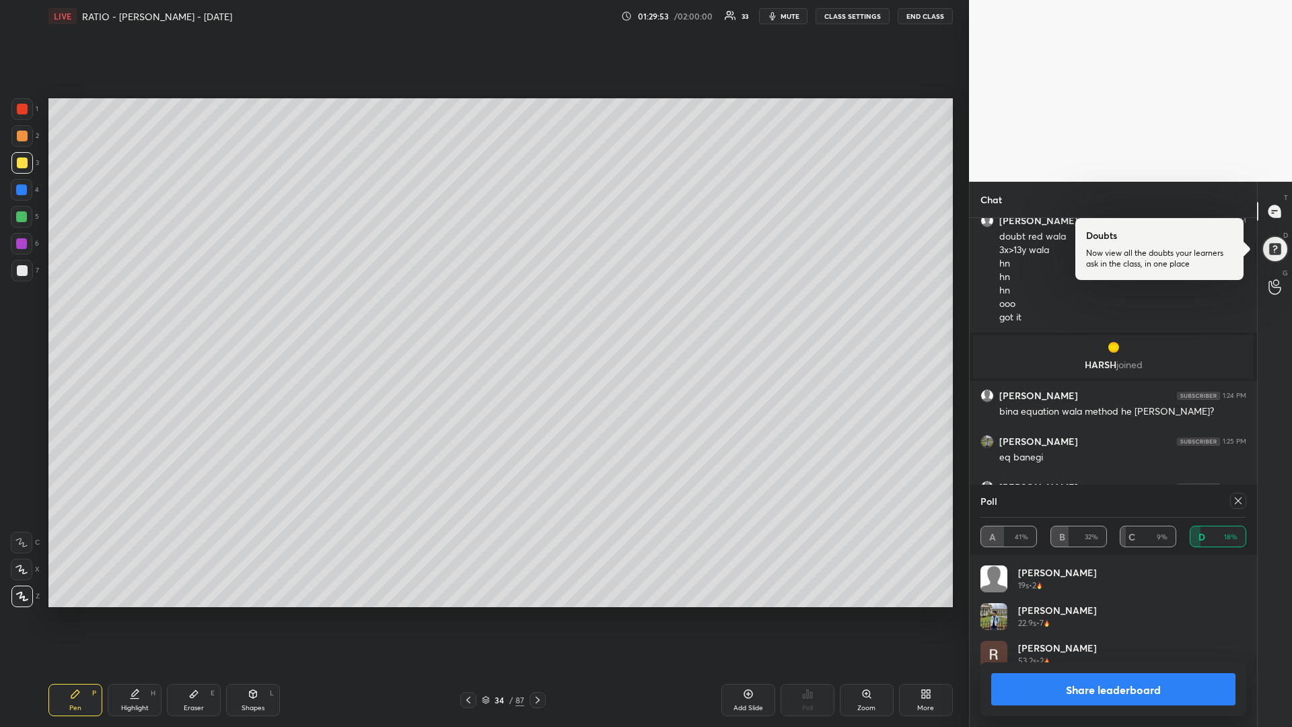
click at [738, 613] on div "Add Slide" at bounding box center [749, 700] width 54 height 32
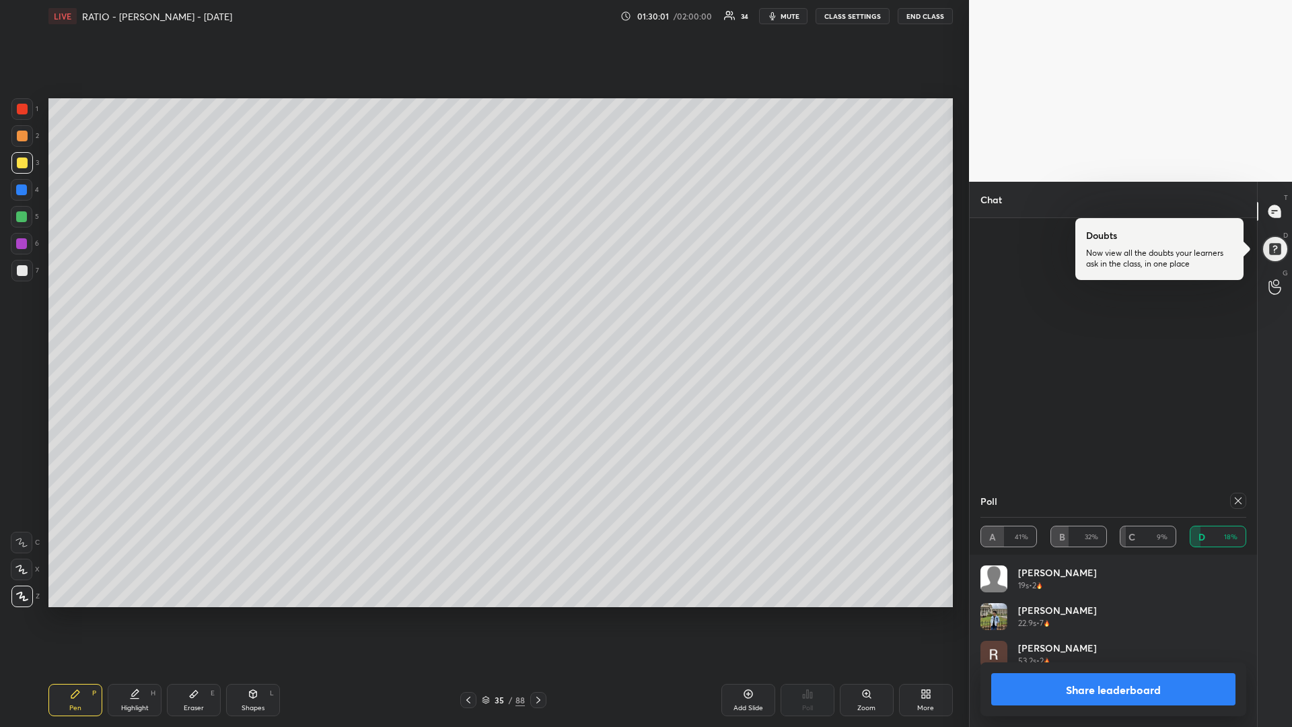
scroll to position [11906, 0]
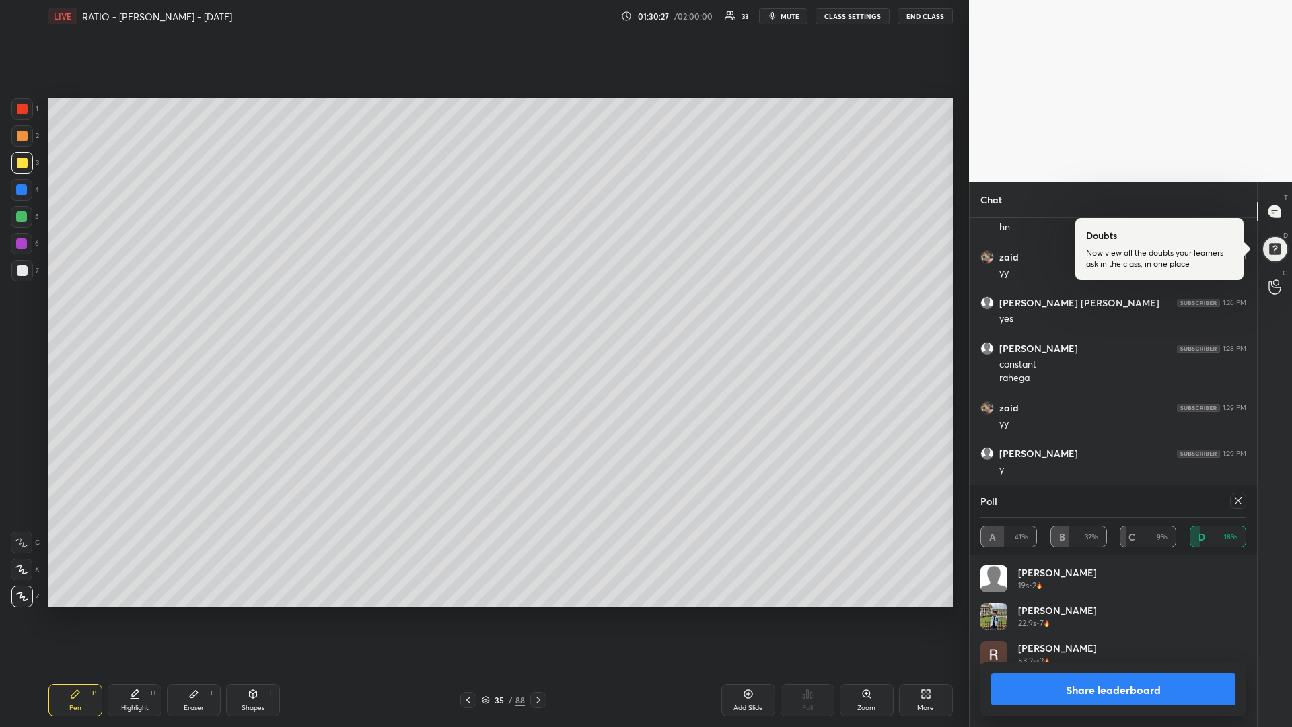
click at [24, 217] on div at bounding box center [21, 216] width 11 height 11
click at [252, 613] on icon at bounding box center [253, 694] width 11 height 11
click at [22, 514] on icon at bounding box center [22, 515] width 11 height 11
drag, startPoint x: 75, startPoint y: 699, endPoint x: 143, endPoint y: 653, distance: 81.8
click at [75, 613] on div "Pen P" at bounding box center [75, 700] width 54 height 32
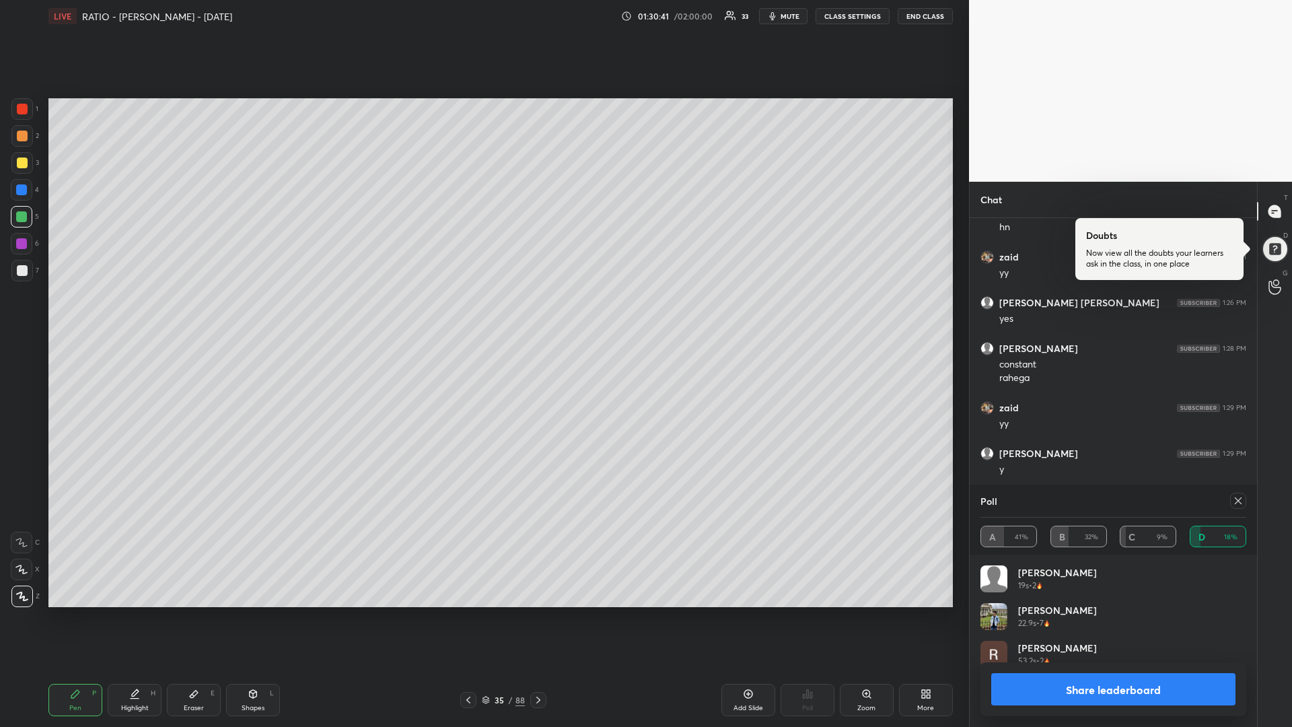
click at [24, 161] on div at bounding box center [22, 163] width 11 height 11
click at [29, 211] on div at bounding box center [22, 217] width 22 height 22
click at [21, 219] on div at bounding box center [21, 216] width 11 height 11
click at [24, 162] on div at bounding box center [22, 163] width 11 height 11
click at [1239, 507] on div at bounding box center [1239, 501] width 16 height 16
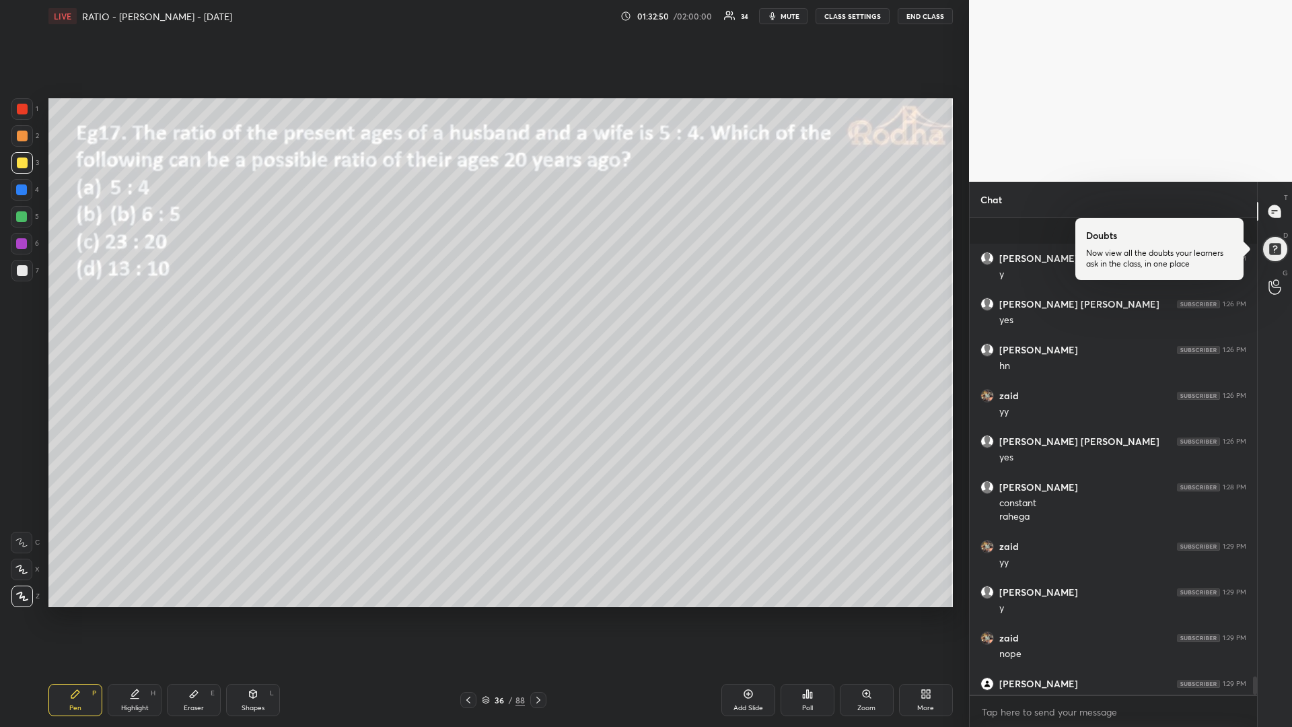
scroll to position [11881, 0]
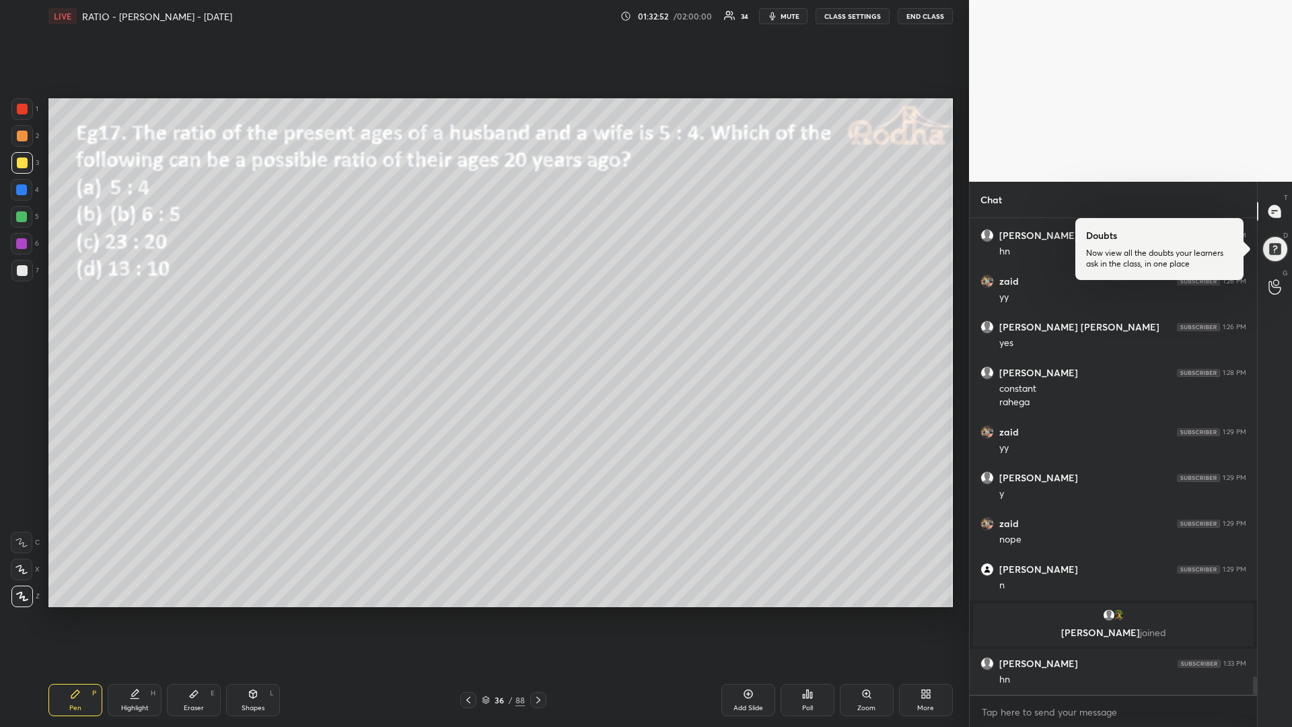
click at [46, 221] on div "Setting up your live class Poll for secs No correct answer Start poll" at bounding box center [501, 352] width 916 height 641
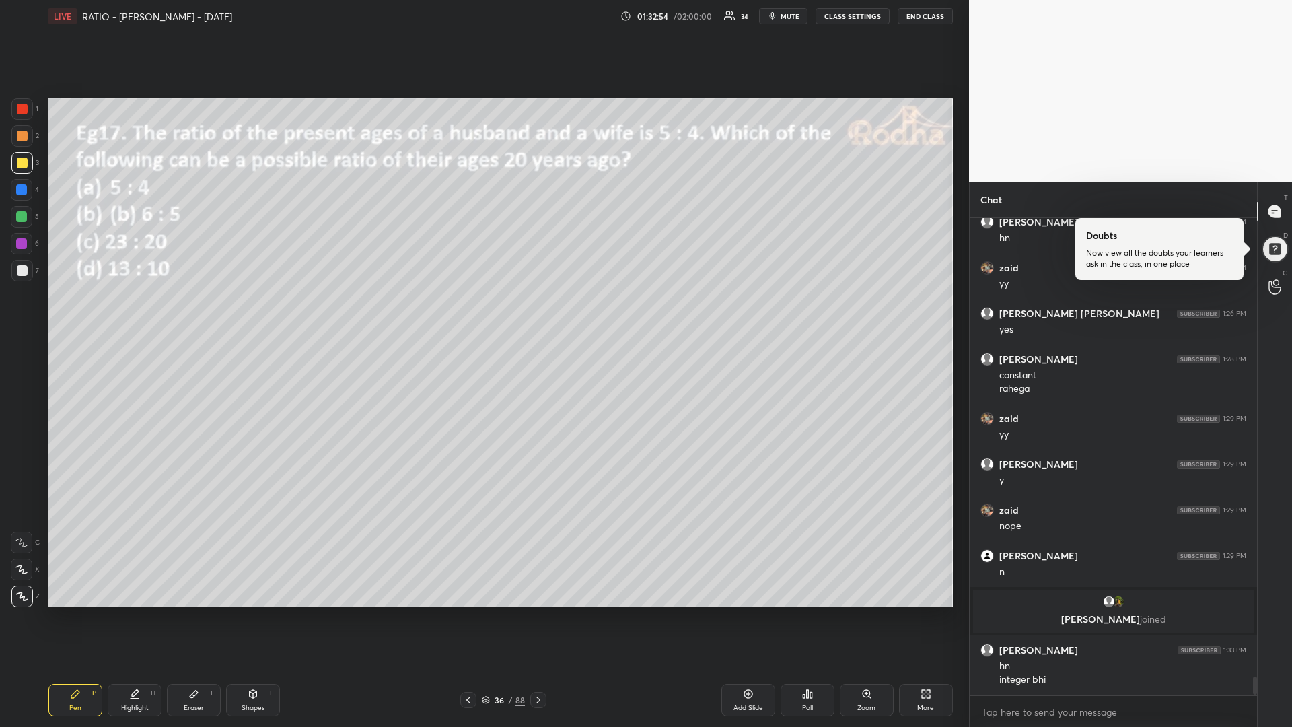
click at [27, 270] on div at bounding box center [22, 270] width 11 height 11
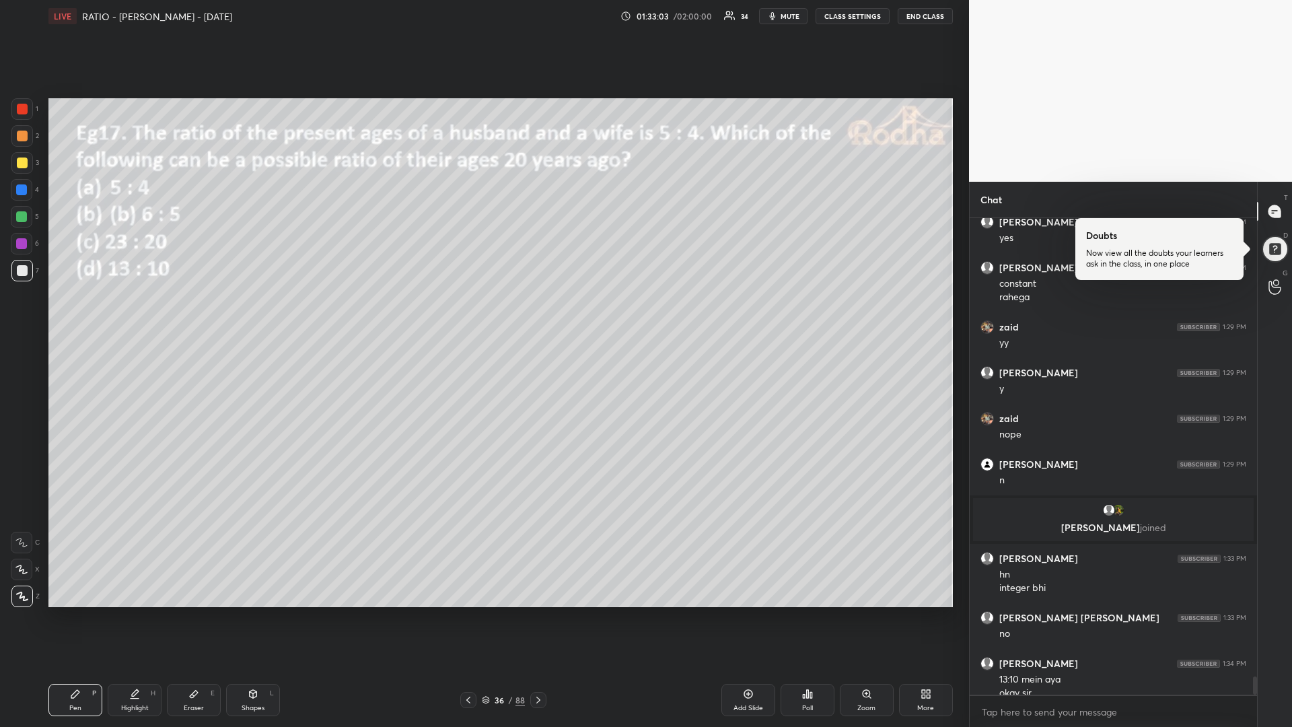
scroll to position [12000, 0]
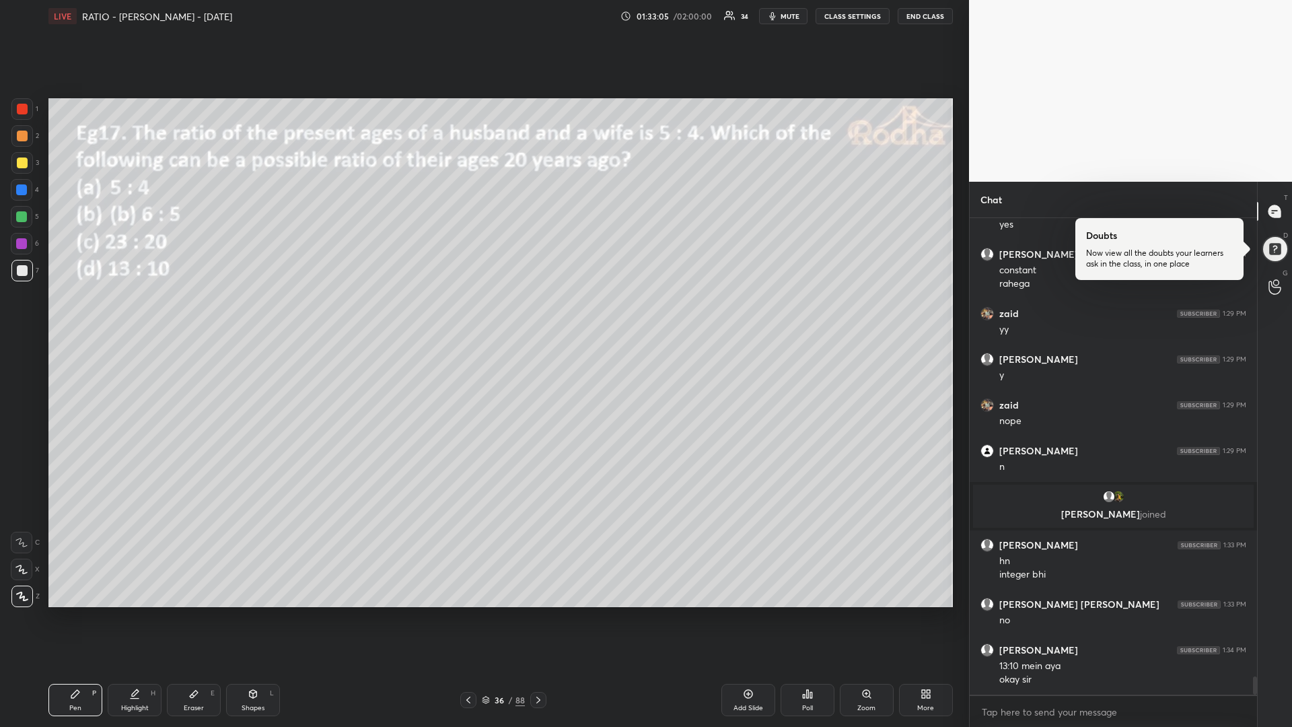
drag, startPoint x: 24, startPoint y: 163, endPoint x: 7, endPoint y: 173, distance: 19.6
click at [20, 163] on div at bounding box center [22, 163] width 11 height 11
click at [538, 613] on icon at bounding box center [538, 700] width 11 height 11
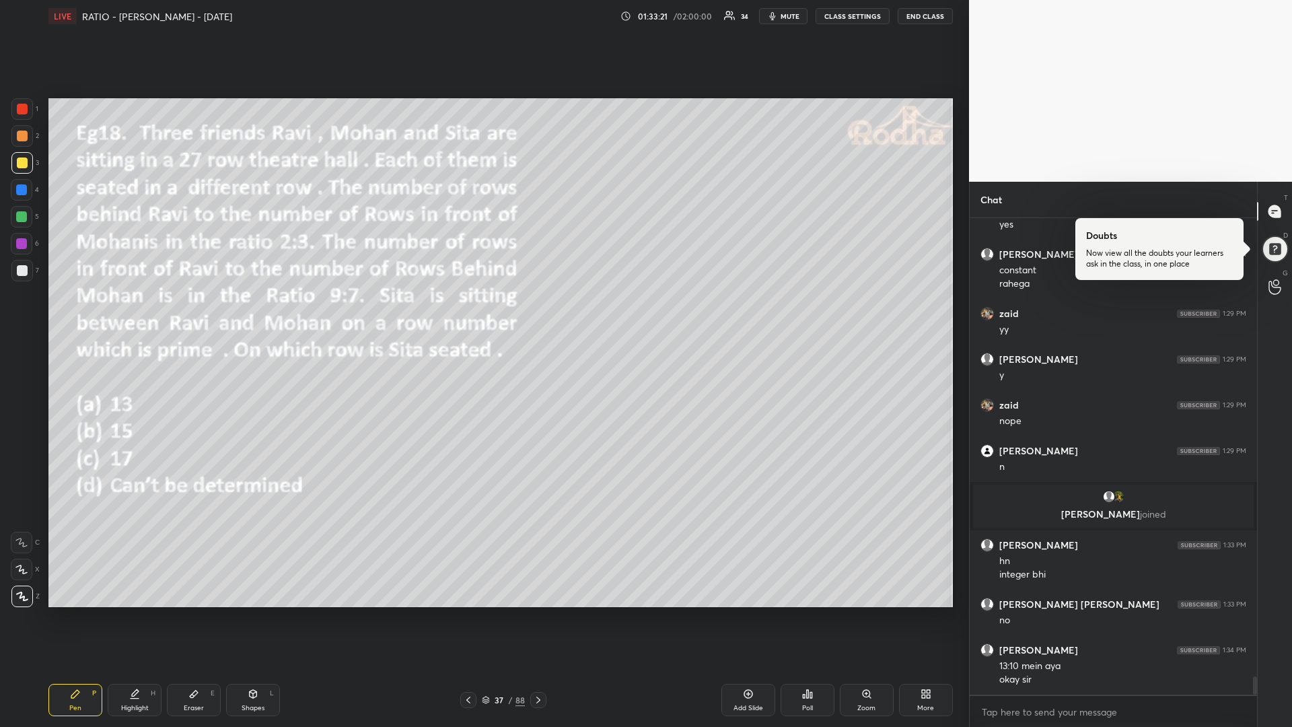
scroll to position [12046, 0]
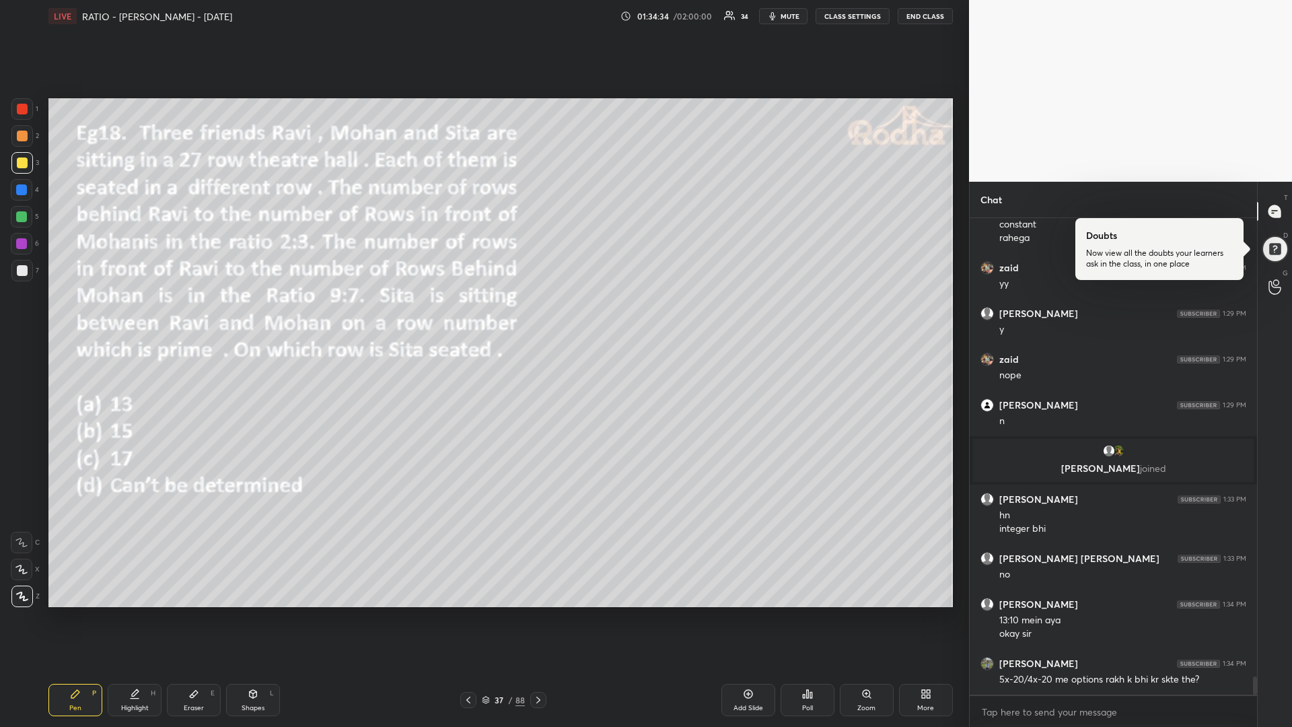
click at [813, 613] on div "Poll" at bounding box center [808, 700] width 54 height 32
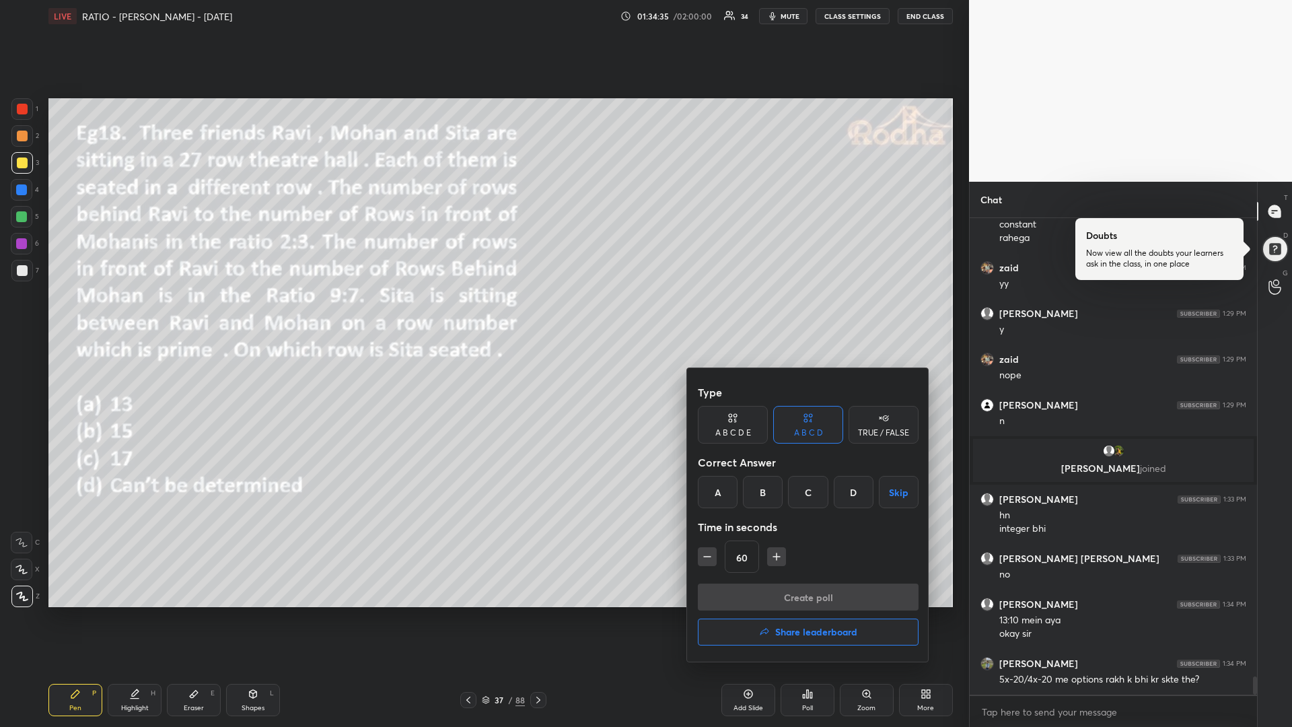
click at [808, 500] on div "C" at bounding box center [808, 492] width 40 height 32
click at [775, 596] on button "Create poll" at bounding box center [808, 597] width 221 height 27
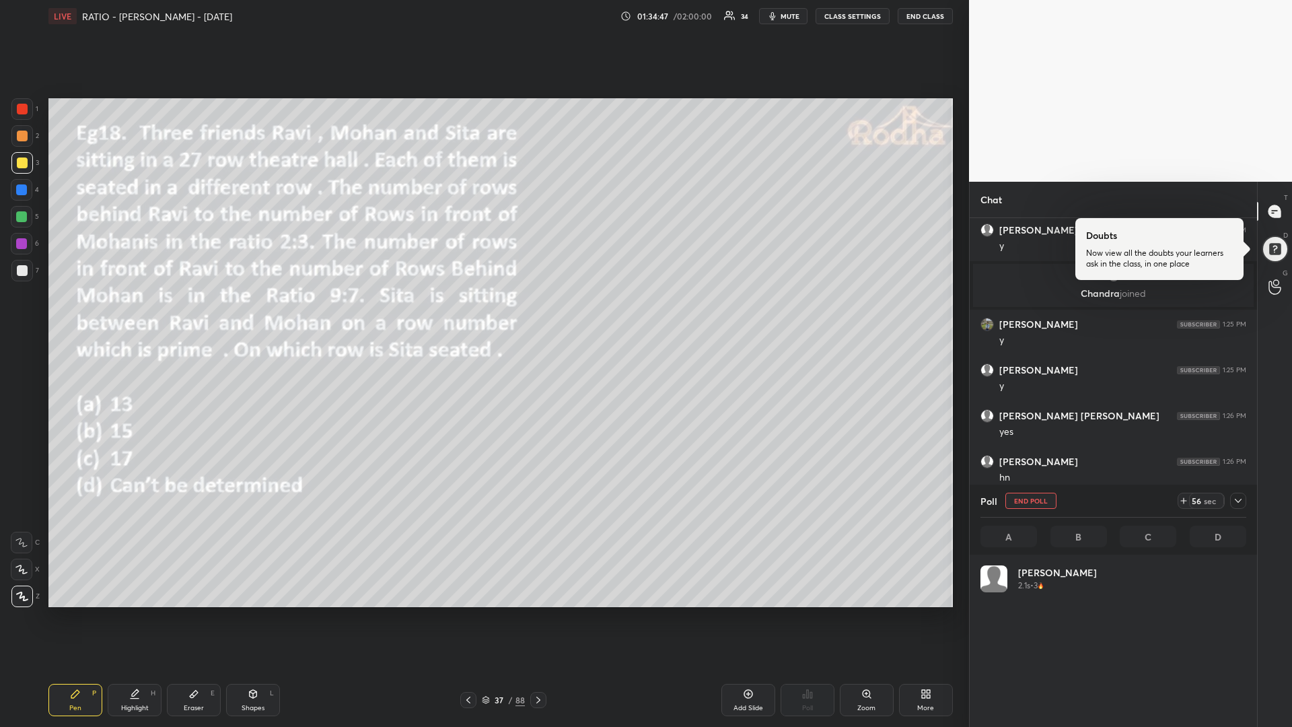
scroll to position [158, 262]
drag, startPoint x: 20, startPoint y: 216, endPoint x: 3, endPoint y: 220, distance: 17.3
click at [19, 215] on div at bounding box center [21, 216] width 11 height 11
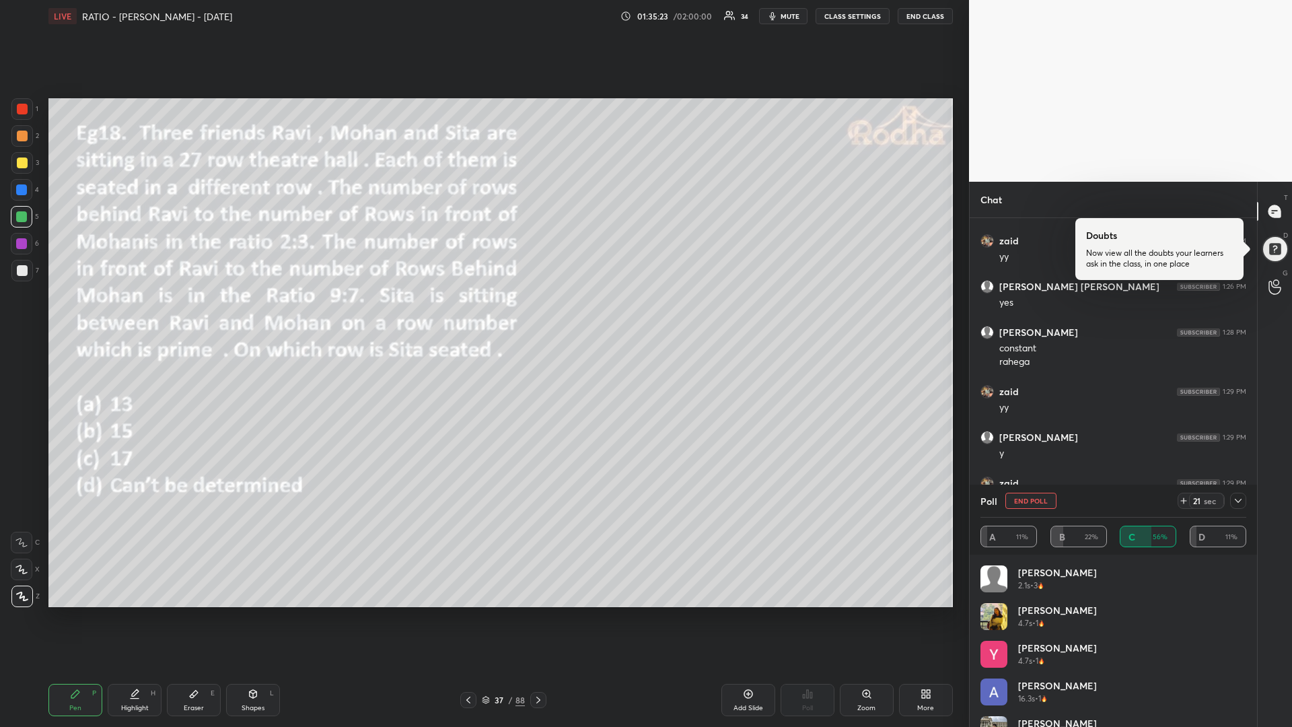
scroll to position [12301, 0]
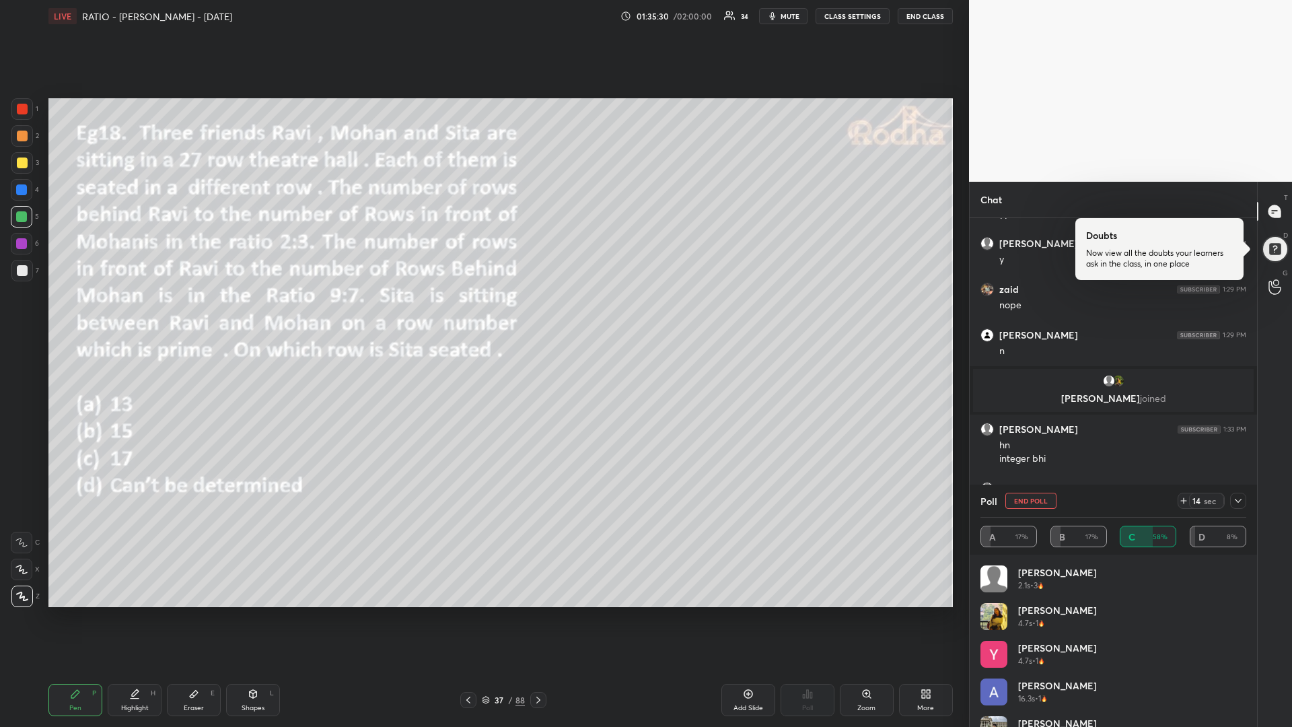
click at [22, 164] on div at bounding box center [22, 163] width 11 height 11
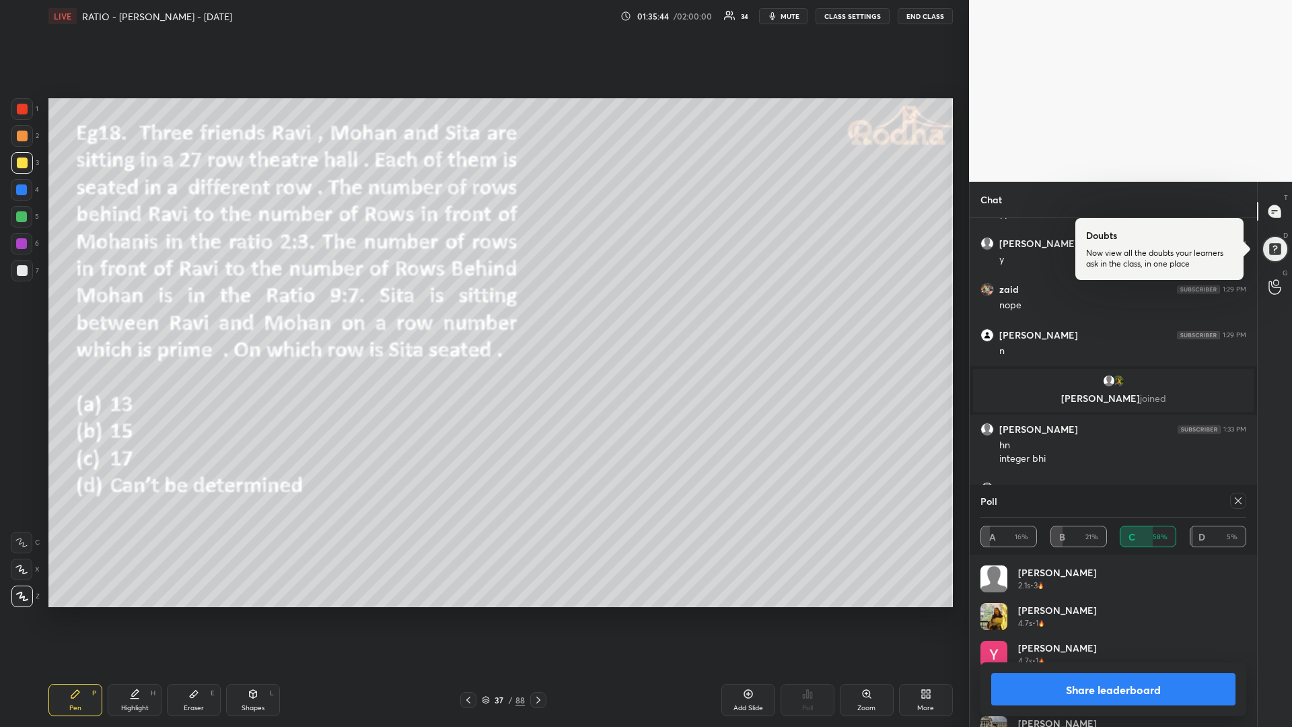
click at [20, 168] on div at bounding box center [22, 163] width 22 height 22
click at [1239, 498] on icon at bounding box center [1238, 500] width 11 height 11
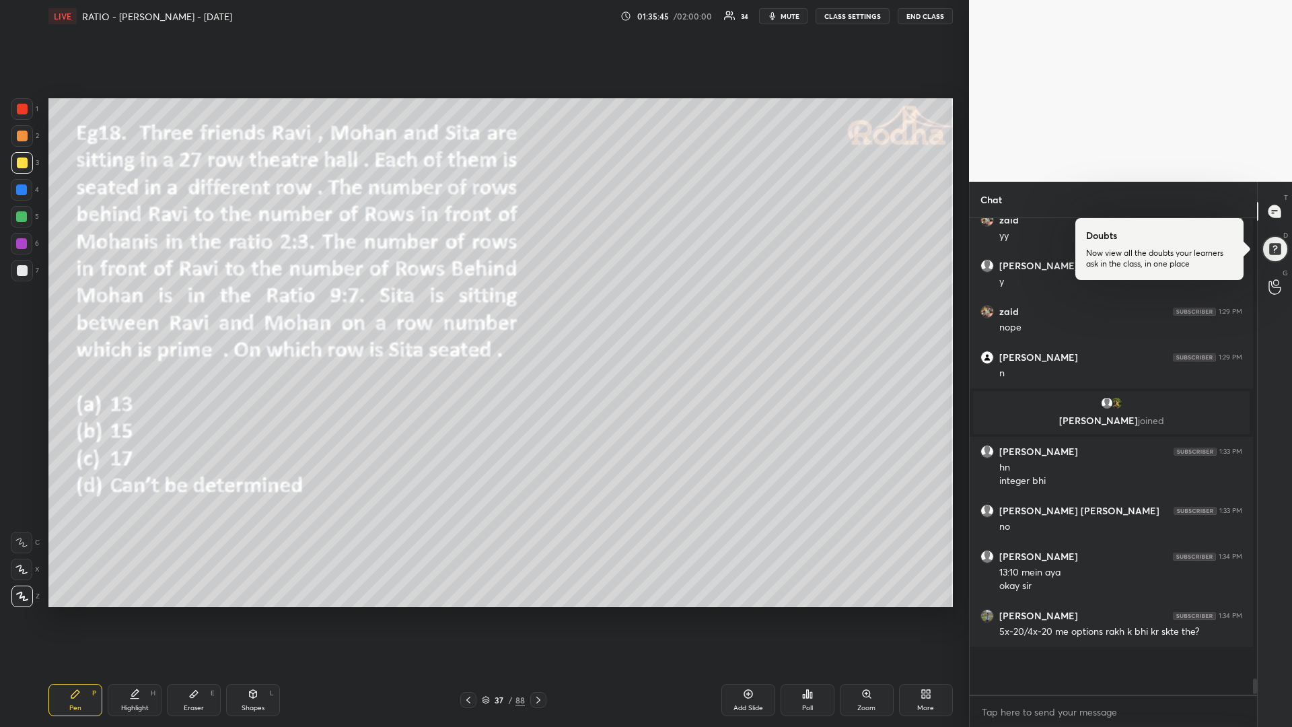
scroll to position [5, 5]
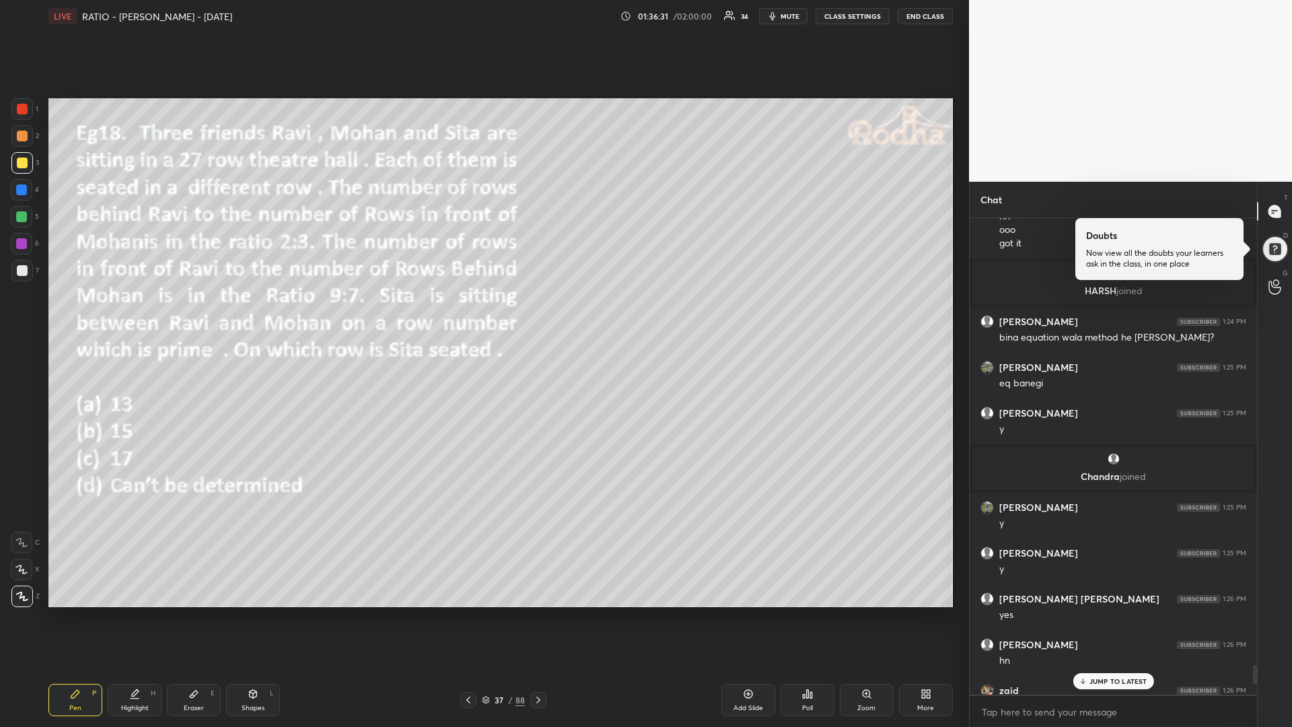
click at [24, 223] on div at bounding box center [22, 217] width 22 height 22
click at [1129, 613] on div "zaid 1:26 PM" at bounding box center [1114, 690] width 266 height 13
click at [1117, 613] on p "JUMP TO LATEST" at bounding box center [1119, 681] width 58 height 8
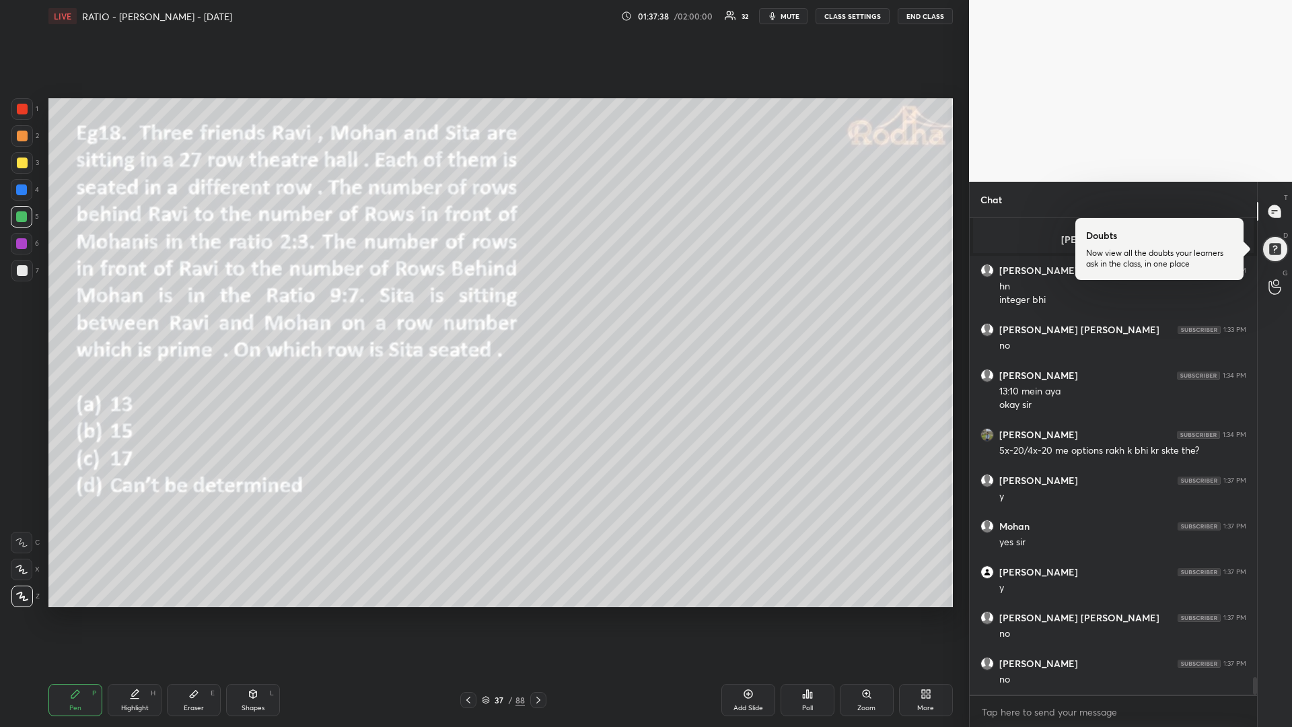
scroll to position [12320, 0]
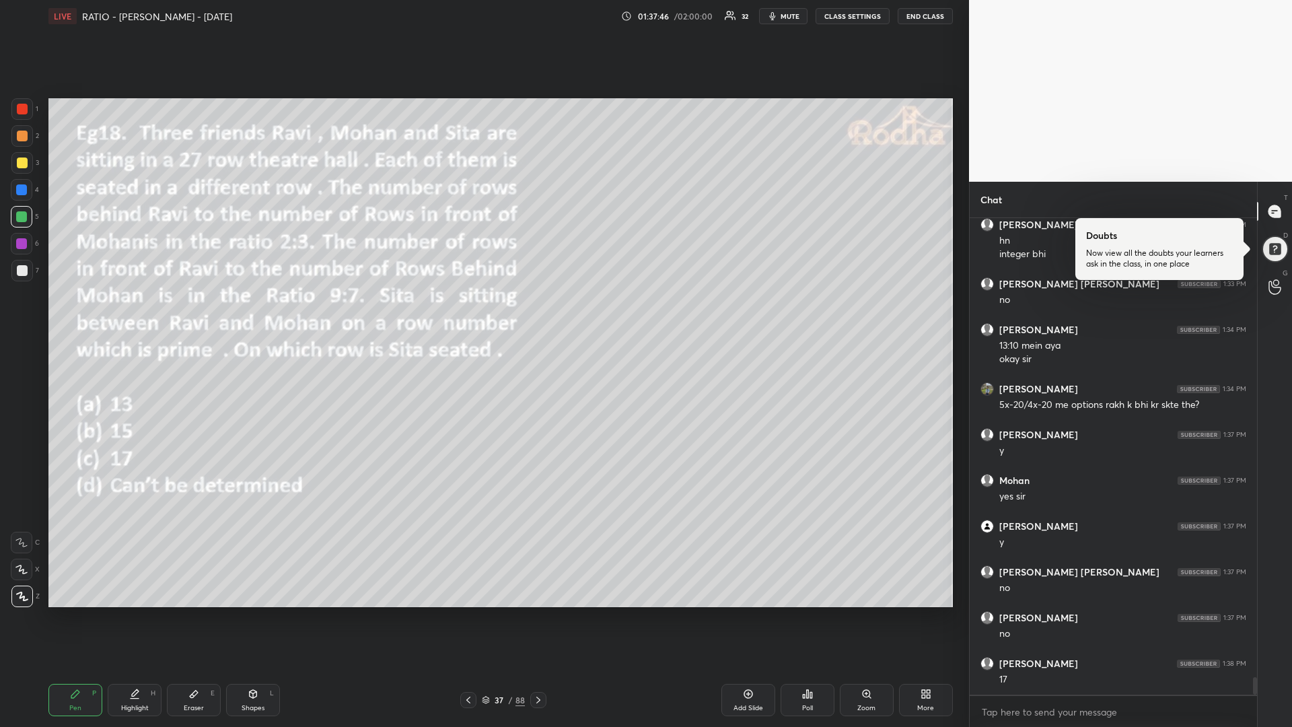
drag, startPoint x: 30, startPoint y: 157, endPoint x: 16, endPoint y: 158, distance: 13.5
click at [29, 158] on div at bounding box center [22, 163] width 22 height 22
click at [804, 613] on div "Poll" at bounding box center [807, 708] width 11 height 7
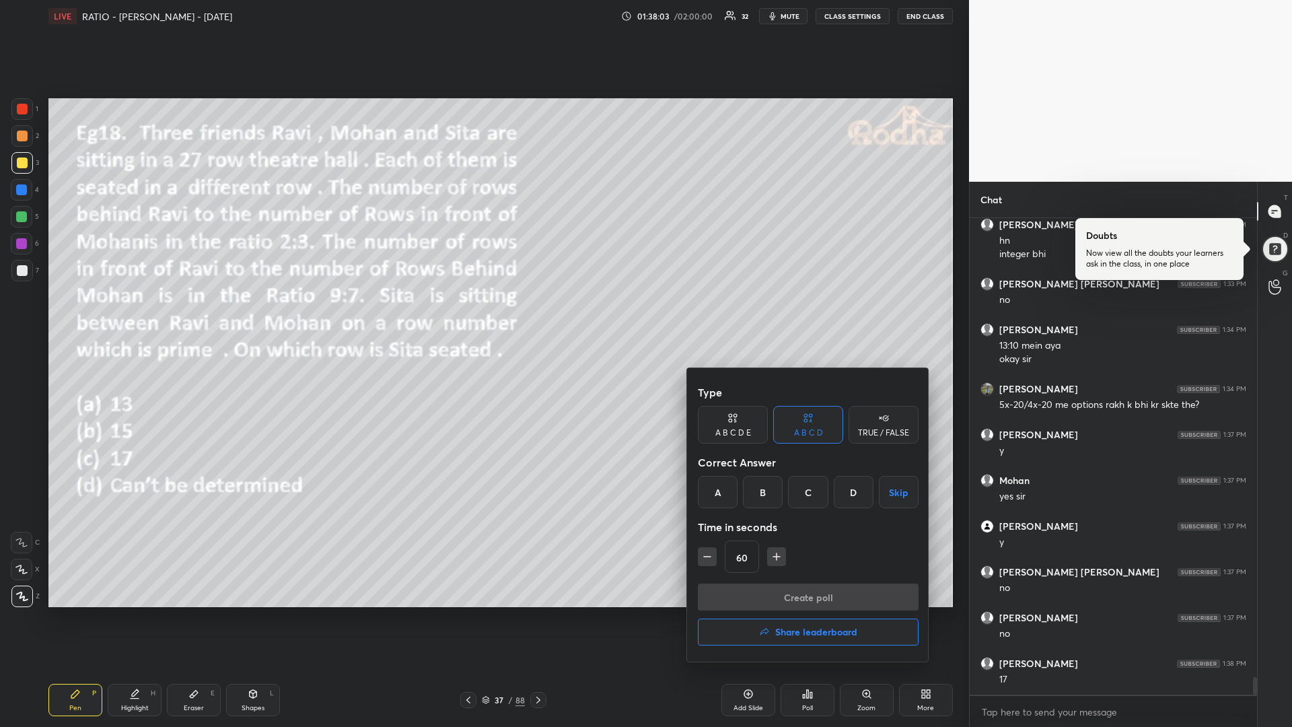
click at [522, 613] on div at bounding box center [646, 363] width 1292 height 727
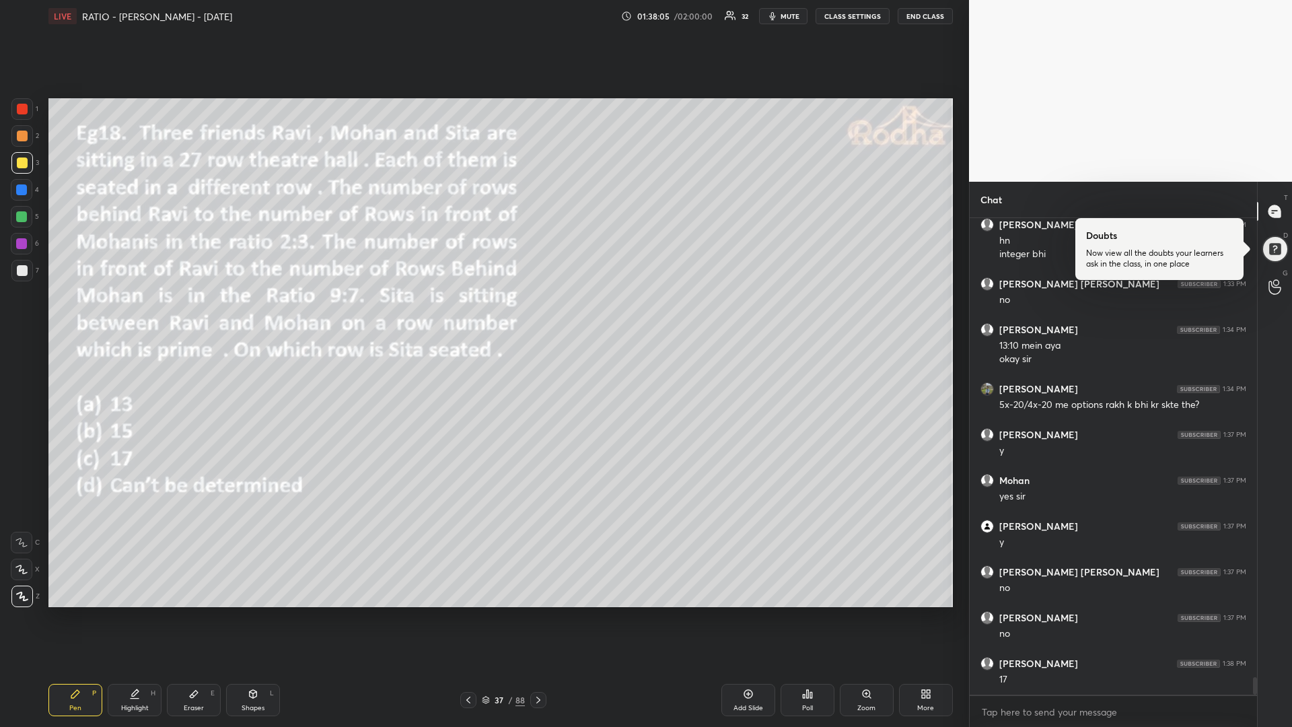
click at [24, 216] on div at bounding box center [21, 216] width 11 height 11
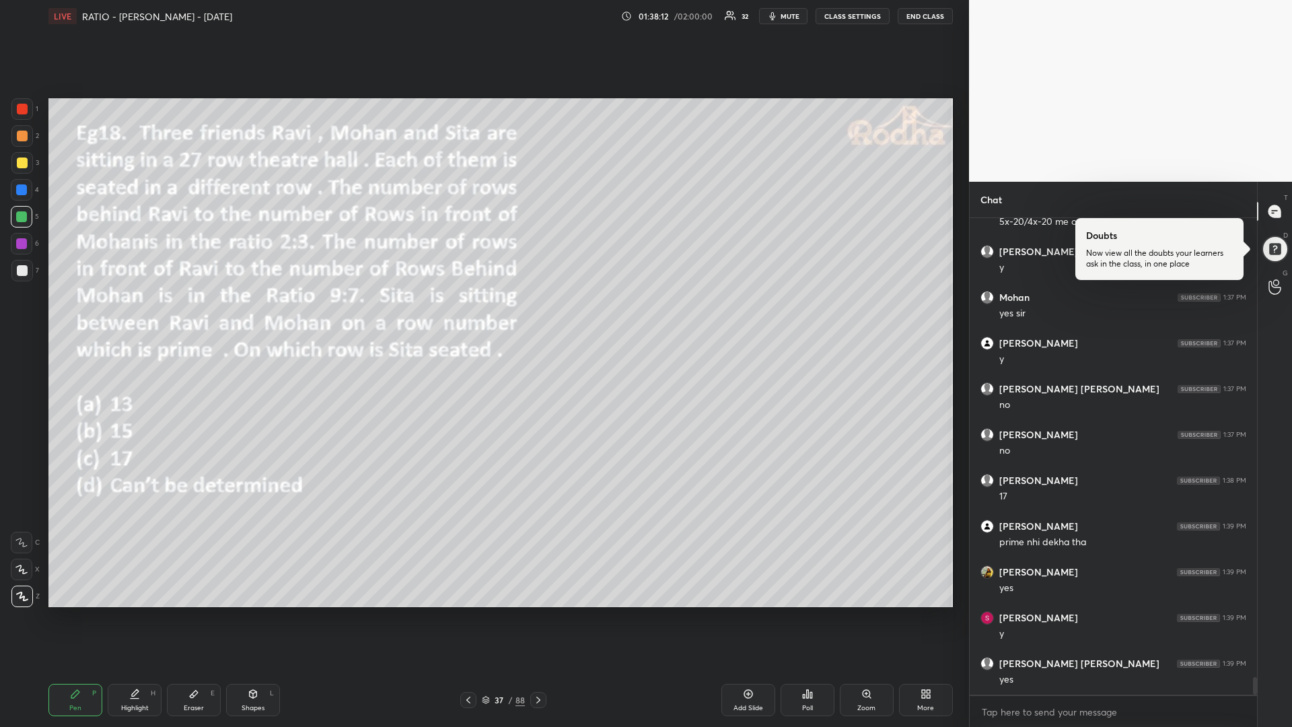
scroll to position [12549, 0]
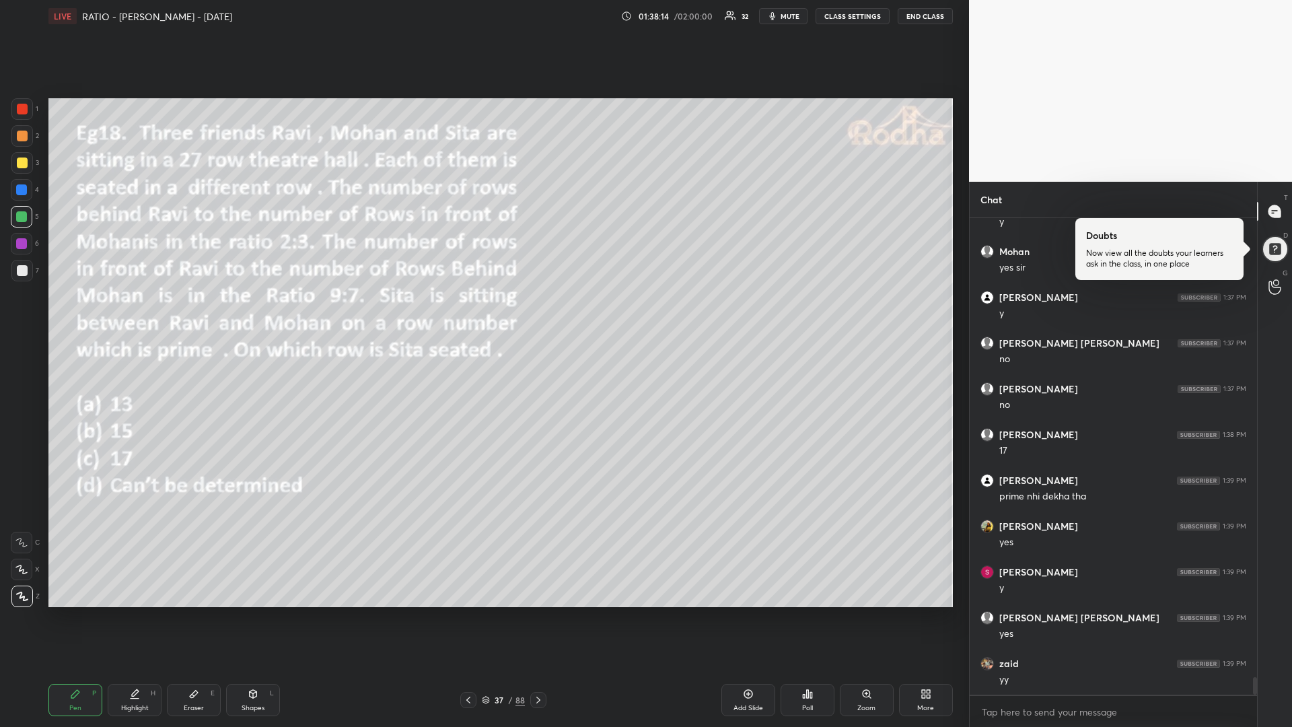
click at [535, 613] on icon at bounding box center [538, 700] width 11 height 11
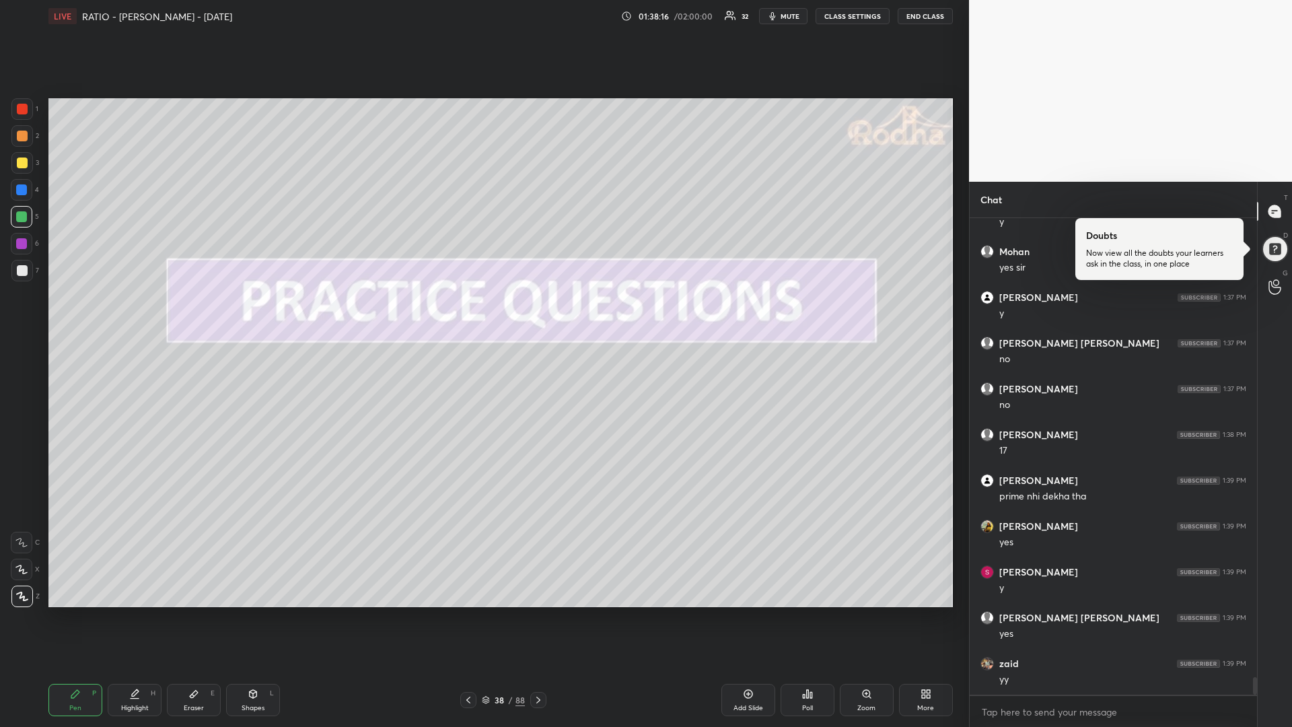
click at [543, 613] on icon at bounding box center [538, 700] width 11 height 11
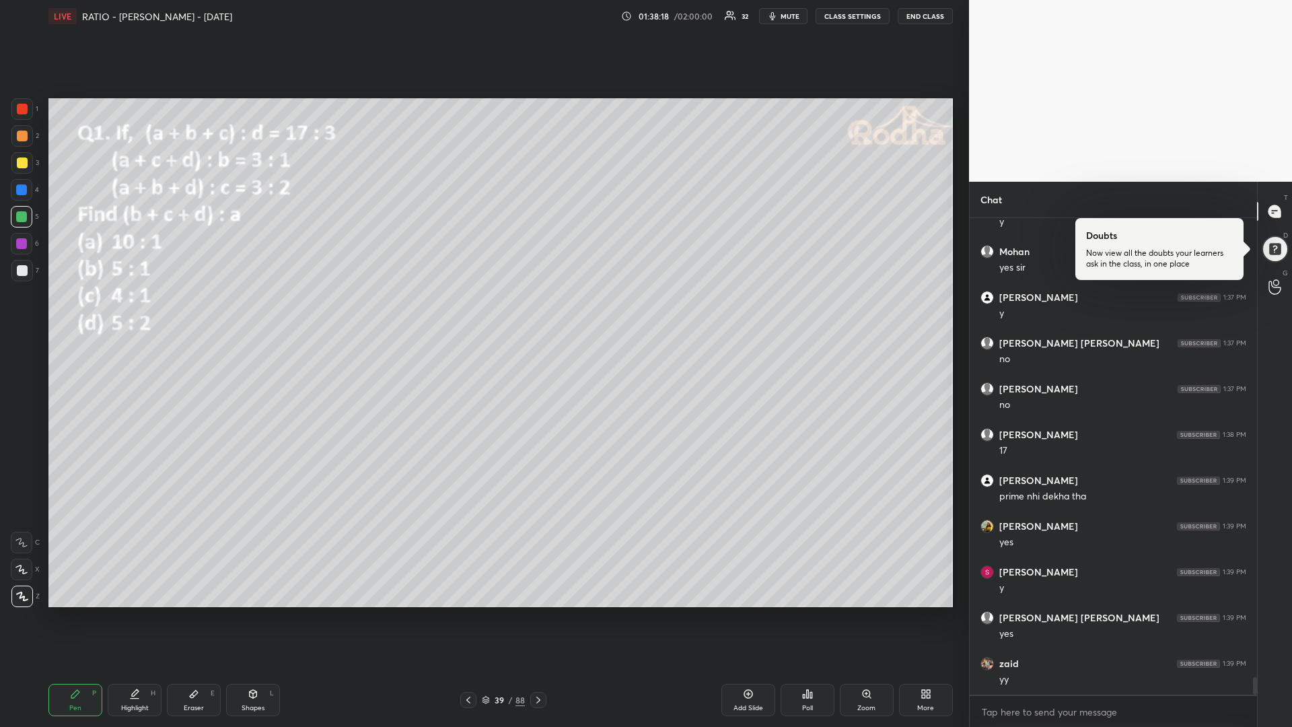
click at [472, 613] on icon at bounding box center [468, 700] width 11 height 11
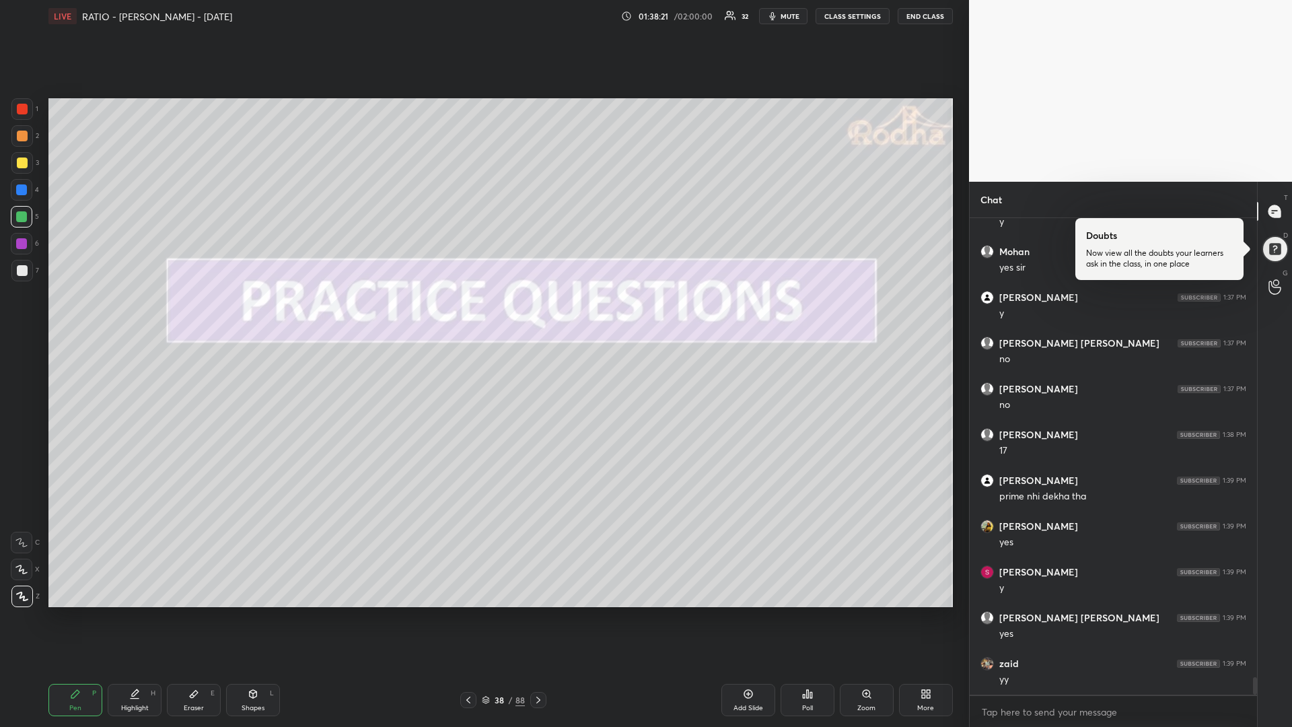
drag, startPoint x: 468, startPoint y: 697, endPoint x: 475, endPoint y: 702, distance: 9.2
click at [467, 613] on icon at bounding box center [468, 700] width 11 height 11
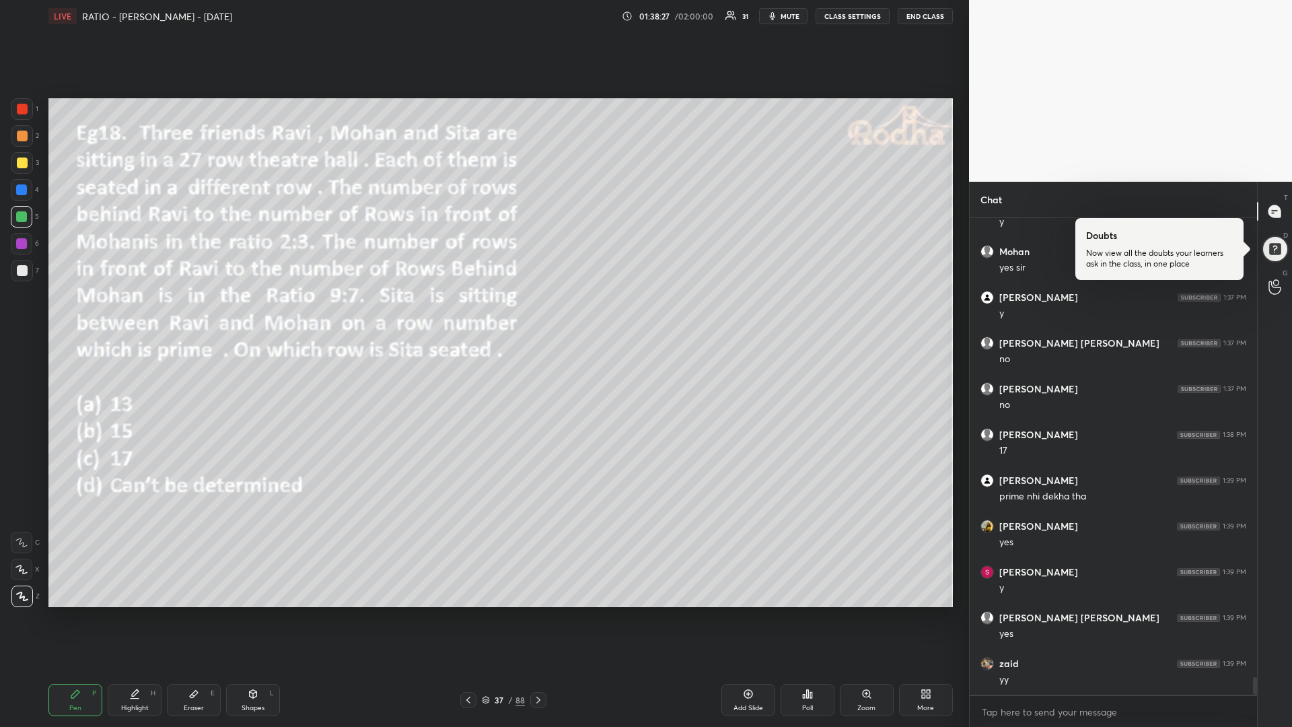
click at [27, 186] on div at bounding box center [22, 190] width 22 height 22
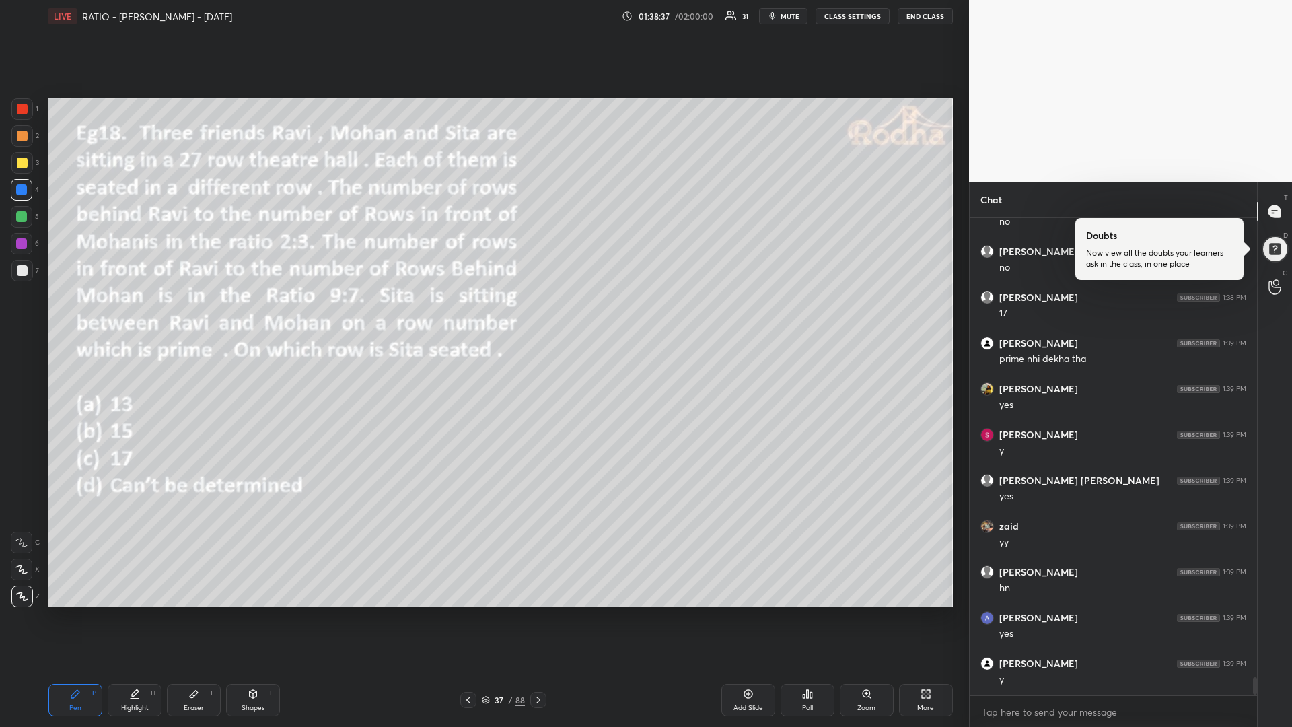
scroll to position [12732, 0]
drag, startPoint x: 30, startPoint y: 165, endPoint x: 13, endPoint y: 172, distance: 18.1
click at [28, 166] on div at bounding box center [22, 163] width 22 height 22
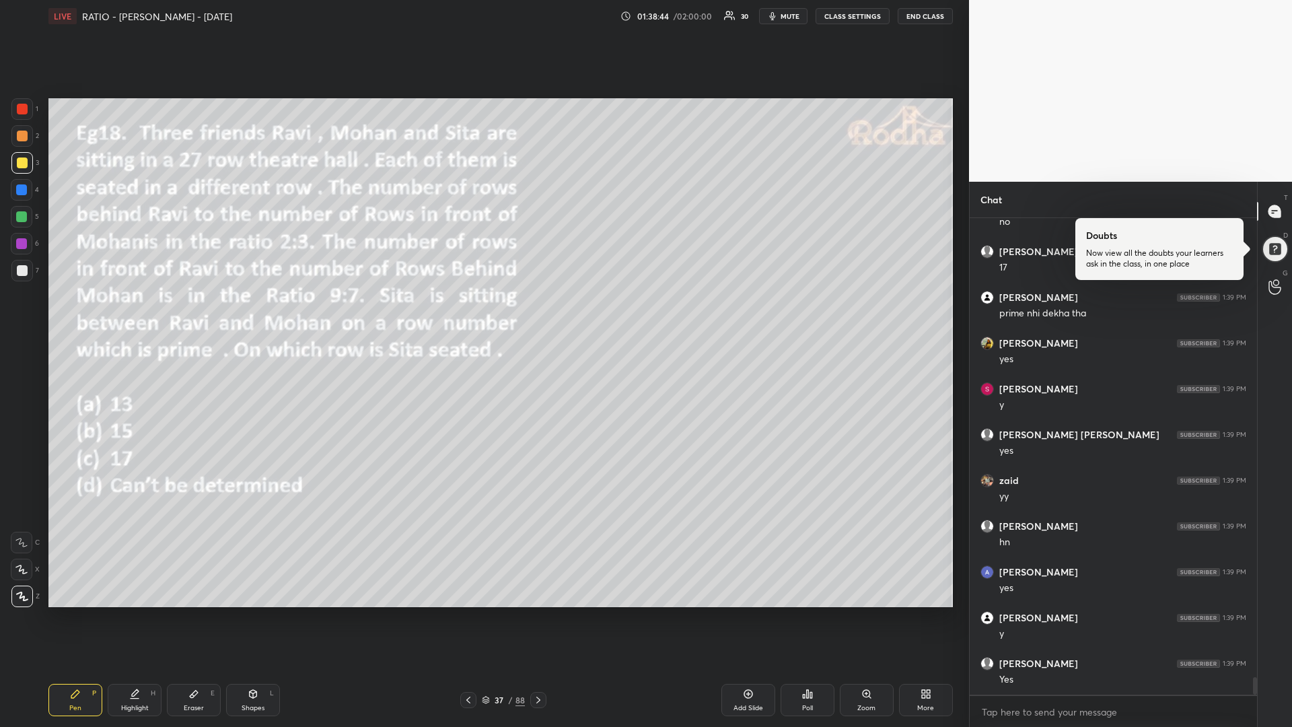
click at [534, 613] on icon at bounding box center [538, 700] width 11 height 11
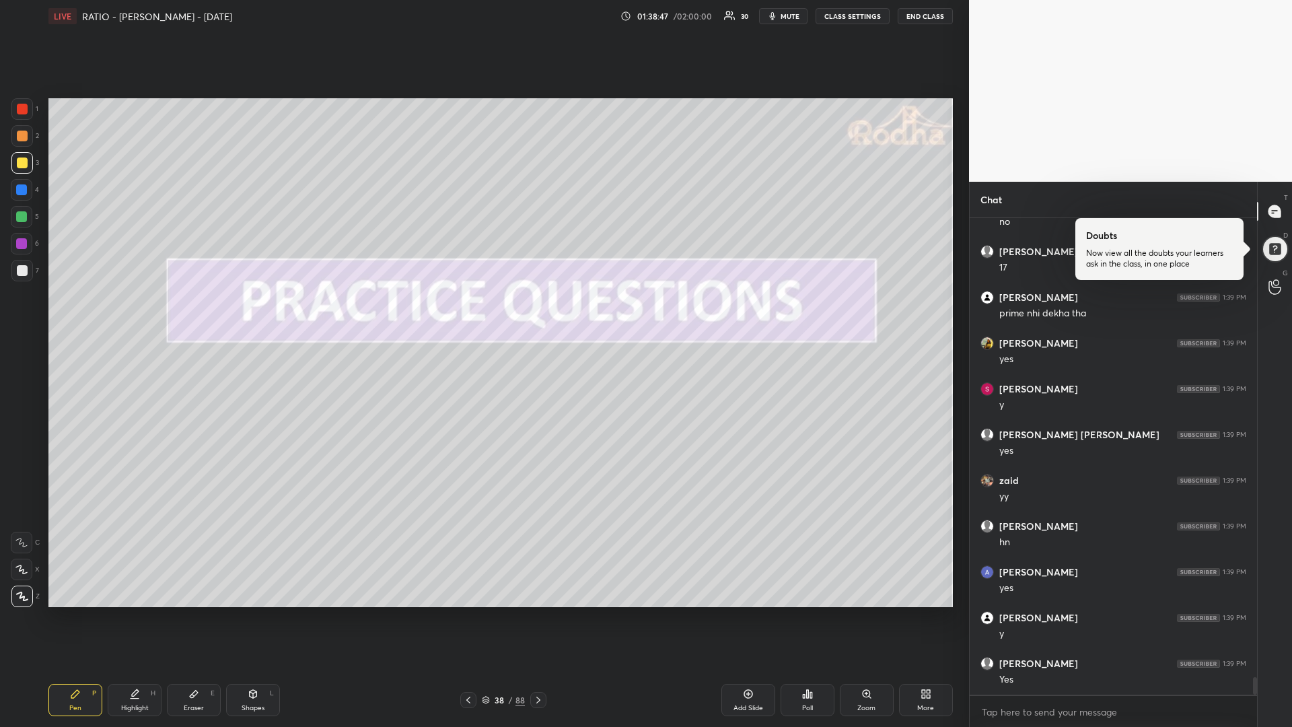
click at [538, 613] on icon at bounding box center [538, 700] width 11 height 11
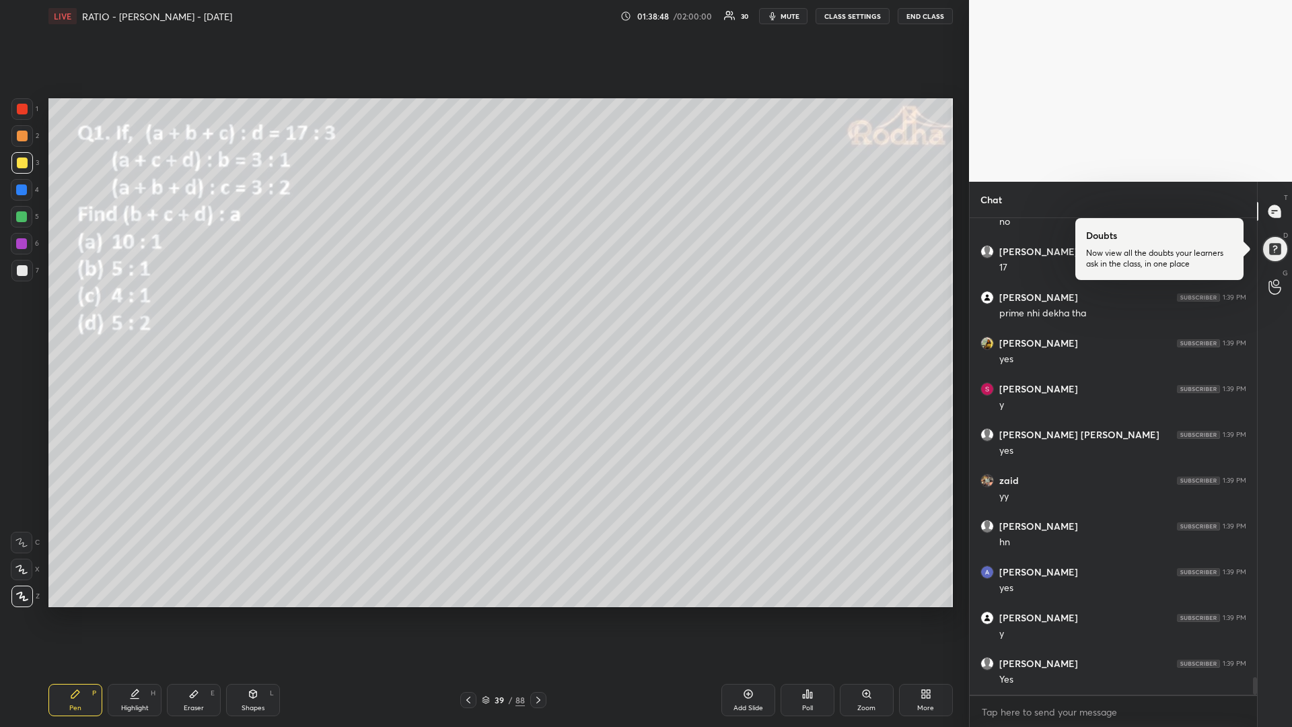
click at [538, 613] on icon at bounding box center [538, 700] width 11 height 11
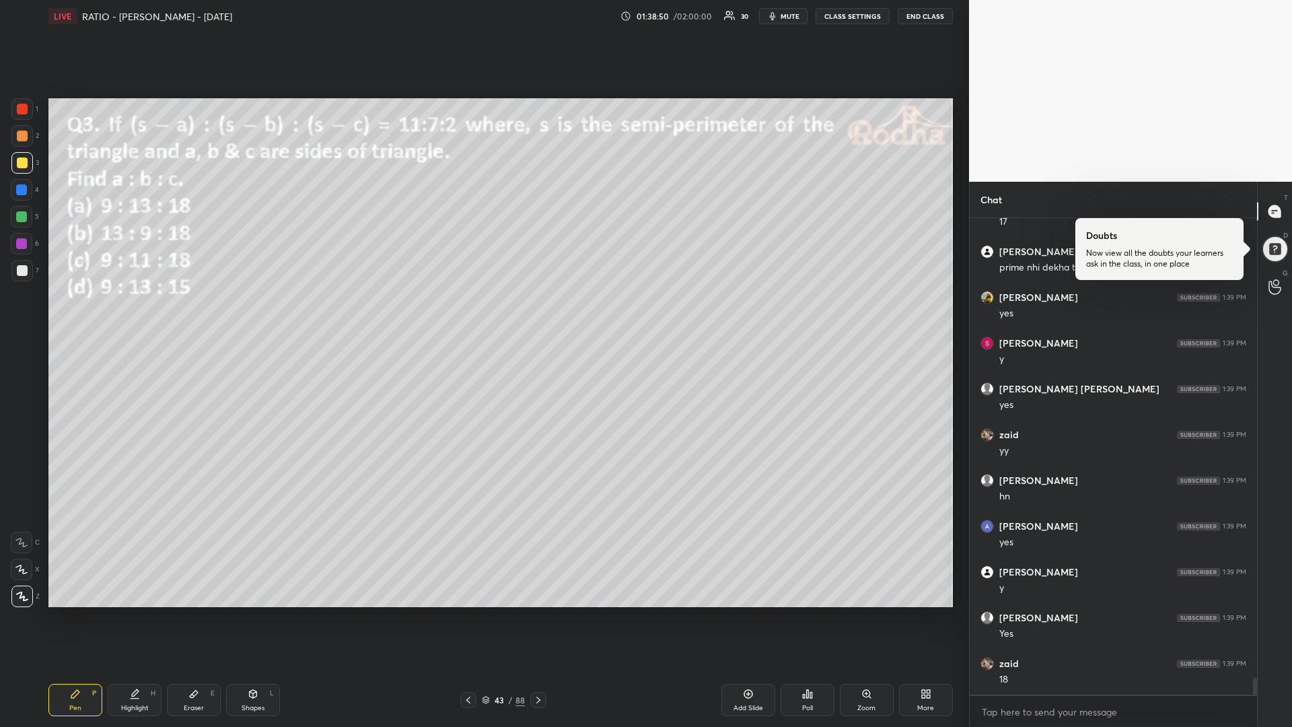
click at [538, 613] on icon at bounding box center [538, 700] width 11 height 11
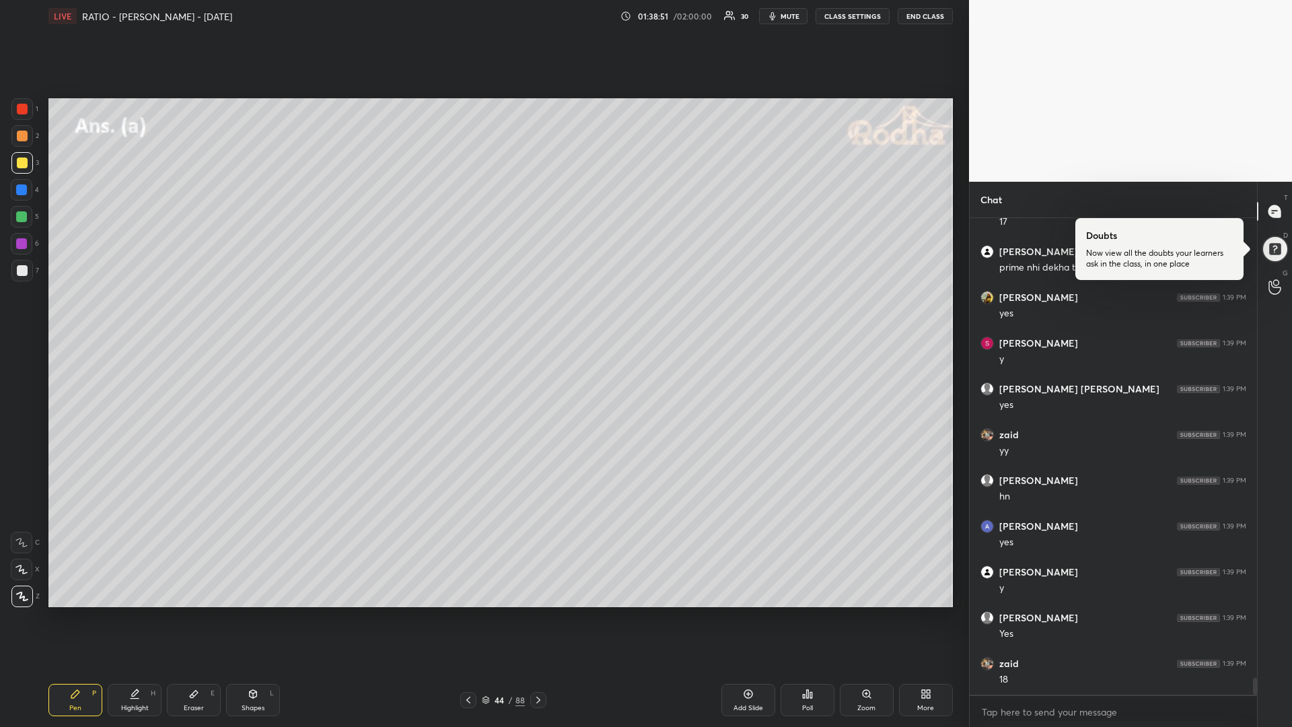
click at [538, 613] on icon at bounding box center [538, 700] width 11 height 11
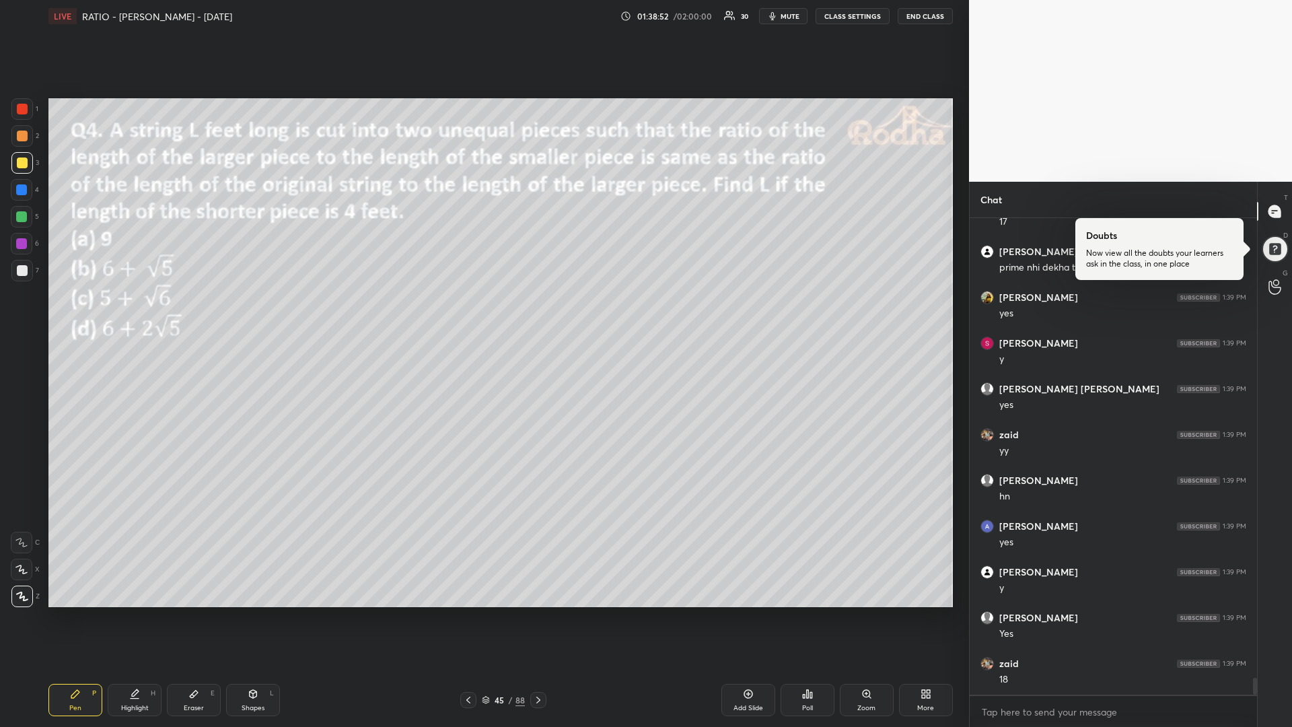
click at [538, 613] on icon at bounding box center [538, 700] width 11 height 11
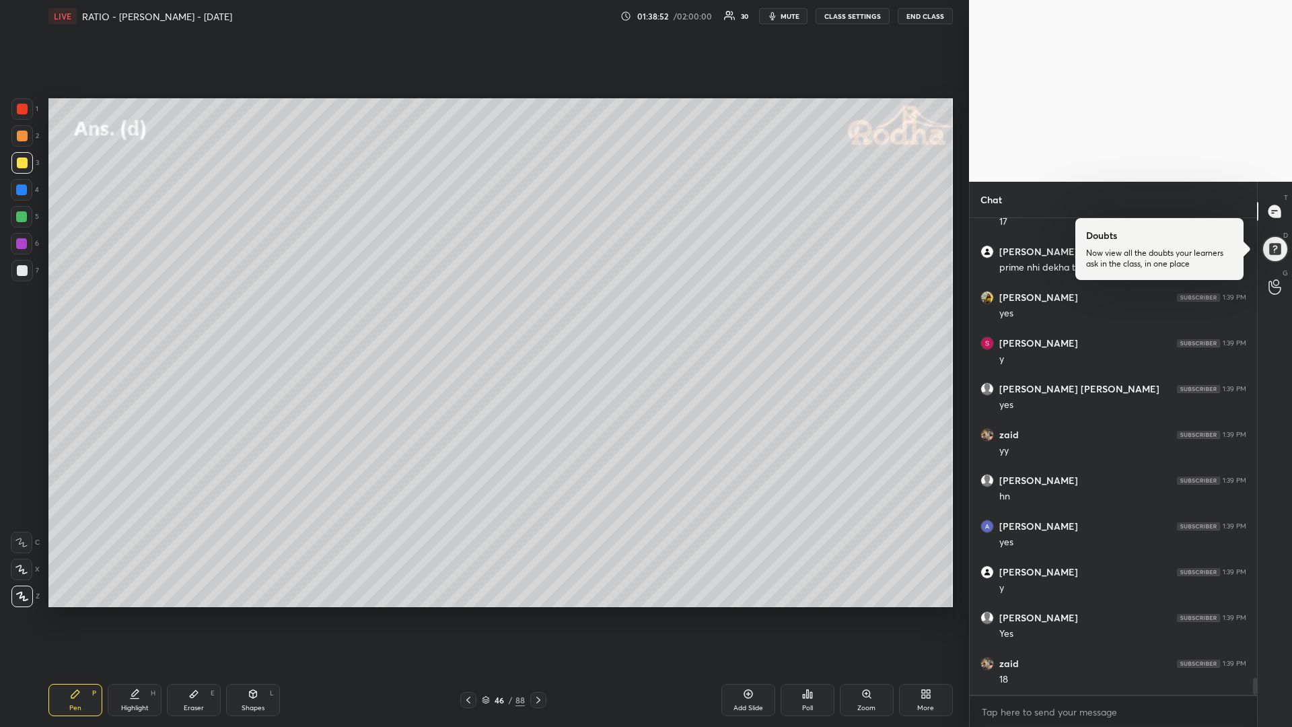
scroll to position [12824, 0]
click at [538, 613] on icon at bounding box center [538, 700] width 11 height 11
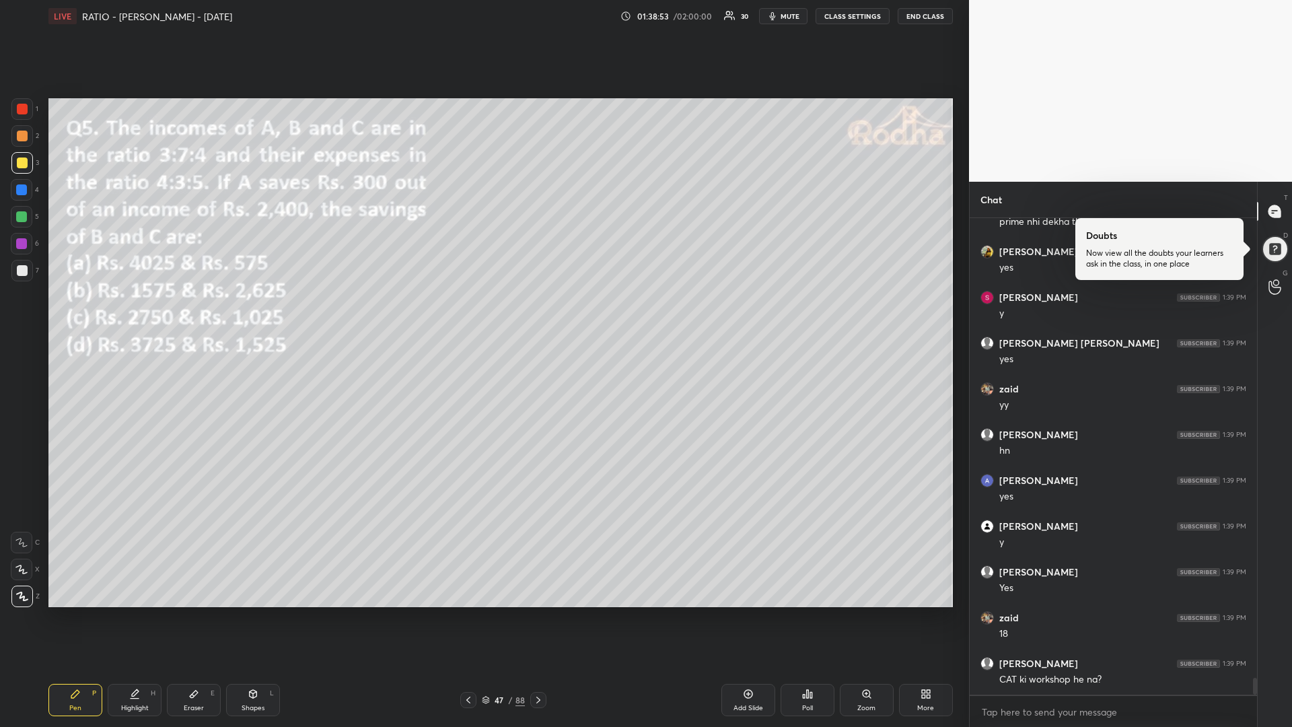
click at [538, 613] on icon at bounding box center [538, 700] width 11 height 11
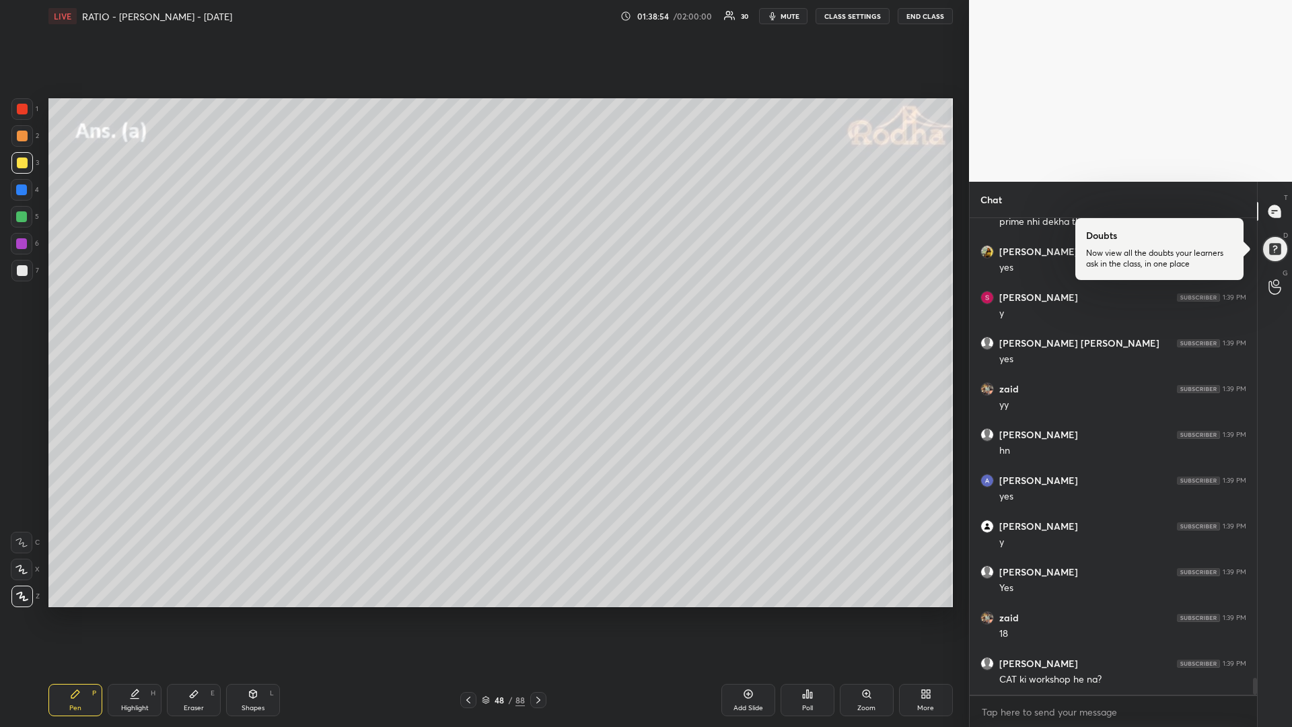
click at [538, 613] on icon at bounding box center [538, 700] width 11 height 11
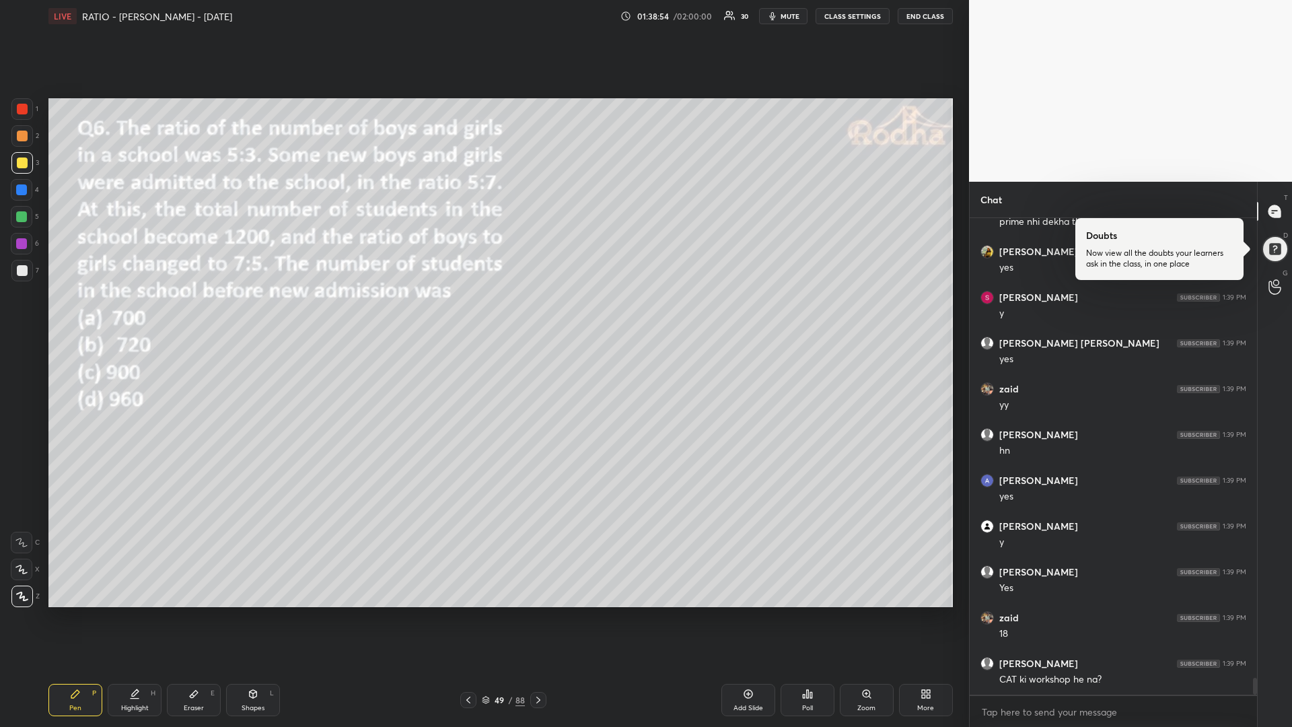
click at [538, 613] on icon at bounding box center [538, 700] width 11 height 11
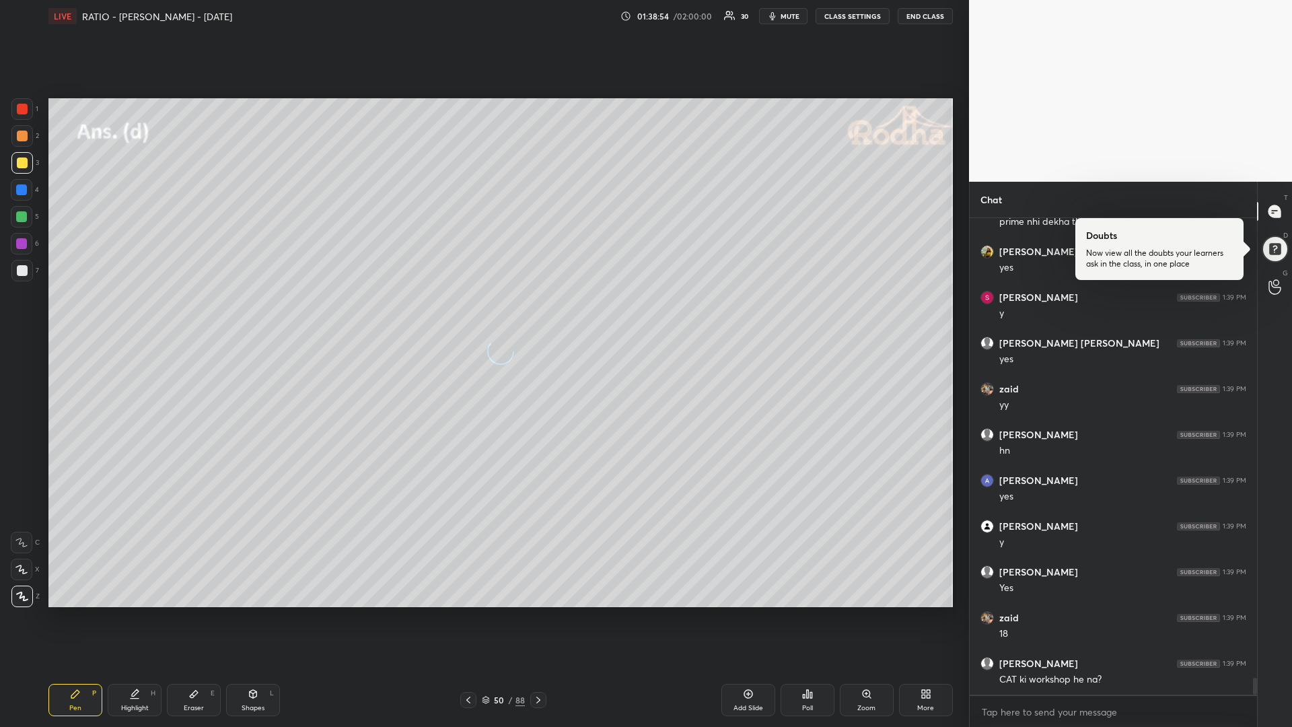
click at [538, 613] on icon at bounding box center [538, 700] width 11 height 11
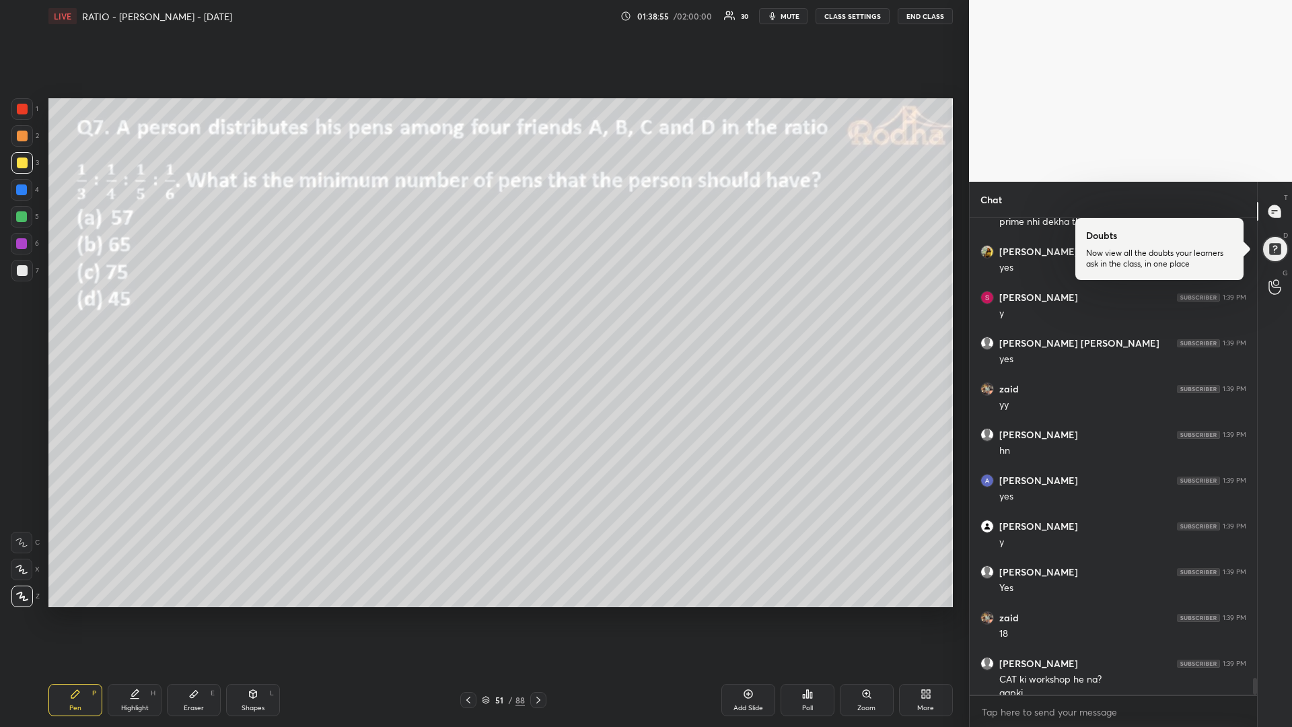
scroll to position [12837, 0]
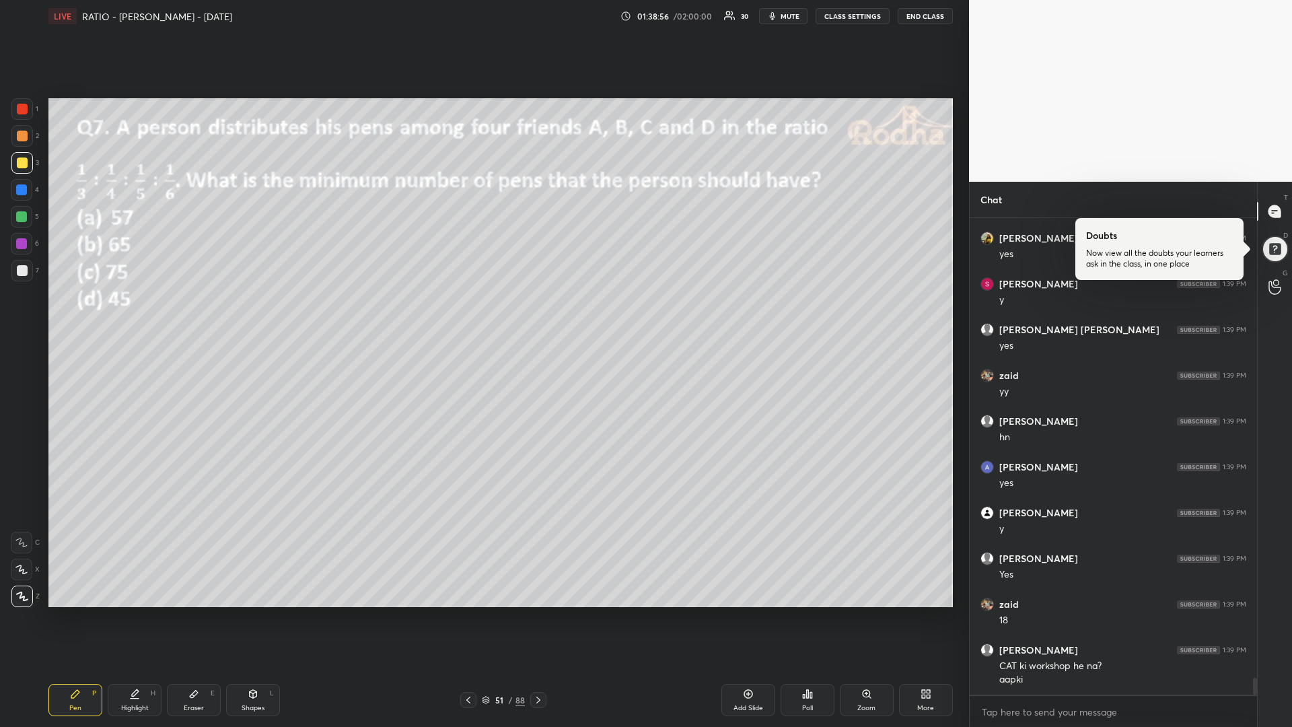
click at [489, 613] on icon at bounding box center [486, 701] width 7 height 2
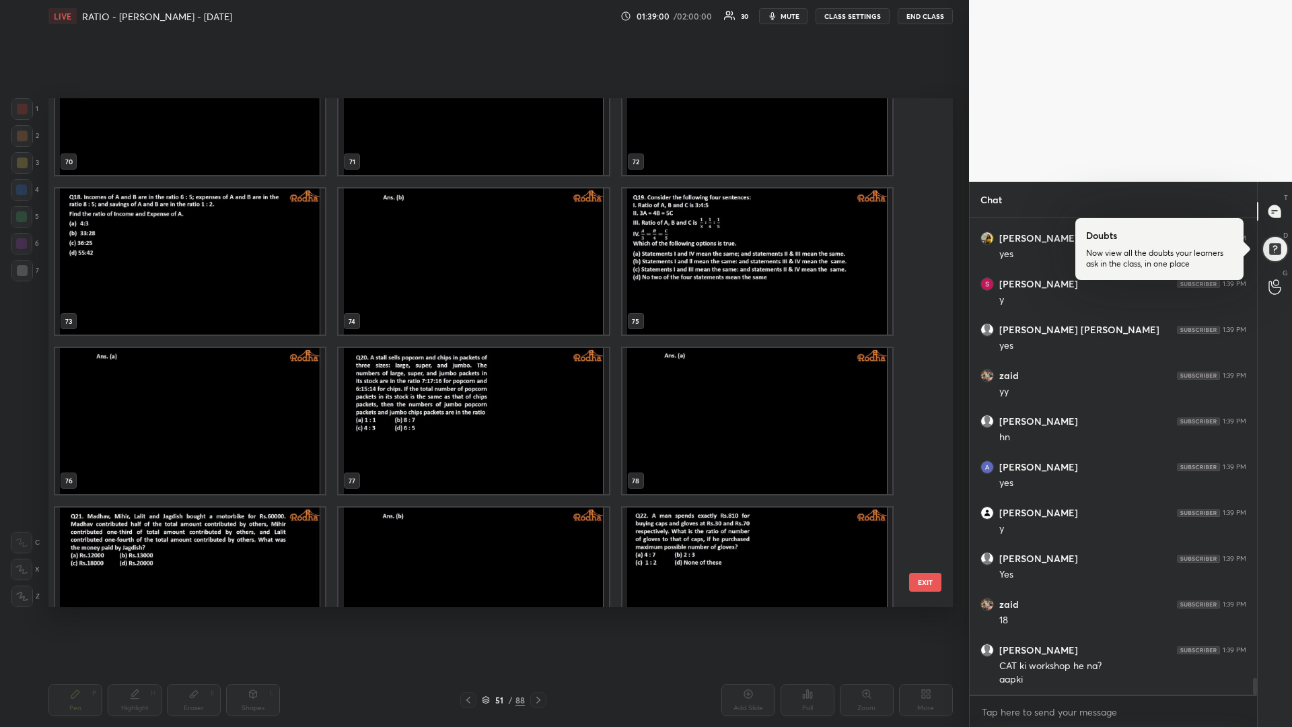
scroll to position [3886, 0]
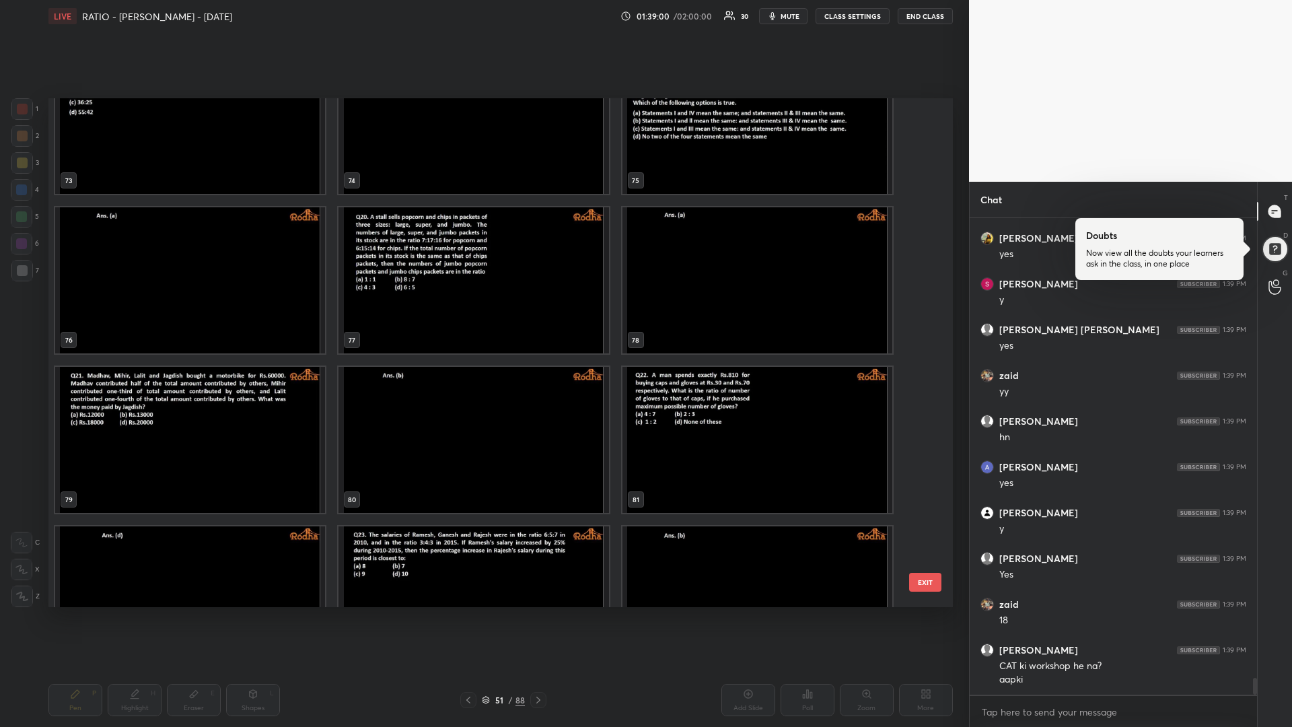
click at [454, 289] on img "grid" at bounding box center [474, 280] width 270 height 146
click at [457, 487] on img "grid" at bounding box center [474, 440] width 270 height 146
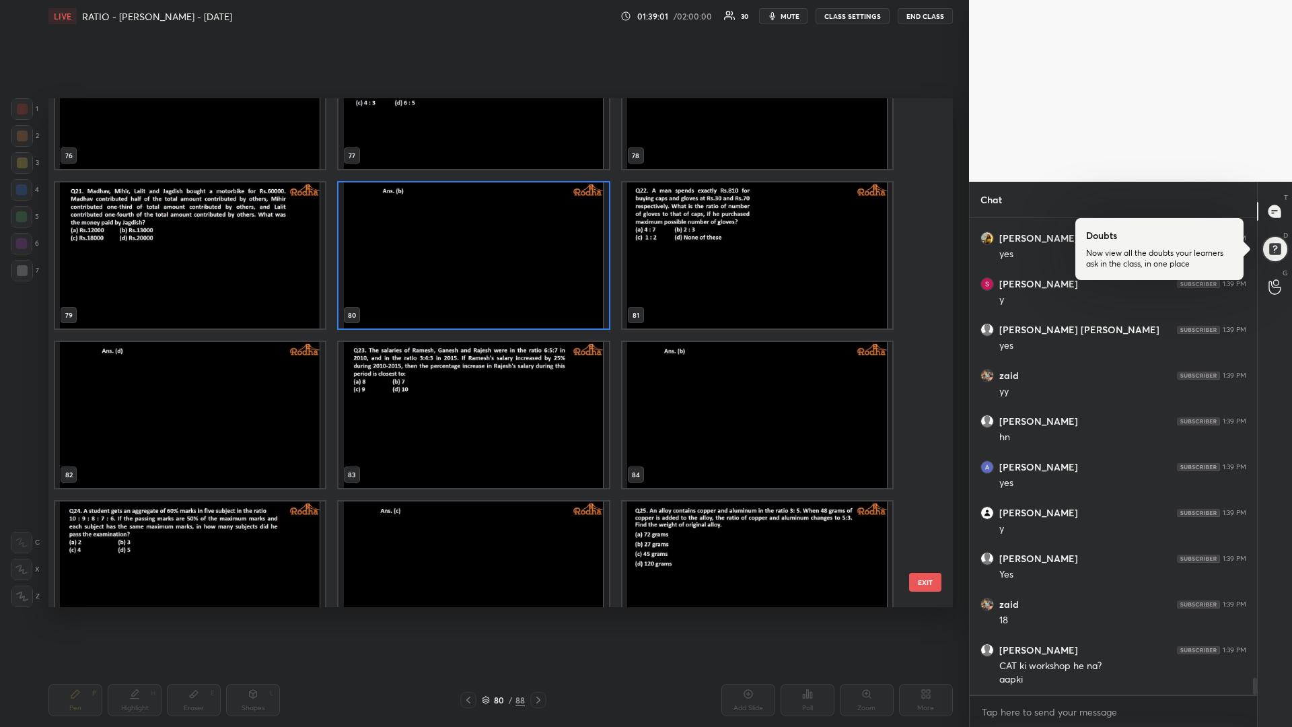
scroll to position [4223, 0]
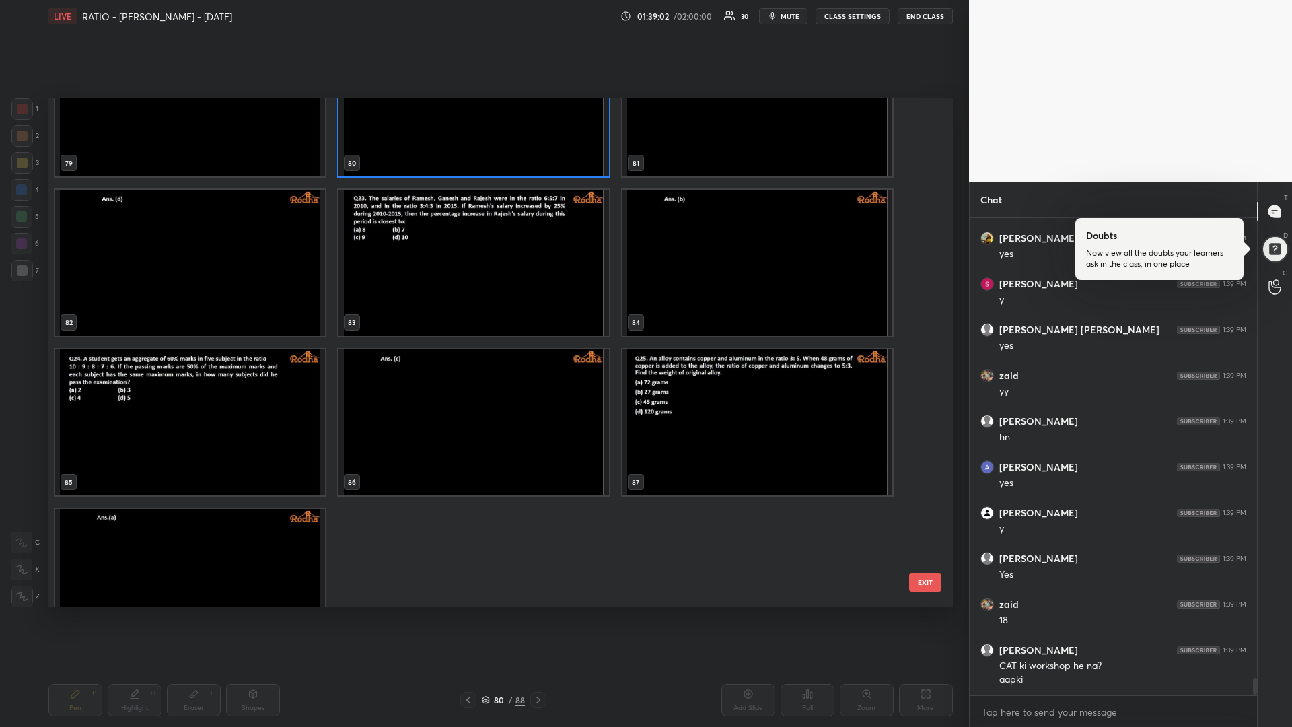
click at [754, 403] on img "grid" at bounding box center [758, 422] width 270 height 146
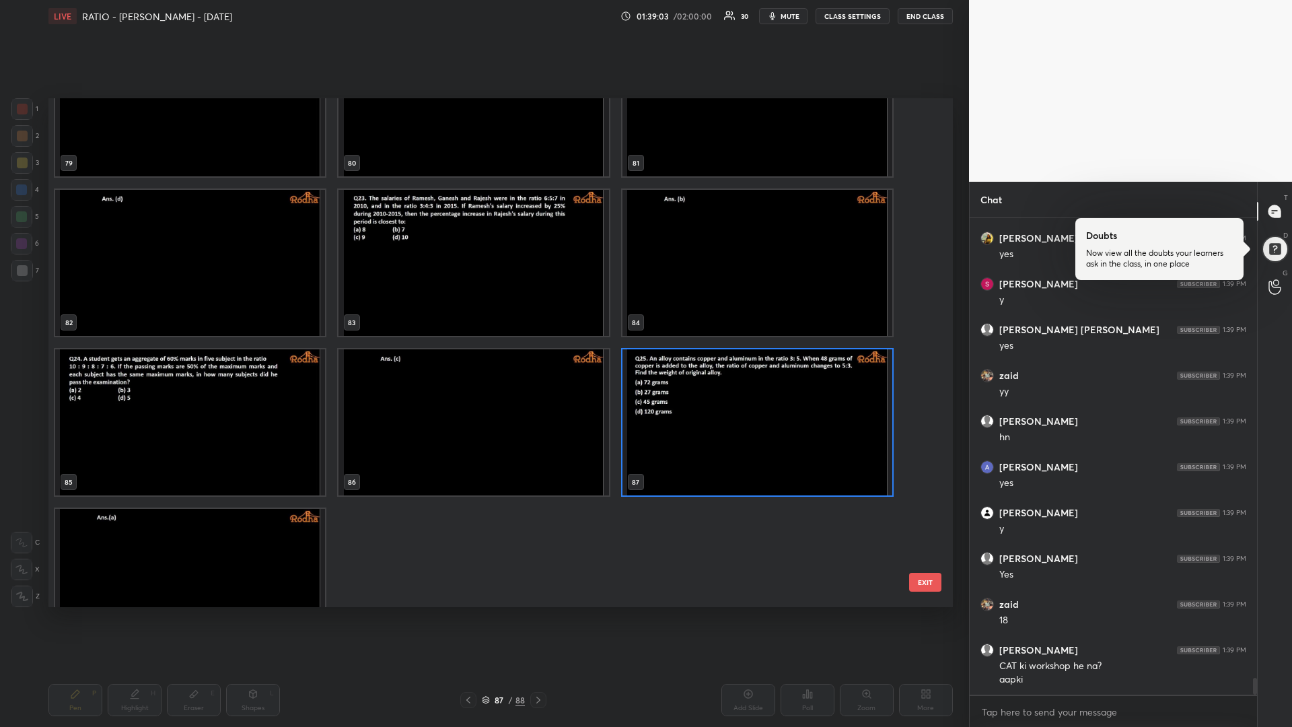
click at [755, 403] on img "grid" at bounding box center [758, 422] width 270 height 146
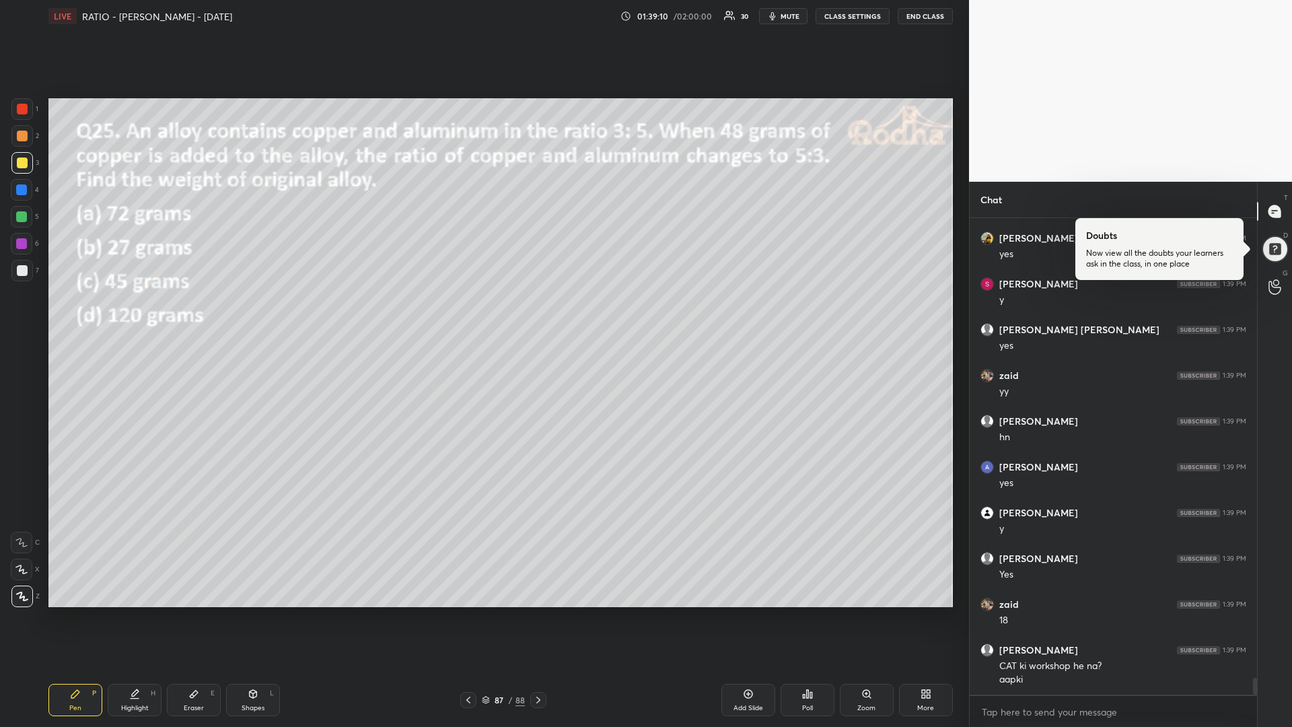
click at [23, 217] on div at bounding box center [21, 216] width 11 height 11
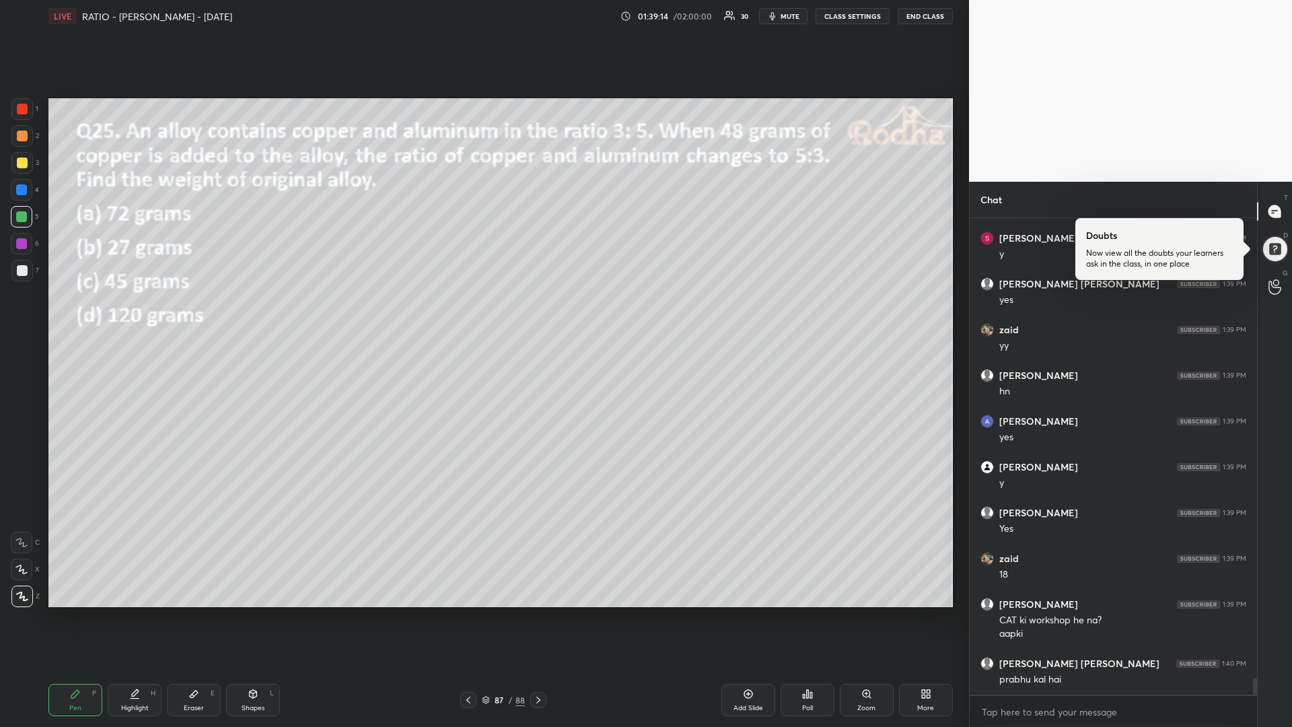
scroll to position [12929, 0]
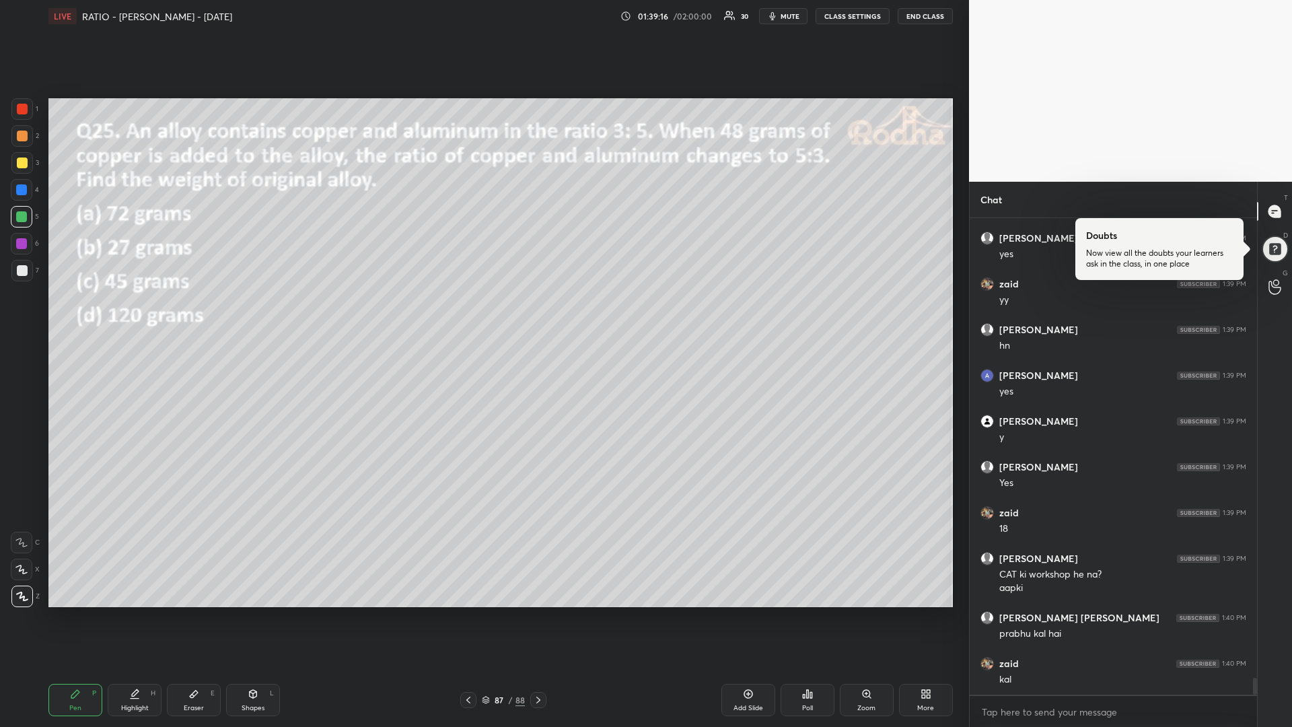
click at [18, 164] on div at bounding box center [22, 163] width 11 height 11
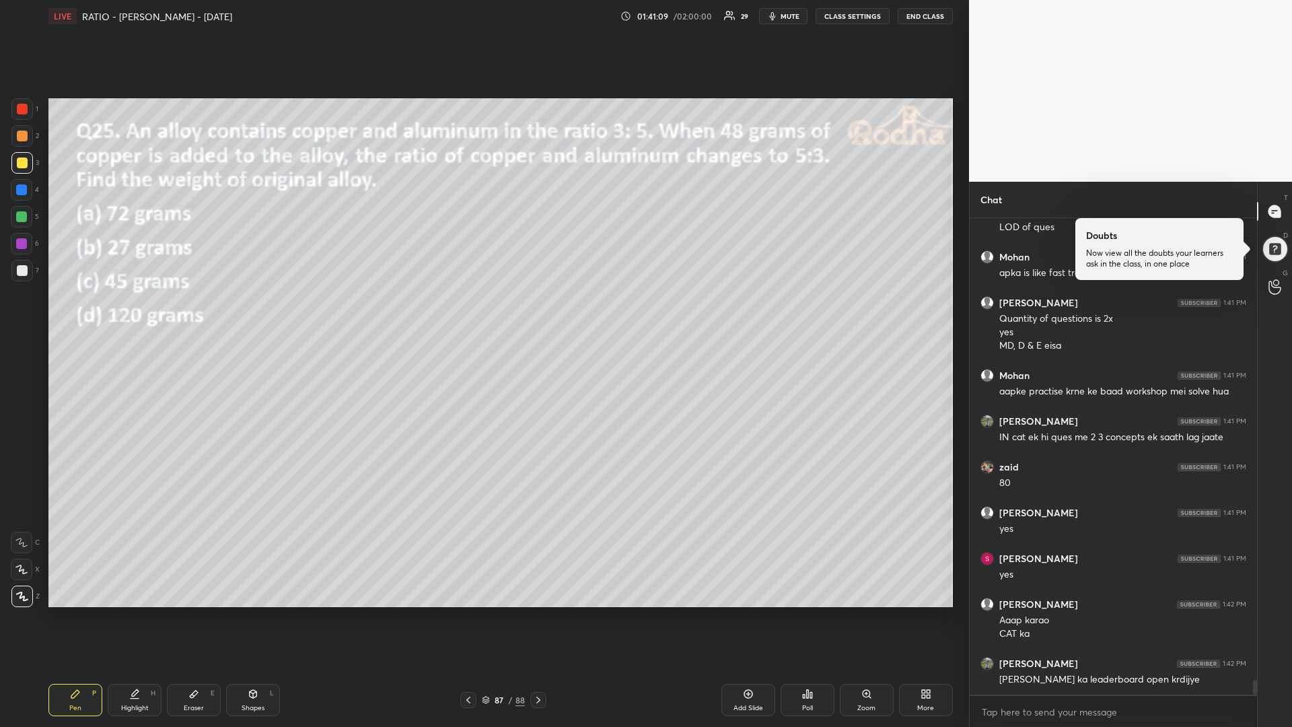
scroll to position [14754, 0]
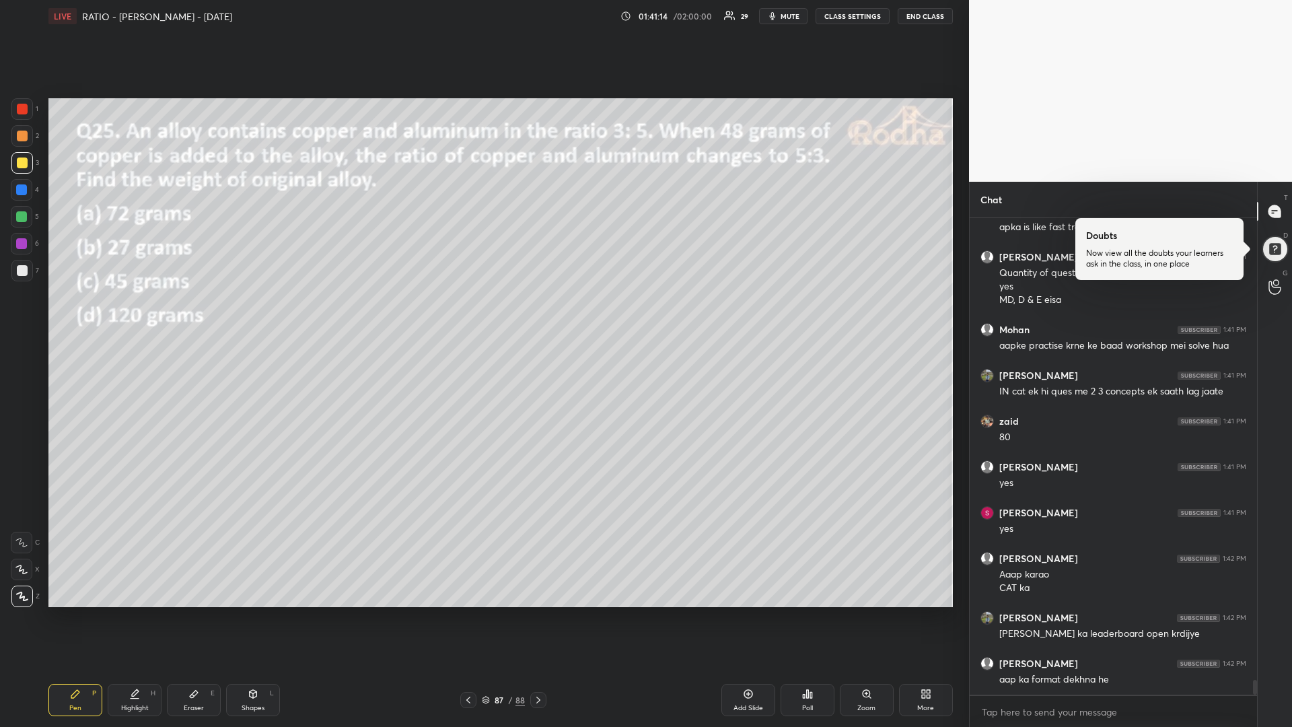
click at [812, 613] on div "Poll" at bounding box center [807, 708] width 11 height 7
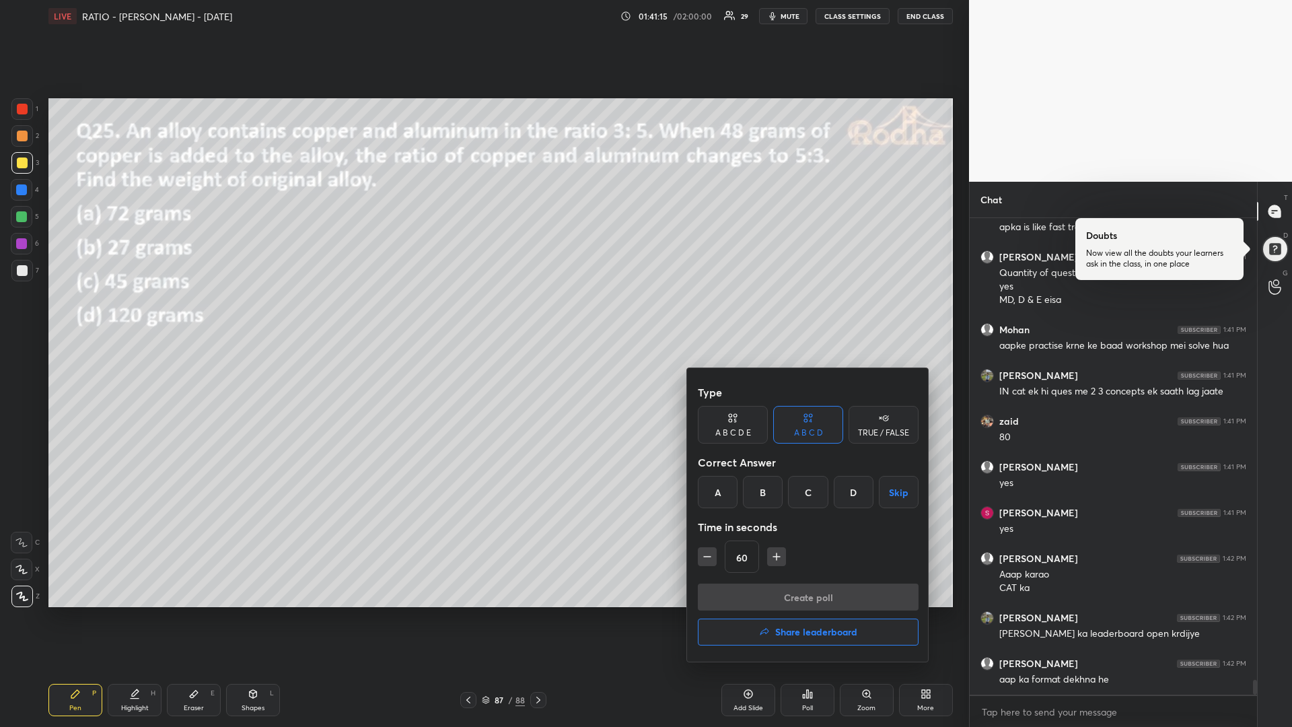
click at [788, 613] on h4 "Share leaderboard" at bounding box center [816, 631] width 82 height 9
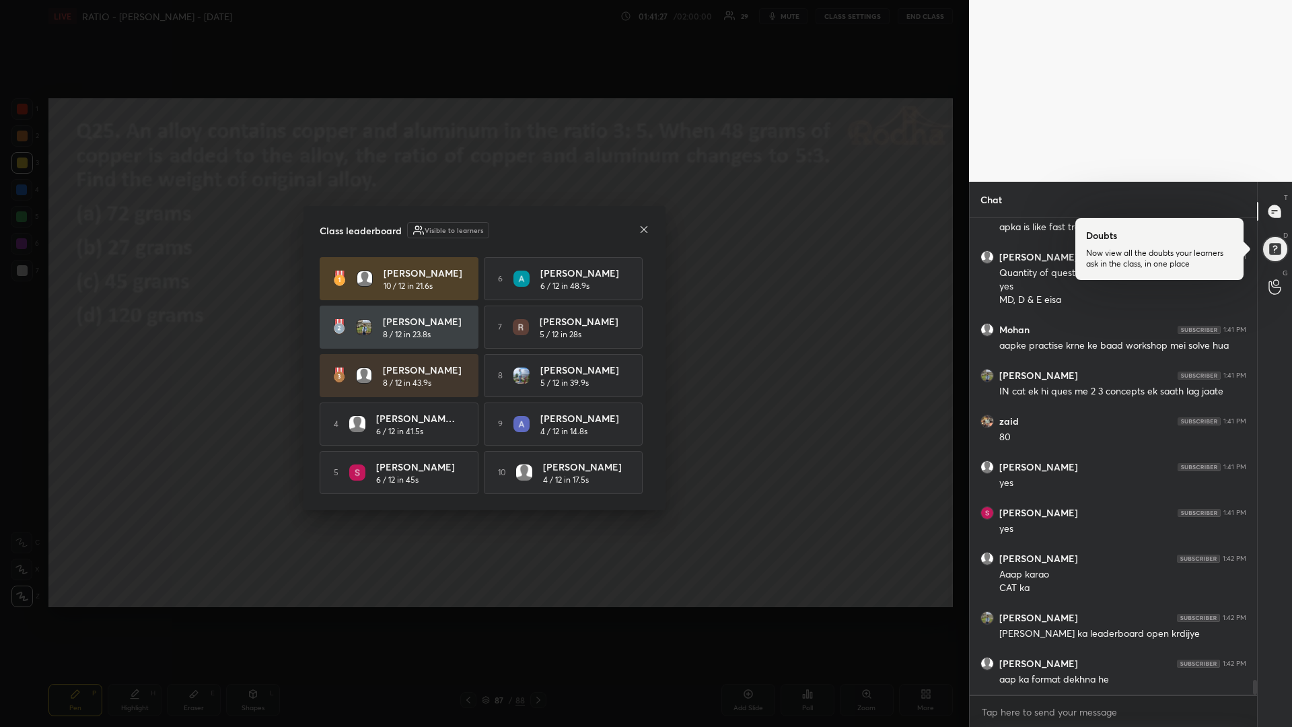
scroll to position [14812, 0]
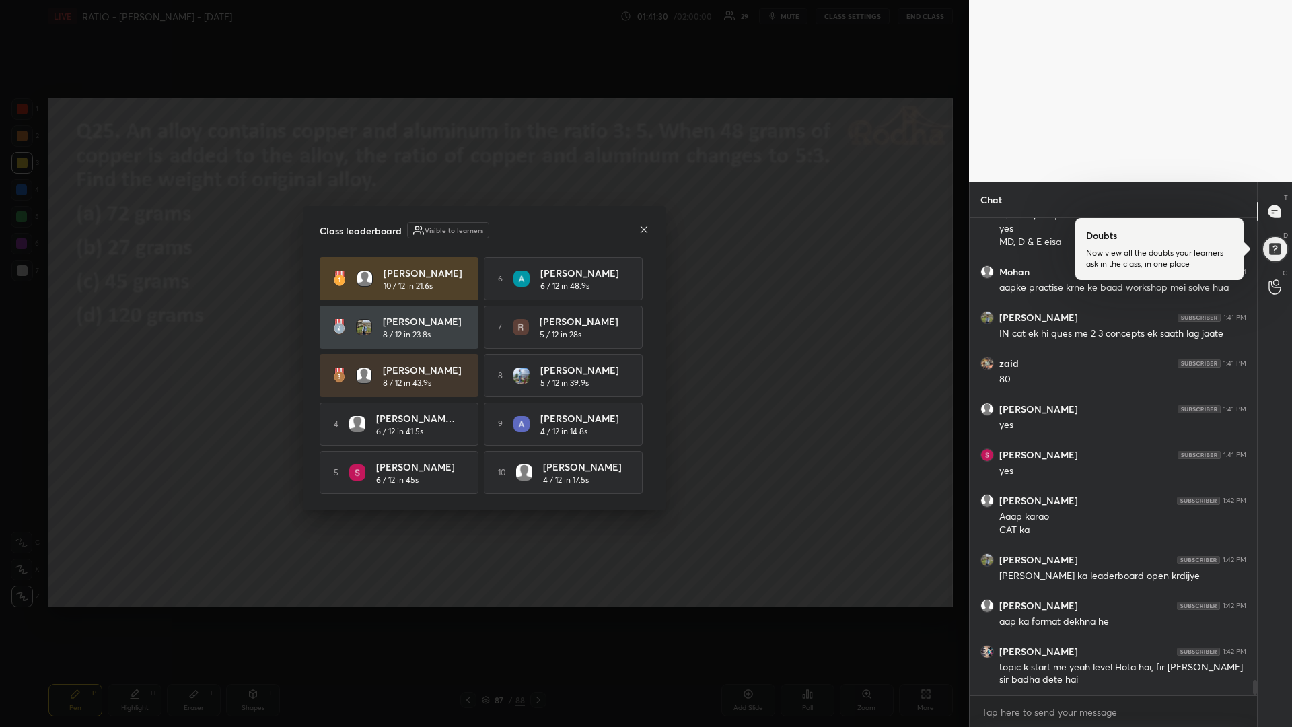
click at [646, 229] on icon at bounding box center [644, 229] width 7 height 7
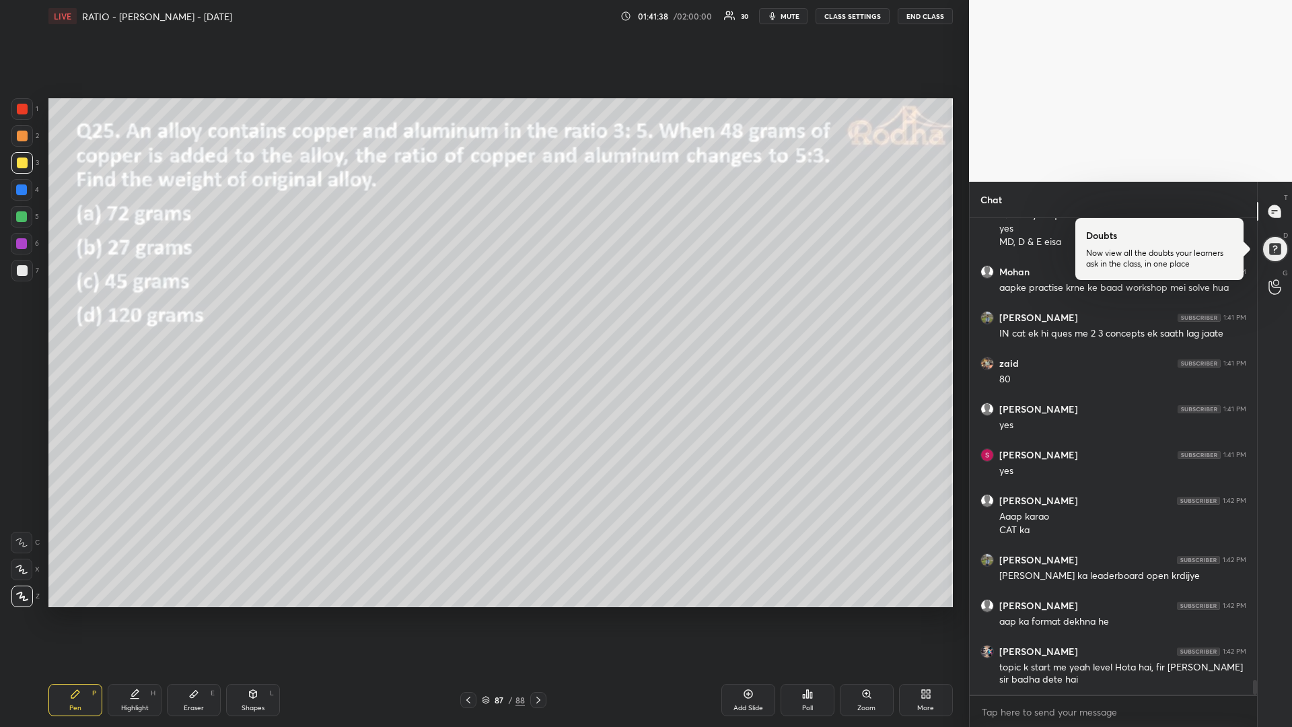
click at [27, 215] on div at bounding box center [22, 217] width 22 height 22
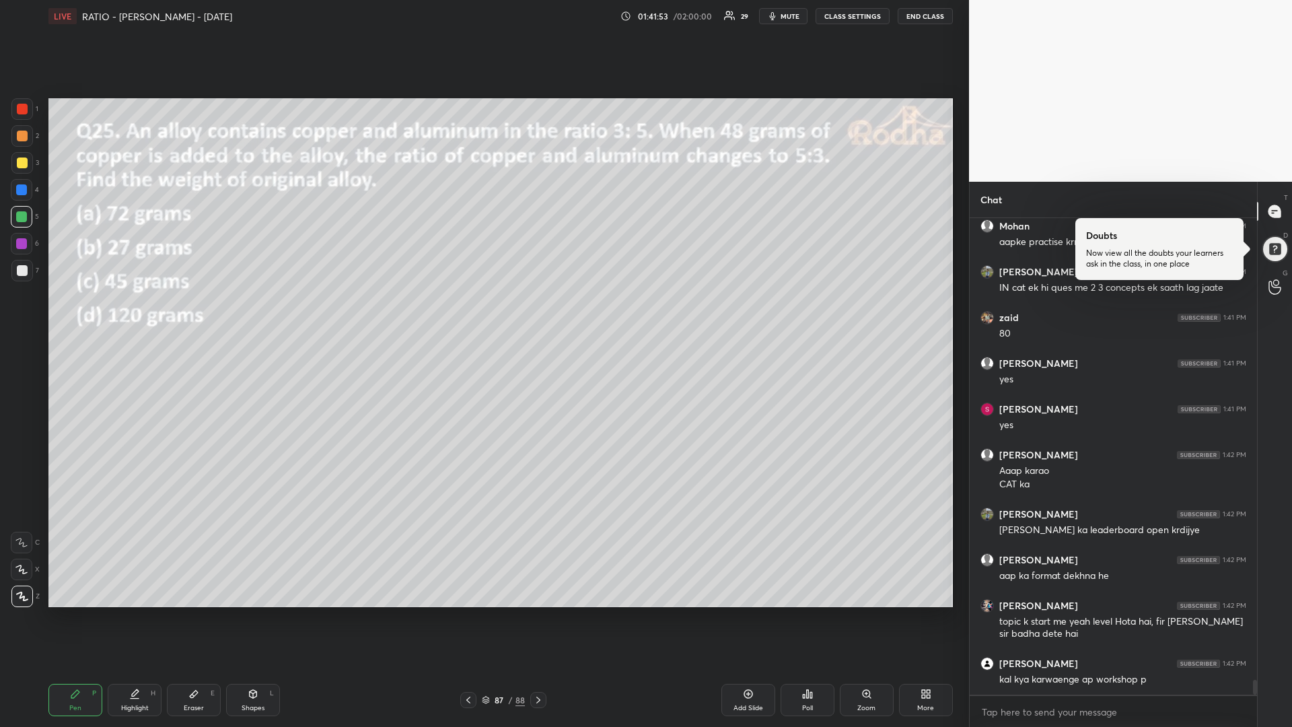
scroll to position [14904, 0]
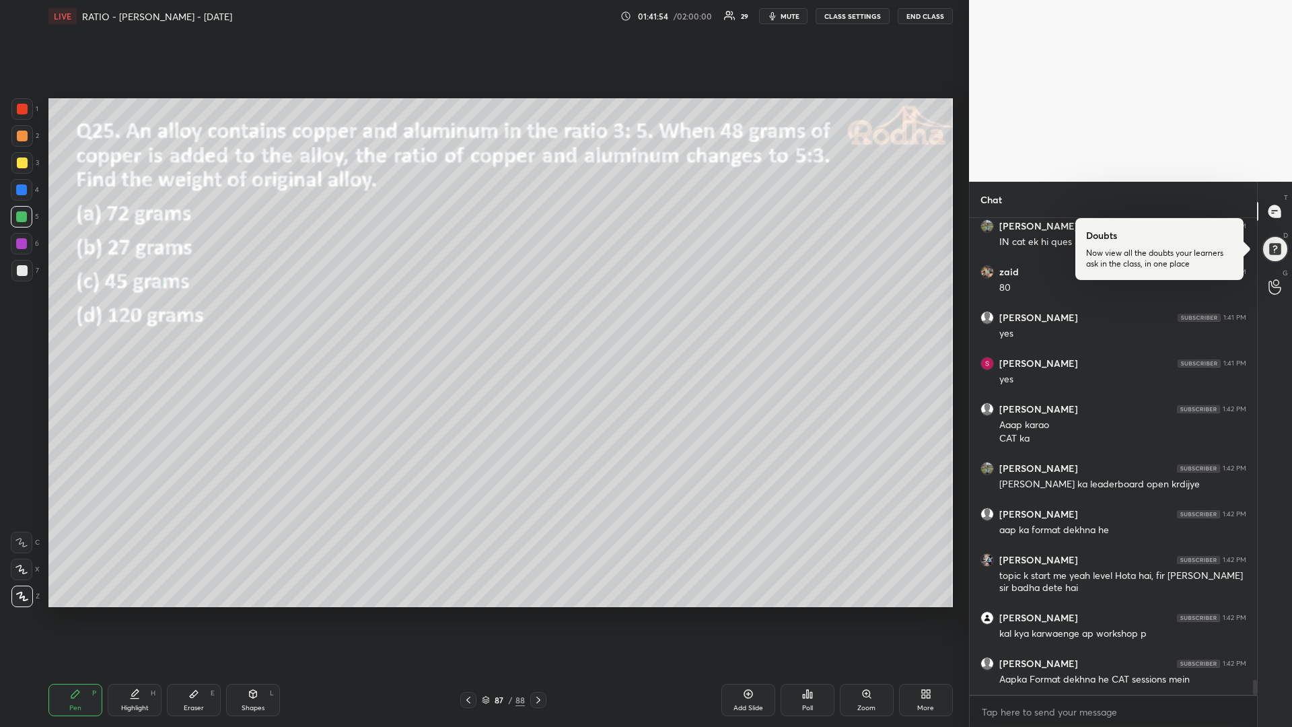
click at [22, 166] on div at bounding box center [22, 163] width 11 height 11
click at [533, 613] on icon at bounding box center [538, 700] width 11 height 11
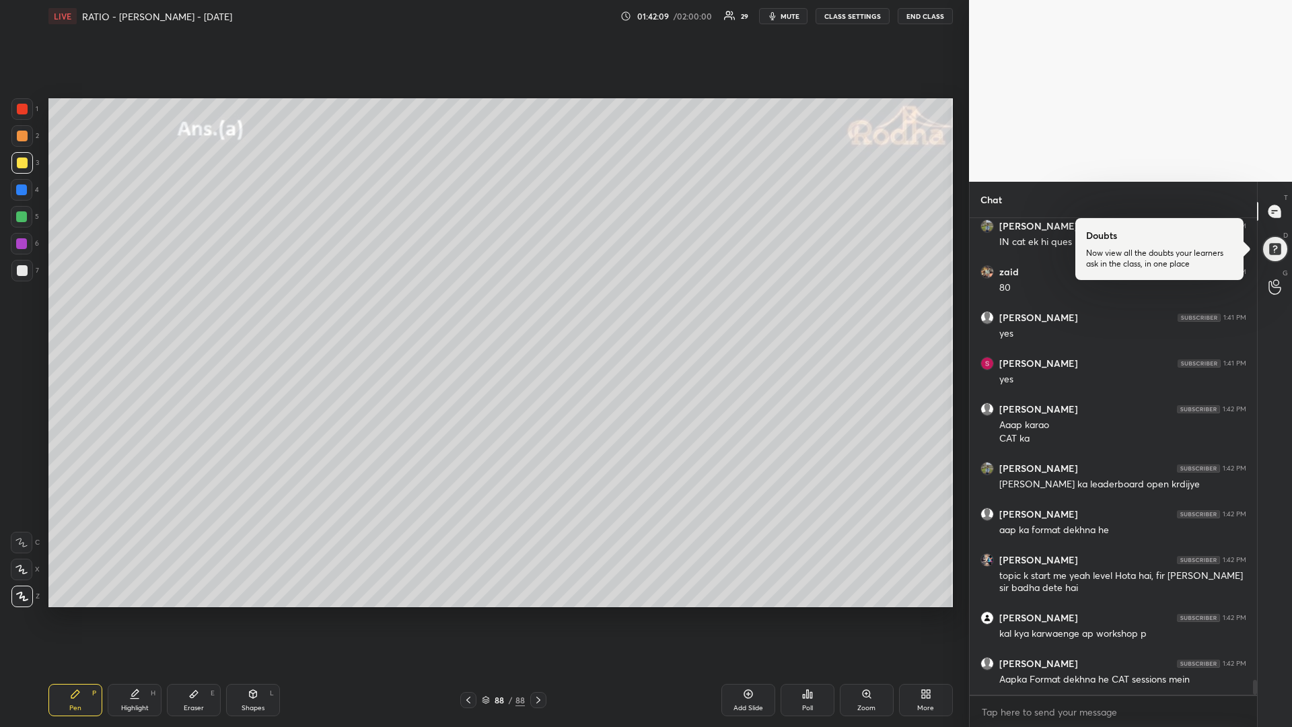
scroll to position [14950, 0]
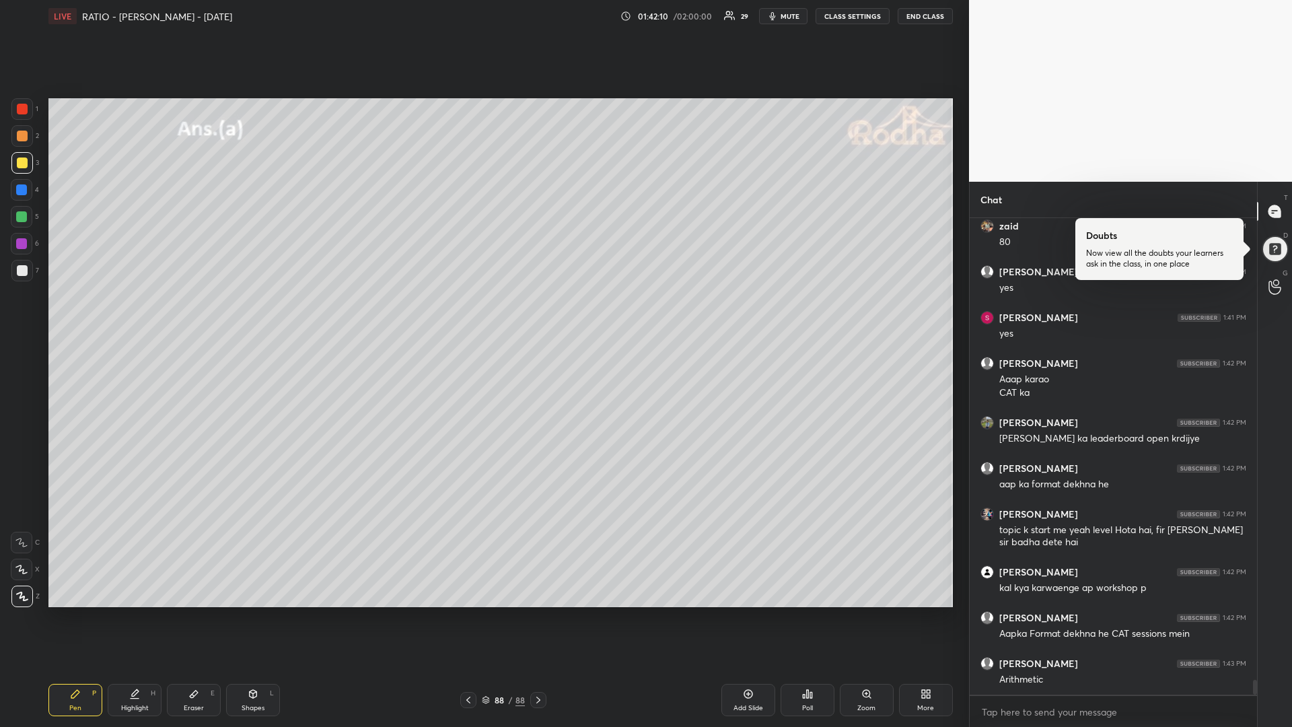
click at [755, 613] on div "Add Slide" at bounding box center [749, 708] width 30 height 7
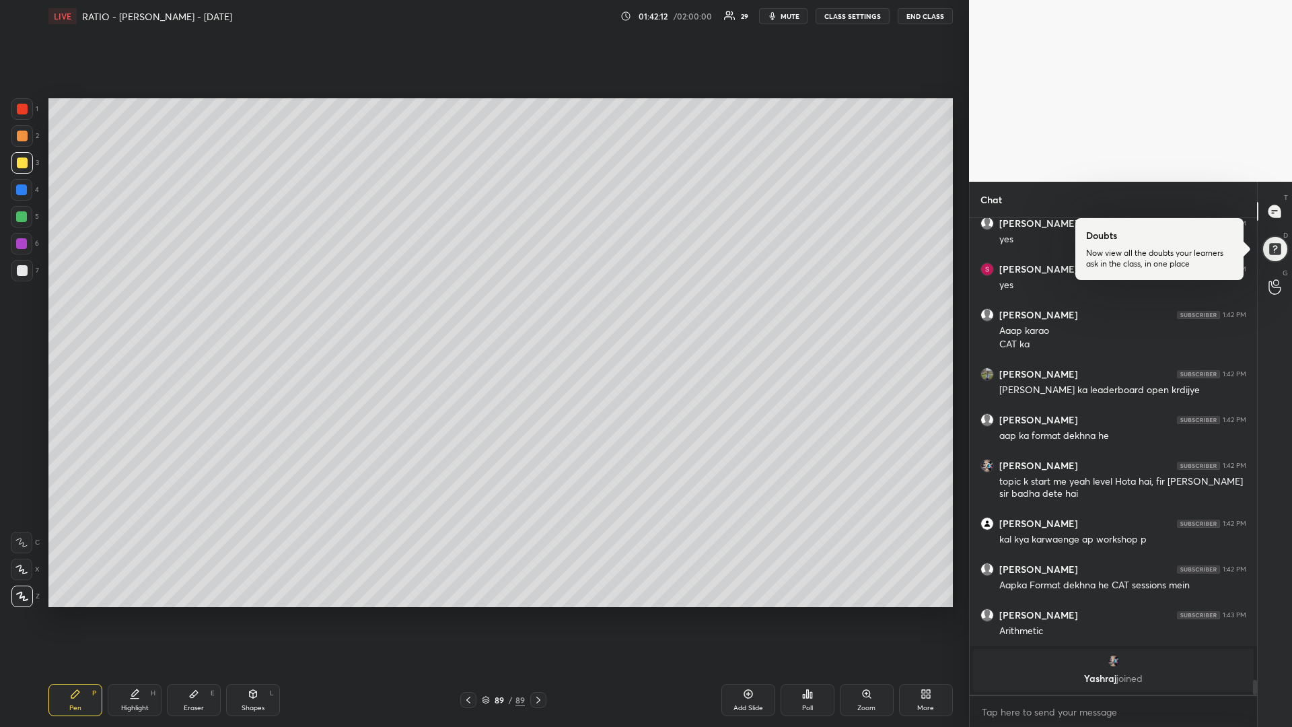
click at [21, 217] on div at bounding box center [21, 216] width 11 height 11
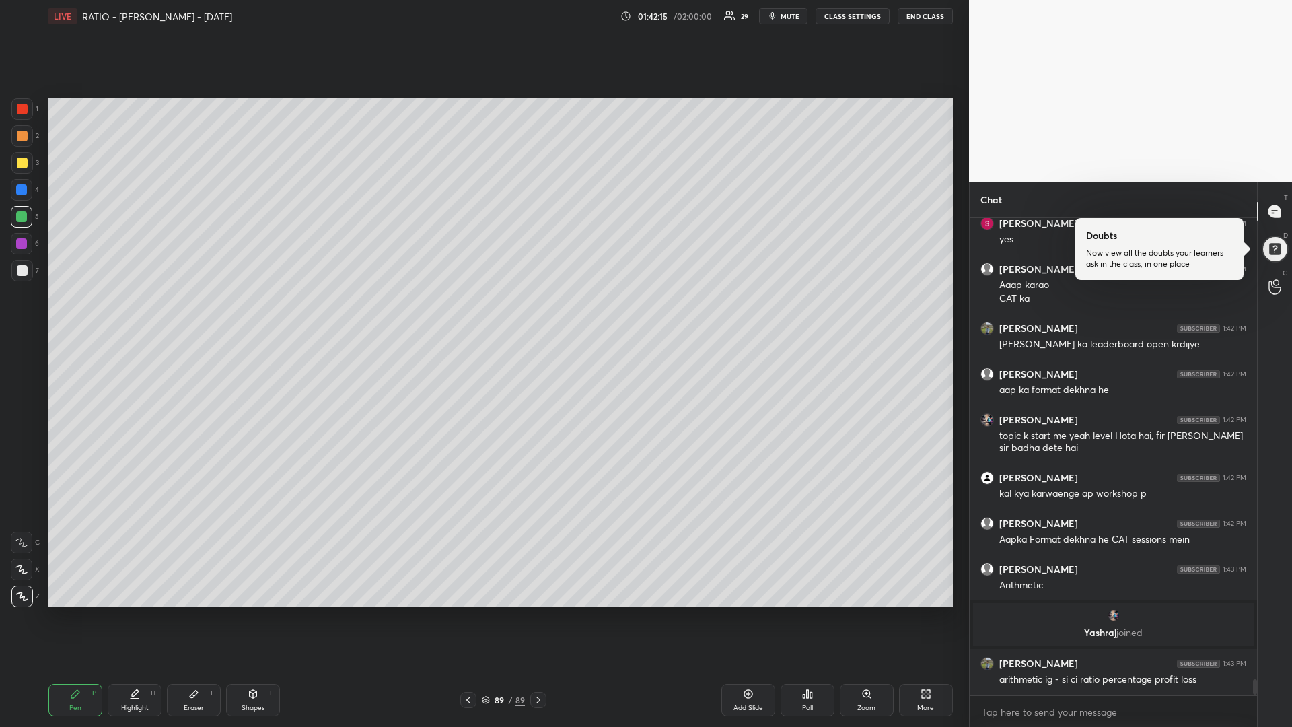
scroll to position [13972, 0]
click at [256, 613] on icon at bounding box center [253, 694] width 11 height 11
click at [28, 514] on div at bounding box center [22, 516] width 22 height 22
click at [22, 274] on div at bounding box center [22, 270] width 11 height 11
click at [85, 613] on div "Pen P" at bounding box center [75, 700] width 54 height 32
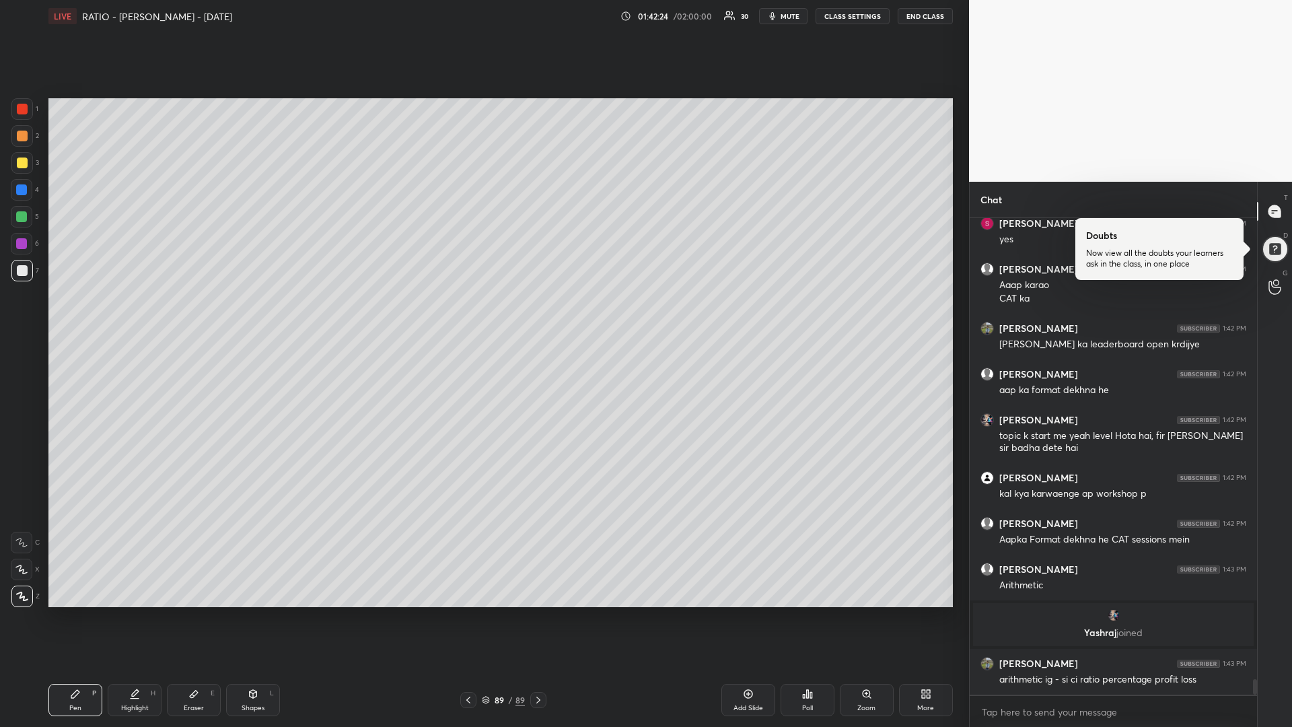
scroll to position [14018, 0]
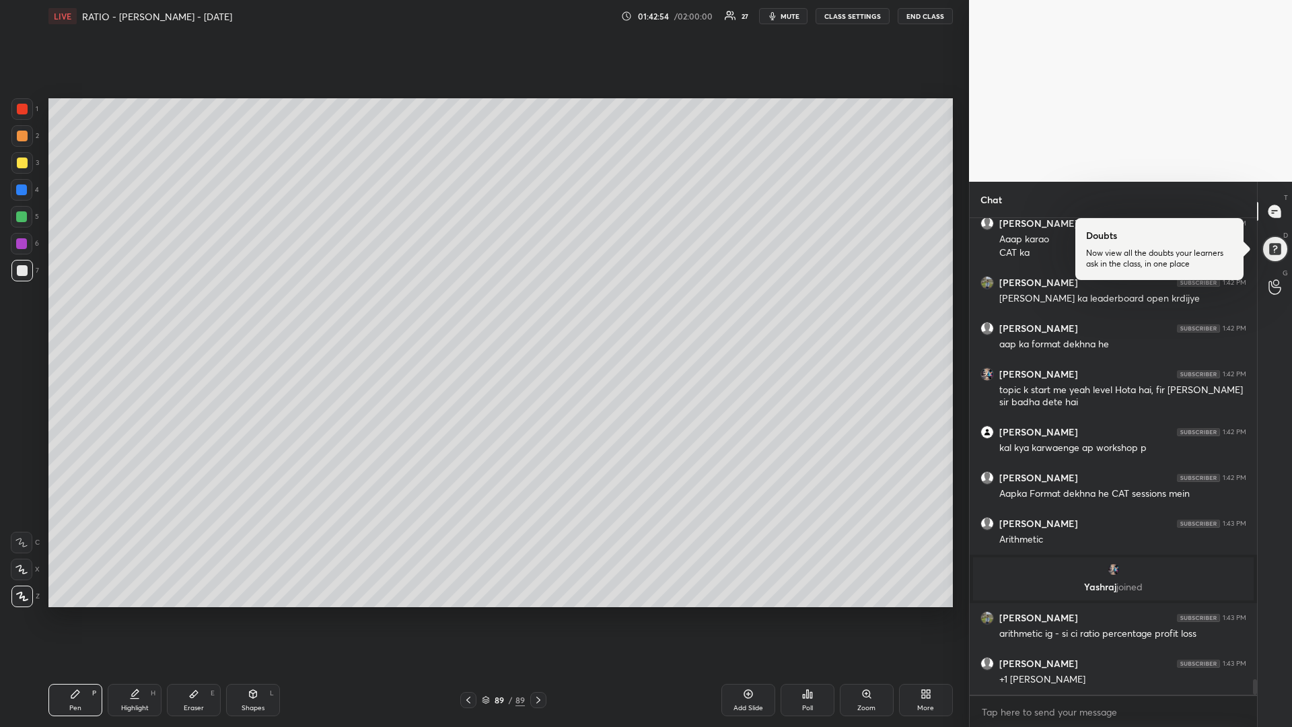
click at [25, 218] on div at bounding box center [22, 217] width 22 height 22
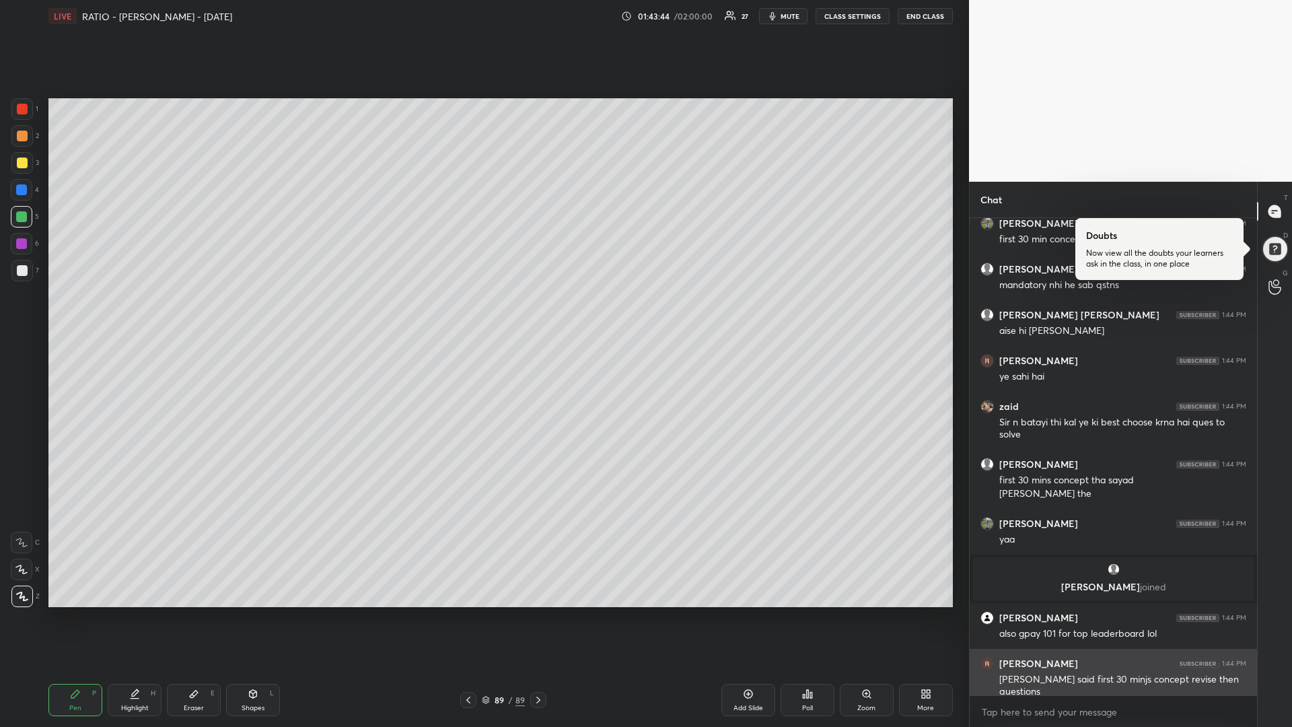
scroll to position [14550, 0]
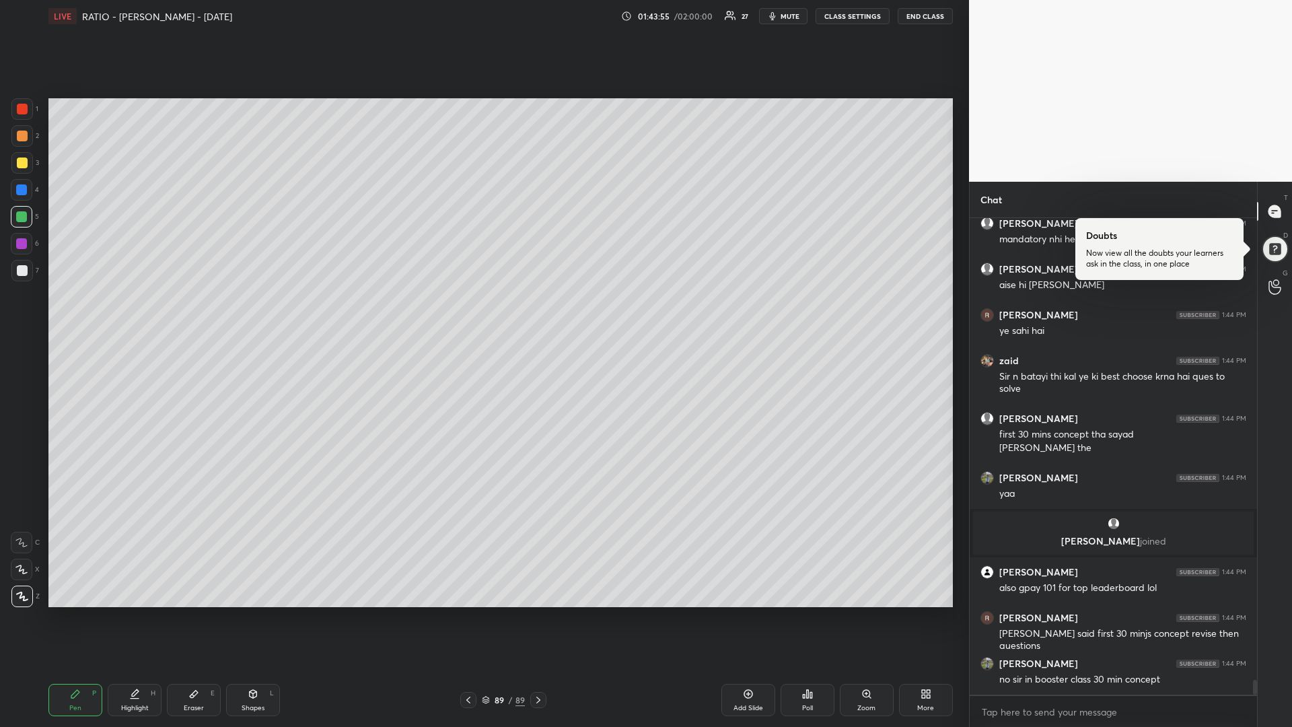
click at [25, 164] on div at bounding box center [22, 163] width 11 height 11
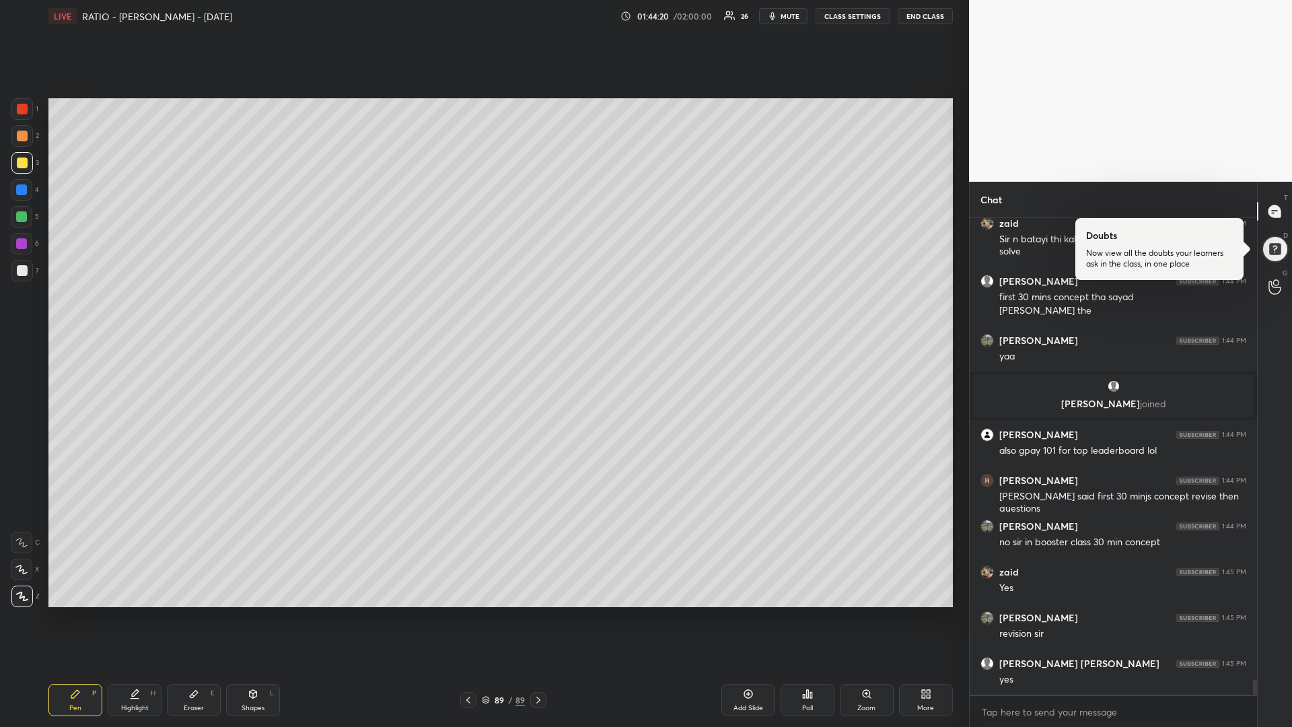
scroll to position [14733, 0]
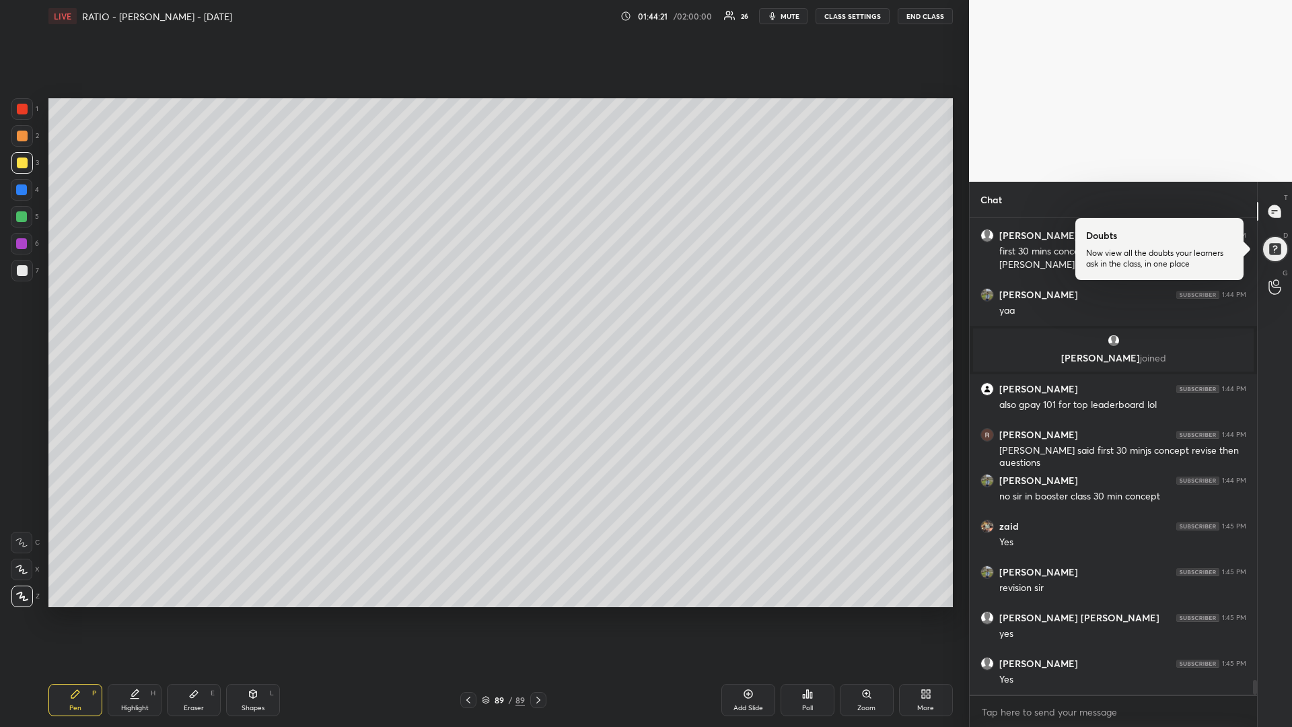
click at [21, 215] on div at bounding box center [21, 216] width 11 height 11
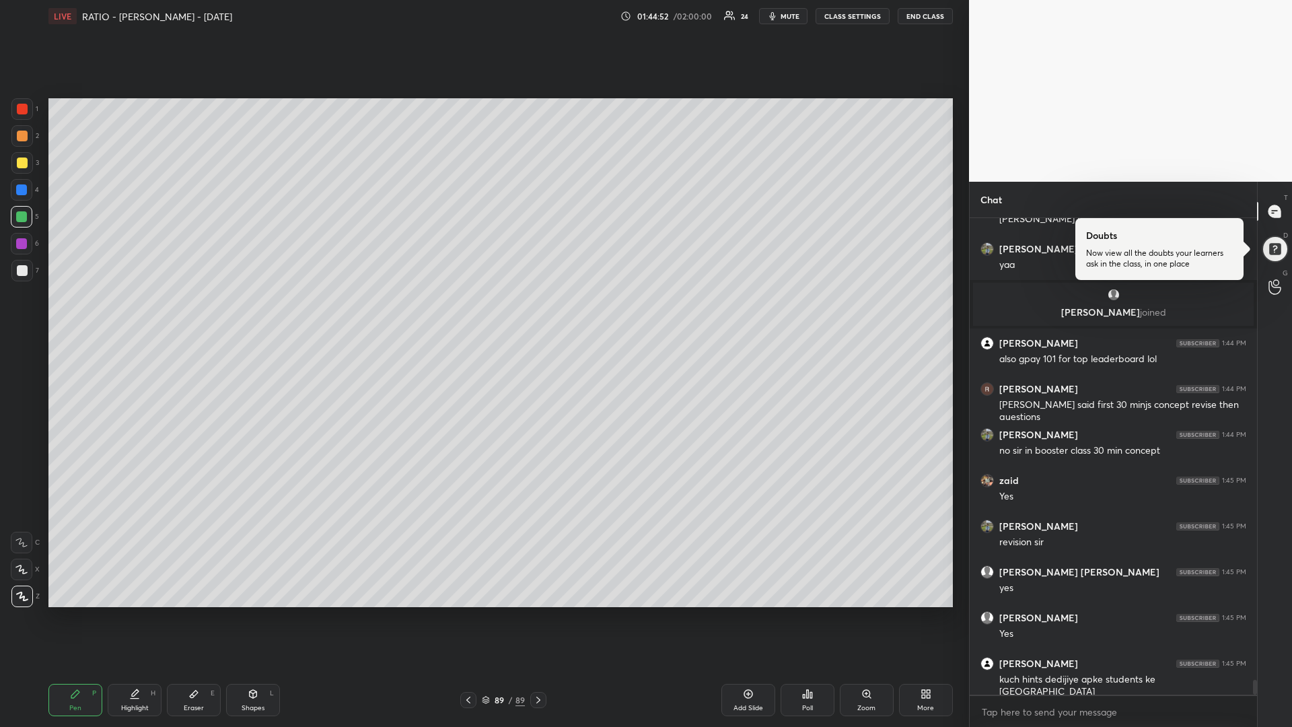
scroll to position [14824, 0]
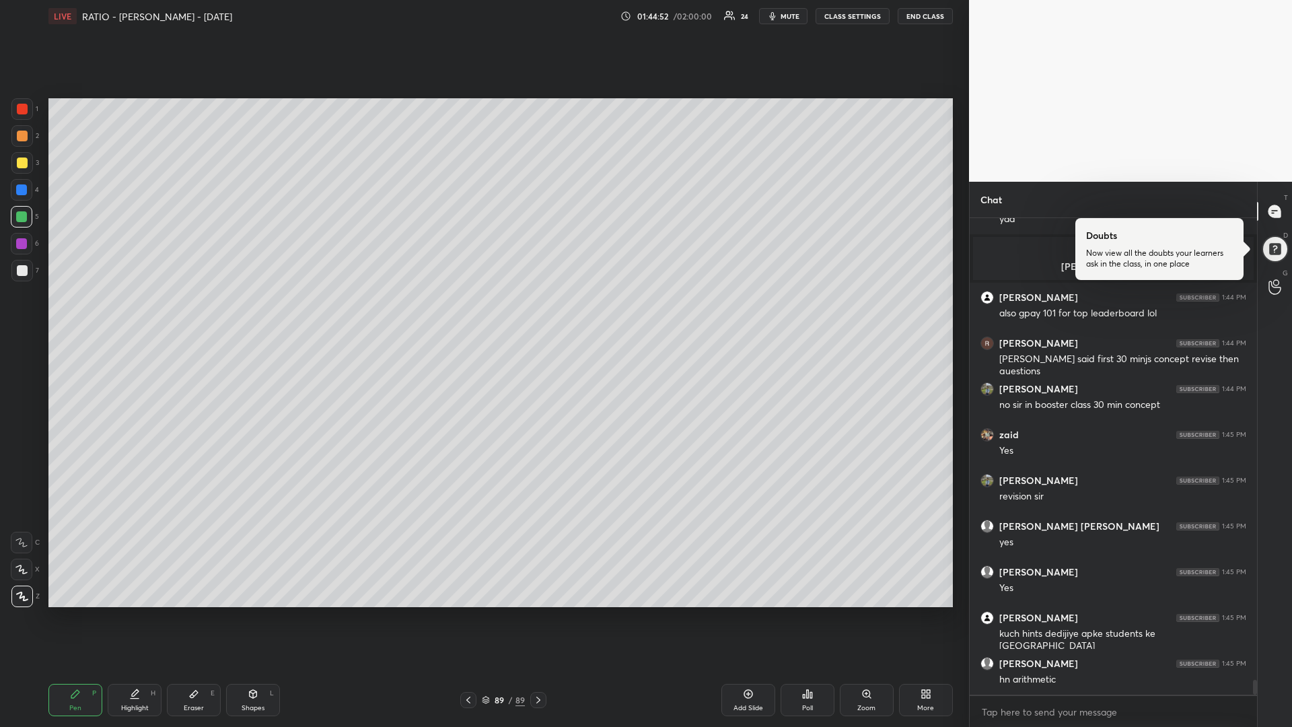
drag, startPoint x: 24, startPoint y: 162, endPoint x: 11, endPoint y: 175, distance: 18.1
click at [23, 165] on div at bounding box center [22, 163] width 11 height 11
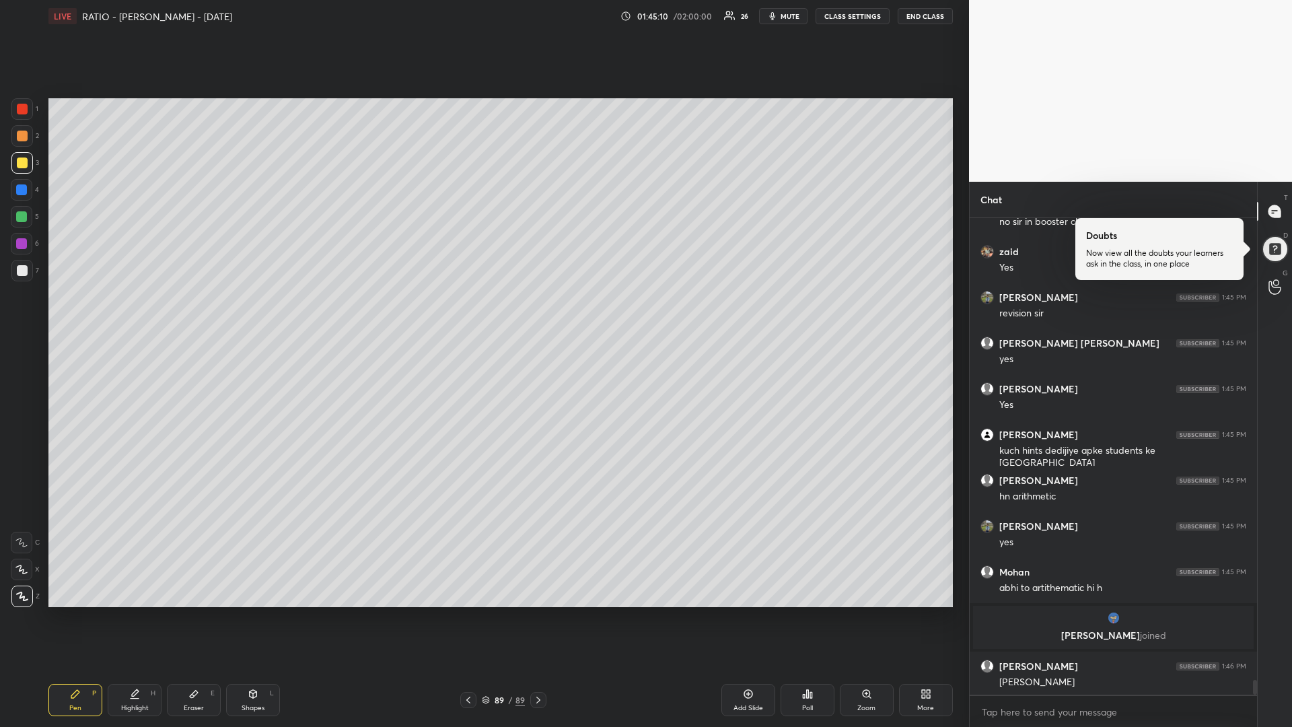
scroll to position [14703, 0]
click at [19, 112] on div at bounding box center [22, 109] width 11 height 11
click at [19, 219] on div at bounding box center [21, 216] width 11 height 11
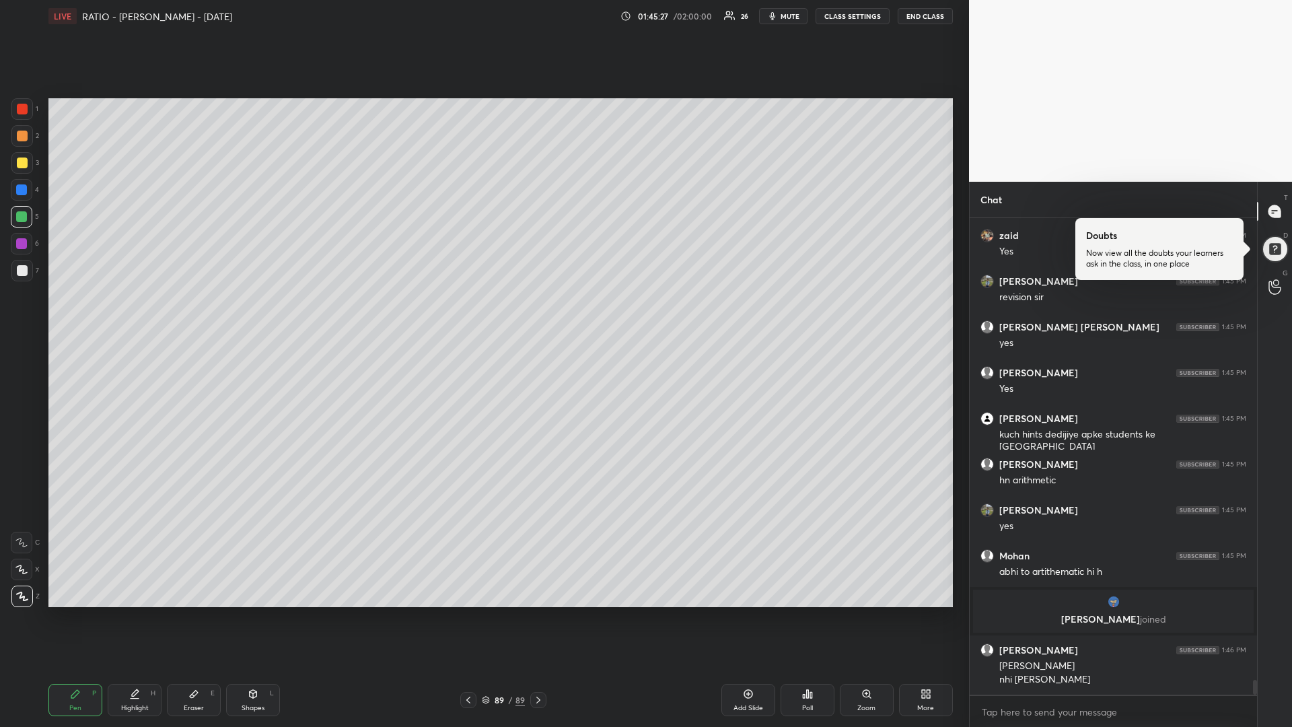
scroll to position [14762, 0]
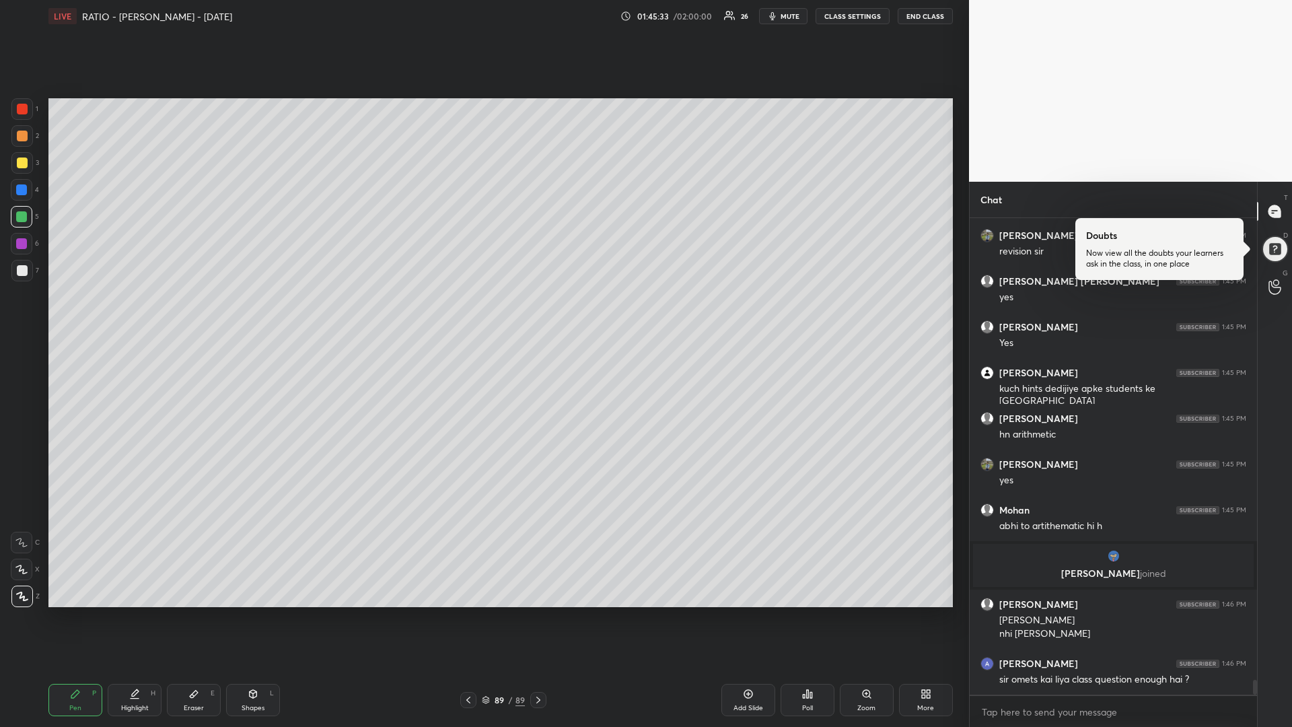
click at [21, 163] on div at bounding box center [22, 163] width 11 height 11
click at [24, 242] on div at bounding box center [22, 244] width 22 height 22
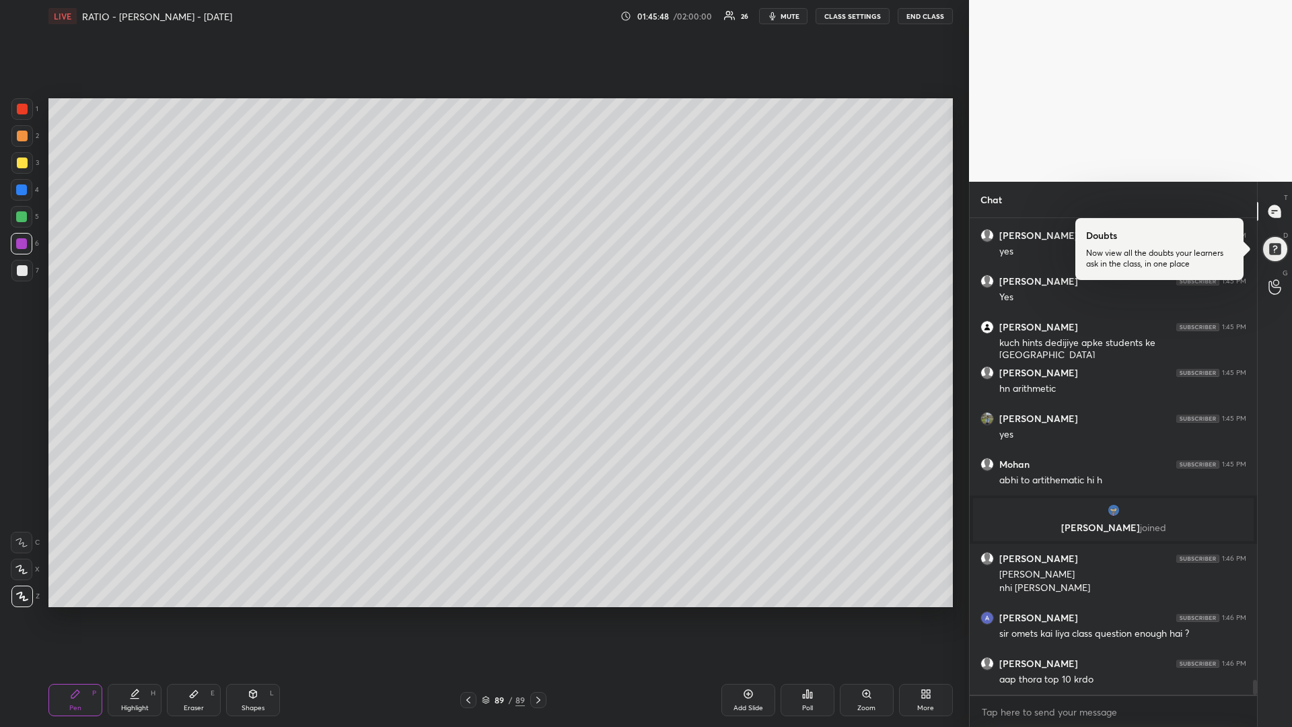
scroll to position [14854, 0]
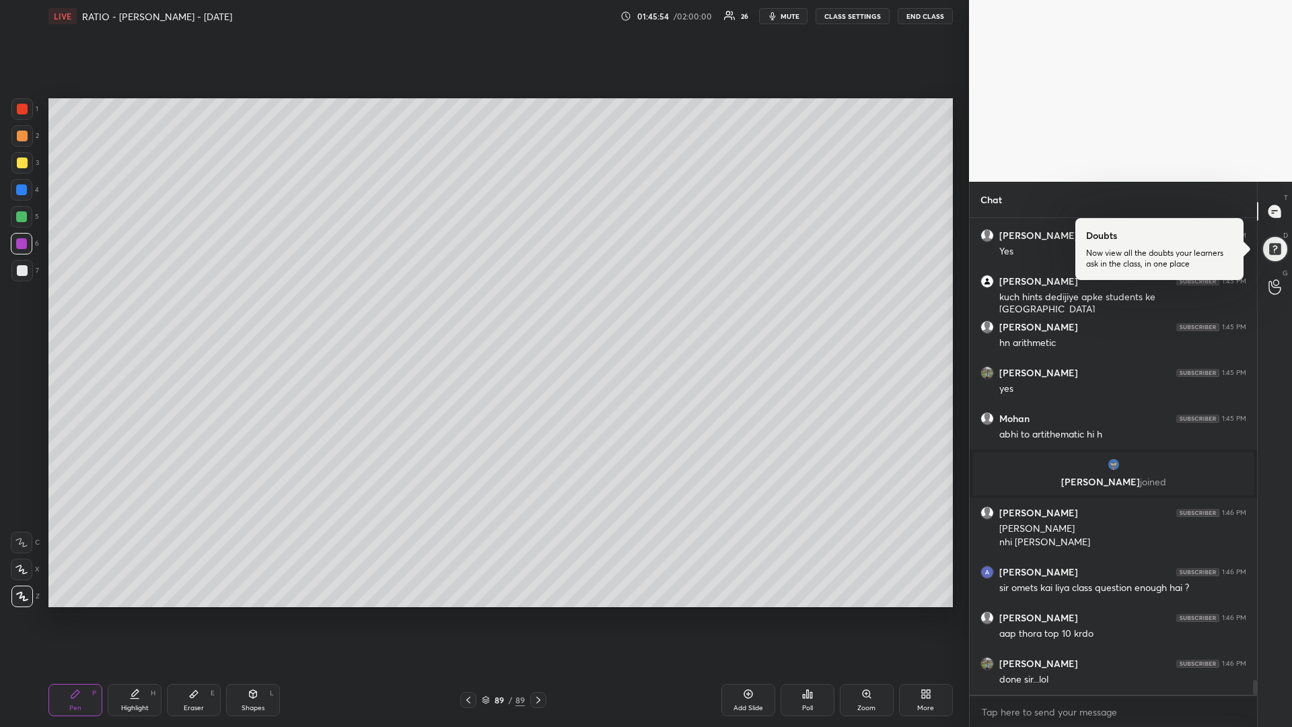
click at [24, 162] on div at bounding box center [22, 163] width 11 height 11
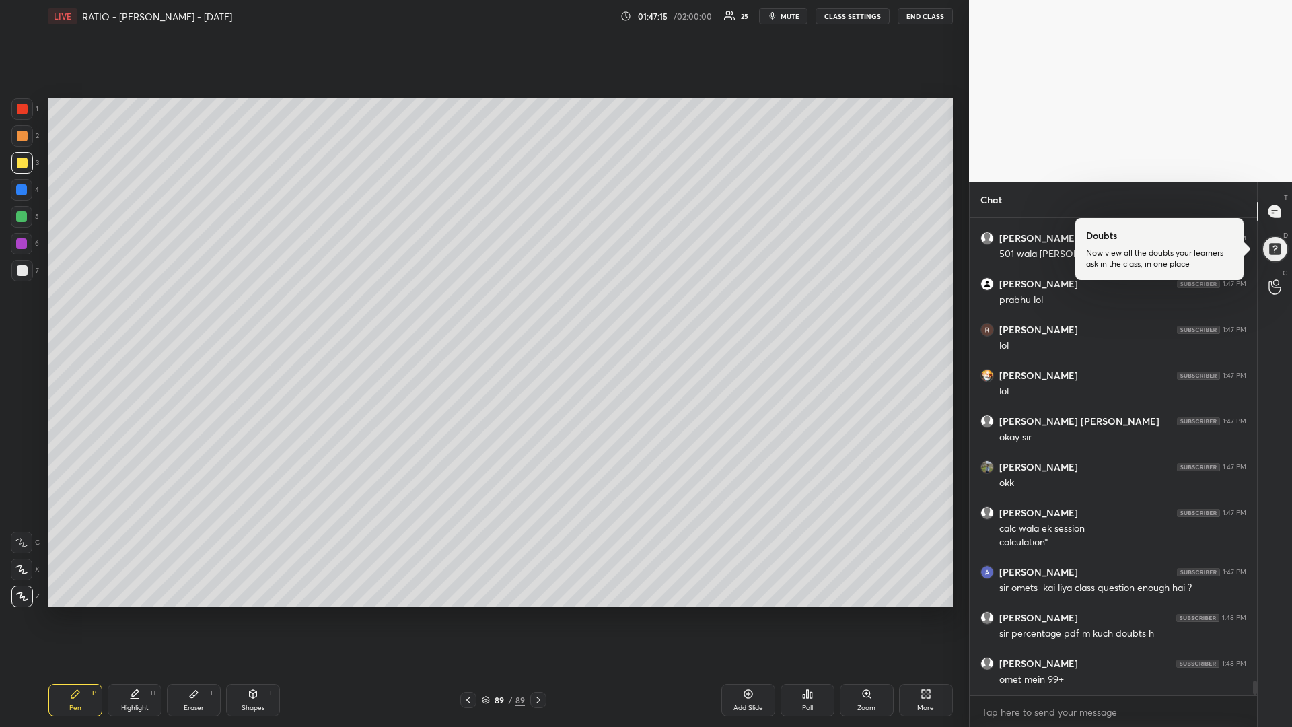
scroll to position [15371, 0]
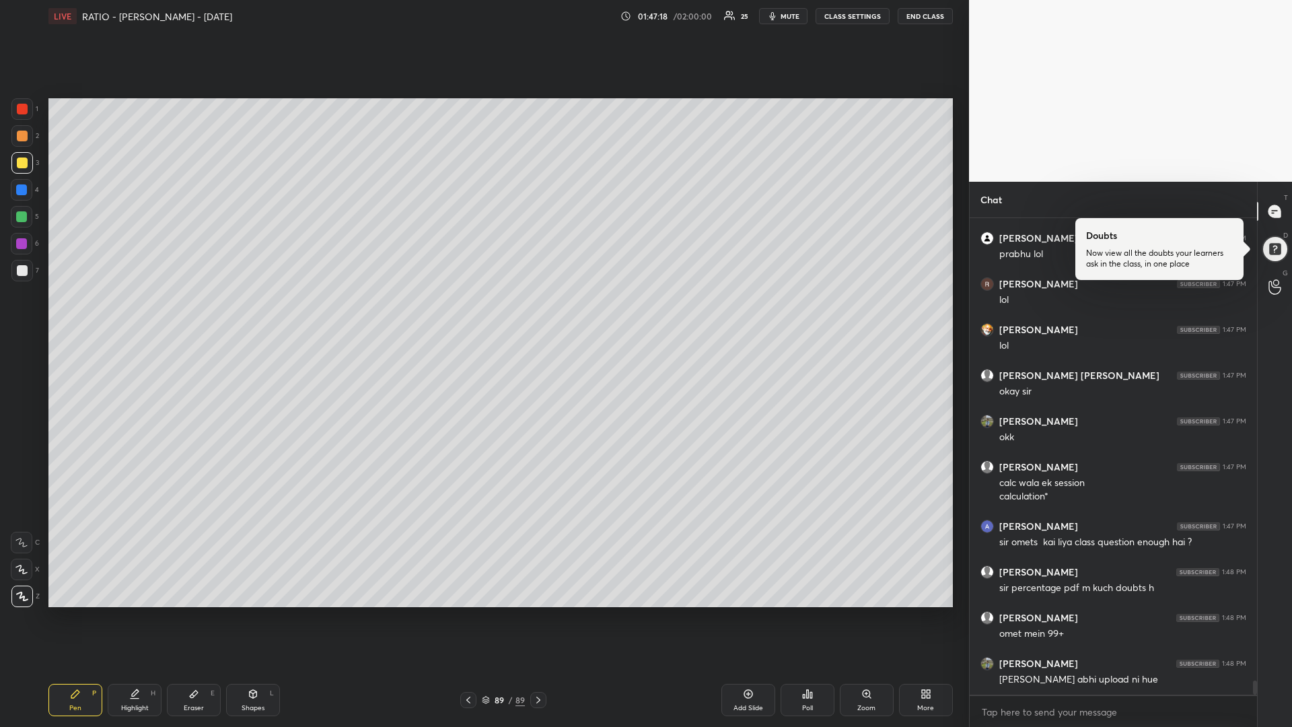
drag, startPoint x: 22, startPoint y: 220, endPoint x: 17, endPoint y: 229, distance: 9.9
click at [19, 218] on div at bounding box center [21, 216] width 11 height 11
click at [25, 271] on div at bounding box center [22, 270] width 11 height 11
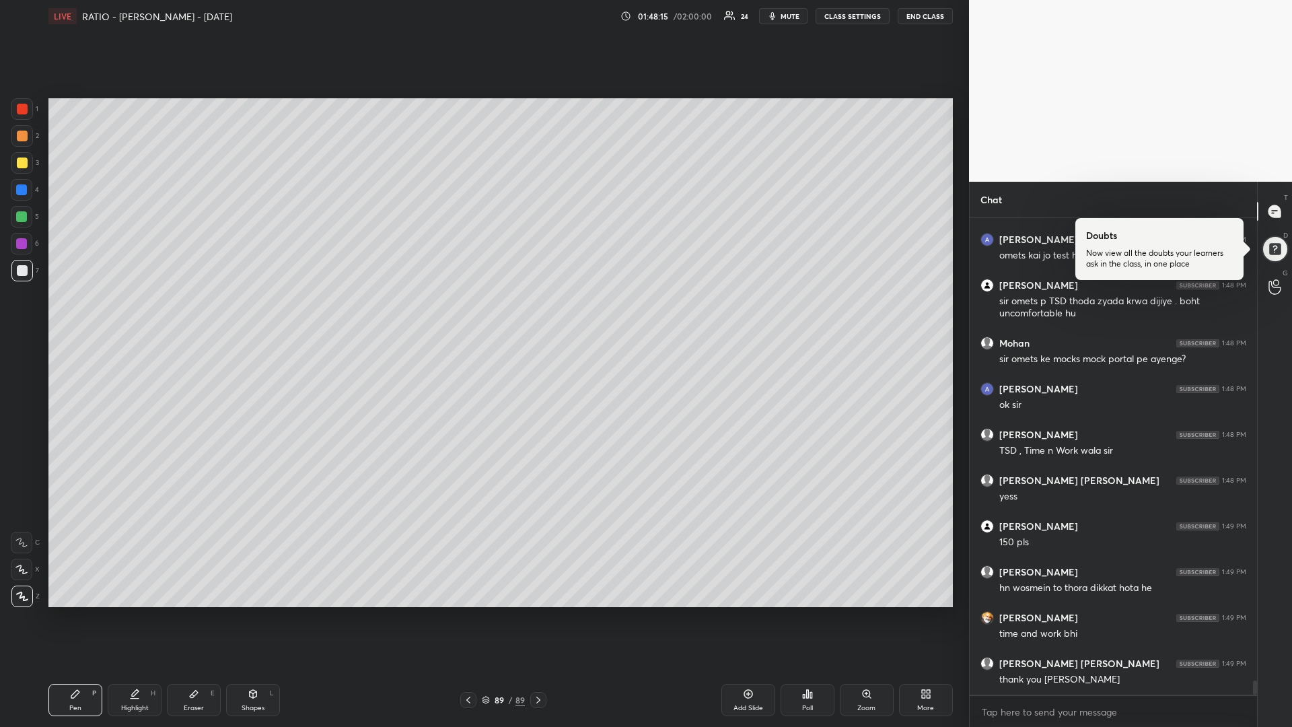
scroll to position [15978, 0]
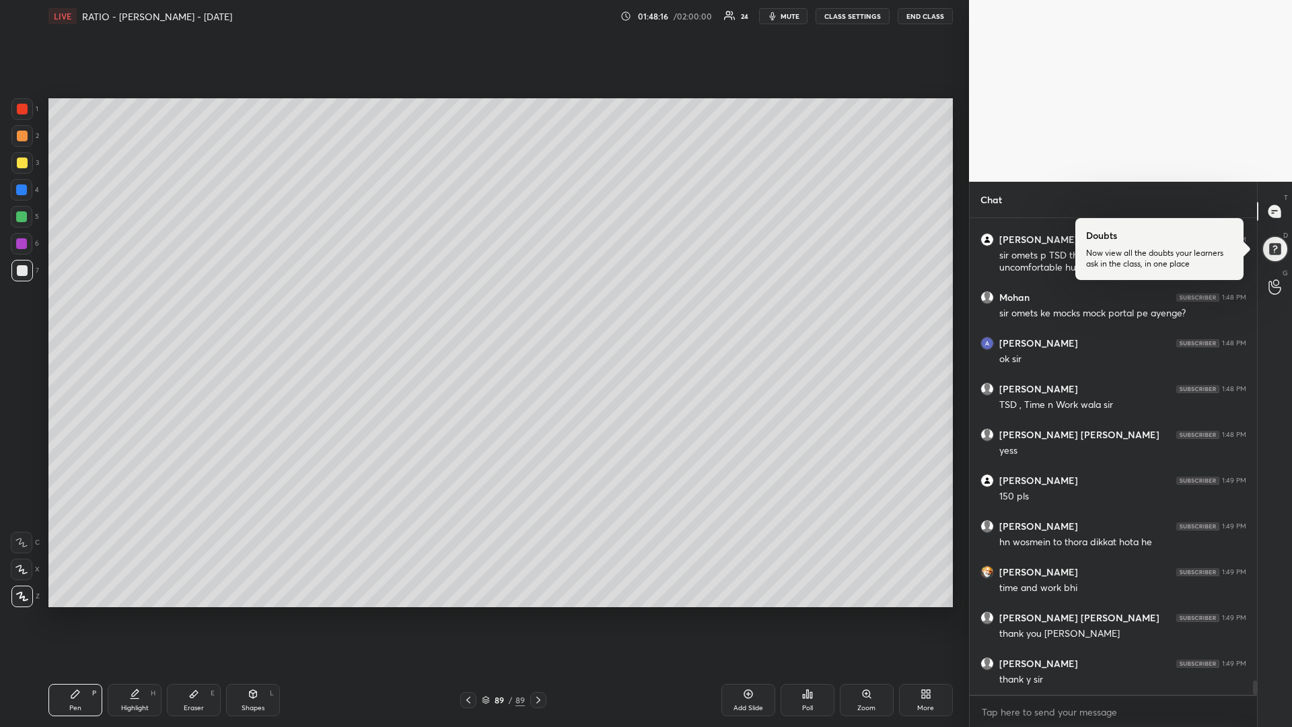
click at [932, 19] on button "END CLASS" at bounding box center [925, 16] width 55 height 16
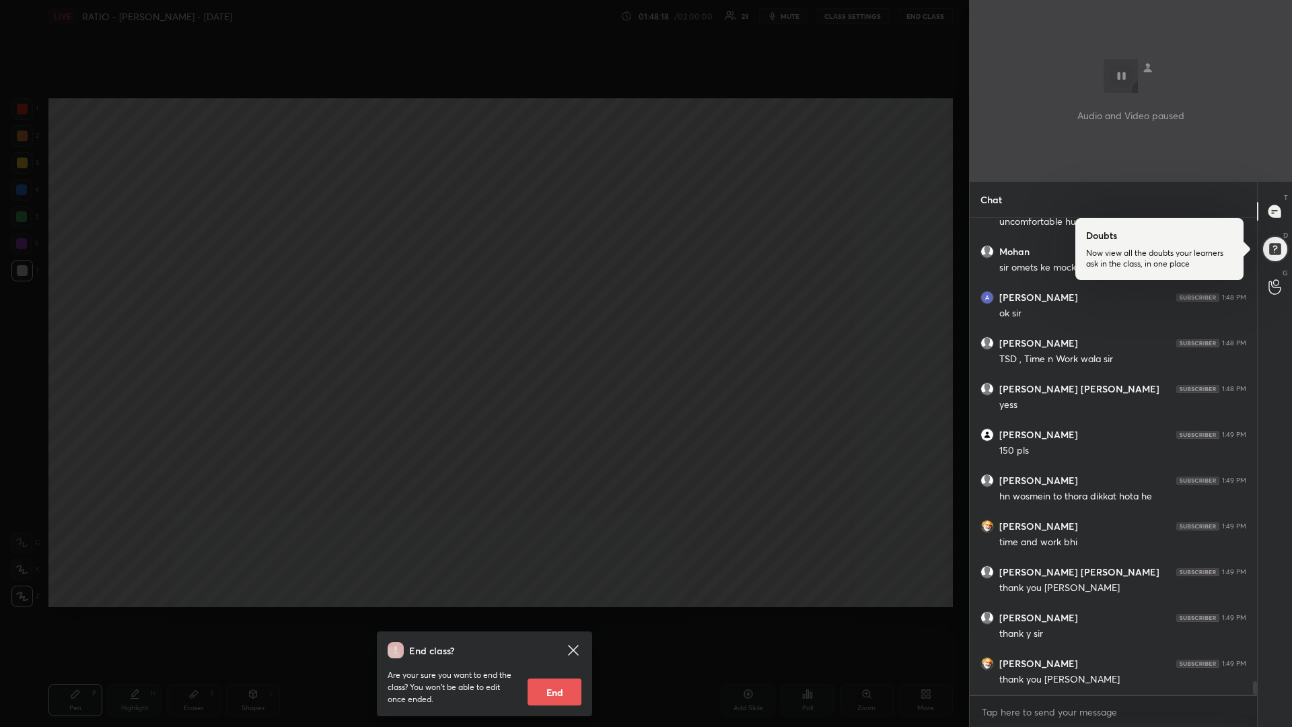
click at [554, 613] on button "End" at bounding box center [555, 692] width 54 height 27
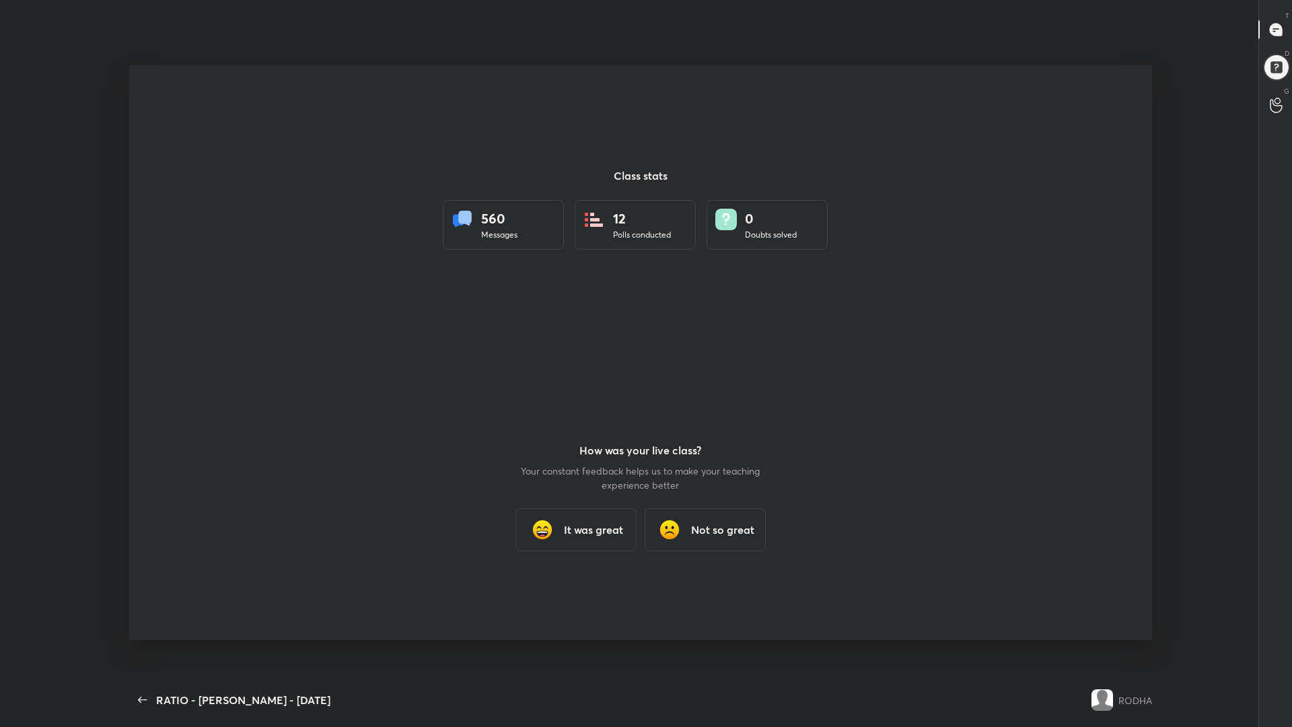
scroll to position [66675, 66095]
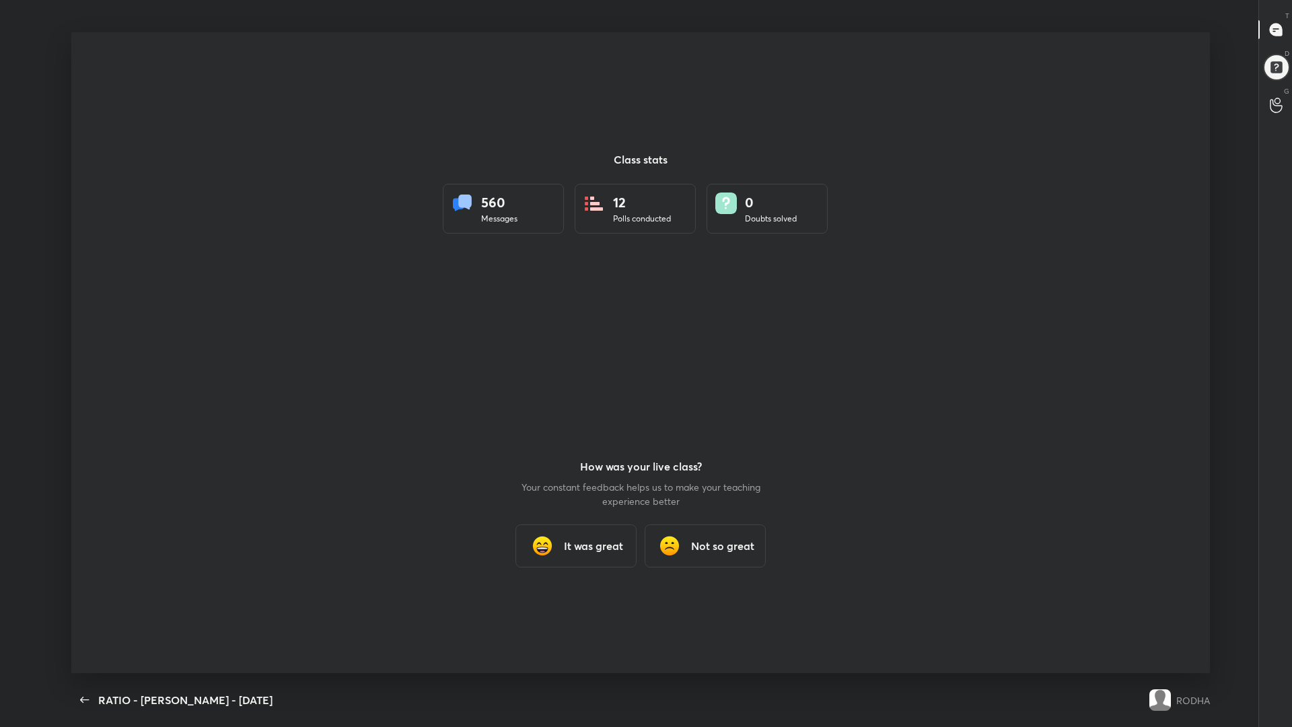
click at [609, 554] on div "It was great" at bounding box center [576, 545] width 121 height 43
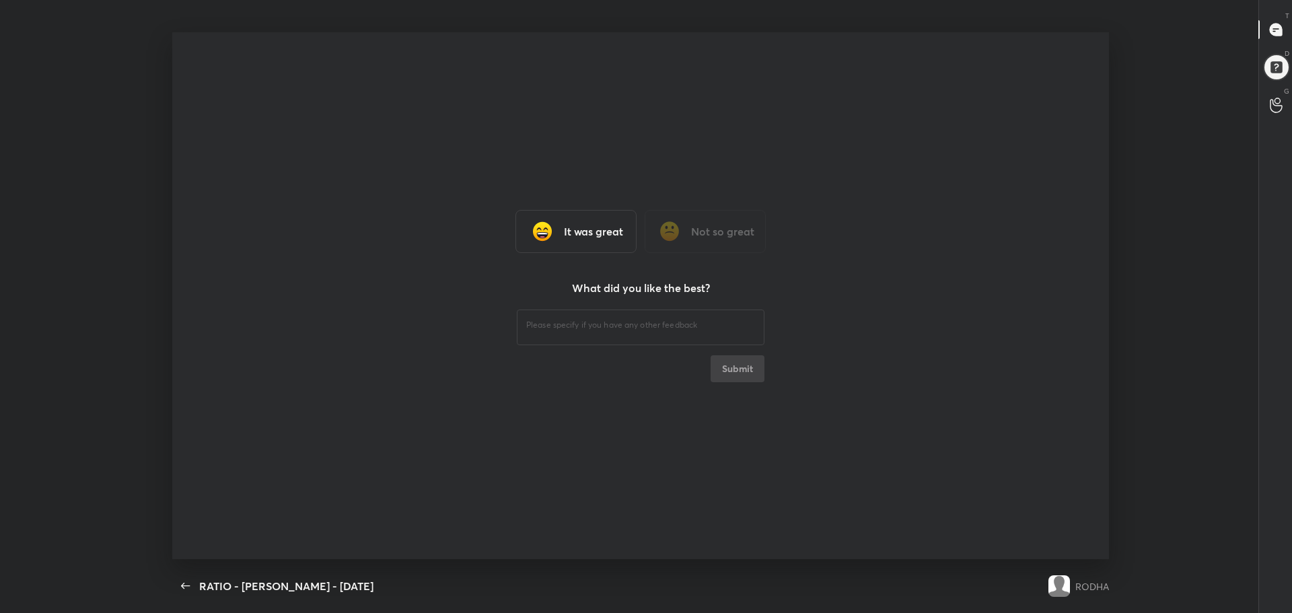
scroll to position [66789, 66035]
type textarea "x"
